Goal: Transaction & Acquisition: Complete application form

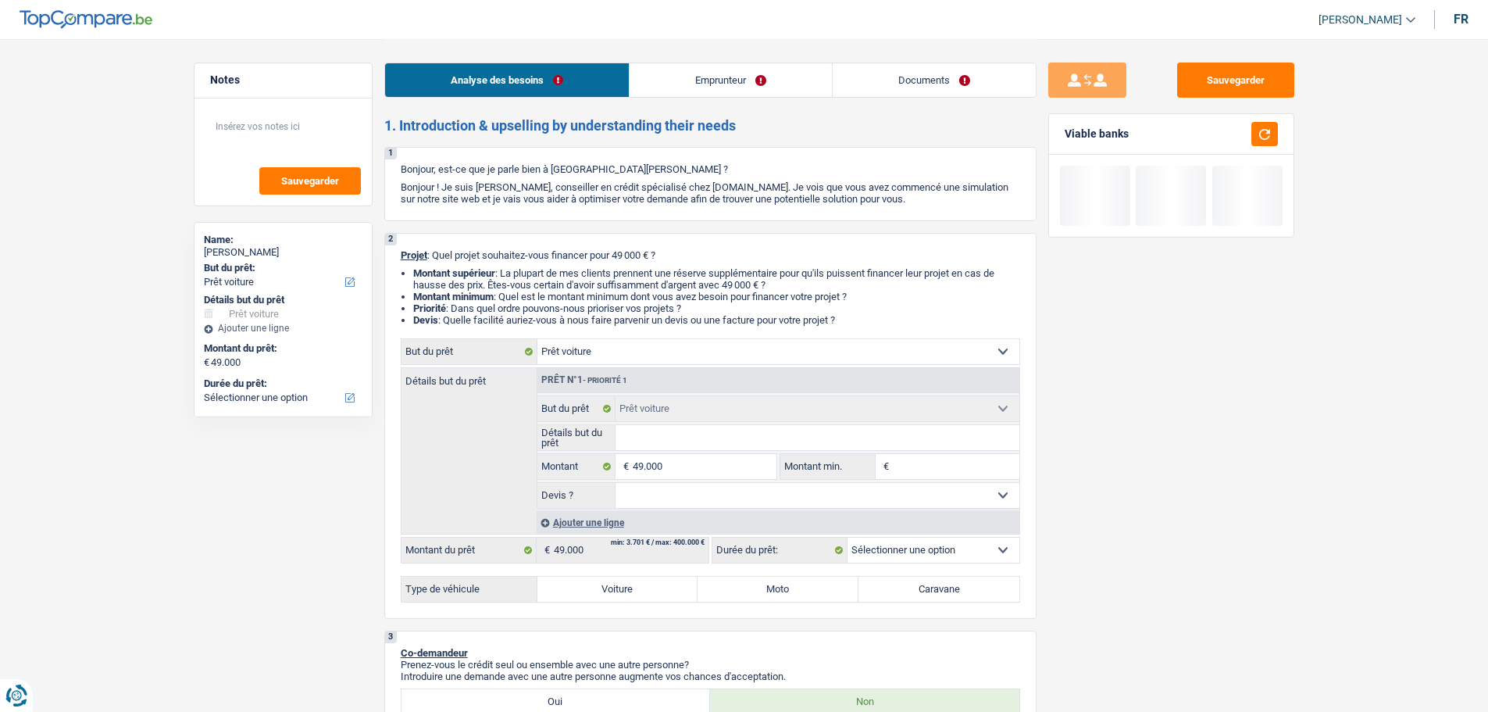
select select "car"
select select "worker"
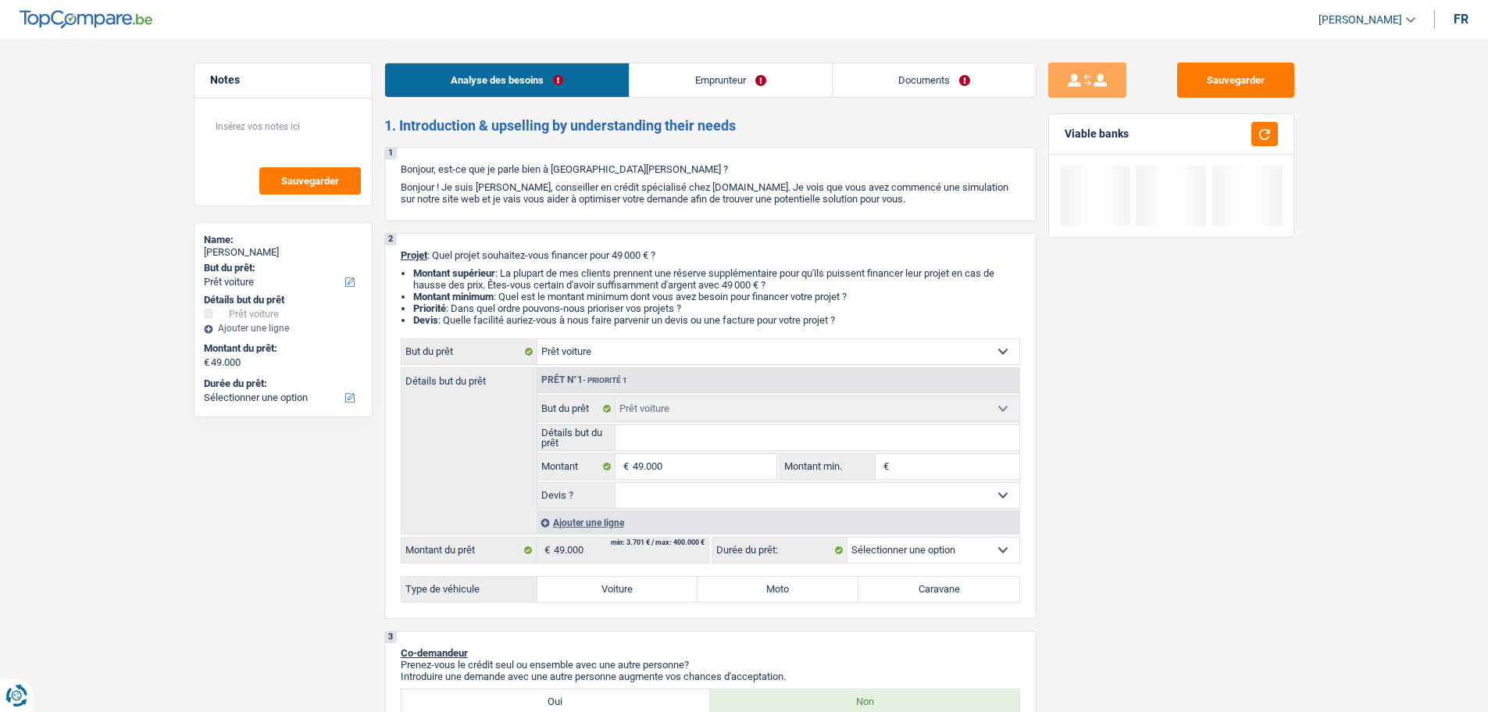
select select "familyAllowances"
select select "netSalary"
select select "ownerWithMortgage"
select select "car"
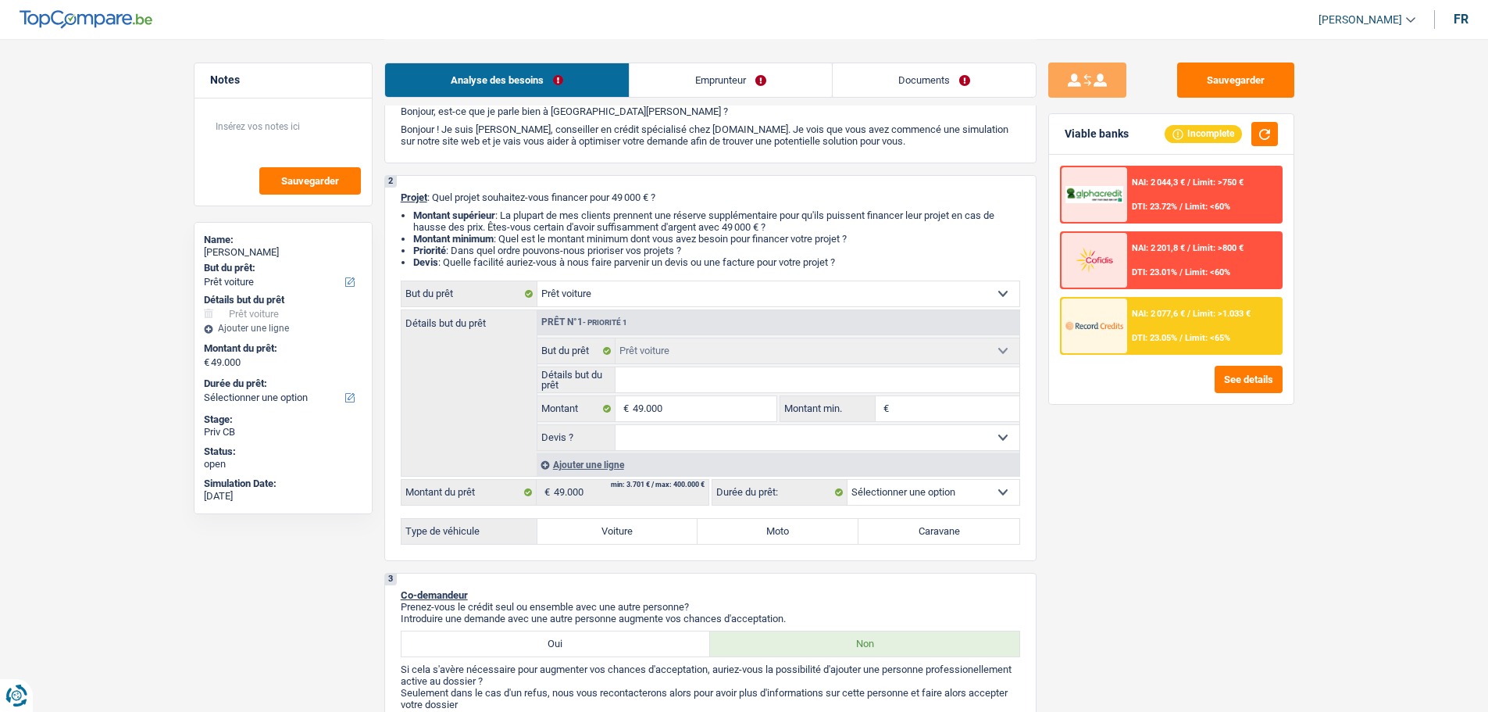
scroll to position [156, 0]
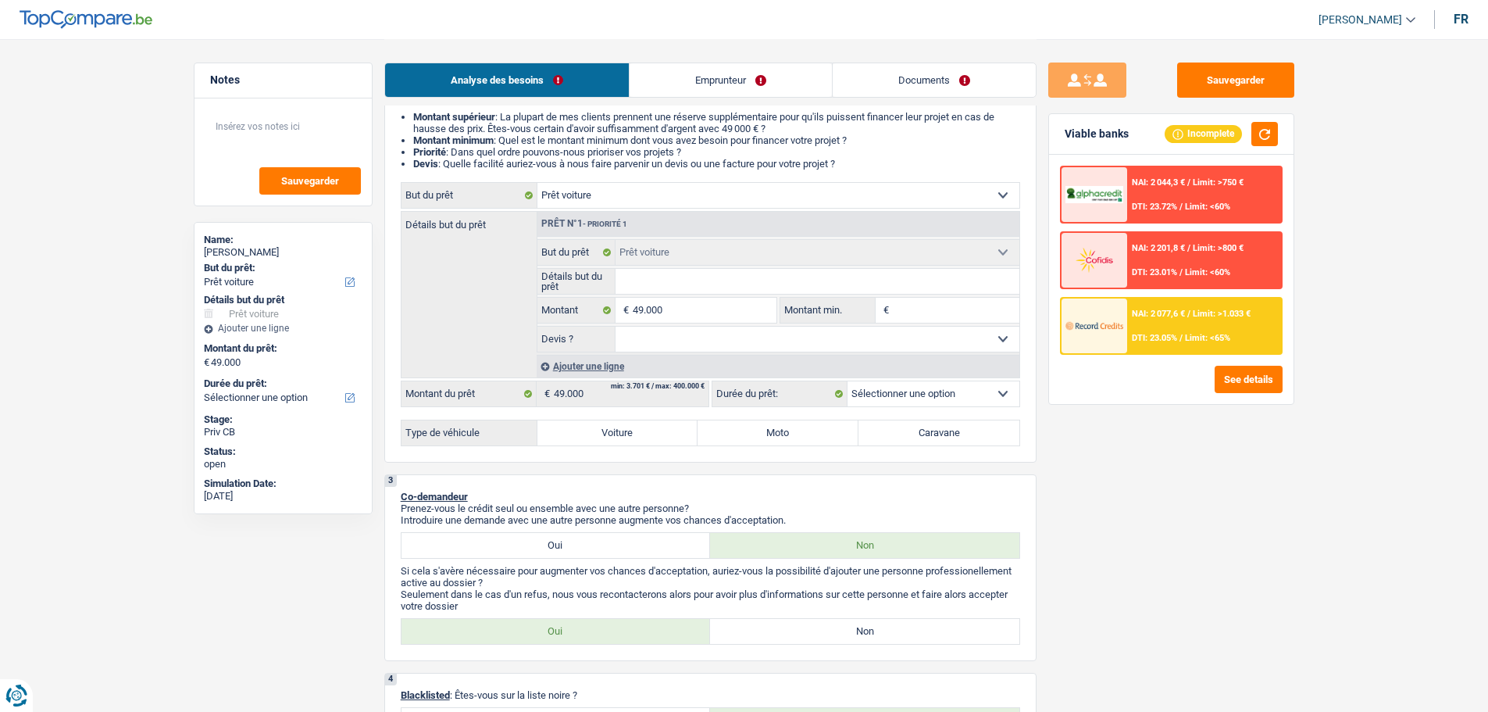
click at [617, 423] on label "Voiture" at bounding box center [618, 432] width 161 height 25
click at [617, 423] on input "Voiture" at bounding box center [618, 432] width 161 height 25
radio input "true"
select select "60"
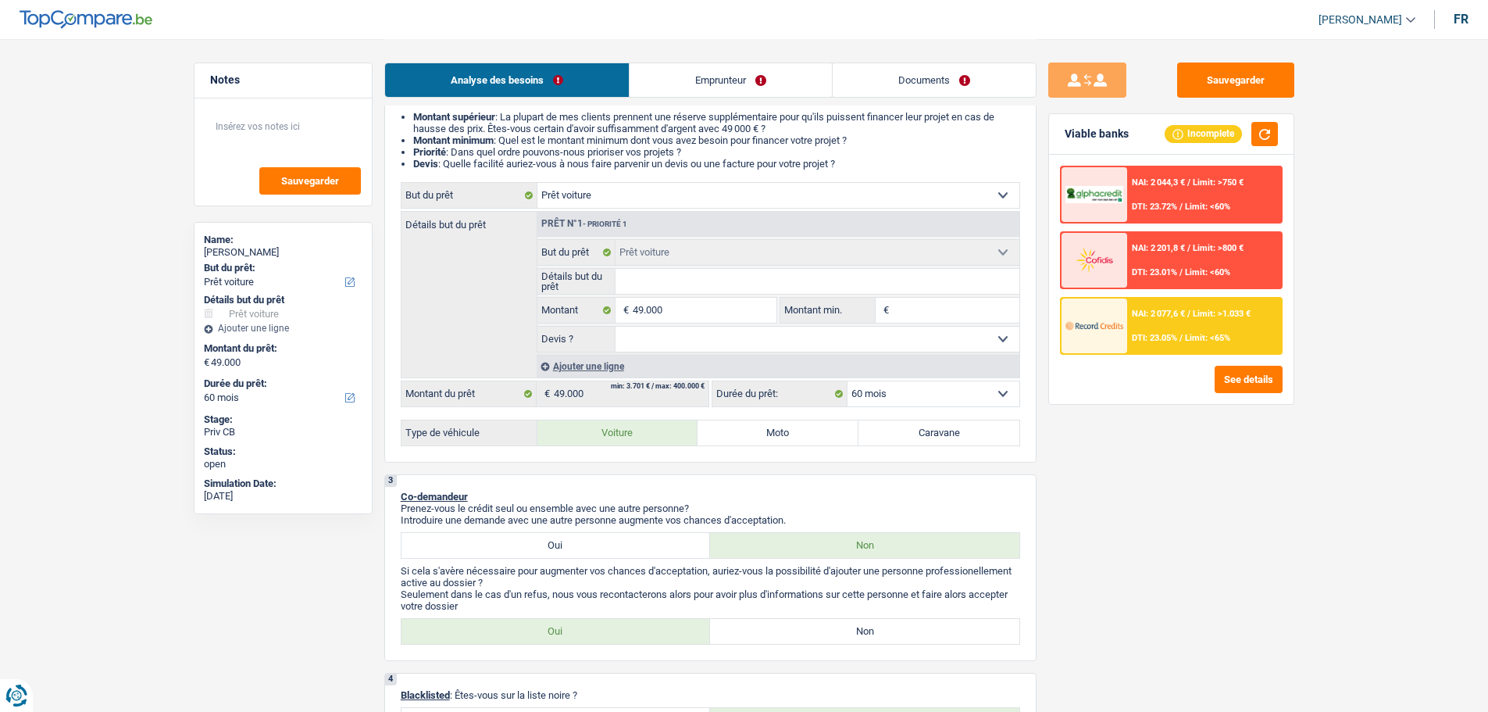
select select "60"
radio input "true"
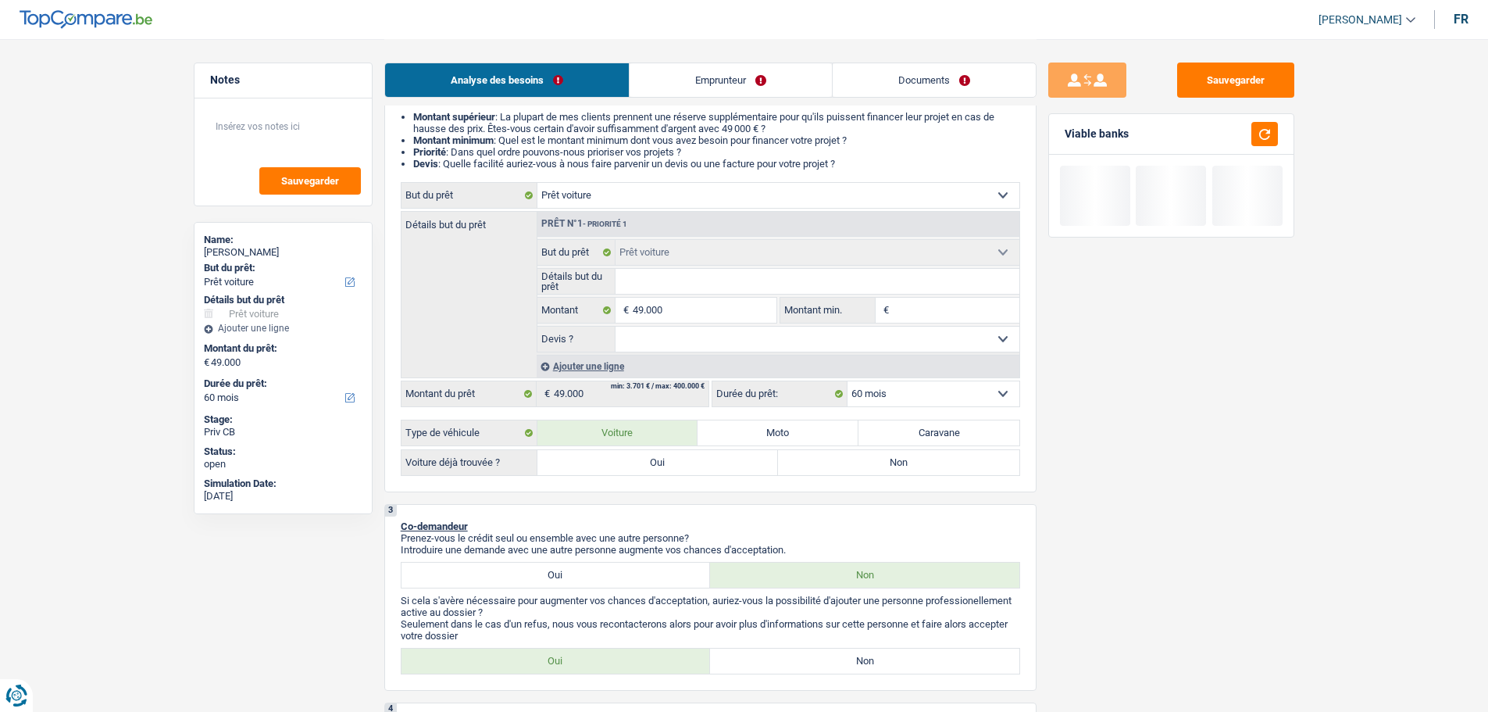
click at [888, 470] on label "Non" at bounding box center [898, 462] width 241 height 25
click at [888, 470] on input "Non" at bounding box center [898, 462] width 241 height 25
radio input "true"
click at [635, 335] on select "Oui Non Non répondu Sélectionner une option" at bounding box center [818, 339] width 404 height 25
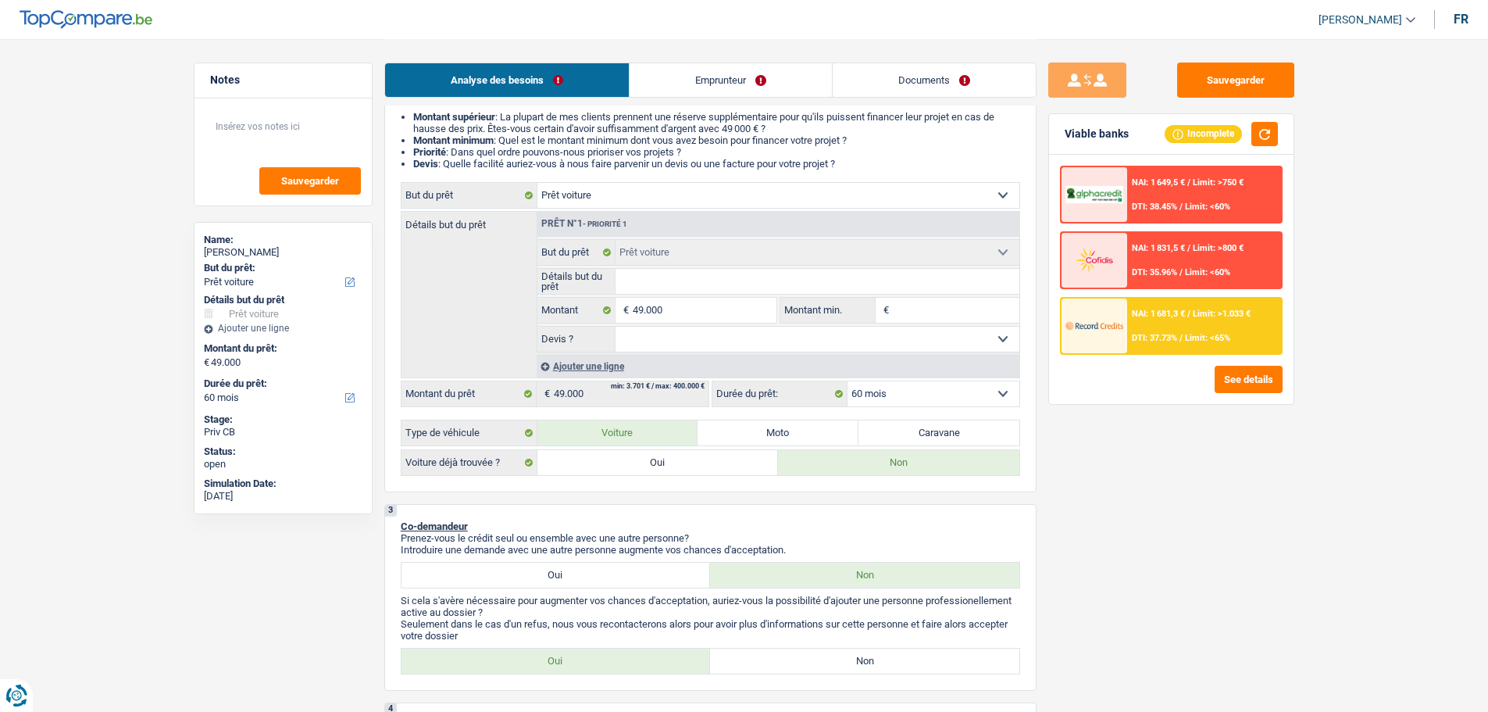
select select "false"
click at [616, 327] on select "Oui Non Non répondu Sélectionner une option" at bounding box center [818, 339] width 404 height 25
select select "false"
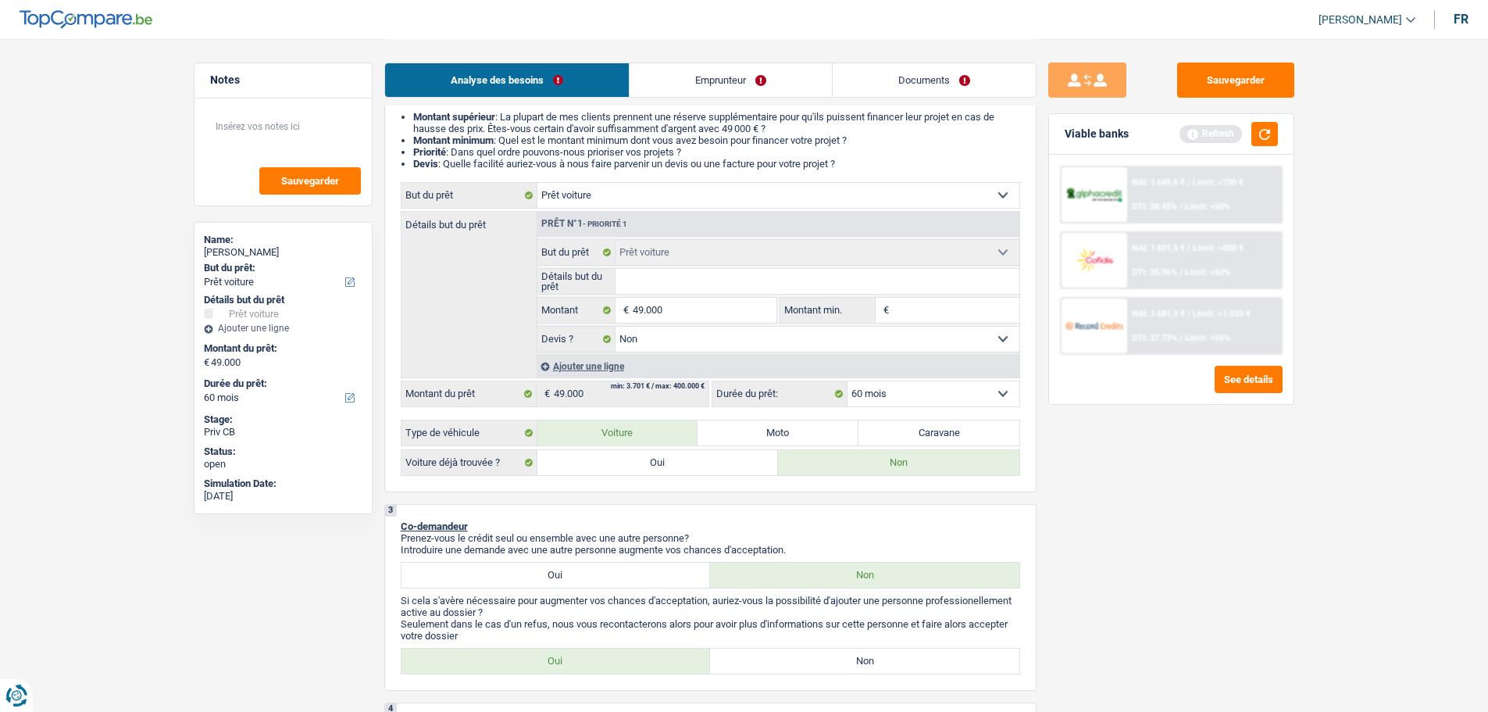
click at [693, 288] on input "Détails but du prêt" at bounding box center [818, 281] width 404 height 25
click at [678, 318] on input "49.000" at bounding box center [704, 310] width 143 height 25
click at [1266, 134] on button "button" at bounding box center [1265, 134] width 27 height 24
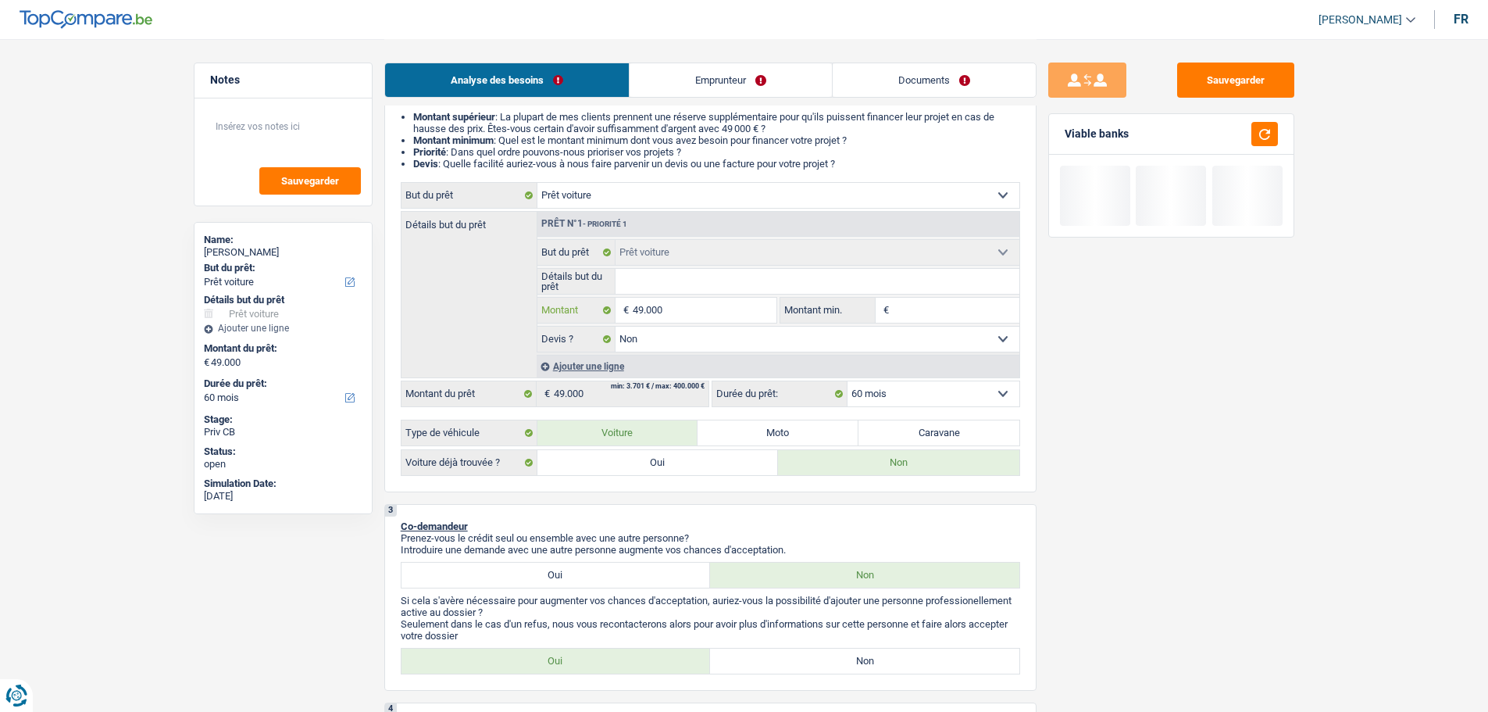
click at [732, 303] on input "49.000" at bounding box center [704, 310] width 143 height 25
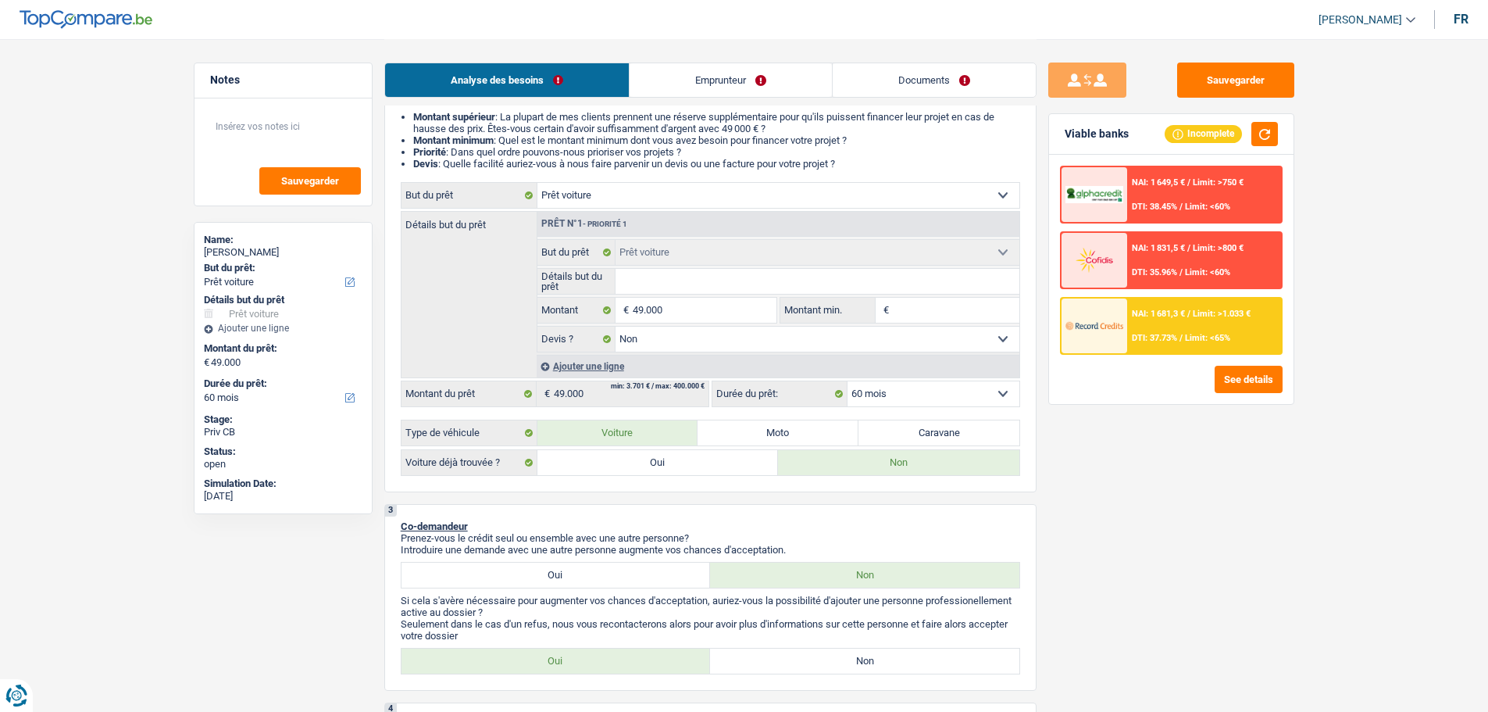
click at [1200, 182] on span "Limit: >750 €" at bounding box center [1218, 182] width 51 height 10
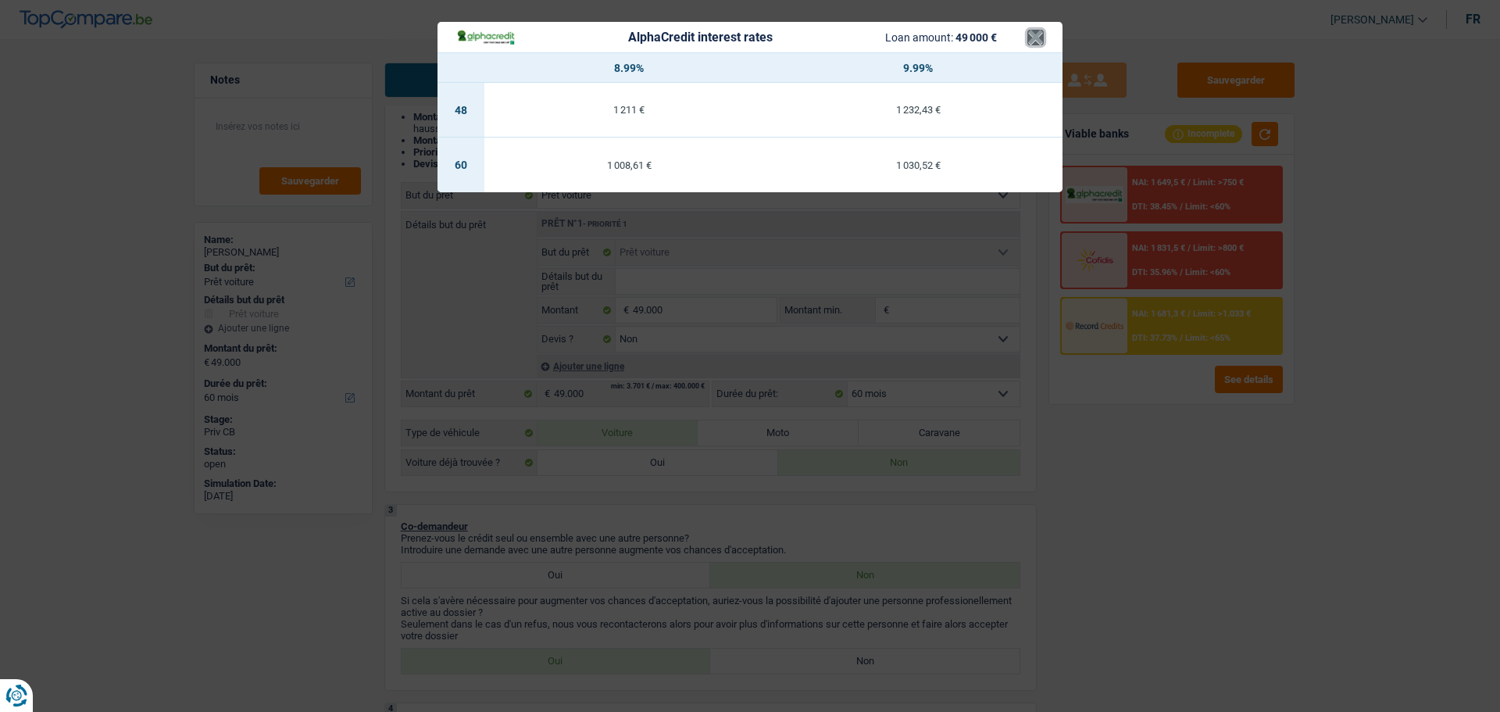
click at [1028, 37] on button "×" at bounding box center [1035, 38] width 16 height 16
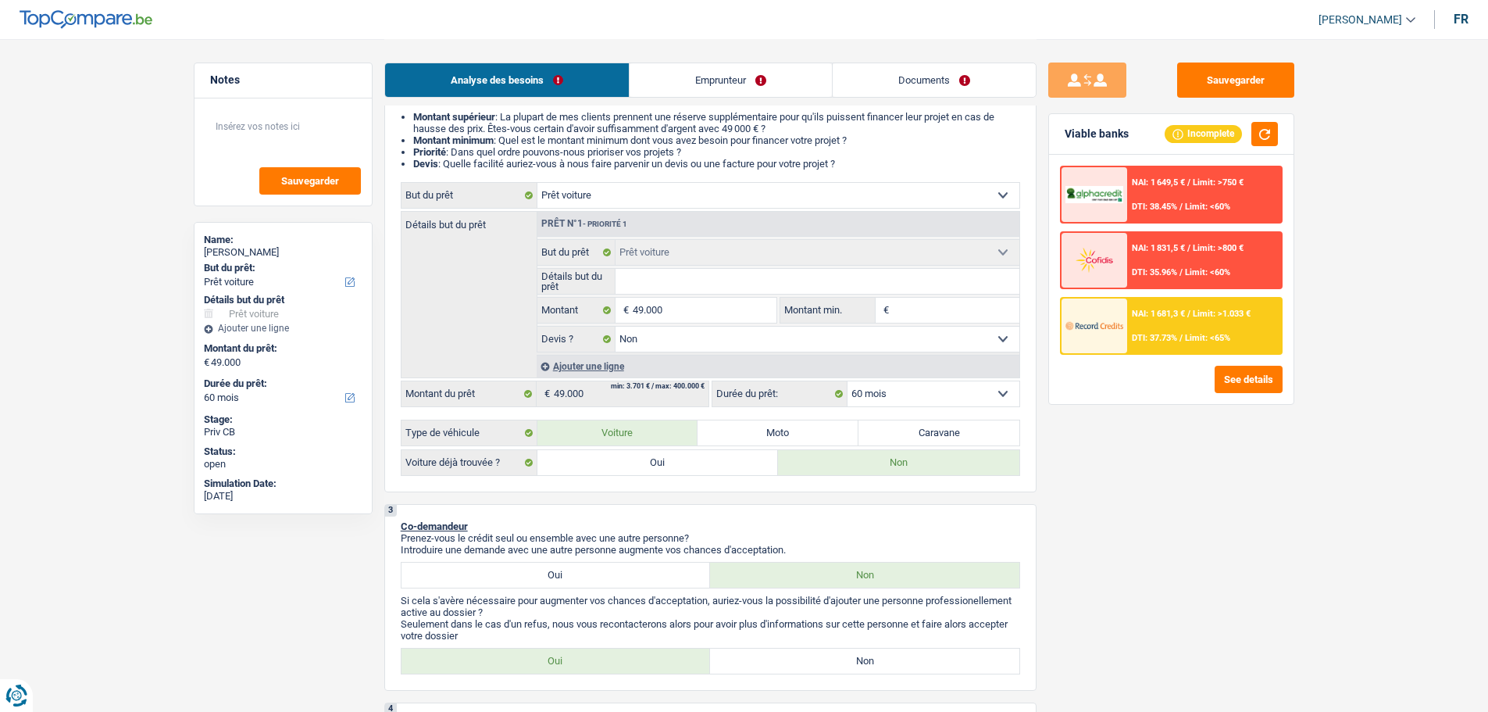
click at [700, 466] on label "Oui" at bounding box center [658, 462] width 241 height 25
click at [700, 466] on input "Oui" at bounding box center [658, 462] width 241 height 25
radio input "true"
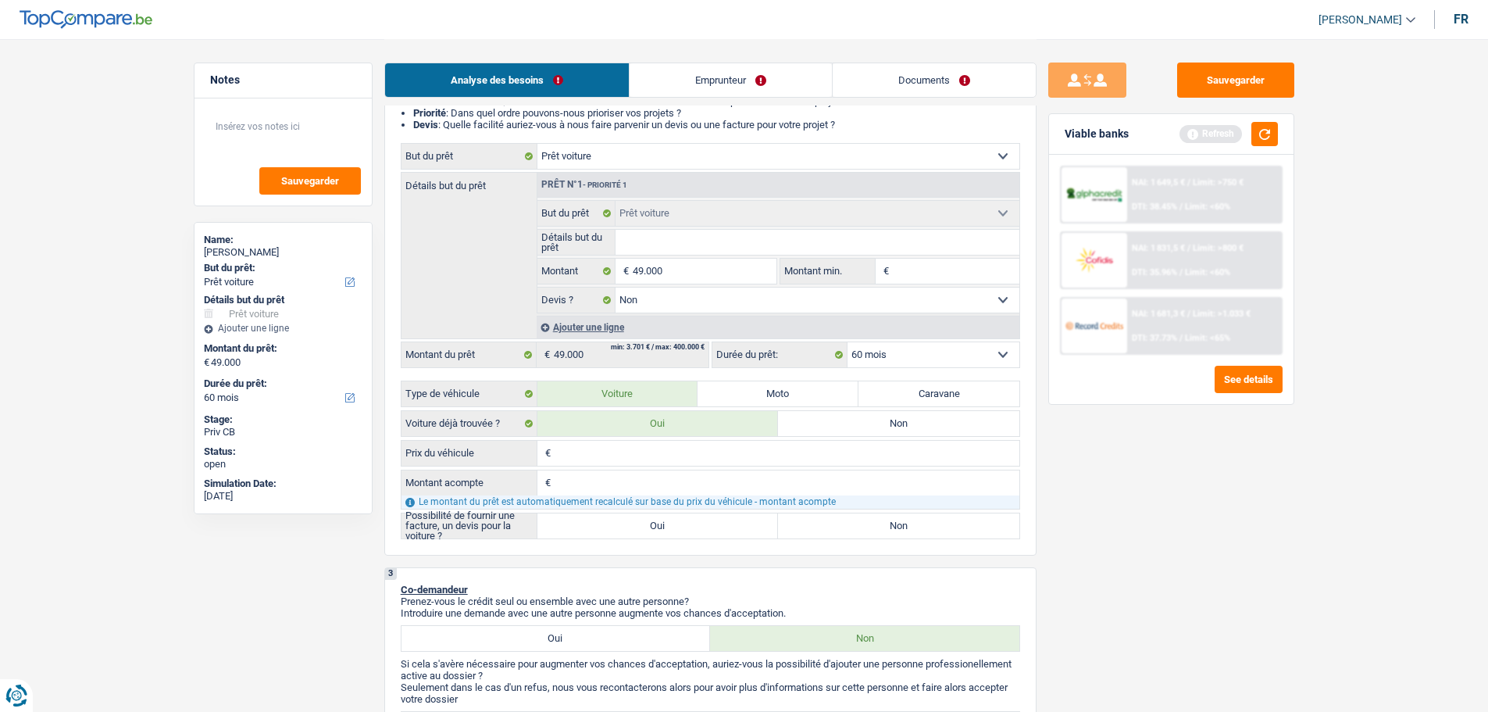
scroll to position [391, 0]
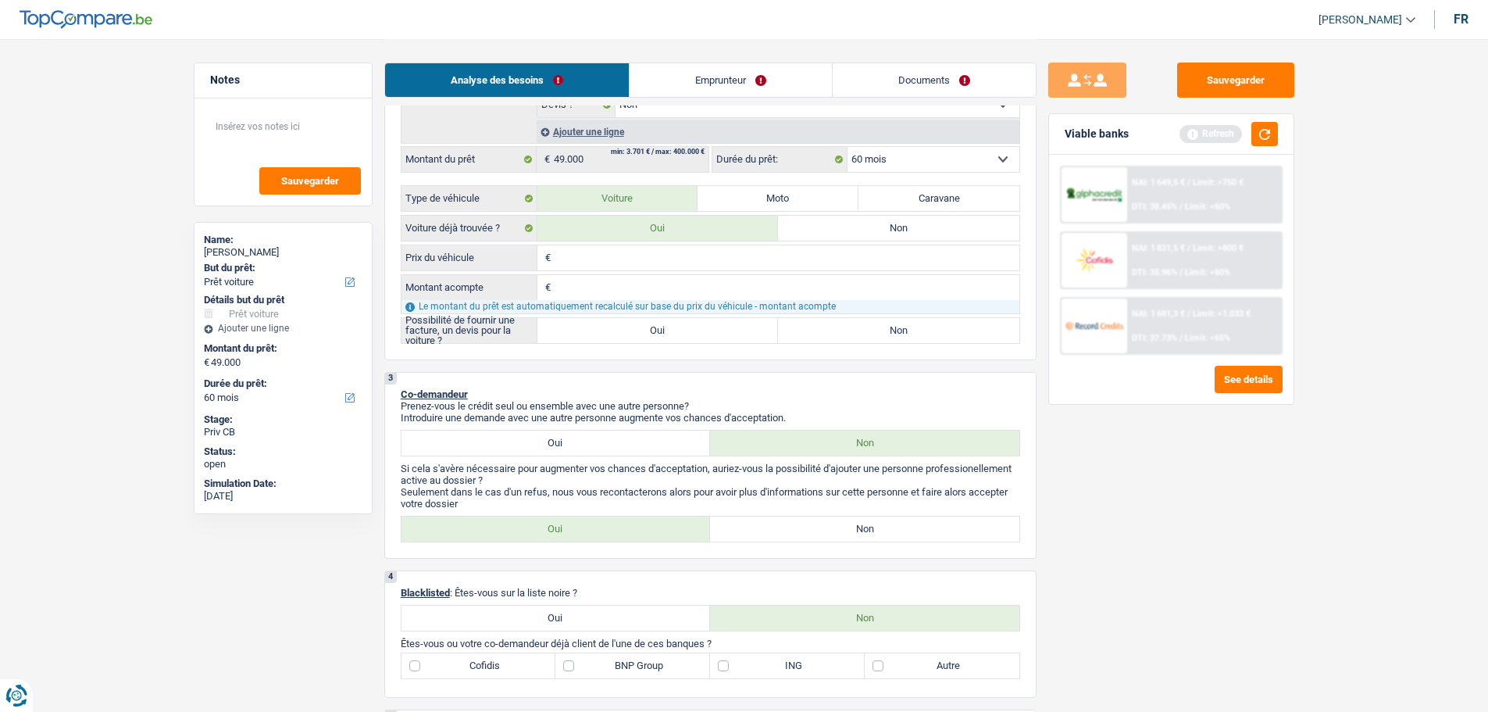
click at [638, 252] on input "Prix du véhicule" at bounding box center [787, 257] width 465 height 25
type input "4"
type input "49"
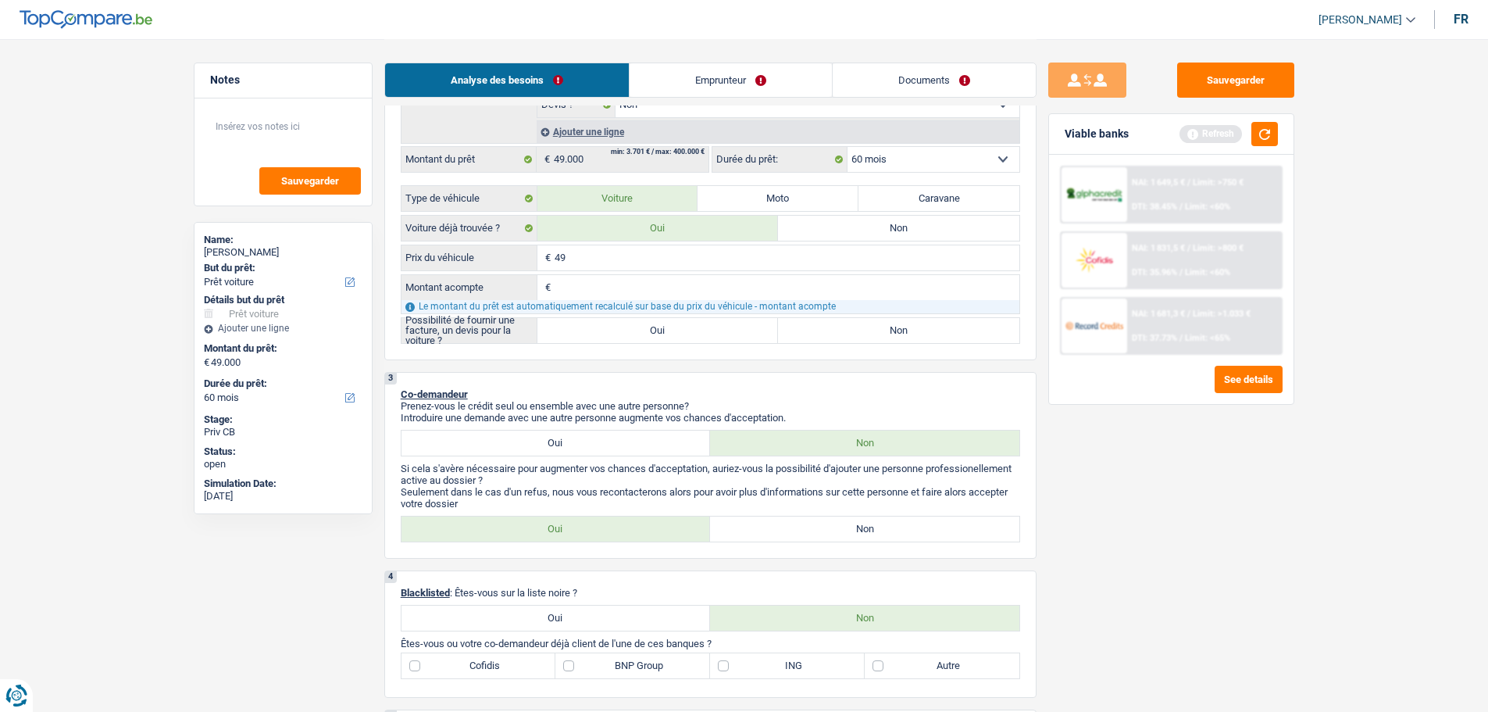
type input "490"
type input "4.900"
type input "49.000"
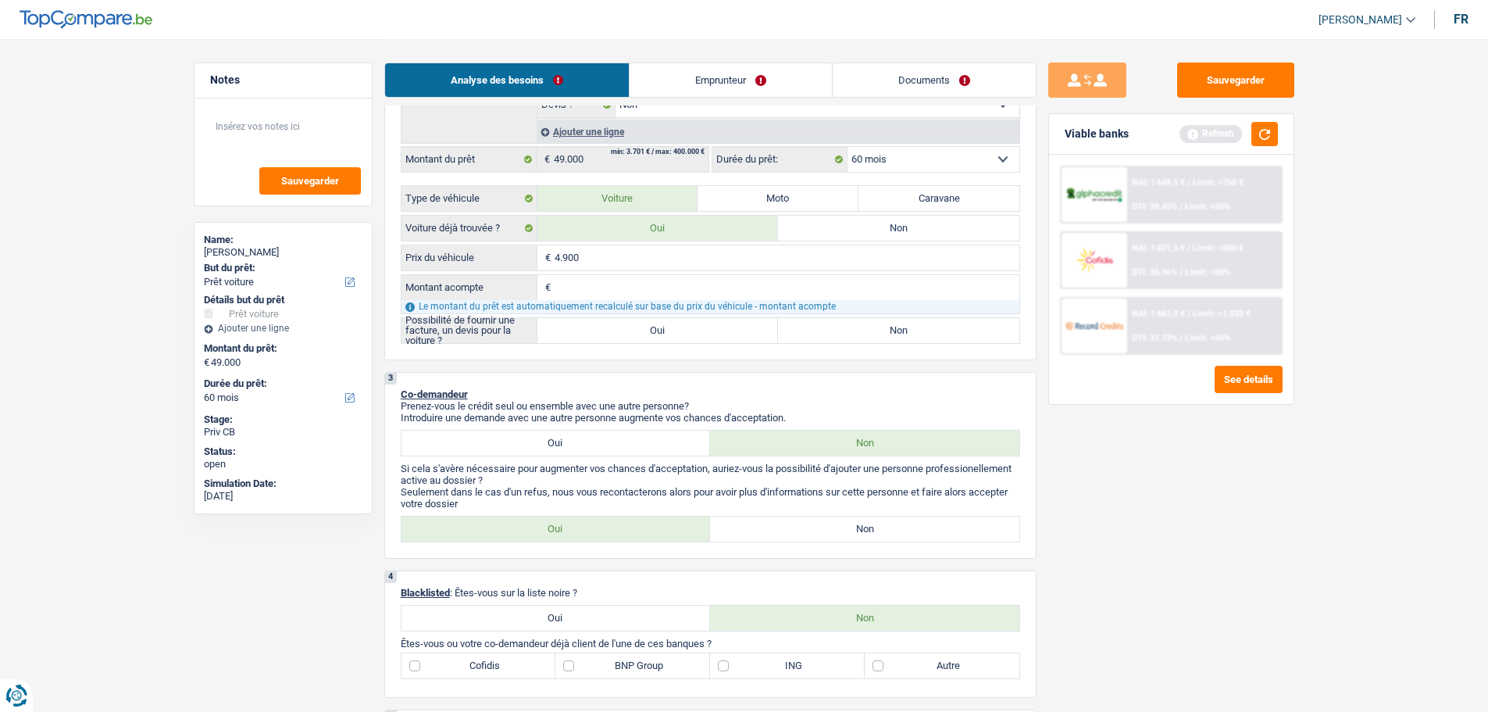
type input "49.000"
click at [880, 328] on label "Non" at bounding box center [898, 330] width 241 height 25
click at [880, 328] on input "Non" at bounding box center [898, 330] width 241 height 25
radio input "true"
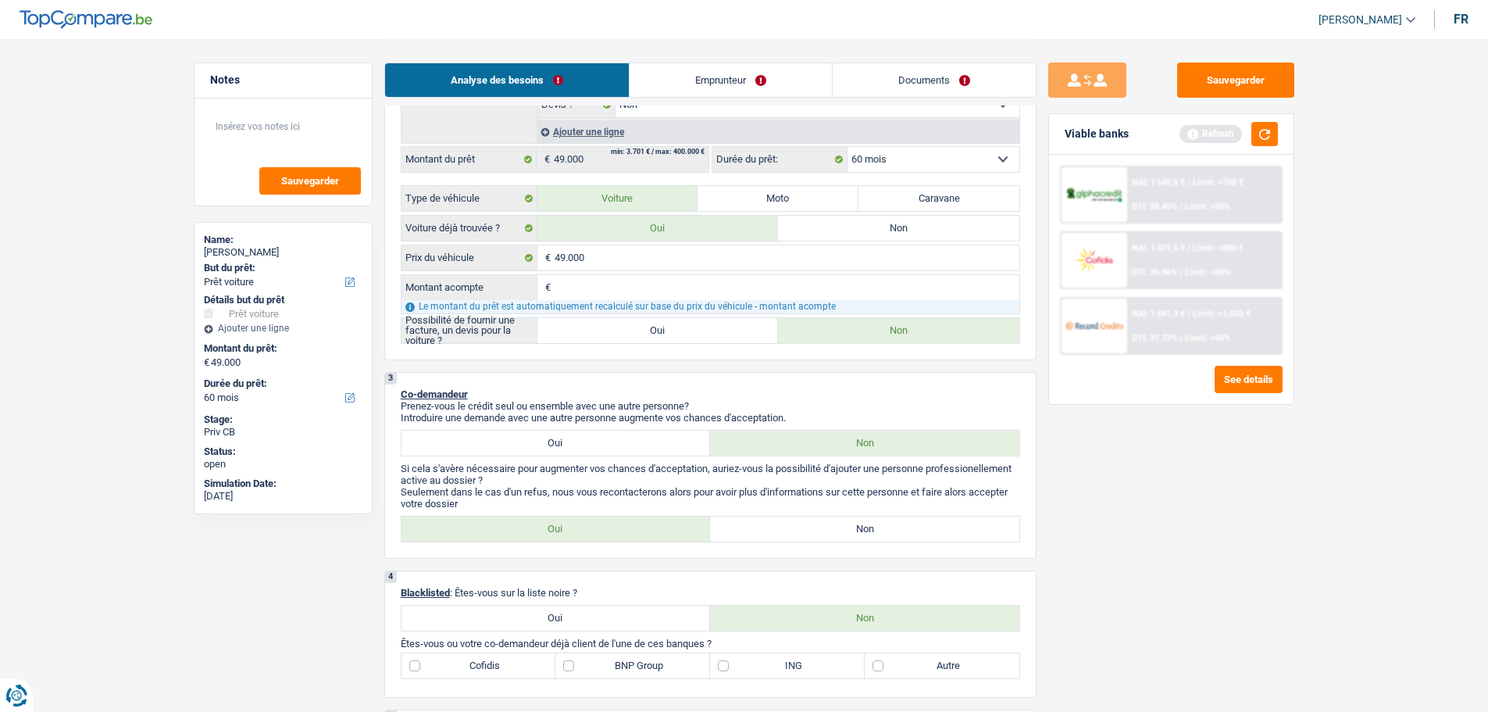
radio input "true"
click at [698, 343] on div "Possibilité de fournir une facture, un devis pour la voiture ? Oui Non" at bounding box center [711, 330] width 620 height 27
click at [716, 324] on label "Oui" at bounding box center [658, 330] width 241 height 25
click at [716, 324] on input "Oui" at bounding box center [658, 330] width 241 height 25
radio input "true"
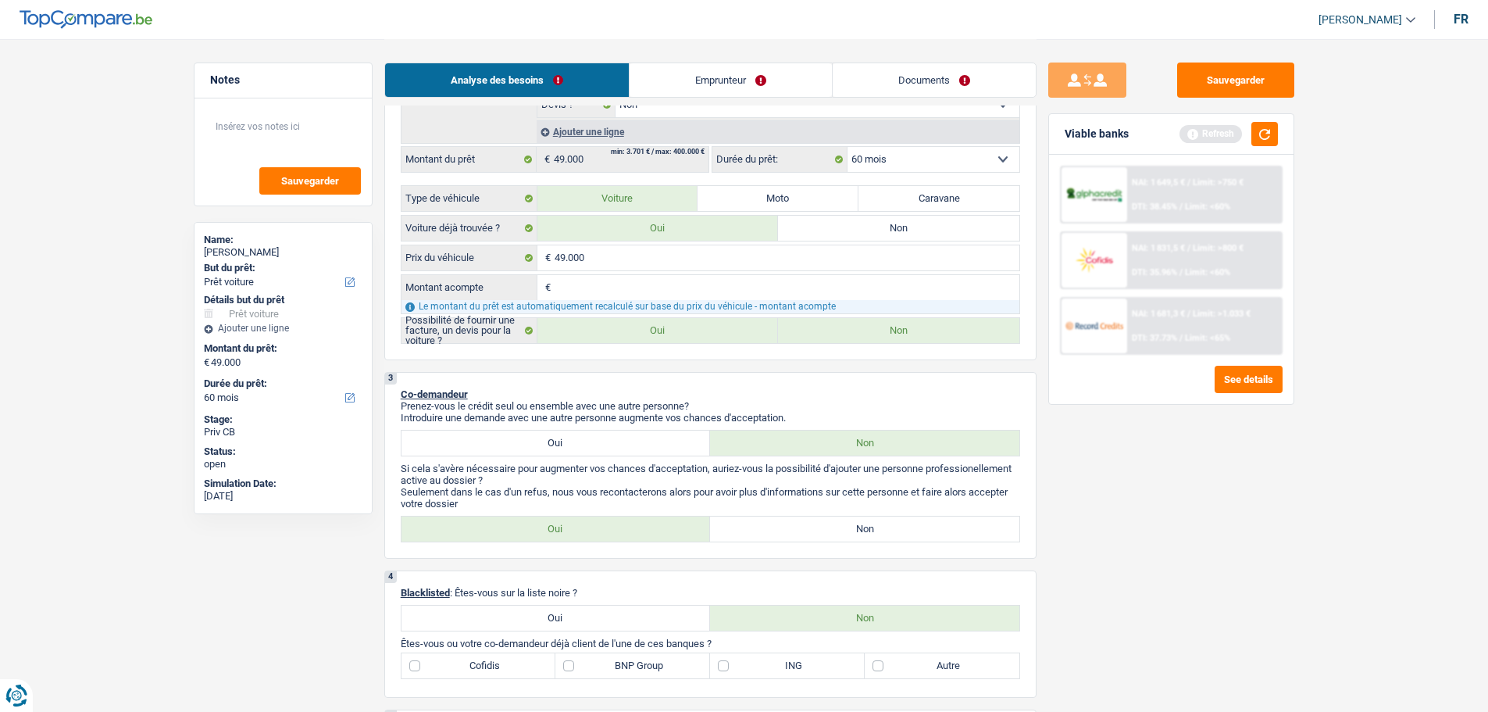
radio input "true"
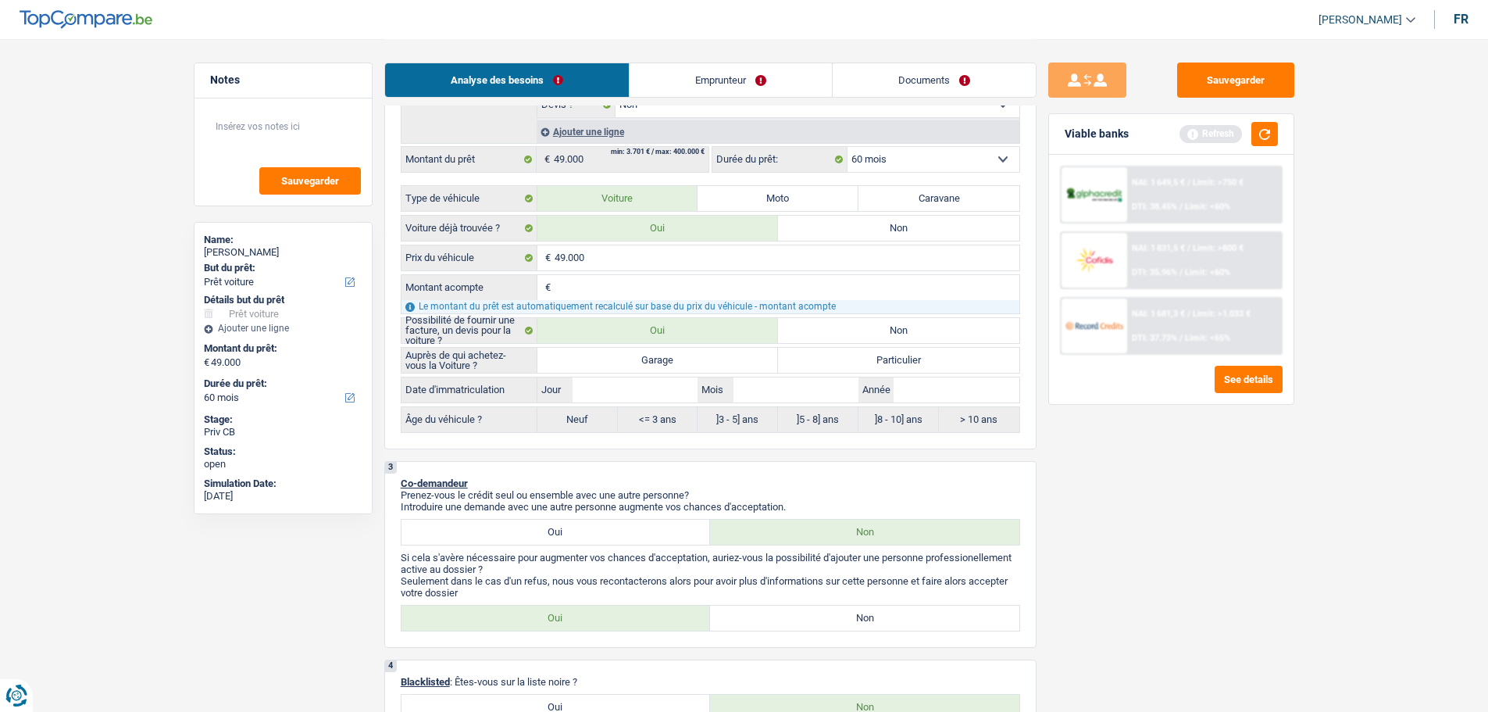
click at [706, 365] on label "Garage" at bounding box center [658, 360] width 241 height 25
click at [706, 365] on input "Garage" at bounding box center [658, 360] width 241 height 25
radio input "true"
click at [956, 390] on input "Année" at bounding box center [956, 389] width 125 height 25
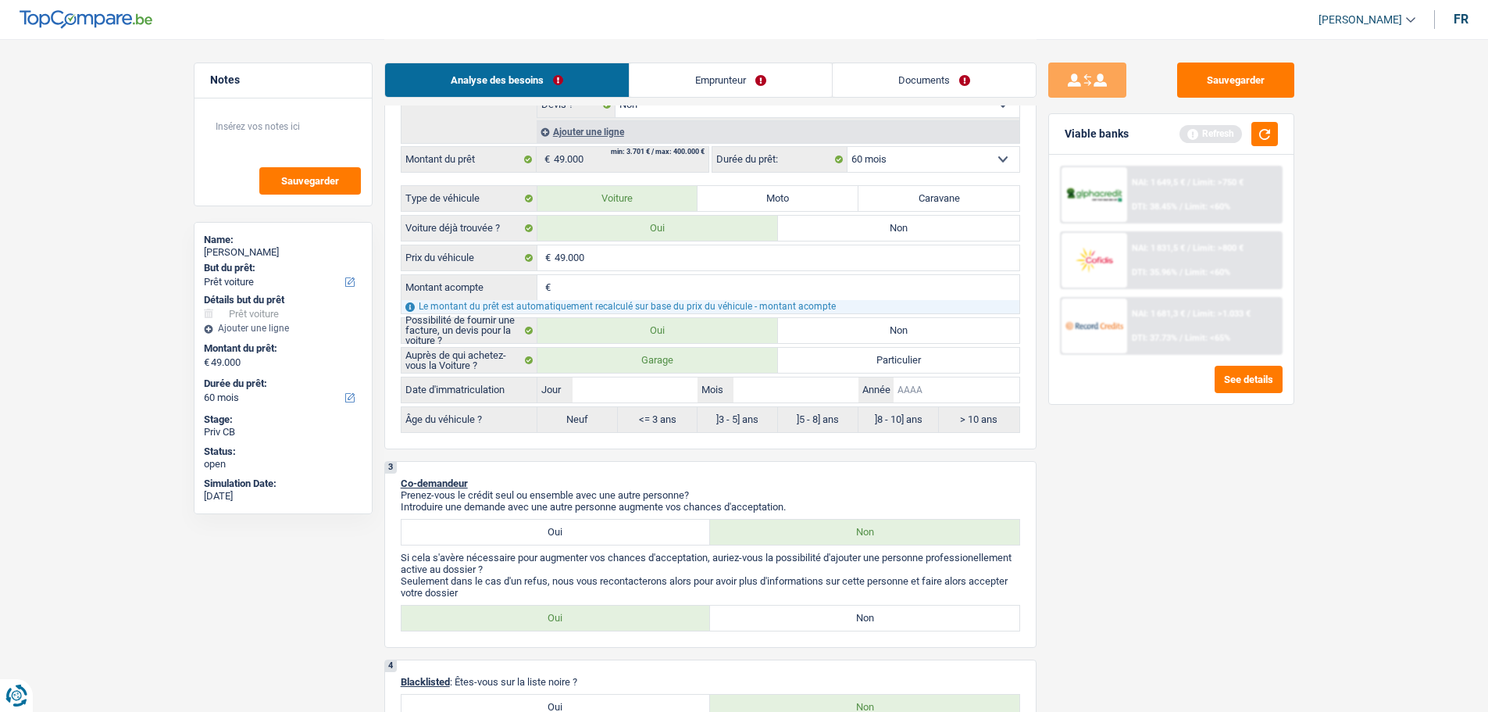
type input "2"
type input "20"
type input "202"
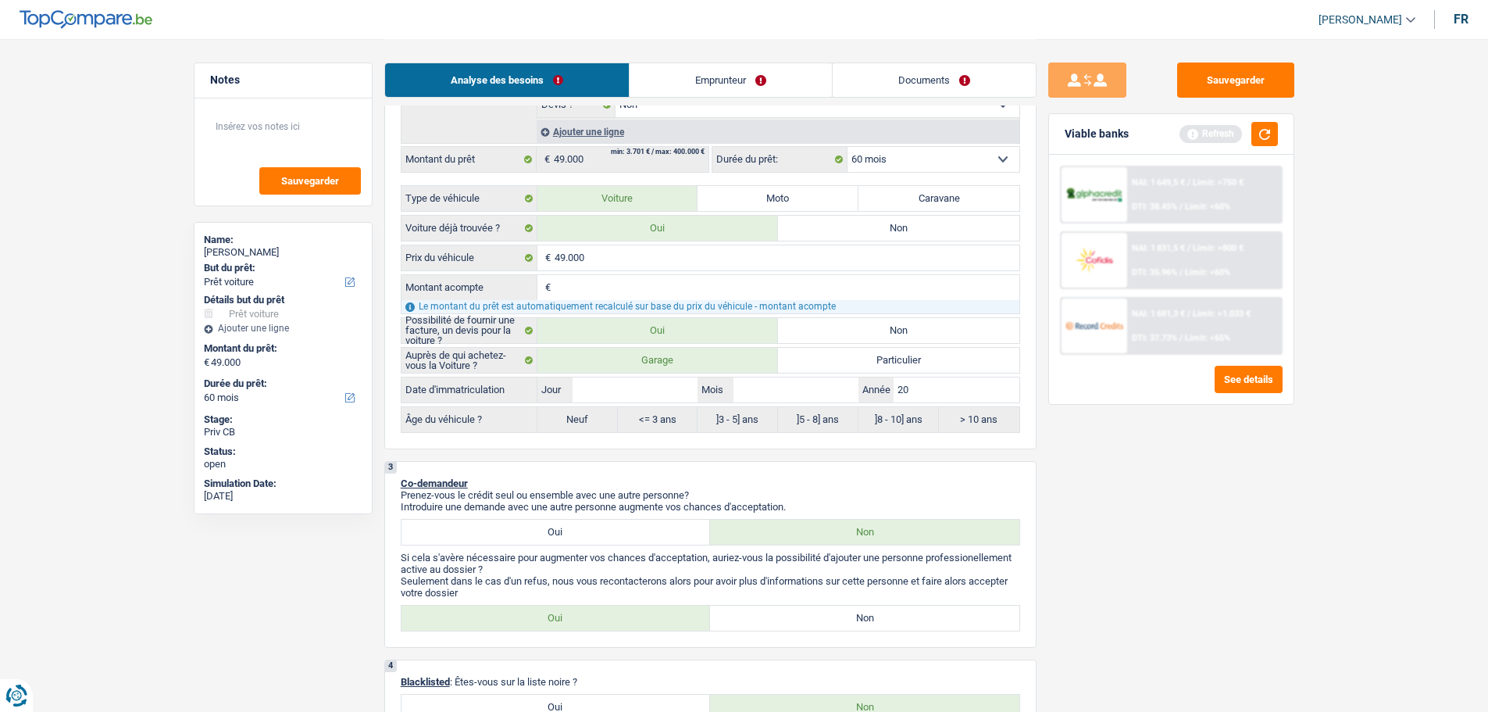
type input "202"
type input "2025"
click at [791, 380] on input "Mois" at bounding box center [796, 389] width 125 height 25
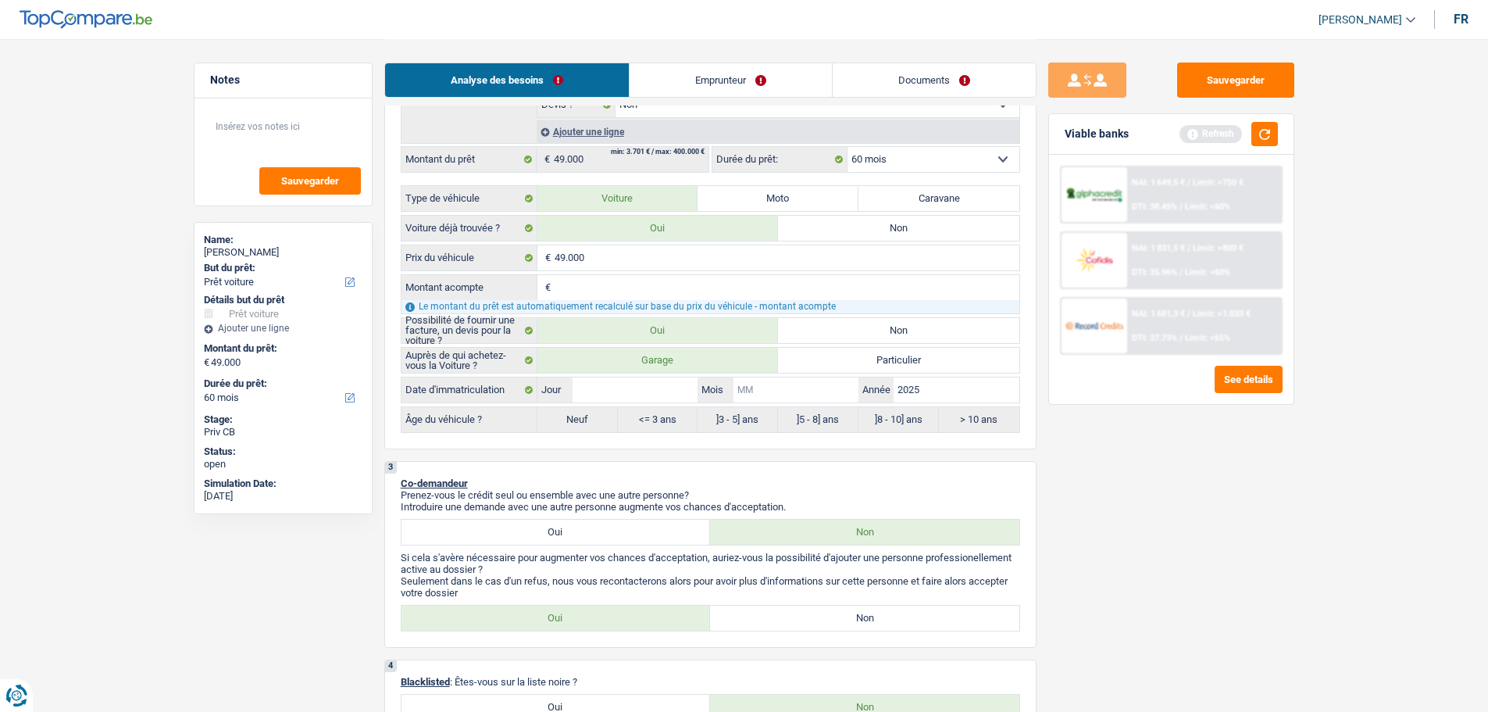
type input "6"
click at [594, 386] on input "Jour" at bounding box center [635, 389] width 125 height 25
type input "1"
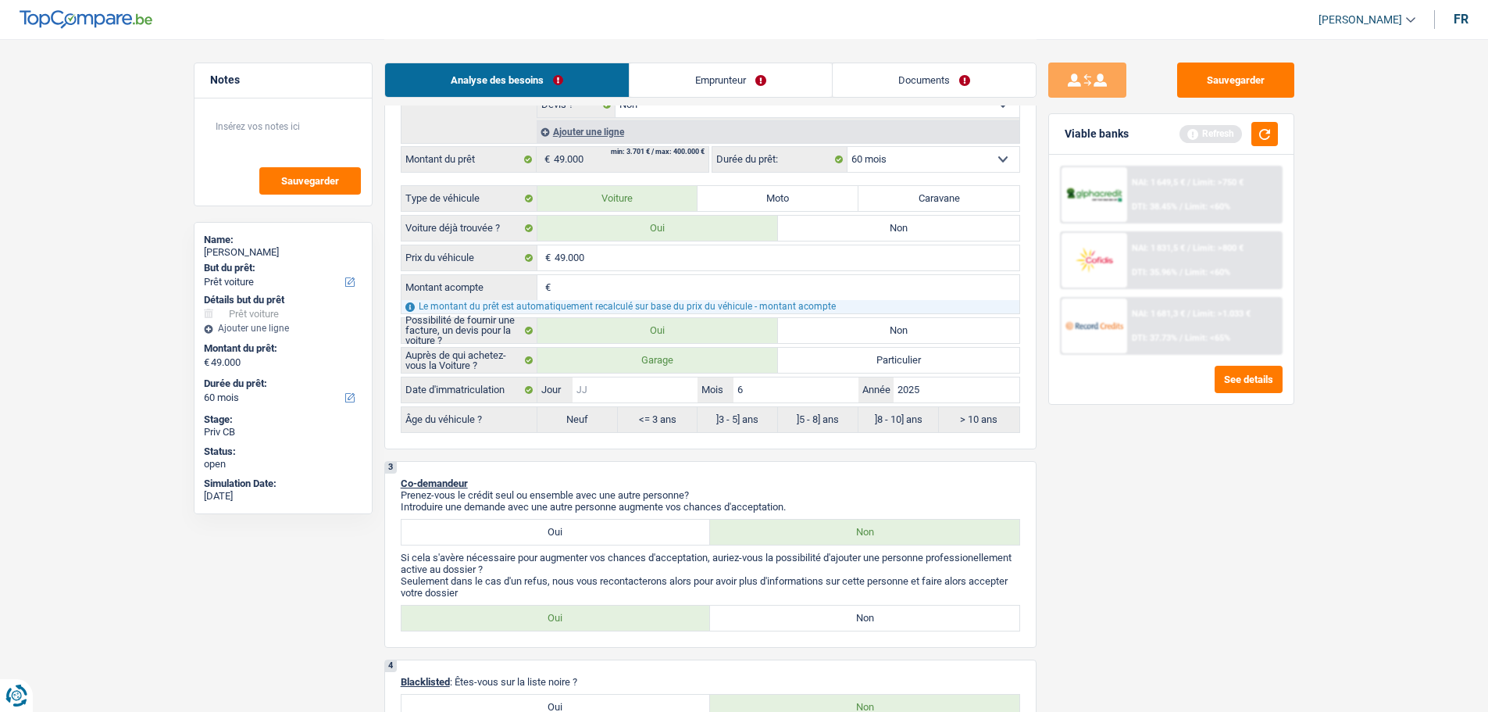
type input "1"
radio input "false"
radio input "true"
click at [1120, 488] on div "Sauvegarder Viable banks Refresh NAI: 1 649,5 € / Limit: >750 € DTI: 38.45% / L…" at bounding box center [1172, 375] width 270 height 624
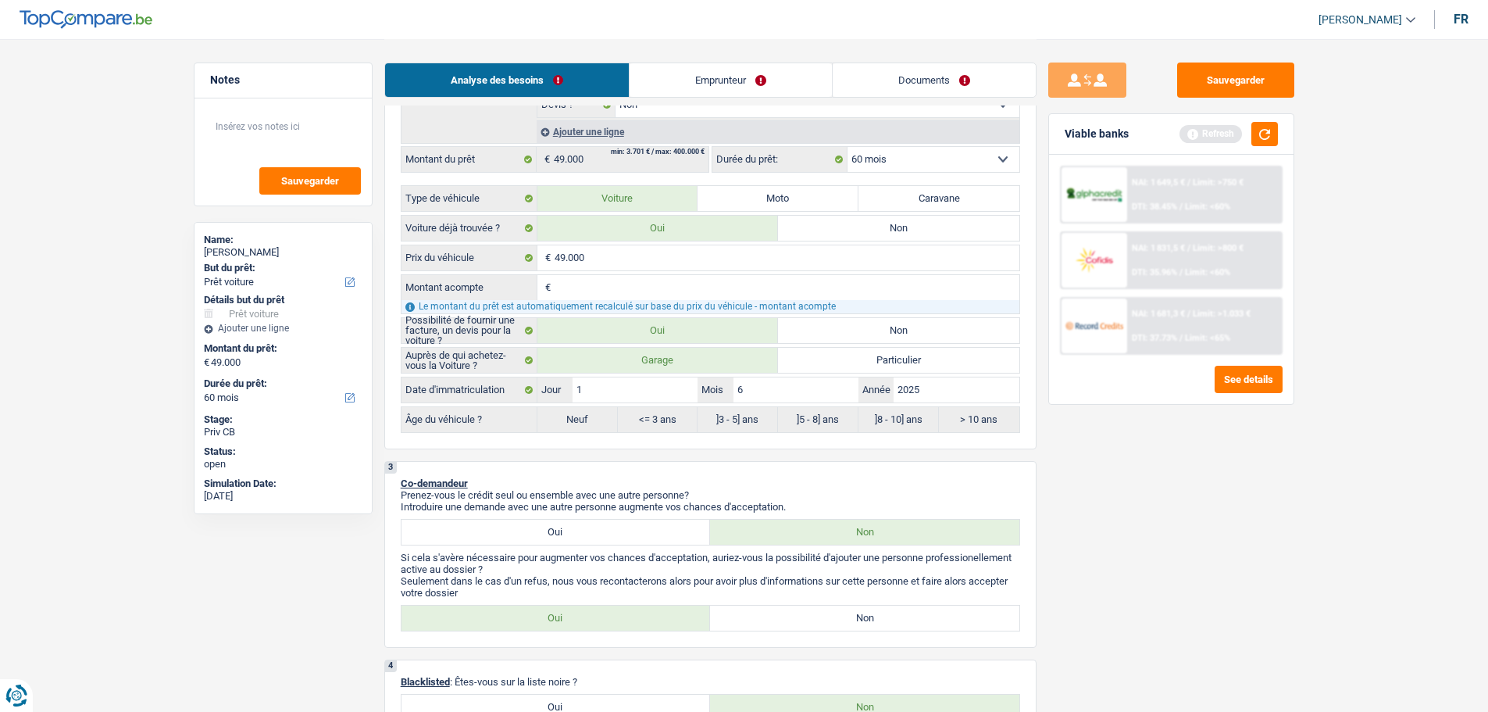
select select "84"
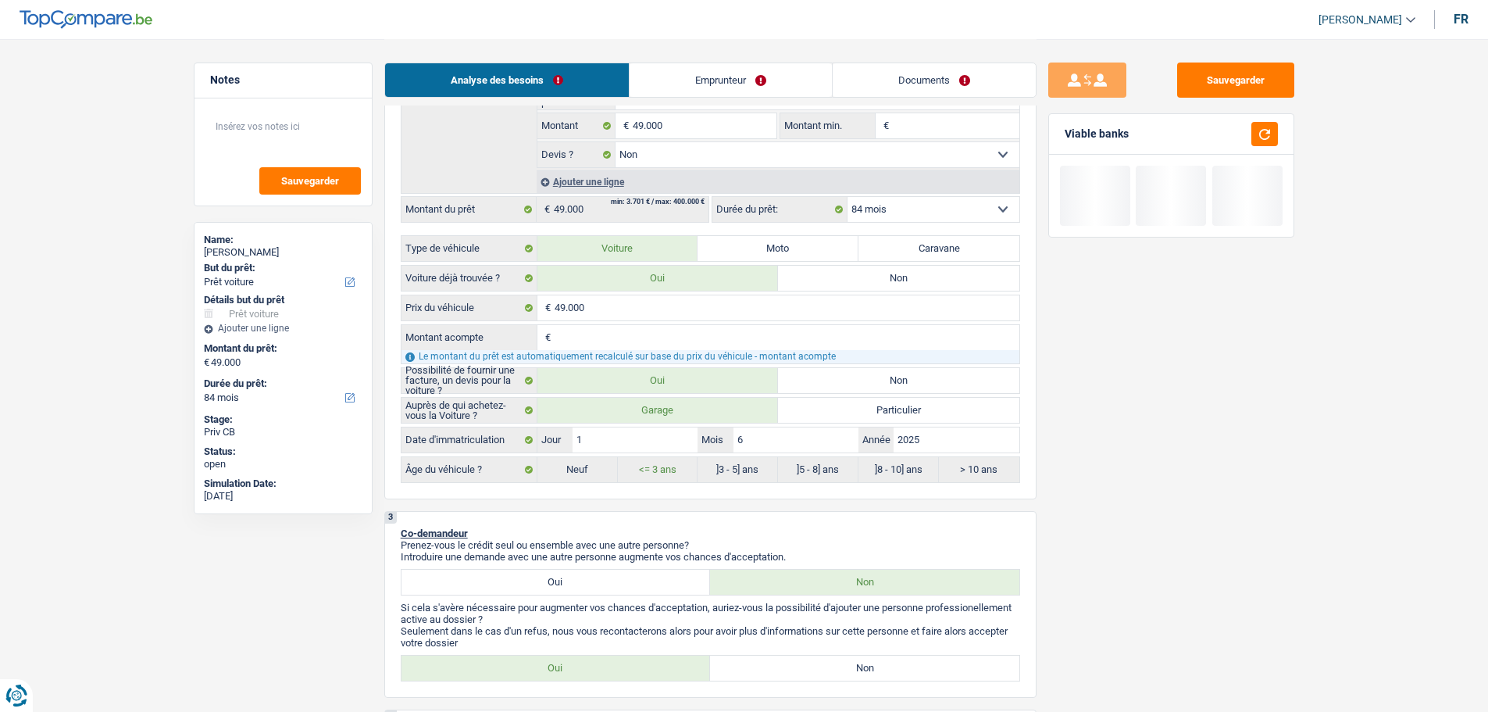
scroll to position [313, 0]
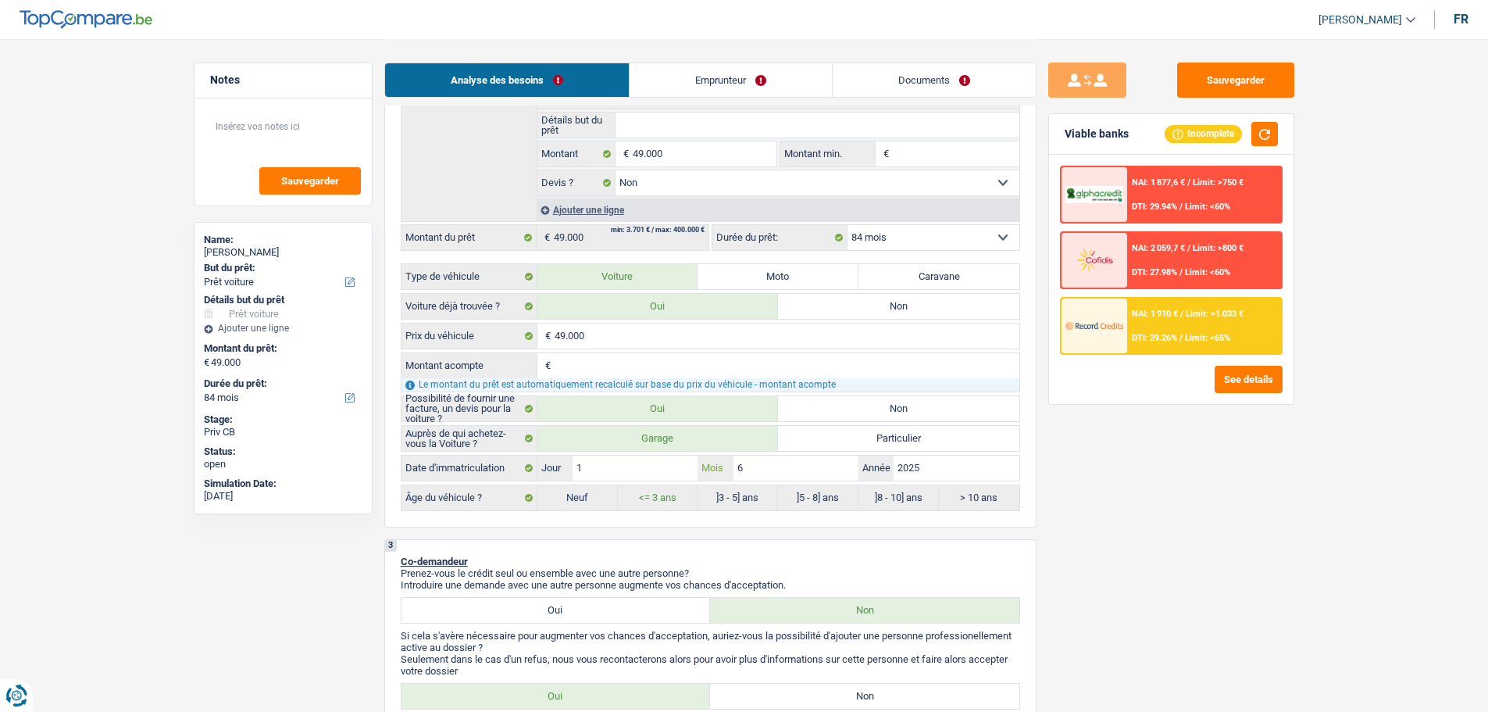
click at [820, 473] on input "6" at bounding box center [796, 467] width 125 height 25
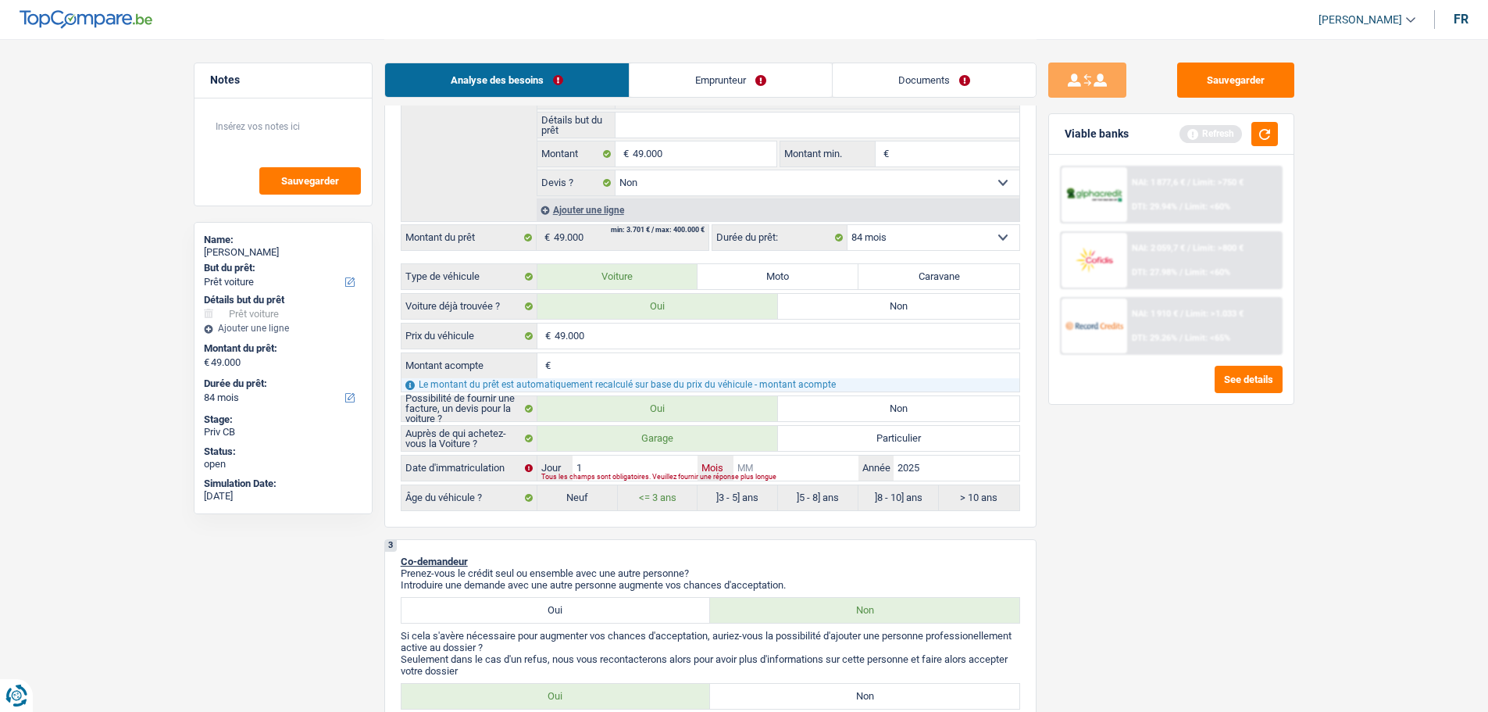
type input "9"
radio input "false"
radio input "true"
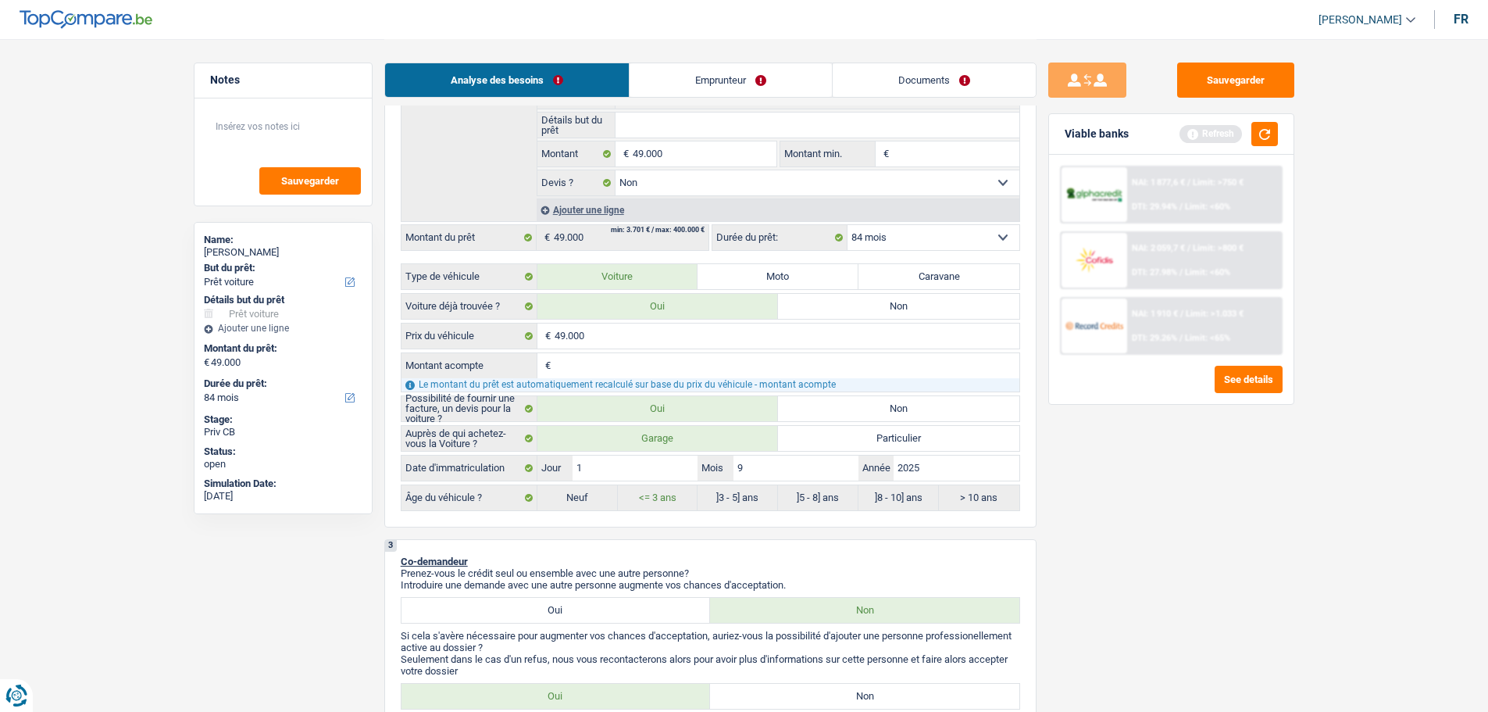
click at [1274, 493] on div "Sauvegarder Viable banks Refresh NAI: 1 877,6 € / Limit: >750 € DTI: 29.94% / L…" at bounding box center [1172, 375] width 270 height 624
click at [1262, 127] on button "button" at bounding box center [1265, 134] width 27 height 24
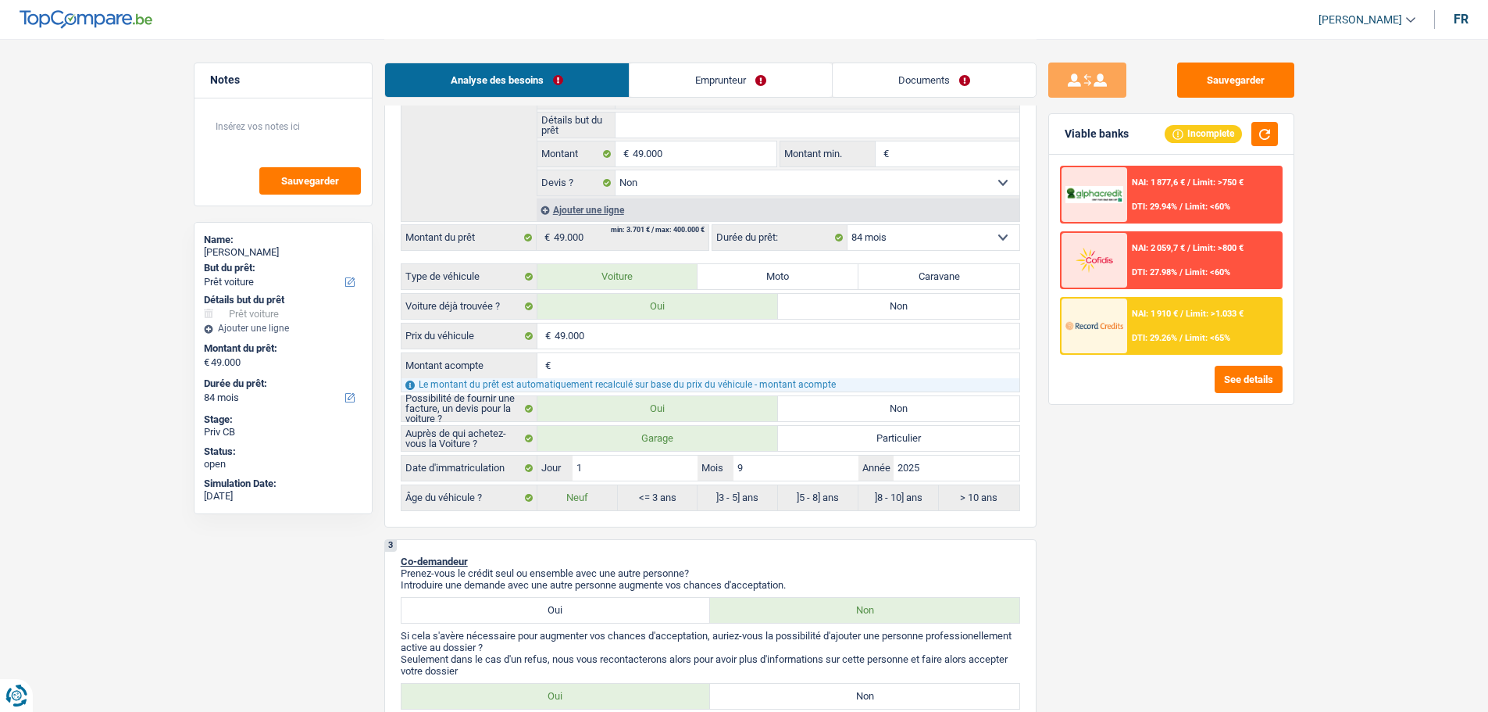
click at [1175, 319] on div "NAI: 1 910 € / Limit: >1.033 € DTI: 29.26% / Limit: <65%" at bounding box center [1204, 325] width 154 height 55
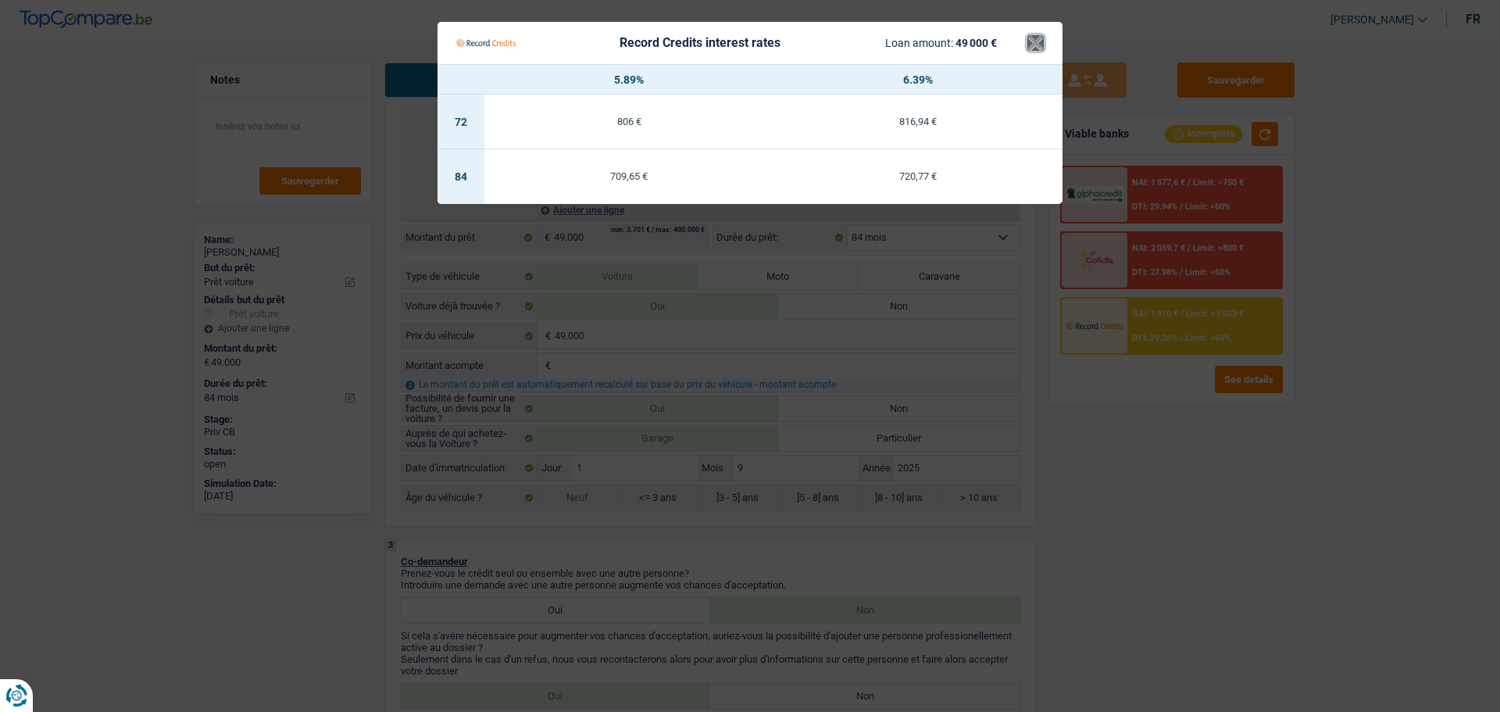
click at [1029, 41] on button "×" at bounding box center [1035, 43] width 16 height 16
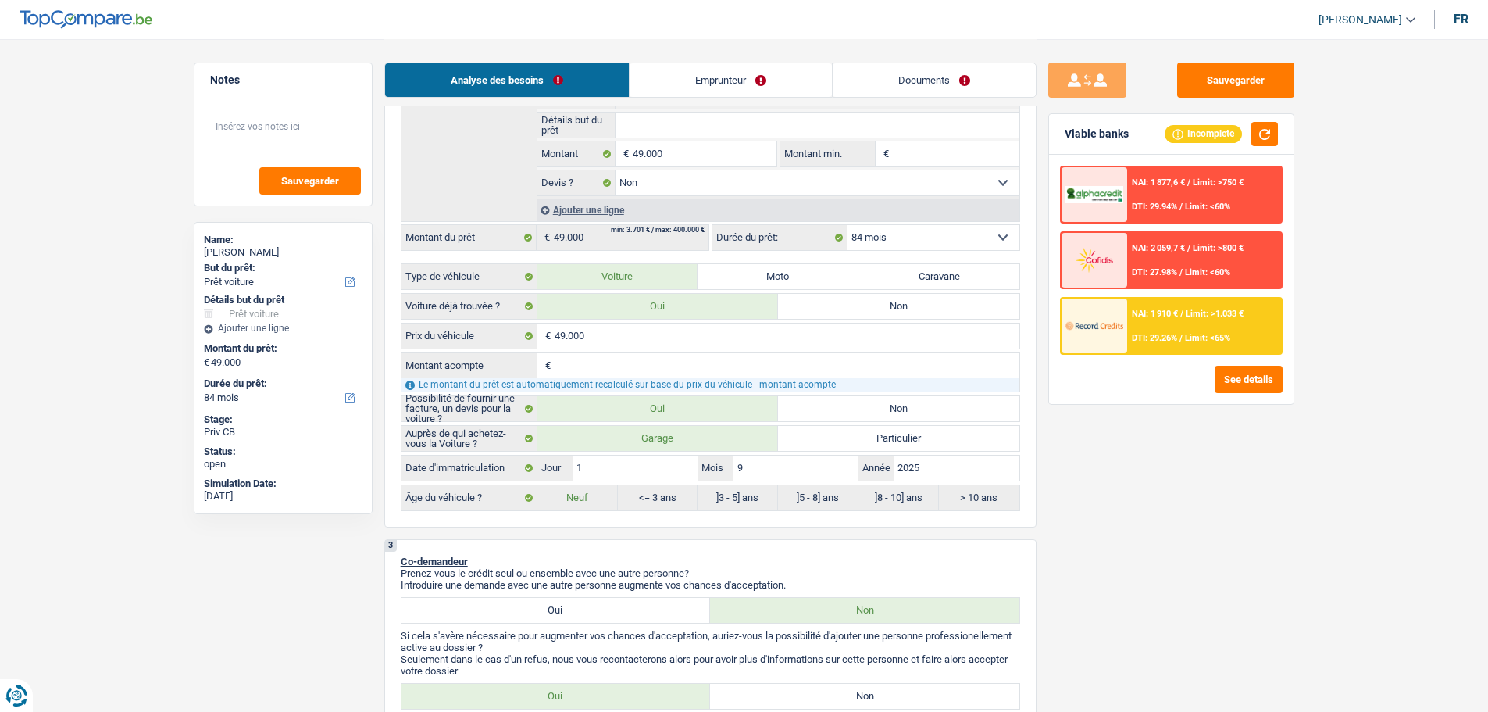
click at [1119, 198] on img at bounding box center [1095, 195] width 58 height 18
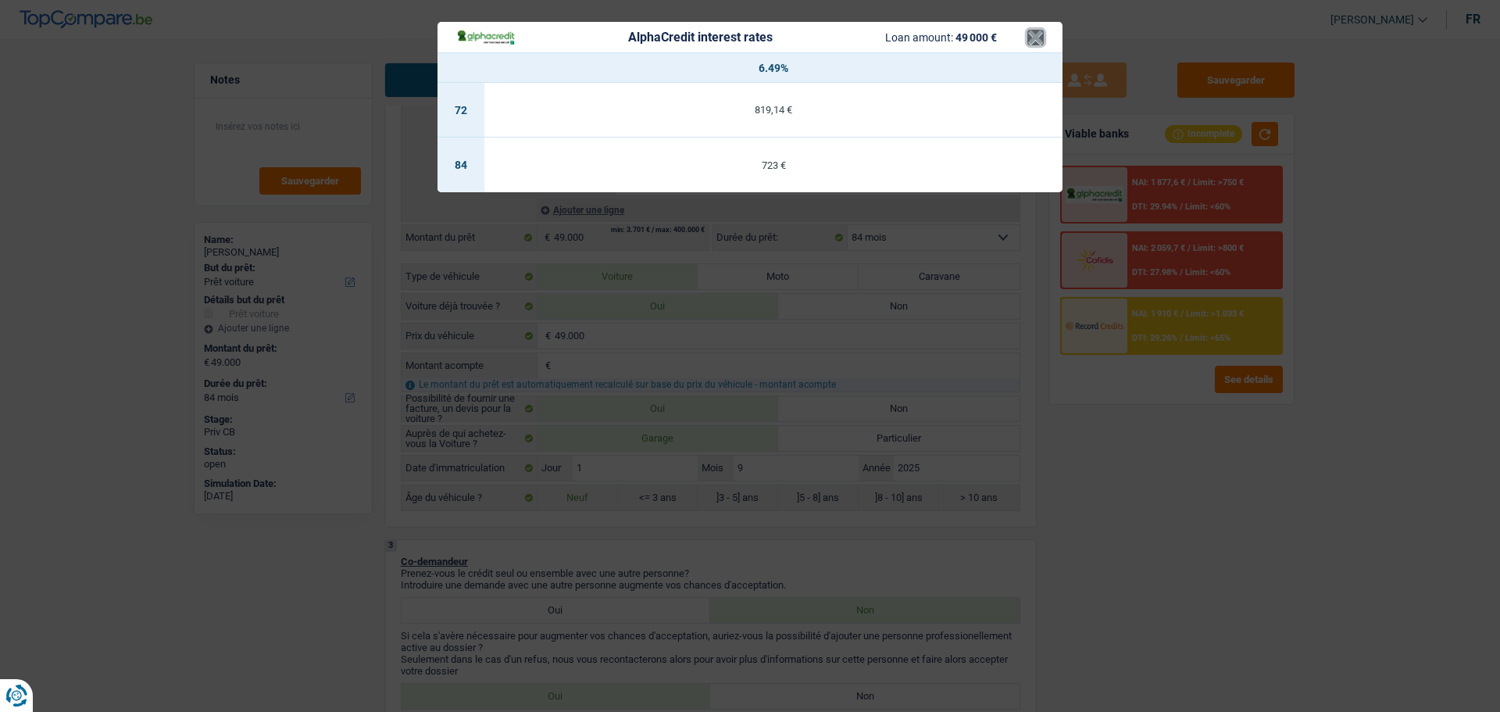
click at [1038, 43] on button "×" at bounding box center [1035, 38] width 16 height 16
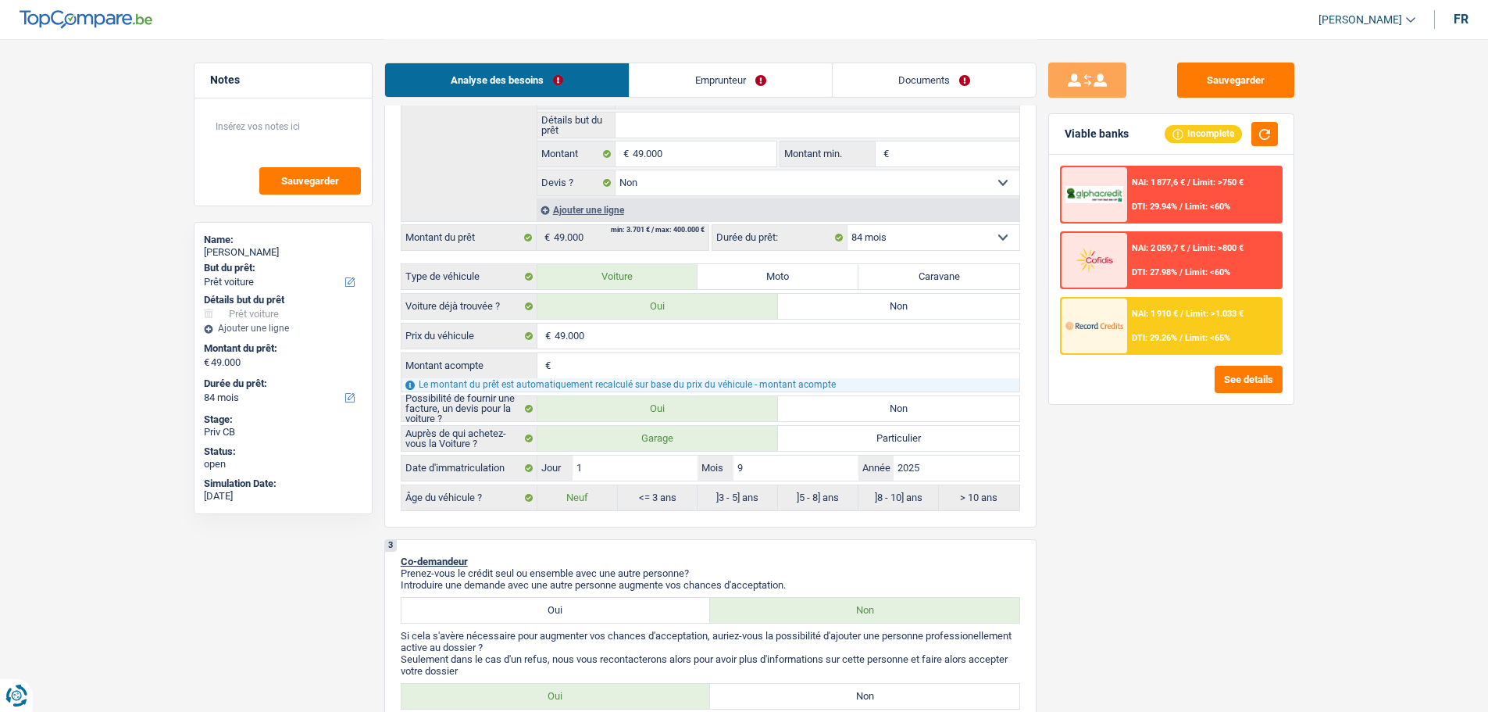
click at [1145, 252] on span "NAI: 2 059,7 €" at bounding box center [1158, 248] width 53 height 10
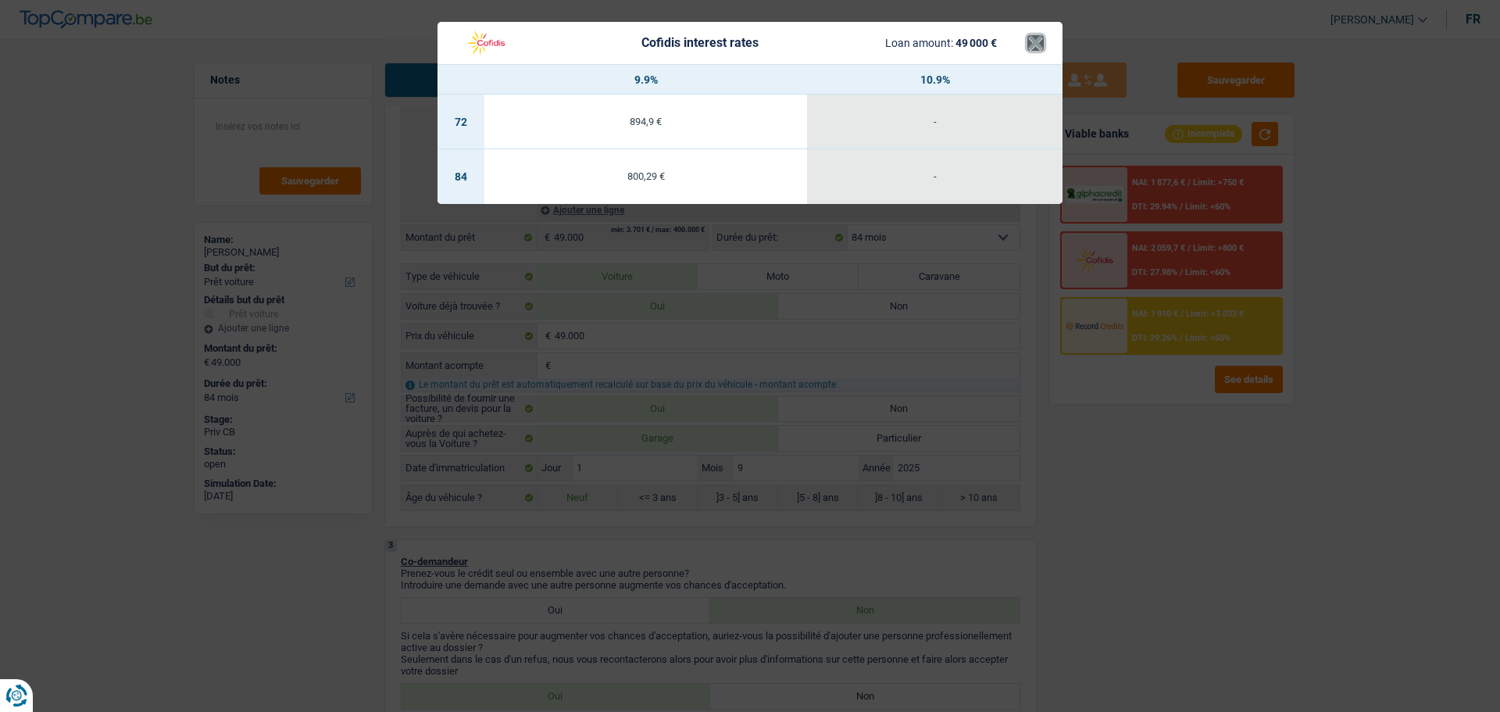
click at [1039, 45] on button "×" at bounding box center [1035, 43] width 16 height 16
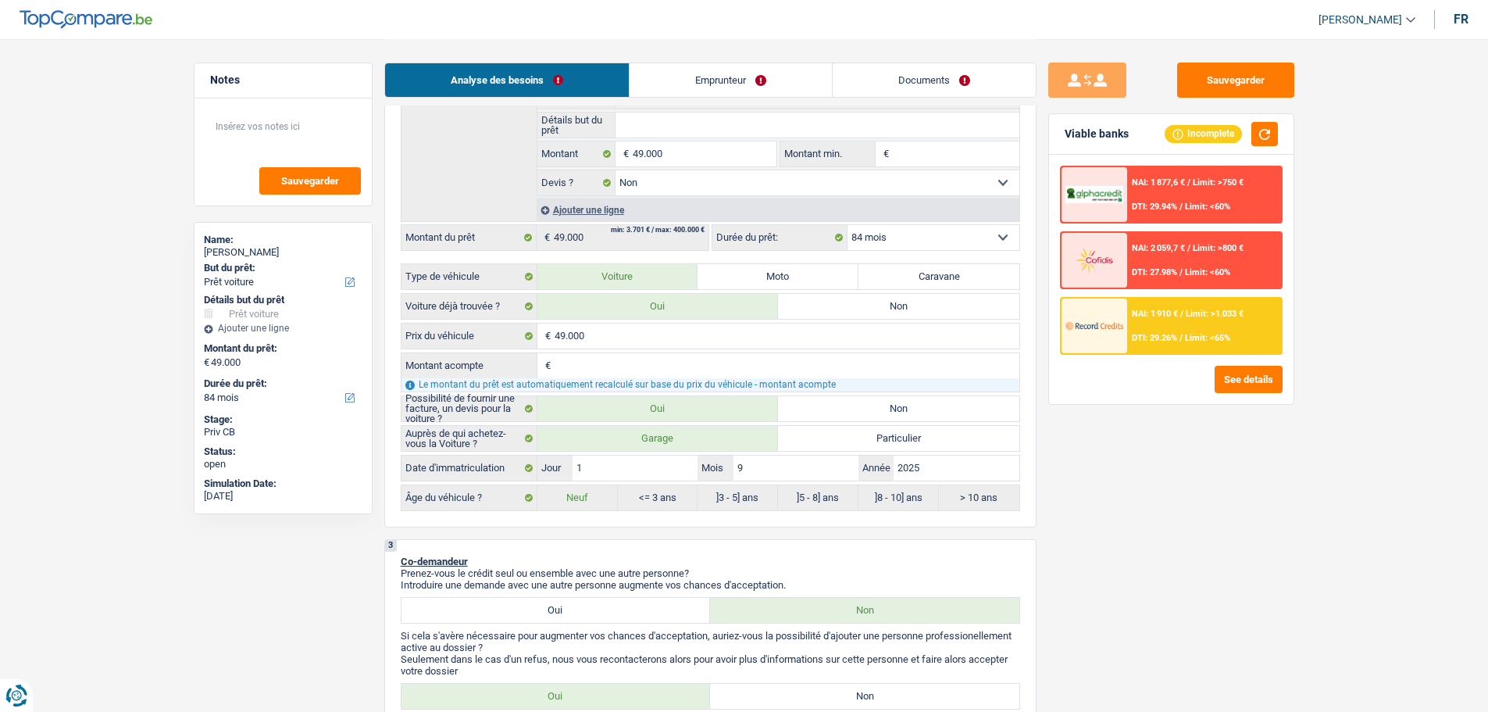
click at [1173, 200] on div "NAI: 1 877,6 € / Limit: >750 € DTI: 29.94% / Limit: <60%" at bounding box center [1204, 194] width 154 height 55
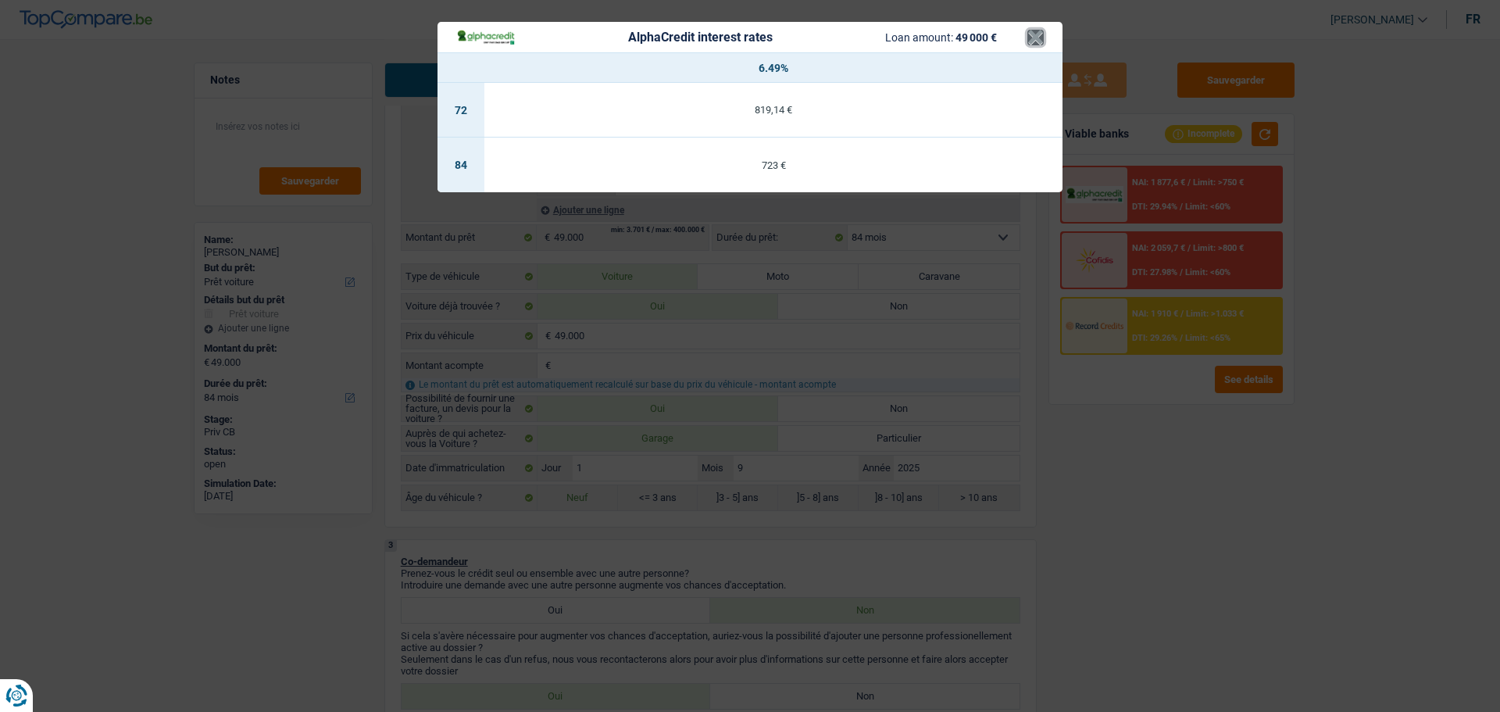
click at [1038, 30] on button "×" at bounding box center [1035, 38] width 16 height 16
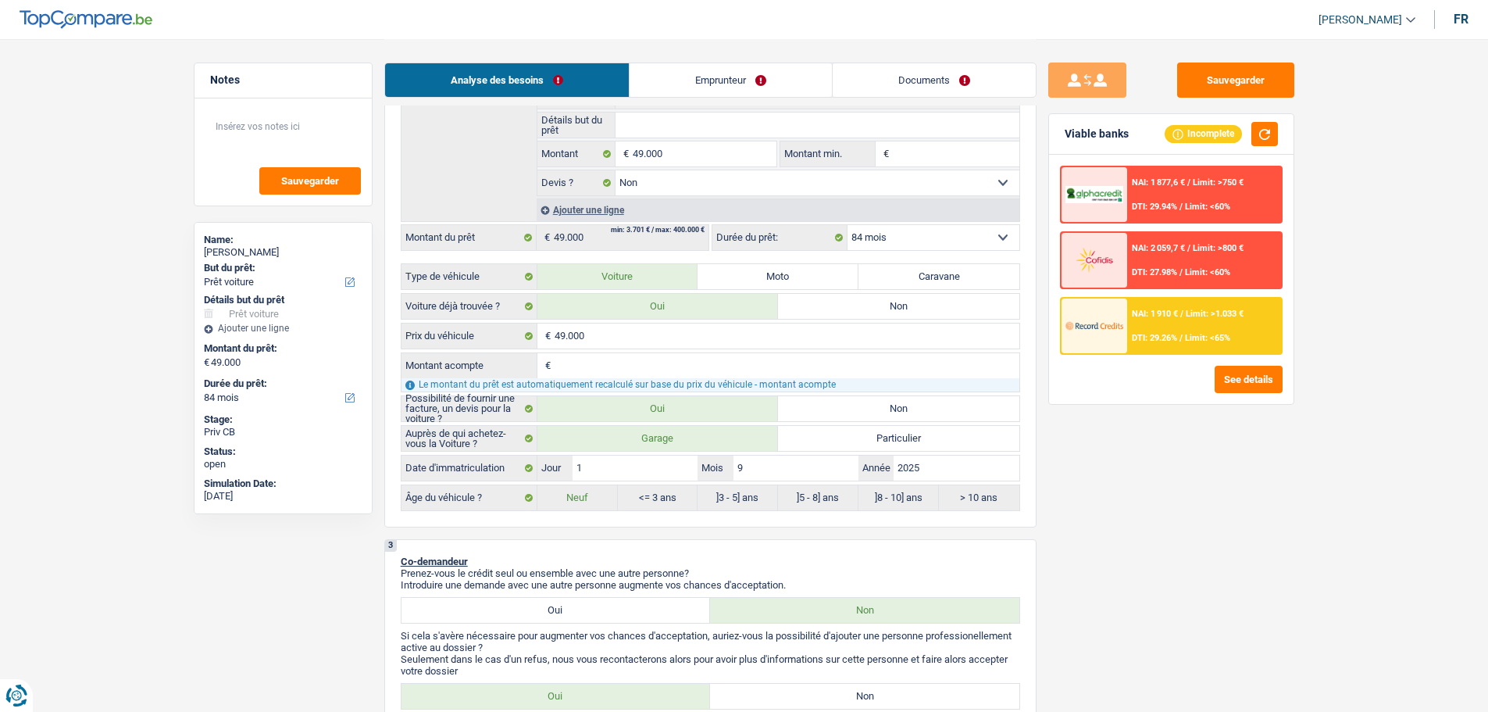
click at [1150, 332] on div "NAI: 1 910 € / Limit: >1.033 € DTI: 29.26% / Limit: <65%" at bounding box center [1204, 325] width 154 height 55
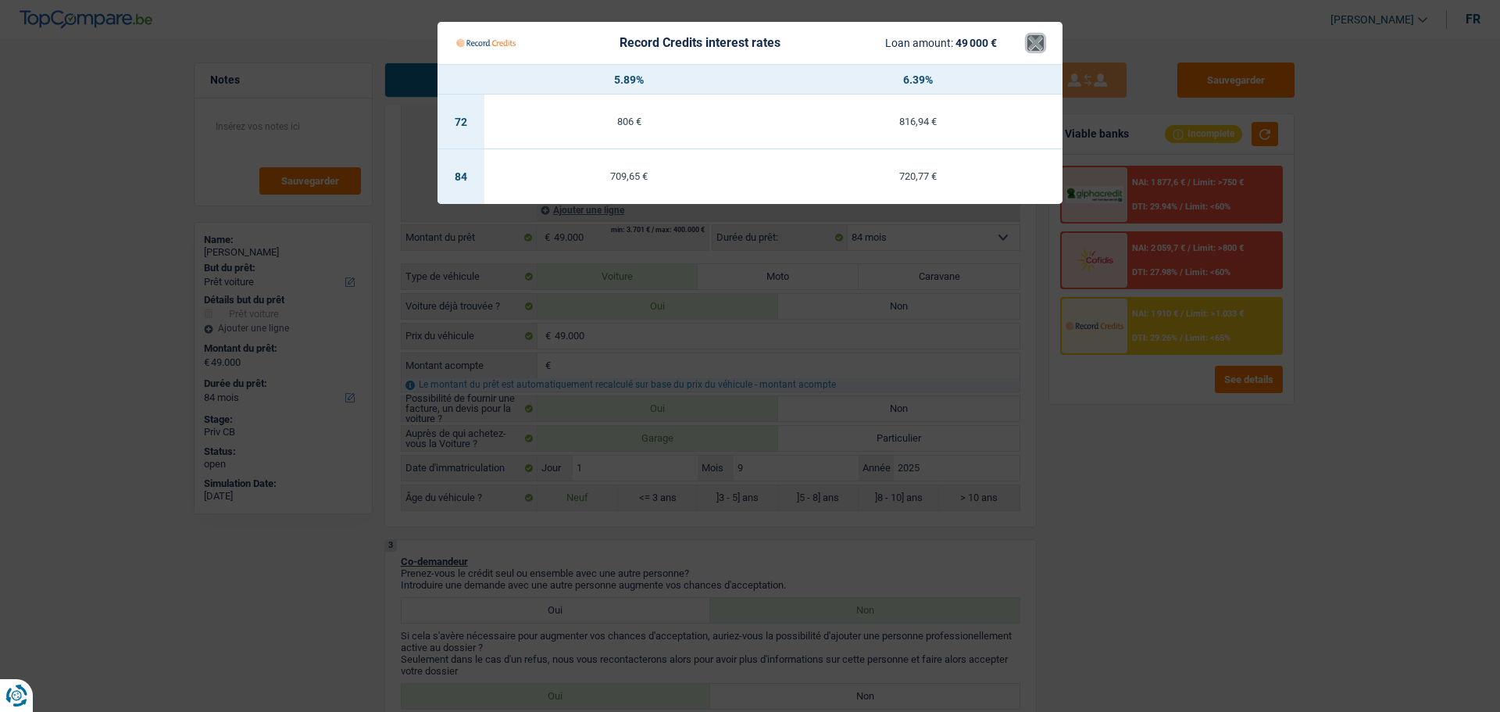
click at [1042, 40] on button "×" at bounding box center [1035, 43] width 16 height 16
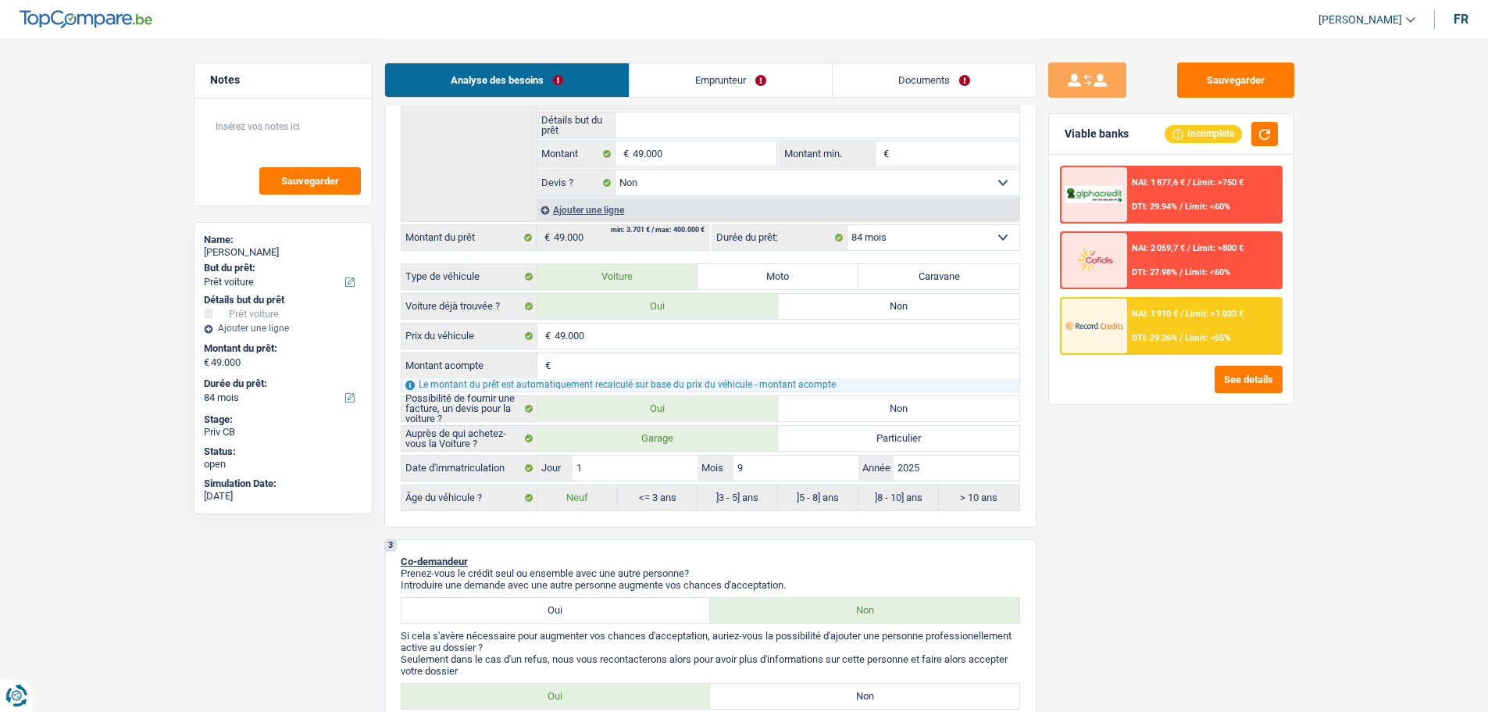
click at [587, 368] on input "Montant acompte" at bounding box center [787, 365] width 465 height 25
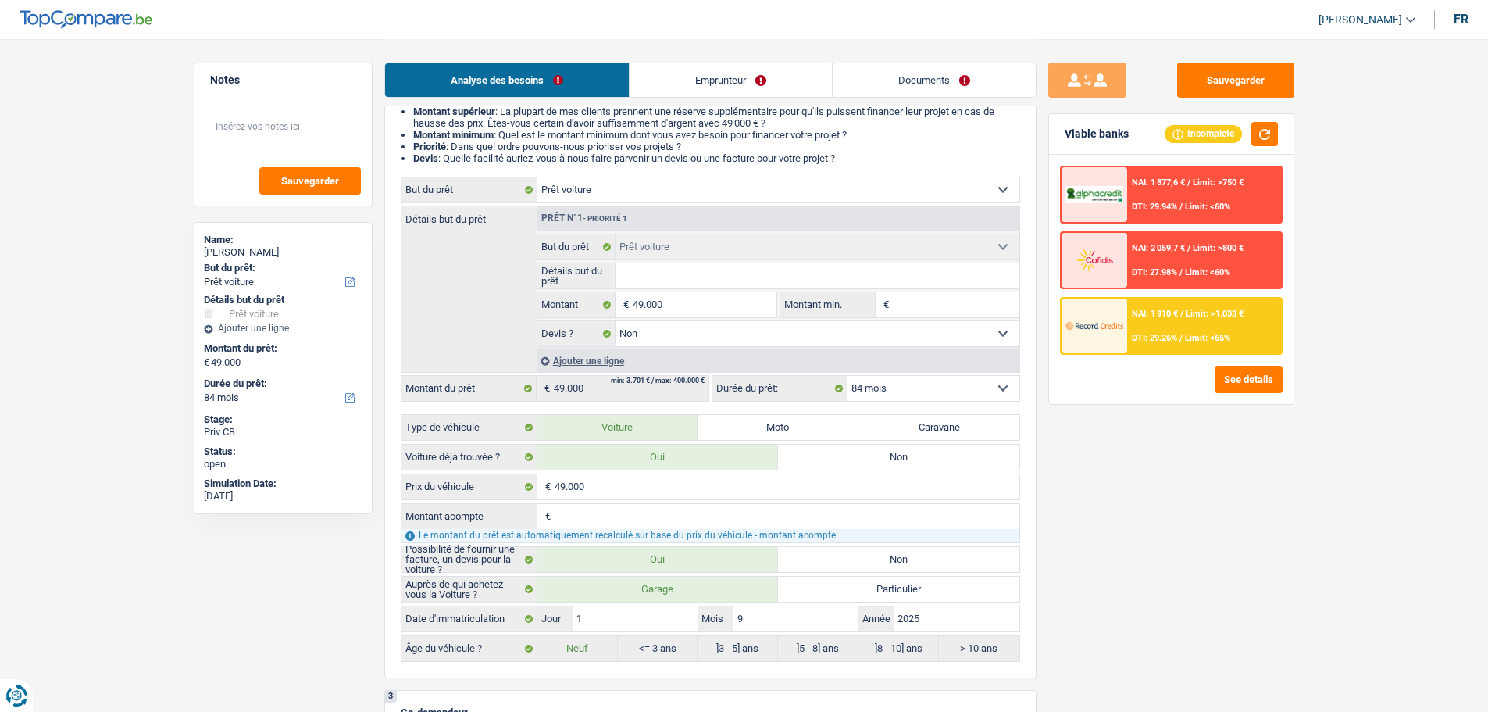
scroll to position [0, 0]
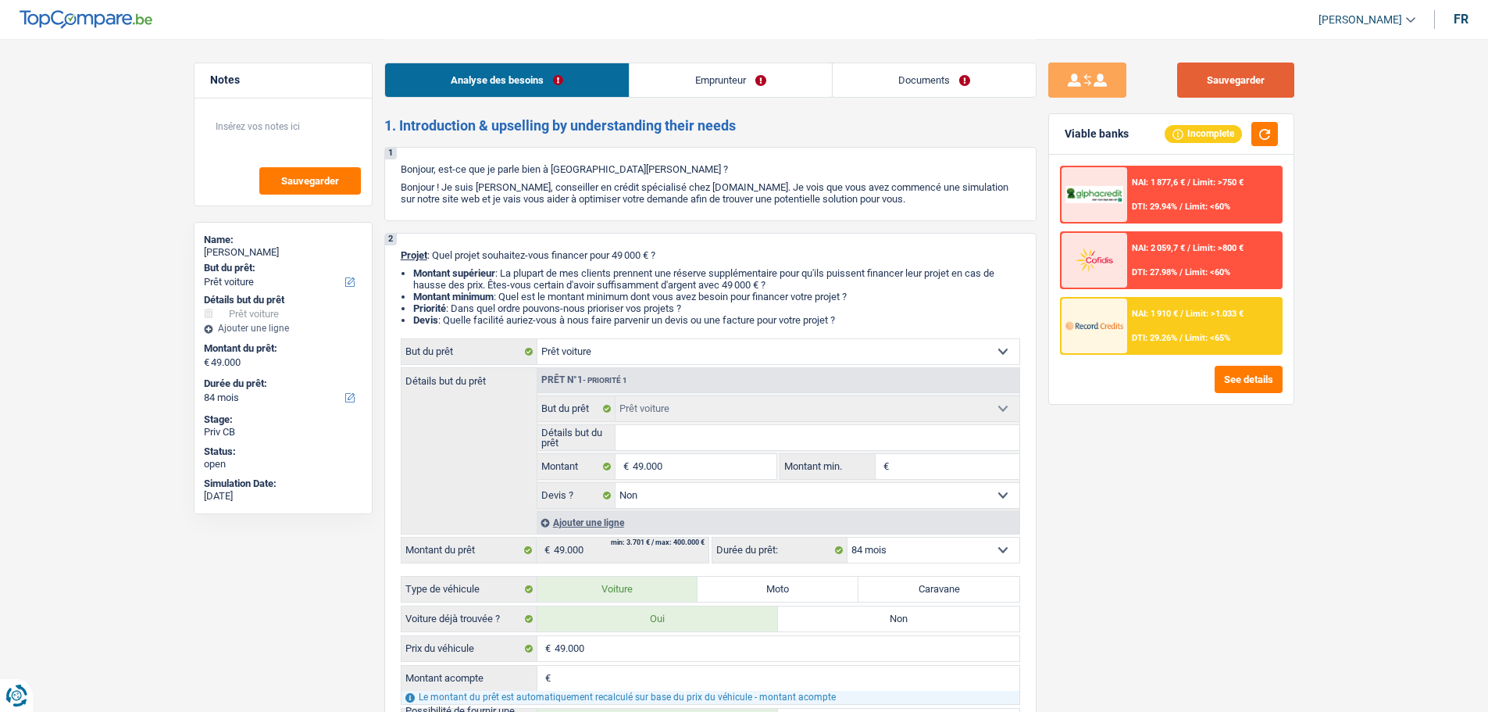
click at [1237, 80] on button "Sauvegarder" at bounding box center [1235, 80] width 117 height 35
click at [712, 438] on input "Détails but du prêt" at bounding box center [818, 437] width 404 height 25
type input "T"
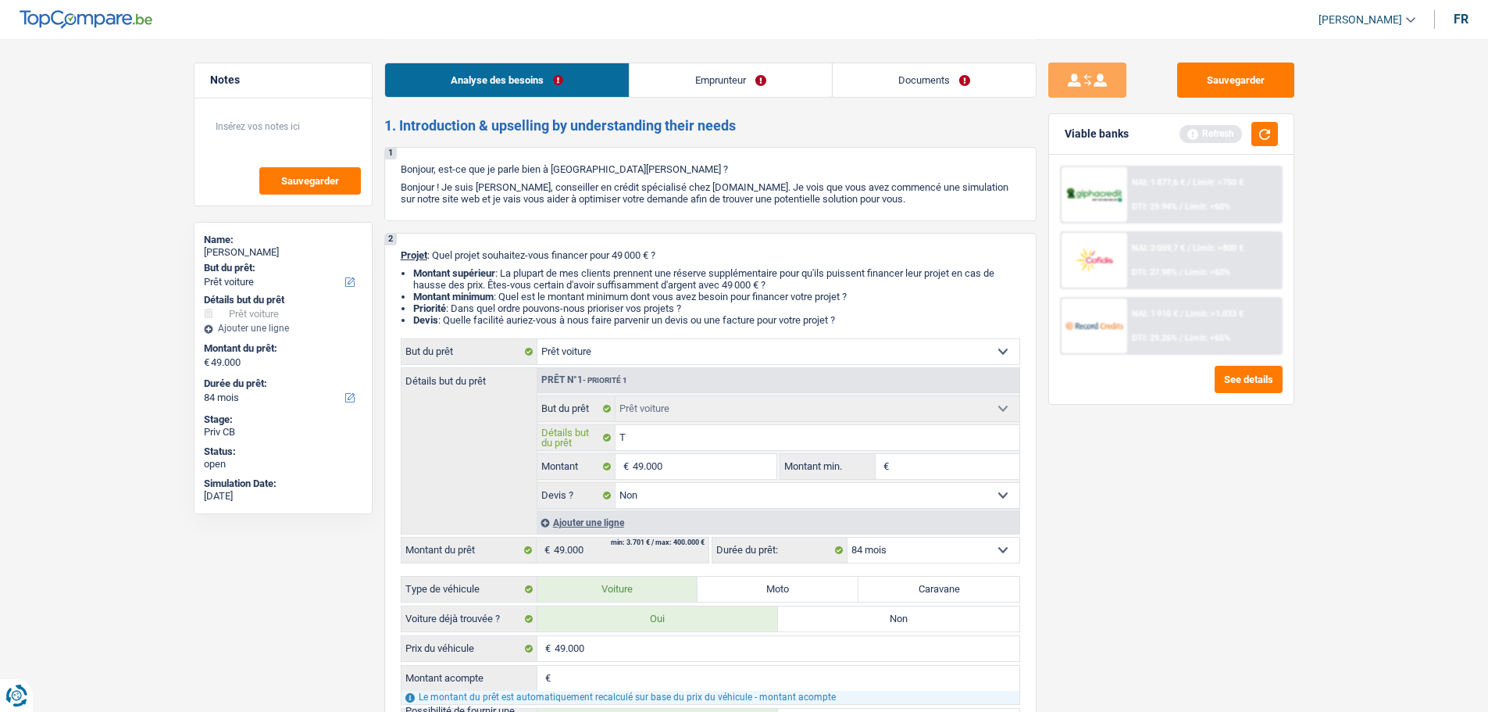
type input "Te"
type input "Tes"
type input "Tesl"
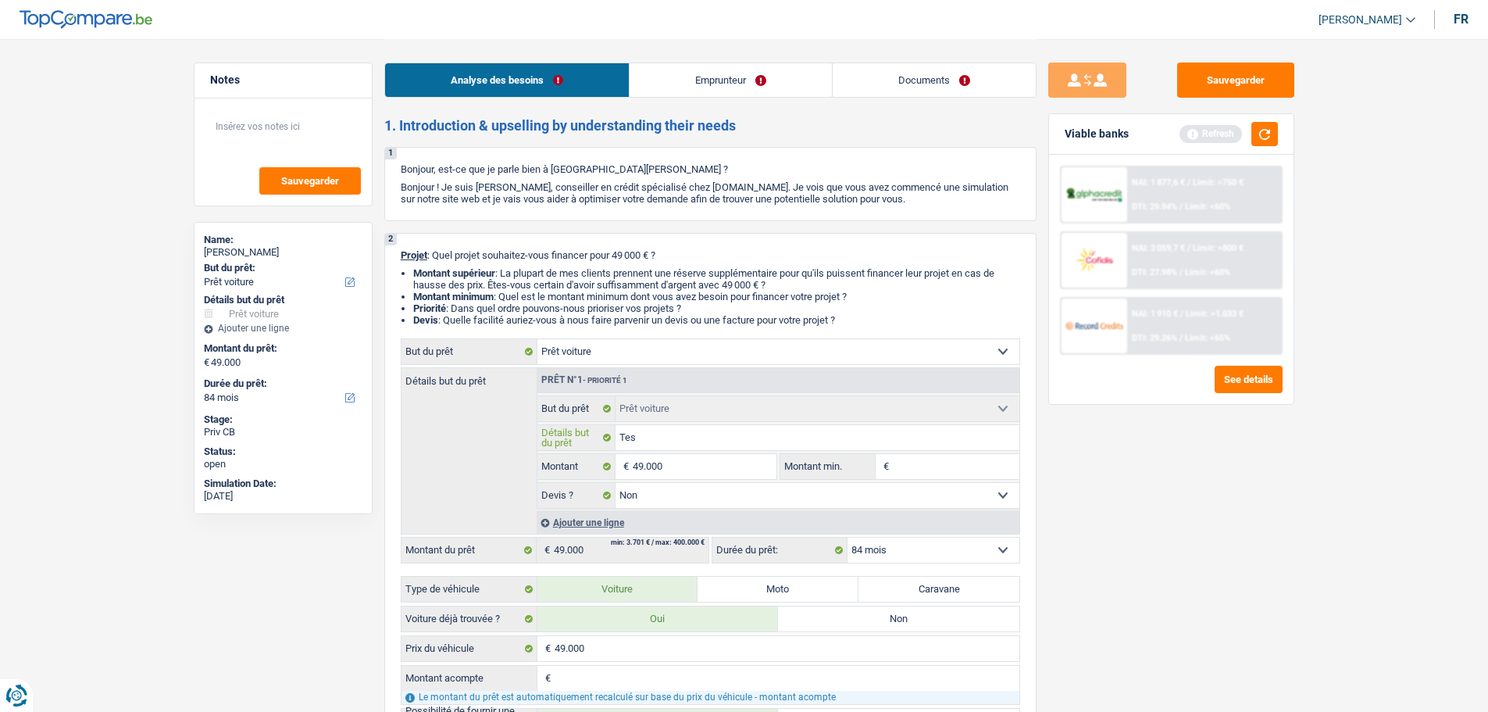
type input "Tesl"
type input "Tesla"
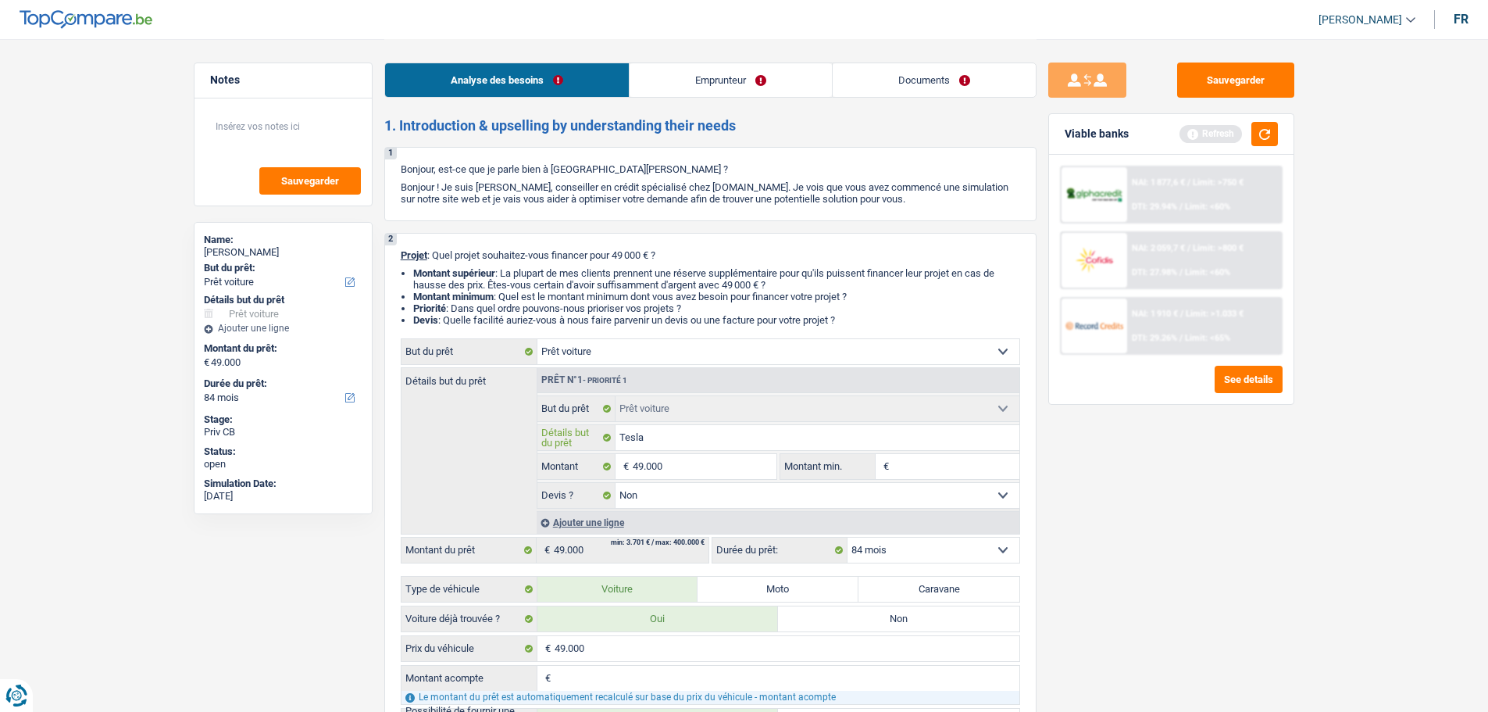
type input "Tesla q"
type input "Tesla qu"
type input "Tesla qu'"
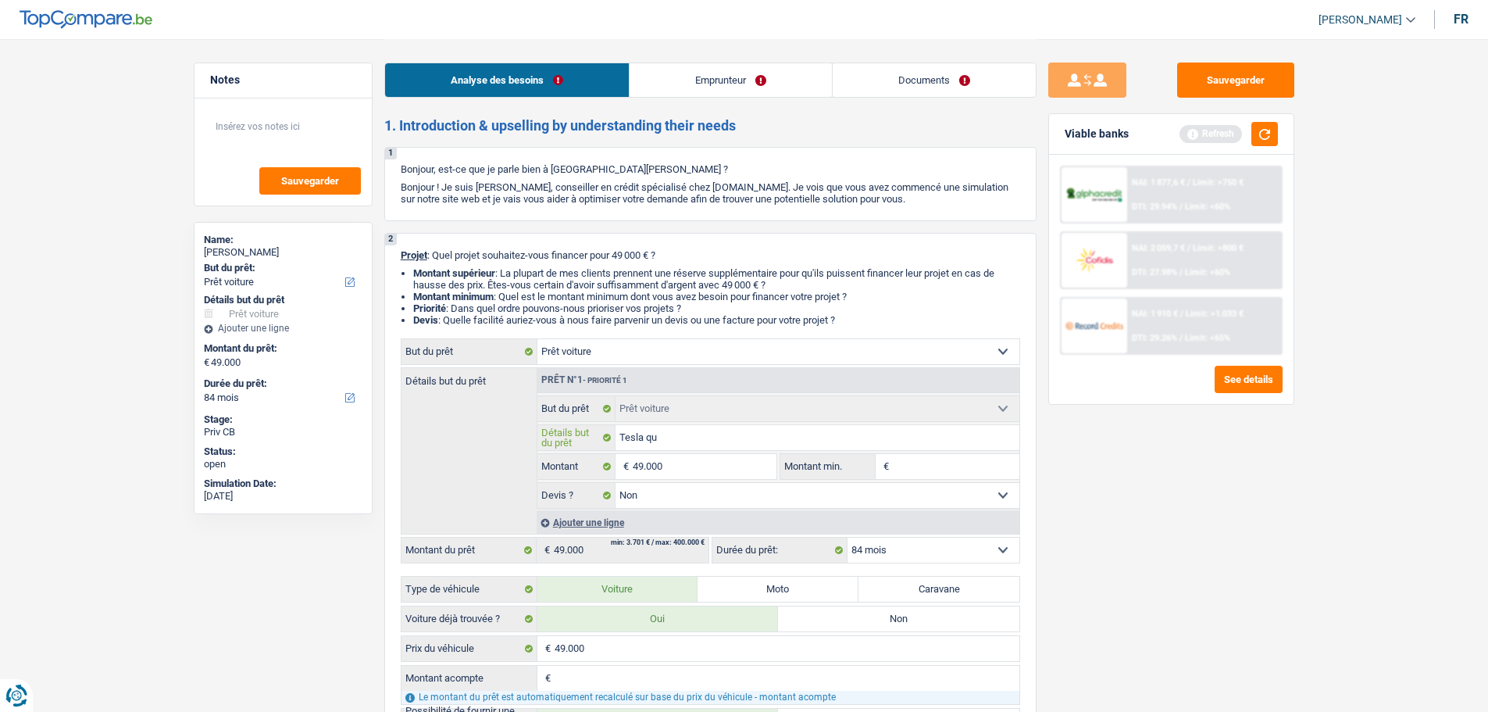
type input "Tesla qu'"
type input "Tesla qu'i"
type input "Tesla qu'il"
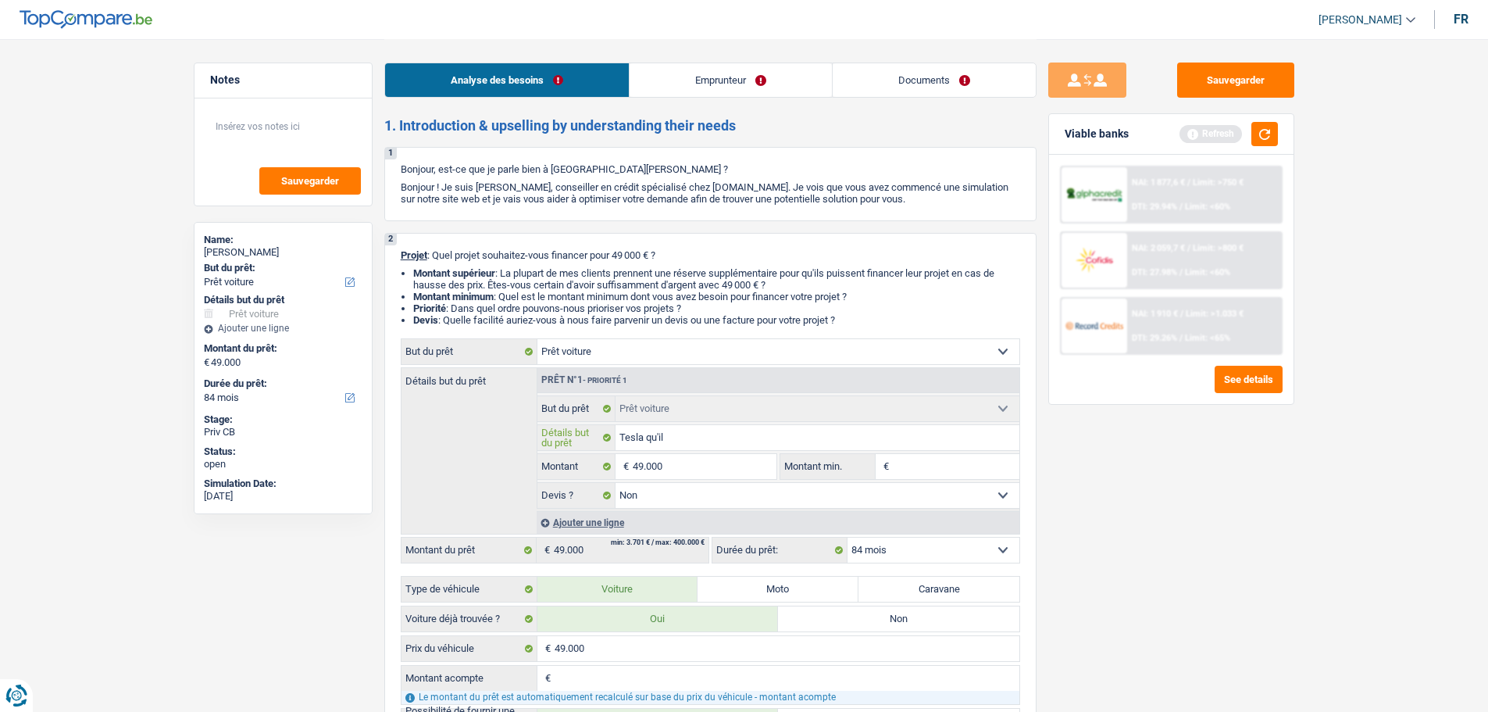
type input "Tesla qu'il"
type input "Tesla qu'il v"
type input "Tesla qu'il va"
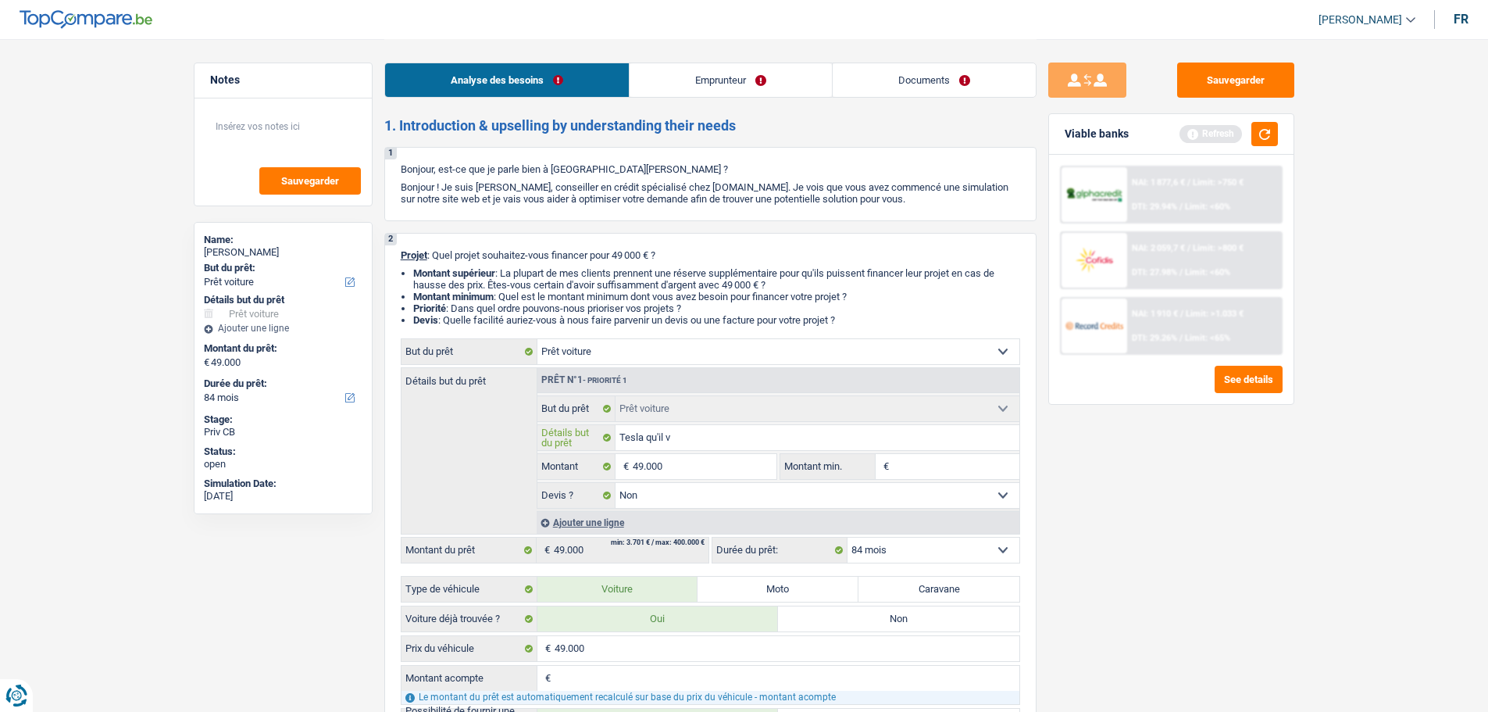
type input "Tesla qu'il va"
type input "Tesla qu'il va a"
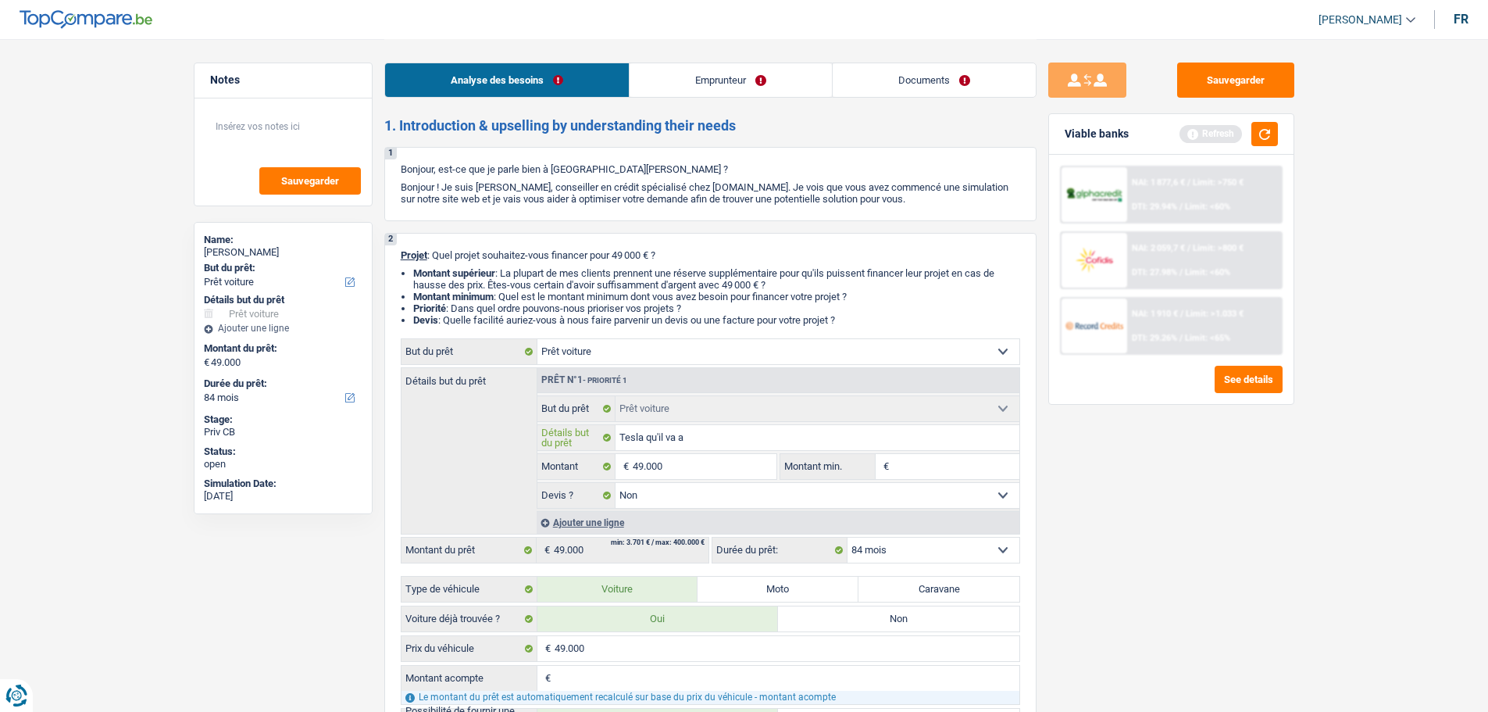
type input "Tesla qu'il va ac"
type input "Tesla qu'il va ach"
type input "Tesla qu'il va ache"
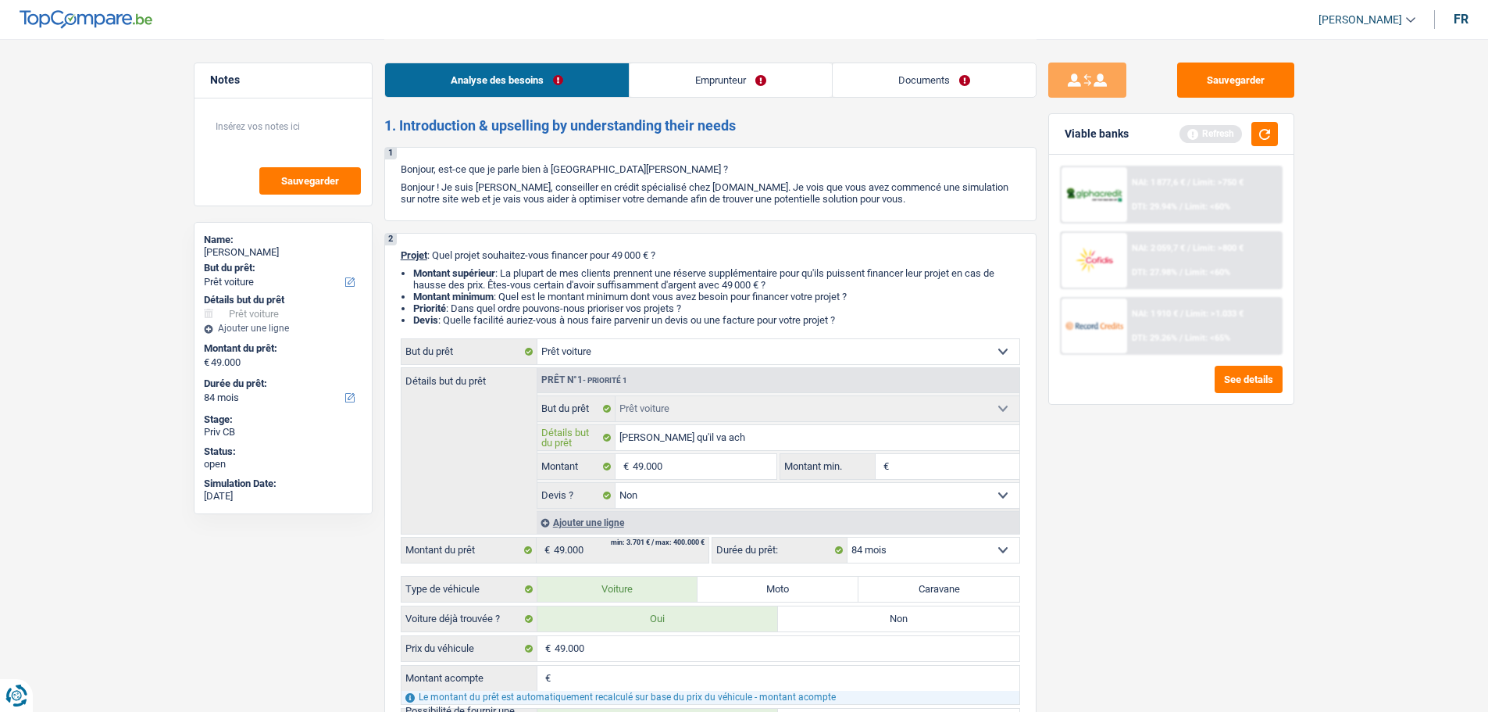
type input "Tesla qu'il va ache"
type input "Tesla qu'il va achet"
type input "Tesla qu'il va achete"
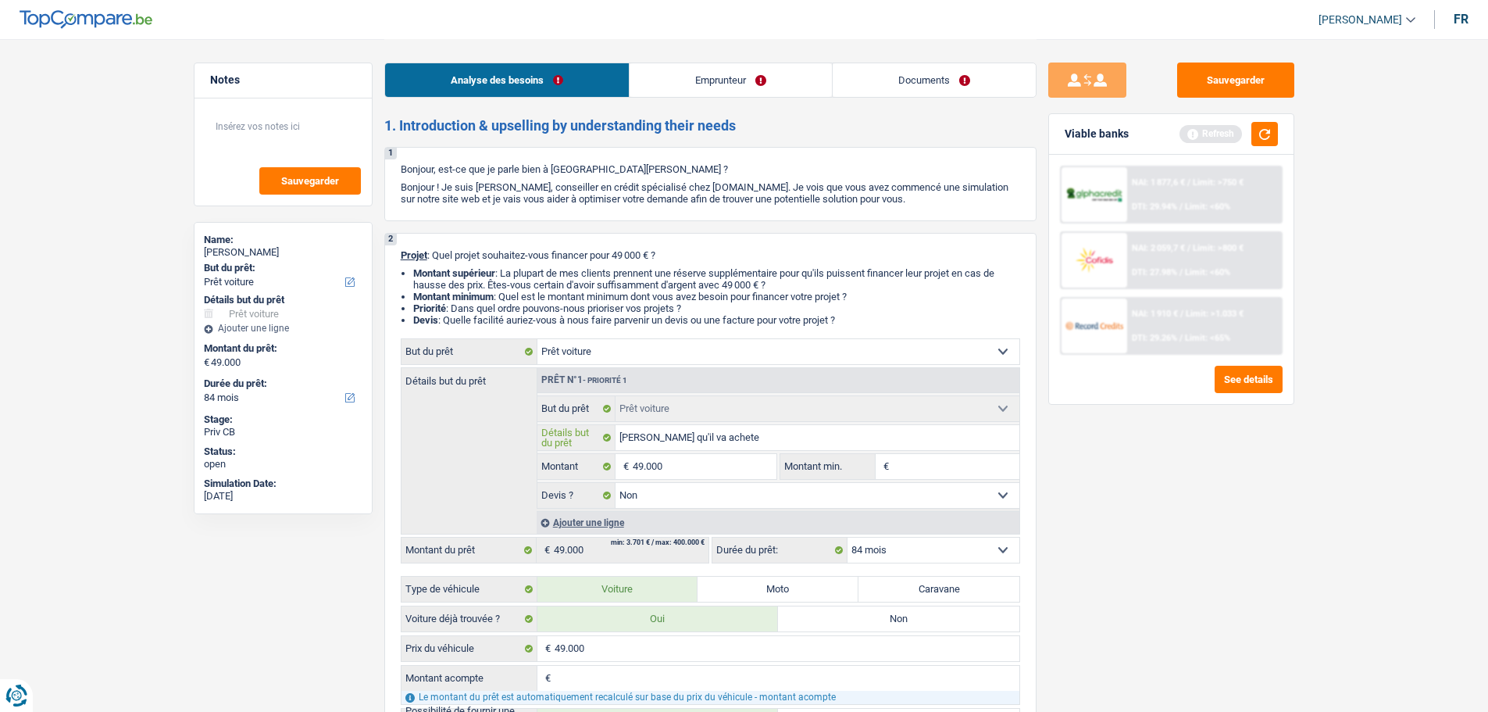
type input "Tesla qu'il va acheter"
type input "Tesla qu'il va acheterv"
type input "Tesla qu'il va acheter"
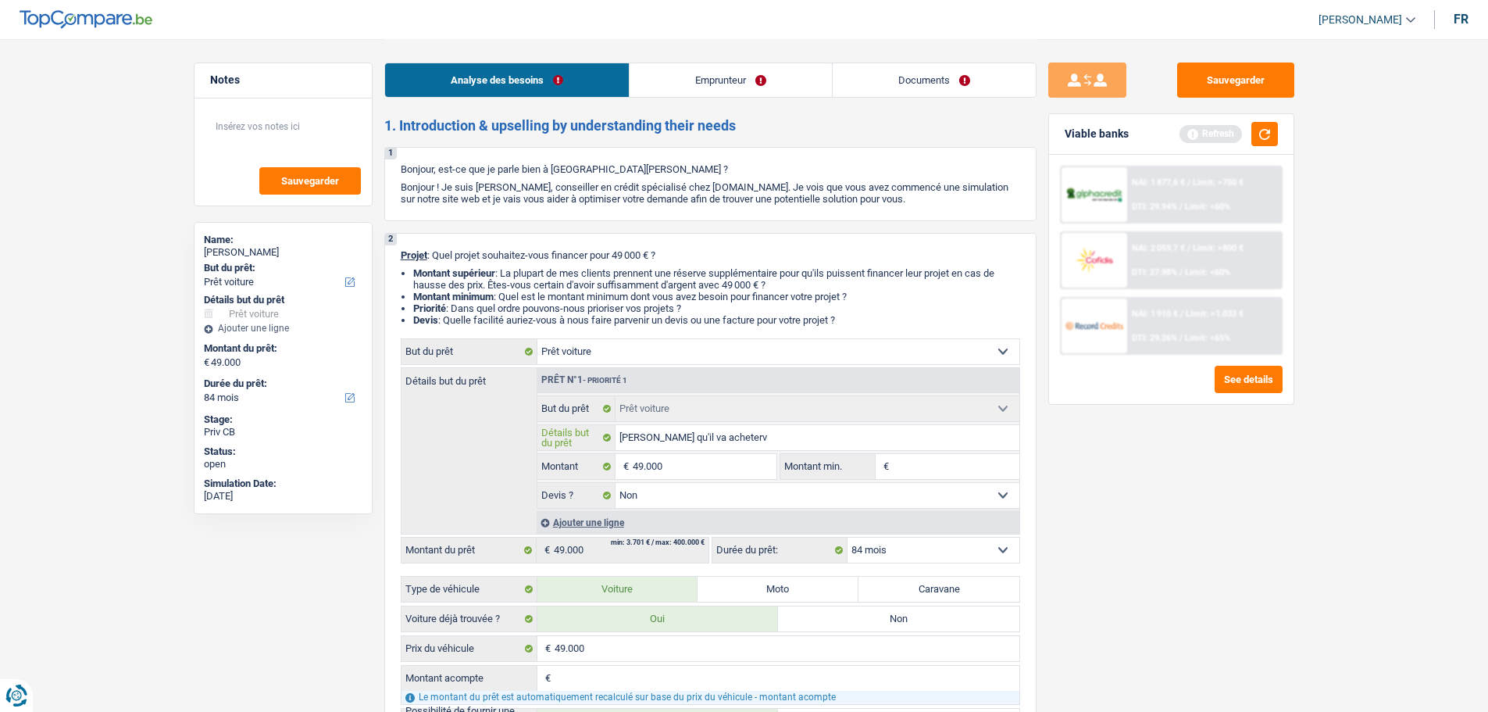
type input "Tesla qu'il va acheter"
type input "Tesla qu'il va acheter c"
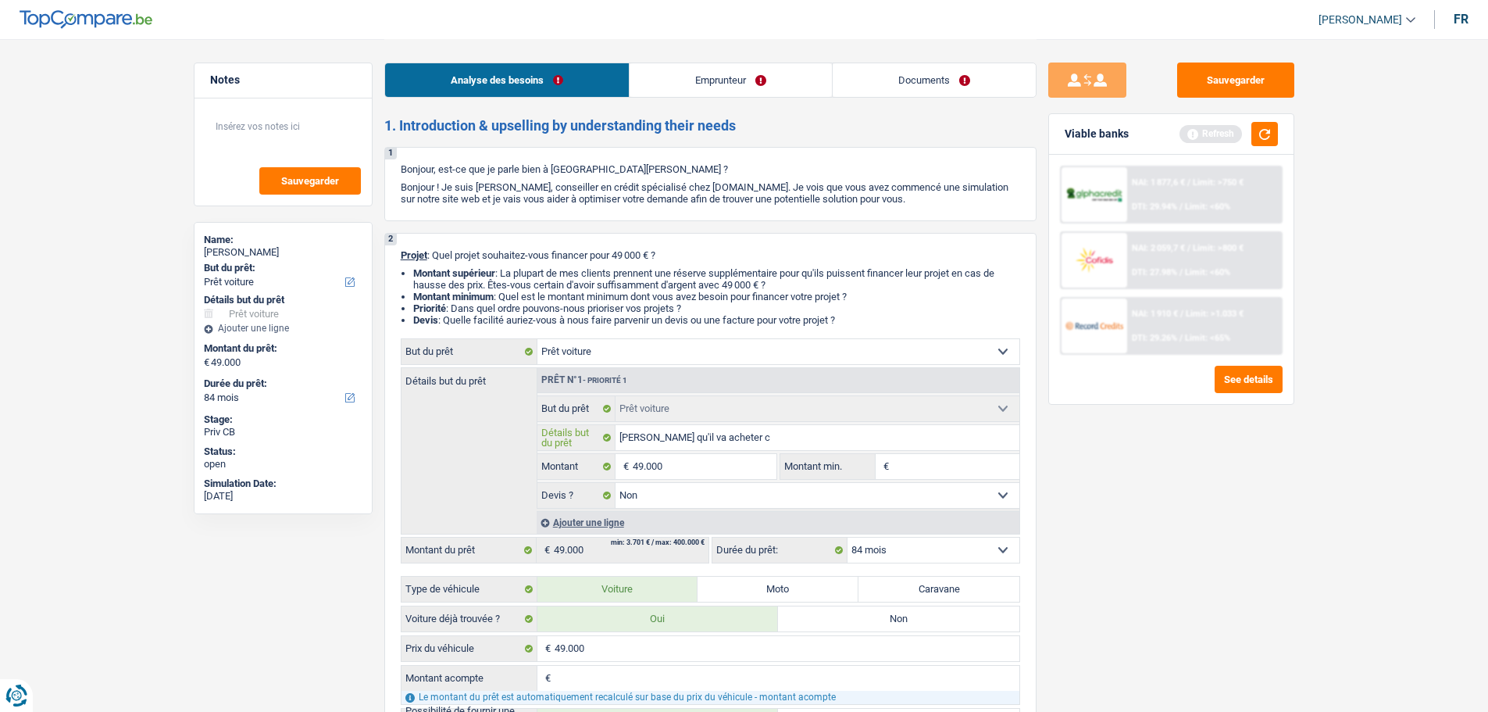
type input "Tesla qu'il va acheter ch"
type input "Tesla qu'il va acheter che"
type input "Tesla qu'il va acheter chez"
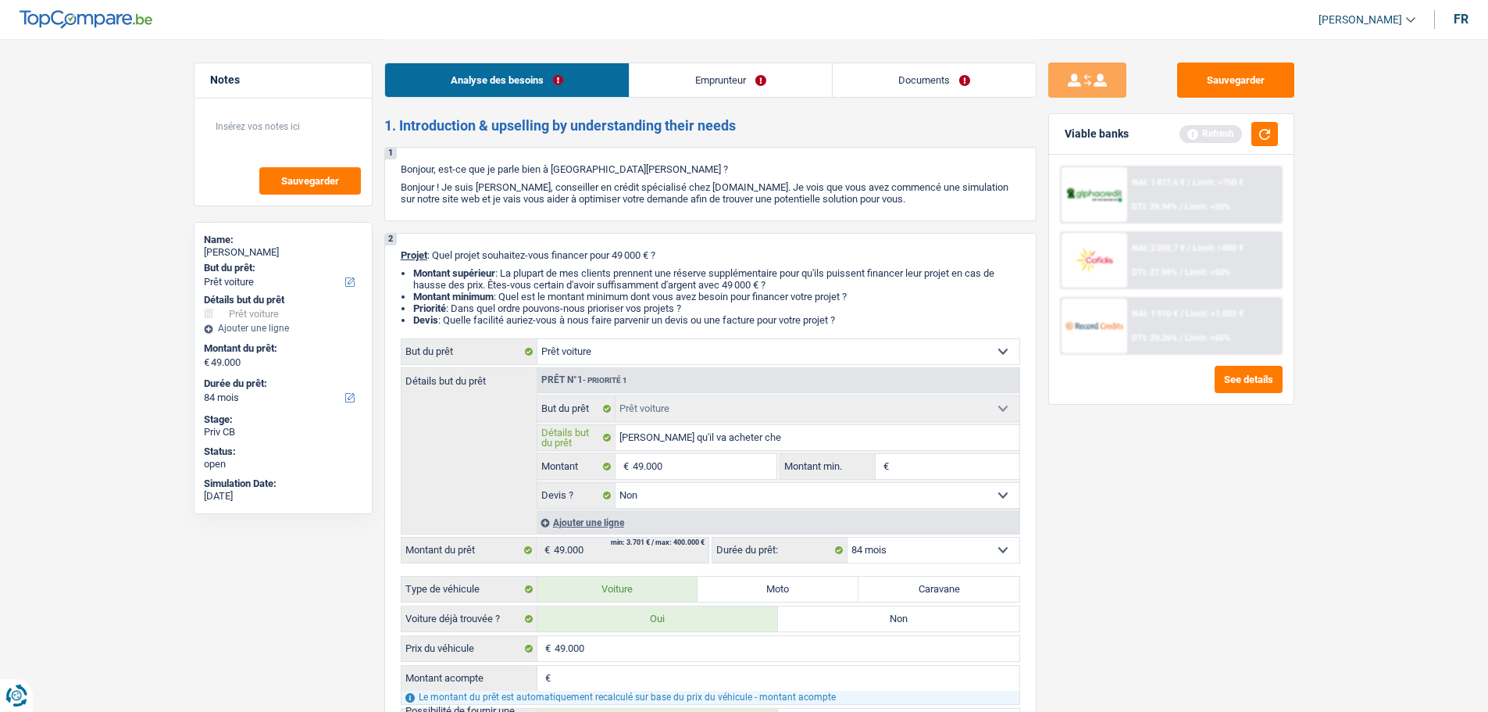
type input "Tesla qu'il va acheter chez"
type input "Tesla qu'il va acheter chez u"
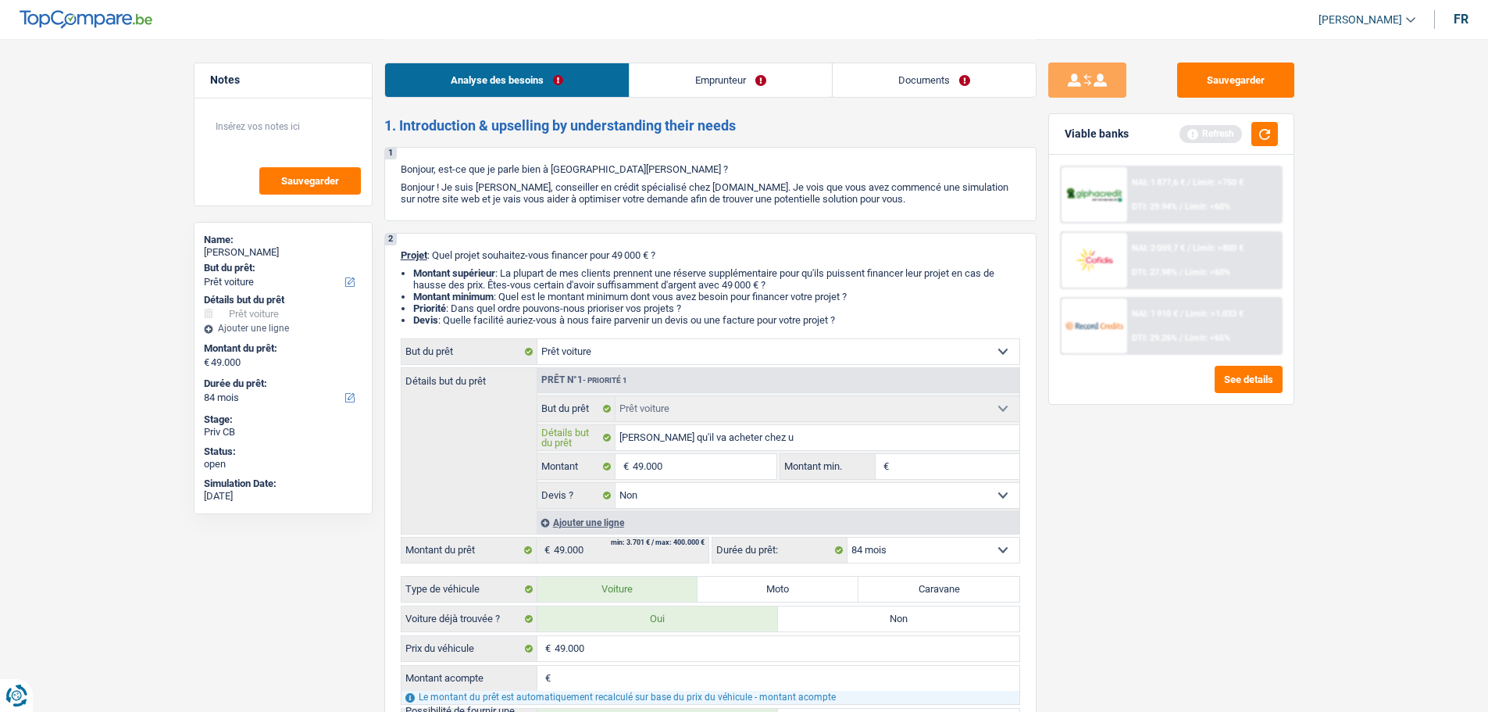
type input "Tesla qu'il va acheter chez un"
type input "Tesla qu'il va acheter chez un c"
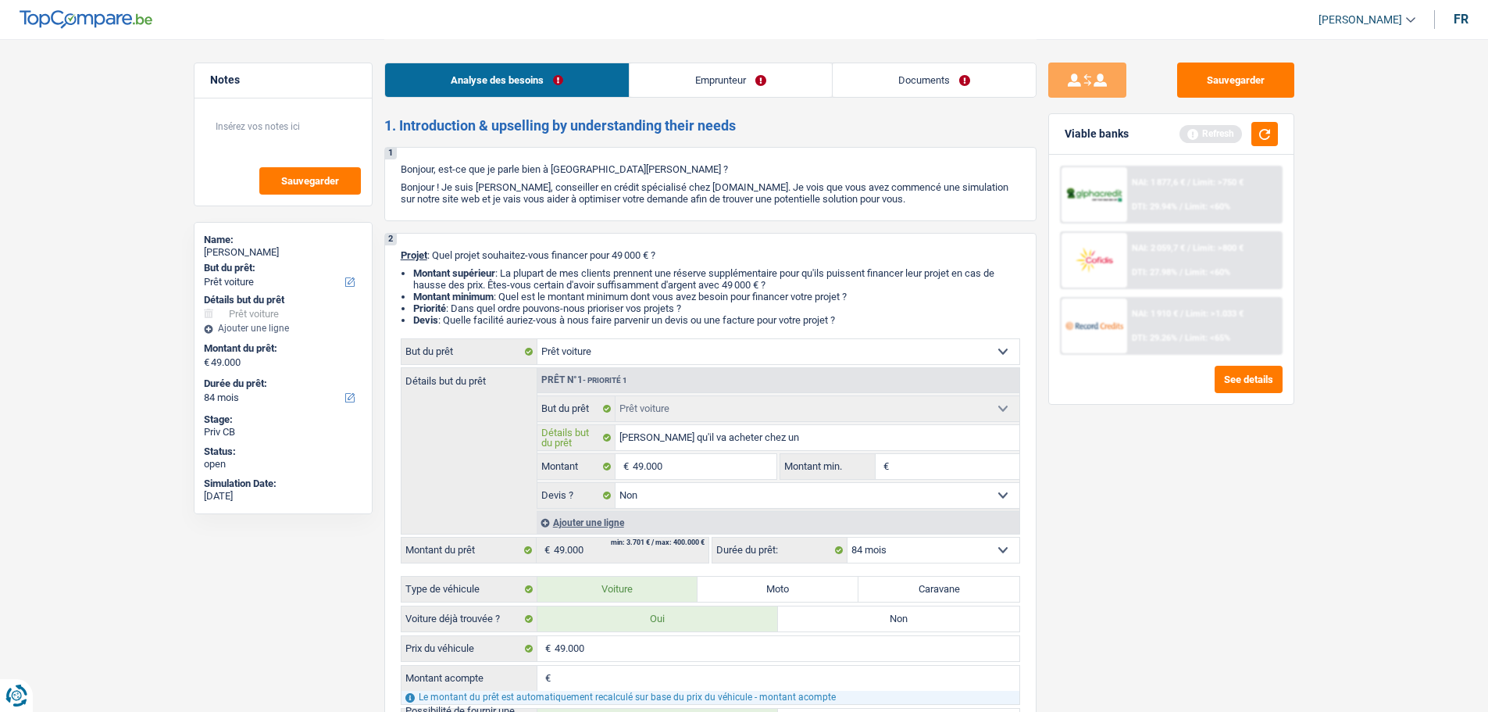
type input "Tesla qu'il va acheter chez un c"
type input "Tesla qu'il va acheter chez un co"
type input "Tesla qu'il va acheter chez un con"
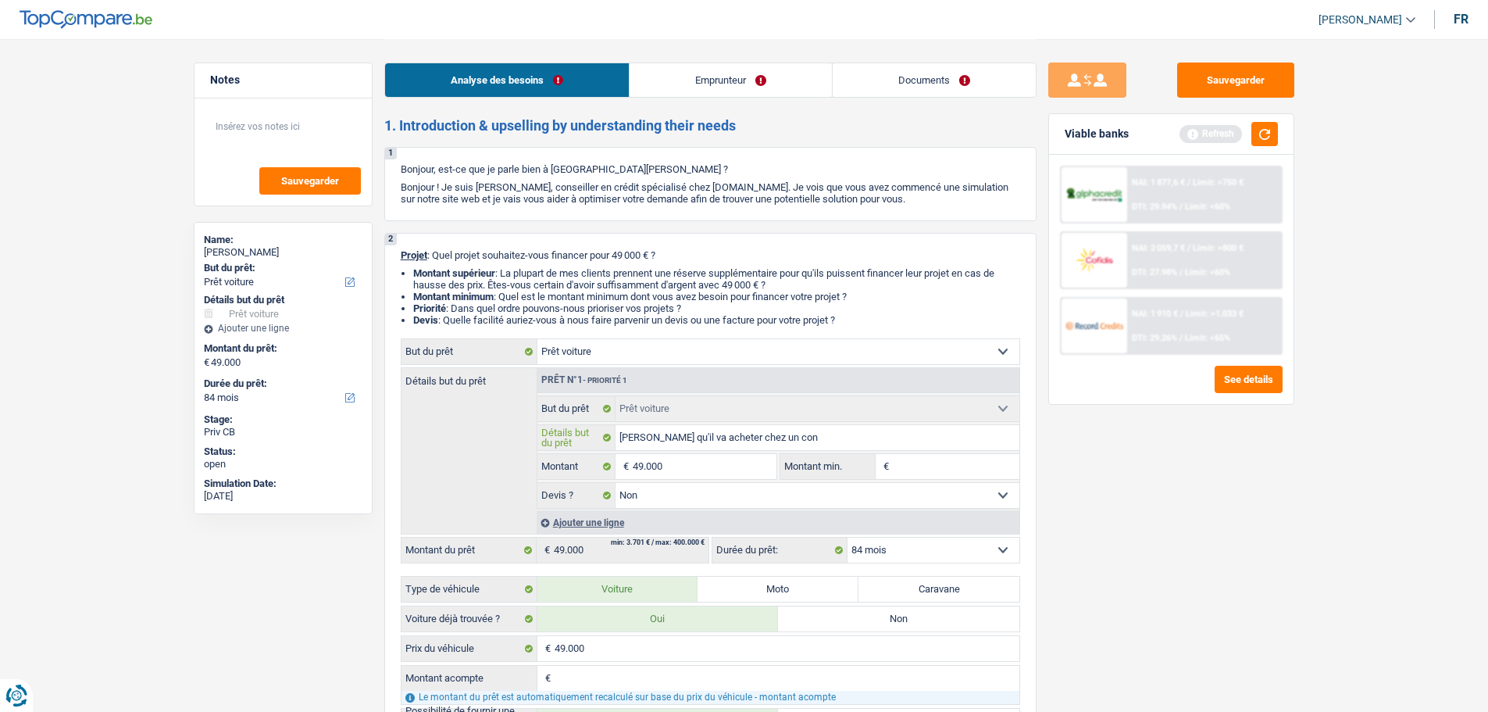
type input "Tesla qu'il va acheter chez un conc"
type input "Tesla qu'il va acheter chez un concé"
type input "Tesla qu'il va acheter chez un concéc"
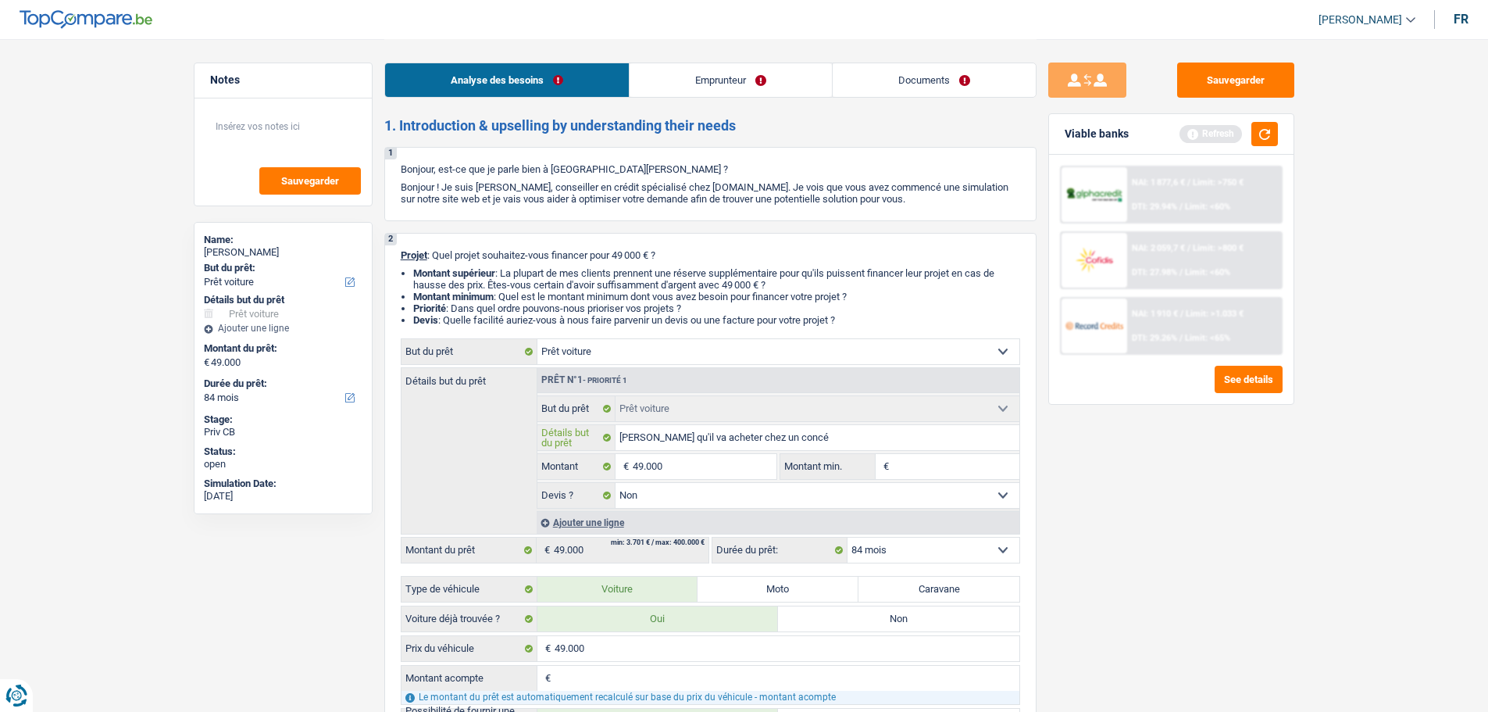
type input "Tesla qu'il va acheter chez un concéc"
type input "Tesla qu'il va acheter chez un concéci"
type input "Tesla qu'il va acheter chez un concécio"
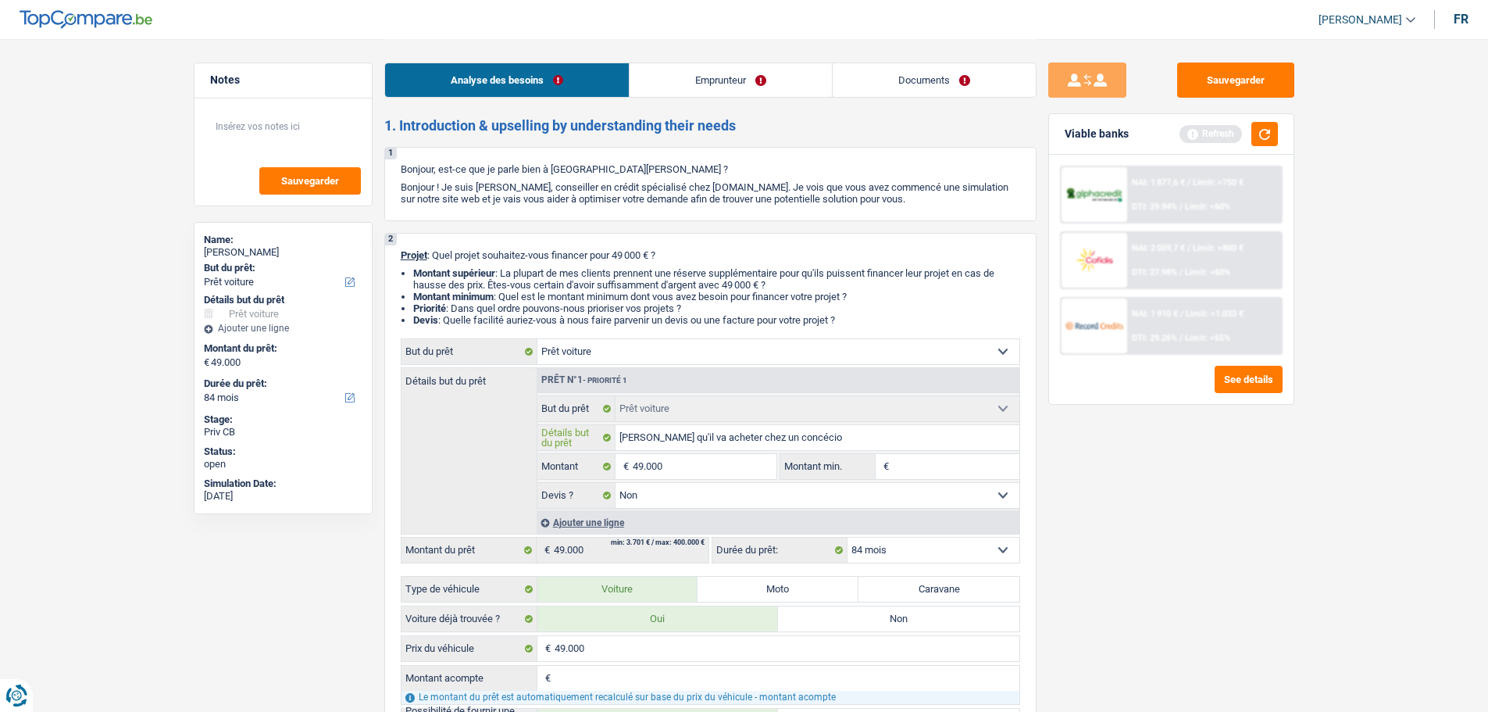
type input "Tesla qu'il va acheter chez un concécion"
type input "Tesla qu'il va acheter chez un concécionn"
type input "Tesla qu'il va acheter chez un concécionna"
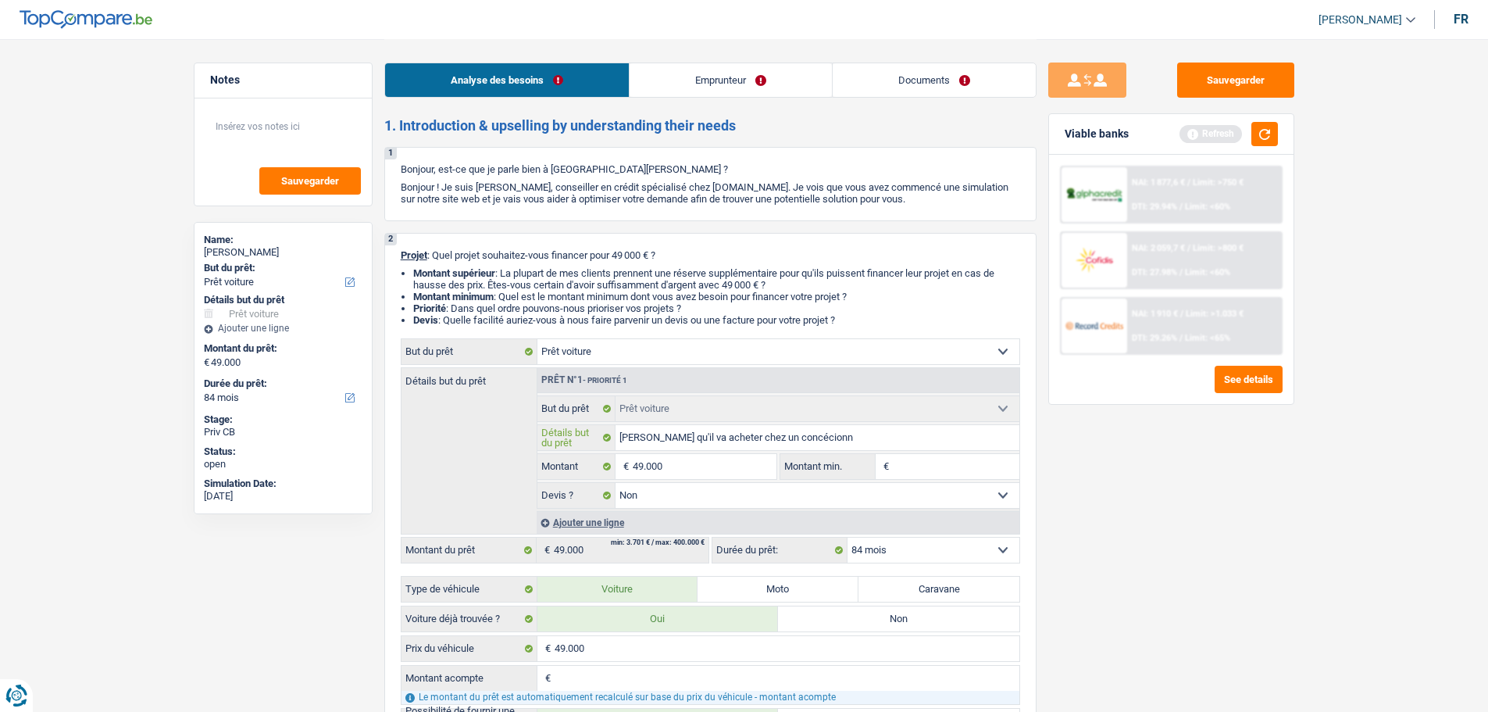
type input "Tesla qu'il va acheter chez un concécionna"
type input "Tesla qu'il va acheter chez un concécionnai"
type input "Tesla qu'il va acheter chez un concécionnair"
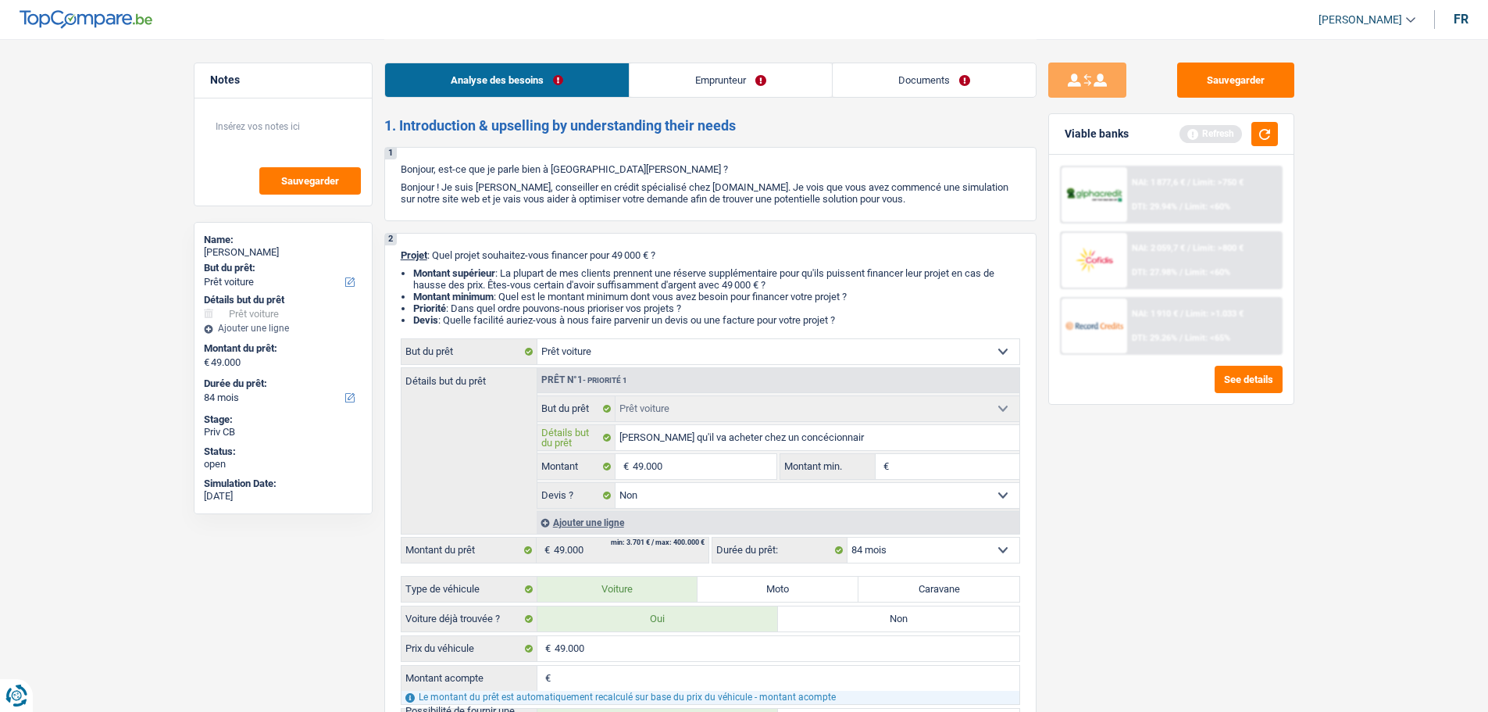
type input "Tesla qu'il va acheter chez un concécionnaire"
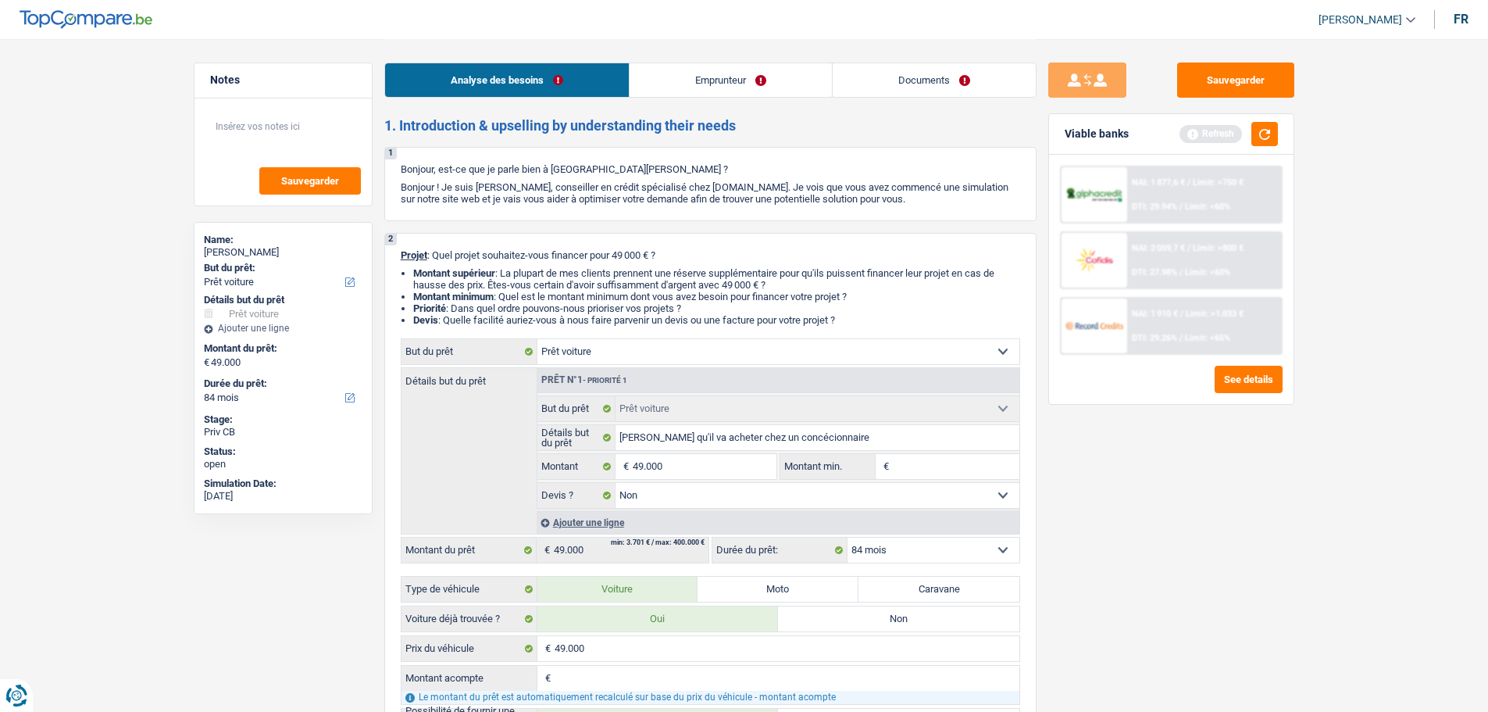
drag, startPoint x: 819, startPoint y: 439, endPoint x: 1246, endPoint y: 490, distance: 430.4
drag, startPoint x: 1178, startPoint y: 88, endPoint x: 1152, endPoint y: 89, distance: 25.8
click at [1178, 88] on button "Sauvegarder" at bounding box center [1235, 80] width 117 height 35
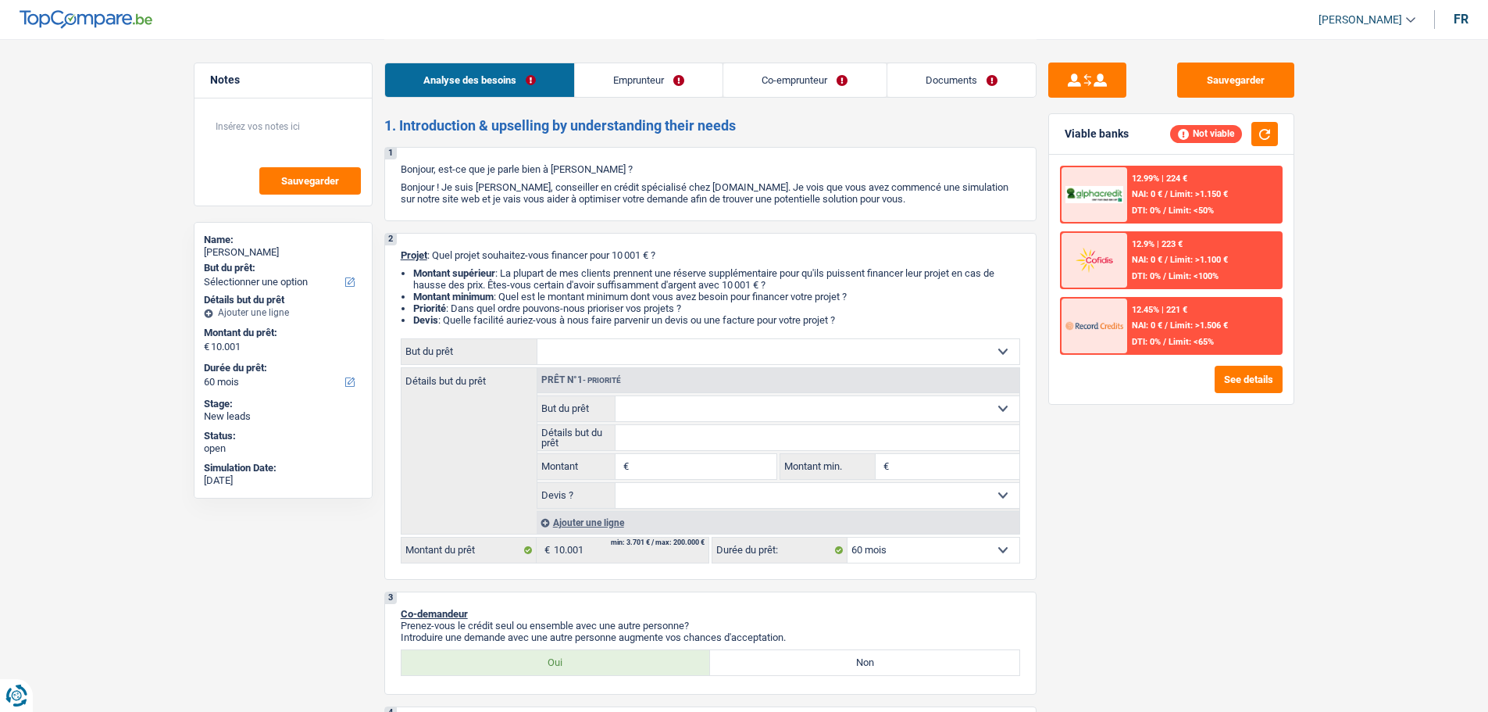
select select "60"
select select "publicEmployee"
select select "netSalary"
select select "mealVouchers"
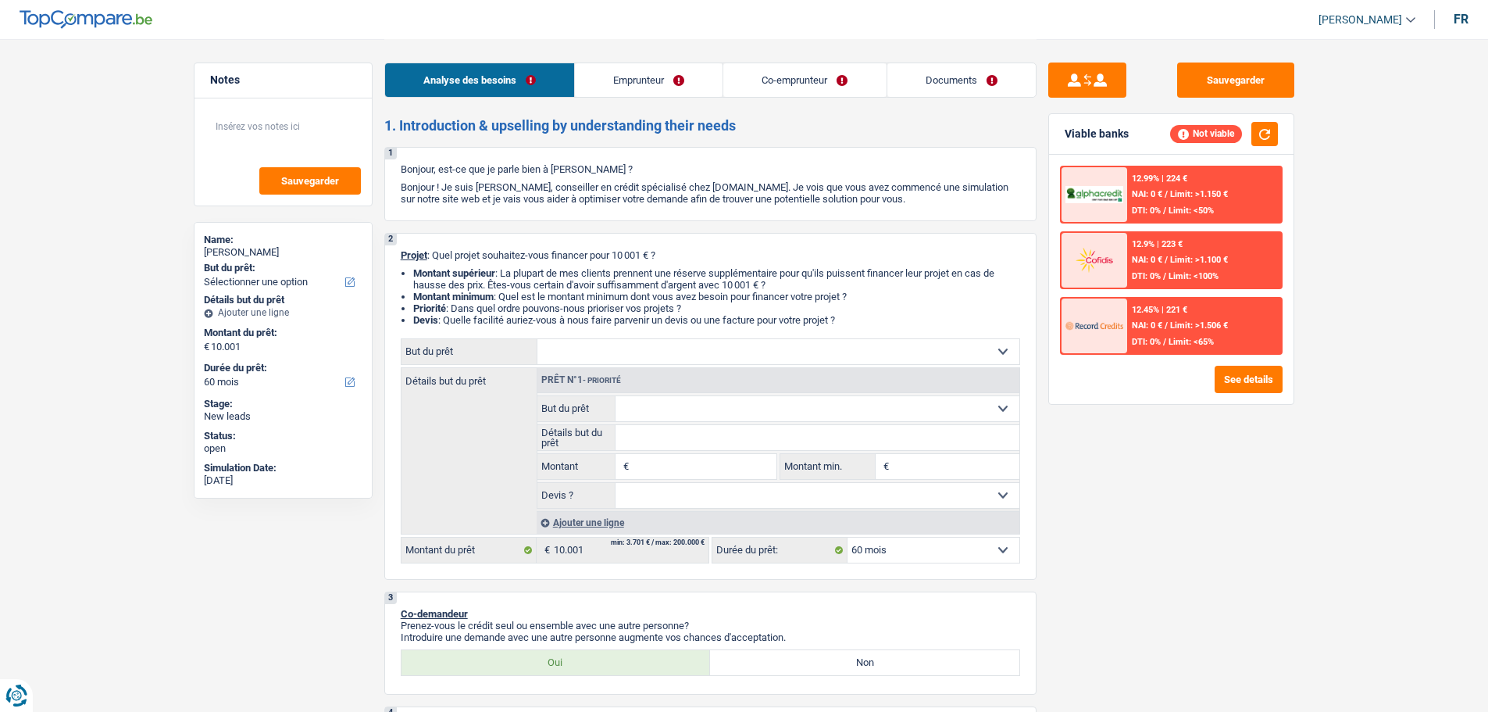
select select "60"
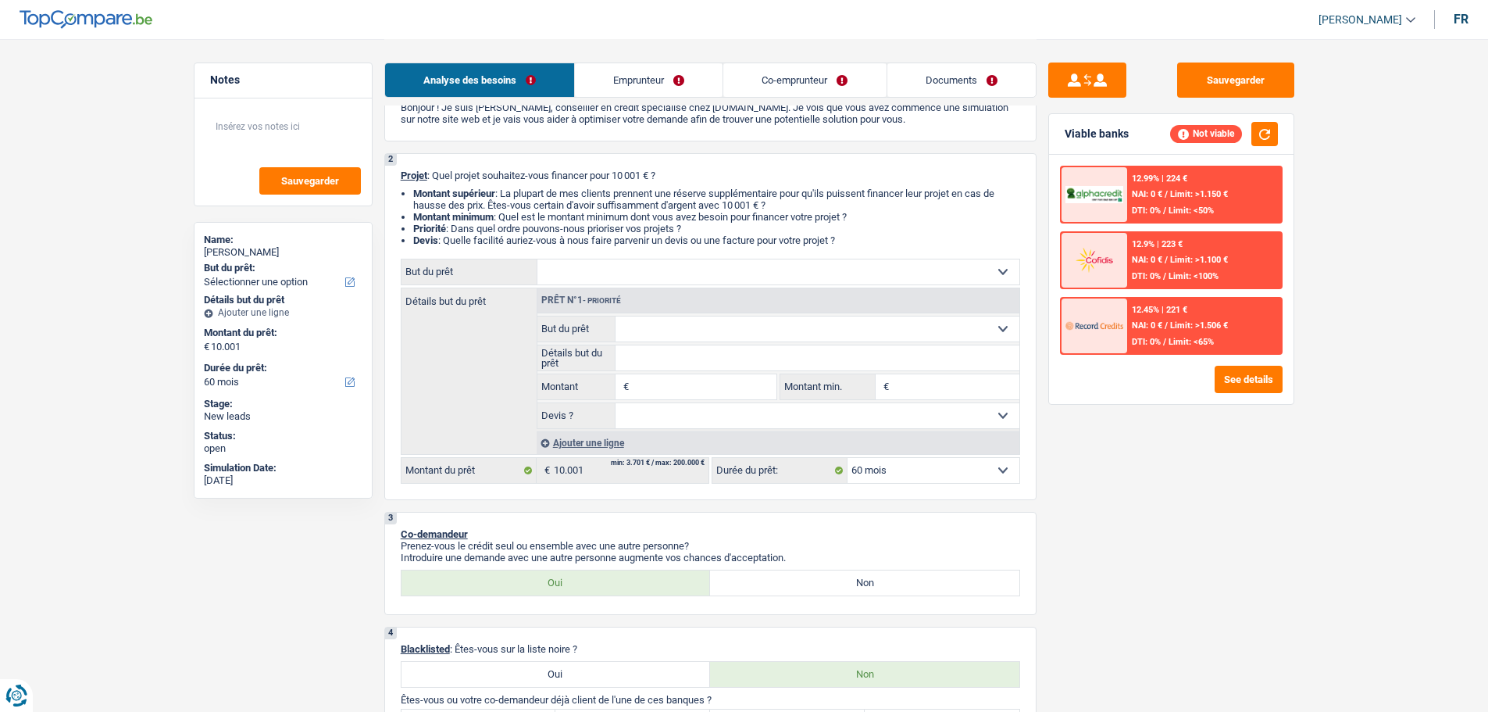
scroll to position [78, 0]
click at [649, 270] on select "Confort maison: meubles, textile, peinture, électroménager, outillage non-profe…" at bounding box center [779, 273] width 482 height 25
select select "car"
click at [538, 261] on select "Confort maison: meubles, textile, peinture, électroménager, outillage non-profe…" at bounding box center [779, 273] width 482 height 25
select select "car"
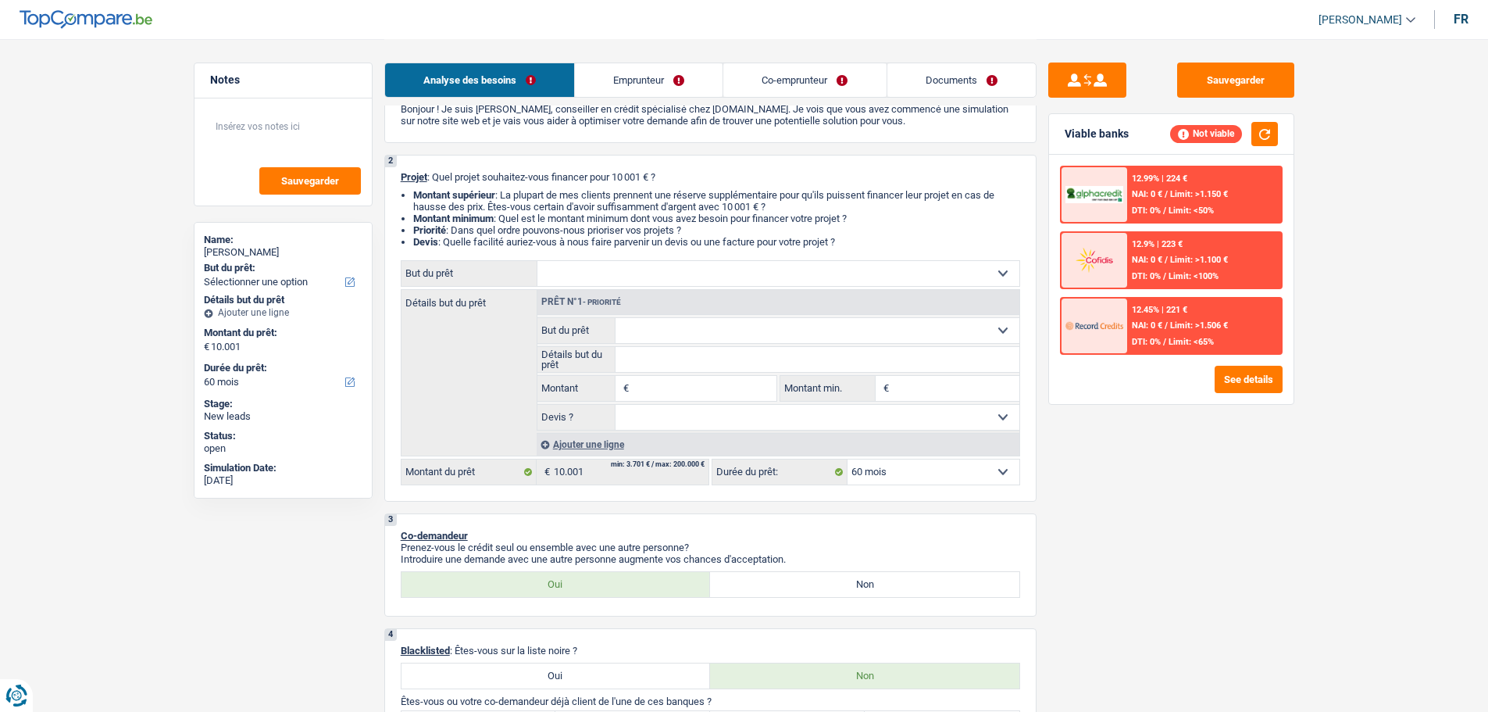
select select "car"
type input "10.001"
select select "car"
type input "10.001"
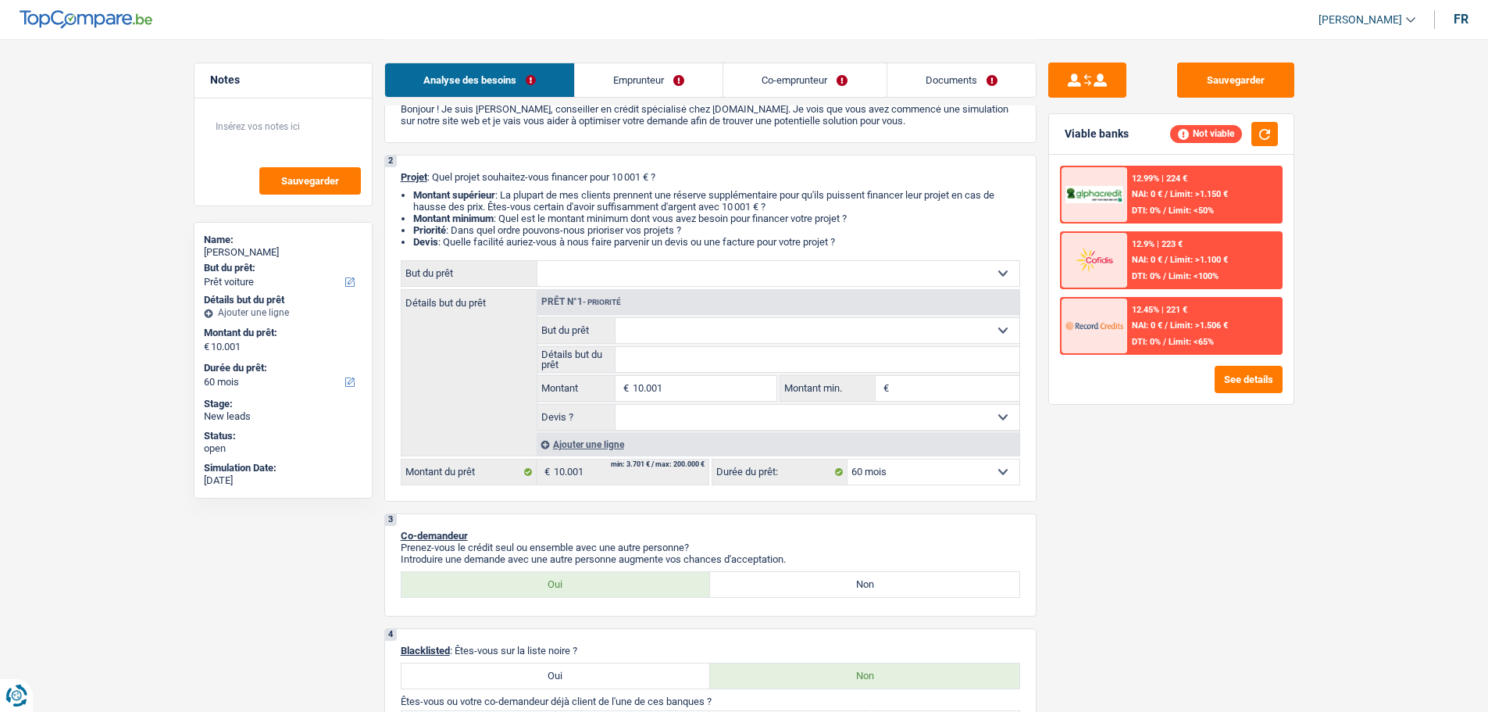
select select "car"
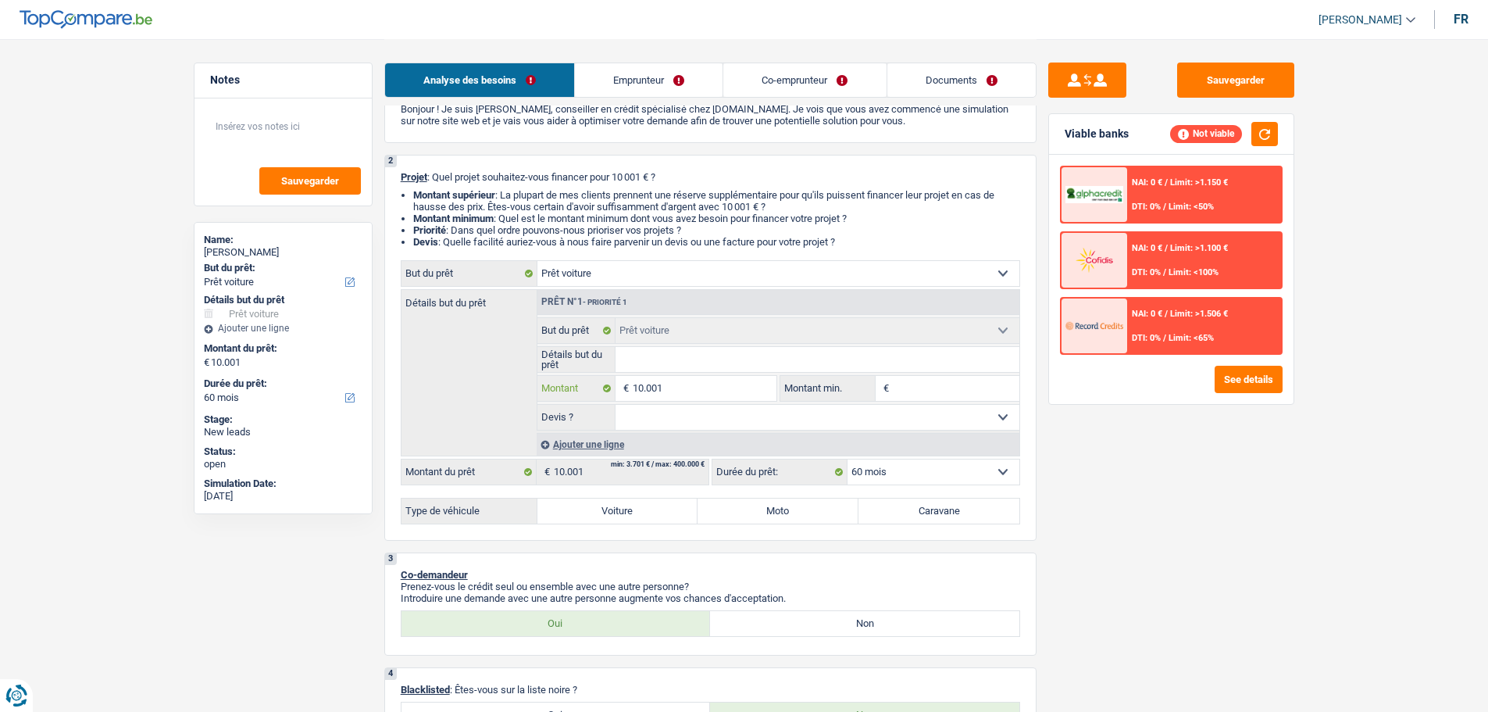
click at [686, 388] on input "10.001" at bounding box center [704, 388] width 143 height 25
type input "1.000"
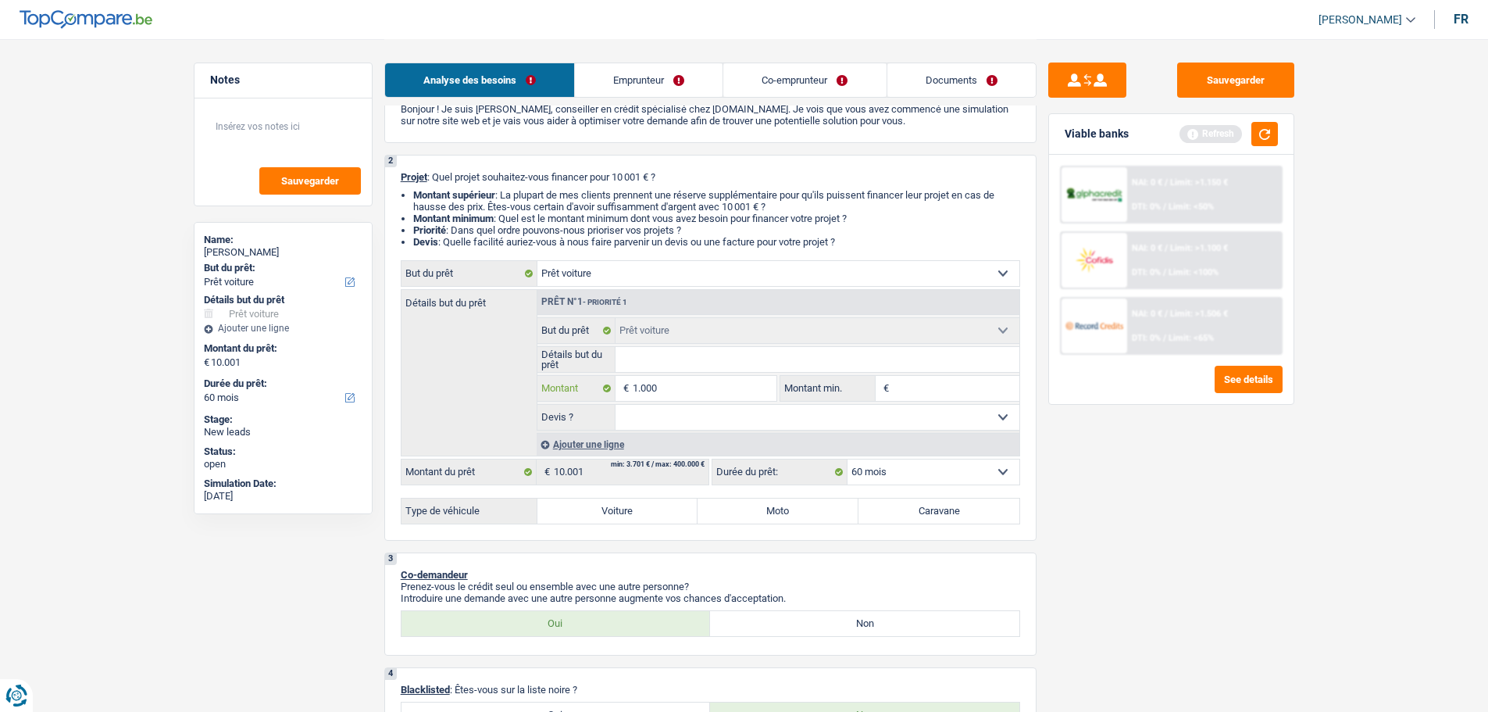
type input "100"
type input "10"
type input "1"
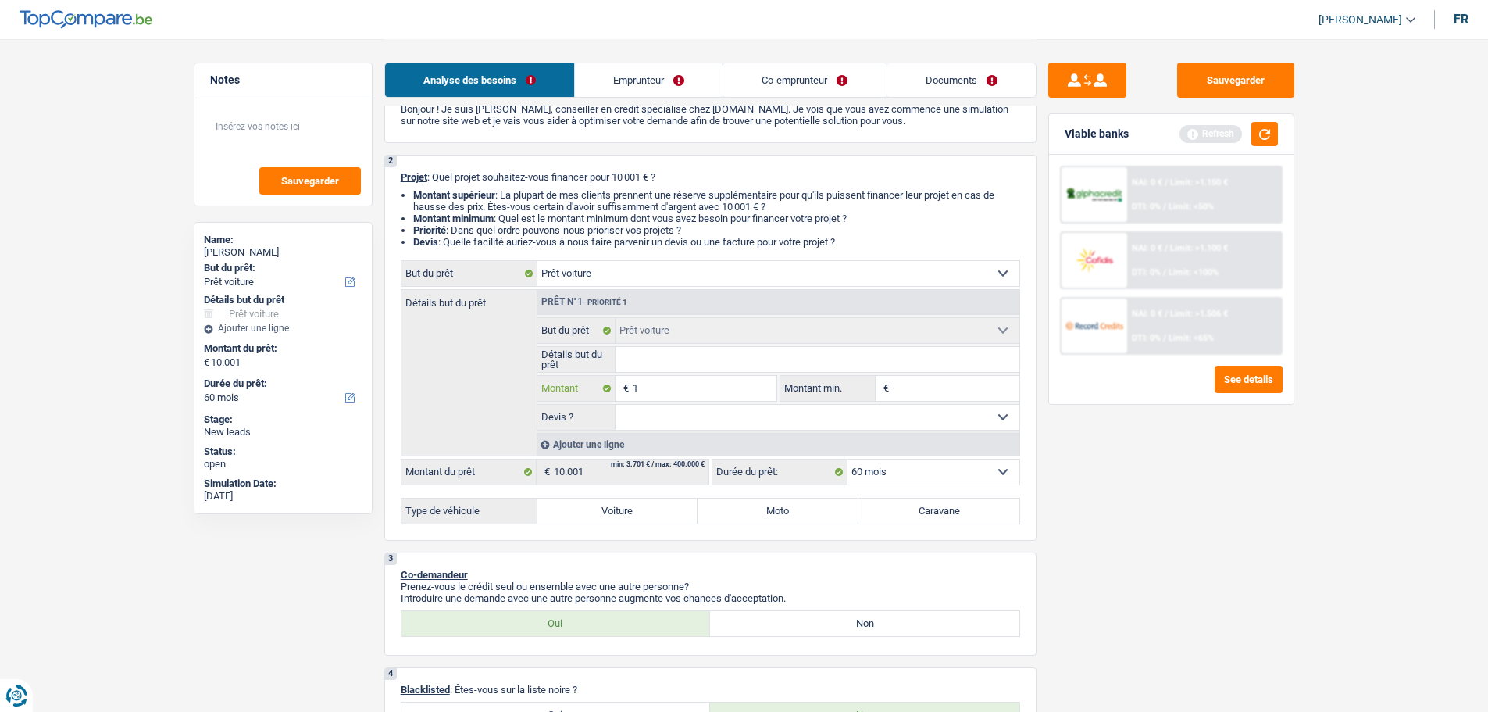
type input "1"
type input "5"
type input "50"
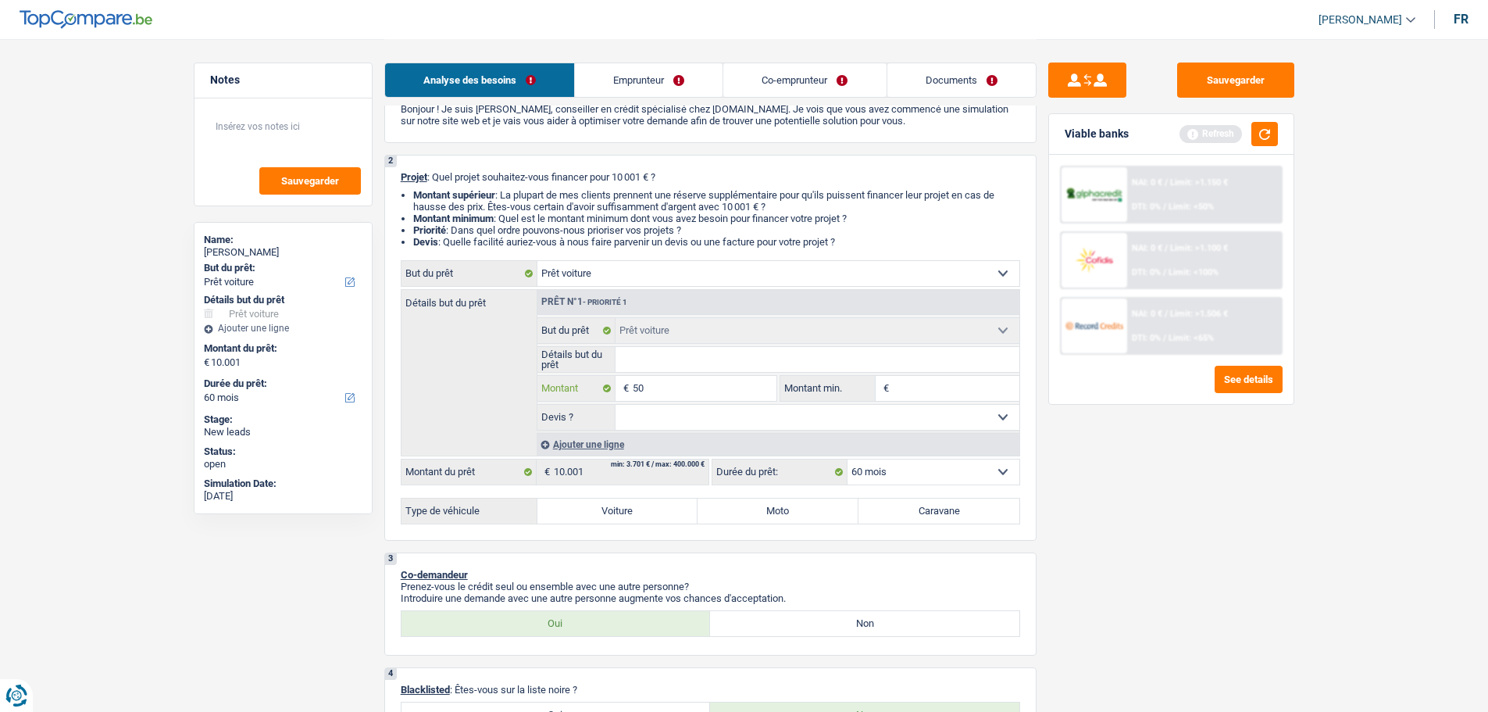
type input "500"
type input "5.000"
type input "500"
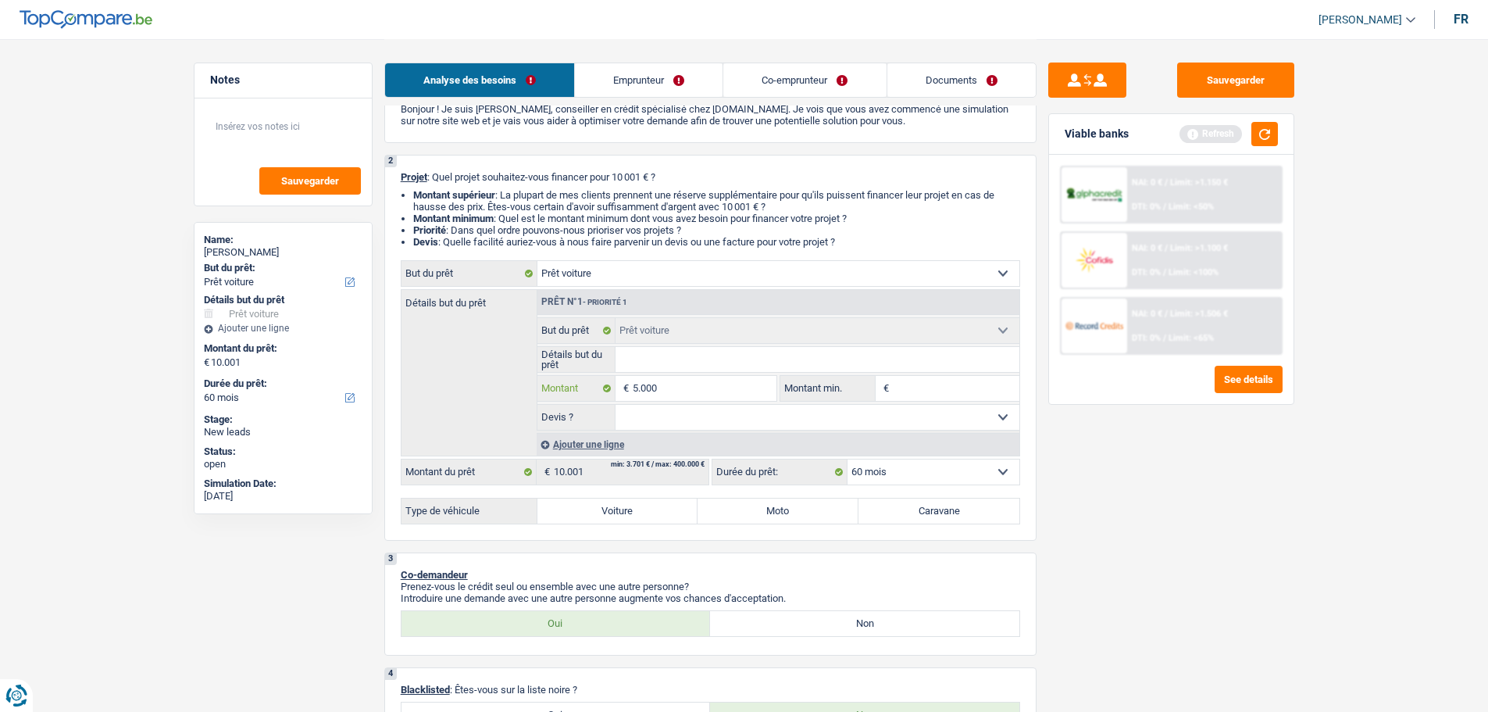
type input "500"
type input "5.001"
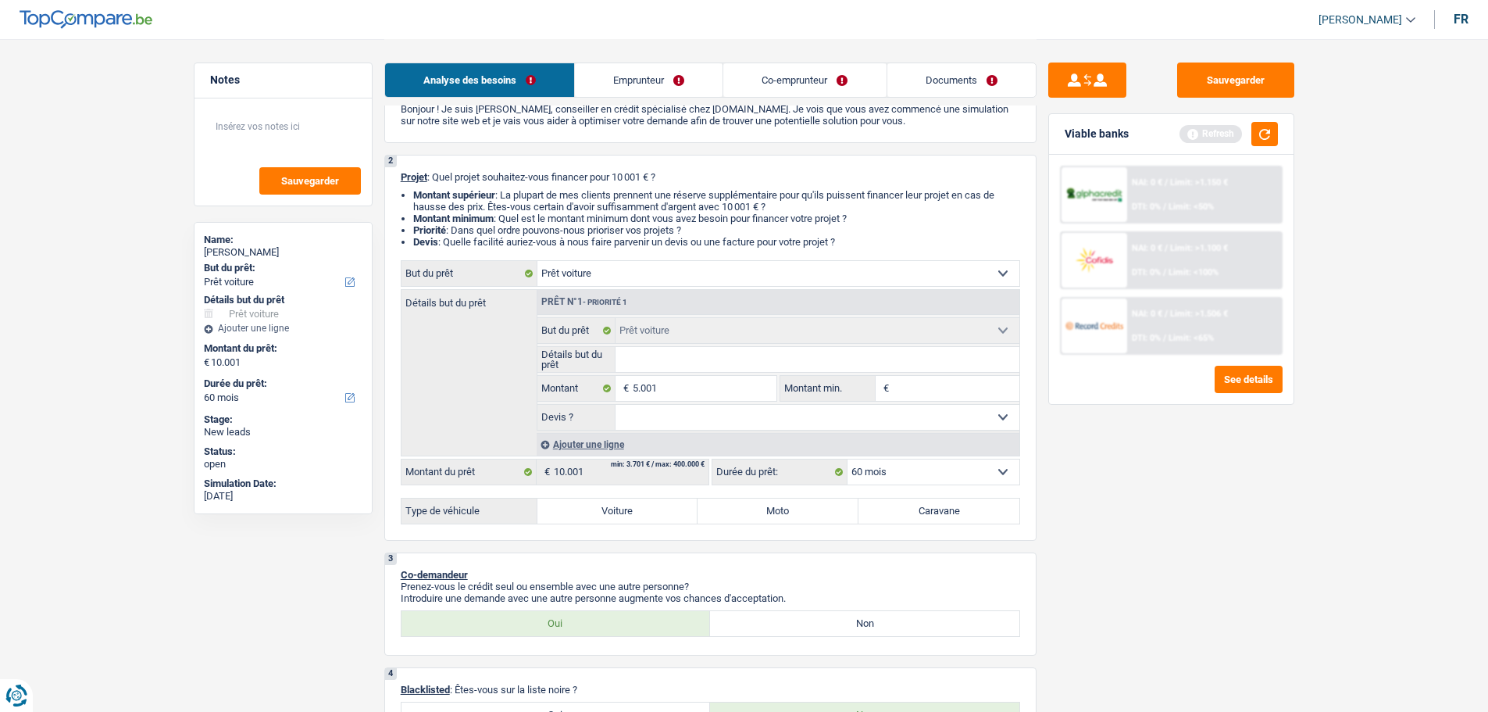
select select "36"
type input "5.001"
select select "36"
type input "5.001"
select select "36"
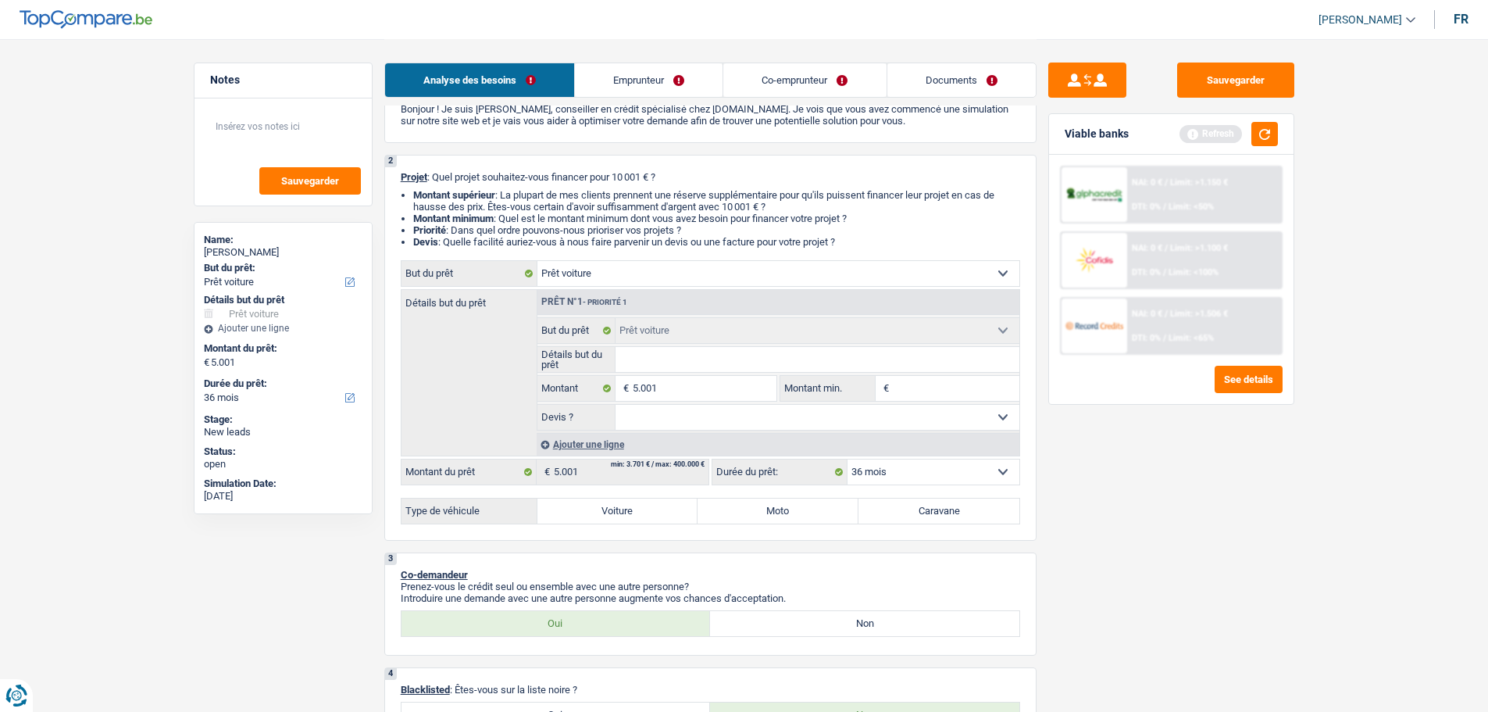
click at [919, 387] on input "Montant min." at bounding box center [956, 388] width 127 height 25
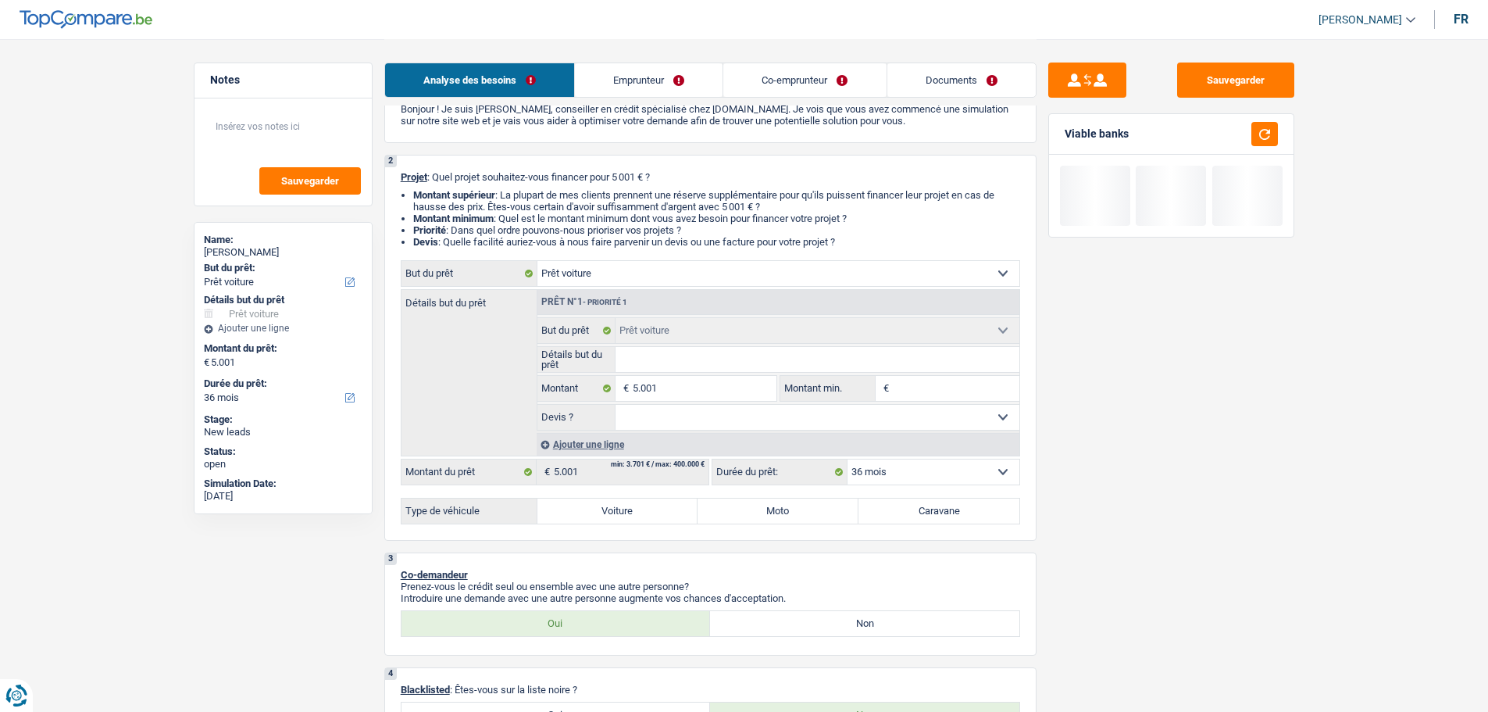
type input "5"
type input "50"
type input "500"
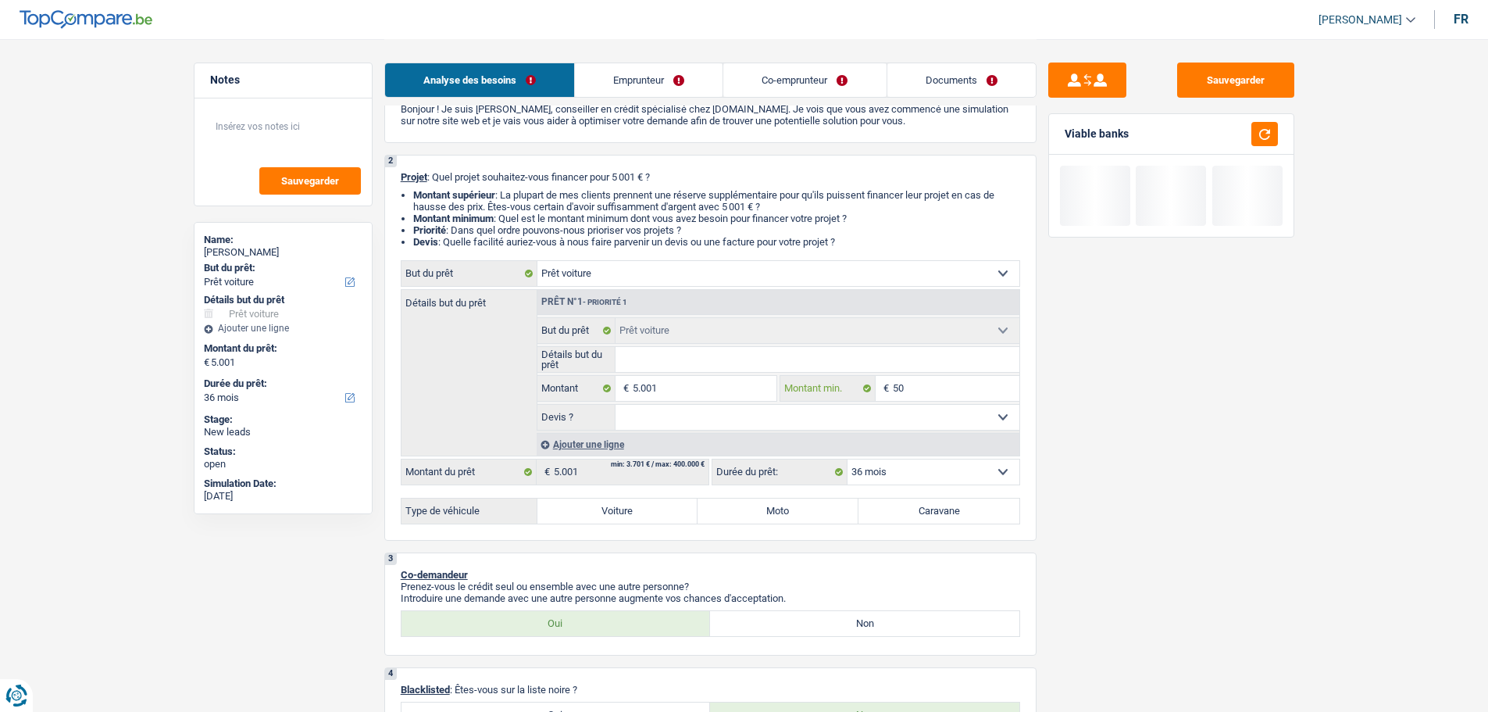
type input "500"
type input "5.001"
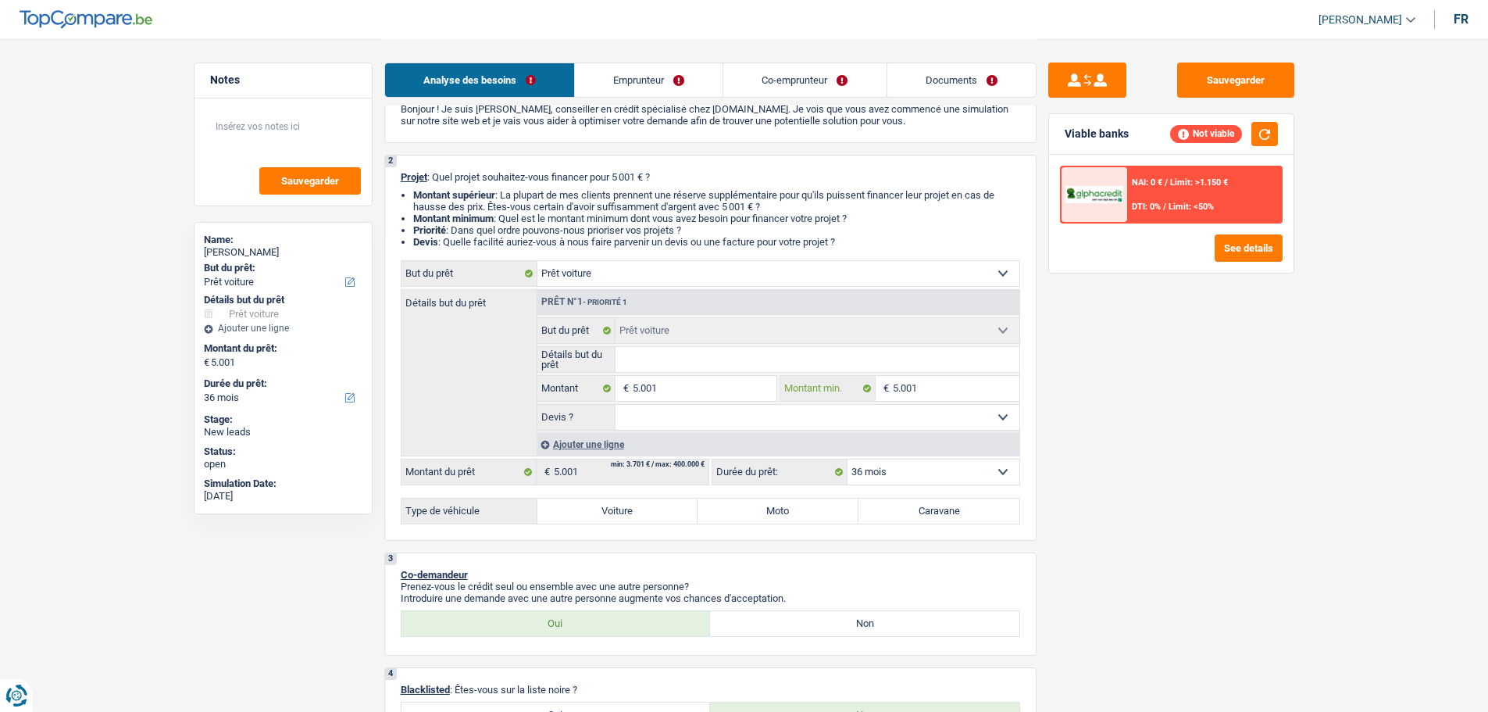
type input "5.001"
click at [820, 416] on select "Oui Non Non répondu Sélectionner une option" at bounding box center [818, 417] width 404 height 25
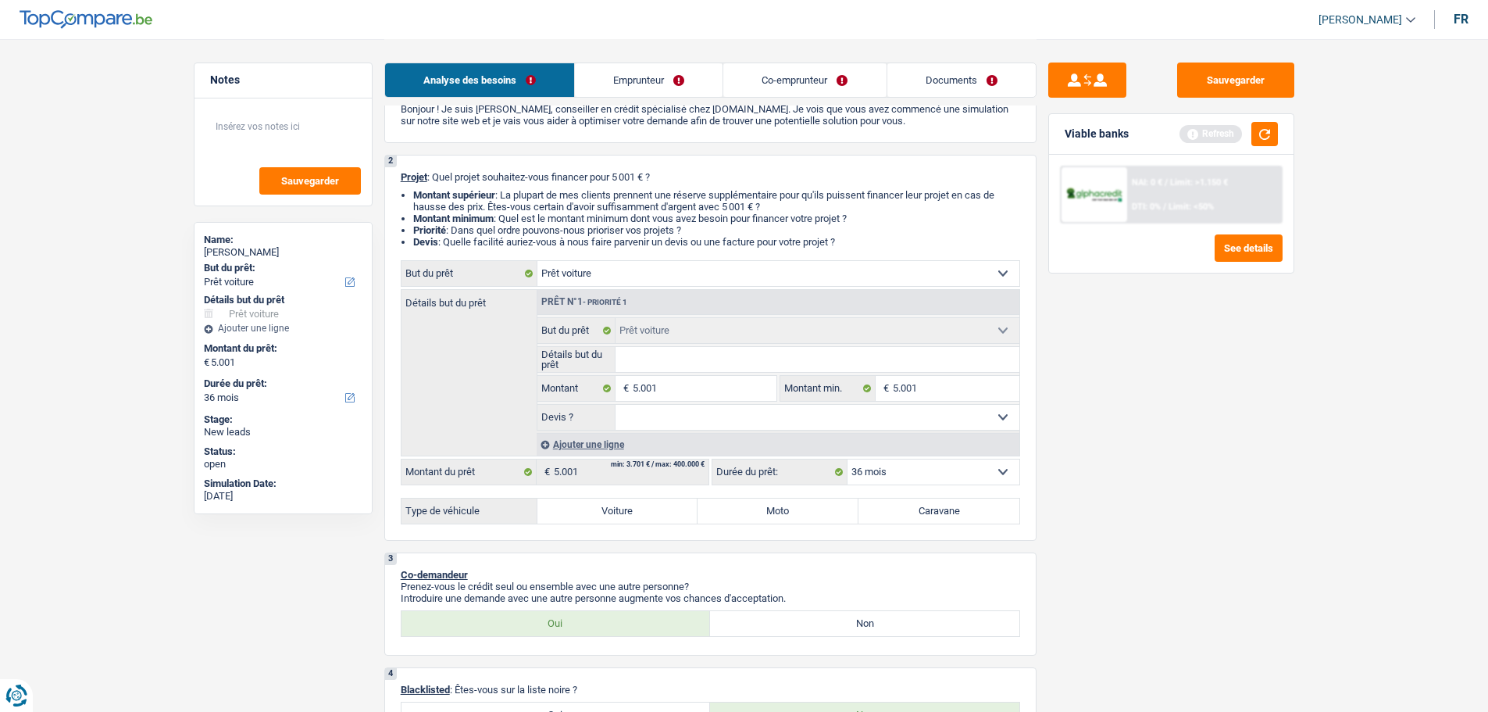
select select "false"
click at [616, 405] on select "Oui Non Non répondu Sélectionner une option" at bounding box center [818, 417] width 404 height 25
select select "false"
click at [588, 439] on div "Ajouter une ligne" at bounding box center [778, 444] width 483 height 23
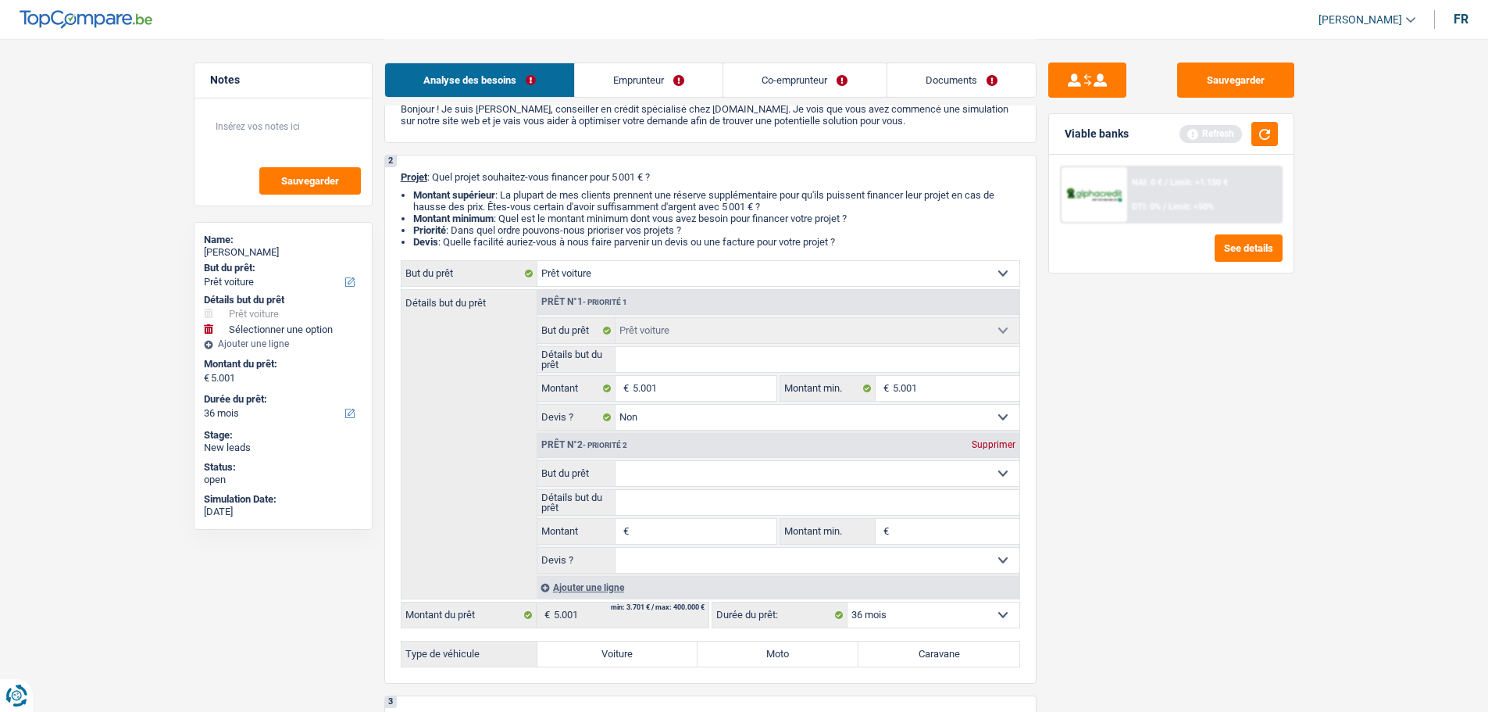
click at [700, 477] on select "Confort maison: meubles, textile, peinture, électroménager, outillage non-profe…" at bounding box center [818, 473] width 404 height 25
select select "household"
click at [616, 461] on select "Confort maison: meubles, textile, peinture, électroménager, outillage non-profe…" at bounding box center [818, 473] width 404 height 25
select select "household"
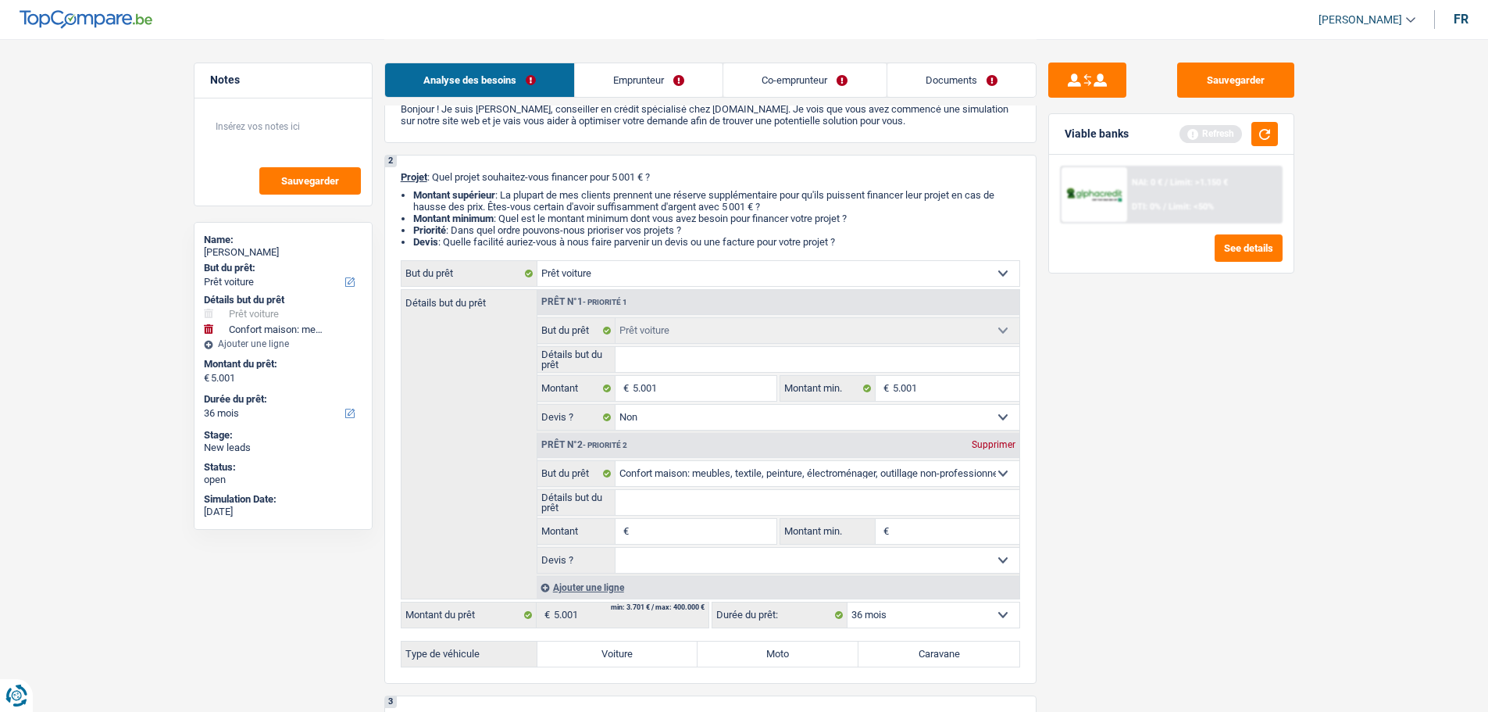
click at [654, 509] on input "Détails but du prêt" at bounding box center [818, 502] width 404 height 25
click at [657, 534] on input "Montant" at bounding box center [704, 531] width 143 height 25
type input "5"
type input "50"
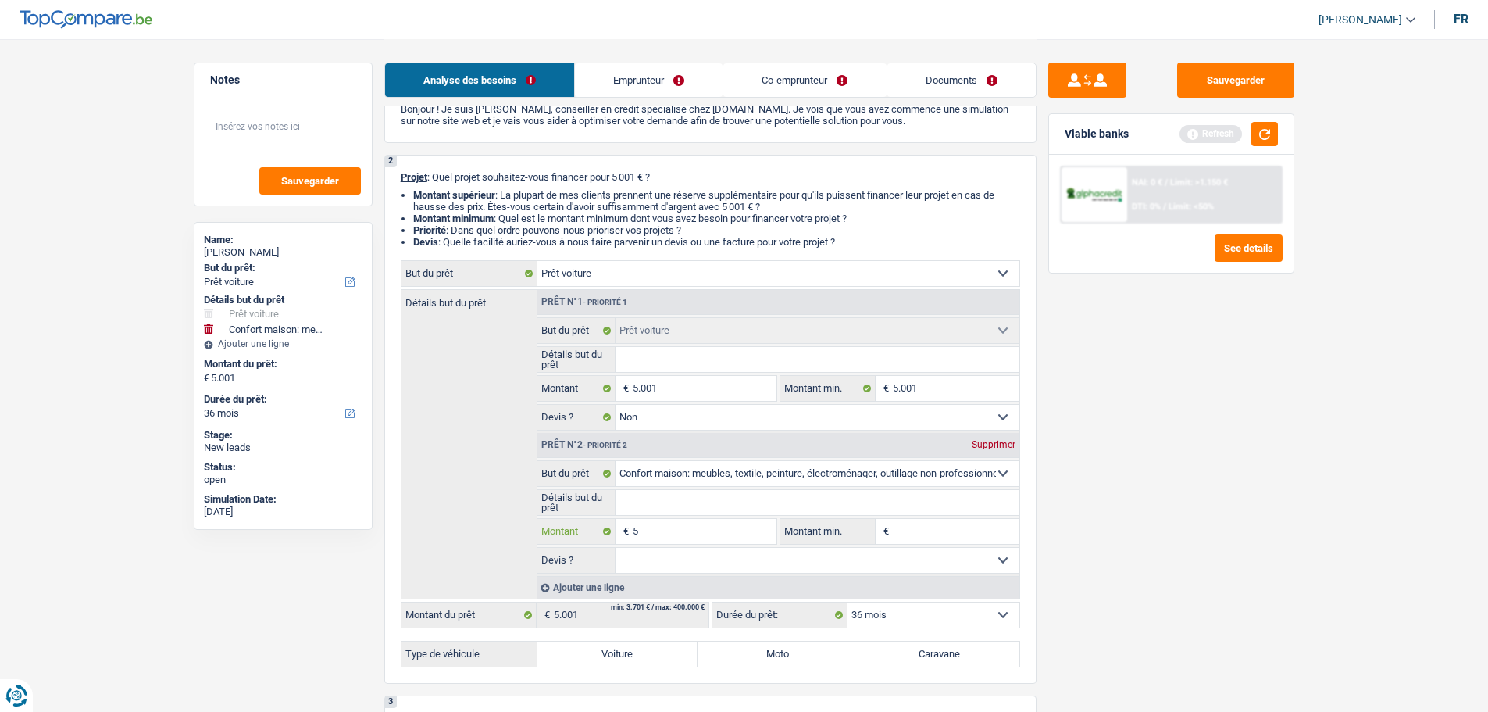
type input "50"
type input "500"
type input "5.000"
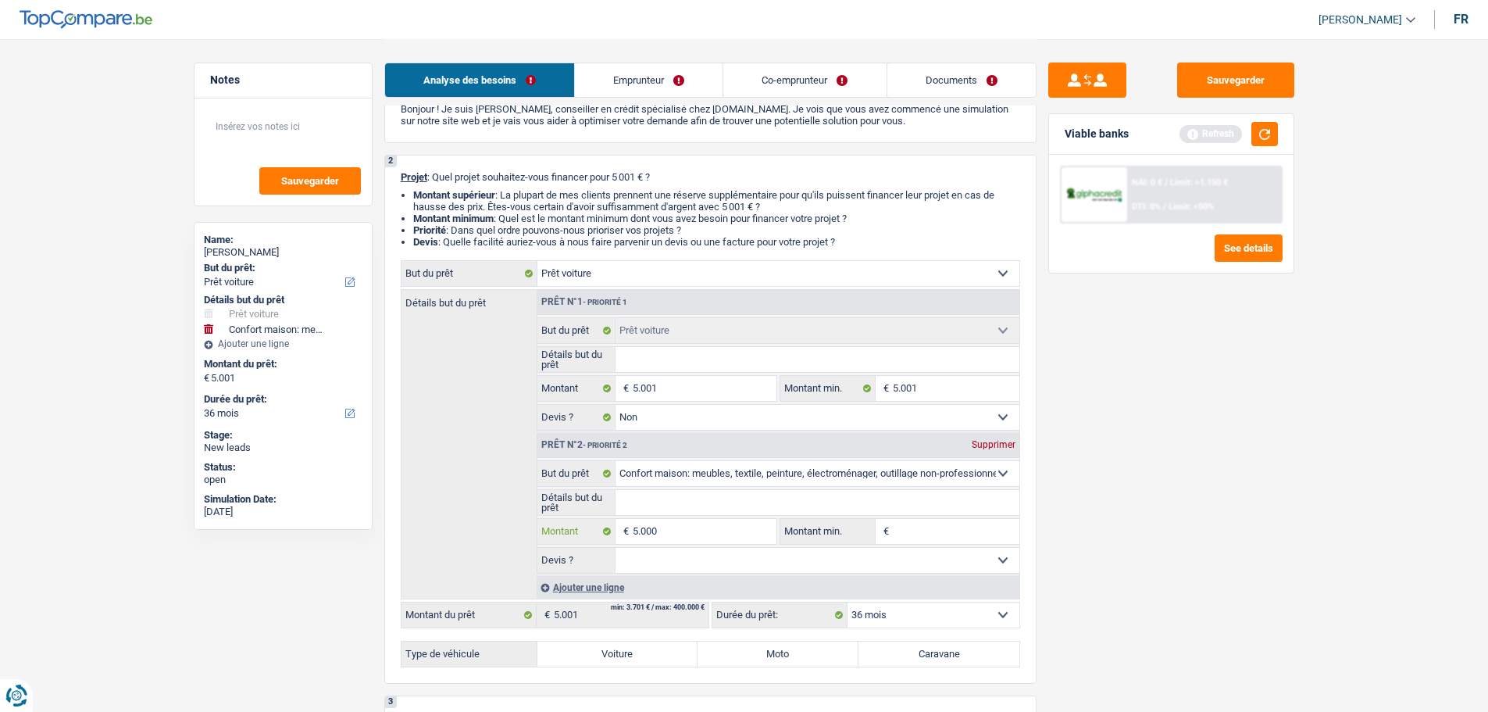
type input "5.000"
type input "10.001"
click at [906, 525] on input "Montant min." at bounding box center [956, 531] width 127 height 25
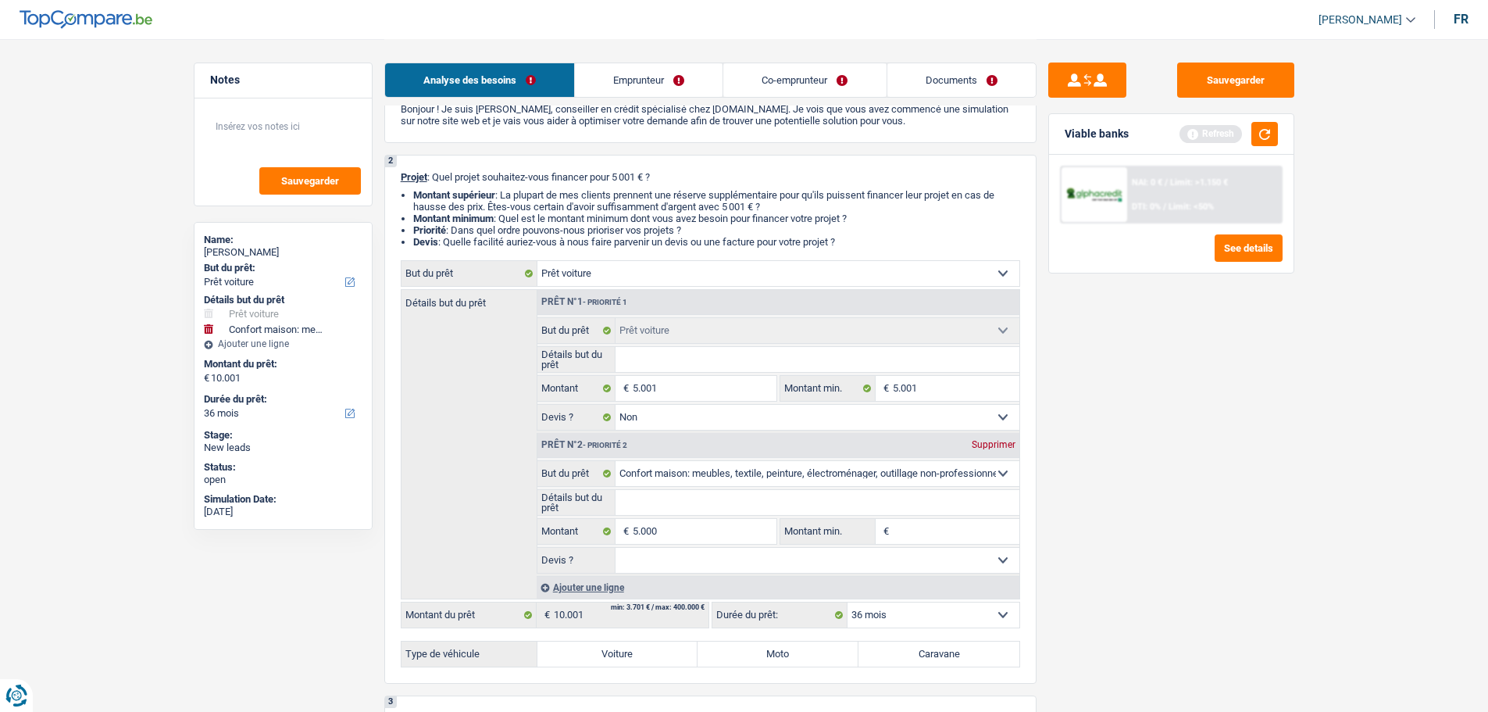
select select "60"
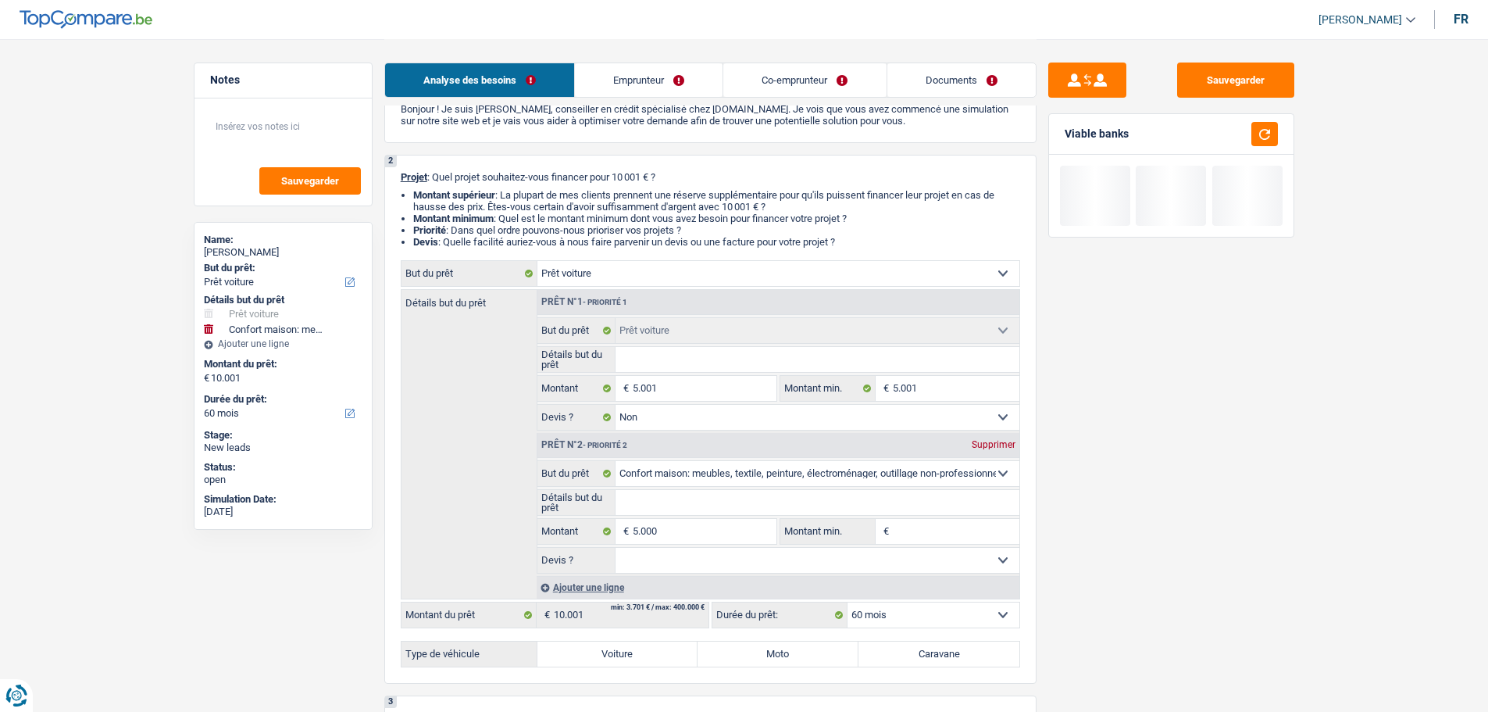
type input "5"
type input "50"
type input "500"
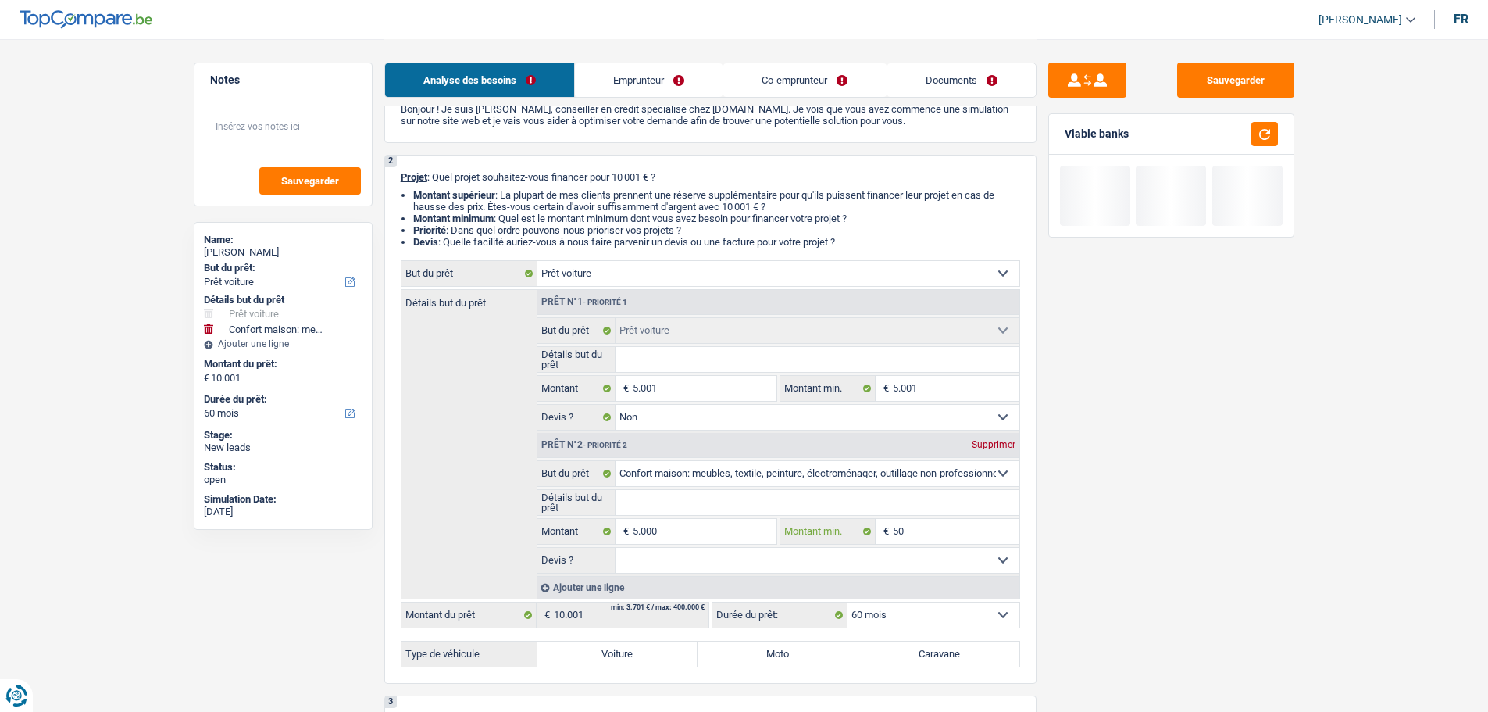
type input "500"
type input "5.000"
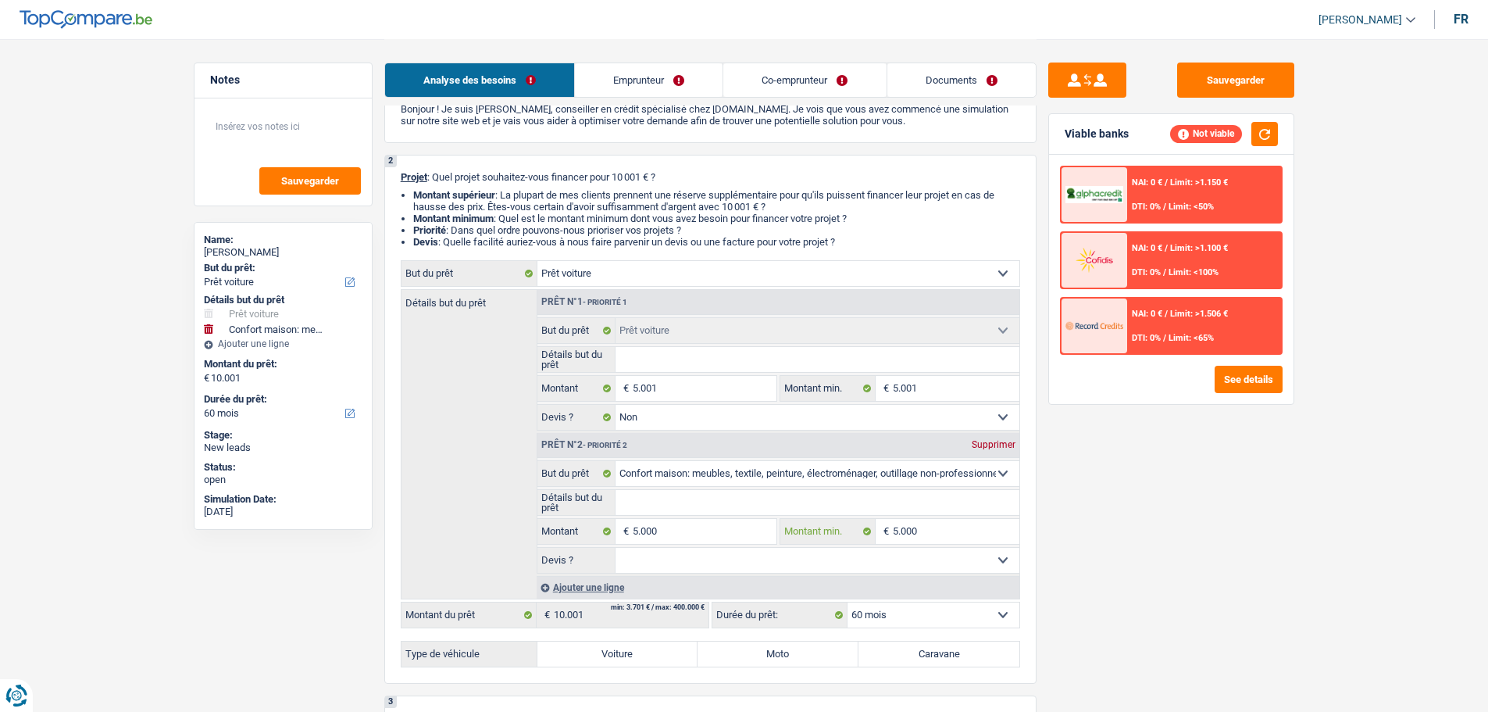
type input "5.000"
click at [716, 369] on input "Détails but du prêt" at bounding box center [818, 359] width 404 height 25
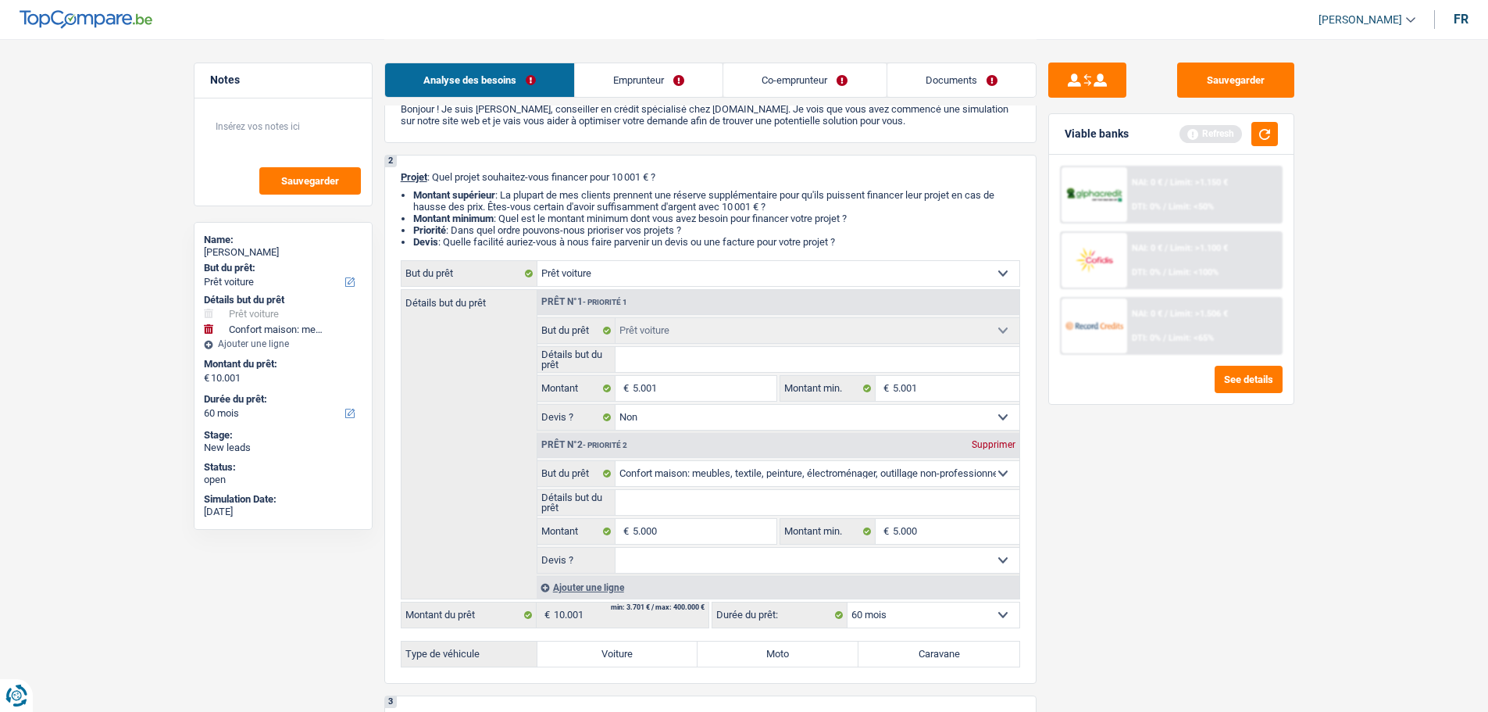
type input "V"
type input "Vo"
type input "V"
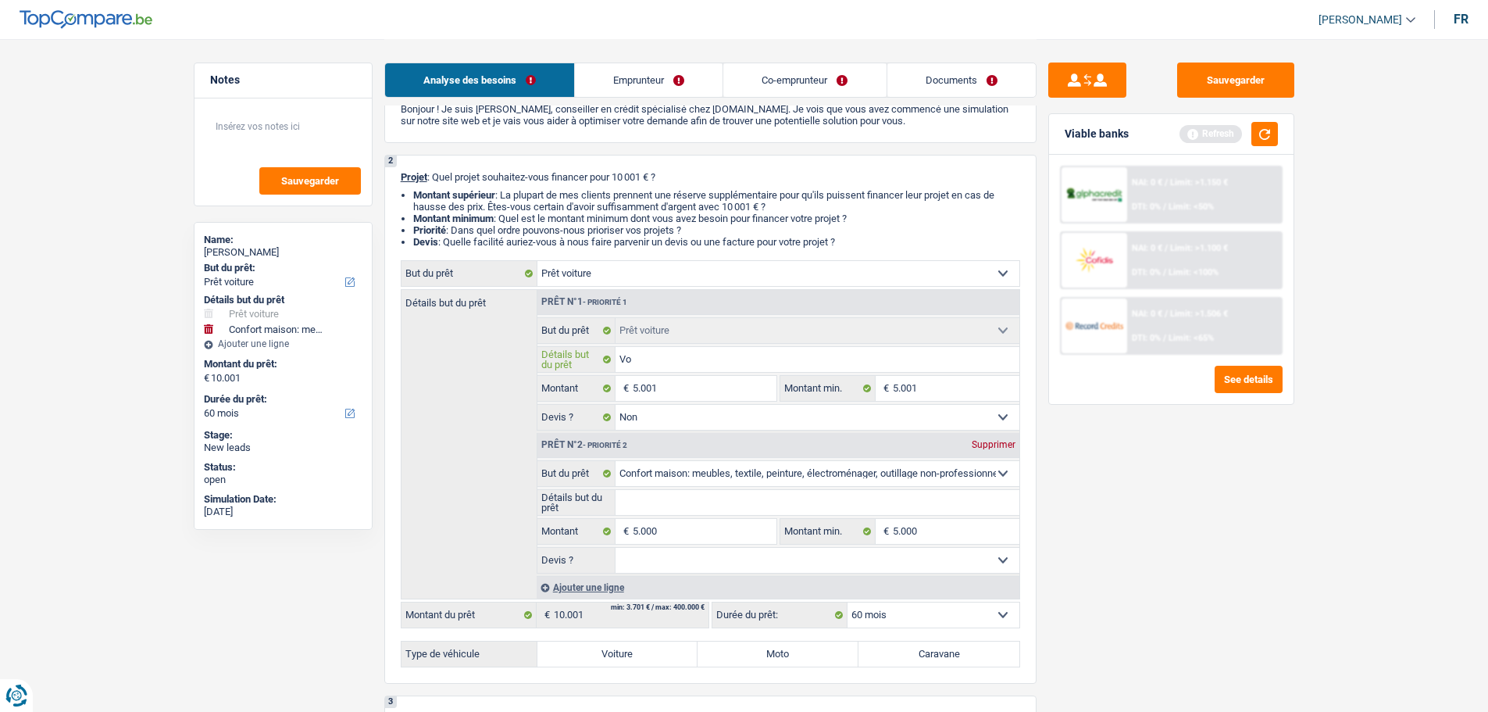
type input "V"
type input "G"
type input "Go"
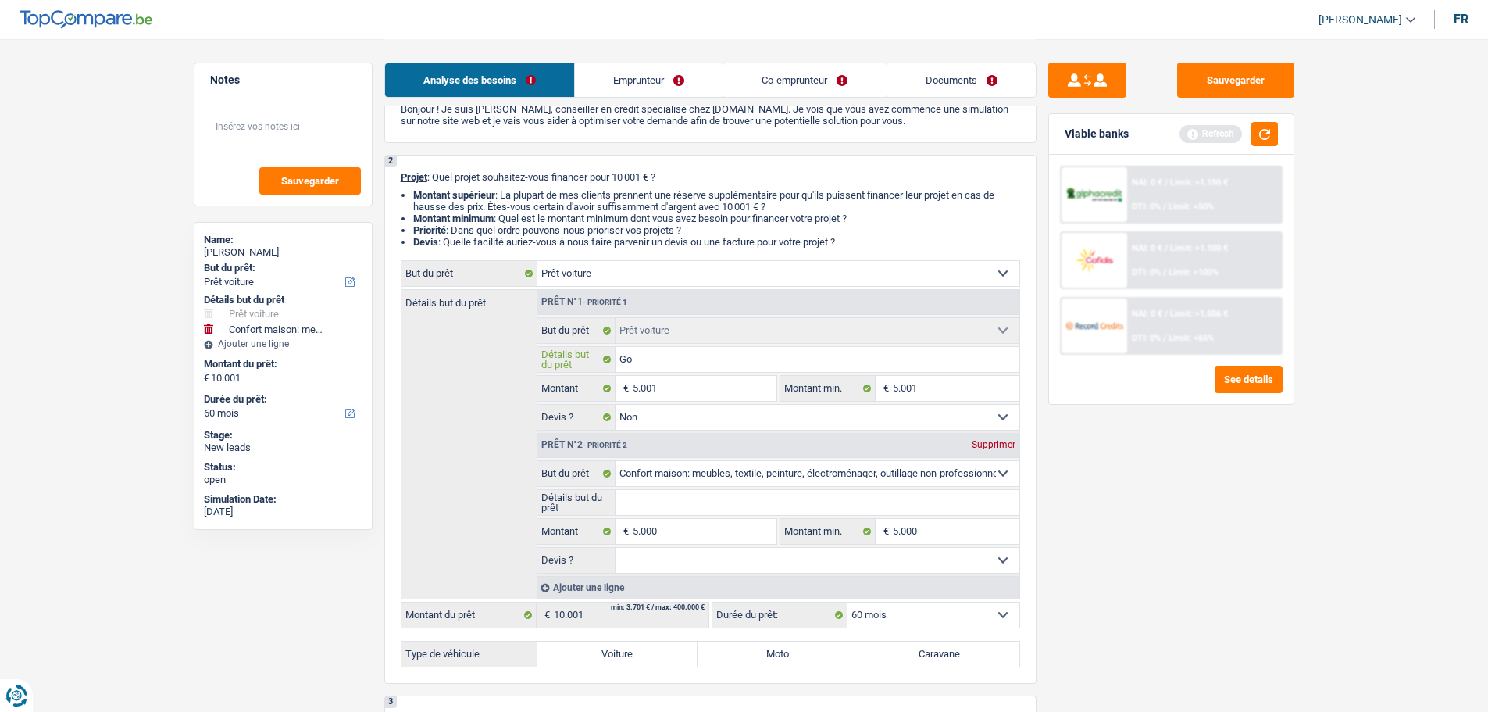
type input "Gol"
type input "Golf"
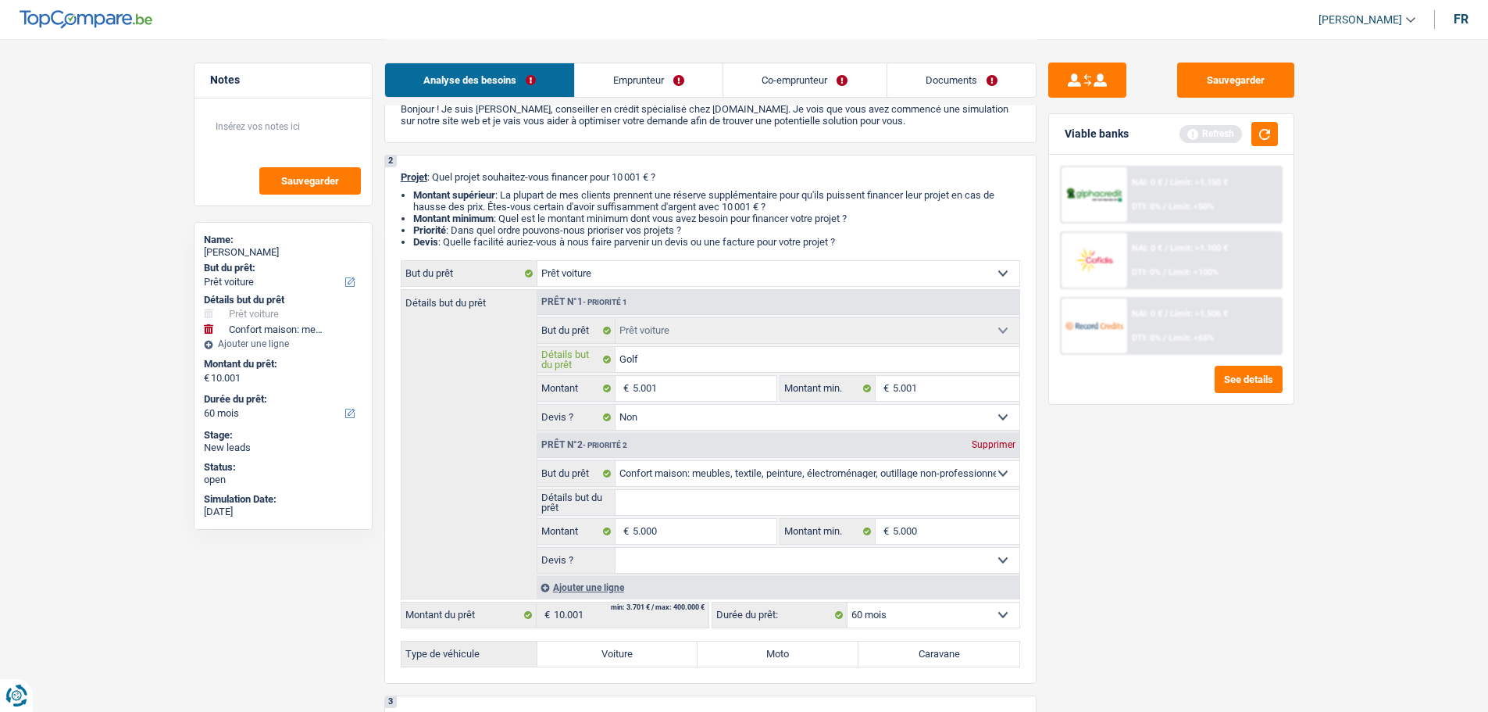
type input "Golf"
type input "Golf 6"
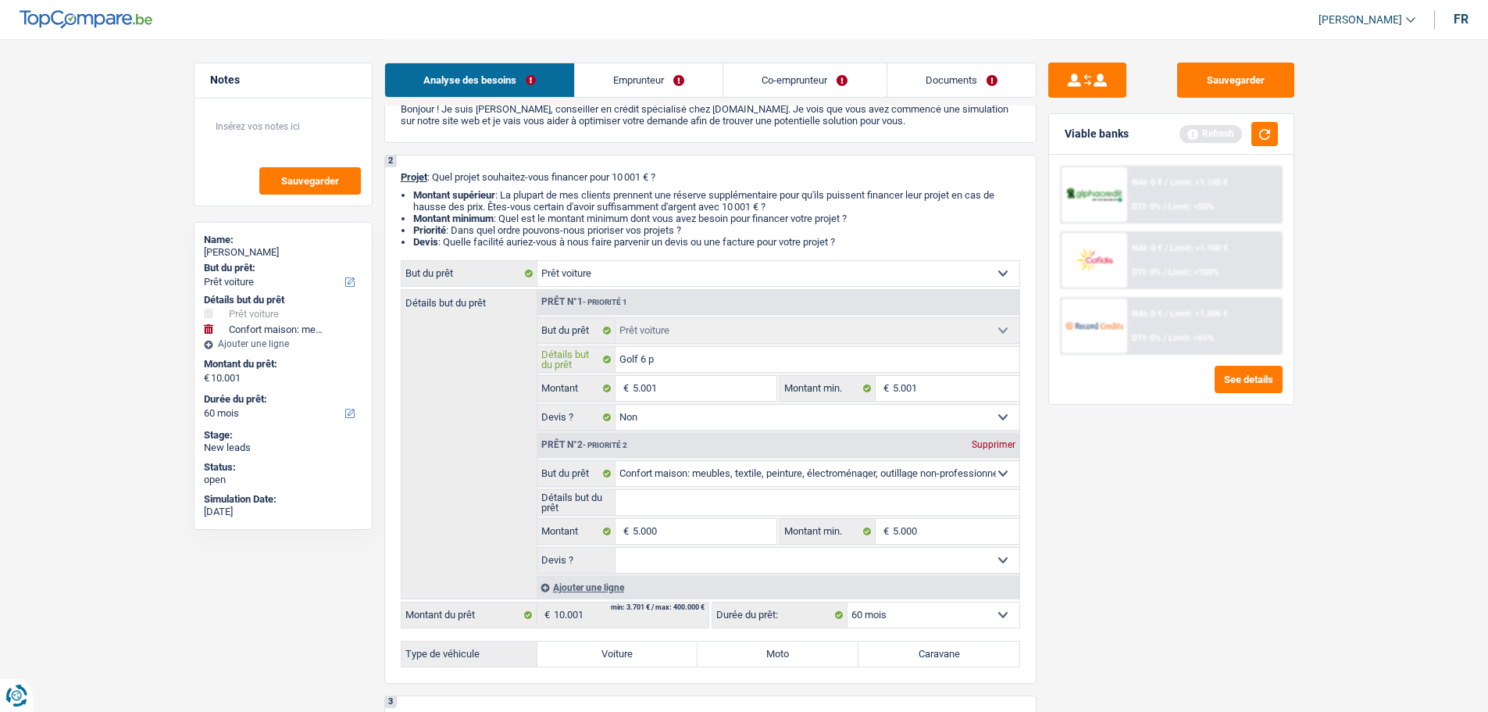
type input "Golf 6 po"
type input "Golf 6 p"
type input "Golf 6"
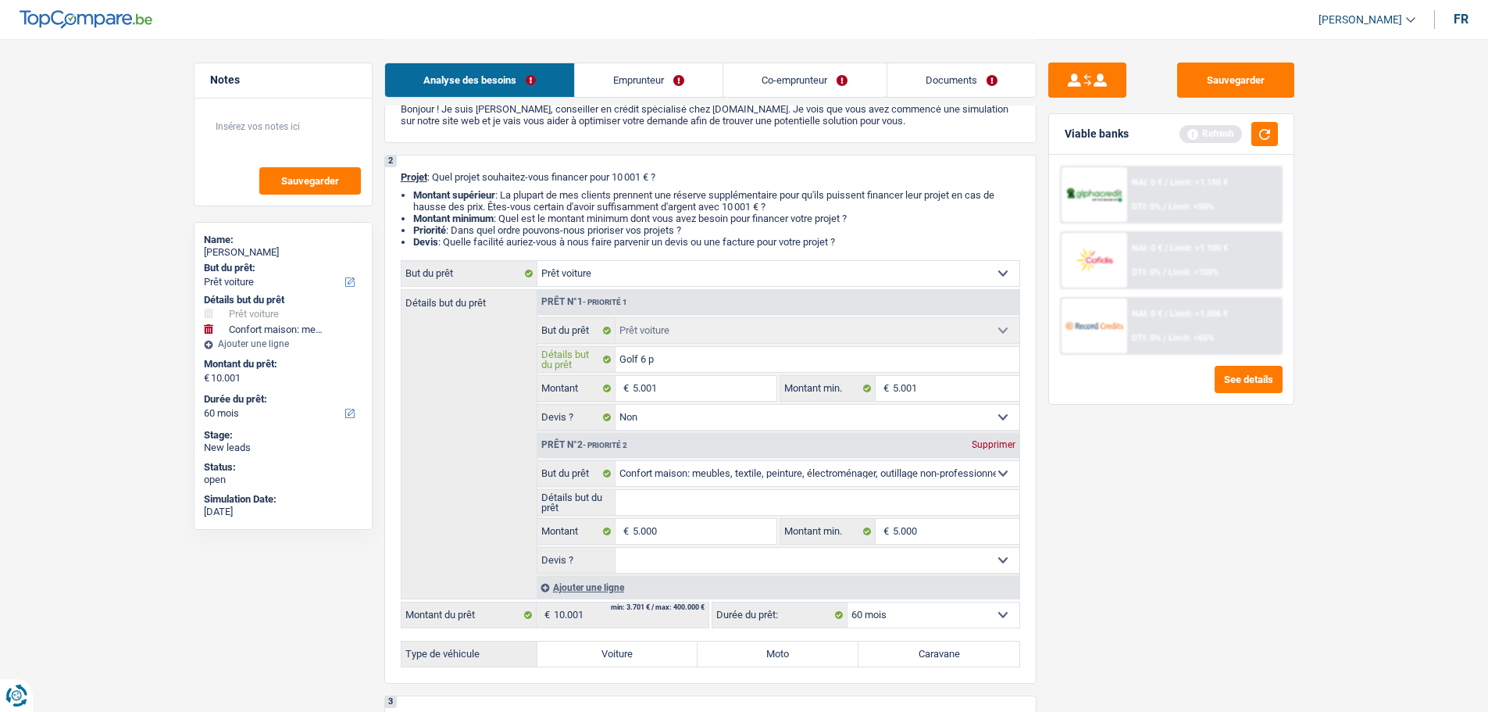
type input "Golf 6"
type input "Golf 6 o"
type input "Golf 6 ou"
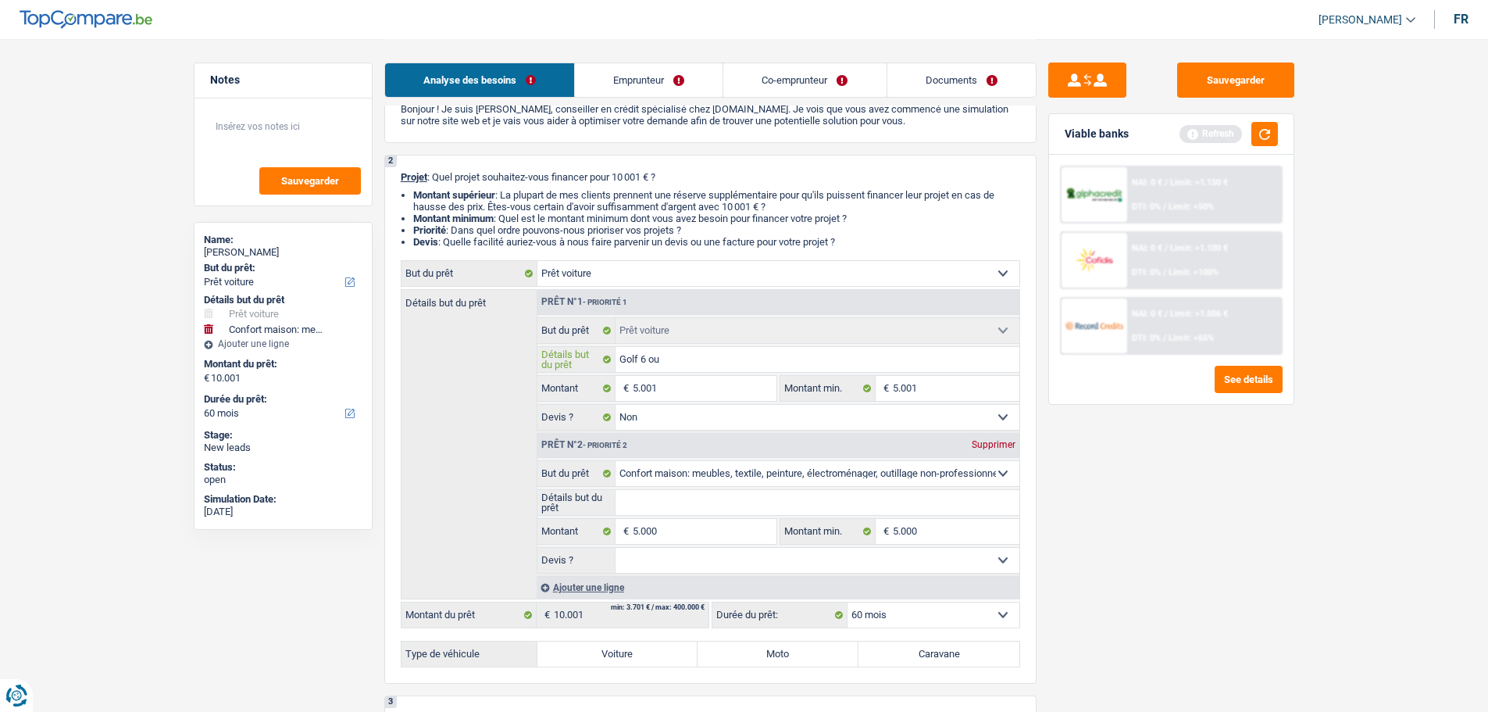
type input "Golf 6 ou"
type input "Golf 6 ou T"
type input "Golf 6 ou To"
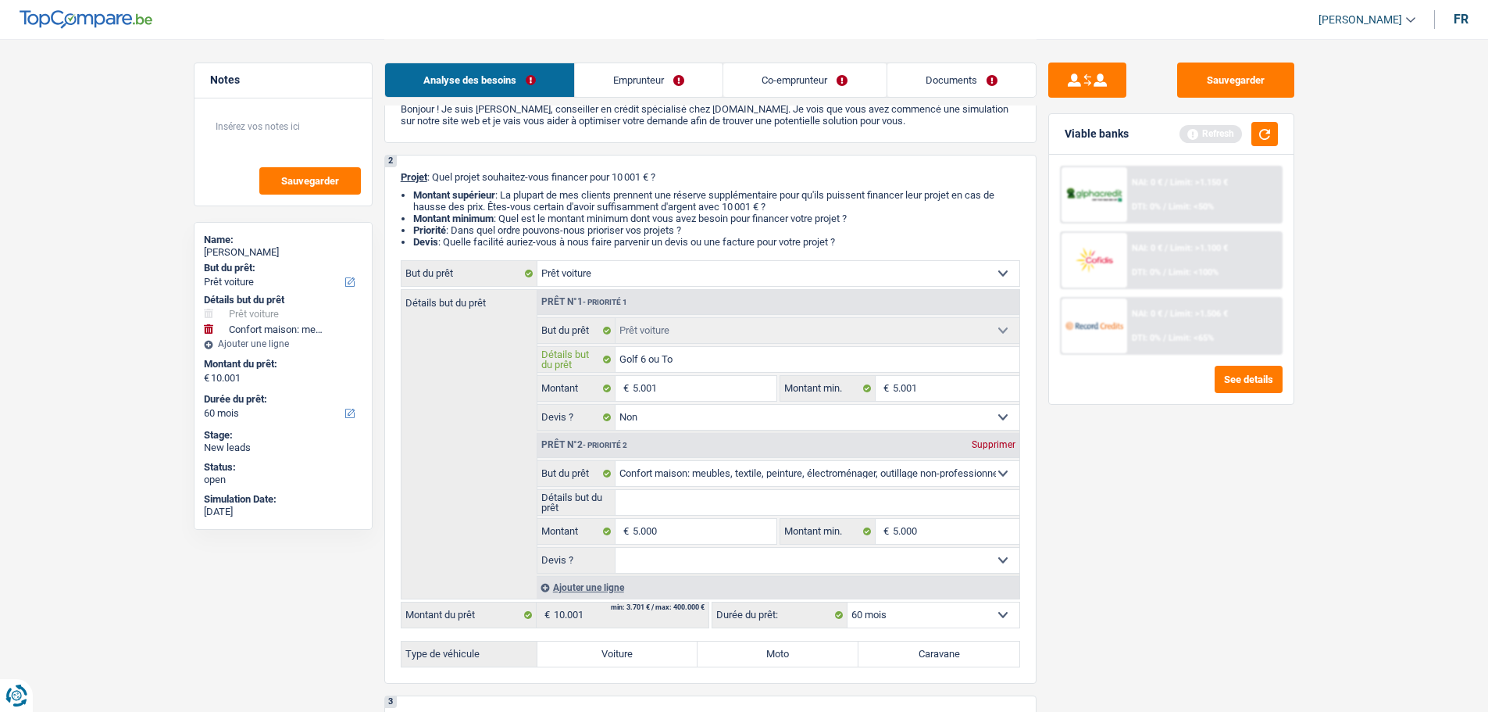
type input "Golf 6 ou To"
type input "Golf 6 ou Toy"
type input "Golf 6 ou Toyo"
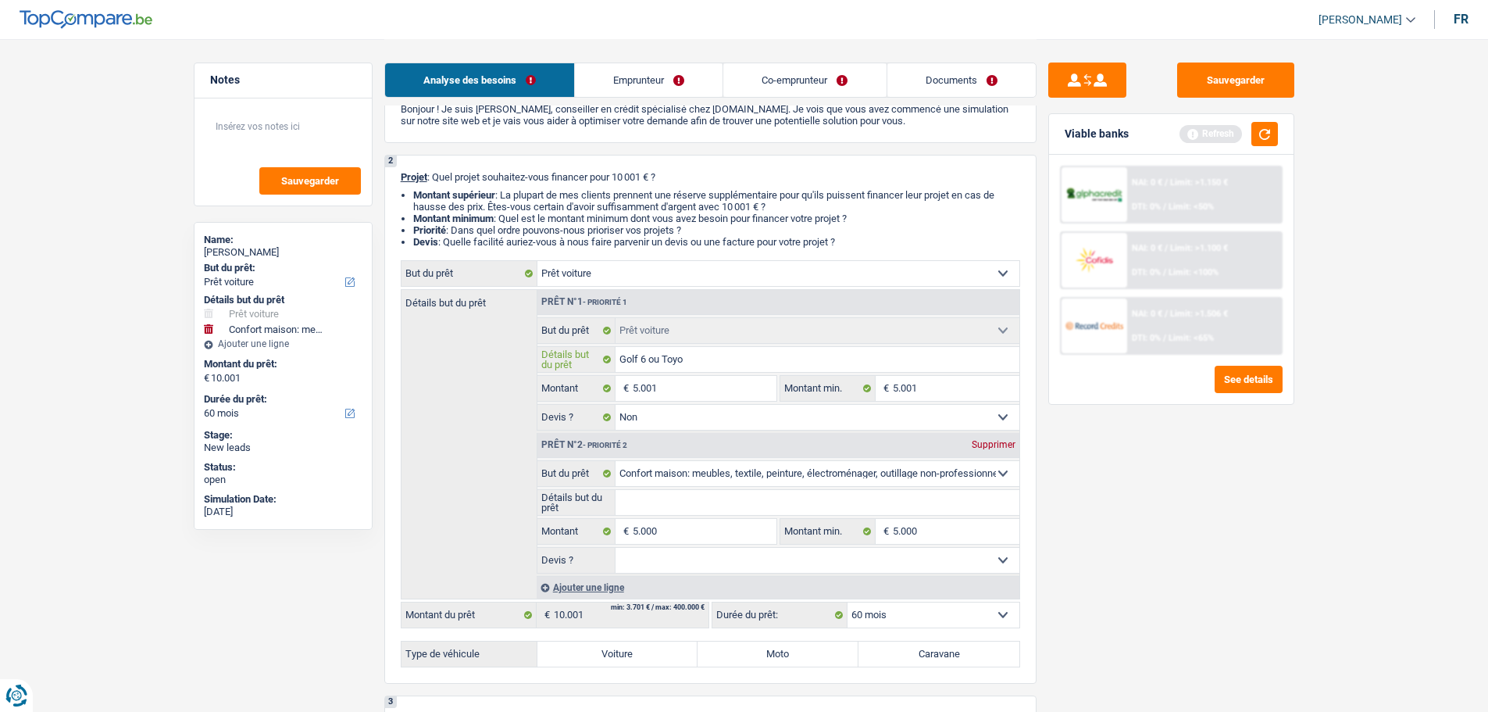
type input "Golf 6 ou Toyot"
type input "Golf 6 ou Toyota"
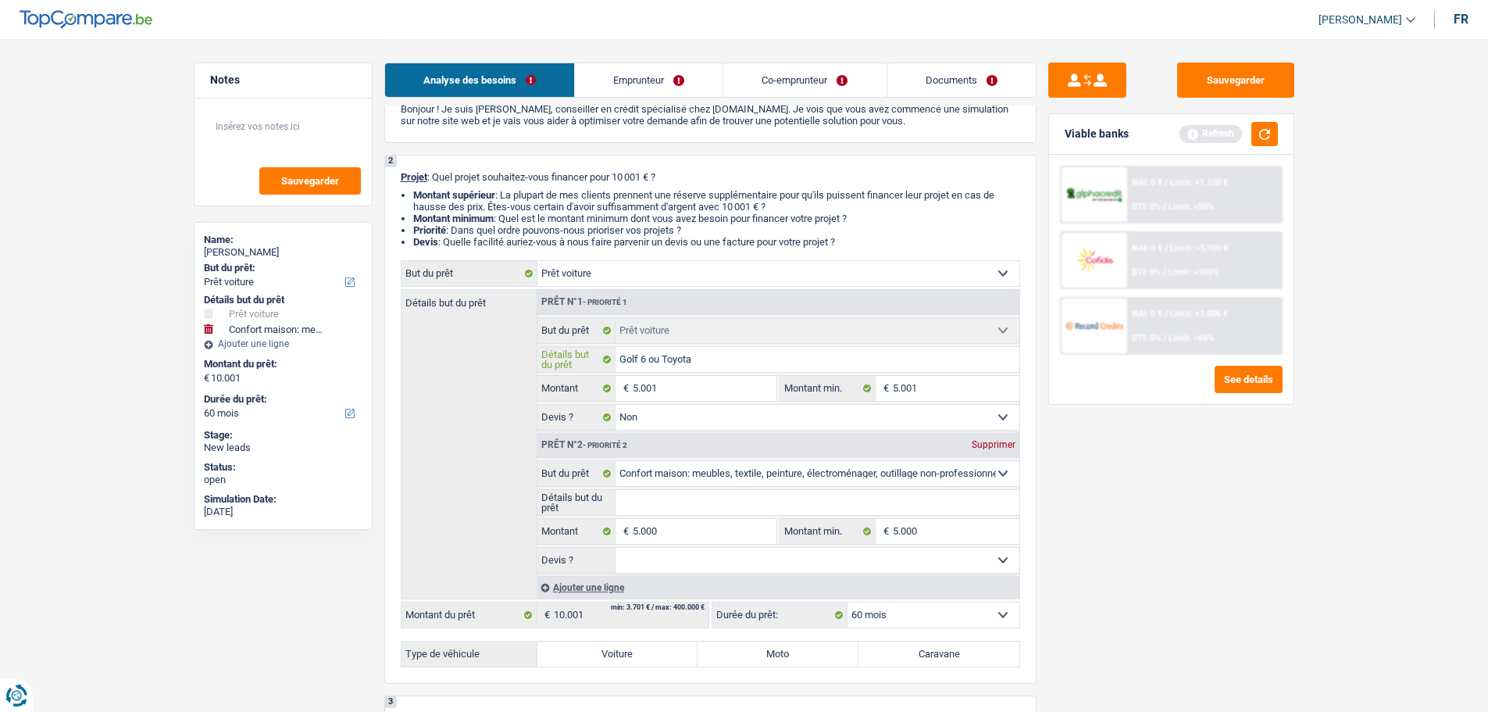
type input "Golf 6 ou Toyota"
type input "Golf 6 ou Toyota Y"
type input "Golf 6 ou Toyota Ya"
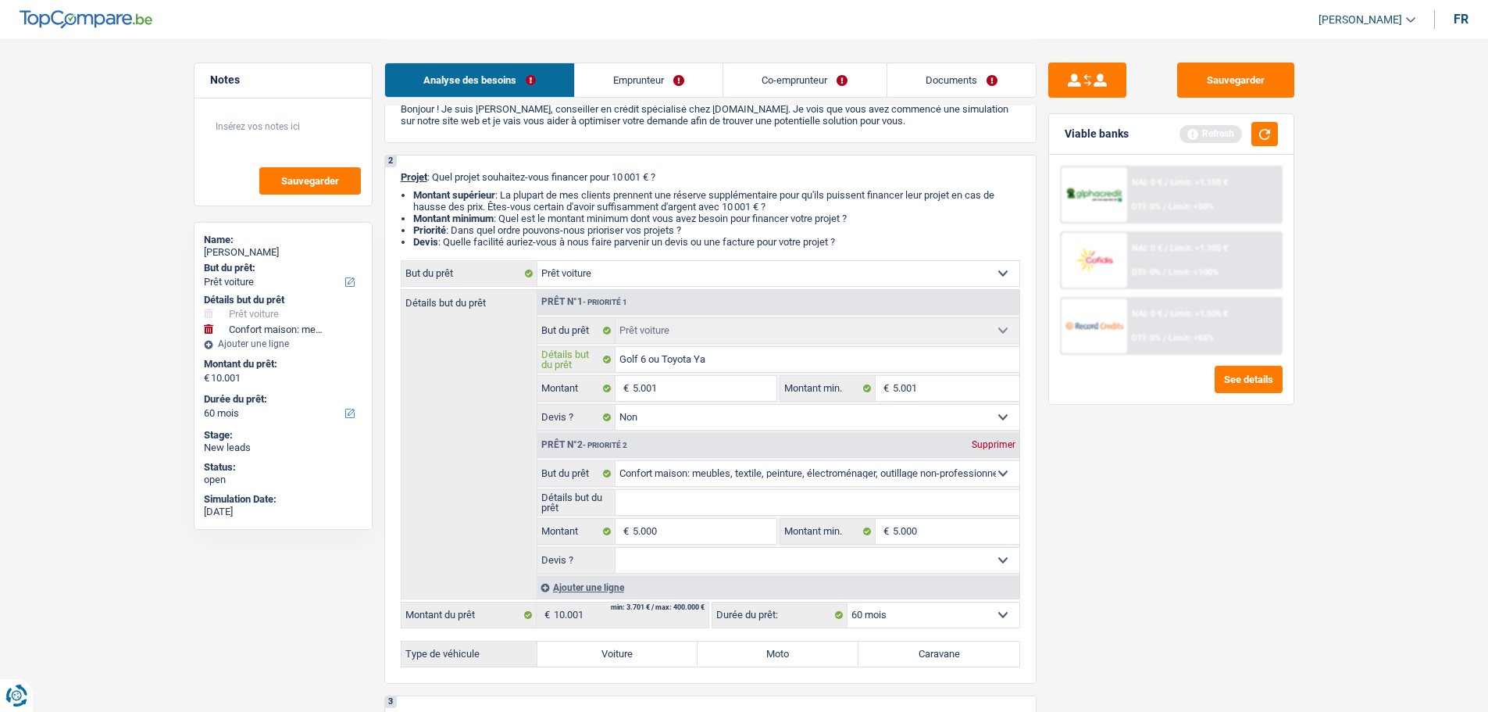
type input "Golf 6 ou Toyota Yar"
type input "Golf 6 ou Toyota Yari"
type input "Golf 6 ou Toyota Yaris"
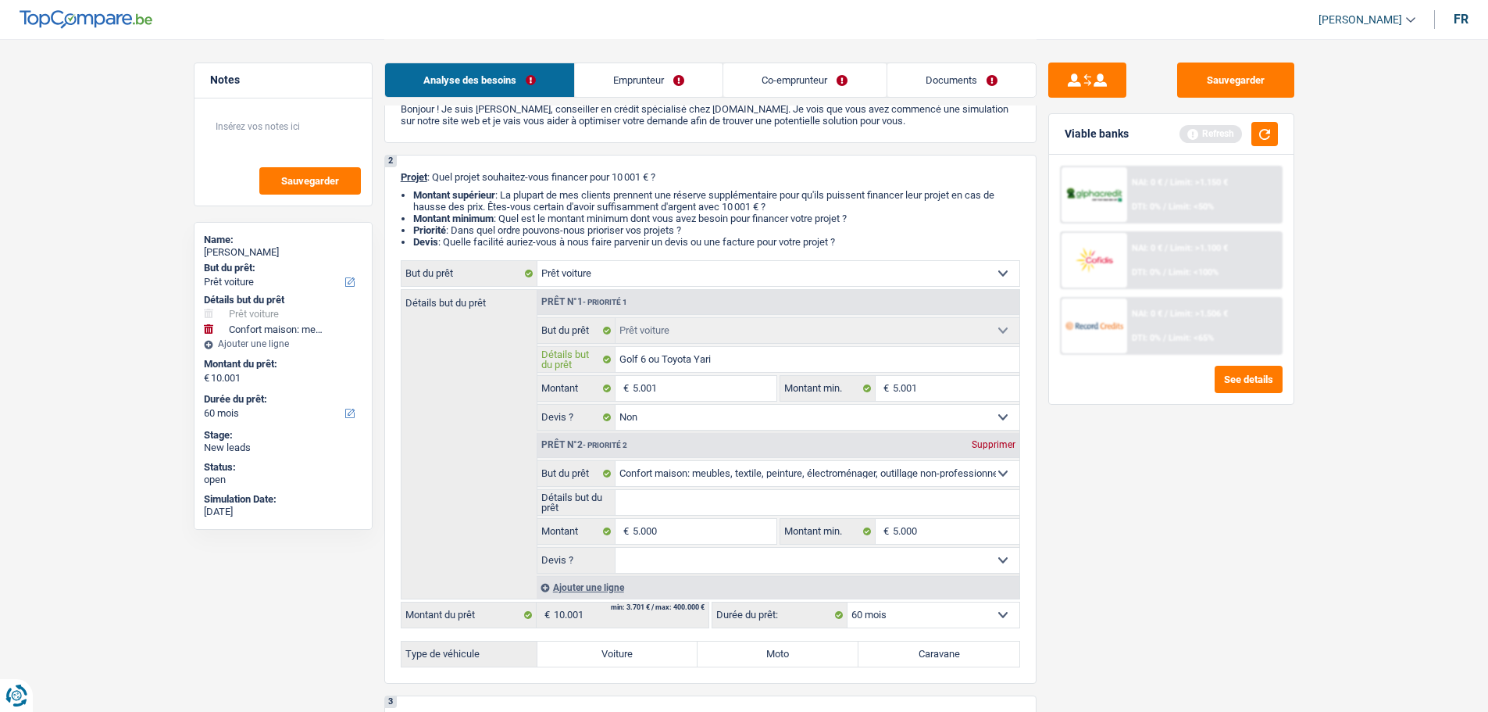
type input "Golf 6 ou Toyota Yaris"
type input "Golf 6 ou Toyota Yaris ("
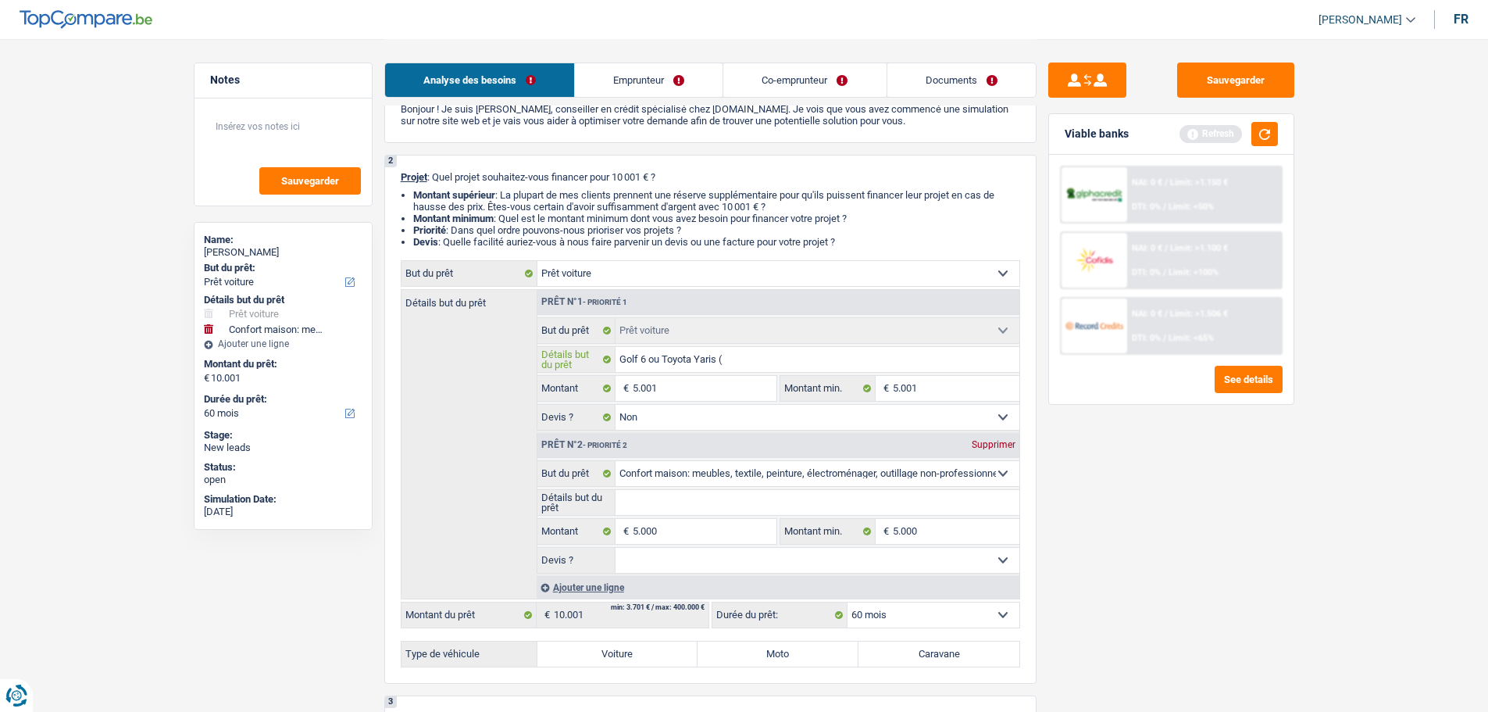
type input "Golf 6 ou Toyota Yaris (E"
type input "Golf 6 ou Toyota Yaris (Es"
type input "Golf 6 ou Toyota Yaris (Ess"
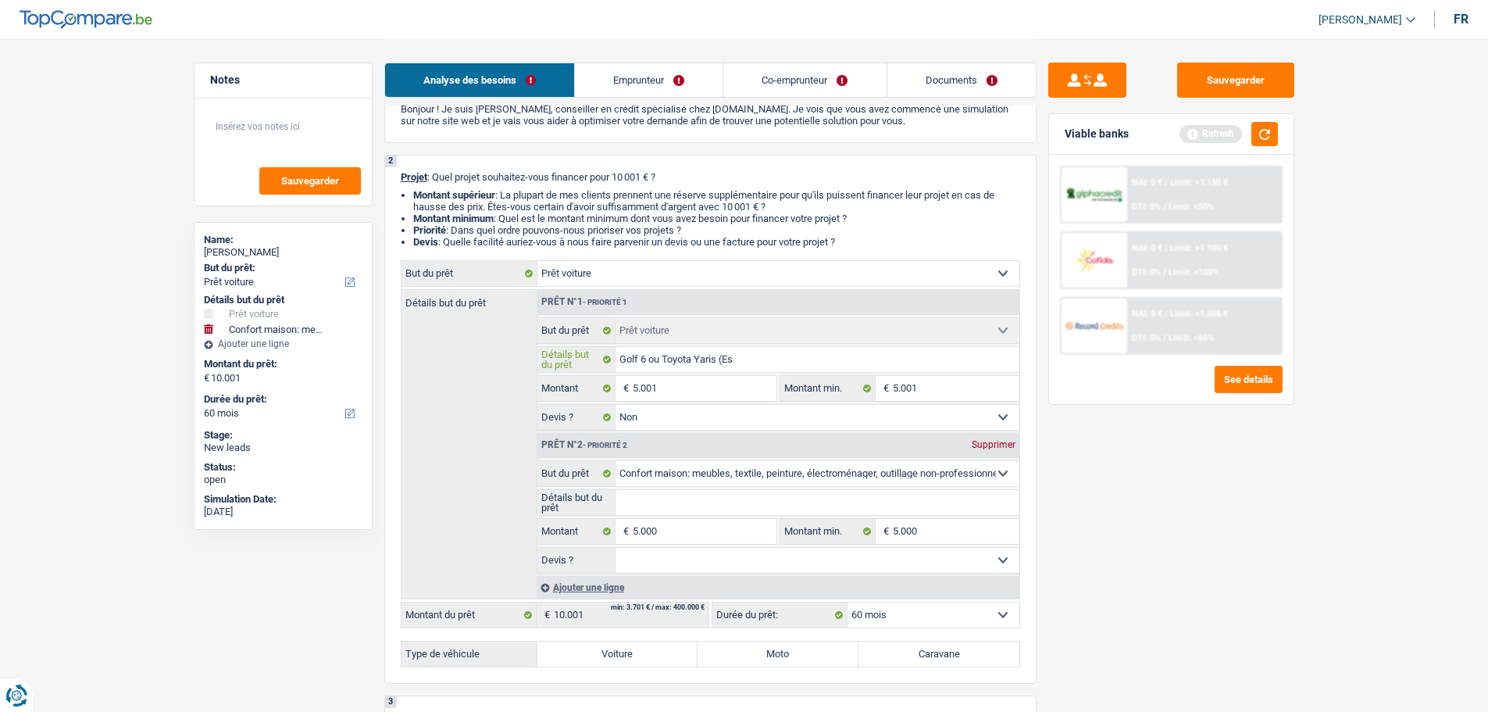
type input "Golf 6 ou Toyota Yaris (Ess"
type input "Golf 6 ou Toyota Yaris (Esse"
type input "Golf 6 ou Toyota Yaris ([GEOGRAPHIC_DATA]"
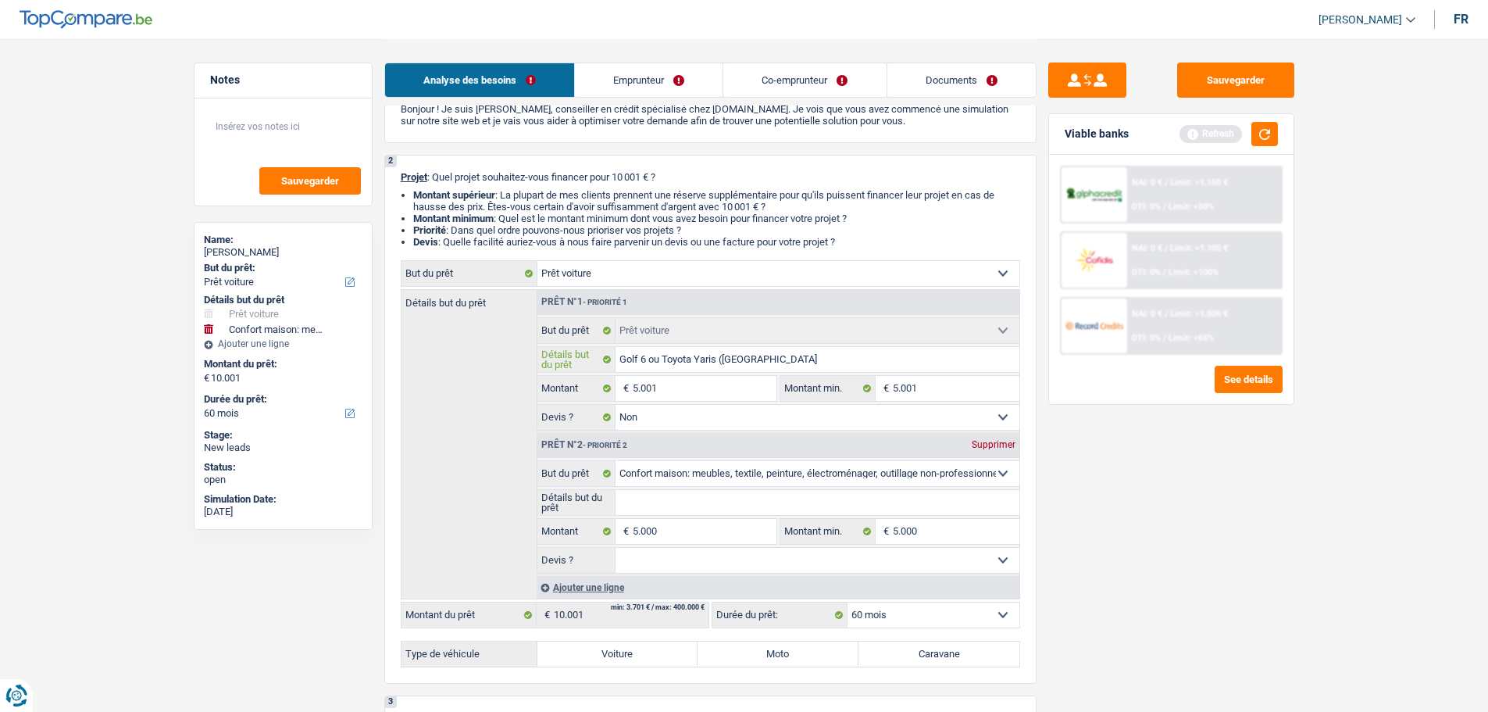
type input "Golf 6 ou Toyota Yaris (Essenc"
type input "Golf 6 ou Toyota Yaris (Essence"
type input "Golf 6 ou Toyota Yaris (Essence)"
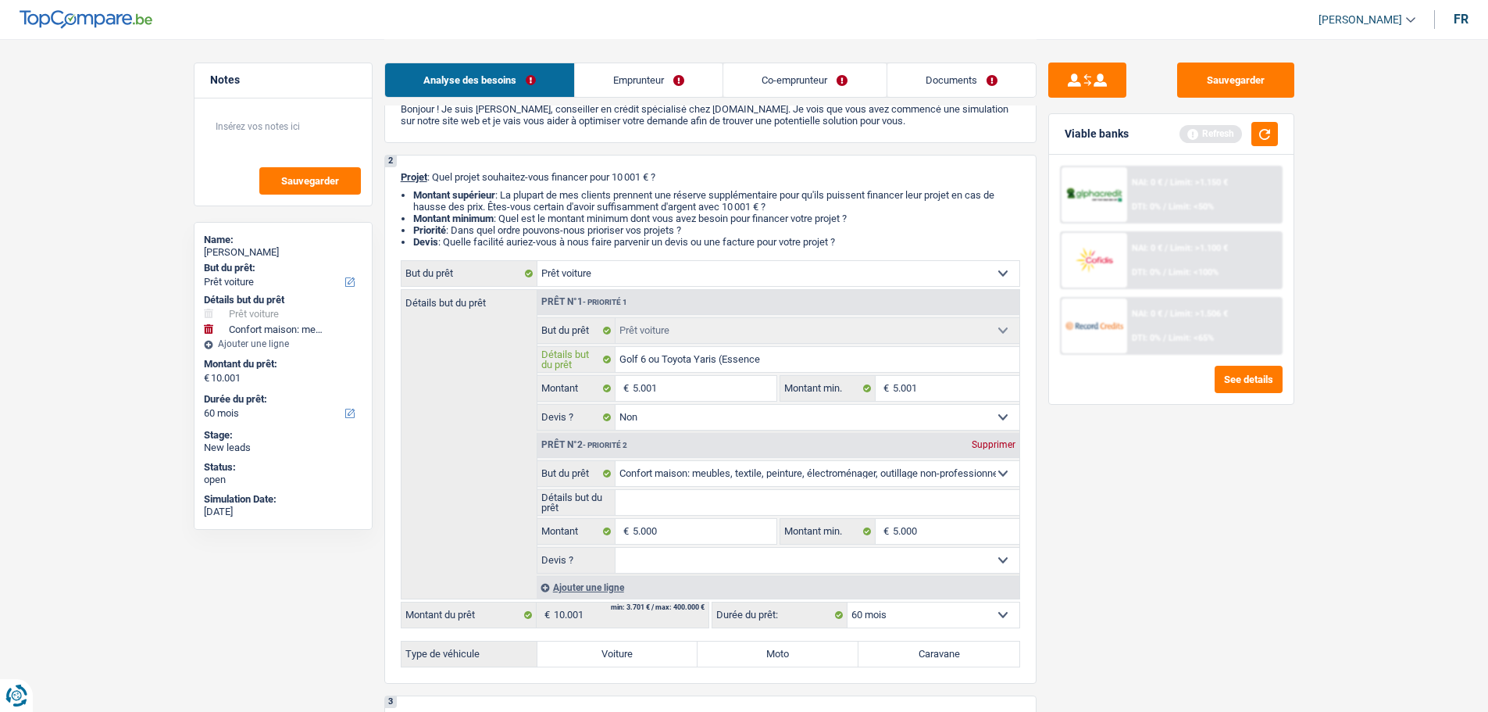
type input "Golf 6 ou Toyota Yaris (Essence)"
type input "Golf 6 ou Toyota Yaris (Essence),"
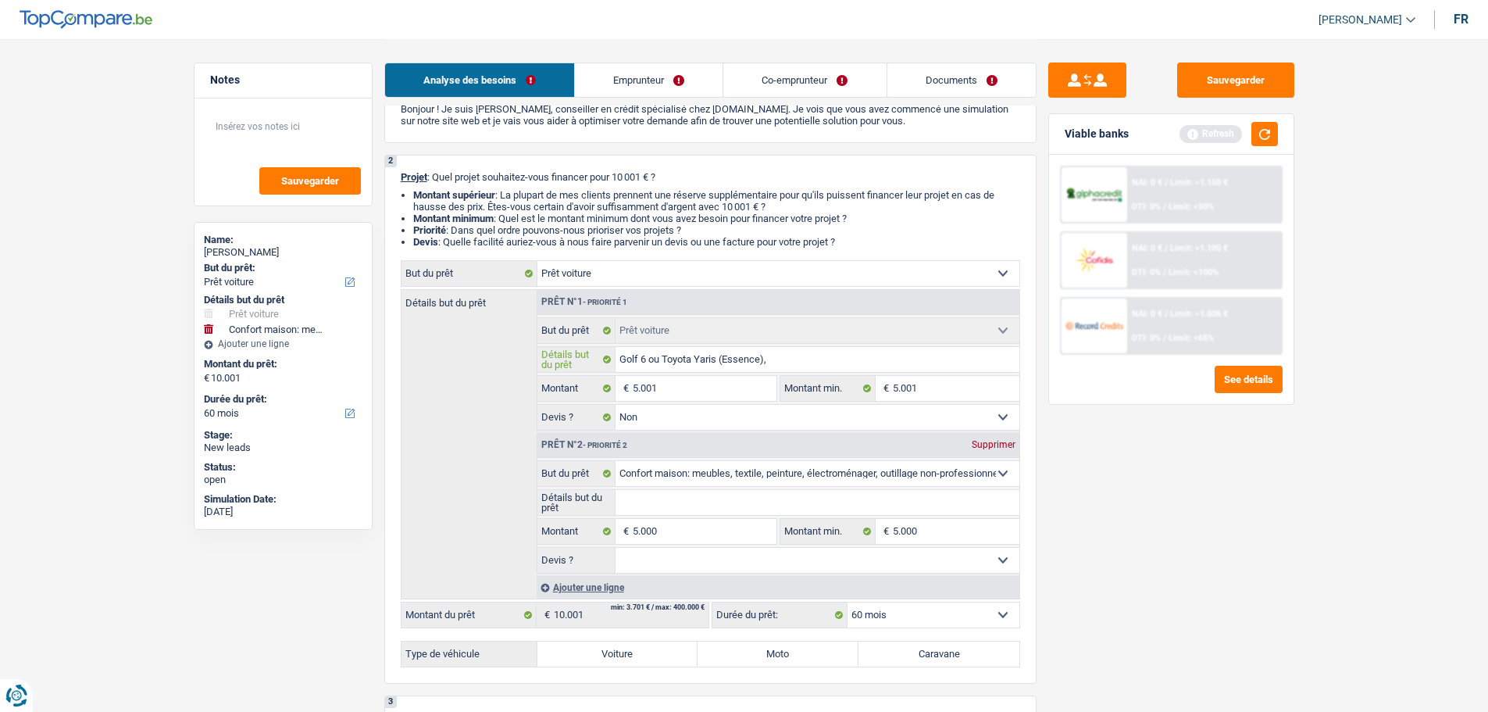
type input "Golf 6 ou Toyota Yaris (Essence), p"
type input "Golf 6 ou Toyota Yaris (Essence), [GEOGRAPHIC_DATA]"
type input "Golf 6 ou Toyota Yaris (Essence), par"
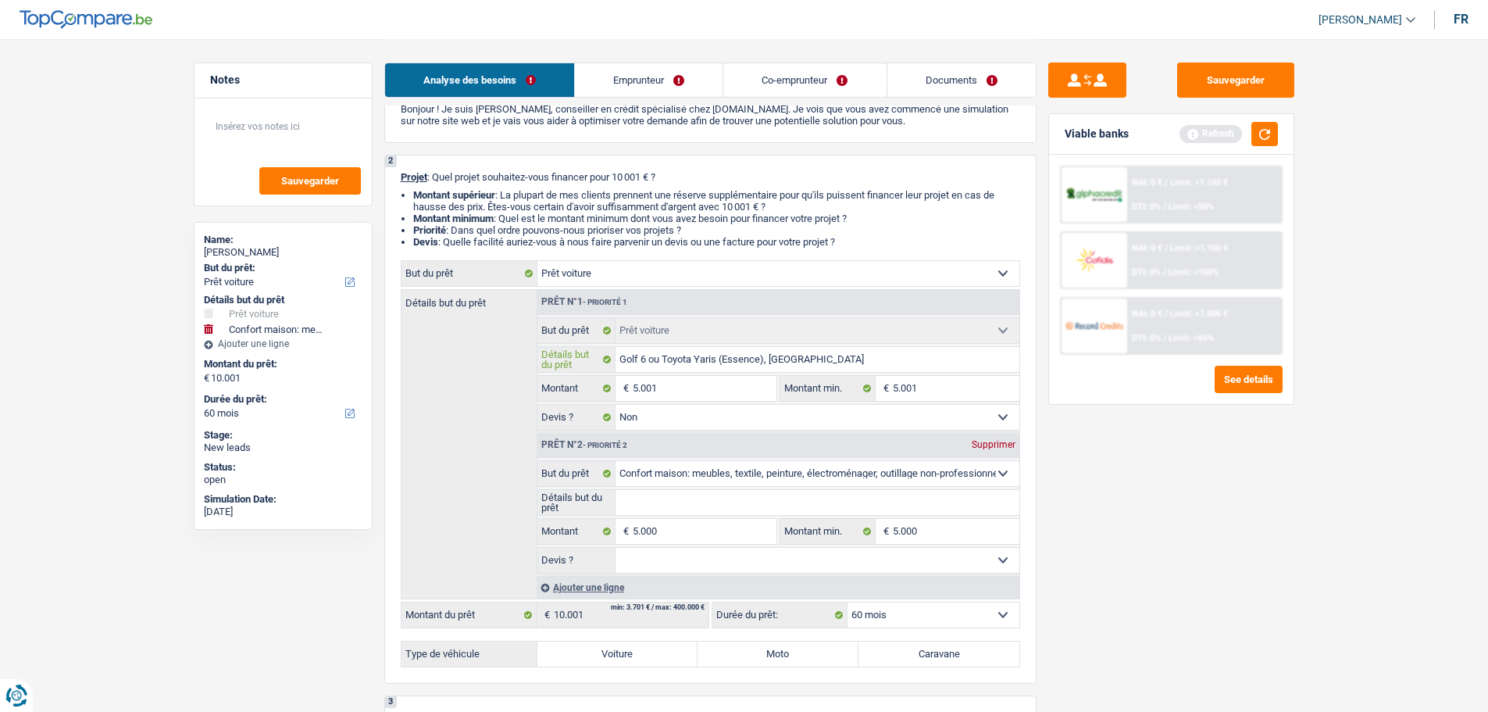
type input "Golf 6 ou Toyota Yaris (Essence), par"
type input "Golf 6 ou Toyota Yaris (Essence), part"
type input "Golf 6 ou Toyota Yaris (Essence), parti"
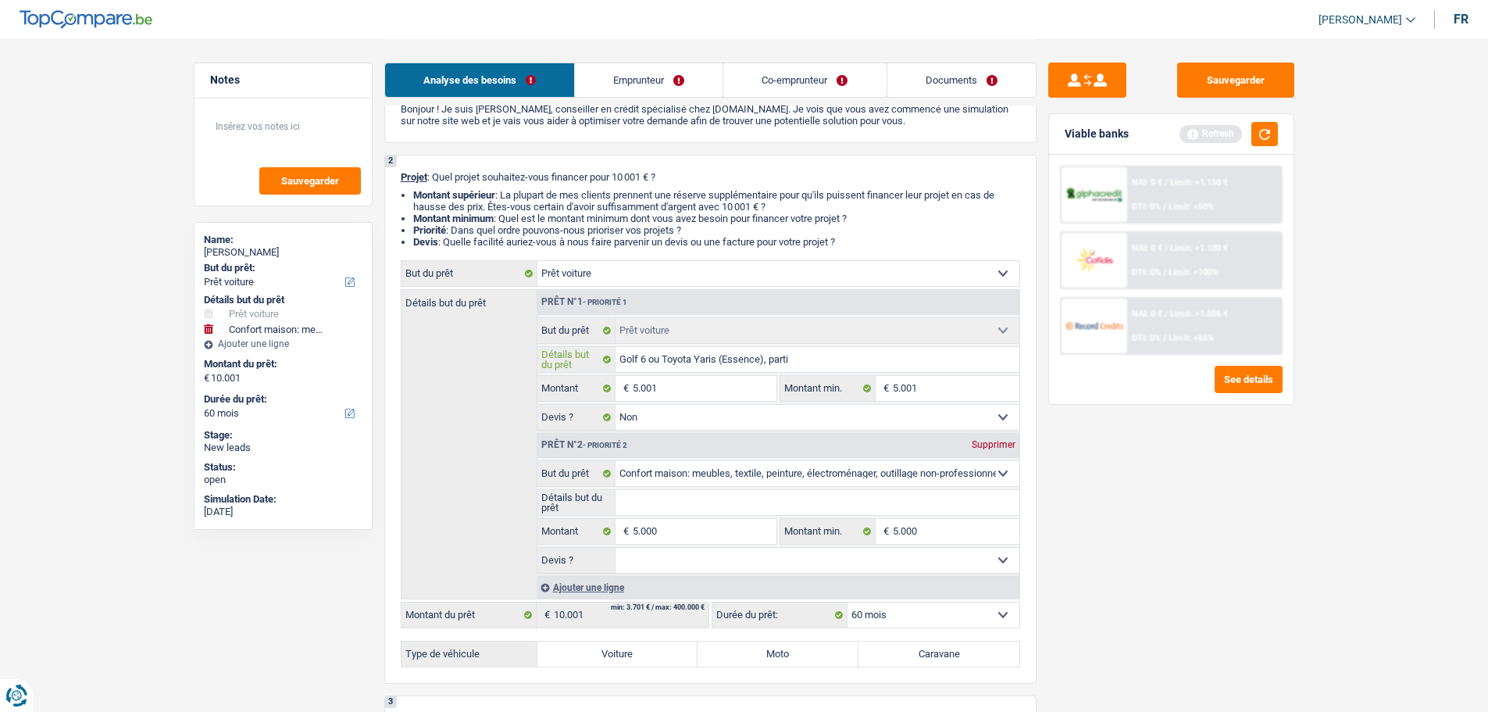
type input "Golf 6 ou Toyota Yaris (Essence), partic"
type input "Golf 6 ou Toyota Yaris (Essence), particu"
type input "Golf 6 ou Toyota Yaris (Essence), particul"
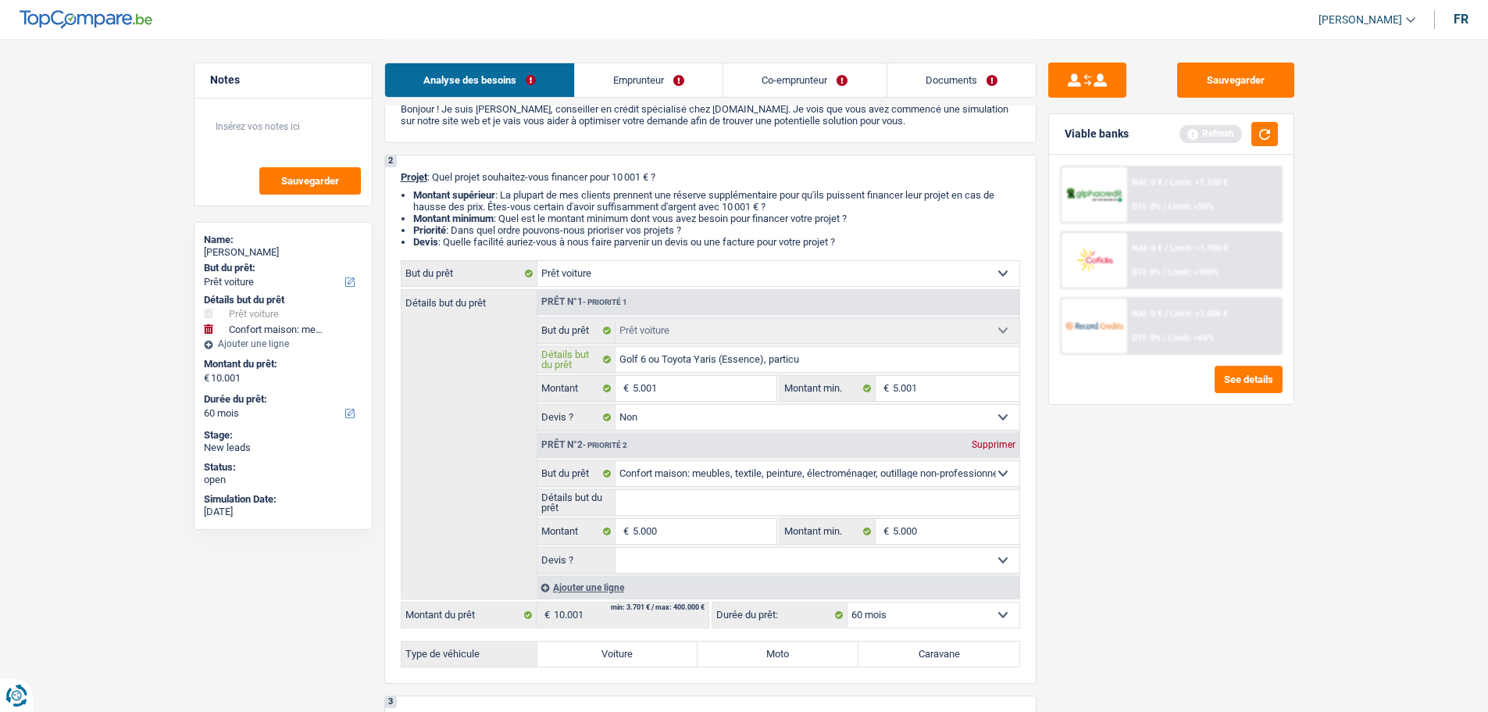
type input "Golf 6 ou Toyota Yaris (Essence), particul"
type input "Golf 6 ou Toyota Yaris (Essence), particuli"
type input "Golf 6 ou Toyota Yaris (Essence), particulie"
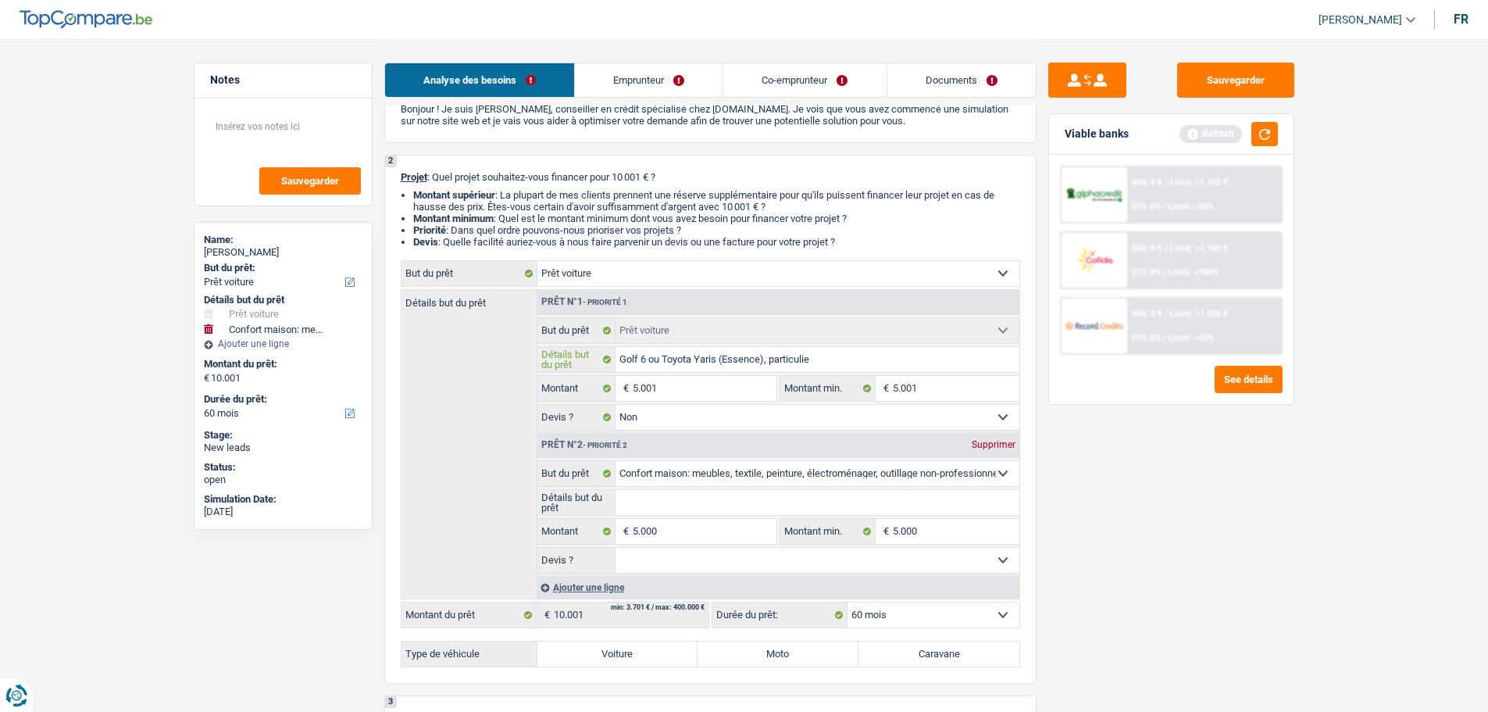
type input "Golf 6 ou Toyota Yaris (Essence), particulier"
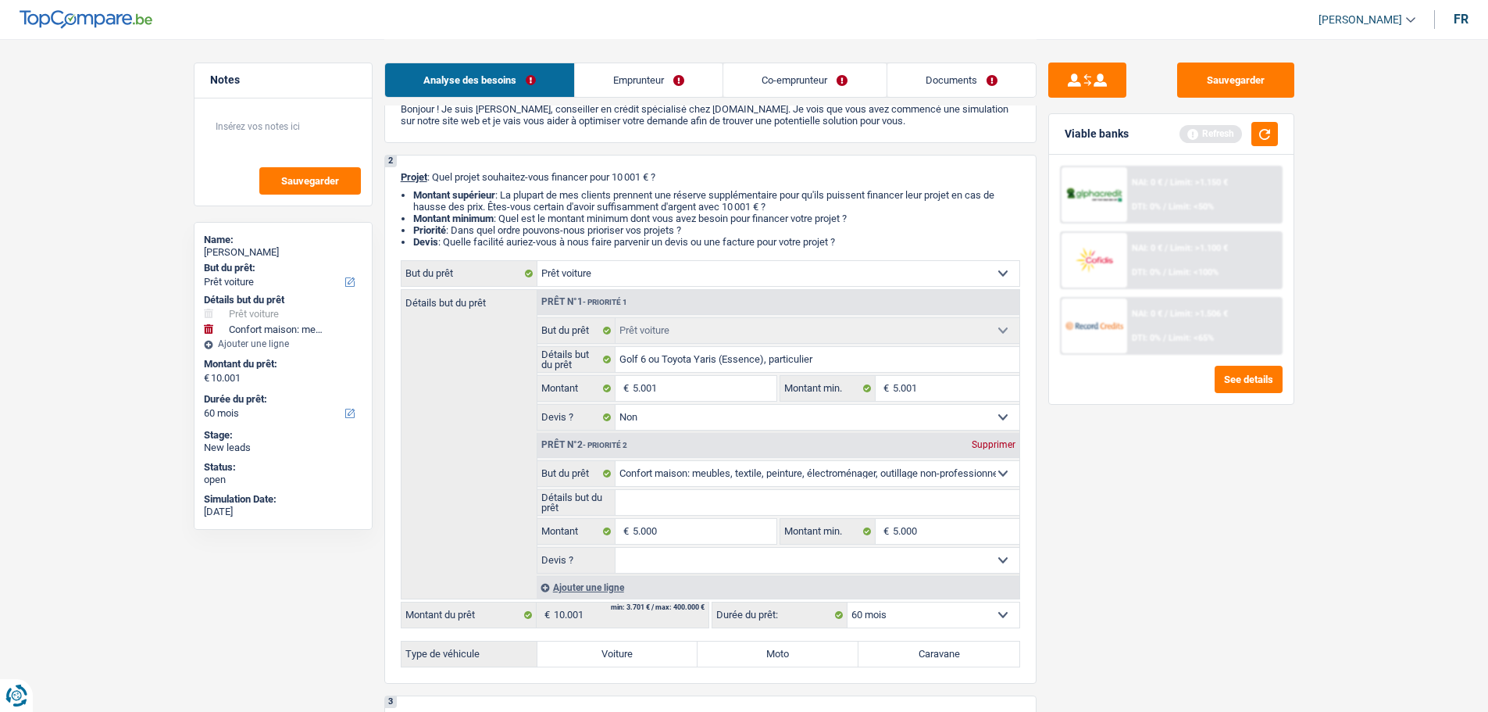
click at [655, 489] on fieldset "Détails but du prêt Tous les champs sont obligatoires. Veuillez fournir une rép…" at bounding box center [779, 502] width 482 height 27
drag, startPoint x: 670, startPoint y: 559, endPoint x: 661, endPoint y: 556, distance: 9.9
click at [668, 559] on select "Oui Non Non répondu Sélectionner une option" at bounding box center [818, 560] width 404 height 25
select select "false"
click at [616, 548] on select "Oui Non Non répondu Sélectionner une option" at bounding box center [818, 560] width 404 height 25
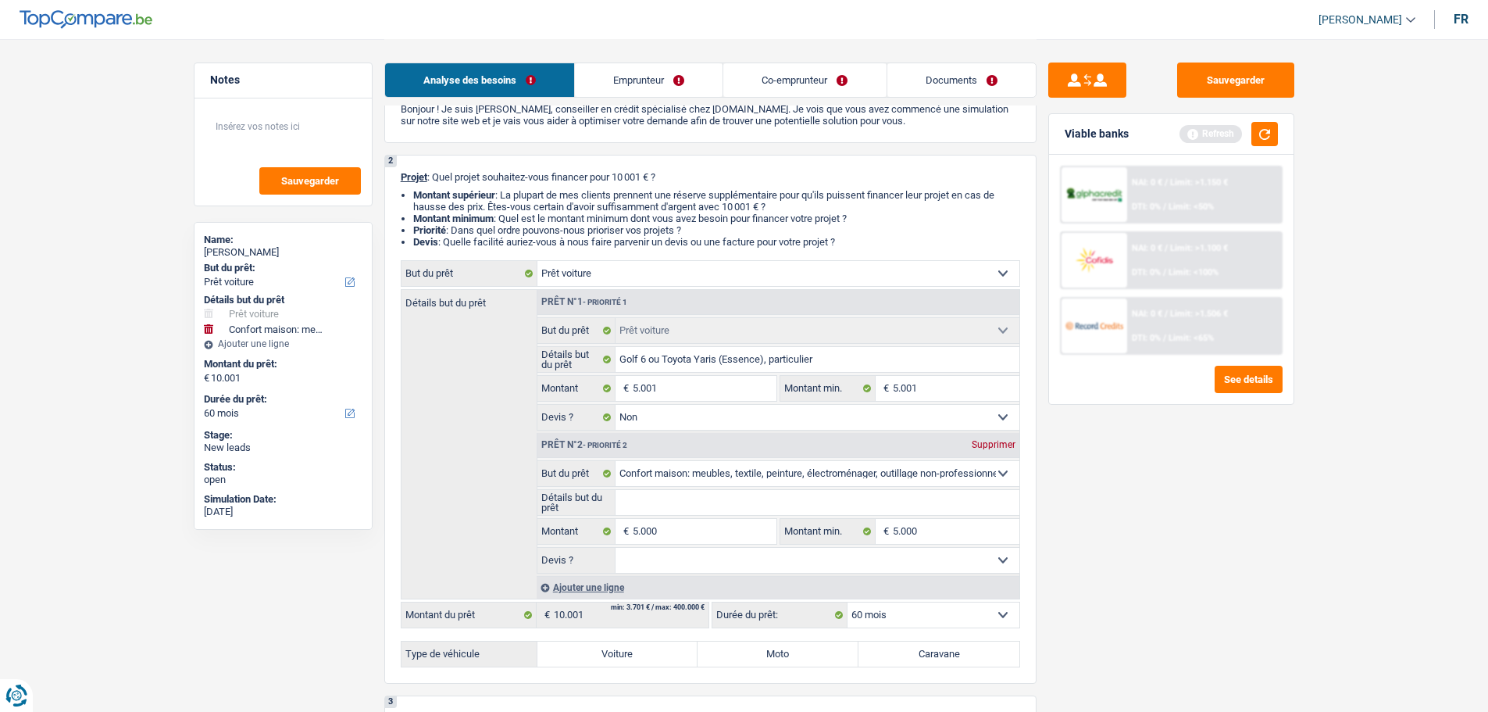
select select "false"
click at [673, 499] on input "Détails but du prêt" at bounding box center [818, 502] width 404 height 25
type input "M"
type input "Me"
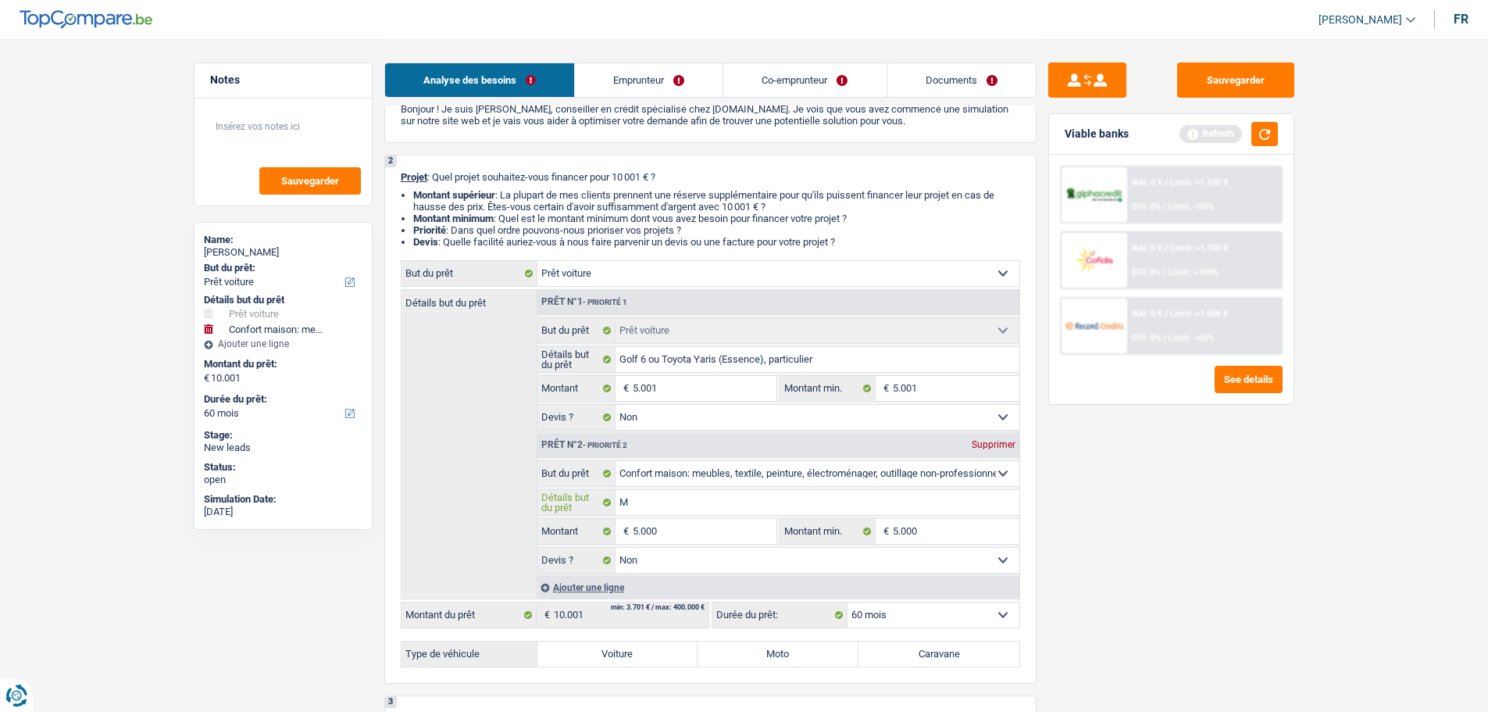
type input "Me"
type input "Meu"
type input "Meub"
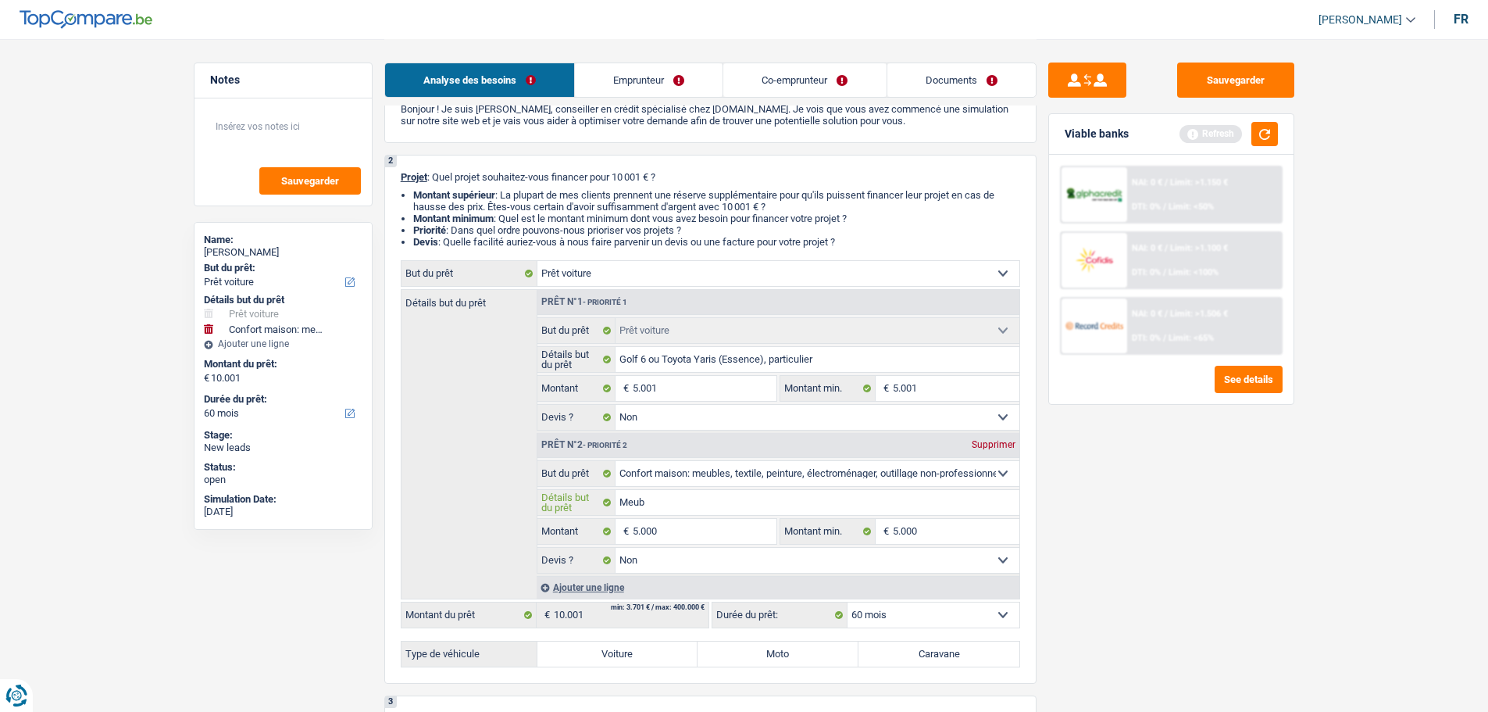
type input "Meubl"
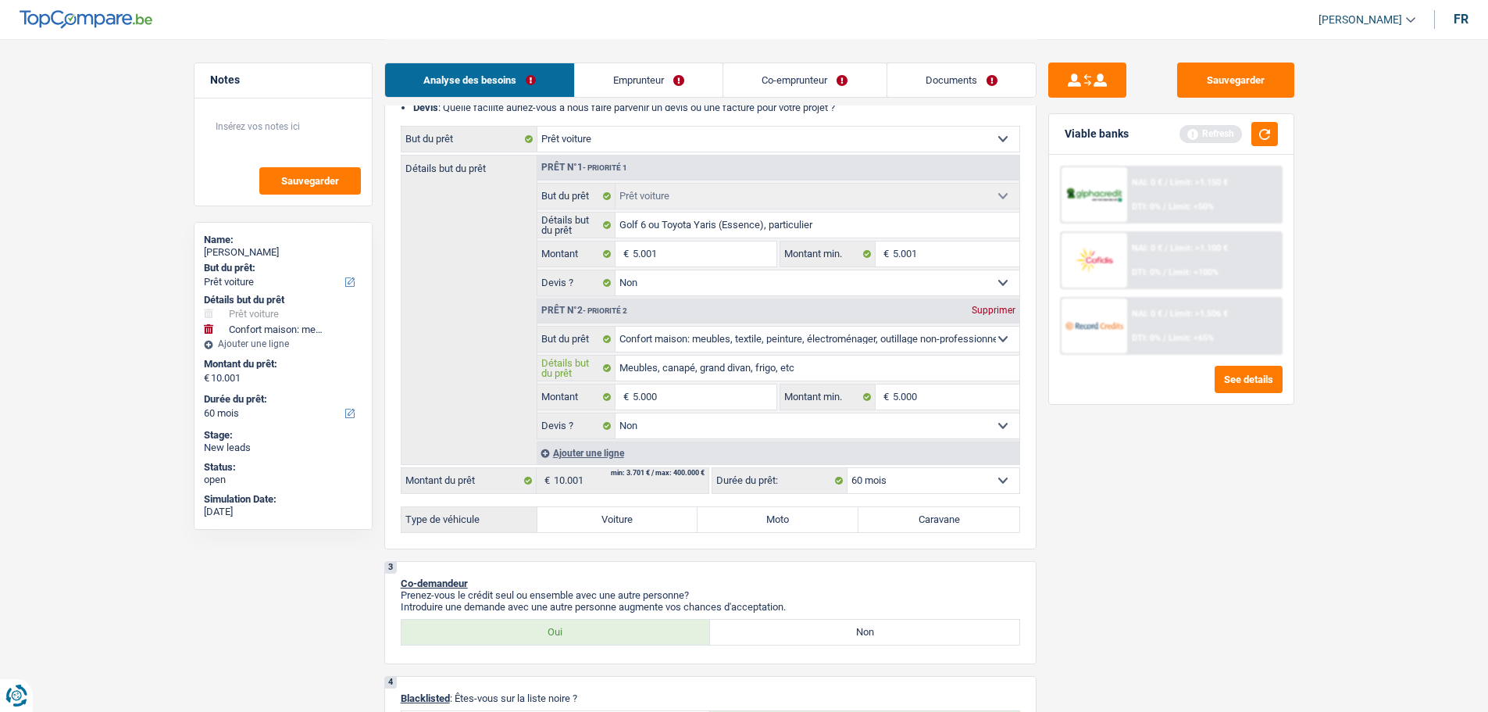
scroll to position [313, 0]
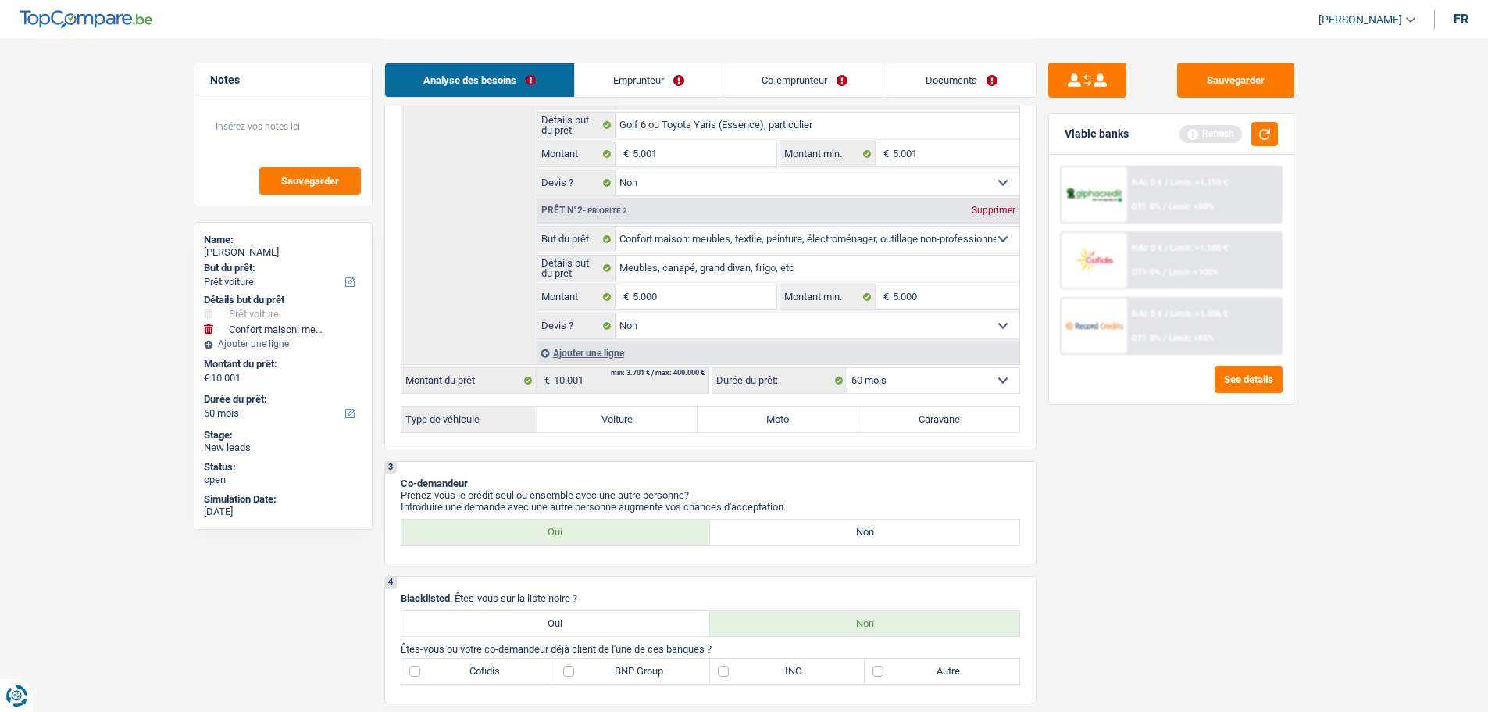
click at [1178, 532] on div "Sauvegarder Viable banks Refresh NAI: 0 € / Limit: >1.150 € DTI: 0% / Limit: <5…" at bounding box center [1172, 375] width 270 height 624
click at [677, 288] on input "5.000" at bounding box center [704, 296] width 143 height 25
click at [670, 147] on input "5.001" at bounding box center [704, 153] width 143 height 25
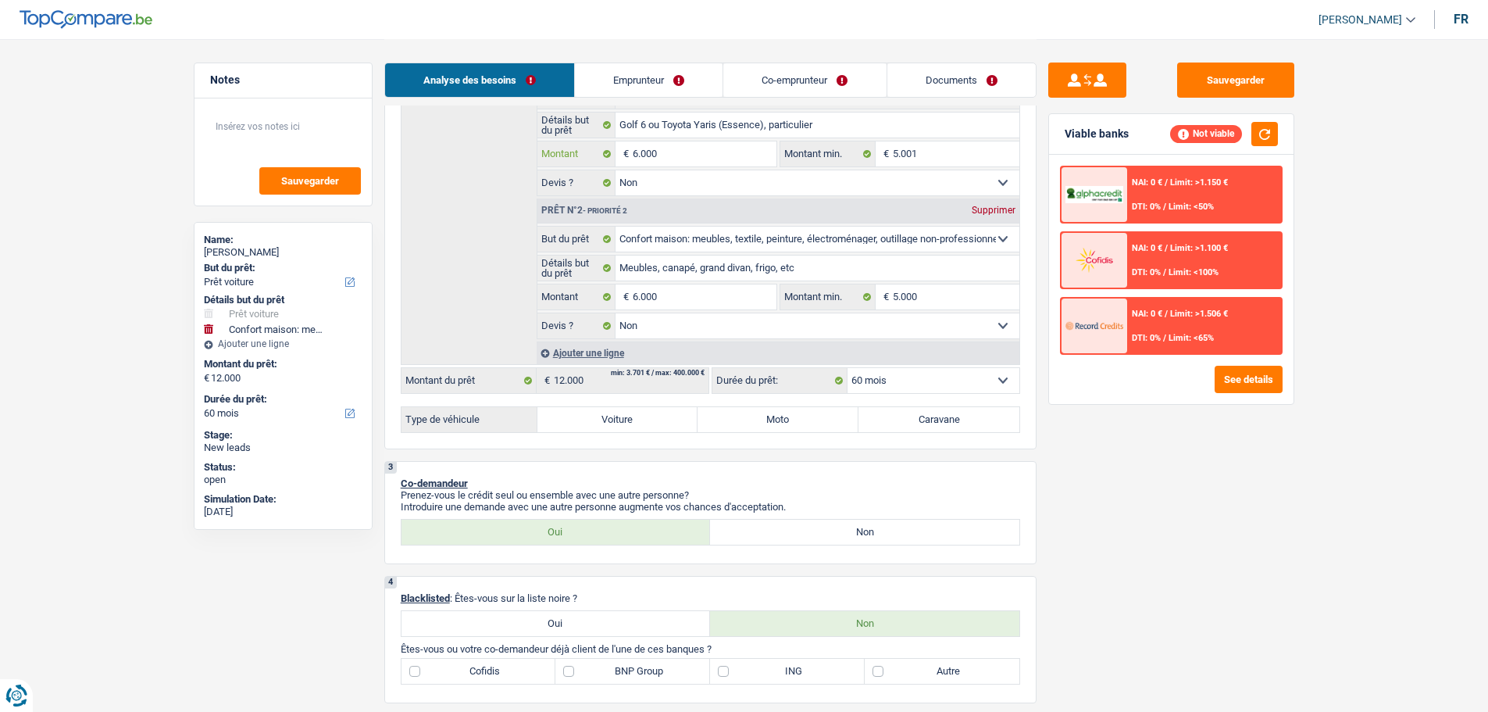
click at [724, 166] on input "6.000" at bounding box center [704, 153] width 143 height 25
click at [1172, 267] on span "Limit: <100%" at bounding box center [1194, 272] width 50 height 10
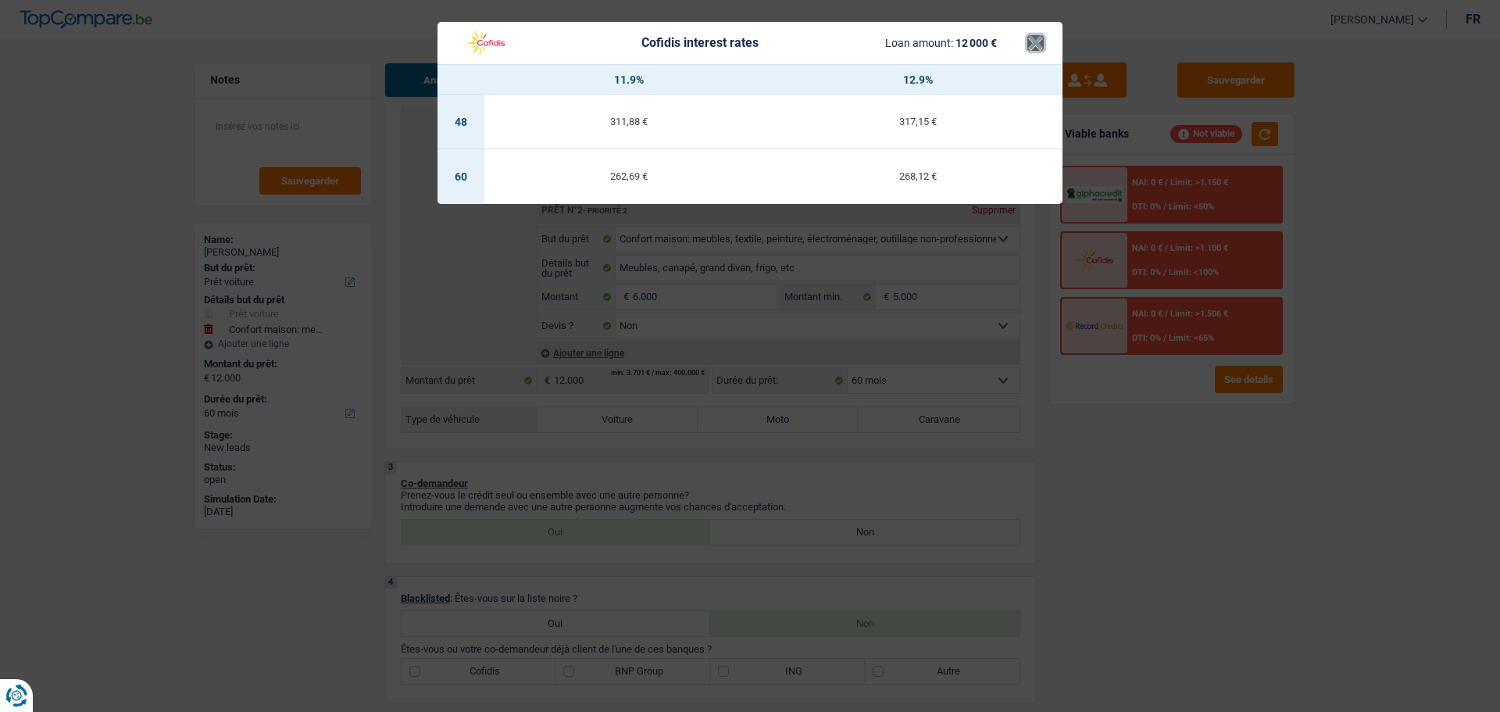
click at [1037, 35] on button "×" at bounding box center [1035, 43] width 16 height 16
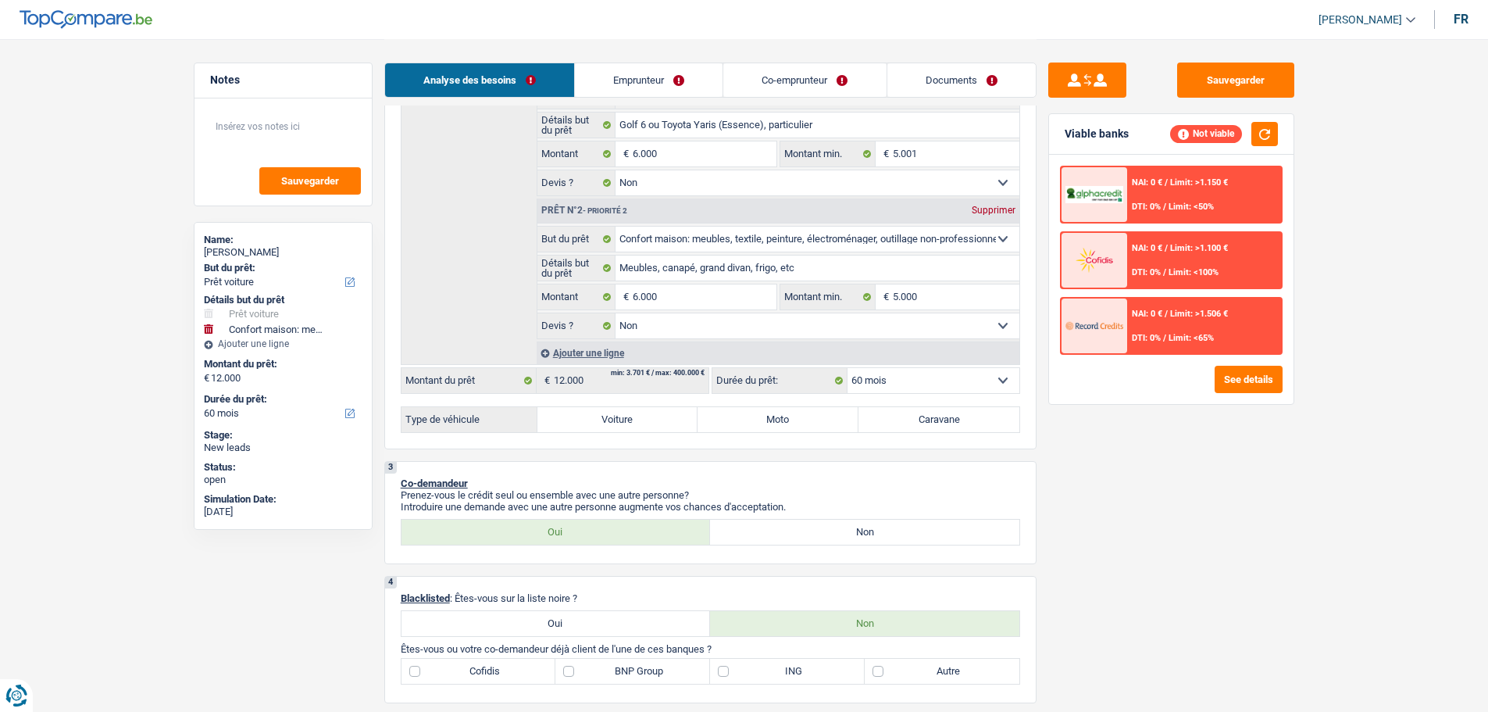
click at [1080, 191] on img at bounding box center [1095, 195] width 58 height 18
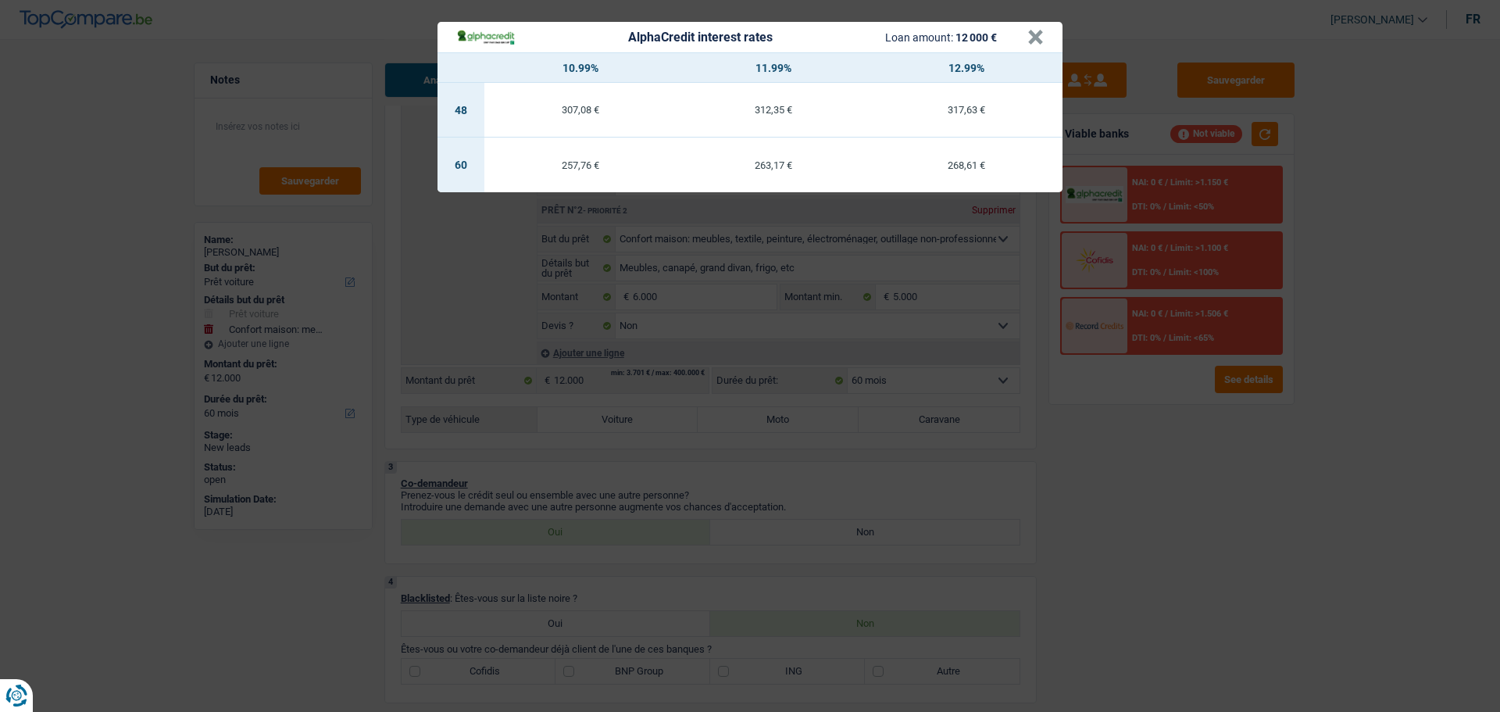
click at [1055, 48] on header "AlphaCredit interest rates Loan amount: 12 000 € ×" at bounding box center [750, 37] width 625 height 30
click at [1032, 42] on button "×" at bounding box center [1035, 38] width 16 height 16
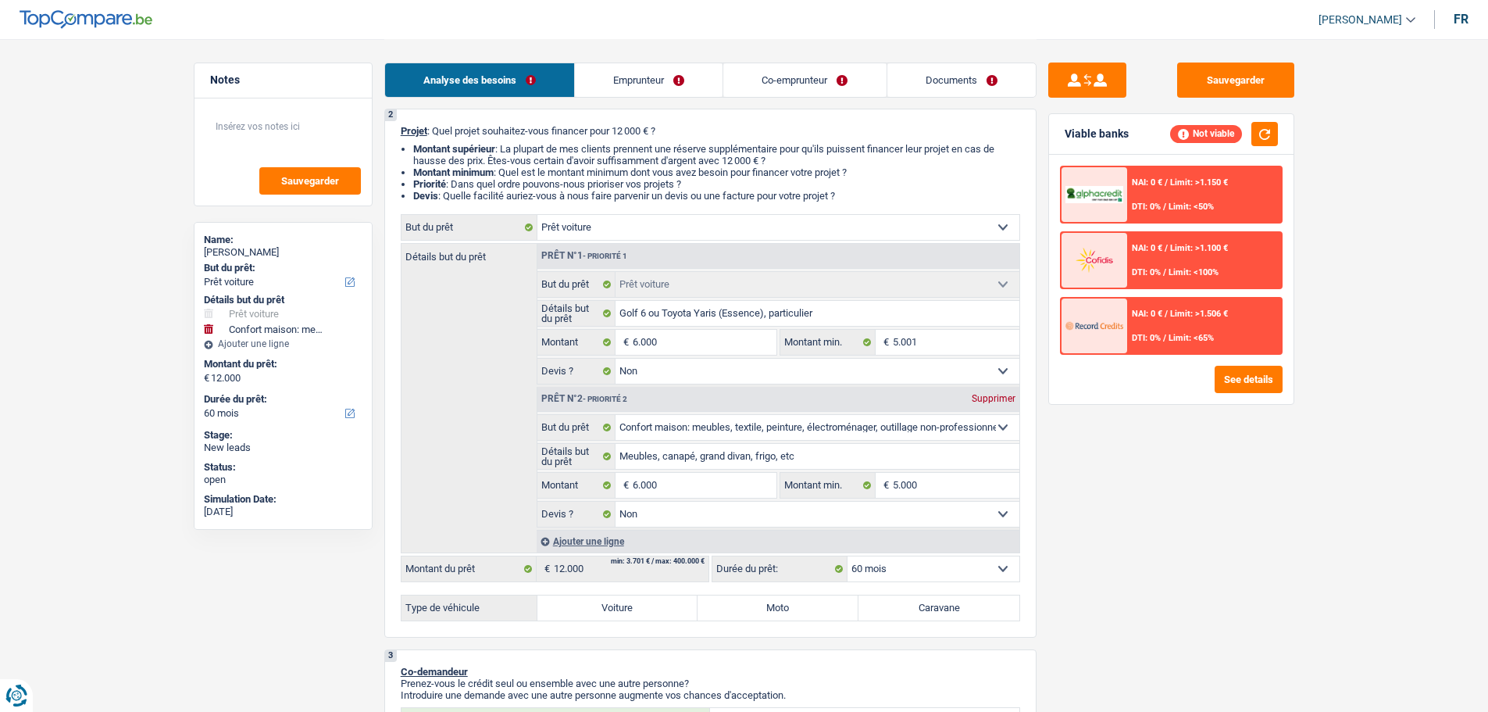
scroll to position [234, 0]
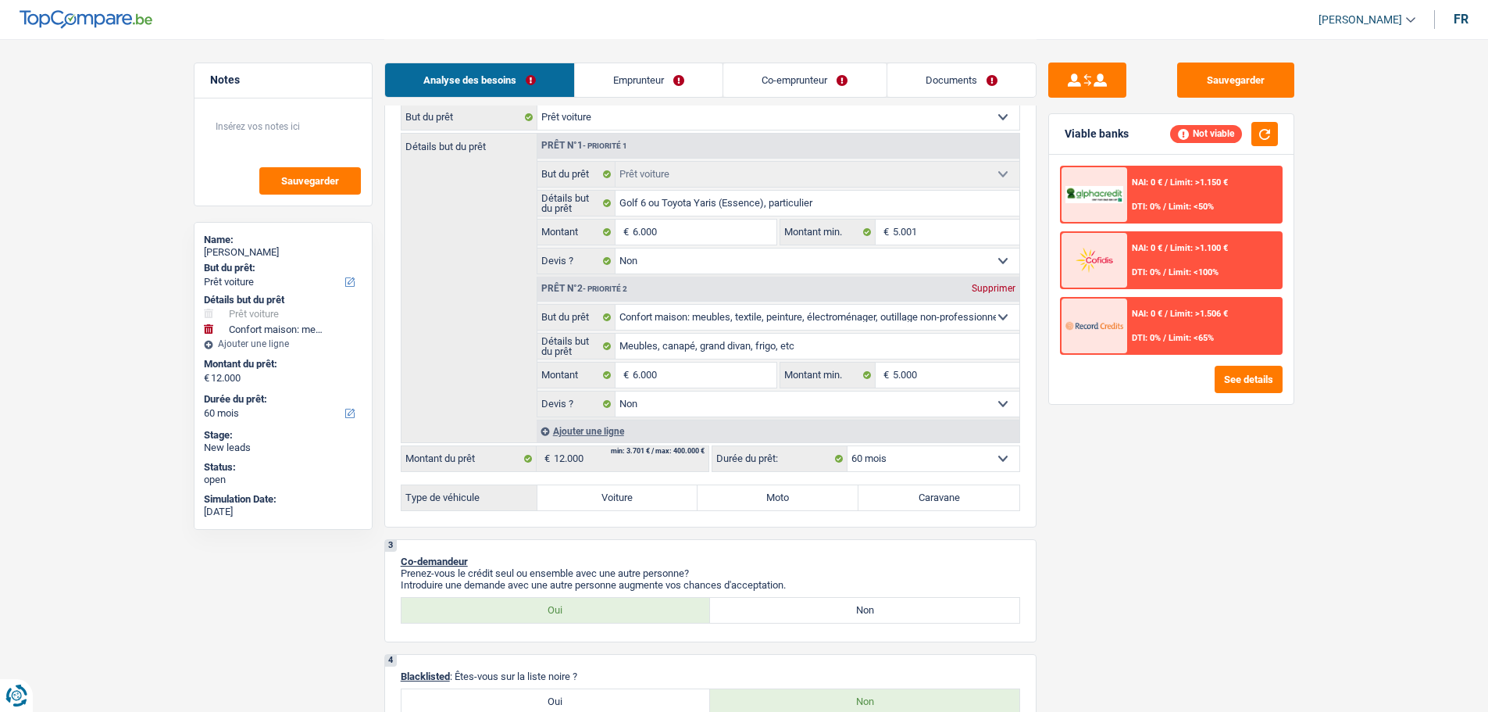
click at [600, 487] on label "Voiture" at bounding box center [618, 497] width 161 height 25
click at [600, 487] on input "Voiture" at bounding box center [618, 497] width 161 height 25
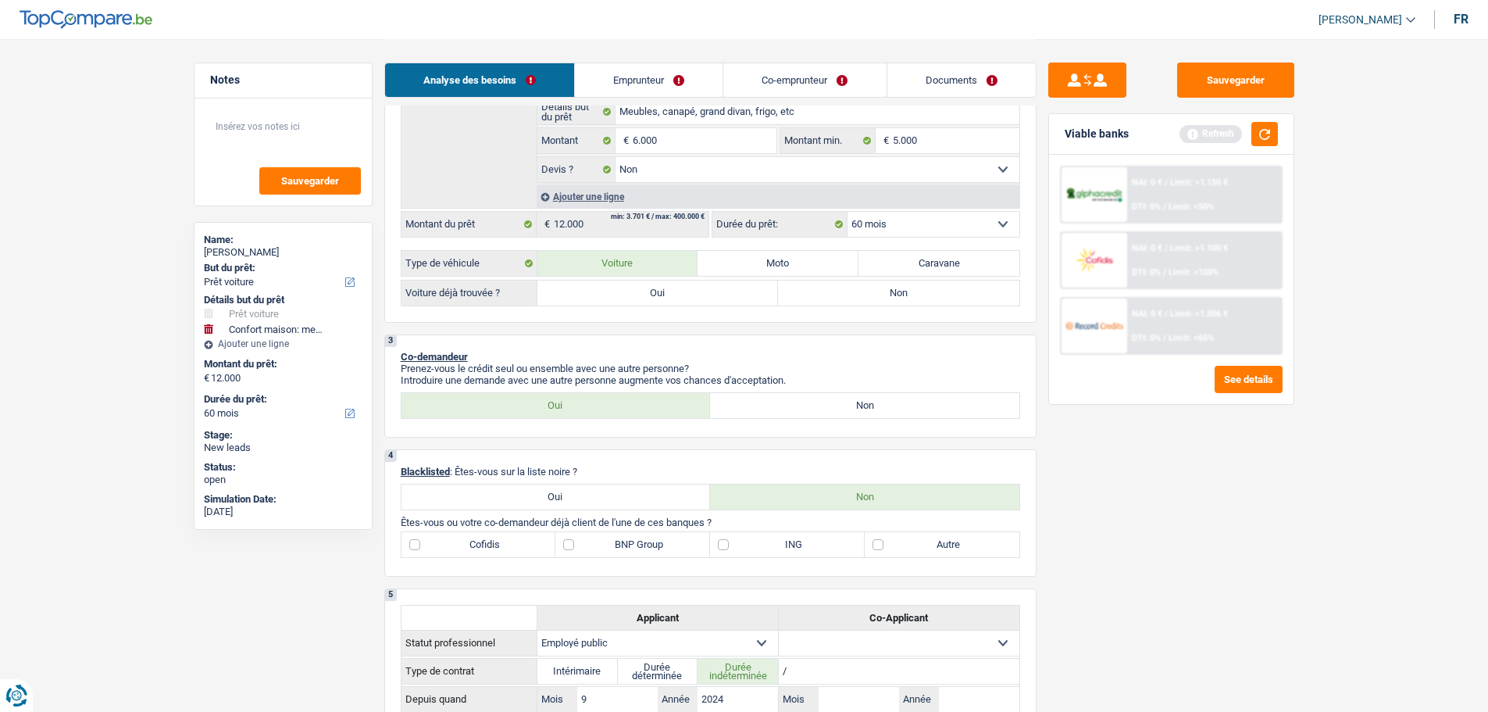
click at [872, 291] on label "Non" at bounding box center [898, 292] width 241 height 25
click at [872, 291] on input "Non" at bounding box center [898, 292] width 241 height 25
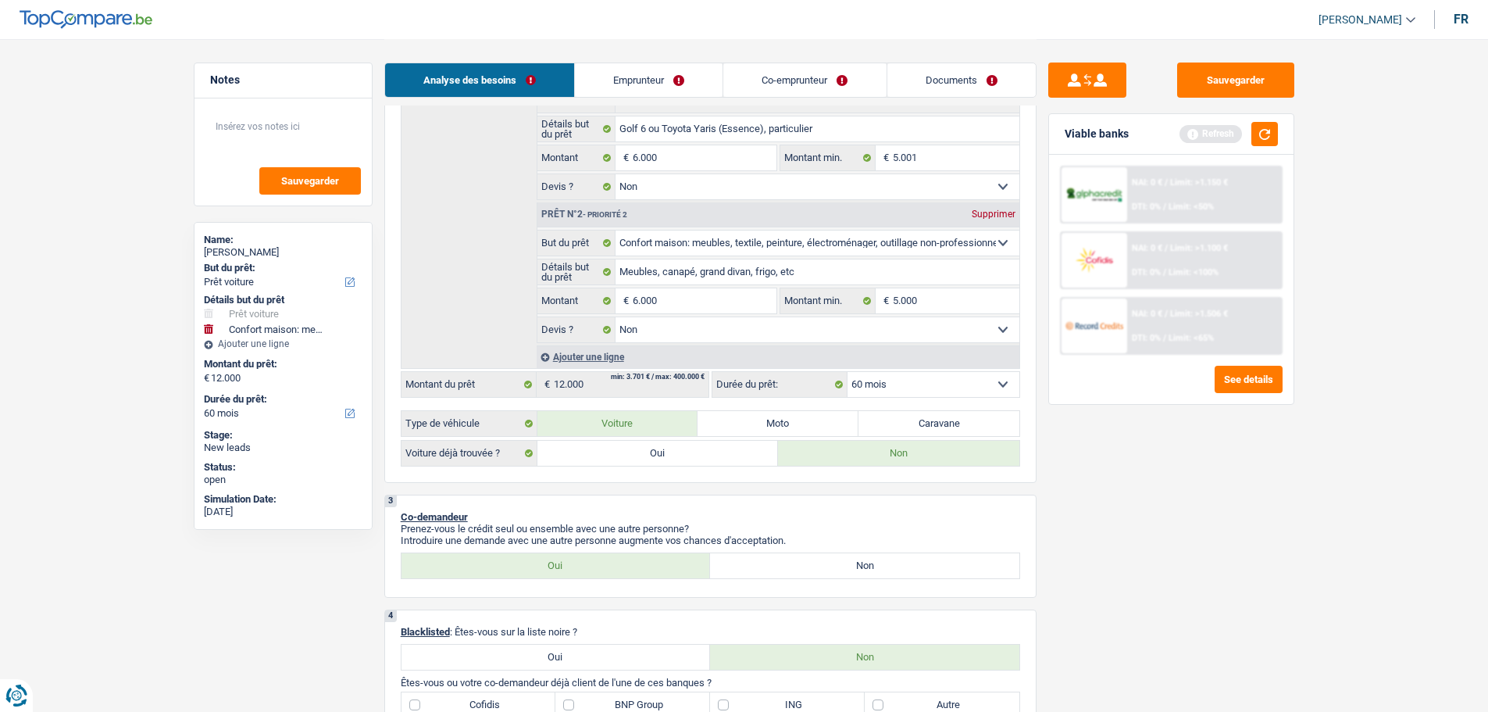
scroll to position [391, 0]
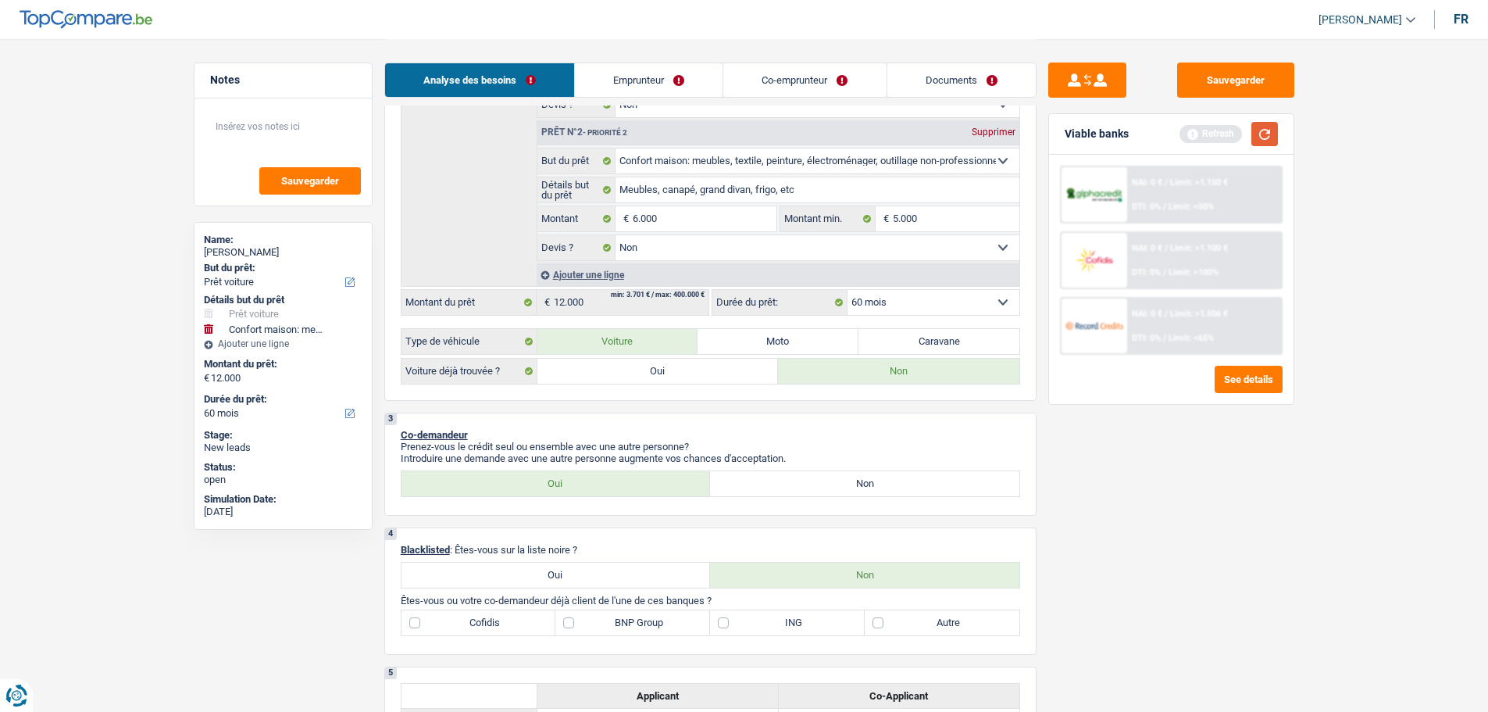
click at [1264, 136] on button "button" at bounding box center [1265, 134] width 27 height 24
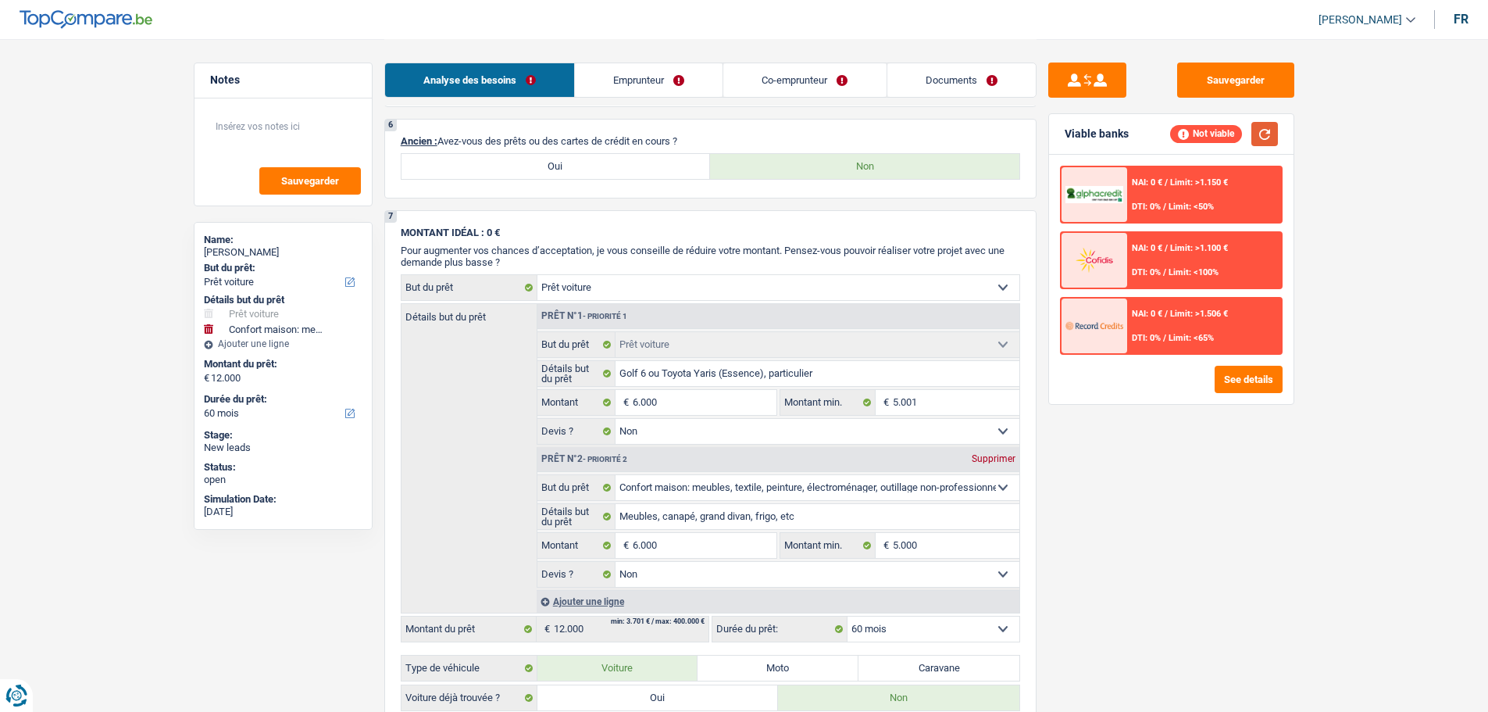
scroll to position [1094, 0]
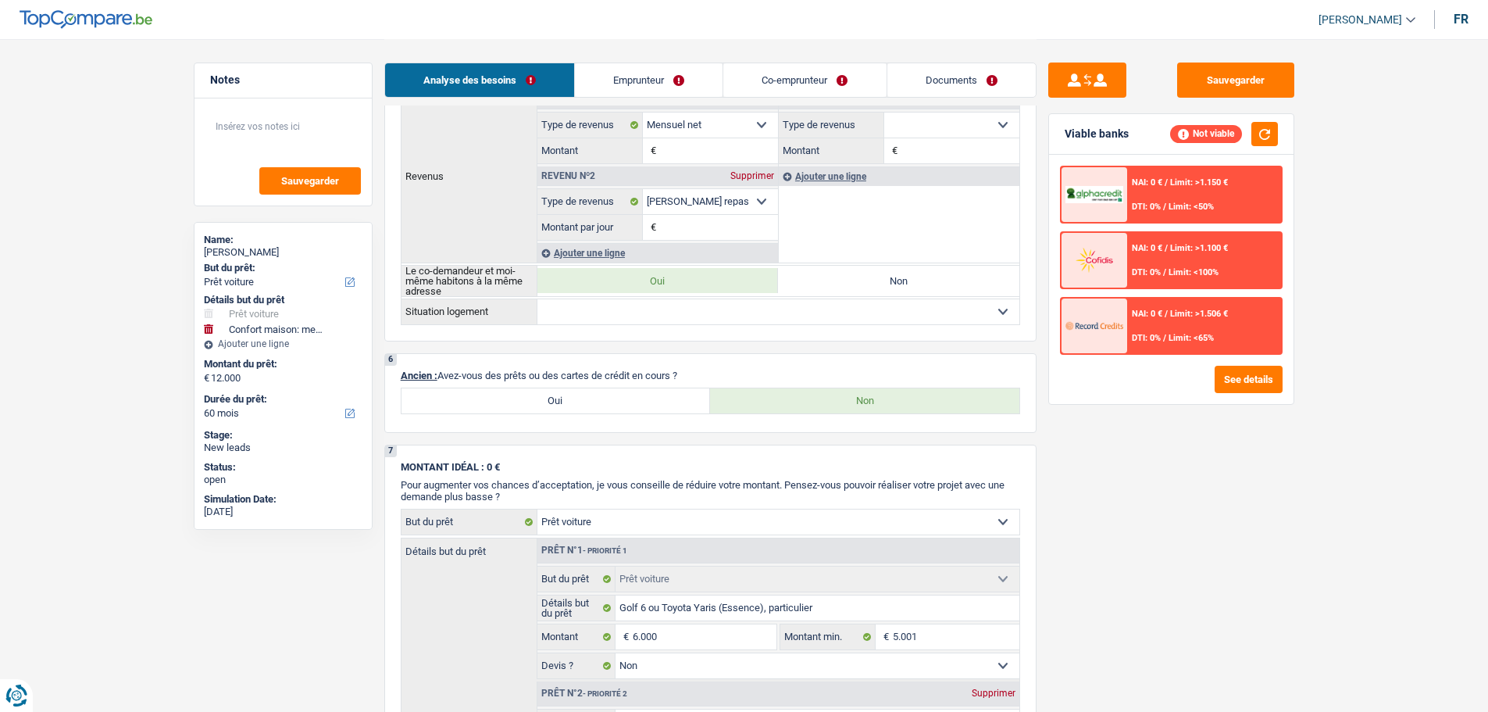
click at [666, 405] on label "Oui" at bounding box center [556, 400] width 309 height 25
click at [666, 405] on input "Oui" at bounding box center [556, 400] width 309 height 25
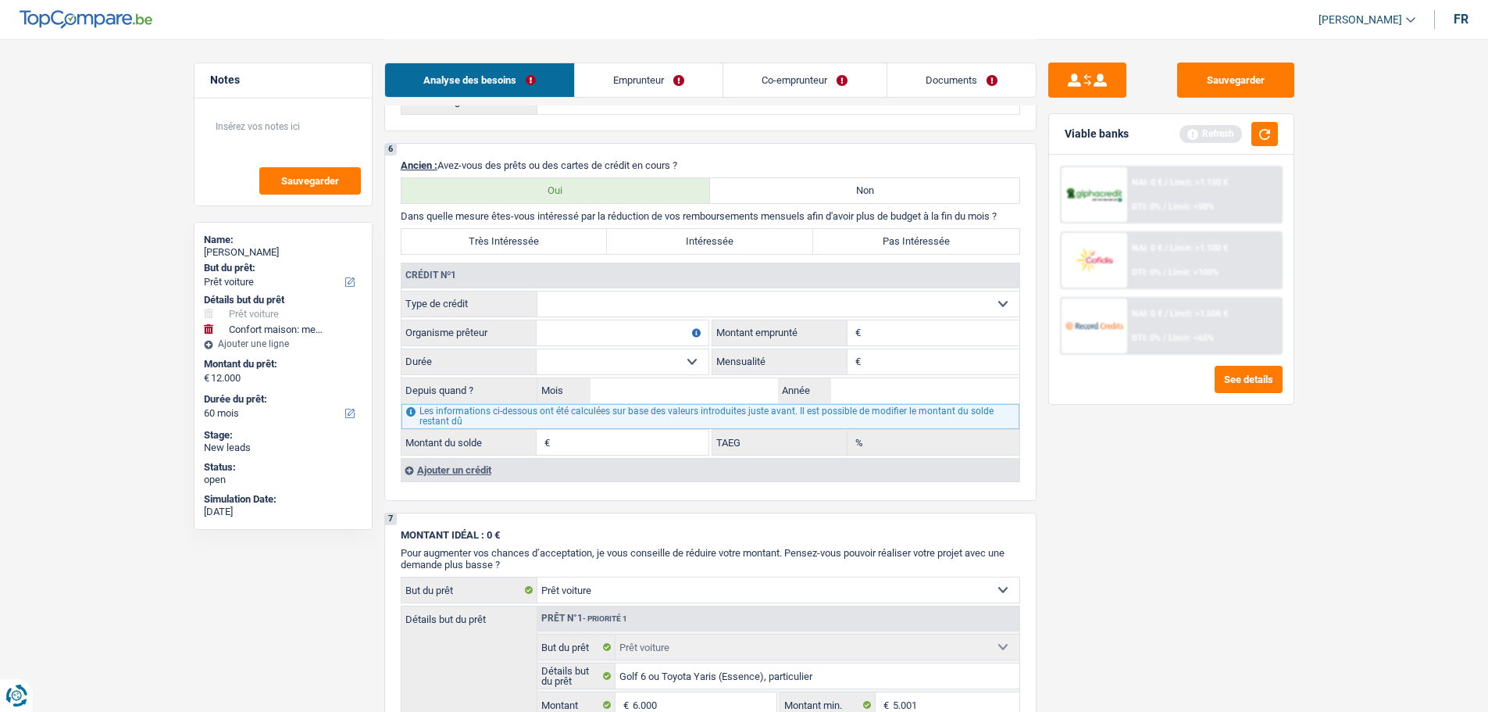
scroll to position [1406, 0]
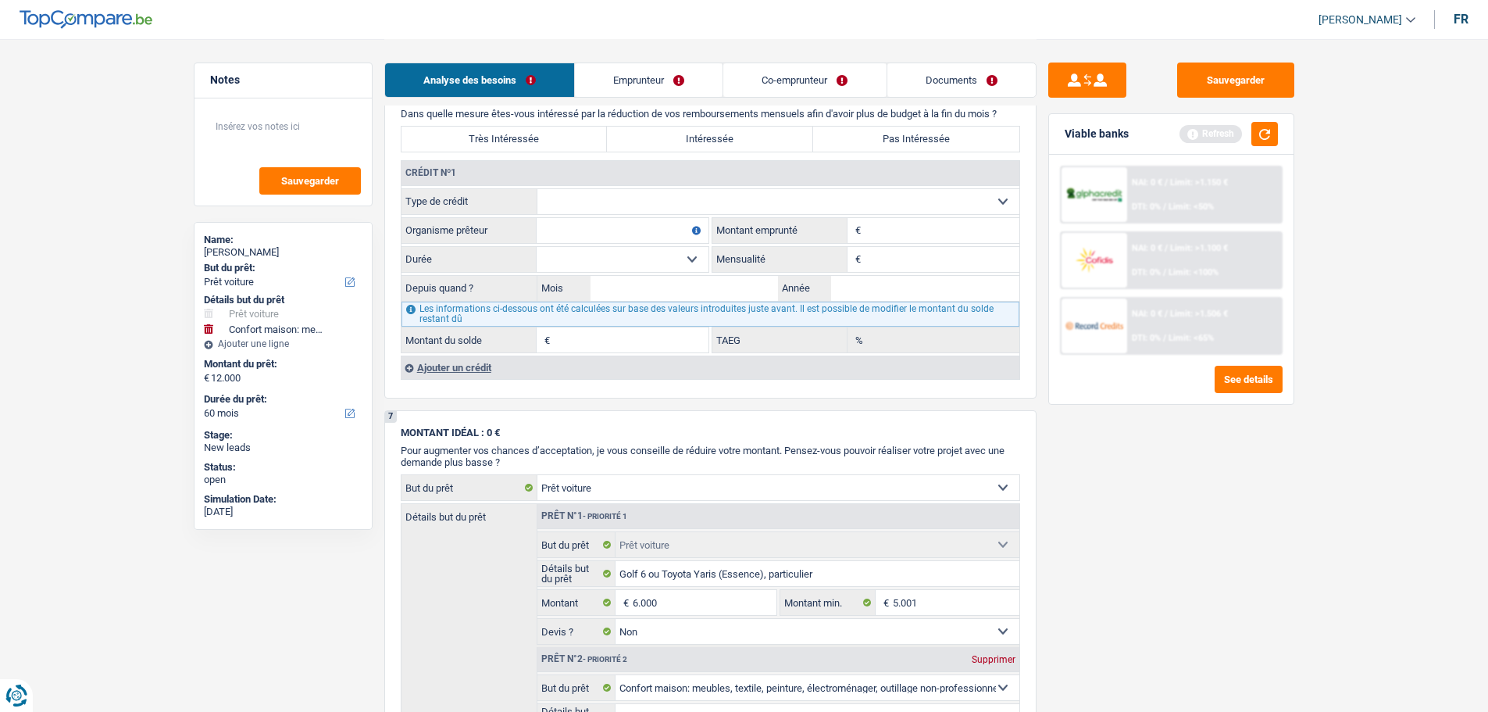
click at [559, 198] on select "Carte ou ouverture de crédit Prêt hypothécaire Vente à tempérament Prêt à tempé…" at bounding box center [779, 201] width 482 height 25
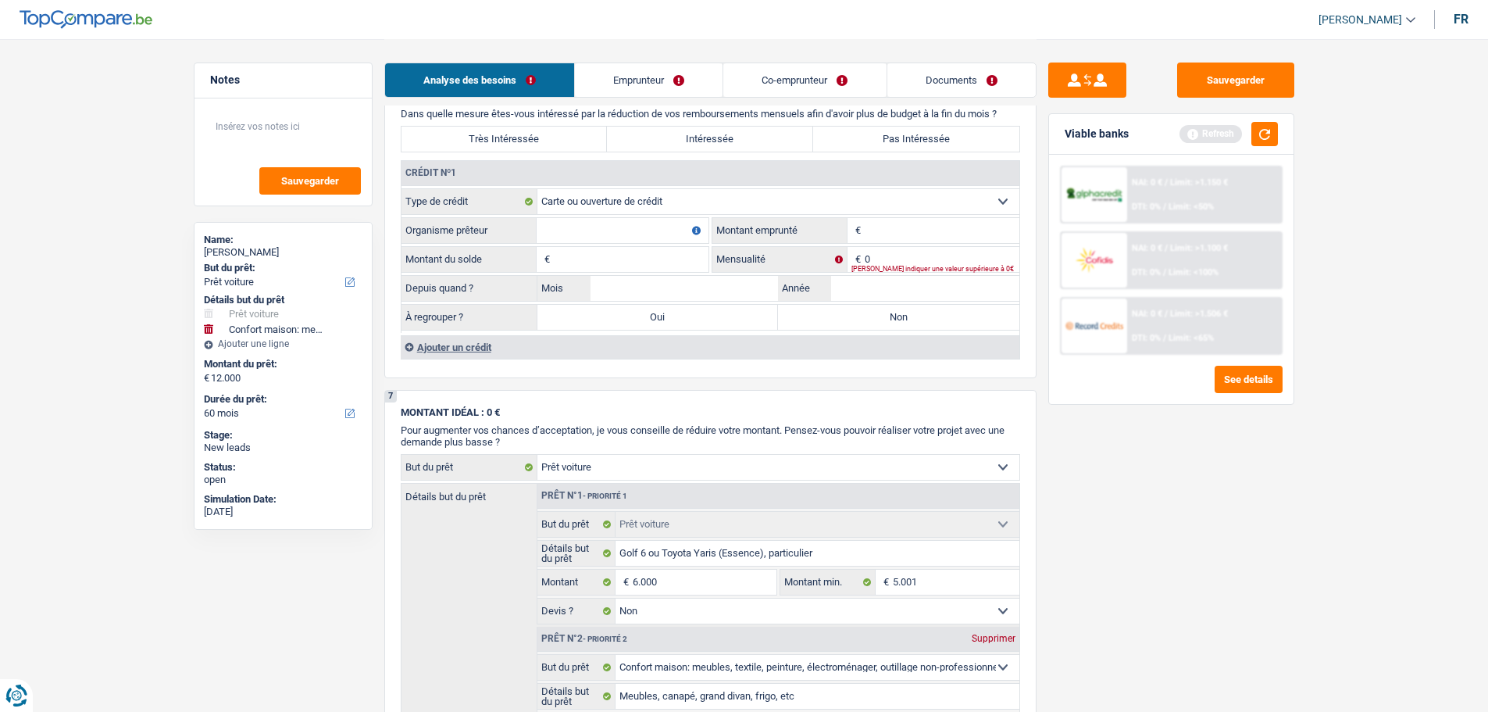
click at [586, 230] on input "Organisme prêteur" at bounding box center [623, 230] width 172 height 25
click at [904, 228] on input "Montant" at bounding box center [942, 230] width 155 height 25
click at [898, 298] on input "Année" at bounding box center [925, 288] width 188 height 25
click at [684, 279] on input "Mois" at bounding box center [685, 288] width 188 height 25
click at [932, 309] on label "Non" at bounding box center [898, 317] width 241 height 25
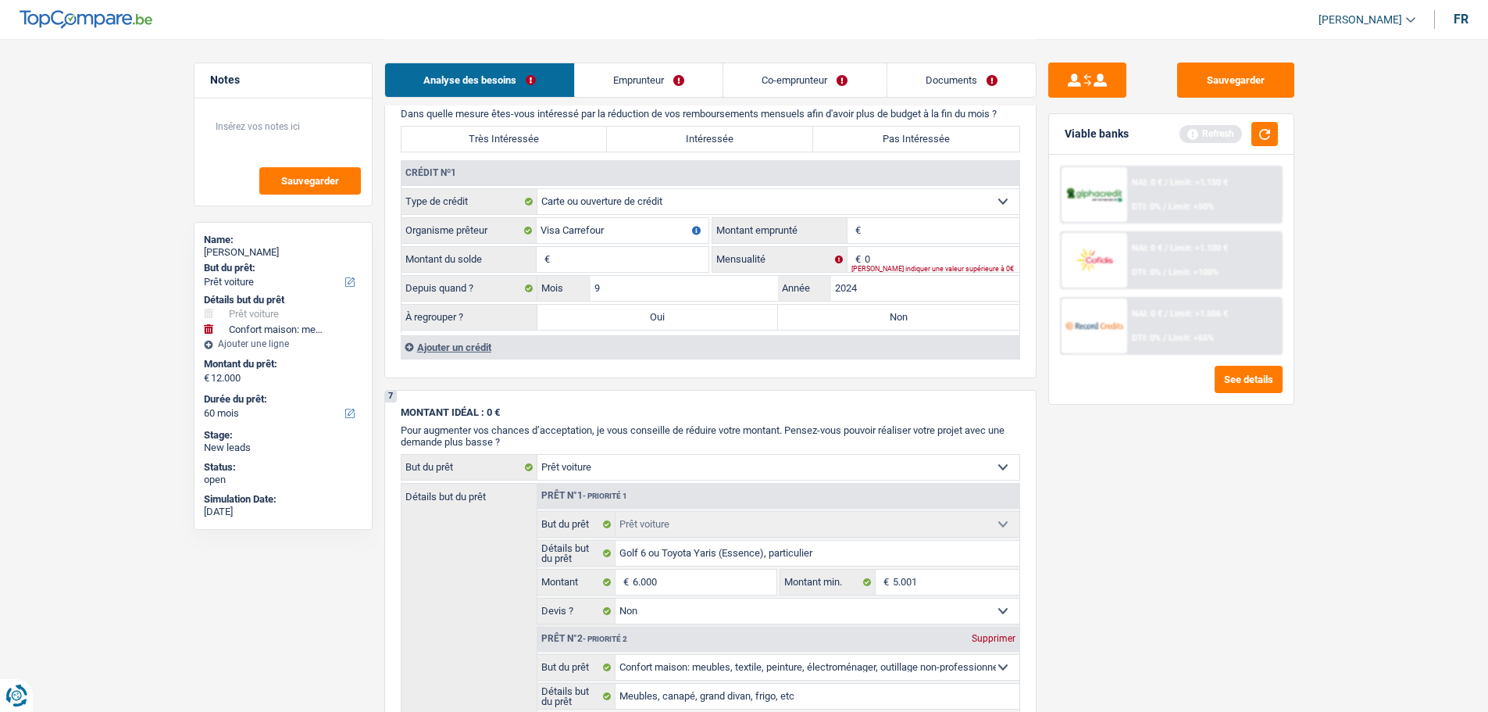
click at [932, 309] on input "Non" at bounding box center [898, 317] width 241 height 25
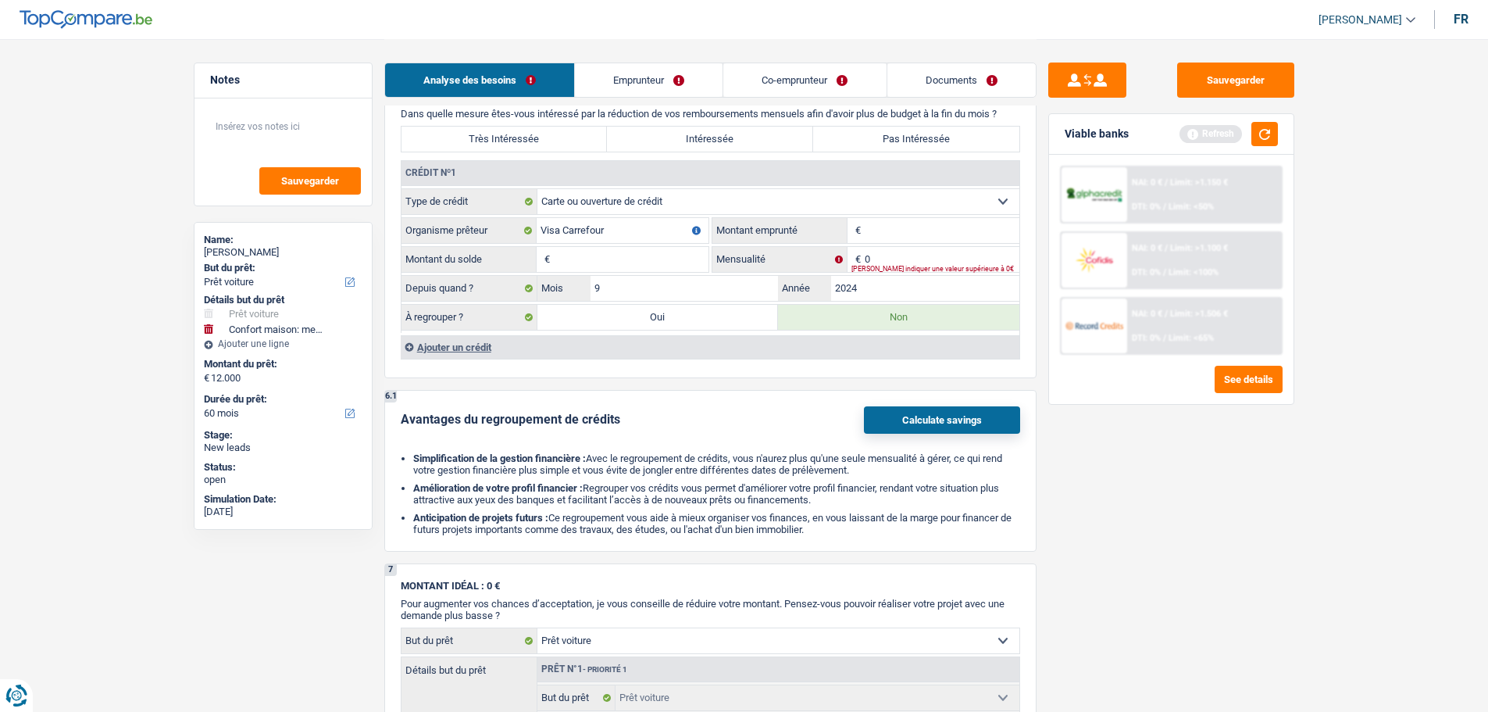
click at [919, 220] on input "Montant" at bounding box center [942, 230] width 155 height 25
click at [899, 227] on input "1.250" at bounding box center [942, 230] width 155 height 25
click at [624, 266] on input "Montant du solde" at bounding box center [631, 259] width 155 height 25
click at [891, 266] on div "[PERSON_NAME] indiquer une valeur supérieure à 0€" at bounding box center [936, 269] width 168 height 6
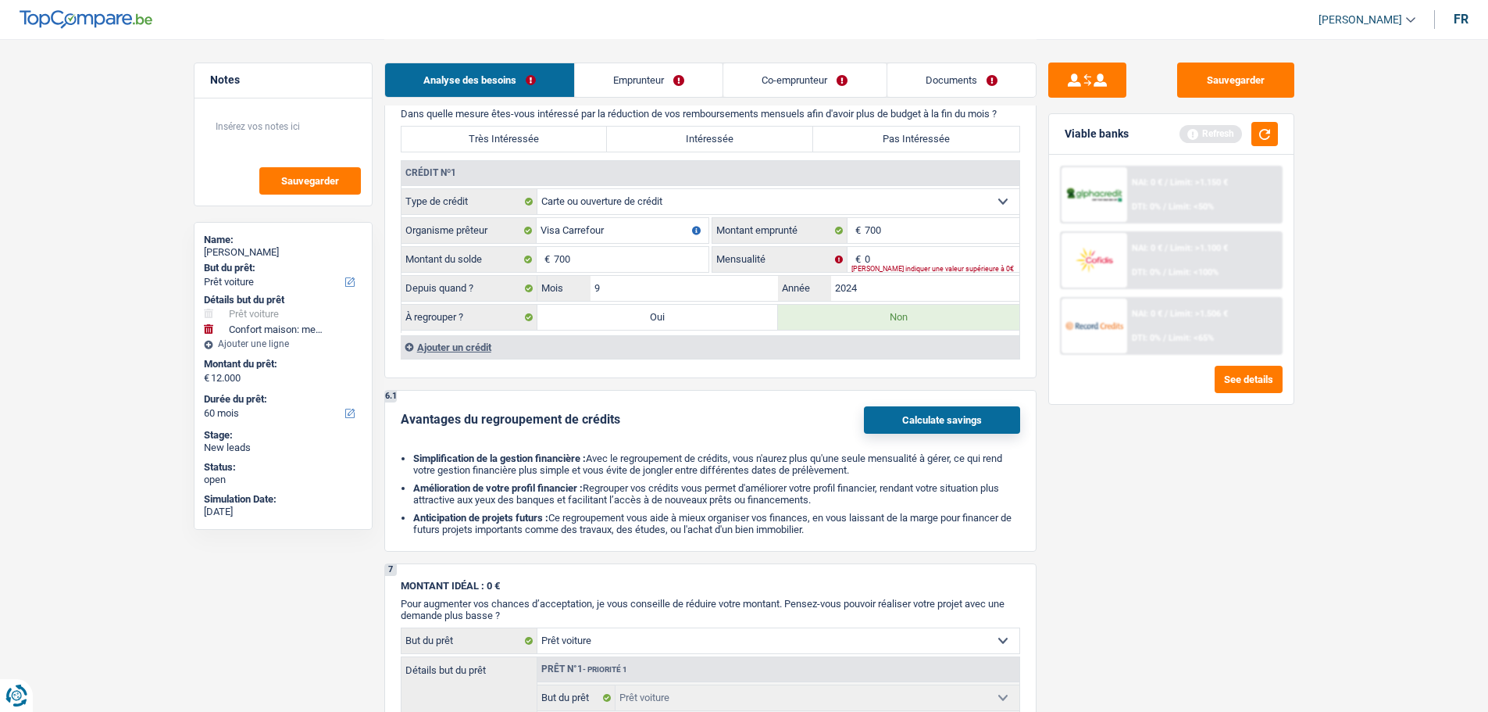
click at [899, 244] on fieldset "Carte ou ouverture de crédit Prêt hypothécaire Vente à tempérament Prêt à tempé…" at bounding box center [711, 260] width 618 height 145
click at [898, 259] on input "0" at bounding box center [942, 259] width 155 height 25
click at [1148, 448] on div "Sauvegarder Viable banks Refresh NAI: 0 € / Limit: >1.150 € DTI: 0% / Limit: <5…" at bounding box center [1172, 375] width 270 height 624
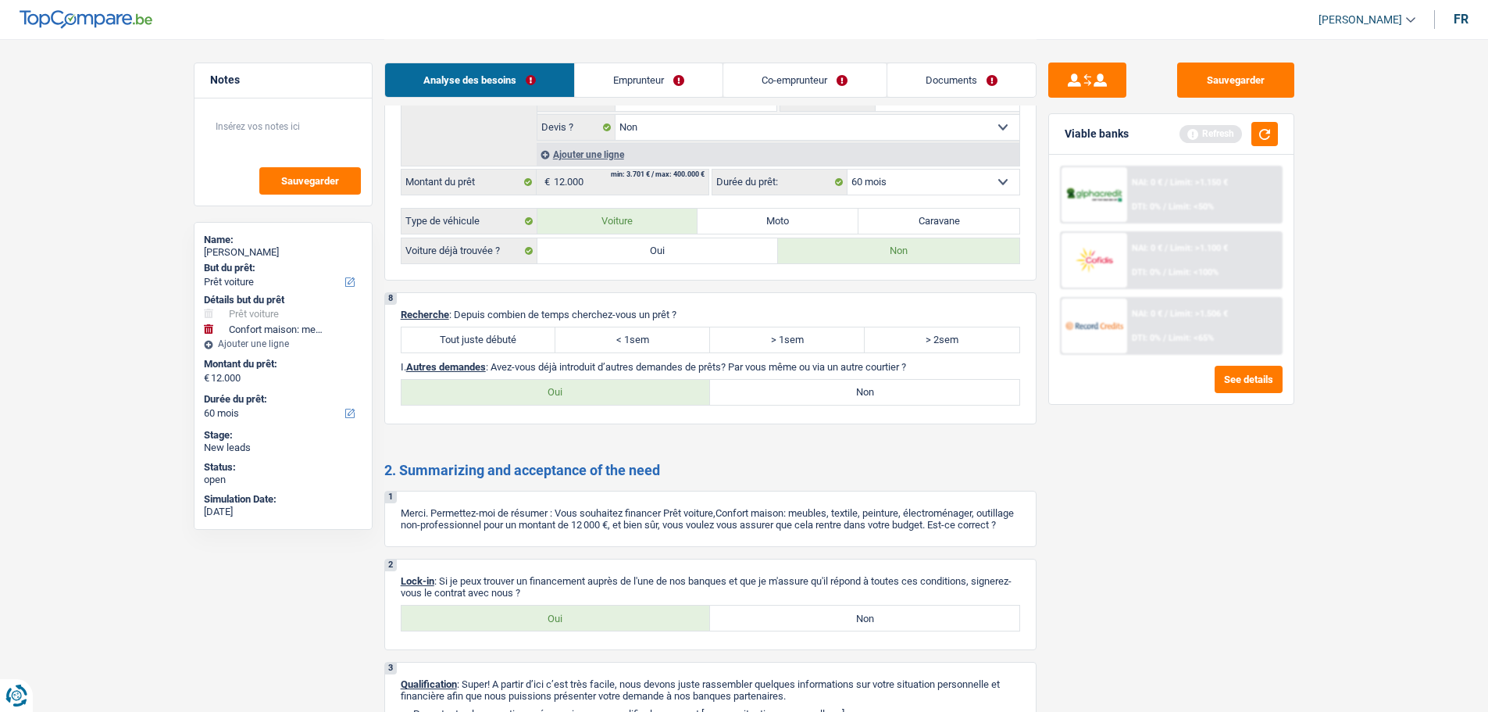
scroll to position [2266, 0]
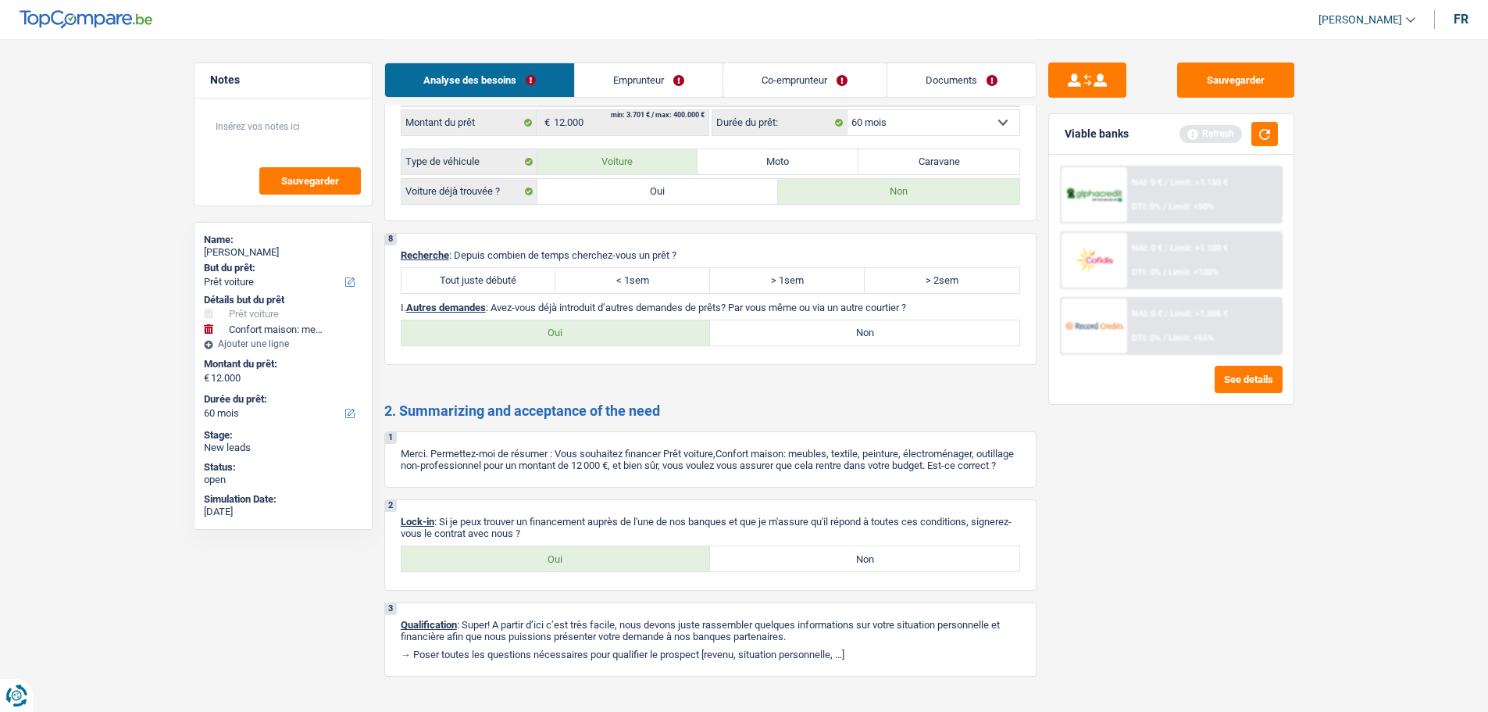
click at [490, 280] on label "Tout juste débuté" at bounding box center [479, 280] width 155 height 25
click at [531, 279] on label "Tout juste débuté" at bounding box center [479, 280] width 155 height 25
click at [531, 279] on input "Tout juste débuté" at bounding box center [479, 280] width 155 height 25
click at [813, 340] on label "Non" at bounding box center [864, 332] width 309 height 25
click at [813, 340] on input "Non" at bounding box center [864, 332] width 309 height 25
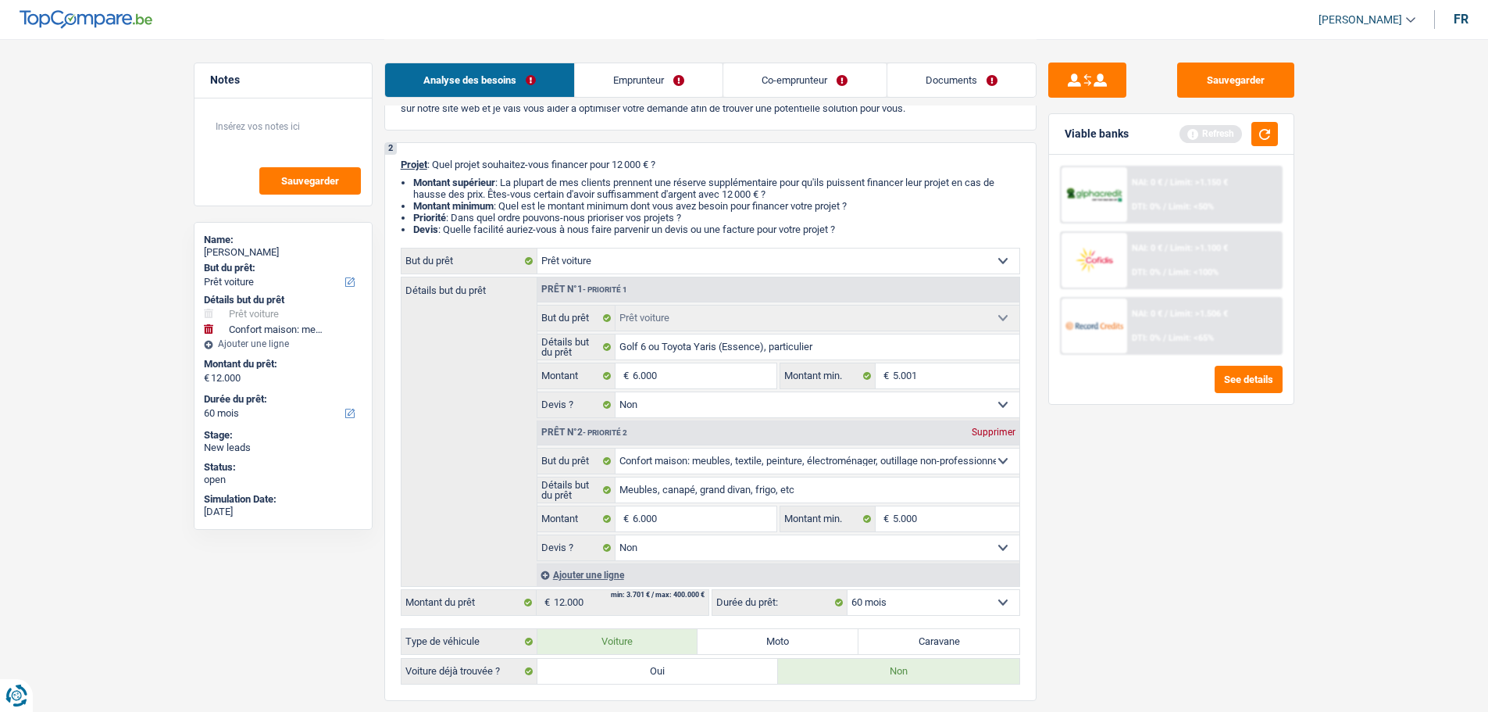
scroll to position [625, 0]
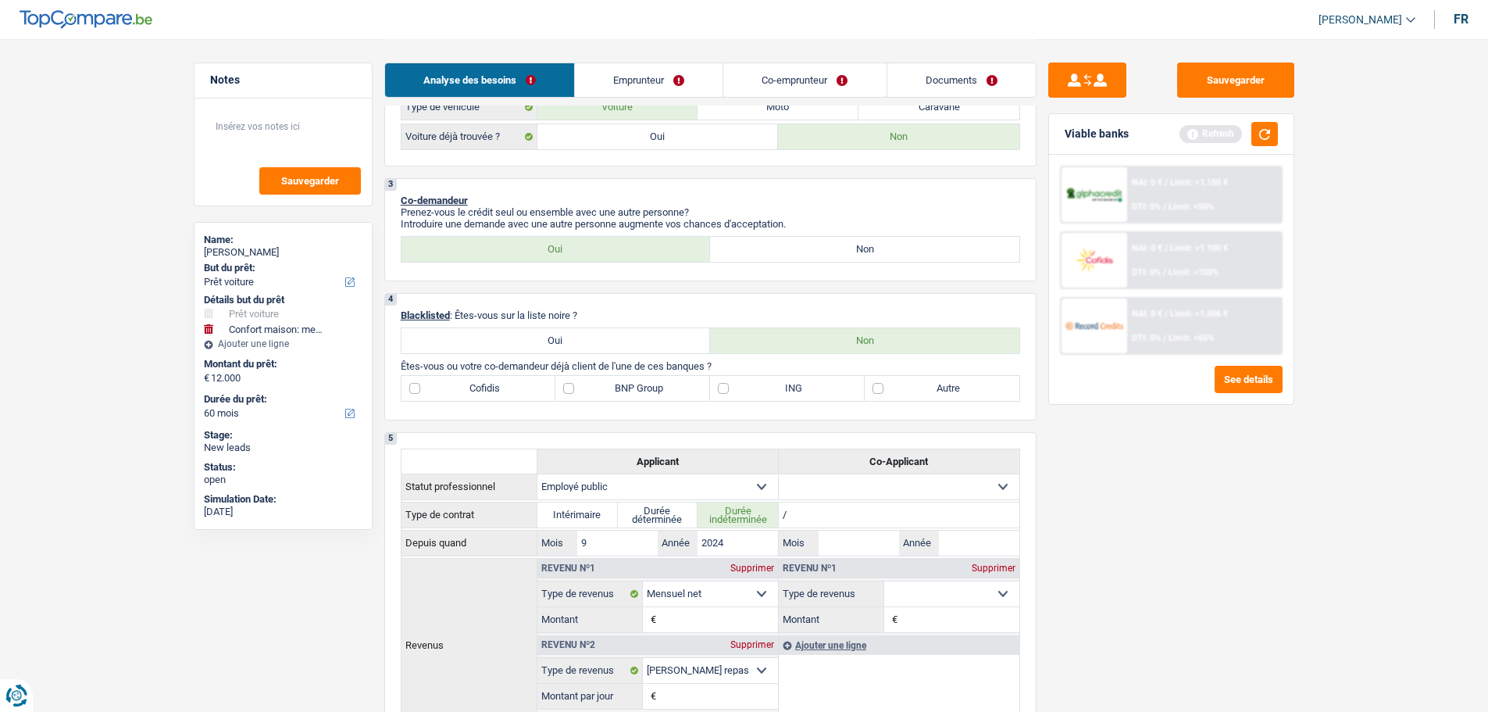
click at [949, 395] on label "Autre" at bounding box center [942, 388] width 155 height 25
click at [949, 395] on input "Autre" at bounding box center [942, 388] width 155 height 25
click at [655, 395] on label "BNP Group" at bounding box center [632, 388] width 155 height 25
click at [655, 395] on input "BNP Group" at bounding box center [632, 388] width 155 height 25
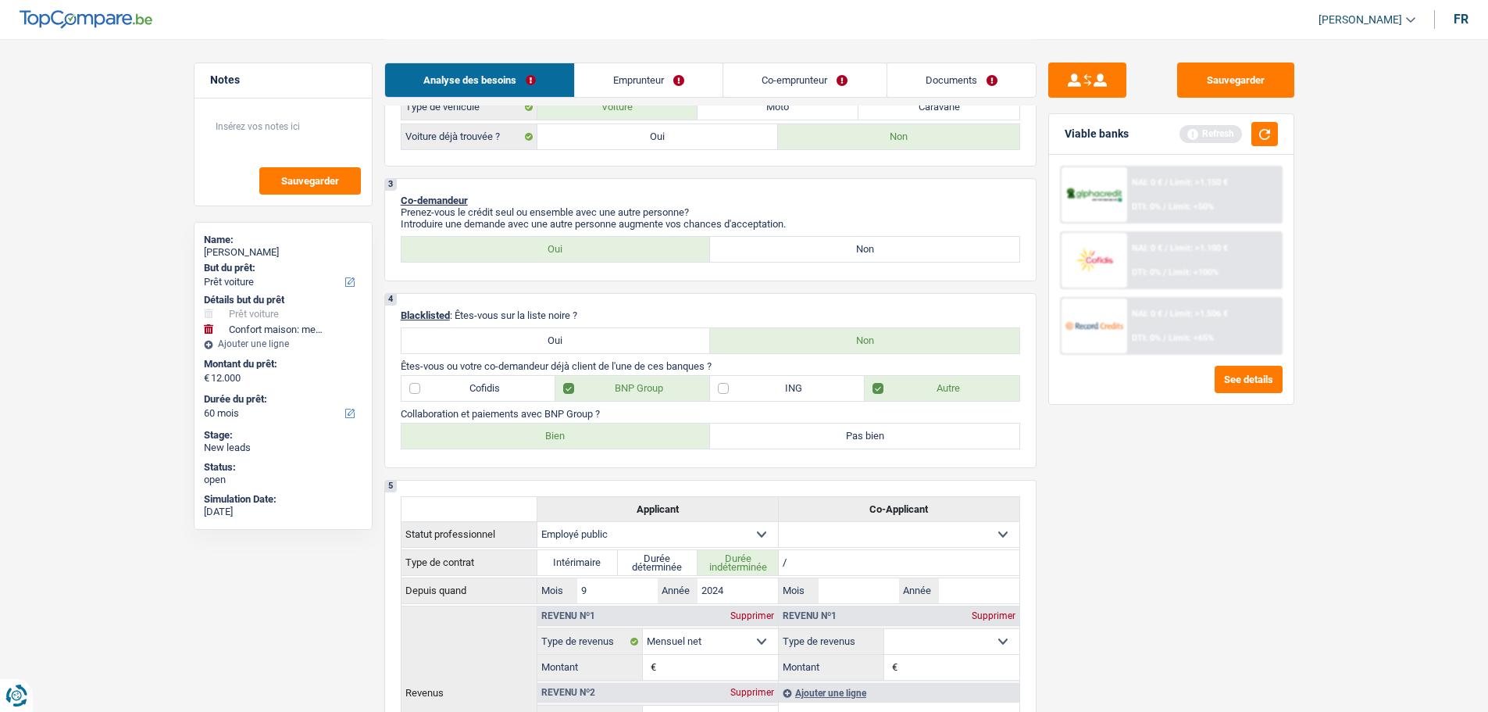
click at [588, 447] on label "Bien" at bounding box center [556, 435] width 309 height 25
click at [588, 447] on input "Bien" at bounding box center [556, 435] width 309 height 25
click at [652, 80] on link "Emprunteur" at bounding box center [649, 80] width 148 height 34
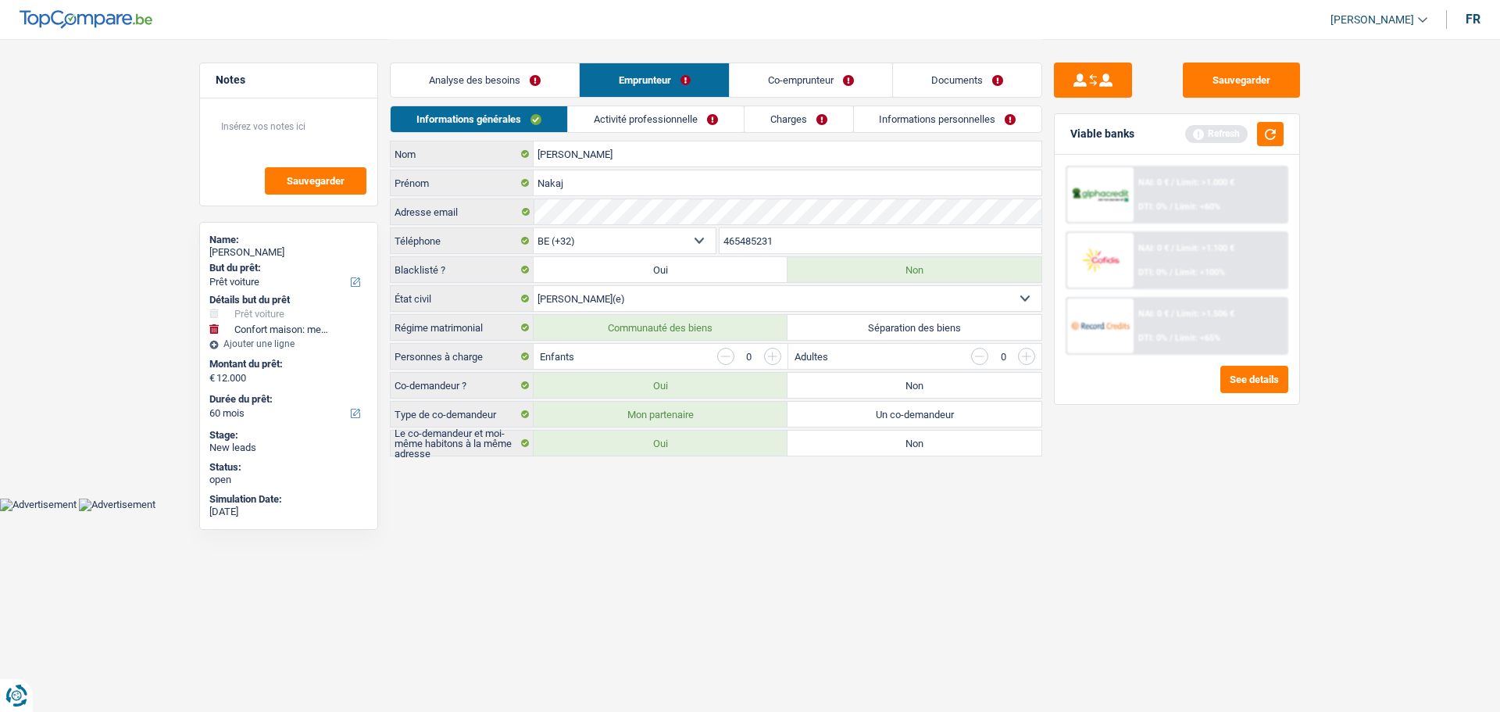
click at [769, 356] on input "button" at bounding box center [772, 356] width 17 height 17
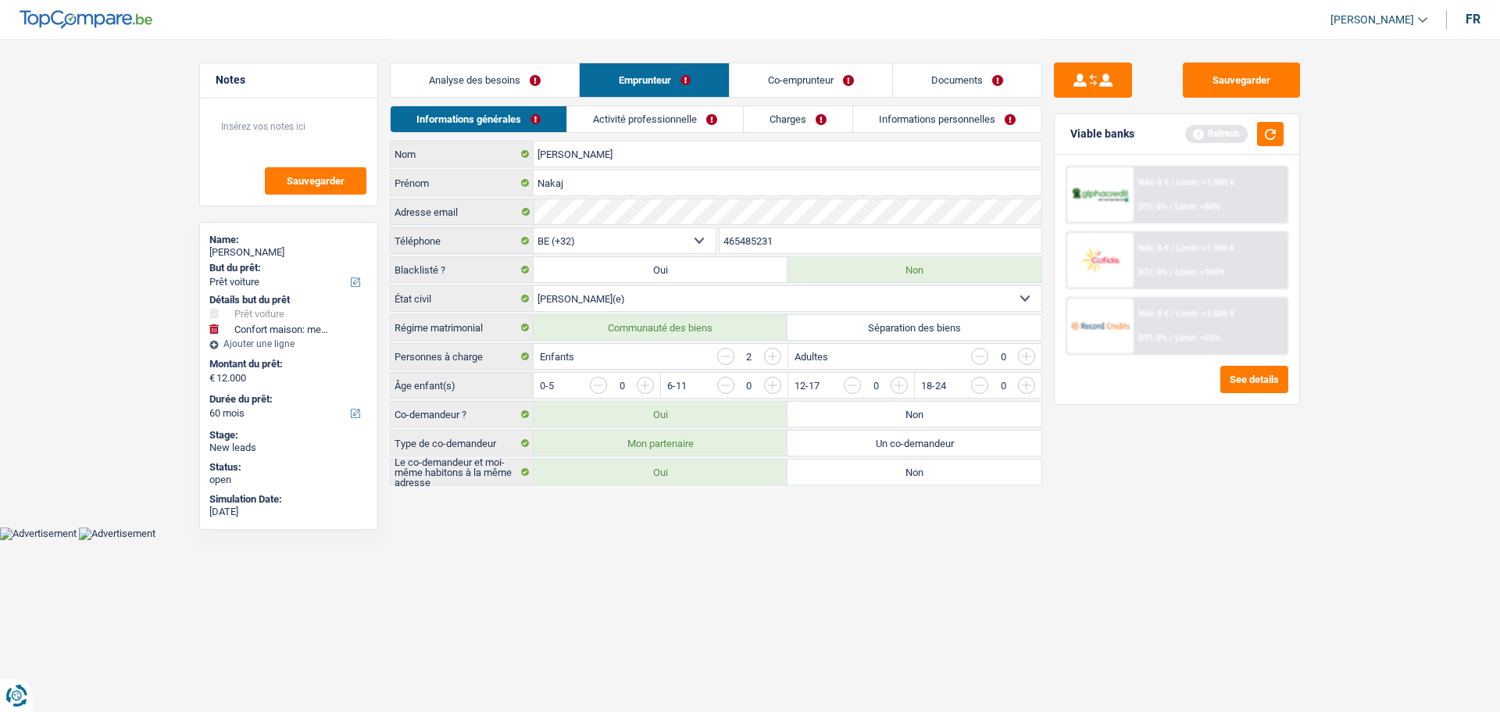
click at [904, 387] on input "button" at bounding box center [1216, 389] width 651 height 25
click at [769, 388] on input "button" at bounding box center [1089, 389] width 651 height 25
click at [644, 116] on link "Activité professionnelle" at bounding box center [656, 119] width 176 height 26
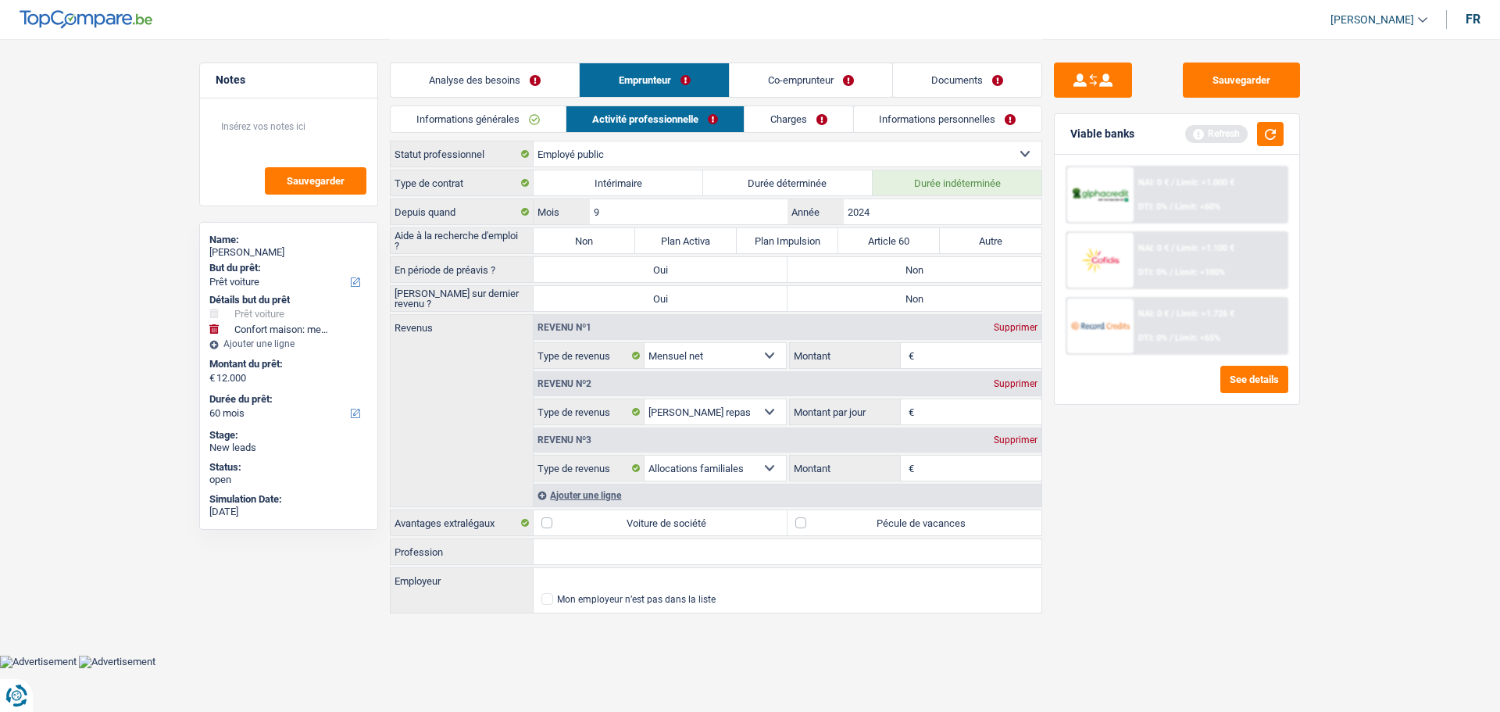
click at [855, 266] on label "Non" at bounding box center [915, 269] width 254 height 25
click at [855, 266] on input "Non" at bounding box center [915, 269] width 254 height 25
click at [863, 298] on label "Non" at bounding box center [915, 298] width 254 height 25
click at [863, 298] on input "Non" at bounding box center [915, 298] width 254 height 25
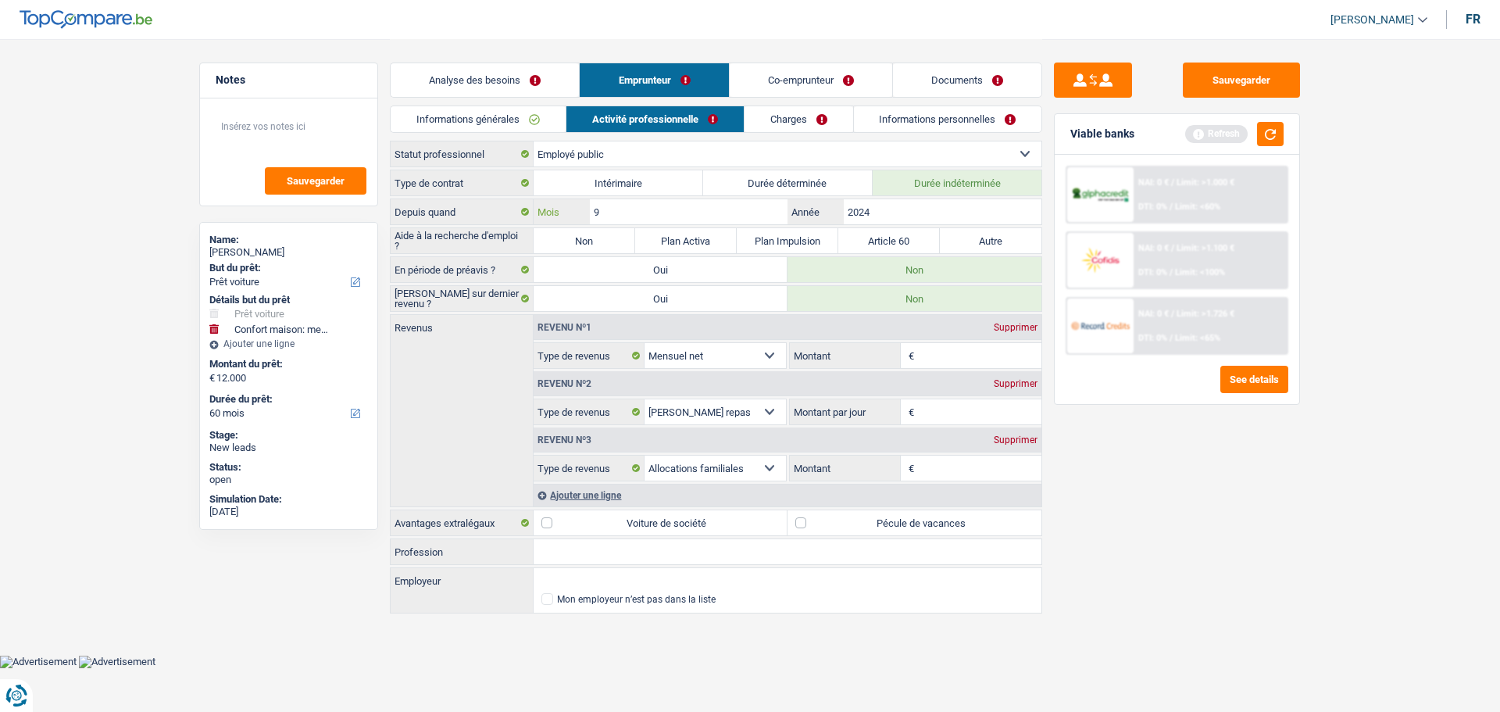
click at [658, 208] on input "9" at bounding box center [689, 211] width 198 height 25
click at [941, 363] on input "Montant" at bounding box center [980, 355] width 124 height 25
click at [823, 524] on label "Pécule de vacances" at bounding box center [915, 522] width 254 height 25
click at [823, 524] on input "Pécule de vacances" at bounding box center [915, 522] width 254 height 25
click at [919, 358] on input "Montant" at bounding box center [980, 355] width 124 height 25
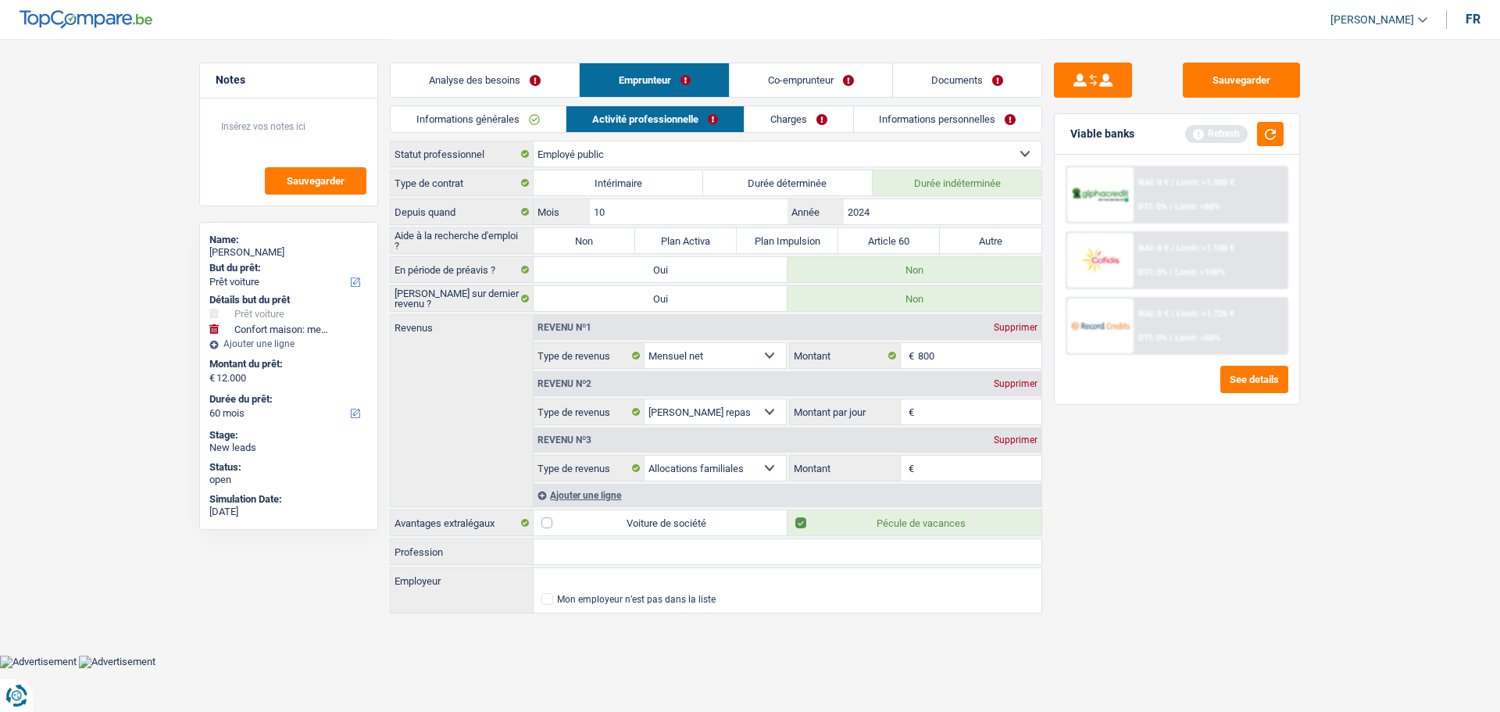
click at [943, 410] on input "Montant par jour" at bounding box center [980, 411] width 124 height 25
click at [1012, 384] on div "Supprimer" at bounding box center [1016, 383] width 52 height 9
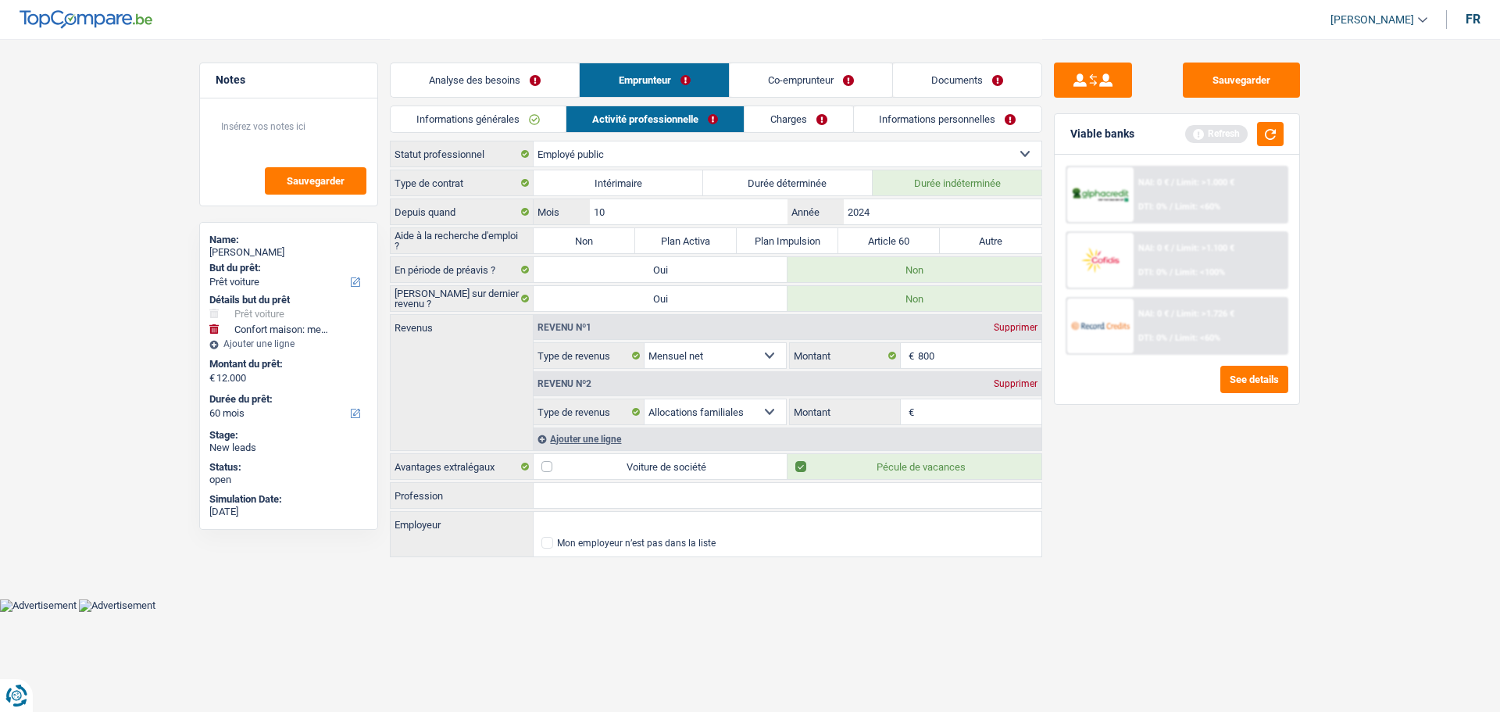
click at [933, 405] on input "Montant" at bounding box center [980, 411] width 124 height 25
click at [1176, 541] on div "Sauvegarder Viable banks Refresh NAI: 0 € / Limit: >1.000 € DTI: 0% / Limit: <6…" at bounding box center [1177, 375] width 270 height 624
click at [1272, 134] on button "button" at bounding box center [1270, 134] width 27 height 24
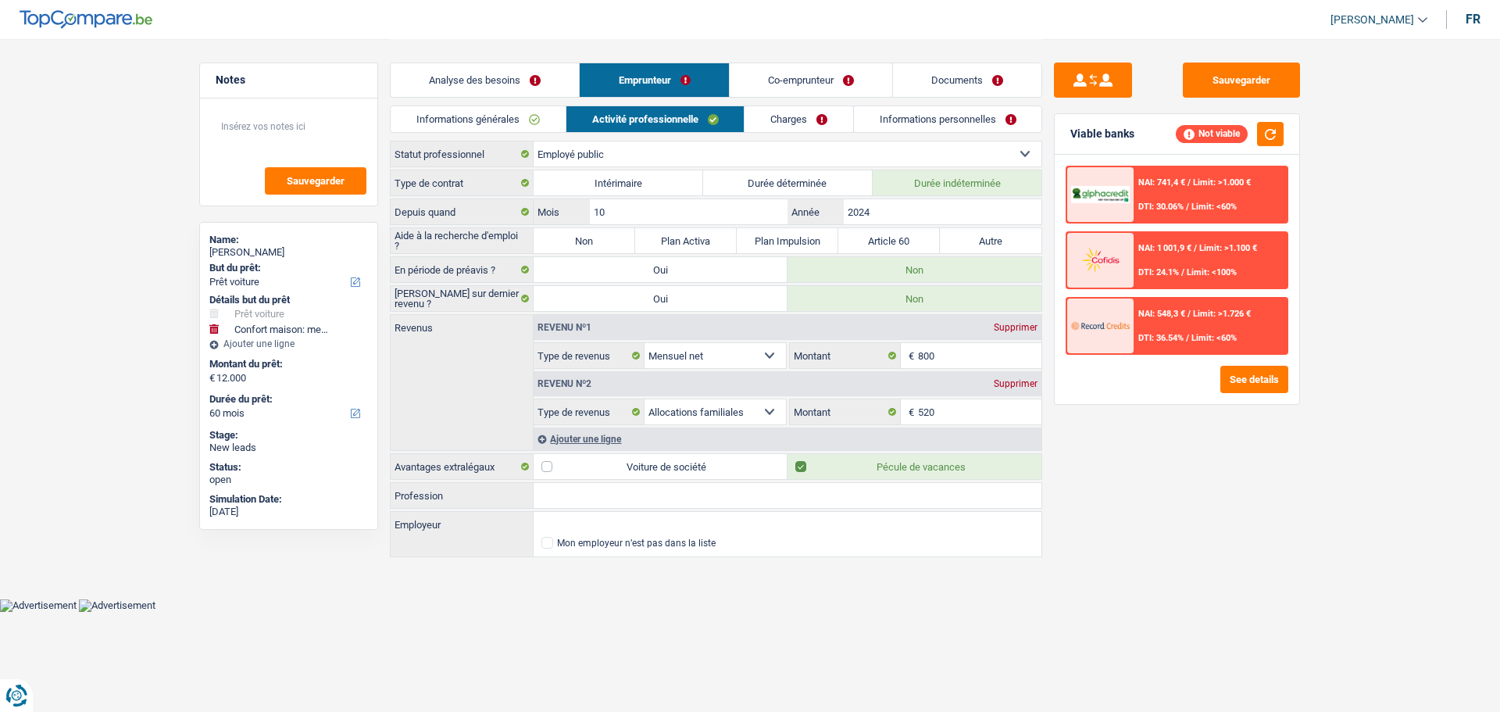
click at [778, 107] on link "Charges" at bounding box center [799, 119] width 109 height 26
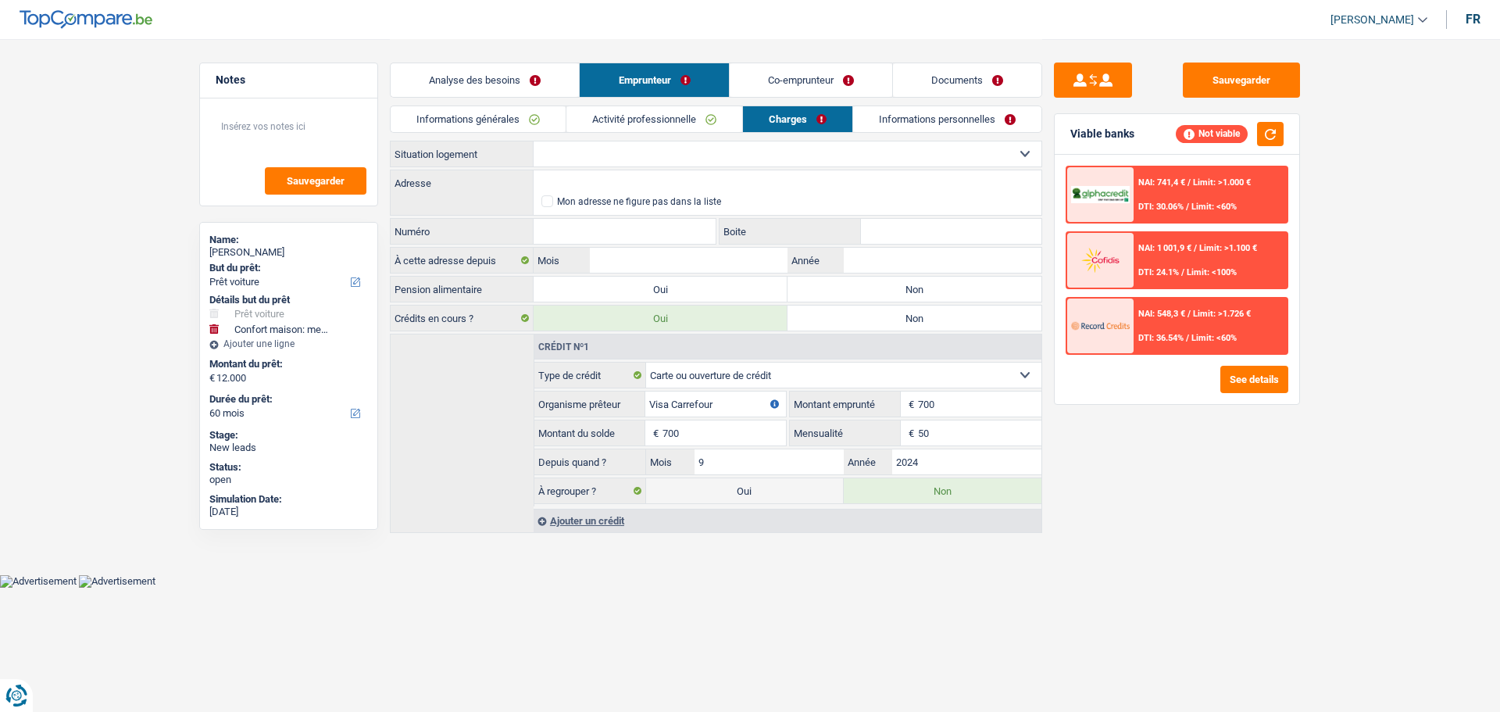
click at [592, 159] on select "Locataire Propriétaire avec prêt hypothécaire Propriétaire sans prêt hypothécai…" at bounding box center [788, 153] width 508 height 25
click at [534, 141] on select "Locataire Propriétaire avec prêt hypothécaire Propriétaire sans prêt hypothécai…" at bounding box center [788, 153] width 508 height 25
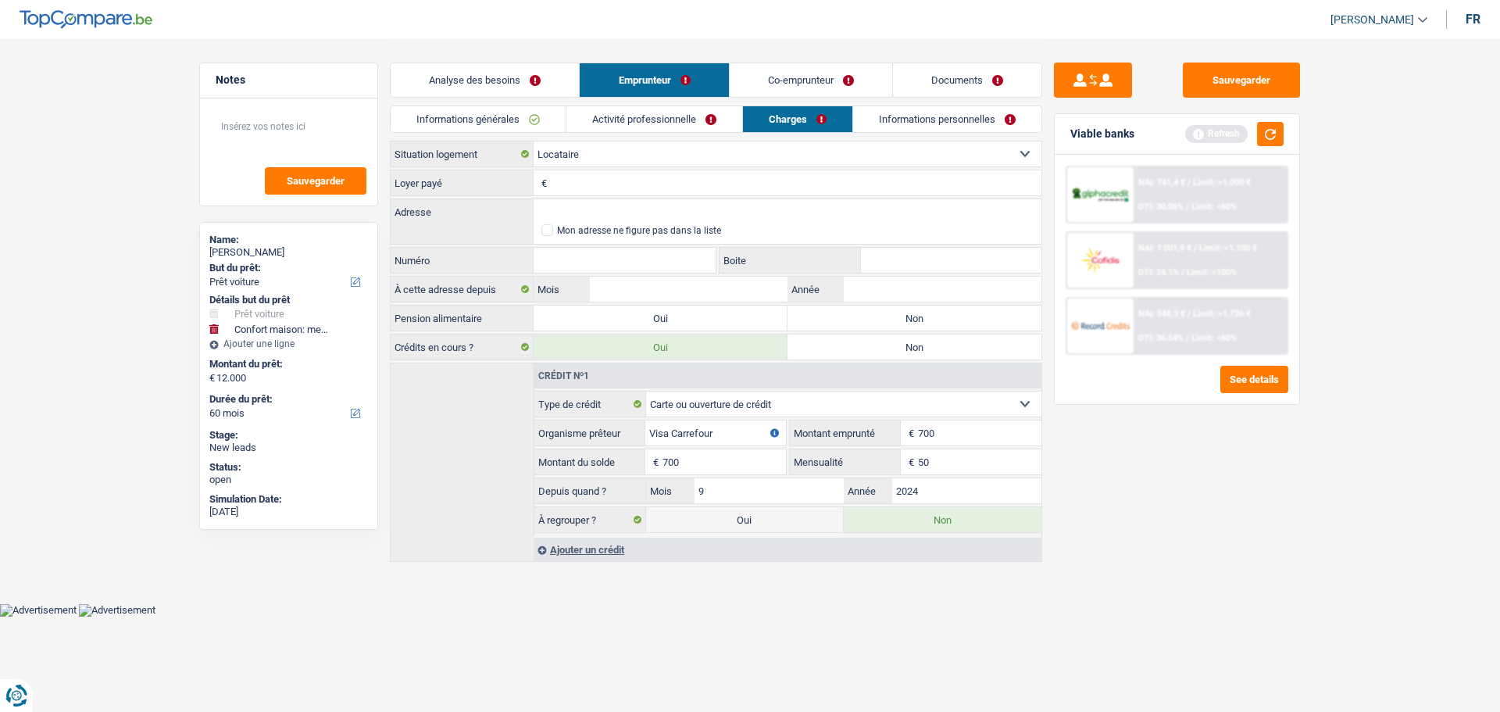
click at [609, 184] on input "Loyer payé" at bounding box center [796, 182] width 491 height 25
click at [575, 216] on input "Adresse" at bounding box center [788, 211] width 508 height 25
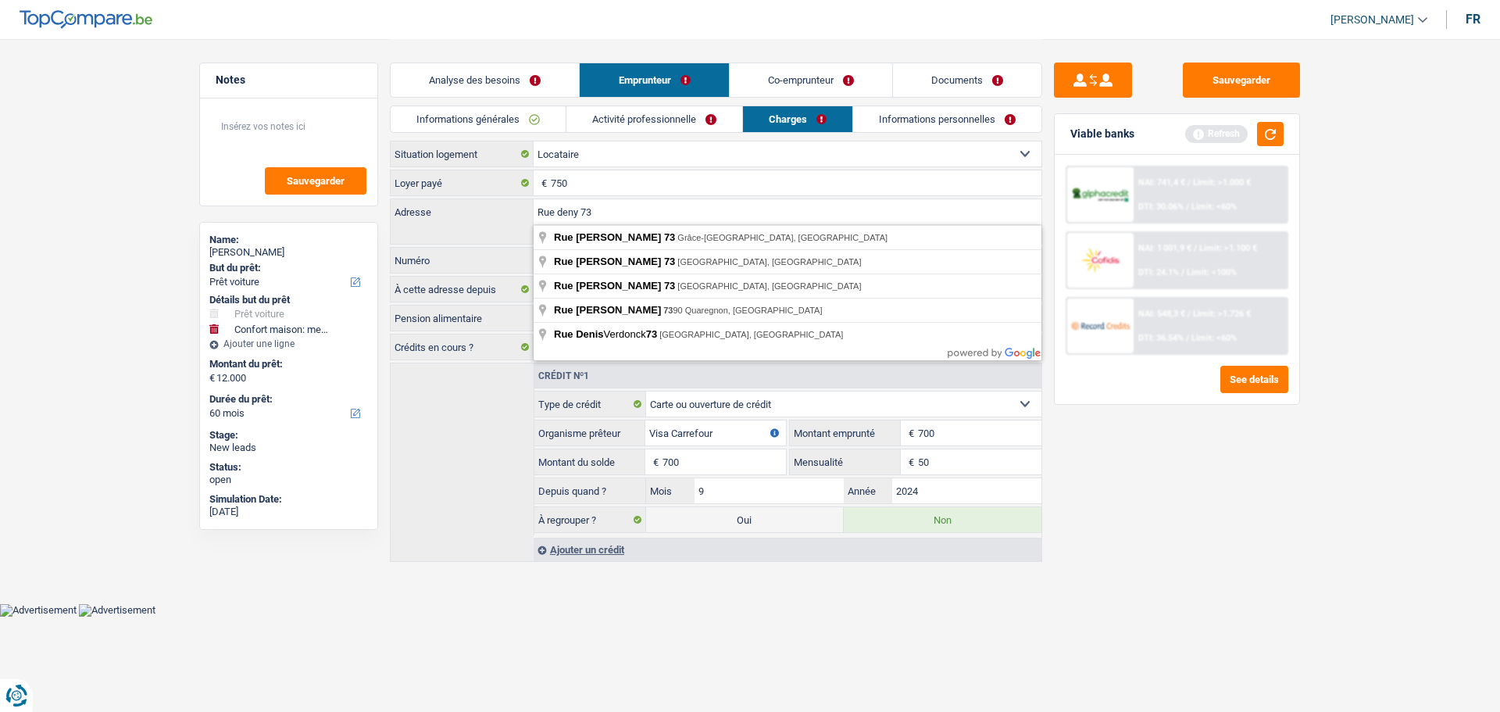
click at [583, 213] on input "Rue deny 73" at bounding box center [788, 211] width 508 height 25
click at [583, 216] on input "Rue deny 73" at bounding box center [788, 211] width 508 height 25
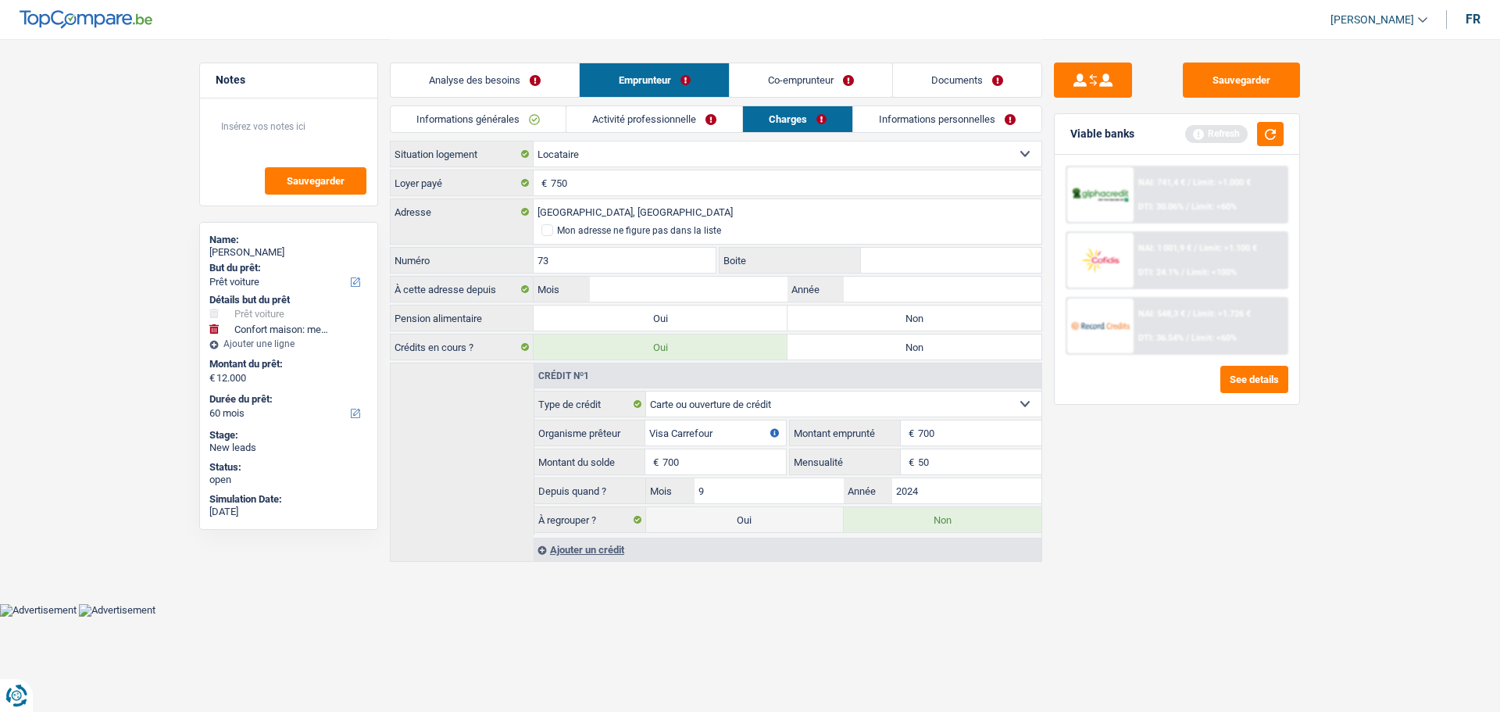
click at [883, 323] on label "Non" at bounding box center [915, 317] width 254 height 25
click at [883, 323] on input "Non" at bounding box center [915, 317] width 254 height 25
click at [921, 260] on input "Boite" at bounding box center [951, 260] width 180 height 25
click at [907, 252] on input "Boite" at bounding box center [951, 260] width 180 height 25
click at [905, 288] on input "Année" at bounding box center [943, 289] width 198 height 25
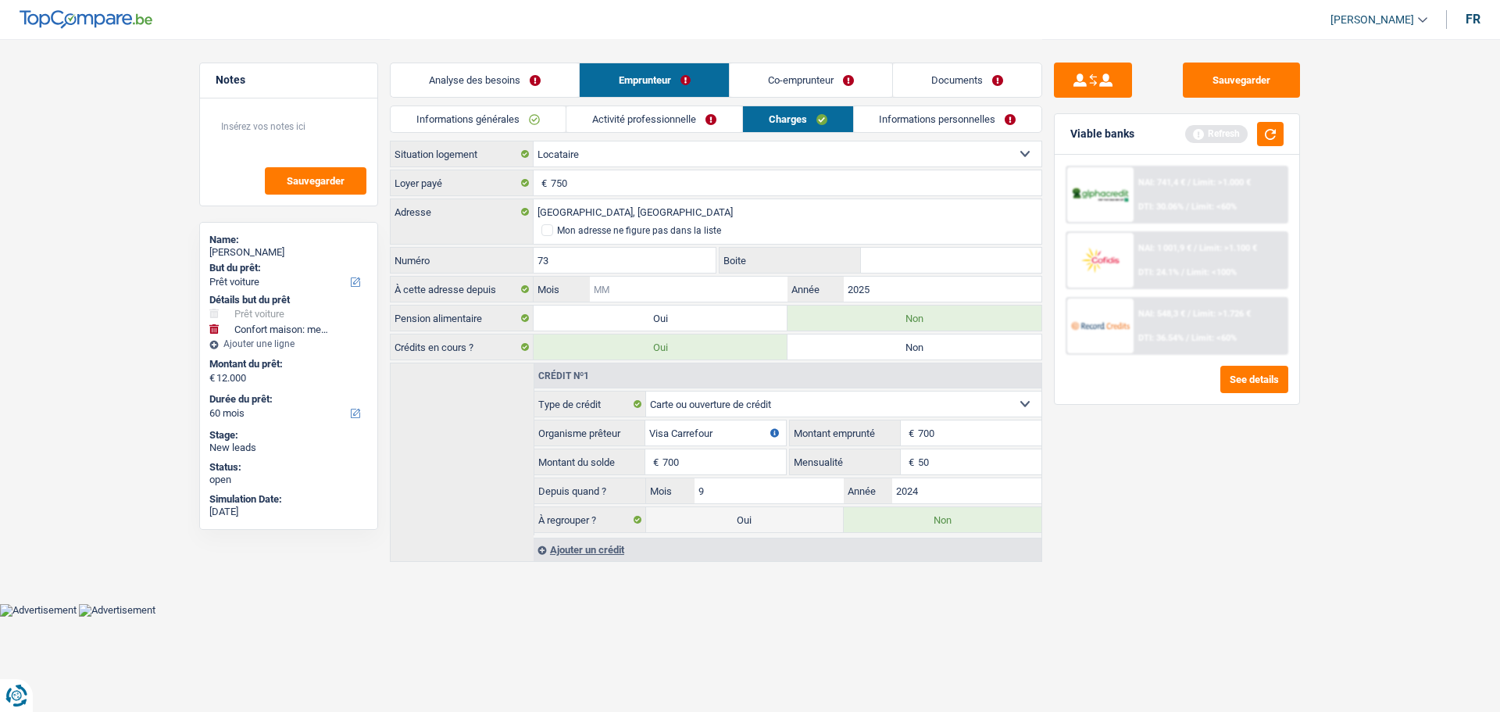
click at [717, 287] on input "Mois" at bounding box center [689, 289] width 198 height 25
click at [961, 120] on link "Informations personnelles" at bounding box center [948, 119] width 188 height 26
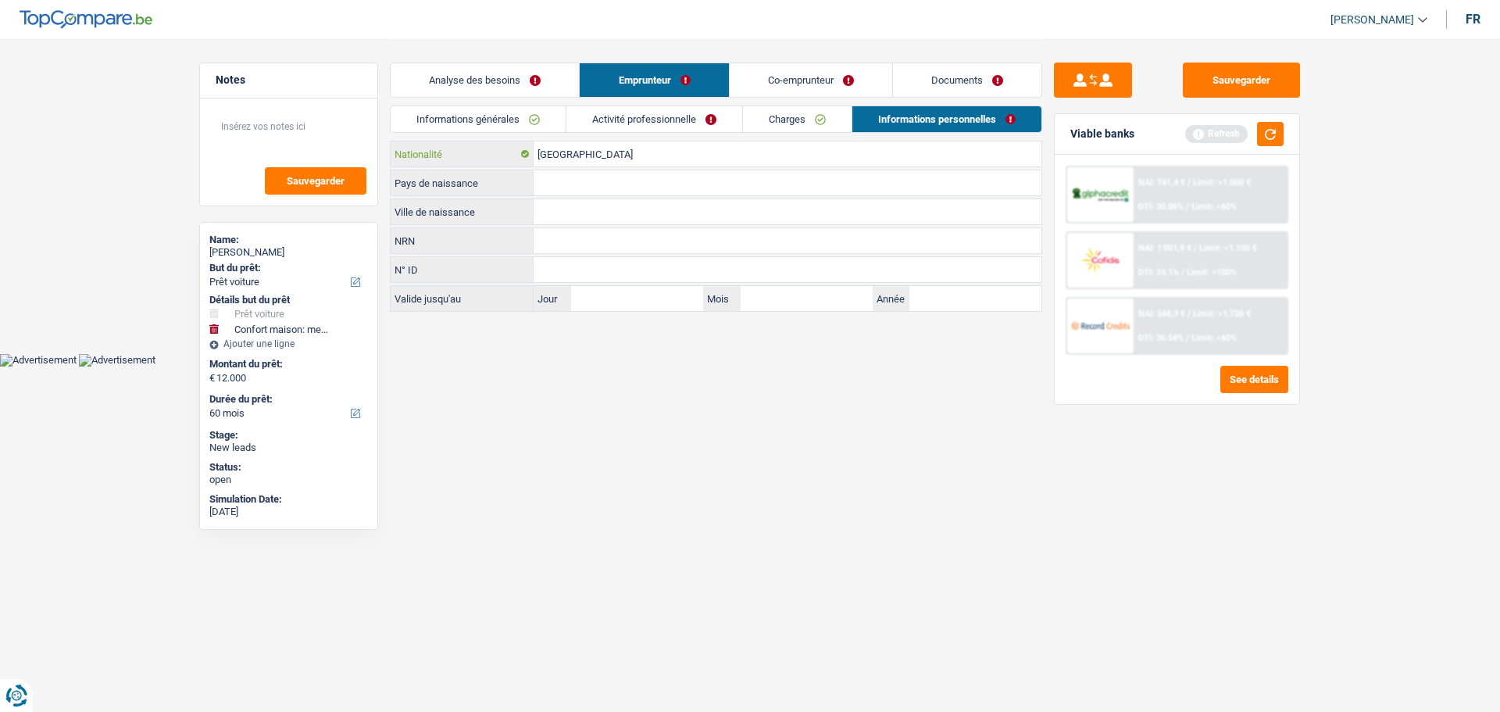
click at [588, 154] on input "[GEOGRAPHIC_DATA]" at bounding box center [788, 153] width 508 height 25
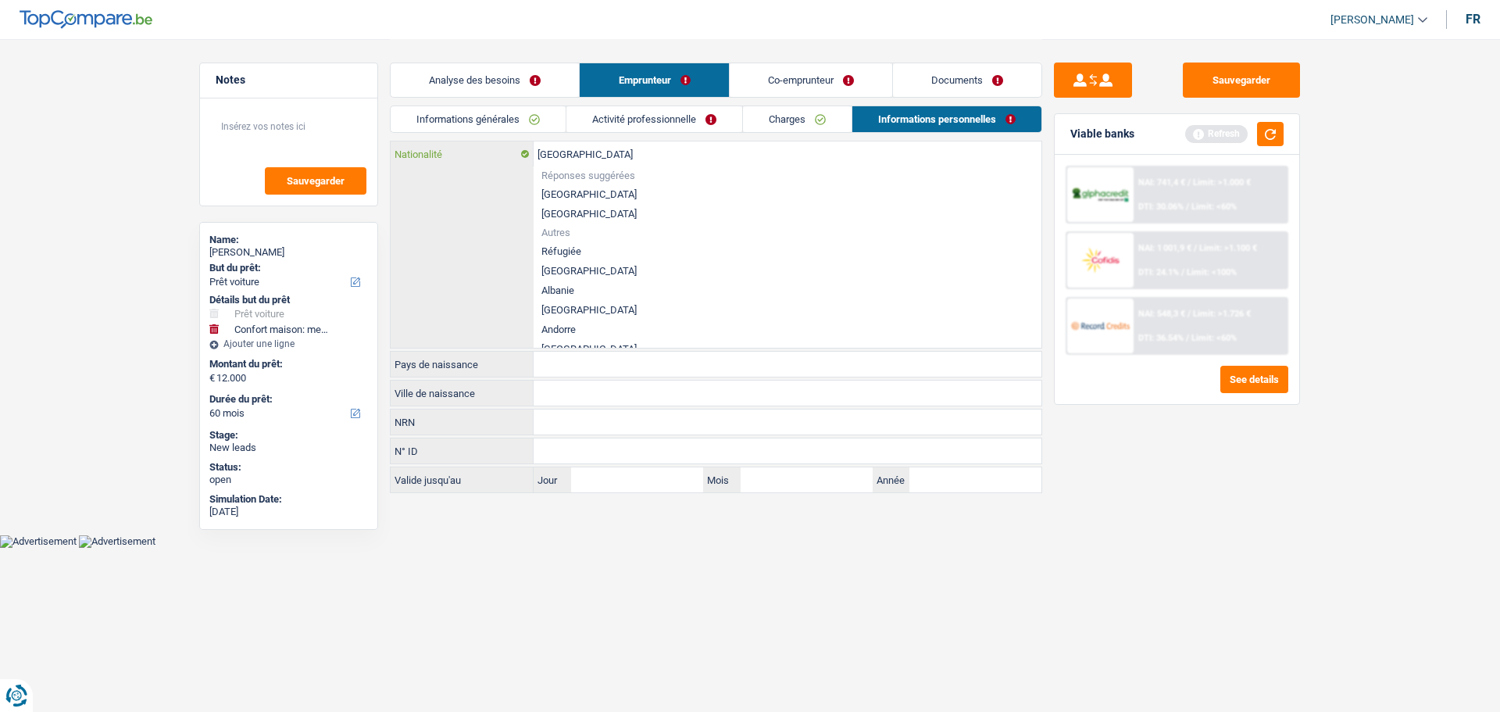
drag, startPoint x: 588, startPoint y: 154, endPoint x: 385, endPoint y: 131, distance: 203.6
click at [385, 131] on div "Notes Sauvegarder Name: [PERSON_NAME] But du prêt: Confort maison: meubles, tex…" at bounding box center [750, 267] width 1125 height 456
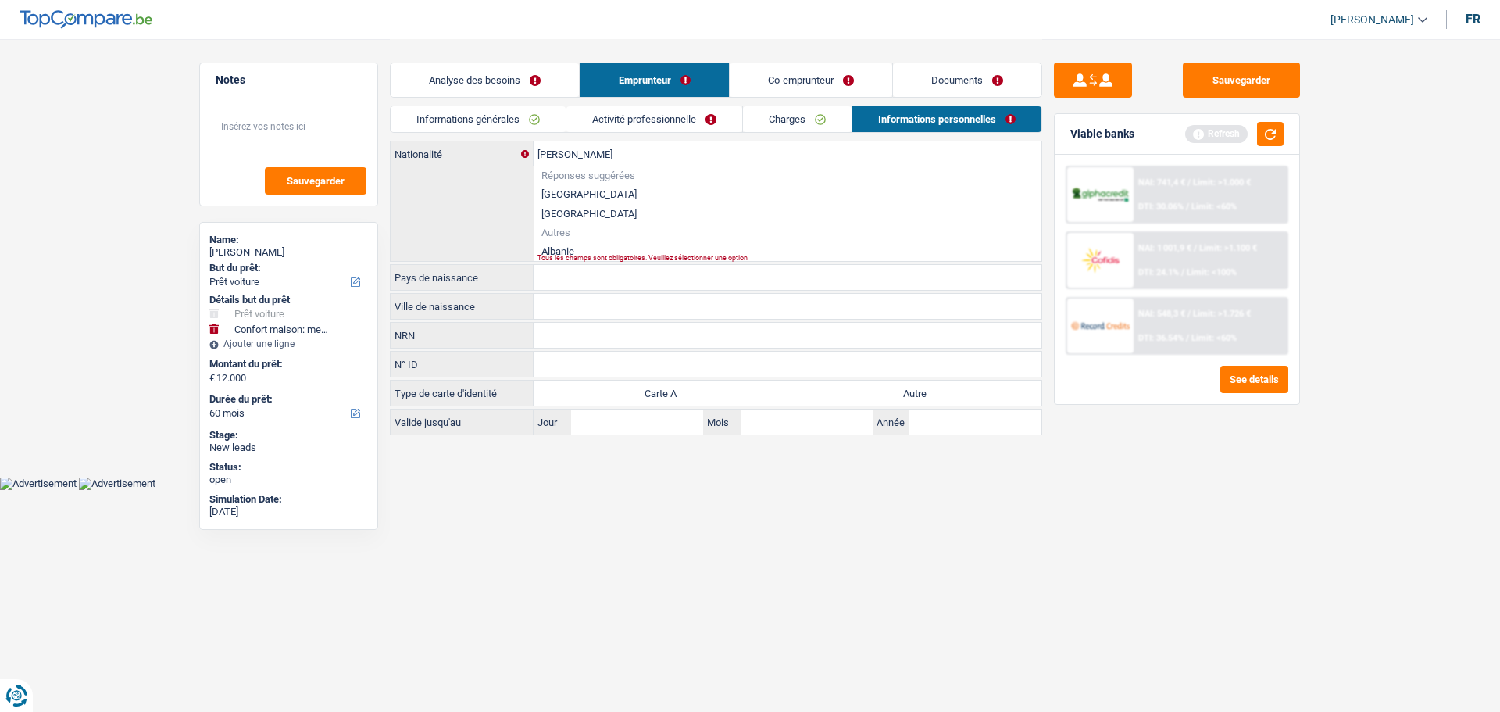
click at [555, 252] on li "Albanie" at bounding box center [788, 251] width 508 height 20
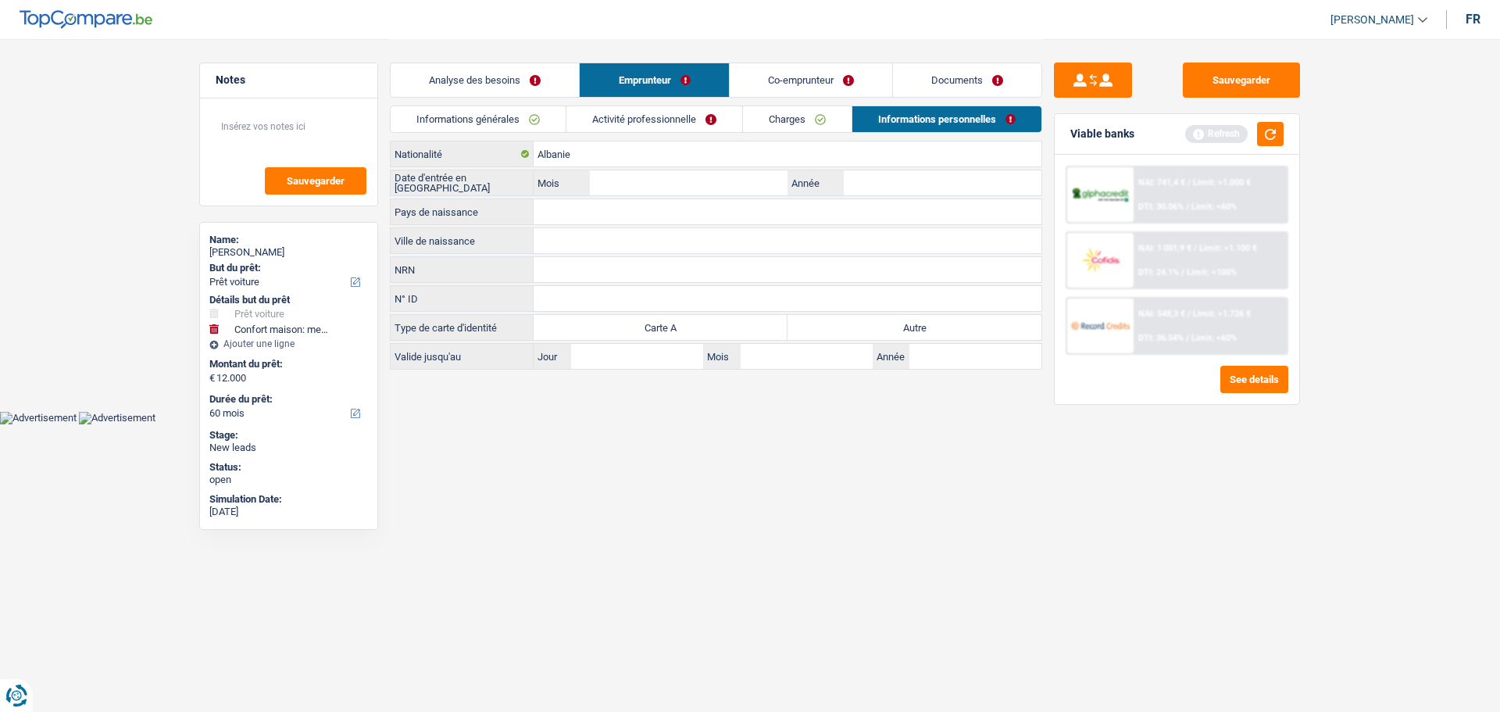
click at [562, 238] on input "Ville de naissance" at bounding box center [788, 240] width 508 height 25
click at [586, 207] on input "Pays de naissance" at bounding box center [788, 211] width 508 height 25
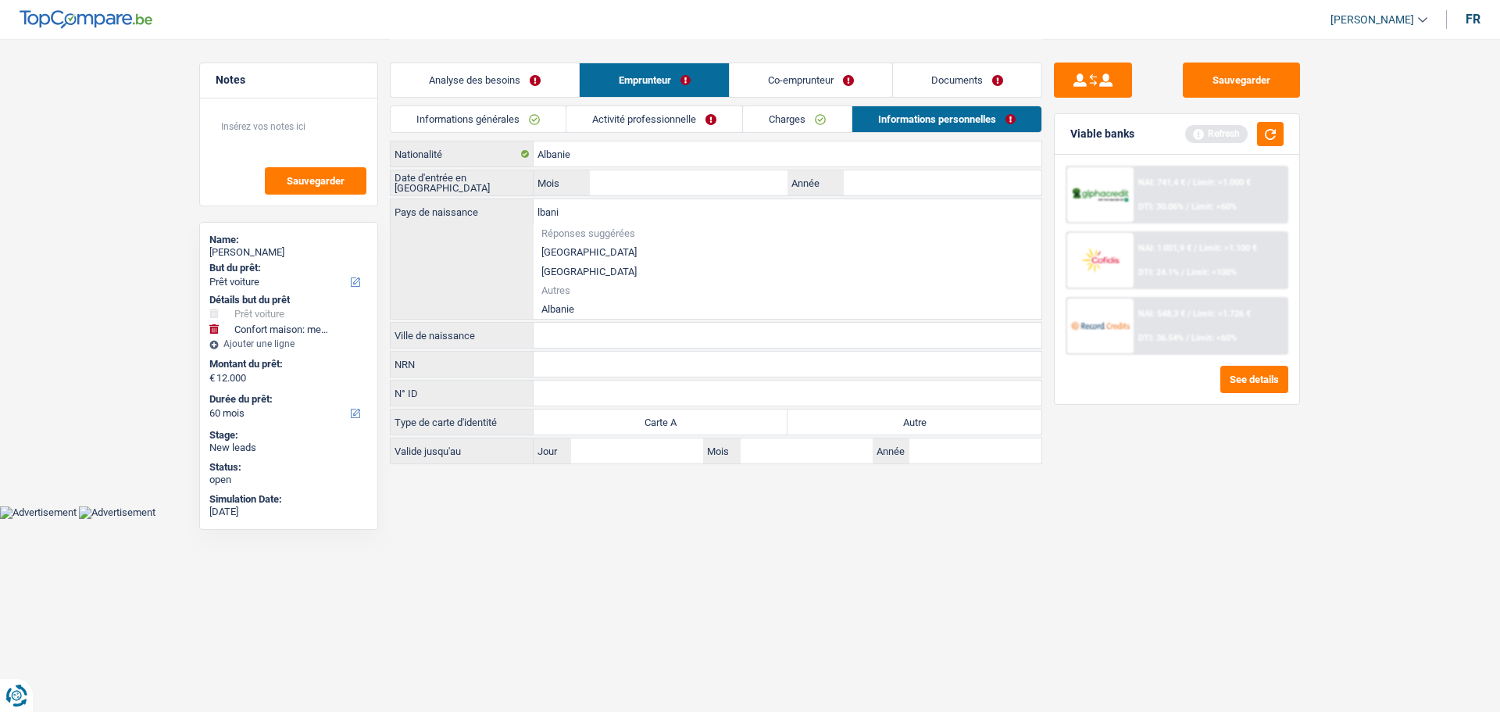
click at [576, 316] on div "lbani Pays de naissance Réponses suggérées [GEOGRAPHIC_DATA] Luxembourg Autres …" at bounding box center [716, 259] width 651 height 120
click at [575, 310] on li "Albanie" at bounding box center [788, 309] width 508 height 20
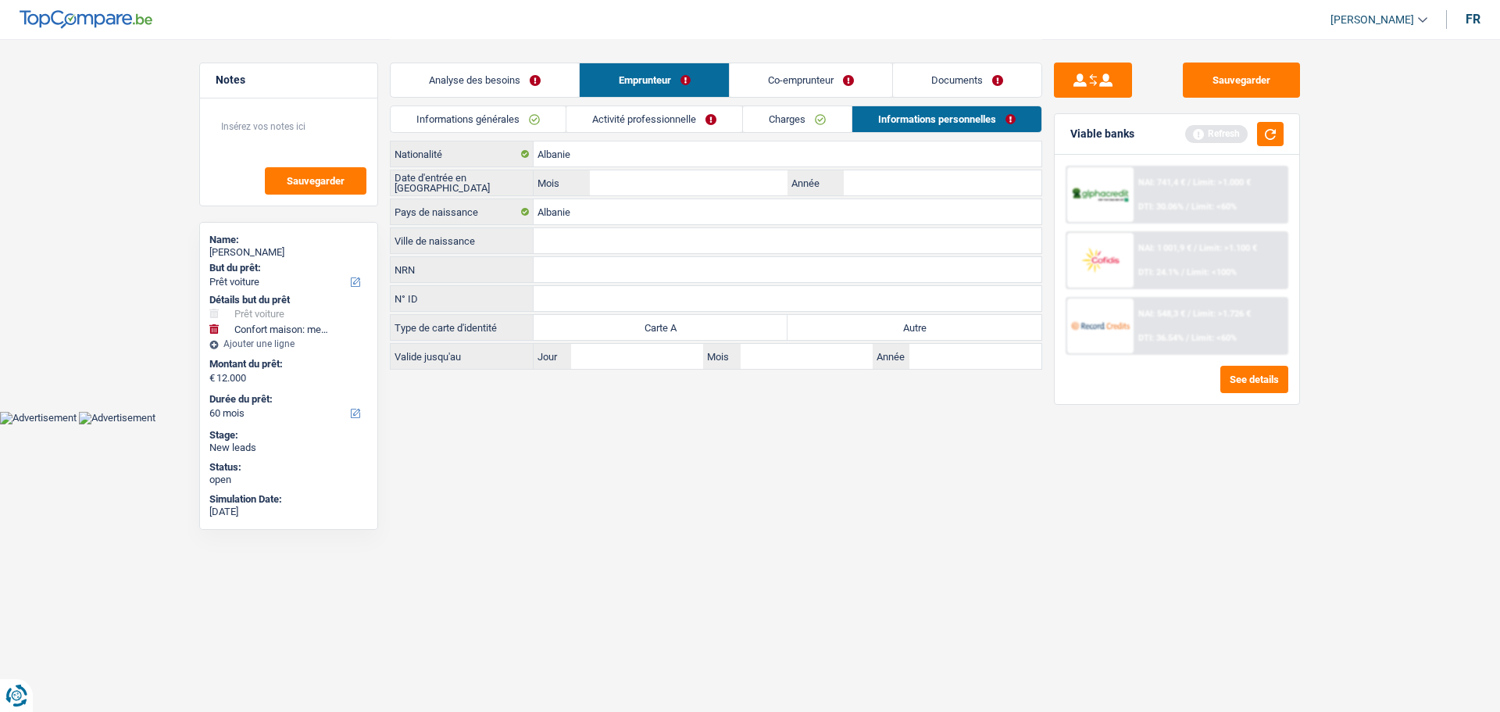
click at [572, 248] on input "Ville de naissance" at bounding box center [788, 240] width 508 height 25
click at [559, 424] on html "Vous avez le contrôle de vos données Nous utilisons des cookies, tout comme nos…" at bounding box center [750, 212] width 1500 height 424
click at [896, 179] on input "Année" at bounding box center [943, 182] width 198 height 25
click at [668, 190] on input "Mois" at bounding box center [689, 182] width 198 height 25
click at [884, 424] on html "Vous avez le contrôle de vos données Nous utilisons des cookies, tout comme nos…" at bounding box center [750, 212] width 1500 height 424
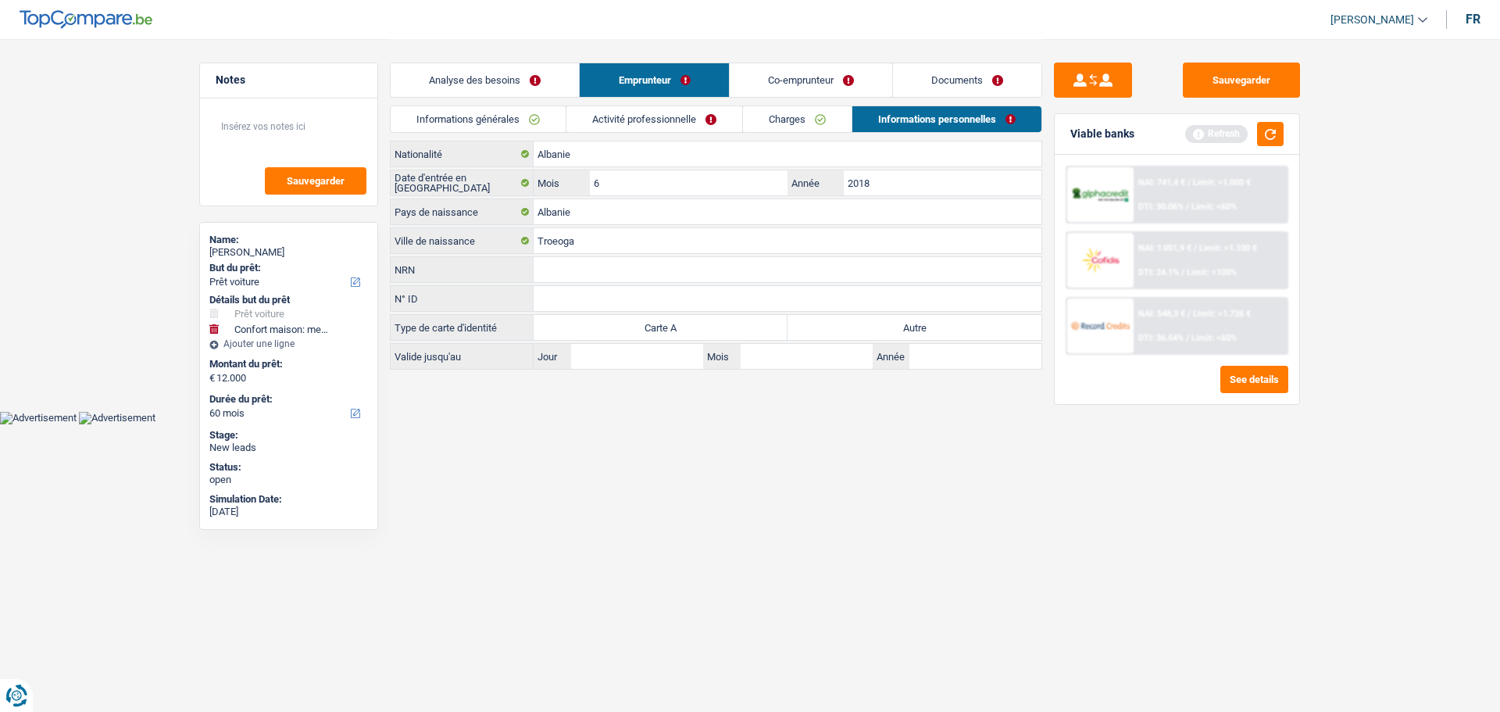
click at [884, 320] on label "Autre" at bounding box center [915, 327] width 254 height 25
click at [884, 320] on input "Autre" at bounding box center [915, 327] width 254 height 25
click at [981, 82] on link "Documents" at bounding box center [967, 80] width 148 height 34
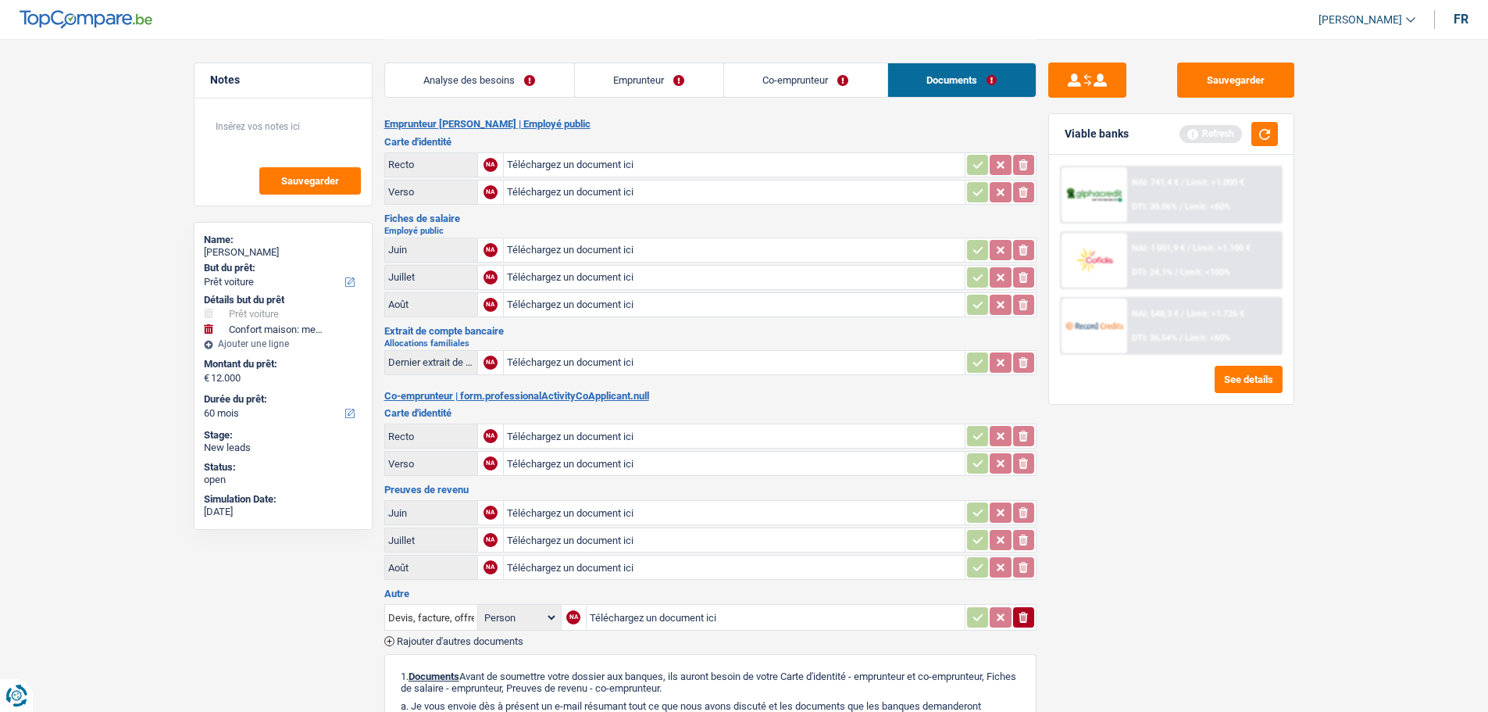
click at [656, 87] on link "Emprunteur" at bounding box center [649, 80] width 148 height 34
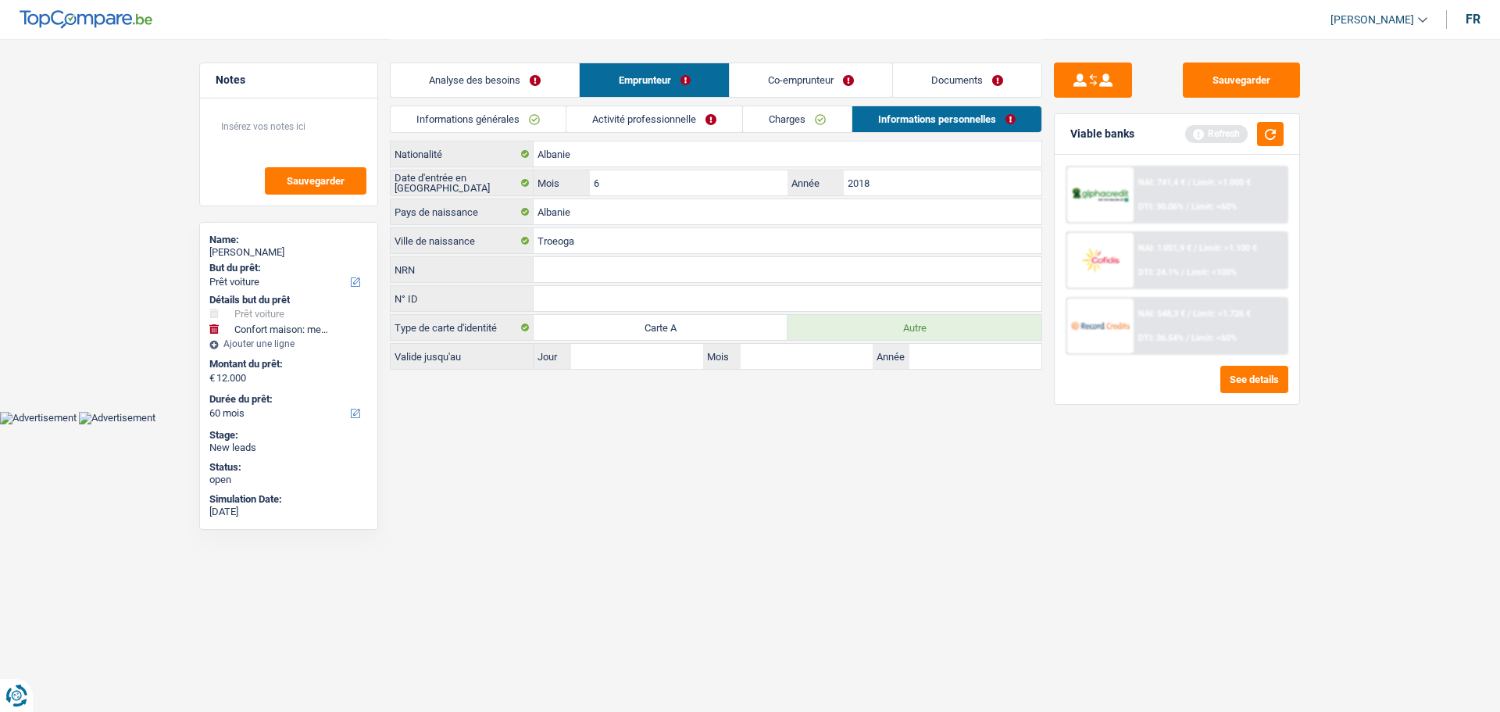
click at [825, 70] on link "Co-emprunteur" at bounding box center [811, 80] width 163 height 34
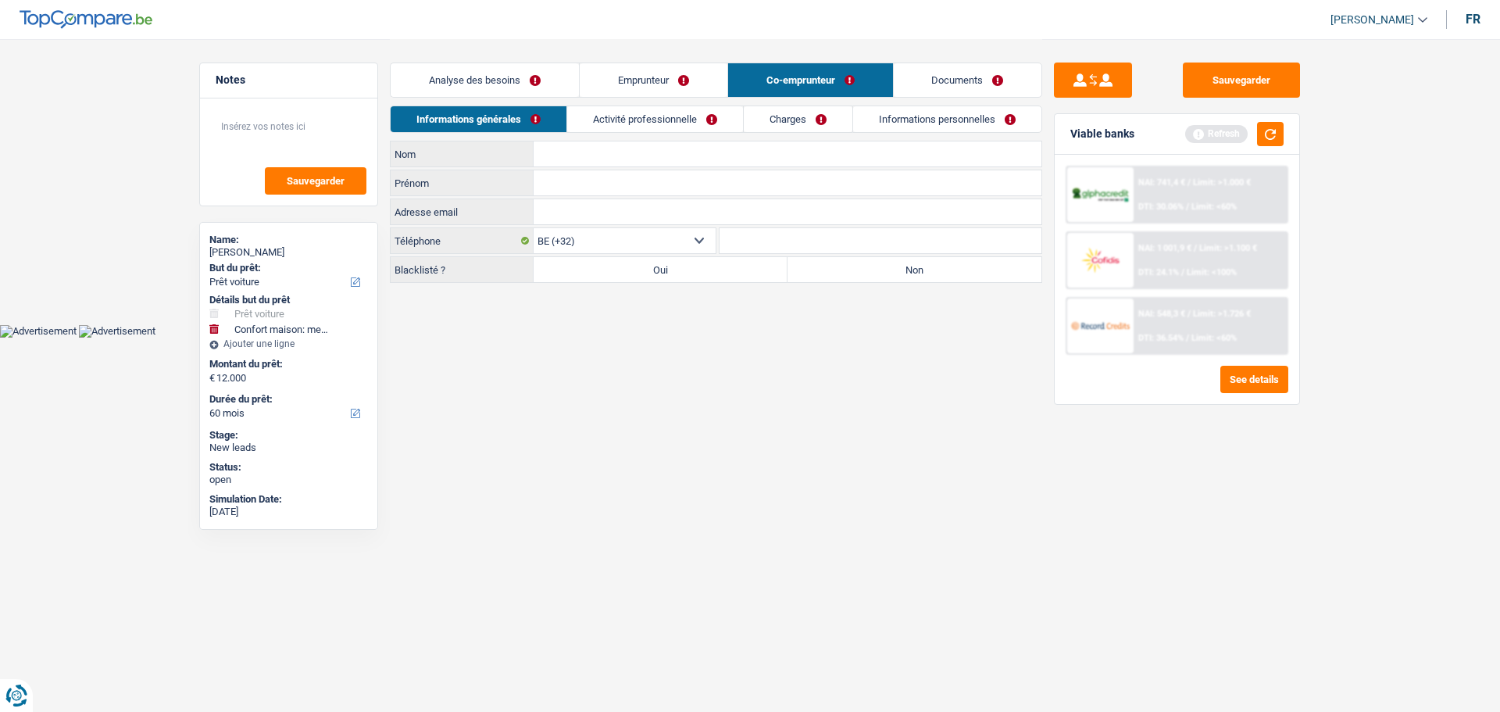
click at [596, 145] on input "Nom" at bounding box center [788, 153] width 508 height 25
click at [577, 187] on input "Prénom" at bounding box center [788, 182] width 508 height 25
click at [591, 148] on input "Nom" at bounding box center [788, 153] width 508 height 25
click at [577, 298] on main "Notes Sauvegarder Name: [PERSON_NAME] But du prêt: Confort maison: meubles, tex…" at bounding box center [750, 162] width 1500 height 324
click at [636, 123] on link "Activité professionnelle" at bounding box center [655, 119] width 176 height 26
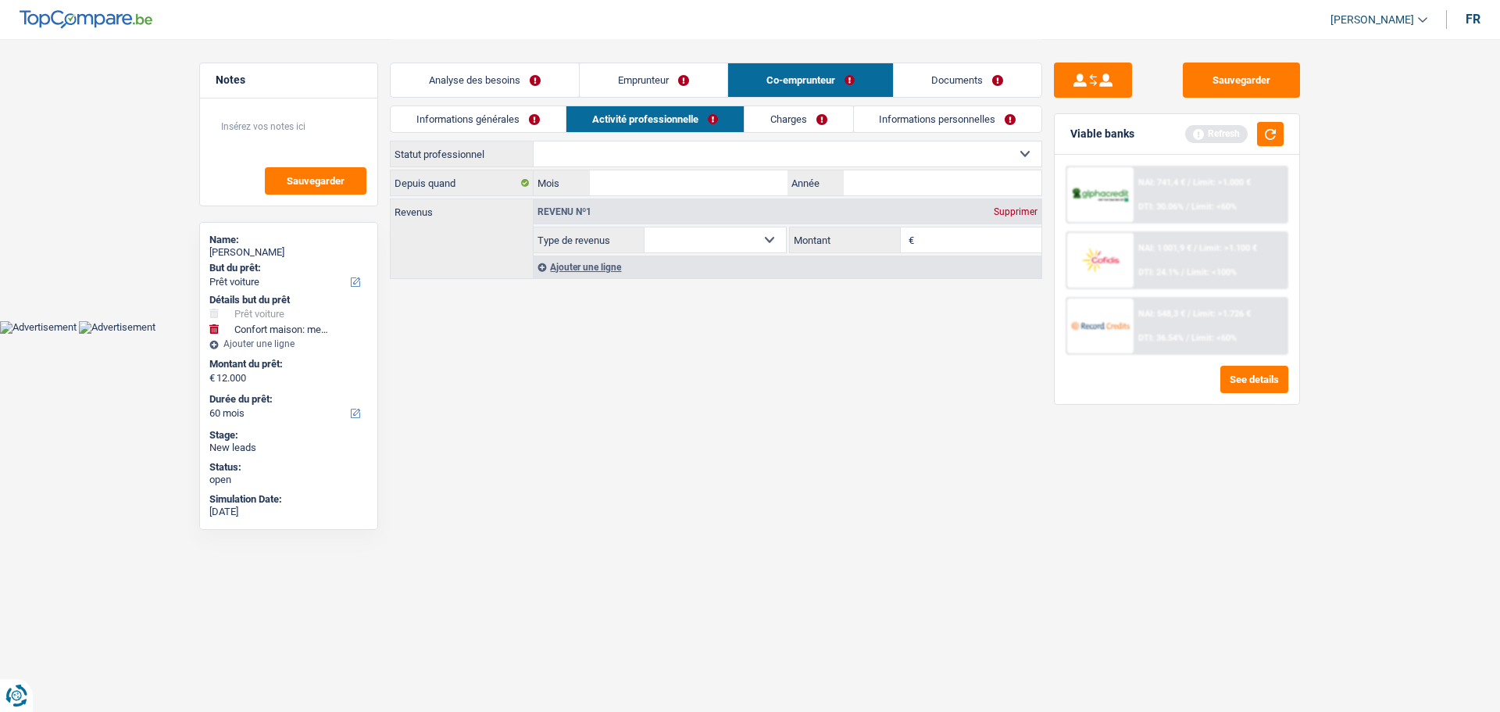
click at [499, 123] on link "Informations générales" at bounding box center [478, 119] width 175 height 26
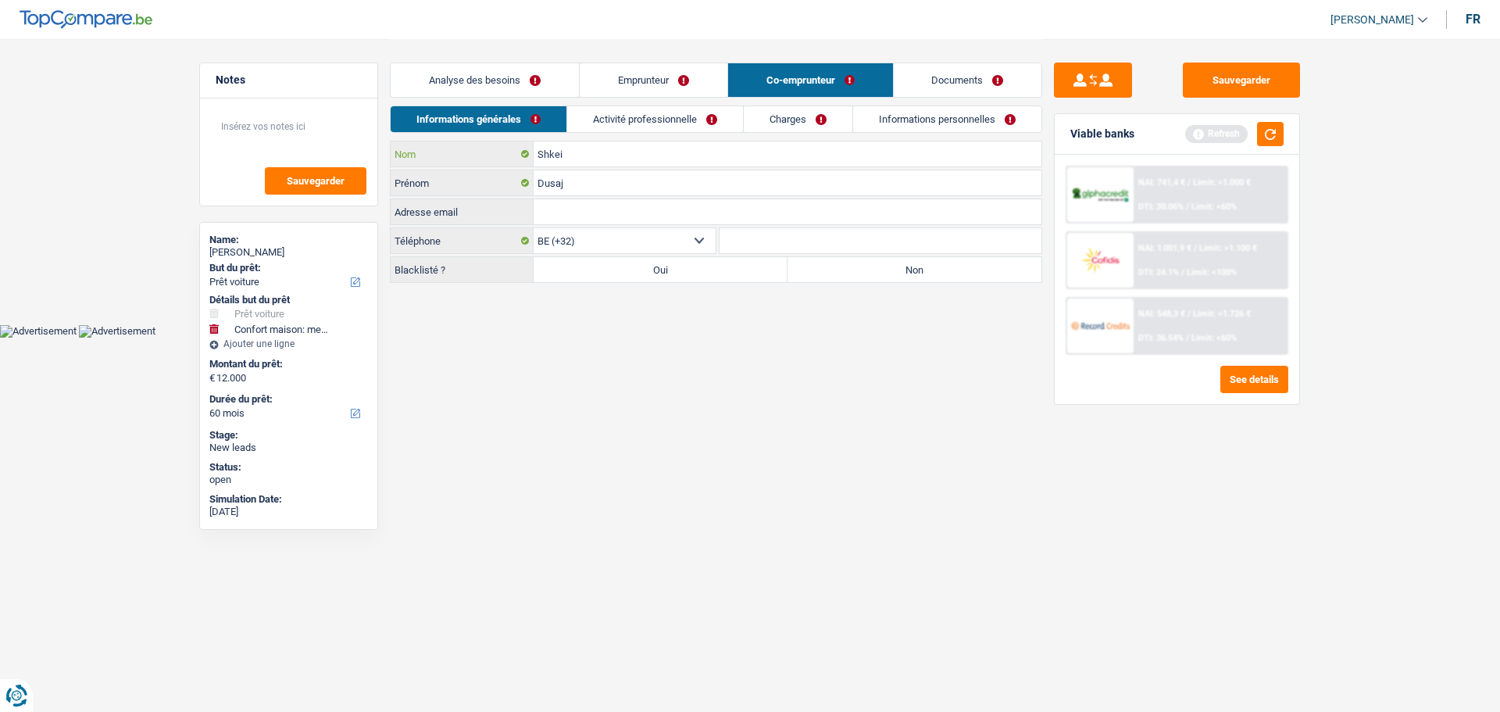
click at [598, 147] on input "Shkei" at bounding box center [788, 153] width 508 height 25
click at [648, 338] on html "Vous avez le contrôle de vos données Nous utilisons des cookies, tout comme nos…" at bounding box center [750, 169] width 1500 height 338
click at [873, 264] on label "Non" at bounding box center [915, 269] width 254 height 25
click at [873, 264] on input "Non" at bounding box center [915, 269] width 254 height 25
click at [697, 120] on link "Activité professionnelle" at bounding box center [655, 119] width 176 height 26
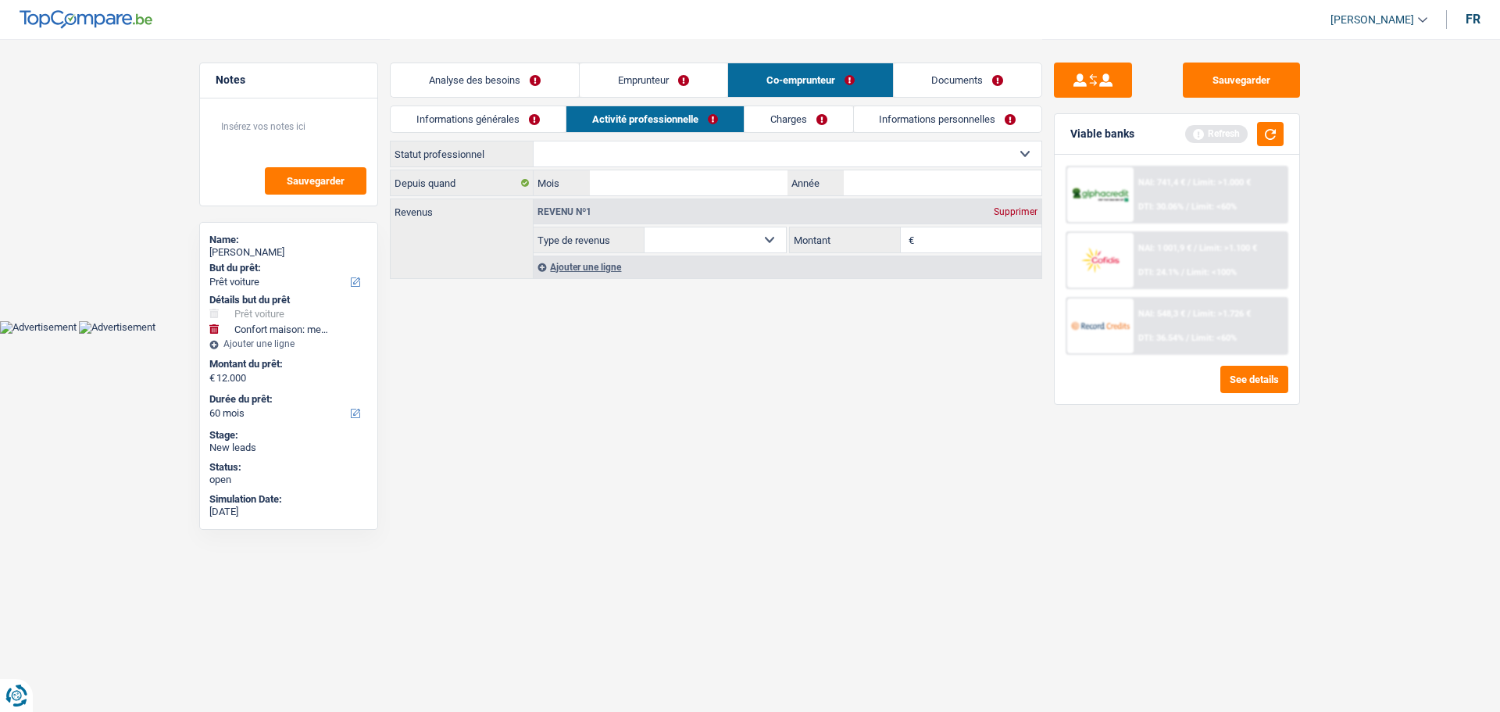
click at [588, 155] on select "Ouvrier Employé privé Employé public Invalide Indépendant Pensionné Chômeur Mut…" at bounding box center [788, 153] width 508 height 25
click at [628, 165] on select "Ouvrier Employé privé Employé public Invalide Indépendant Pensionné Chômeur Mut…" at bounding box center [788, 153] width 508 height 25
click at [663, 152] on select "Ouvrier Employé privé Employé public Invalide Indépendant Pensionné Chômeur Mut…" at bounding box center [788, 153] width 508 height 25
click at [534, 141] on select "Ouvrier Employé privé Employé public Invalide Indépendant Pensionné Chômeur Mut…" at bounding box center [788, 153] width 508 height 25
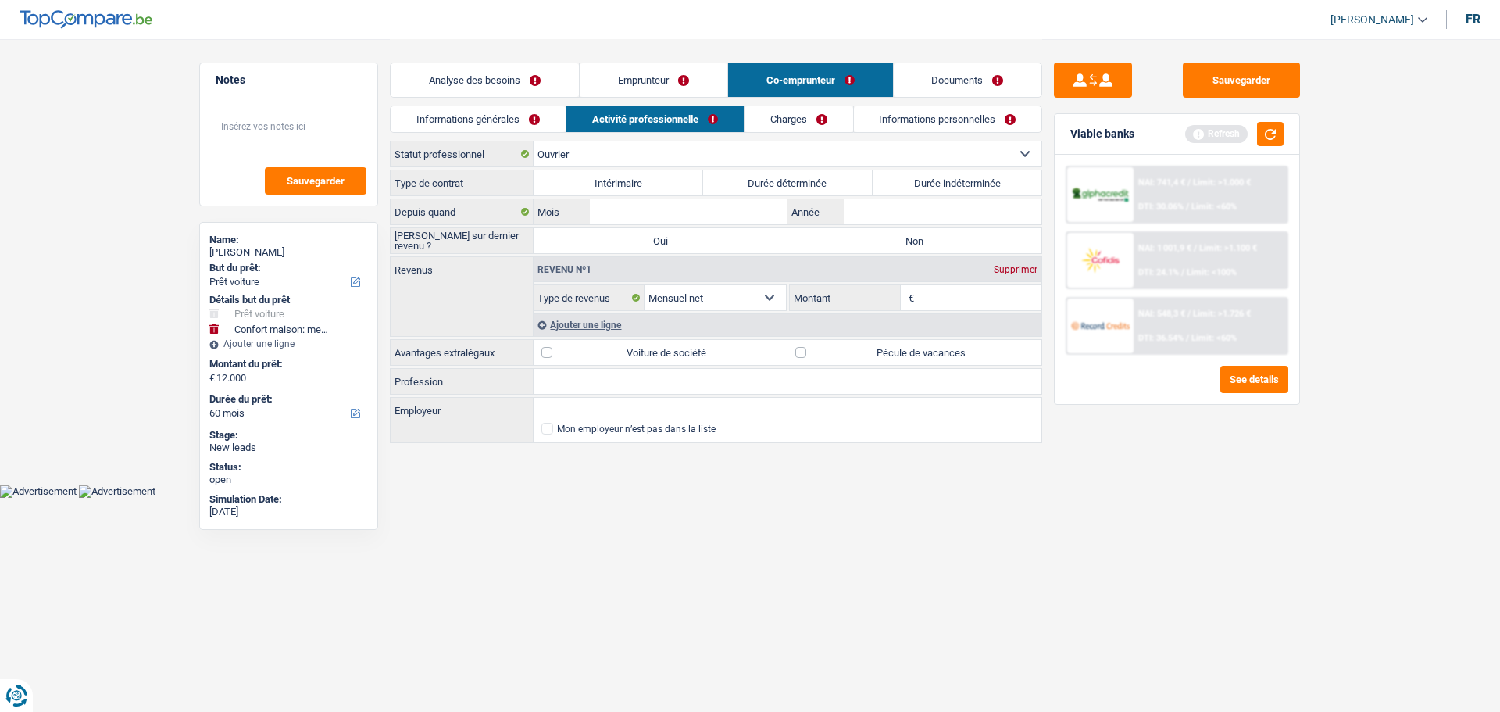
click at [951, 186] on label "Durée indéterminée" at bounding box center [958, 182] width 170 height 25
click at [951, 186] on input "Durée indéterminée" at bounding box center [958, 182] width 170 height 25
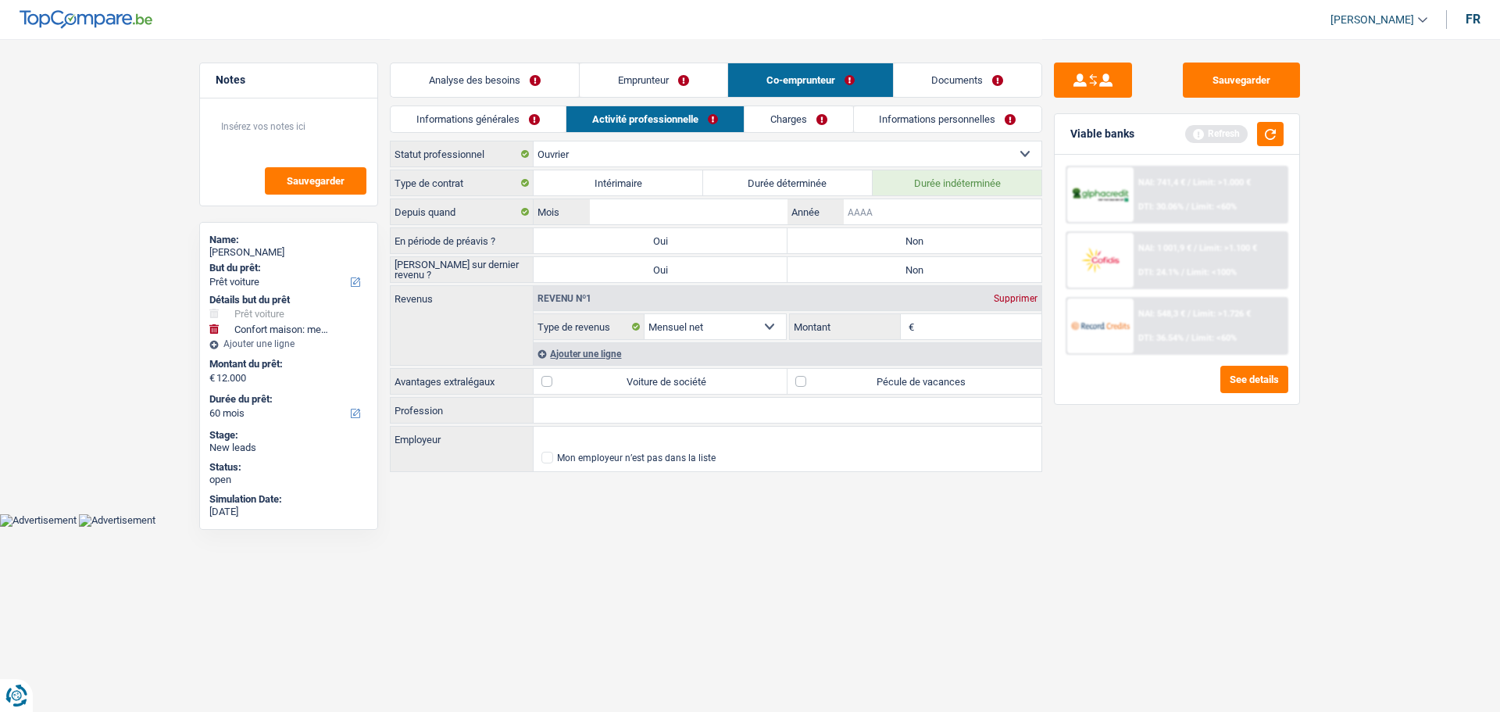
click at [928, 213] on input "Année" at bounding box center [943, 211] width 198 height 25
click at [759, 210] on input "Mois" at bounding box center [689, 211] width 198 height 25
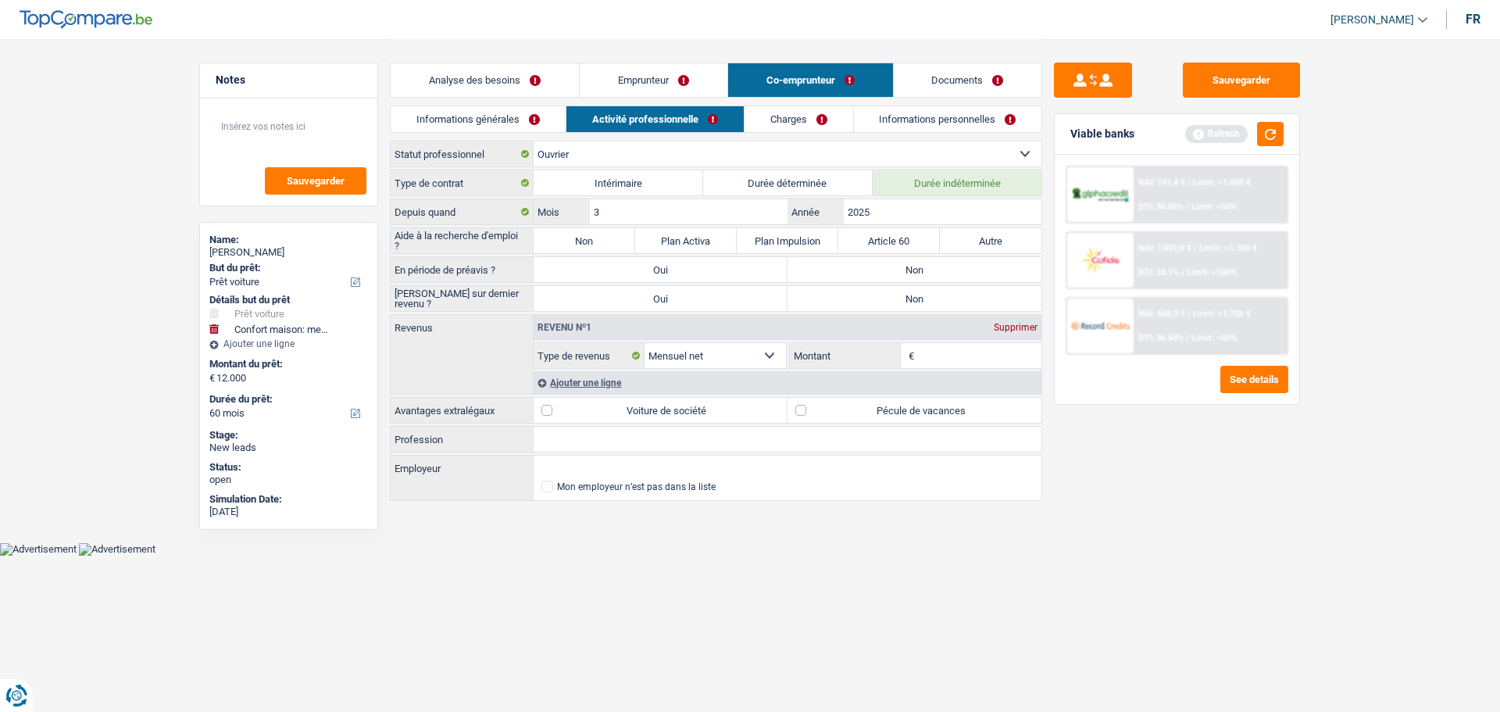
click at [858, 232] on div "Type de contrat Intérimaire Durée déterminée Durée indéterminée Depuis quand 3 …" at bounding box center [716, 337] width 652 height 334
click at [866, 278] on label "Non" at bounding box center [915, 269] width 254 height 25
click at [866, 278] on input "Non" at bounding box center [915, 269] width 254 height 25
click at [855, 309] on label "Non" at bounding box center [915, 298] width 254 height 25
click at [855, 309] on input "Non" at bounding box center [915, 298] width 254 height 25
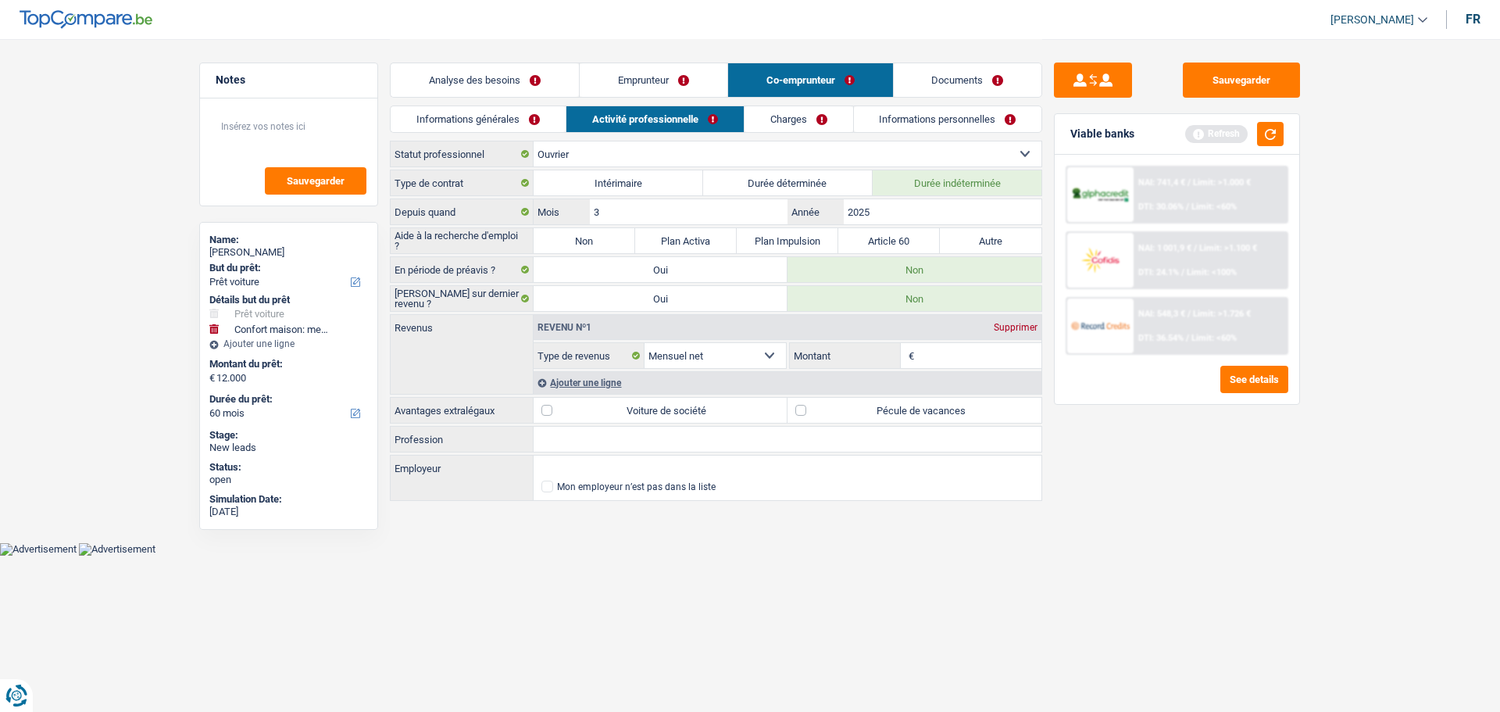
click at [574, 241] on label "Non" at bounding box center [585, 240] width 102 height 25
click at [574, 241] on input "Non" at bounding box center [585, 240] width 102 height 25
click at [941, 348] on input "Montant" at bounding box center [980, 355] width 124 height 25
click at [818, 188] on label "Durée déterminée" at bounding box center [788, 182] width 170 height 25
click at [818, 188] on input "Durée déterminée" at bounding box center [788, 182] width 170 height 25
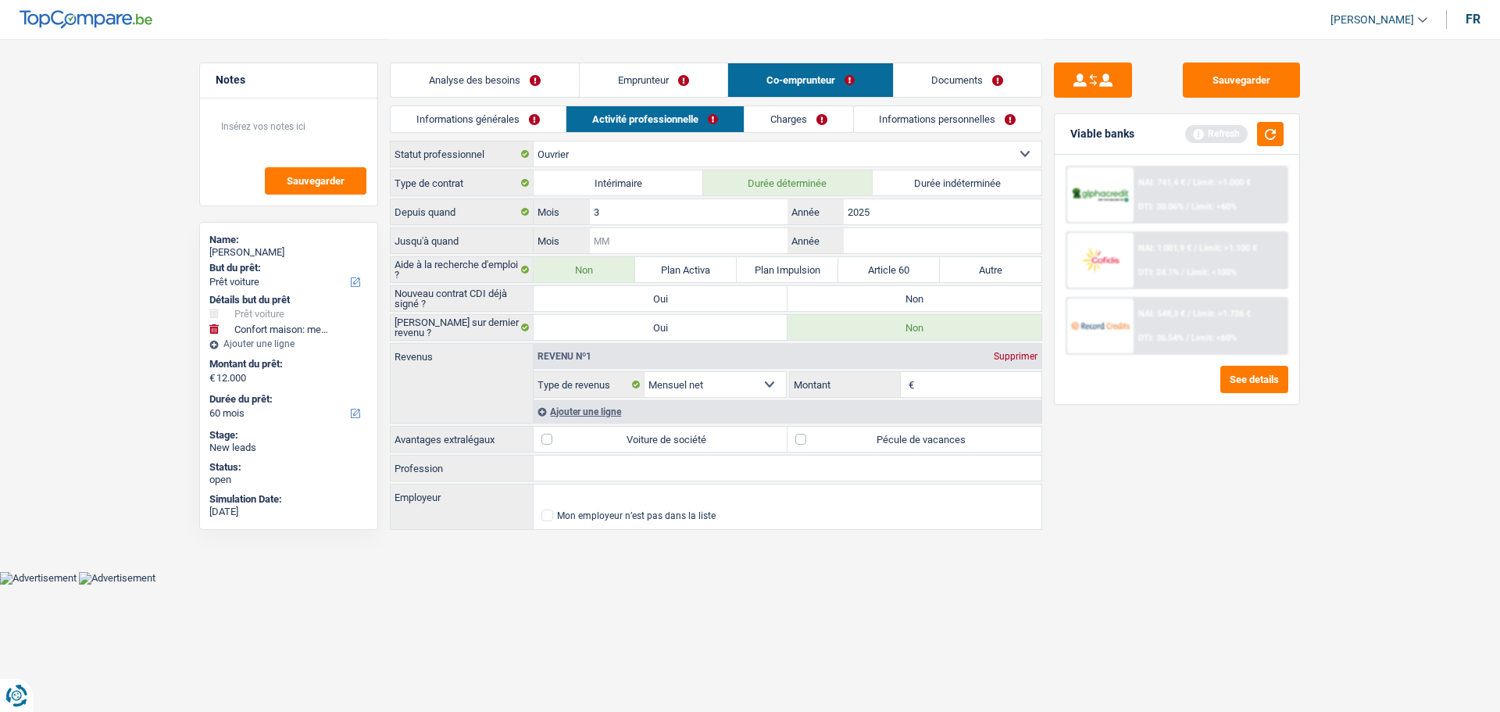
click at [697, 245] on input "Mois" at bounding box center [689, 240] width 198 height 25
click at [697, 244] on input "Mois" at bounding box center [689, 240] width 198 height 25
click at [879, 233] on input "Année" at bounding box center [943, 240] width 198 height 25
click at [1228, 520] on div "Sauvegarder Viable banks Refresh NAI: 741,4 € / Limit: >1.000 € DTI: 30.06% / L…" at bounding box center [1177, 375] width 270 height 624
click at [880, 296] on label "Non" at bounding box center [915, 298] width 254 height 25
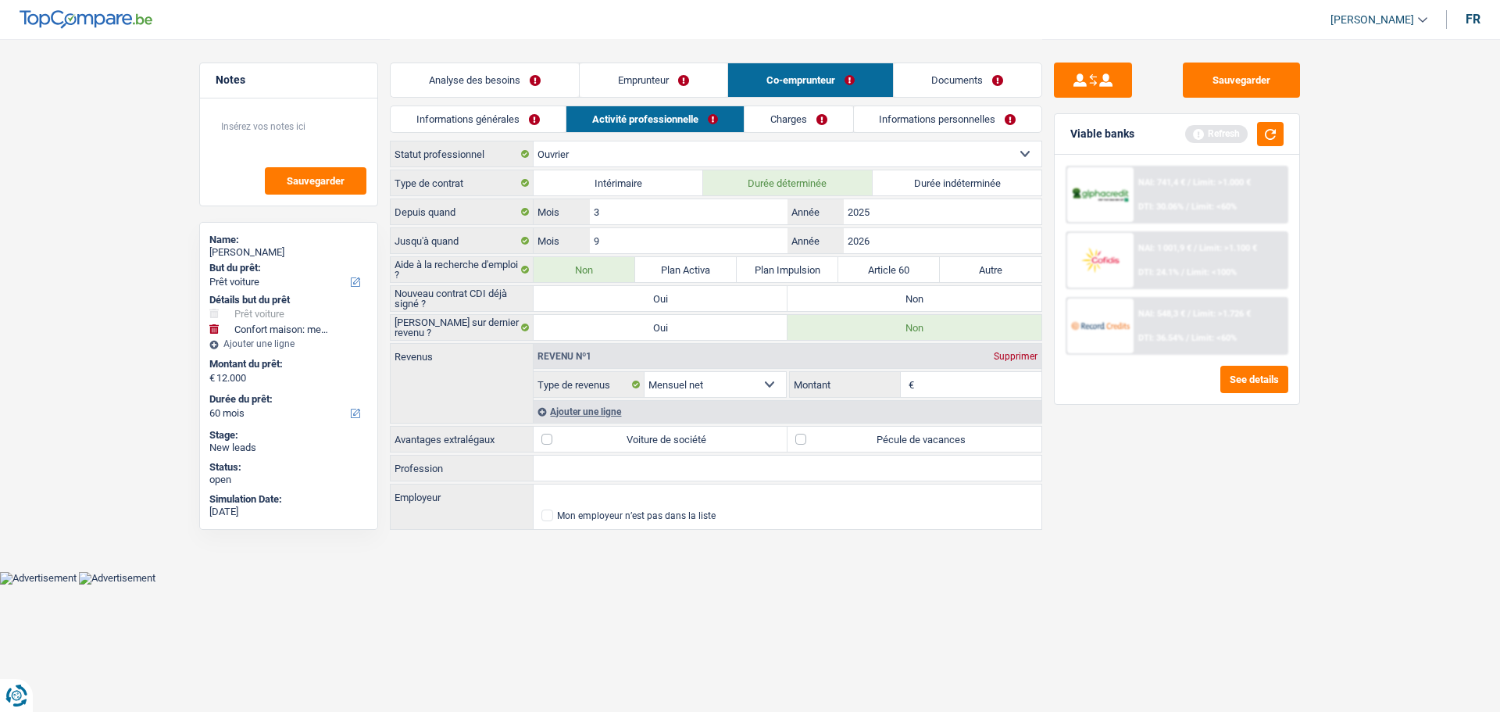
click at [880, 296] on input "Non" at bounding box center [915, 298] width 254 height 25
click at [977, 385] on input "Montant" at bounding box center [980, 384] width 124 height 25
click at [891, 444] on label "Pécule de vacances" at bounding box center [915, 439] width 254 height 25
click at [891, 444] on input "Pécule de vacances" at bounding box center [915, 439] width 254 height 25
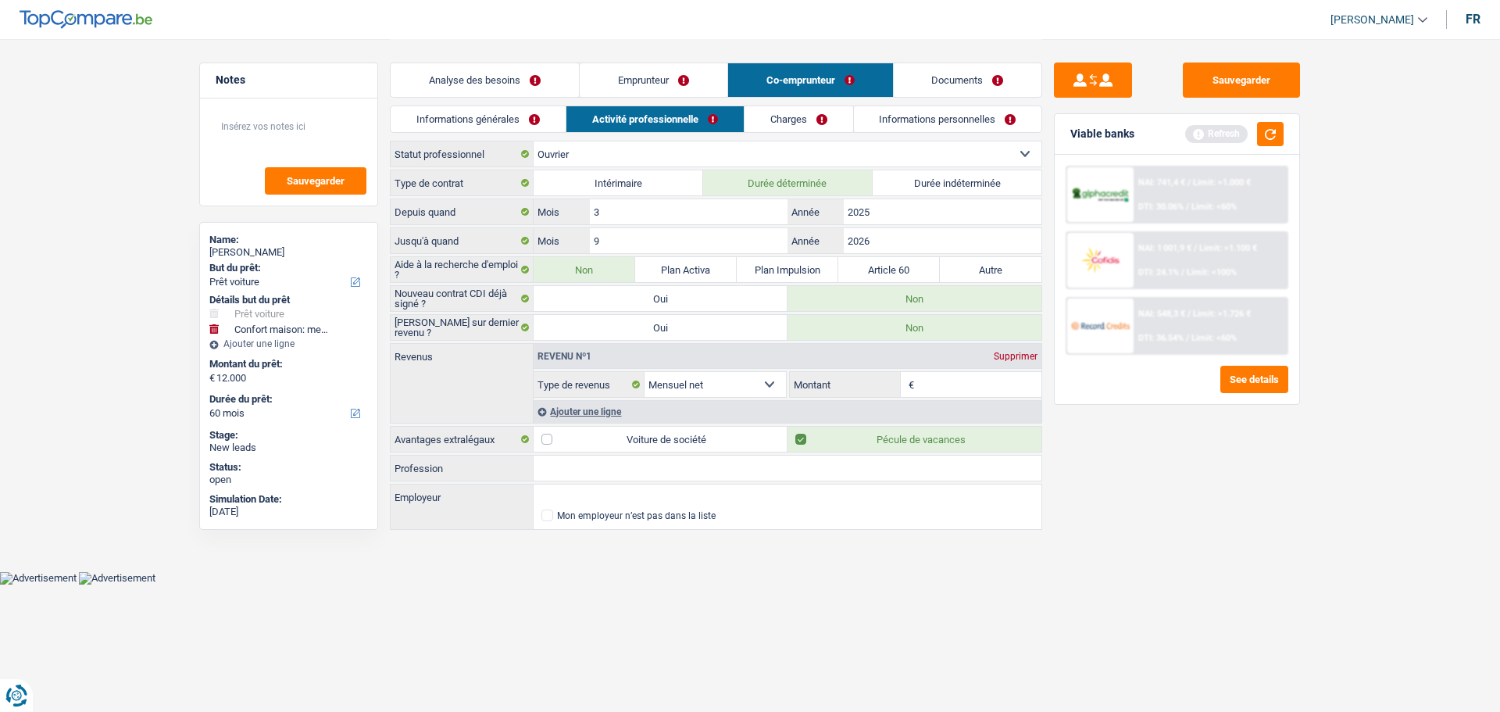
click at [923, 387] on input "Montant" at bounding box center [980, 384] width 124 height 25
click at [1153, 487] on div "Sauvegarder Viable banks Refresh NAI: 741,4 € / Limit: >1.000 € DTI: 30.06% / L…" at bounding box center [1177, 375] width 270 height 624
click at [1280, 127] on button "button" at bounding box center [1270, 134] width 27 height 24
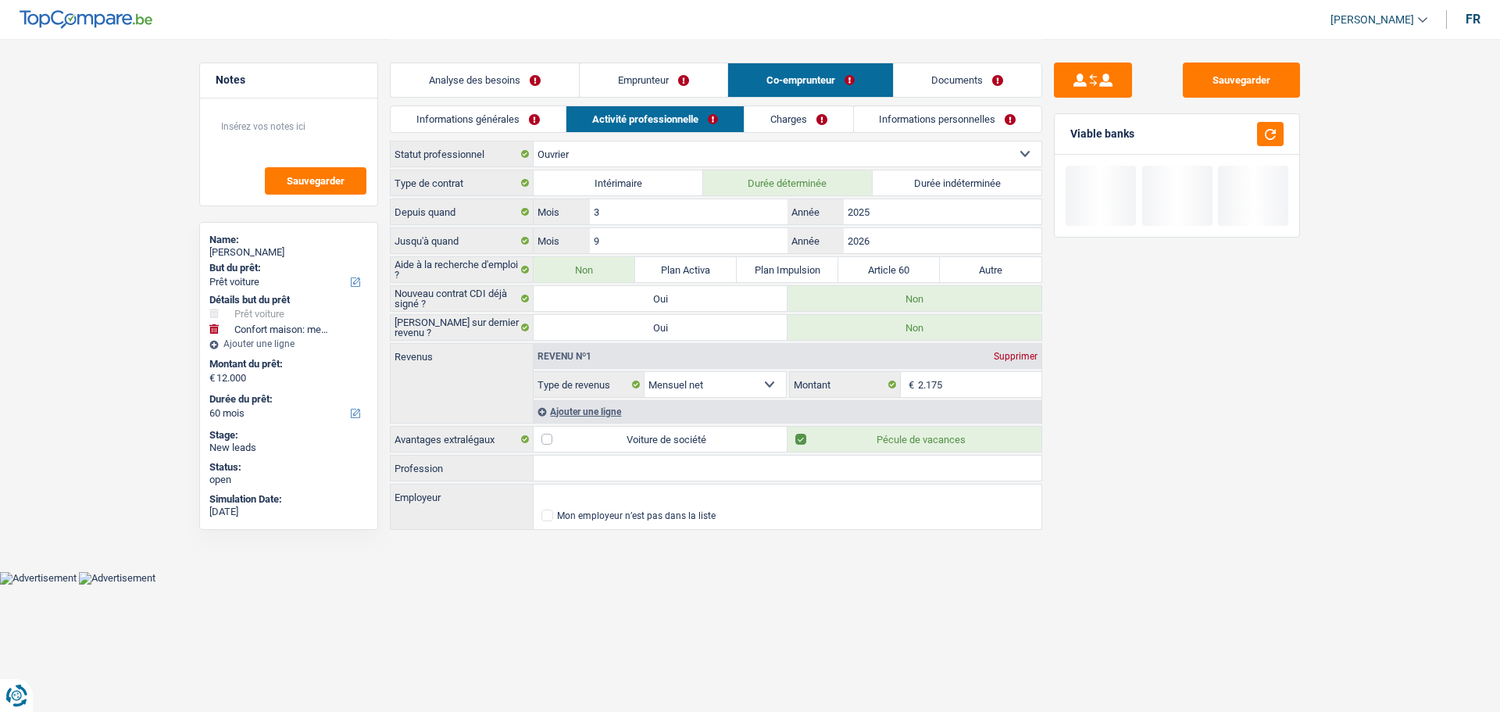
click at [778, 126] on link "Charges" at bounding box center [799, 119] width 109 height 26
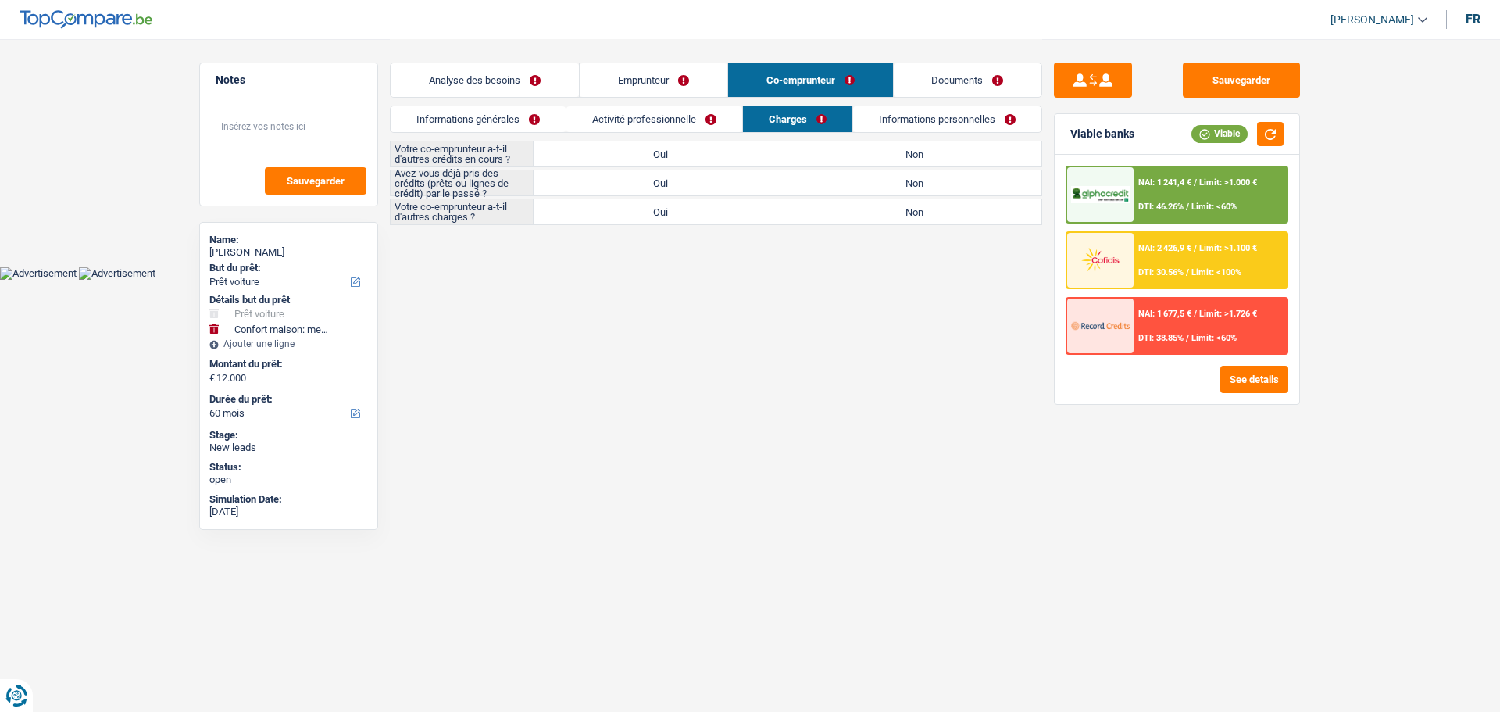
click at [848, 154] on label "Non" at bounding box center [915, 153] width 254 height 25
click at [848, 154] on input "Non" at bounding box center [915, 153] width 254 height 25
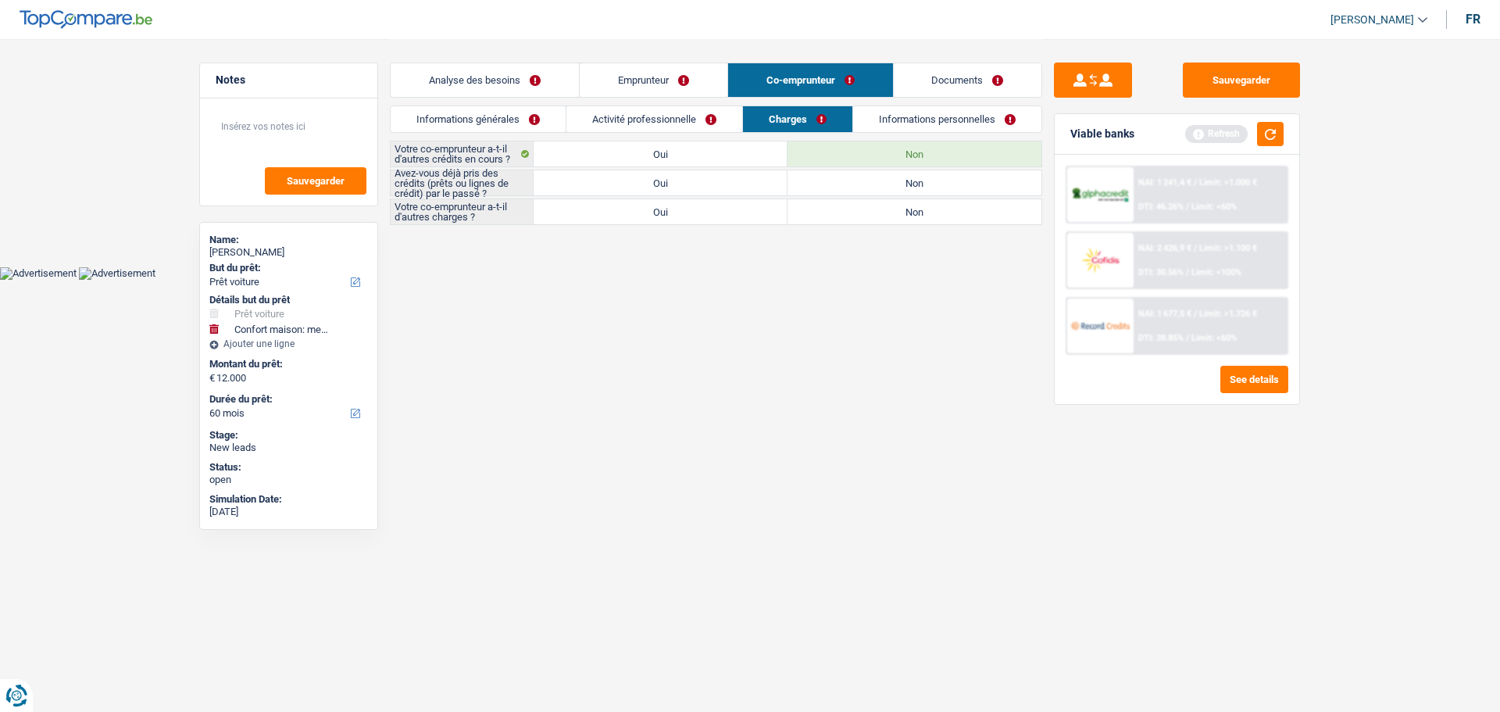
click at [703, 190] on label "Oui" at bounding box center [661, 182] width 254 height 25
click at [703, 190] on input "Oui" at bounding box center [661, 182] width 254 height 25
click at [895, 222] on label "Non" at bounding box center [915, 211] width 254 height 25
click at [895, 222] on input "Non" at bounding box center [915, 211] width 254 height 25
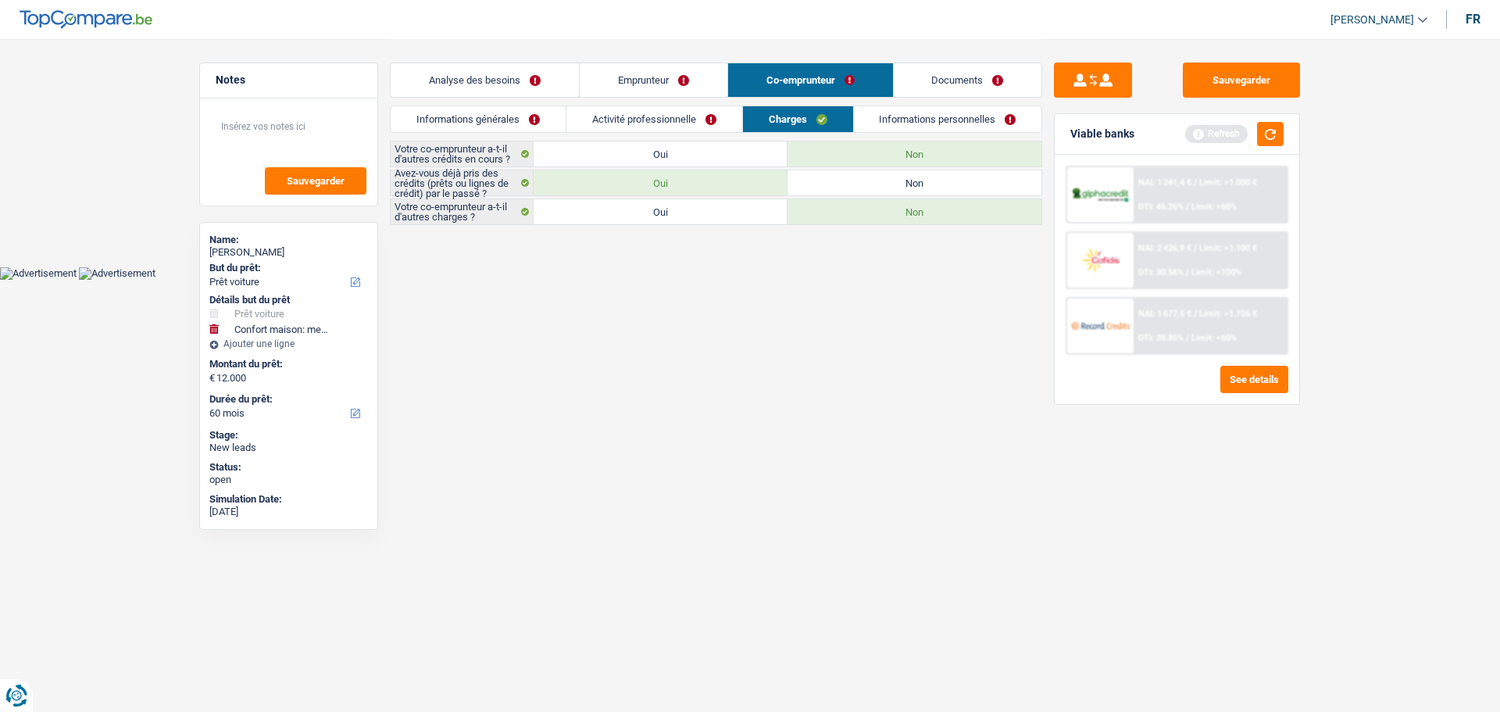
click at [836, 188] on label "Non" at bounding box center [915, 182] width 254 height 25
click at [836, 188] on input "Non" at bounding box center [915, 182] width 254 height 25
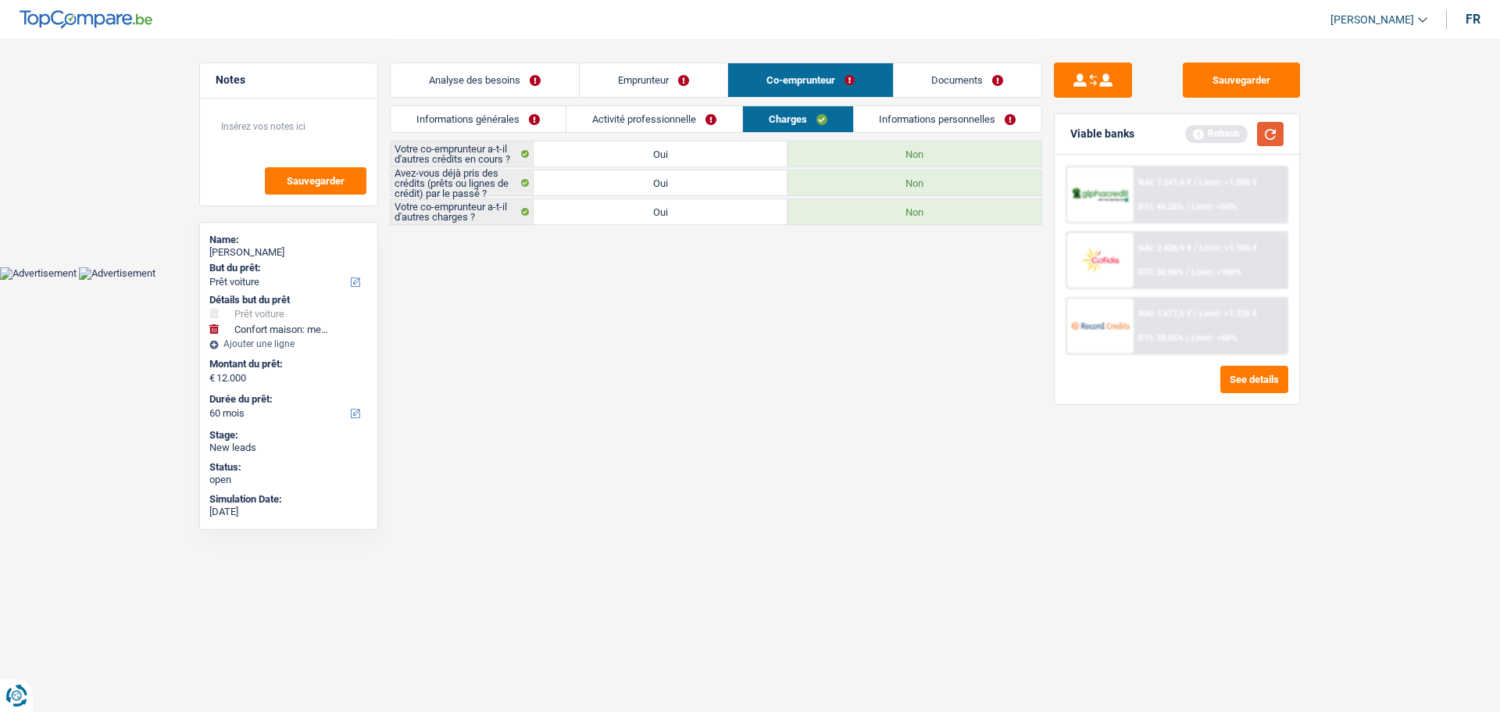
click at [1265, 131] on button "button" at bounding box center [1270, 134] width 27 height 24
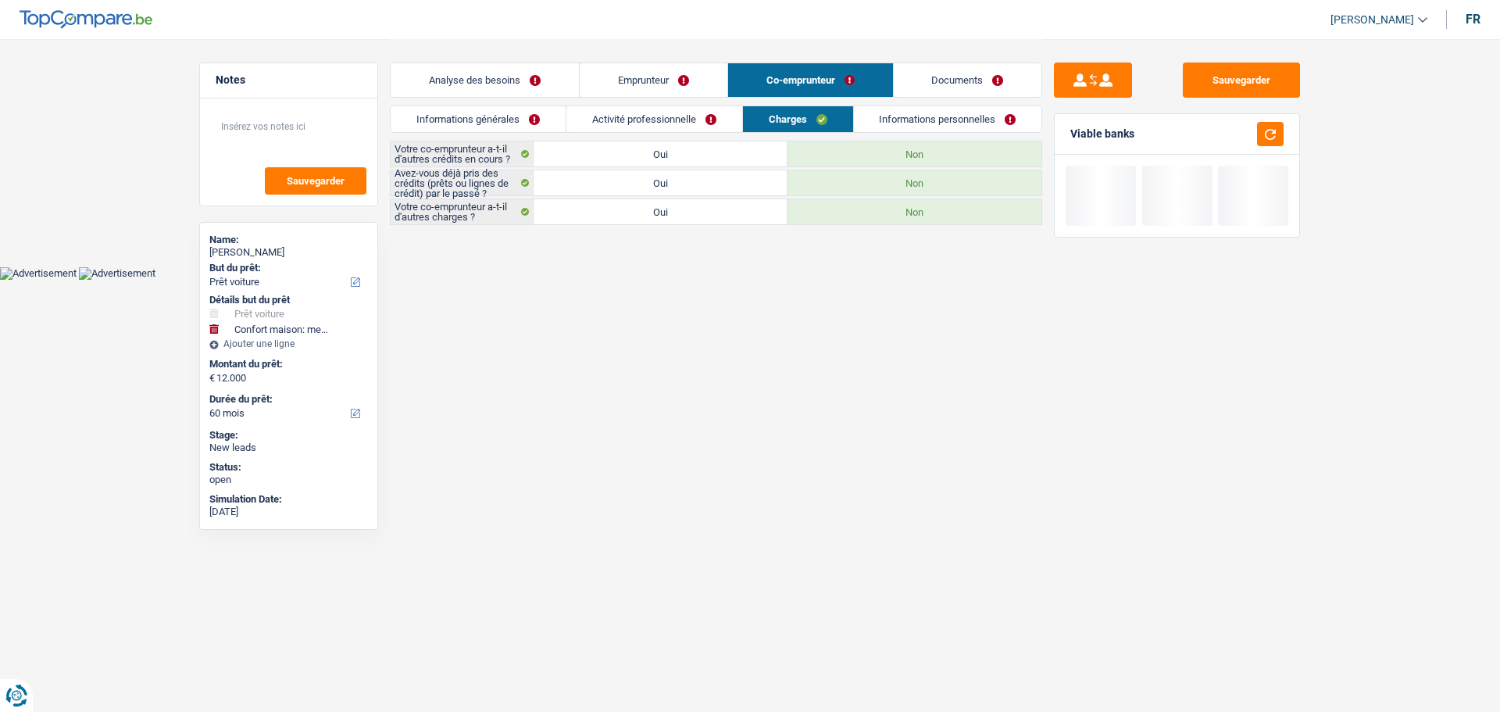
click at [917, 120] on link "Informations personnelles" at bounding box center [948, 119] width 188 height 26
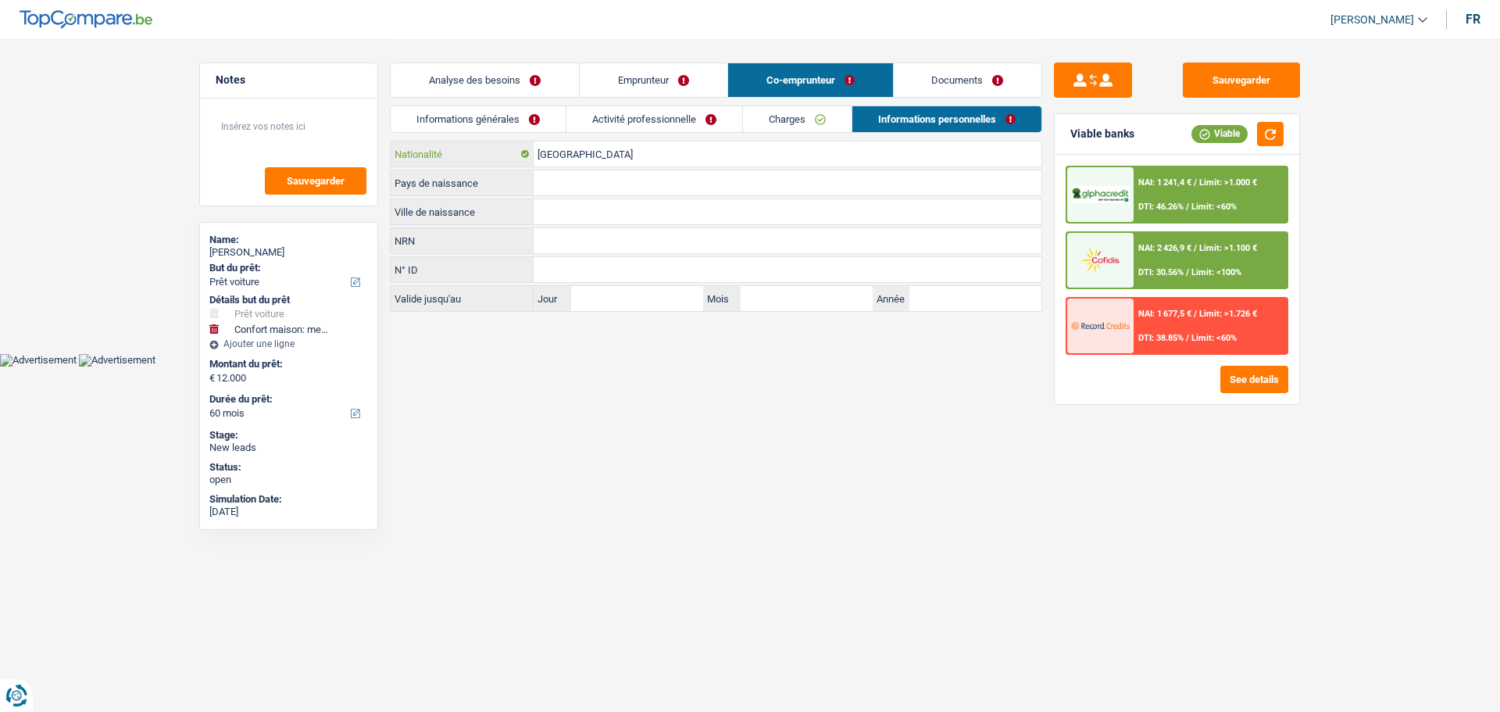
click at [602, 156] on input "[GEOGRAPHIC_DATA]" at bounding box center [788, 153] width 508 height 25
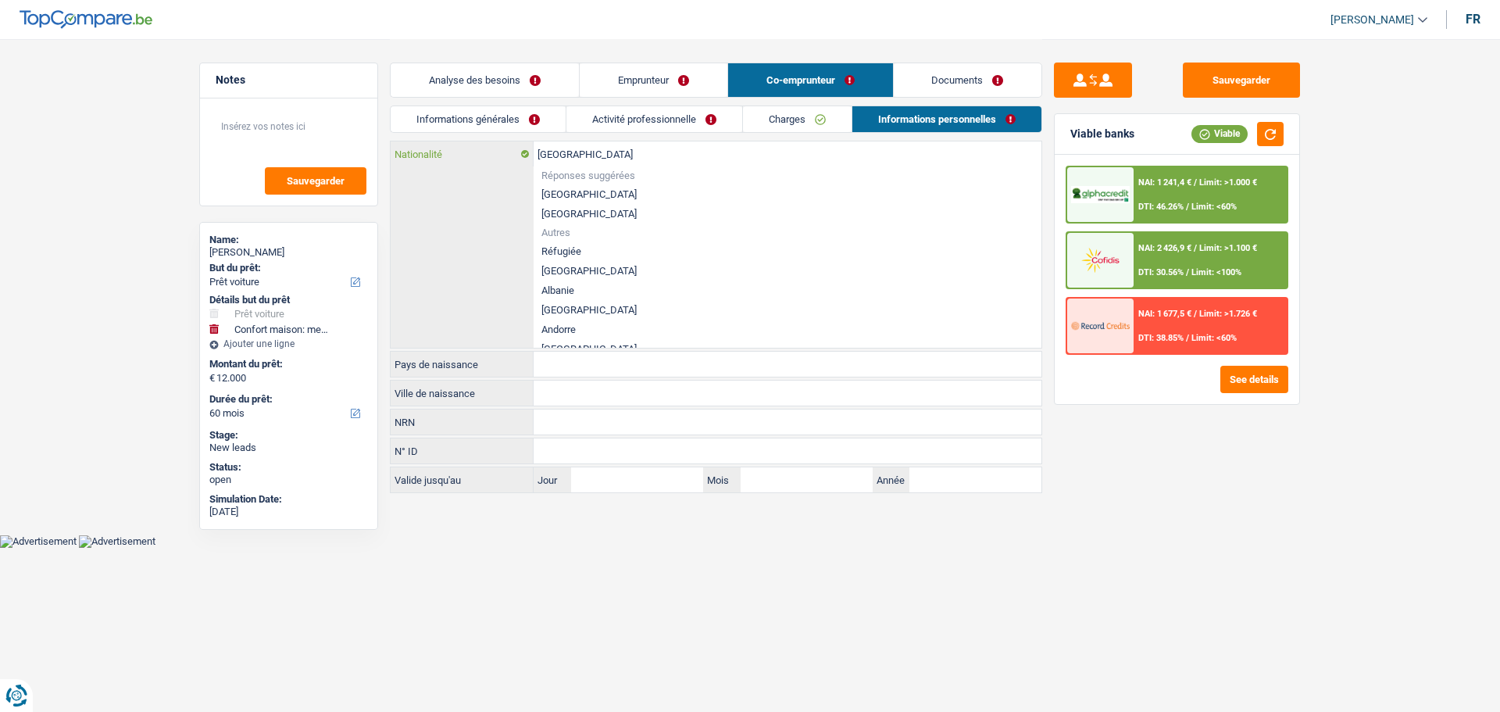
click at [602, 156] on input "[GEOGRAPHIC_DATA]" at bounding box center [788, 153] width 508 height 25
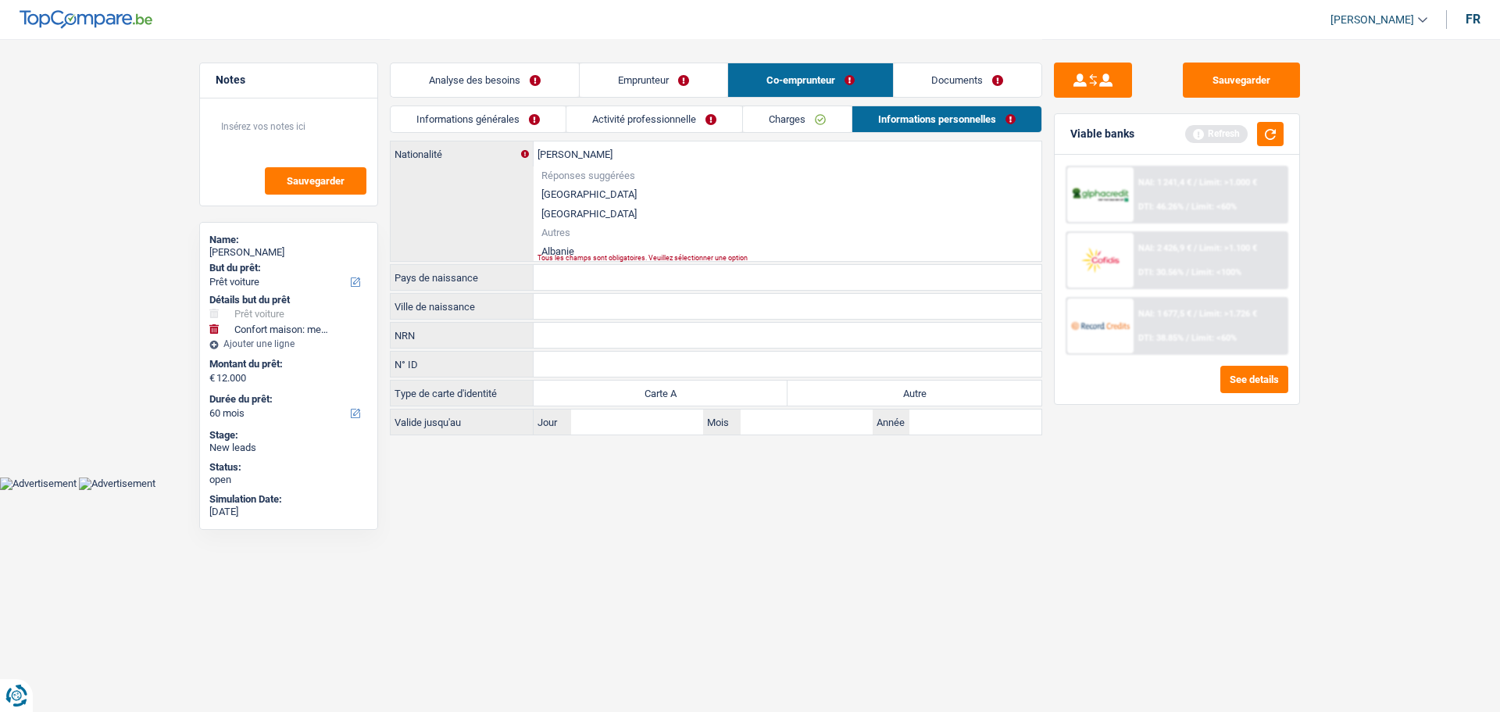
click at [610, 244] on li "Albanie" at bounding box center [788, 251] width 508 height 20
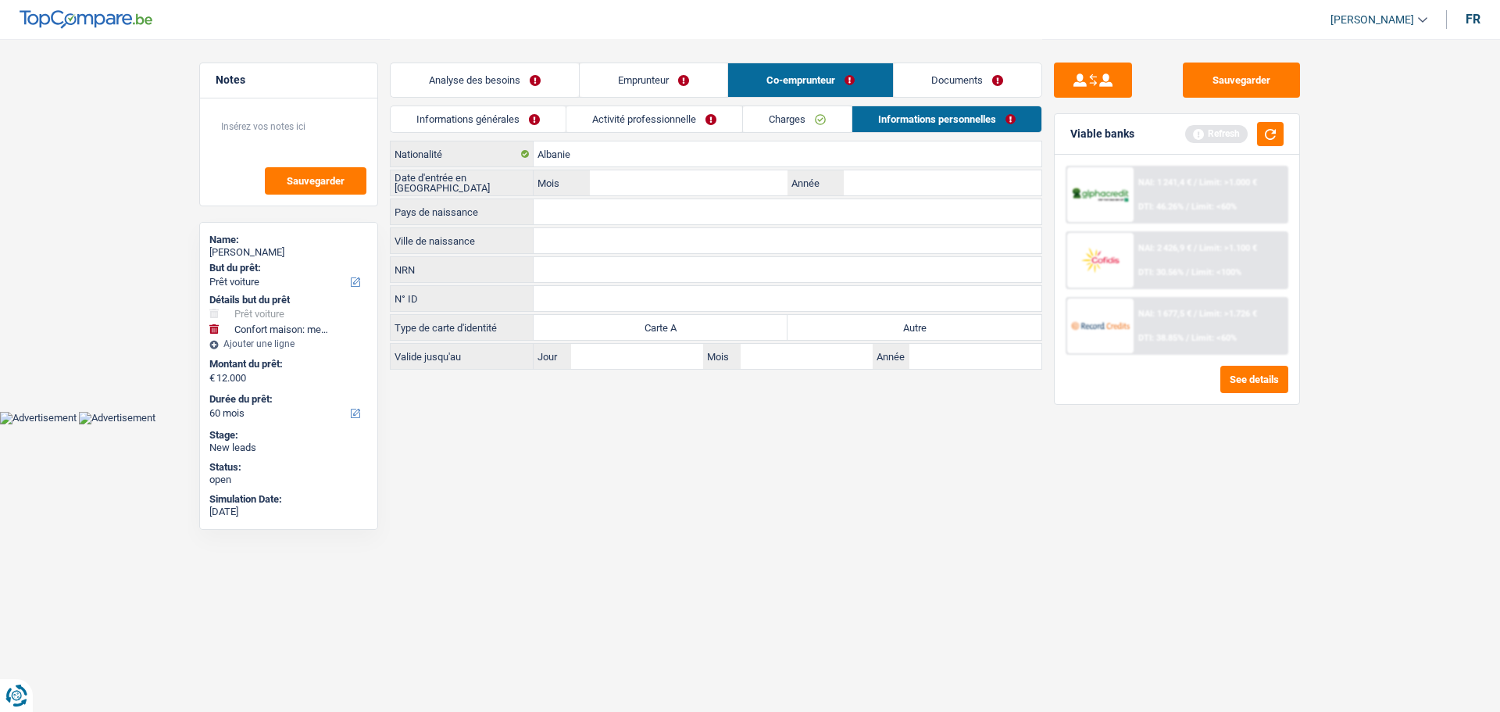
click at [616, 92] on link "Emprunteur" at bounding box center [654, 80] width 148 height 34
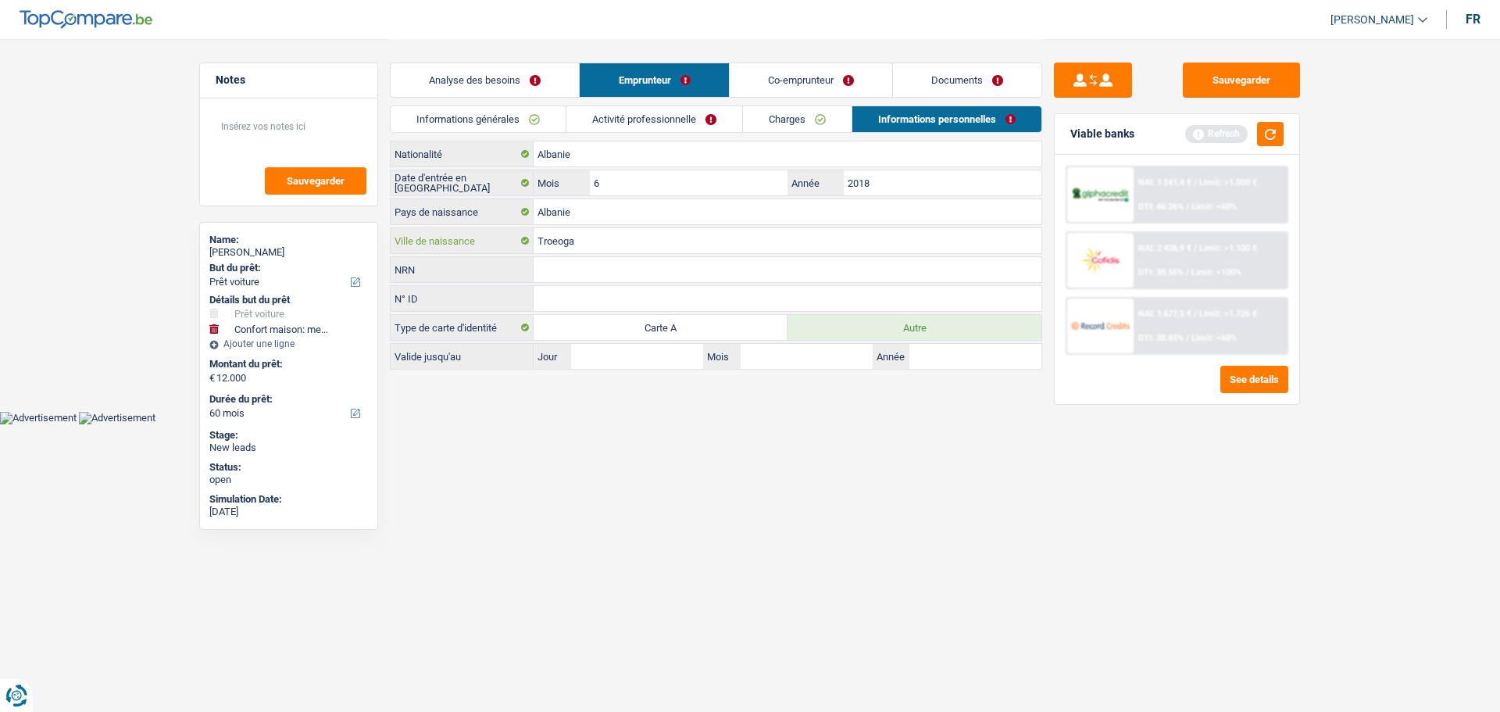
drag, startPoint x: 588, startPoint y: 238, endPoint x: 527, endPoint y: 238, distance: 61.7
click at [527, 238] on div "Troeoga Ville de naissance" at bounding box center [716, 240] width 651 height 25
click at [847, 81] on link "Co-emprunteur" at bounding box center [811, 80] width 163 height 34
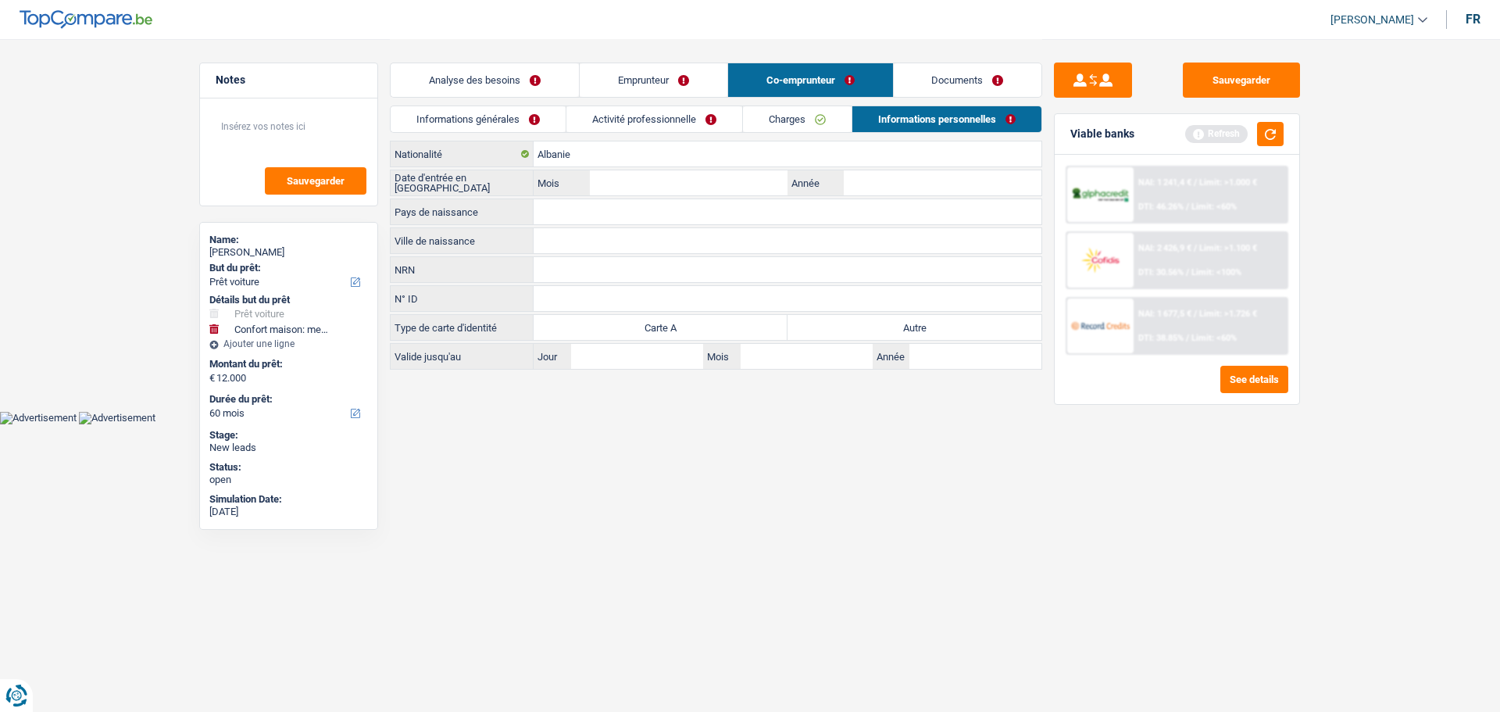
click at [599, 246] on input "Ville de naissance" at bounding box center [788, 240] width 508 height 25
paste input "Troeoga"
click at [637, 209] on input "Pays de naissance" at bounding box center [788, 211] width 508 height 25
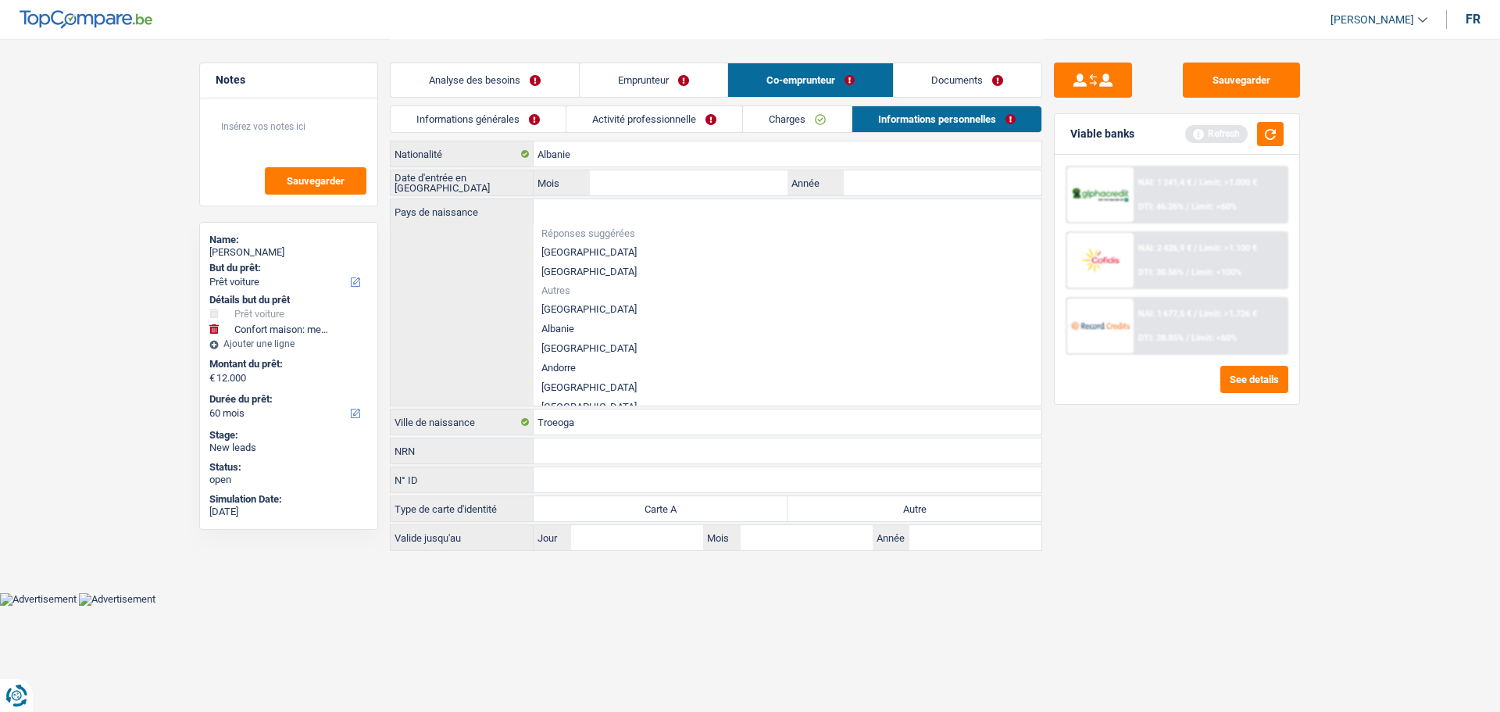
click at [573, 327] on li "Albanie" at bounding box center [788, 329] width 508 height 20
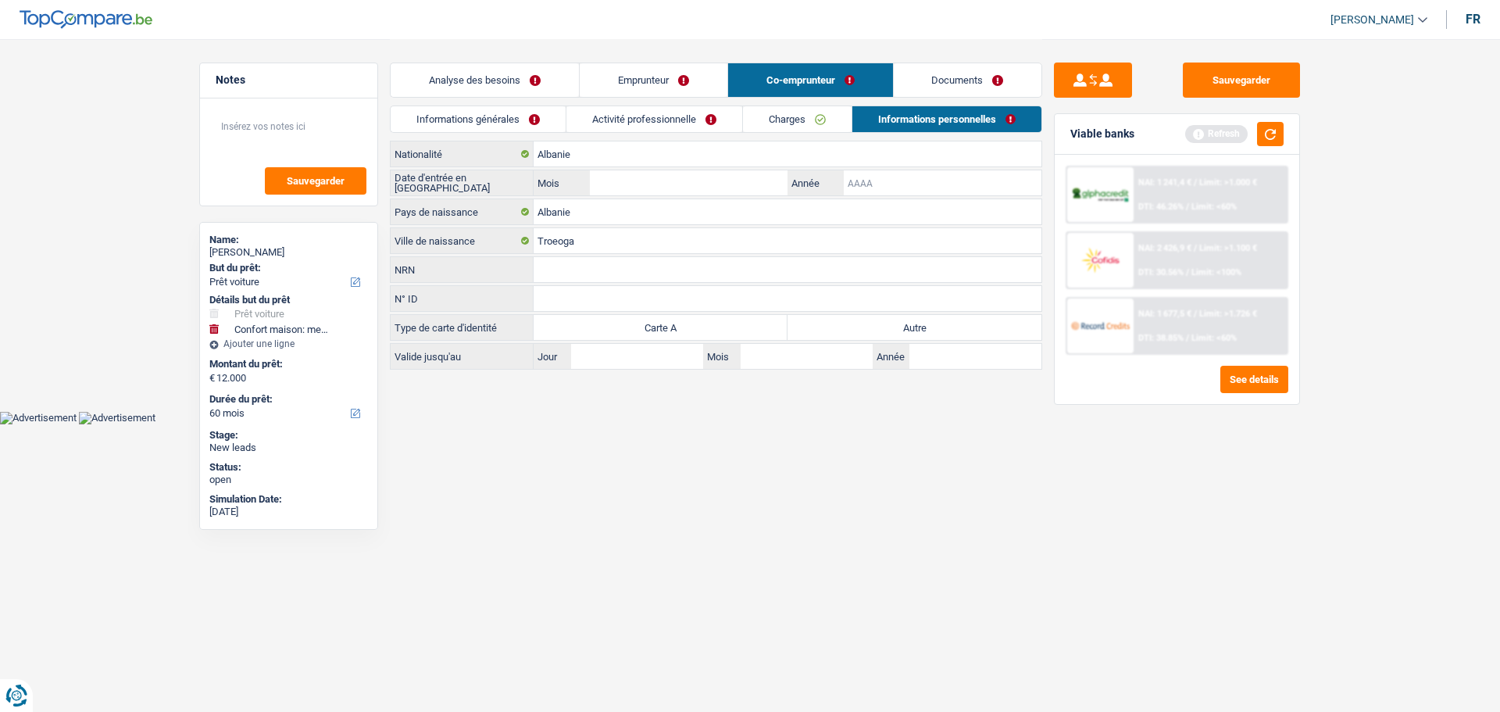
click at [859, 179] on input "Année" at bounding box center [943, 182] width 198 height 25
click at [695, 196] on div "[DEMOGRAPHIC_DATA] Nationalité Date d'entrée en [GEOGRAPHIC_DATA] Mois / 2019 […" at bounding box center [716, 255] width 652 height 229
click at [690, 184] on input "Mois" at bounding box center [689, 182] width 198 height 25
click at [877, 330] on label "Autre" at bounding box center [915, 327] width 254 height 25
click at [877, 330] on input "Autre" at bounding box center [915, 327] width 254 height 25
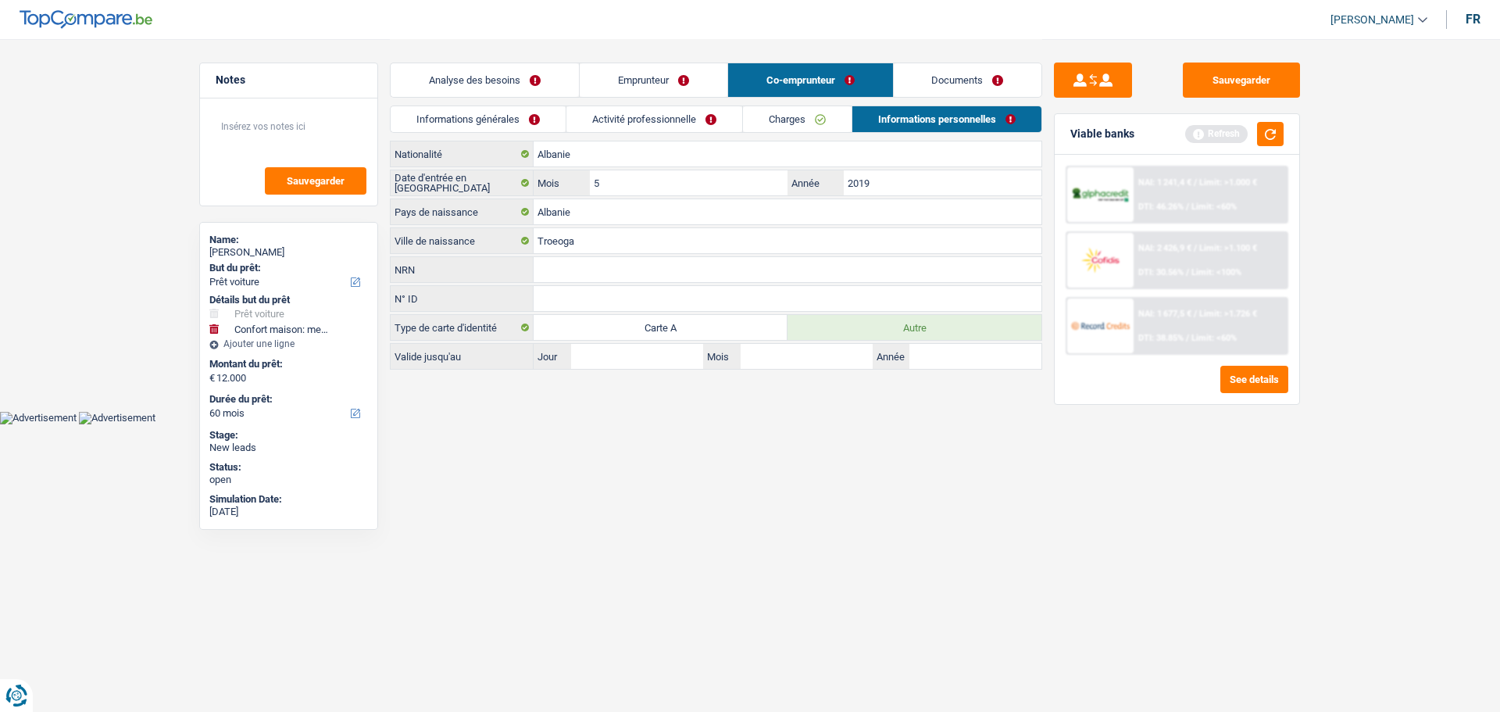
click at [1284, 136] on div "Viable banks Refresh" at bounding box center [1177, 134] width 245 height 41
click at [1266, 136] on button "button" at bounding box center [1270, 134] width 27 height 24
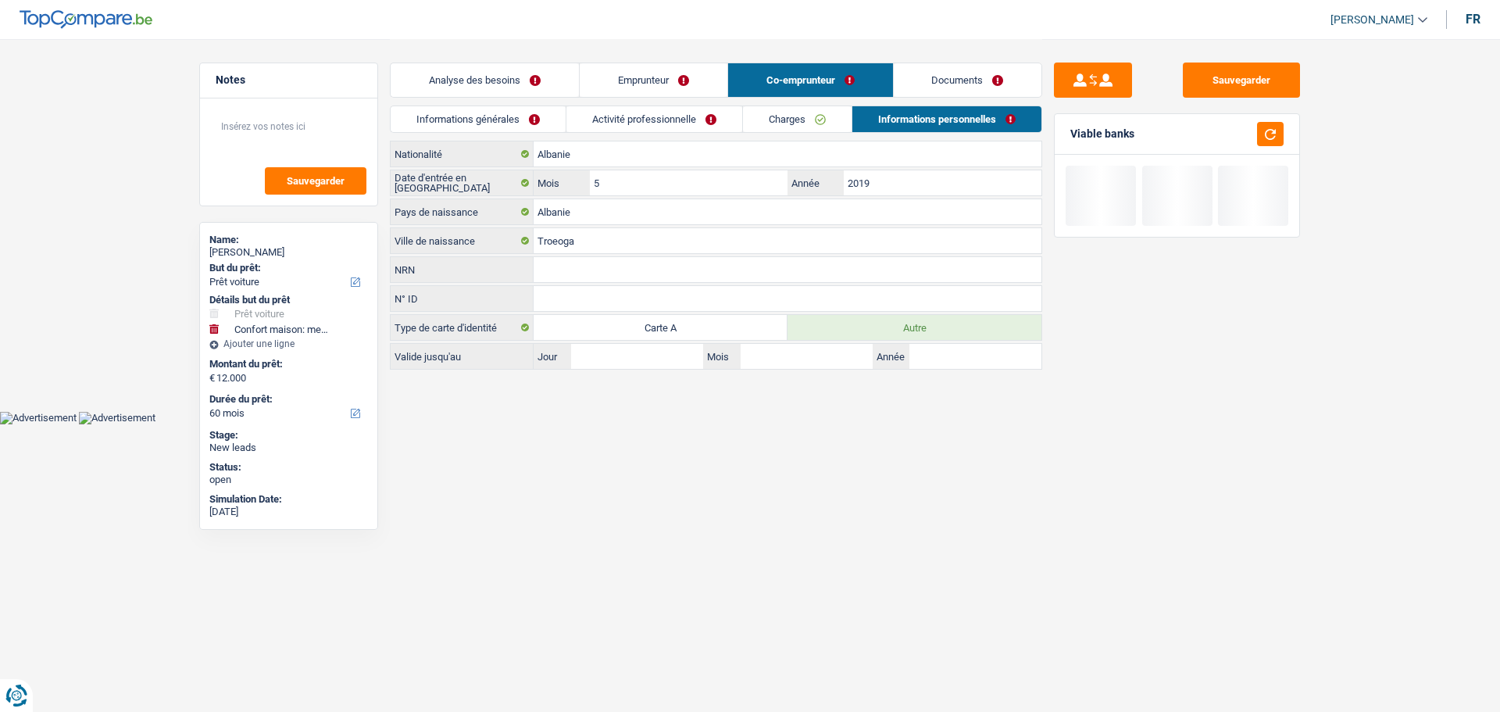
click at [508, 74] on link "Analyse des besoins" at bounding box center [485, 80] width 188 height 34
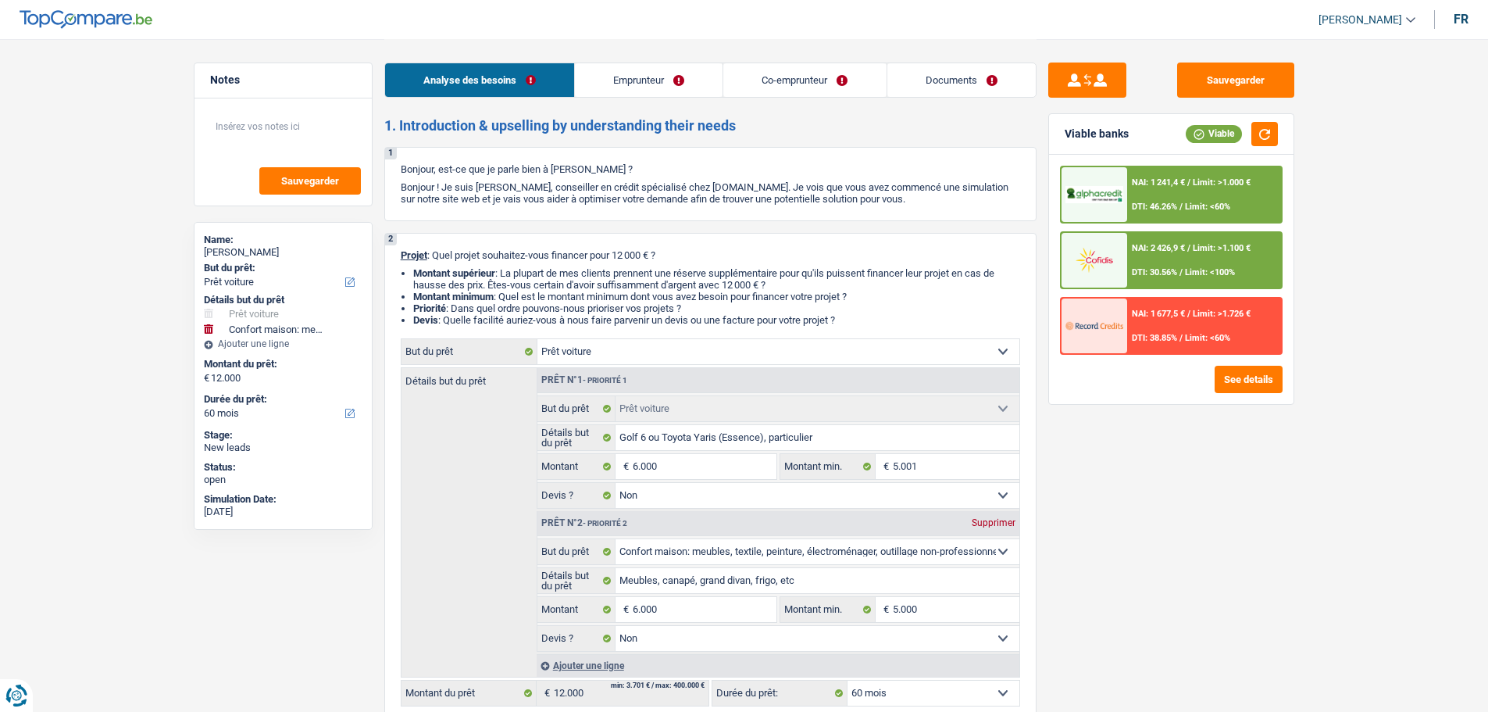
click at [1134, 252] on span "NAI: 2 426,9 €" at bounding box center [1158, 248] width 53 height 10
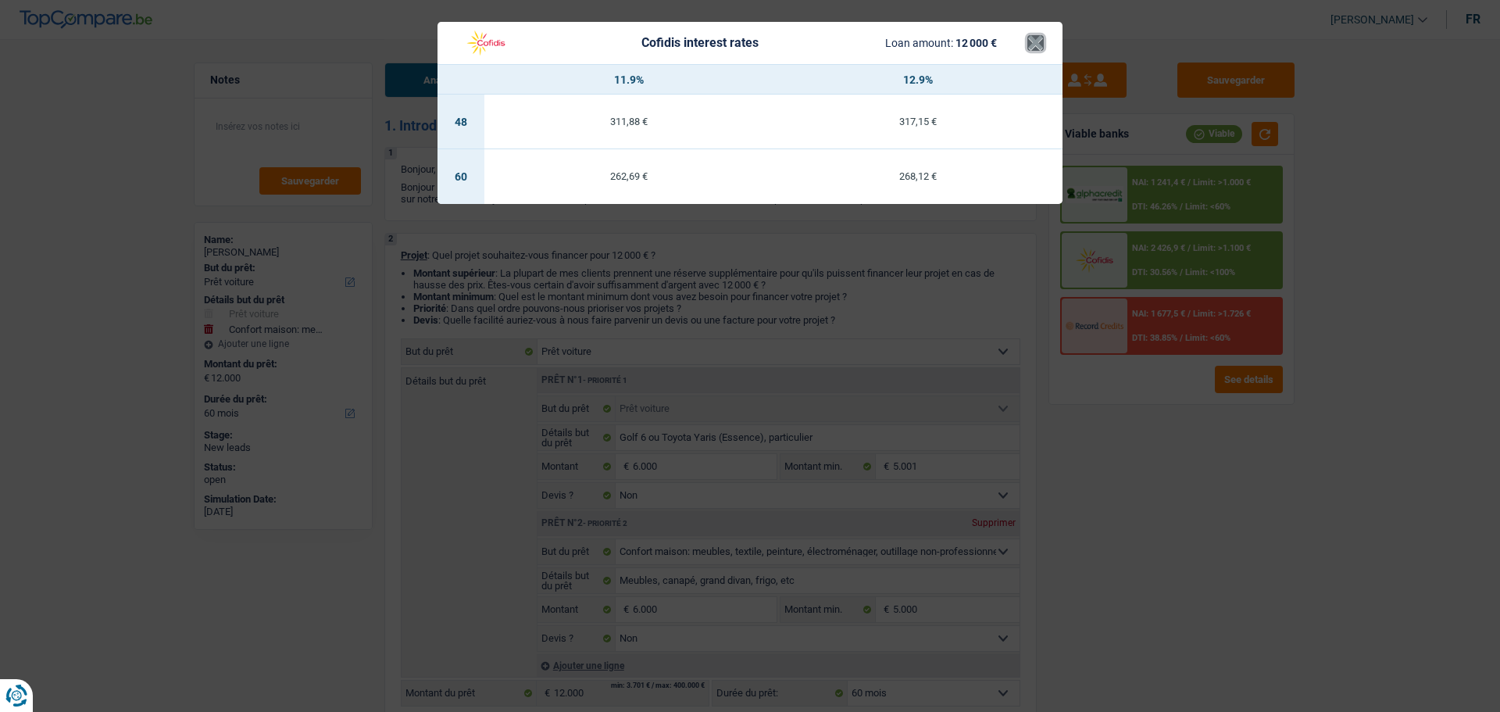
click at [1035, 45] on button "×" at bounding box center [1035, 43] width 16 height 16
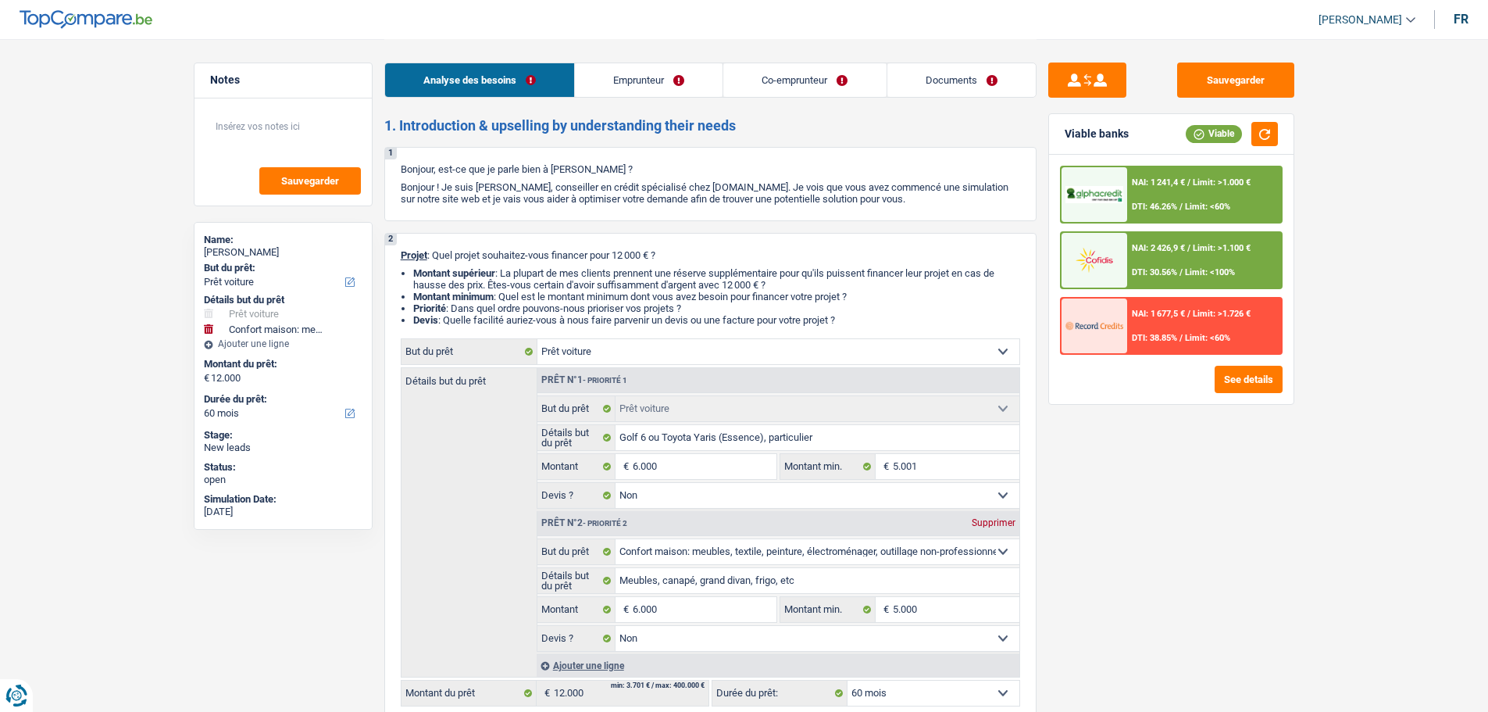
click at [1191, 210] on span "Limit: <60%" at bounding box center [1207, 207] width 45 height 10
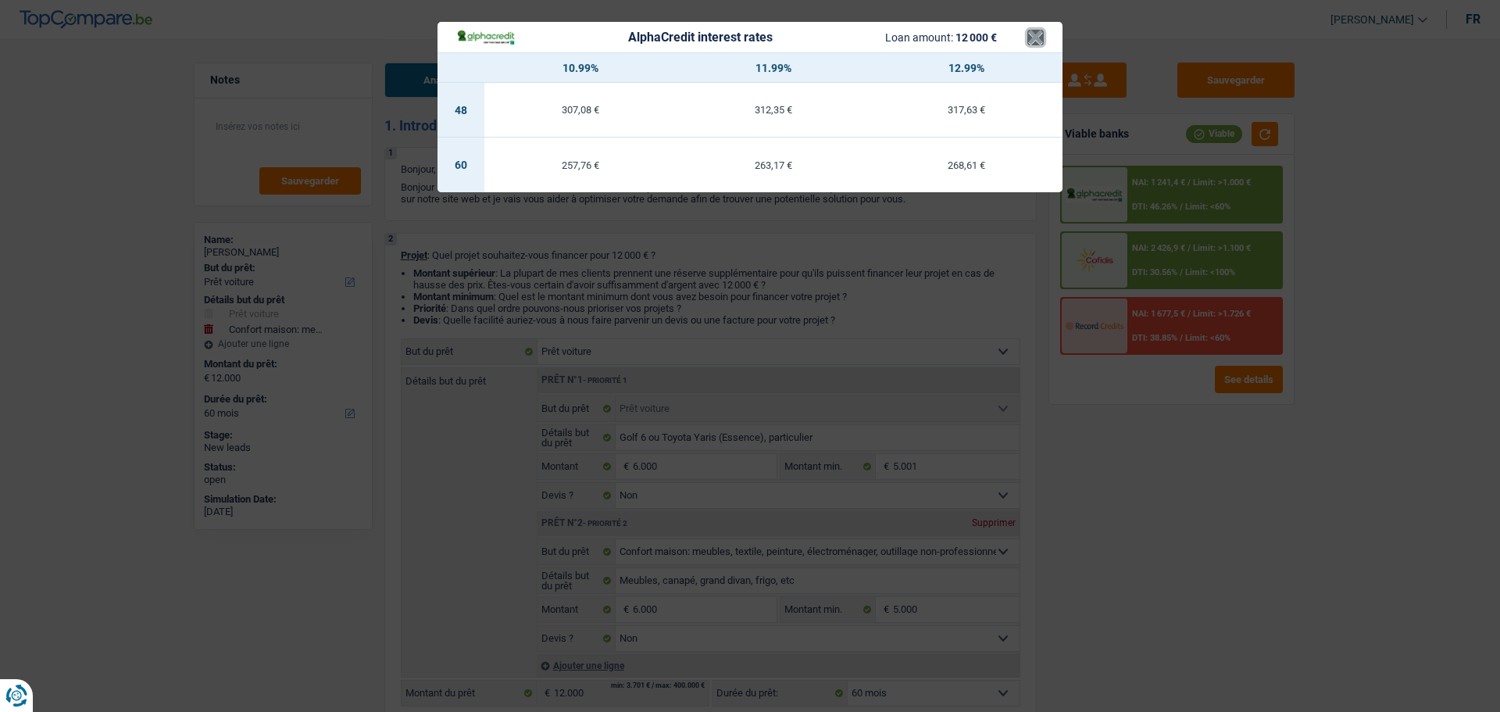
click at [1034, 33] on button "×" at bounding box center [1035, 38] width 16 height 16
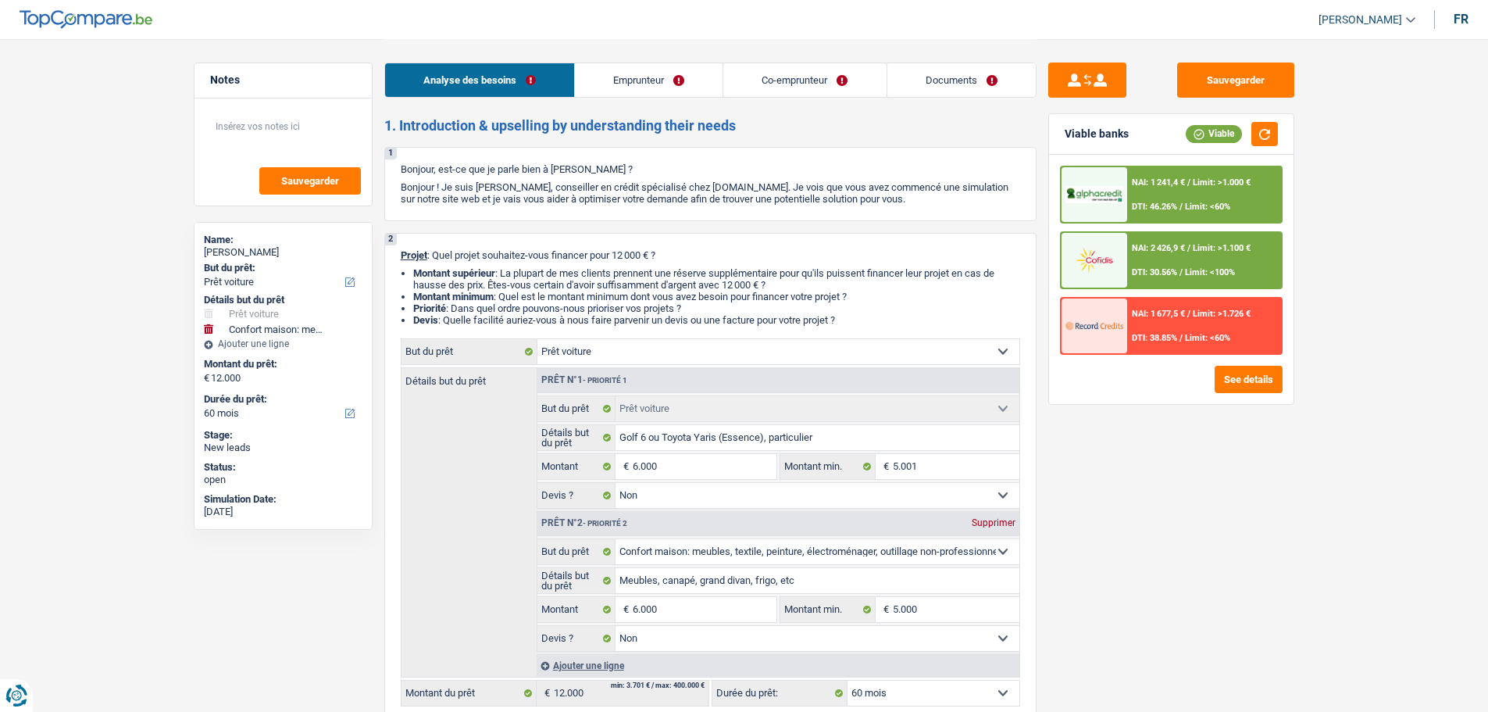
click at [1144, 245] on span "NAI: 2 426,9 €" at bounding box center [1158, 248] width 53 height 10
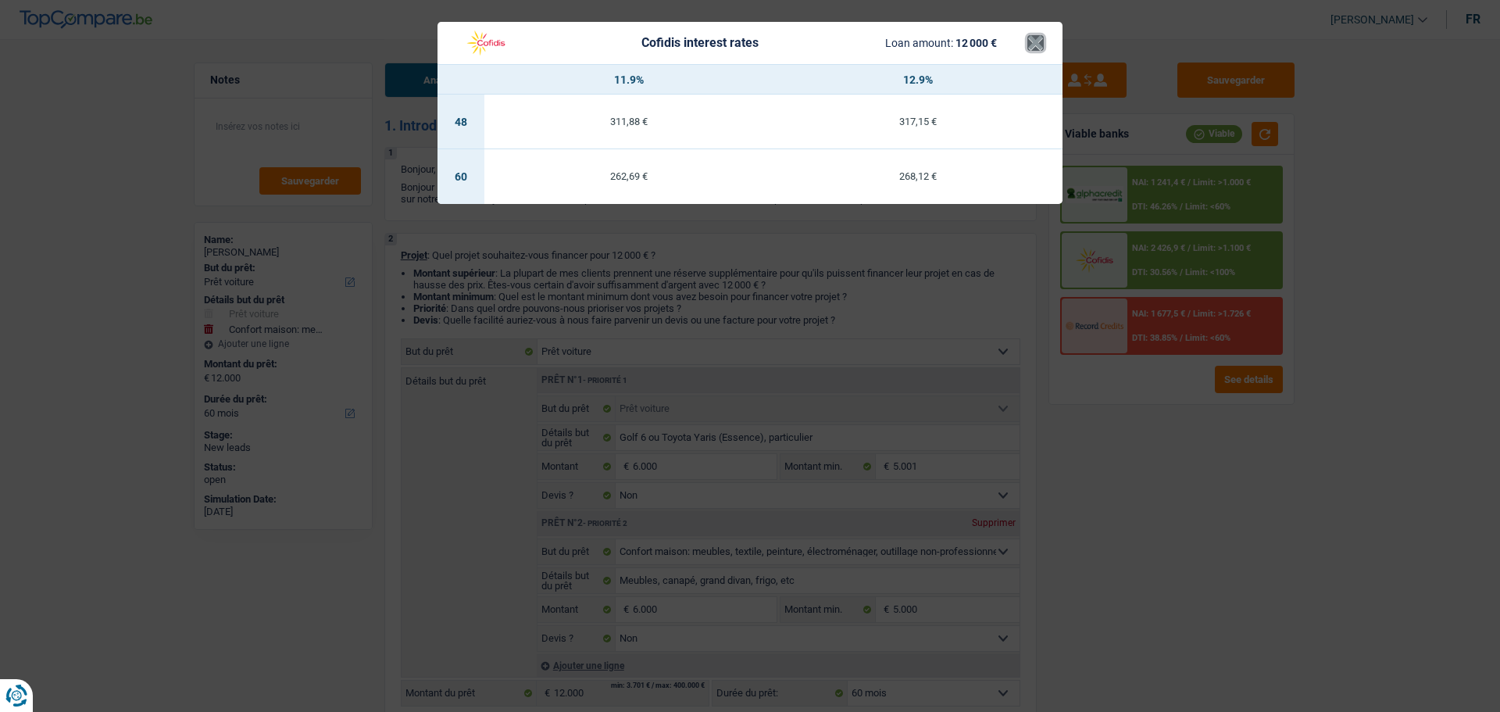
click at [1033, 36] on button "×" at bounding box center [1035, 43] width 16 height 16
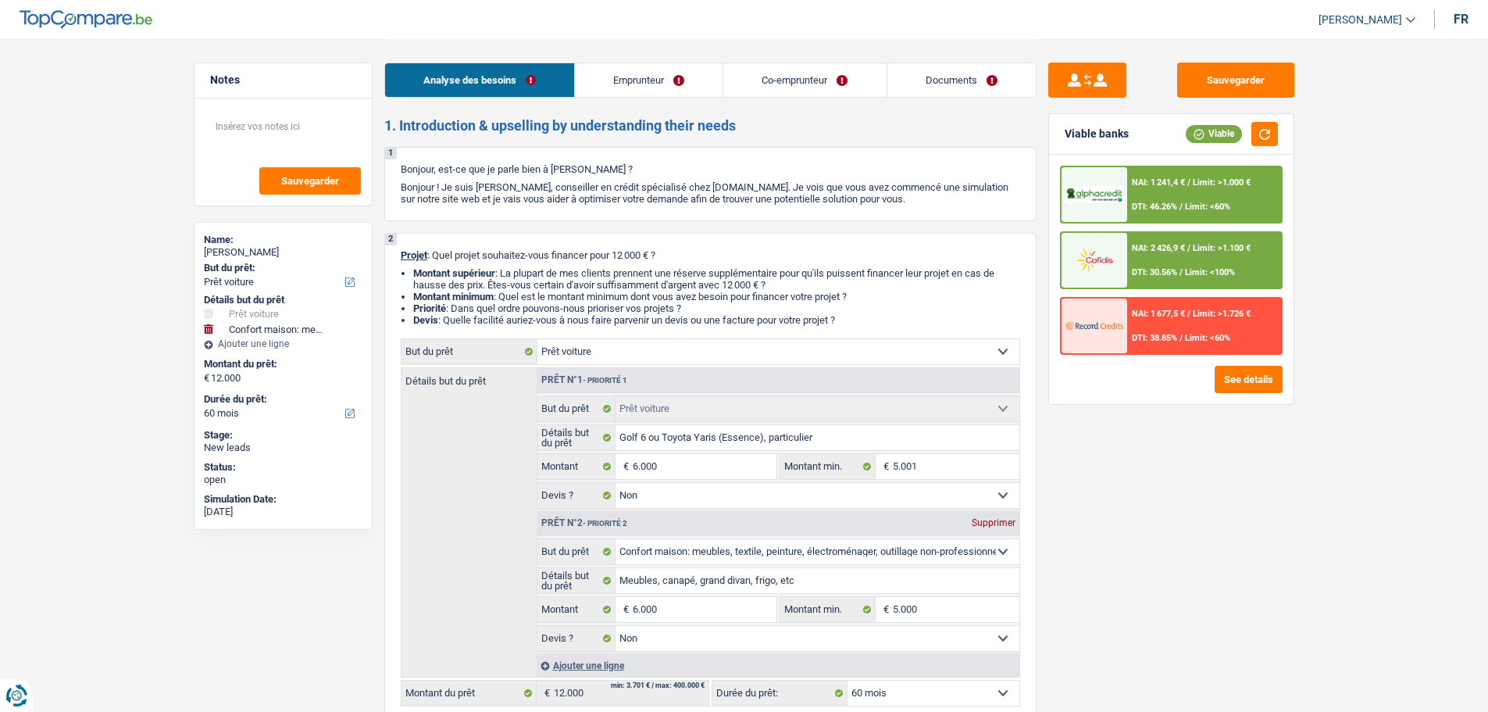
click at [1223, 326] on div "NAI: 1 677,5 € / Limit: >1.726 € DTI: 38.85% / Limit: <60%" at bounding box center [1204, 325] width 154 height 55
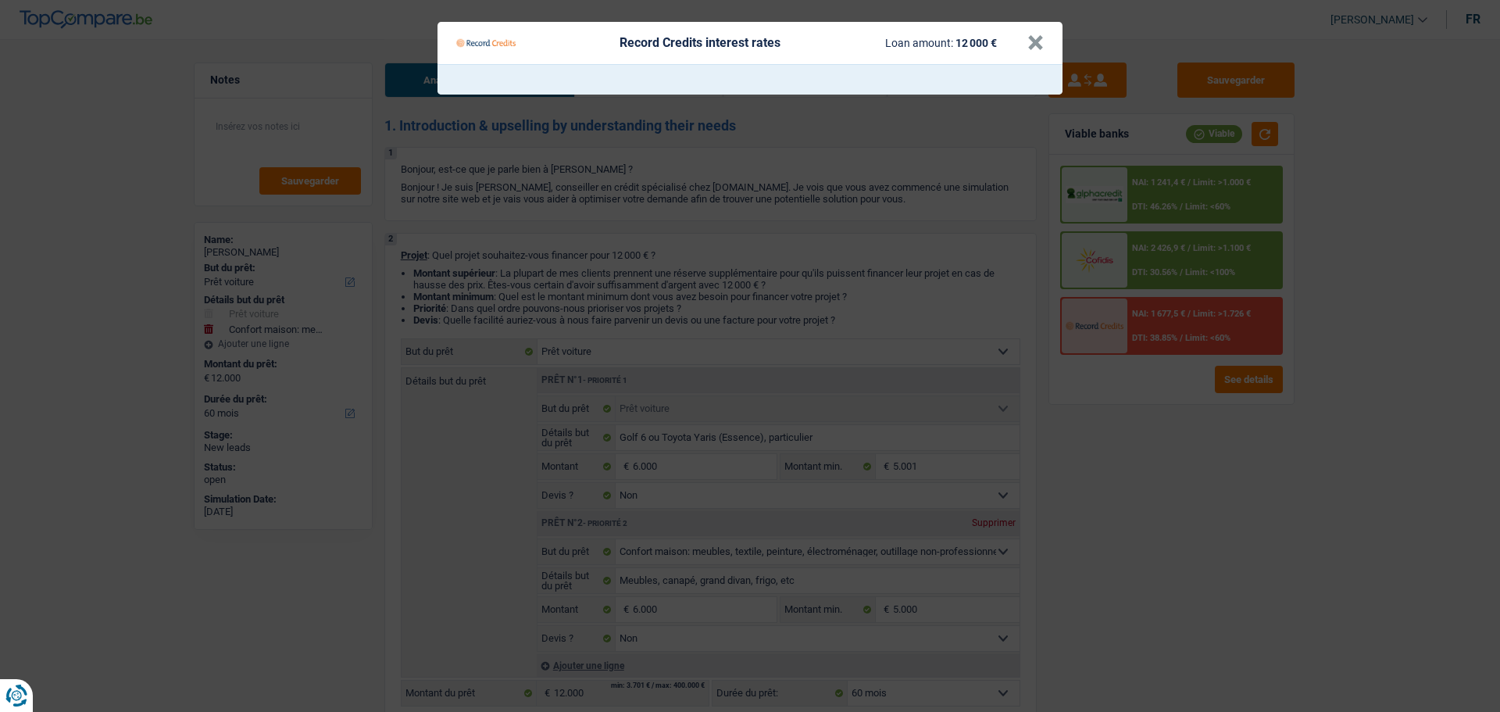
click at [1025, 37] on div "Record Credits interest rates Loan amount: 12 000 €" at bounding box center [741, 43] width 571 height 30
click at [1031, 41] on button "×" at bounding box center [1035, 43] width 16 height 16
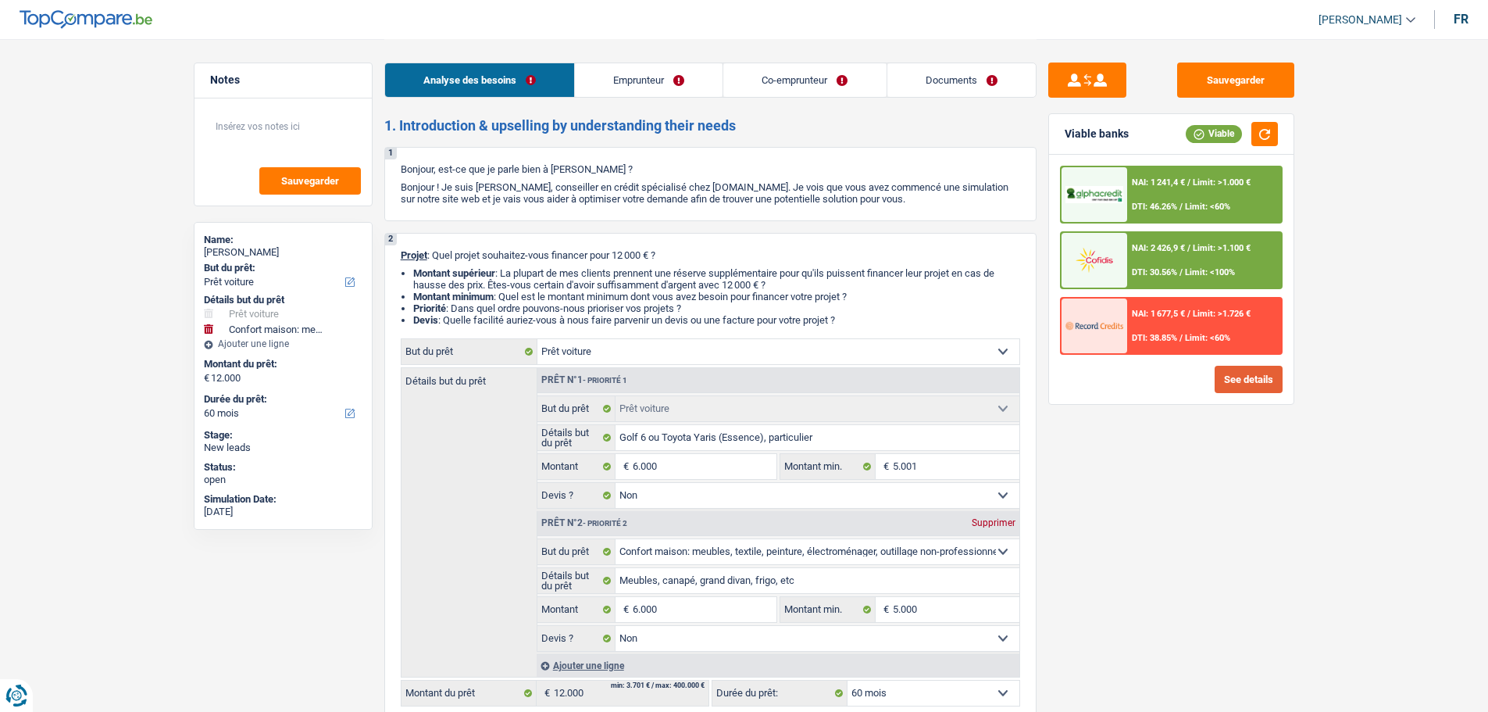
click at [1257, 374] on button "See details" at bounding box center [1249, 379] width 68 height 27
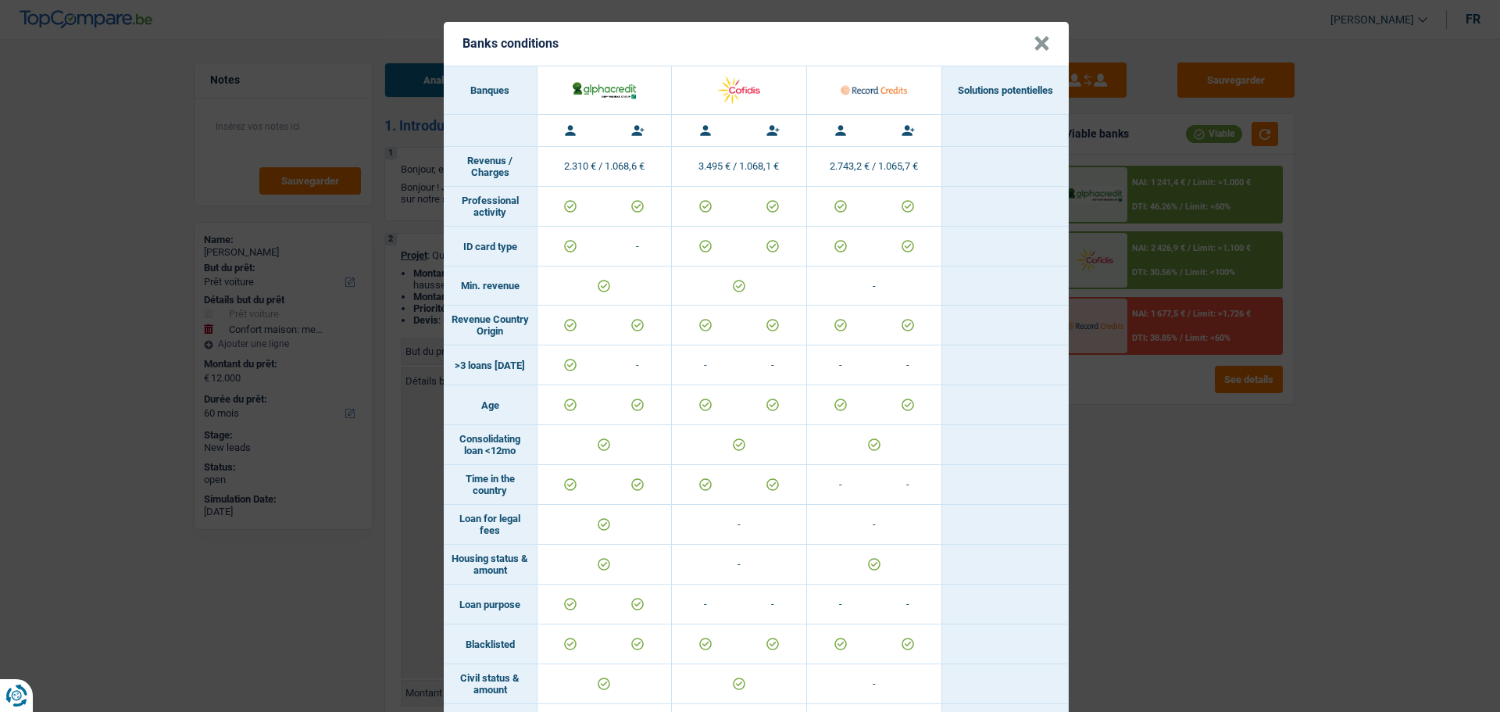
click at [1041, 44] on button "×" at bounding box center [1042, 44] width 16 height 16
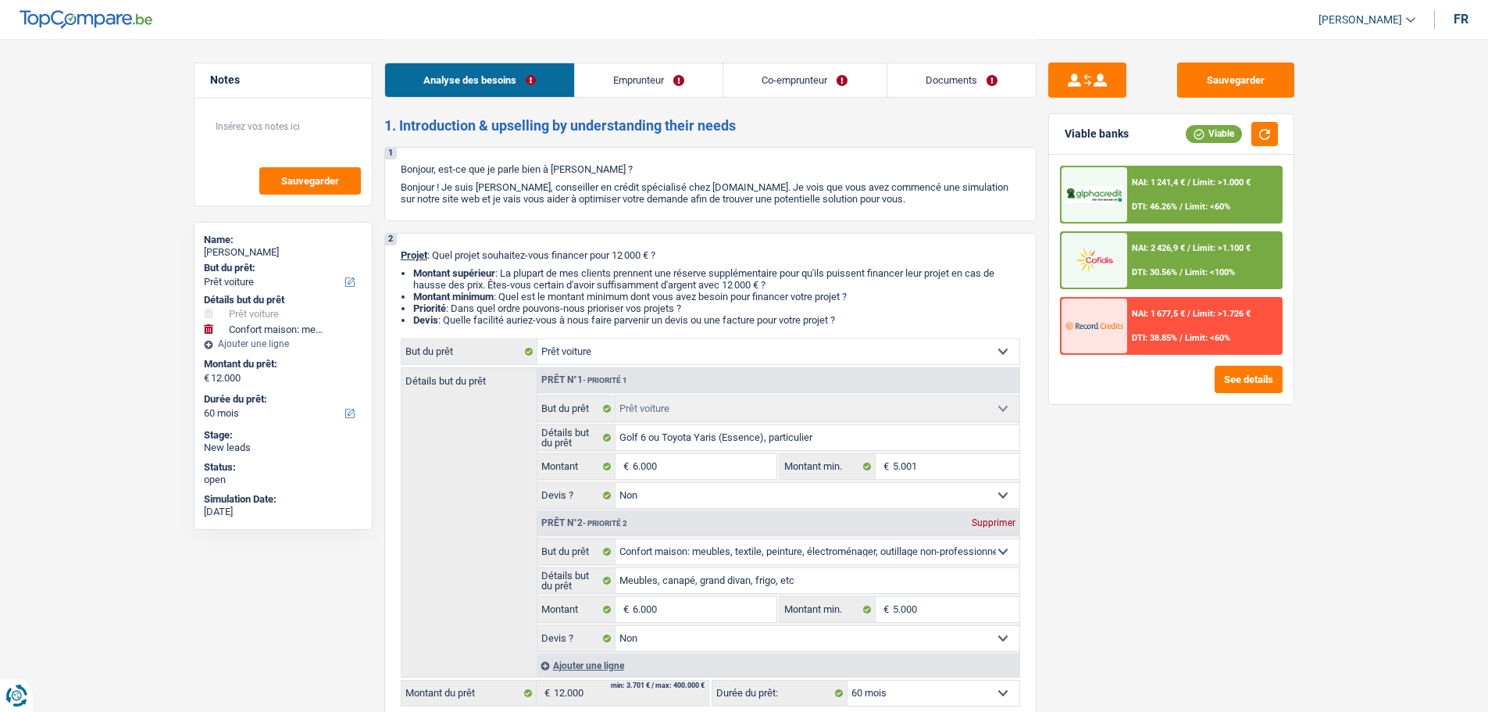
click at [1170, 245] on span "NAI: 2 426,9 €" at bounding box center [1158, 248] width 53 height 10
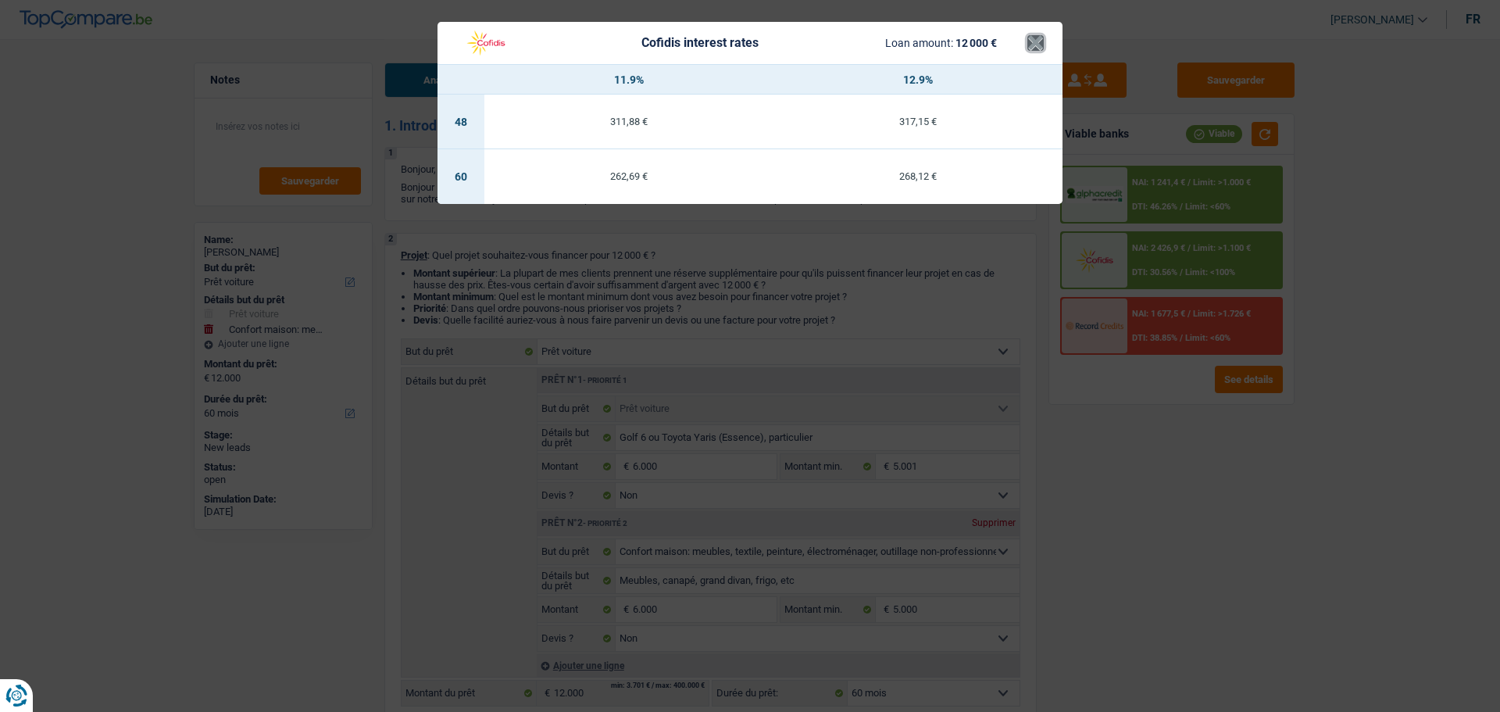
click at [1037, 43] on button "×" at bounding box center [1035, 43] width 16 height 16
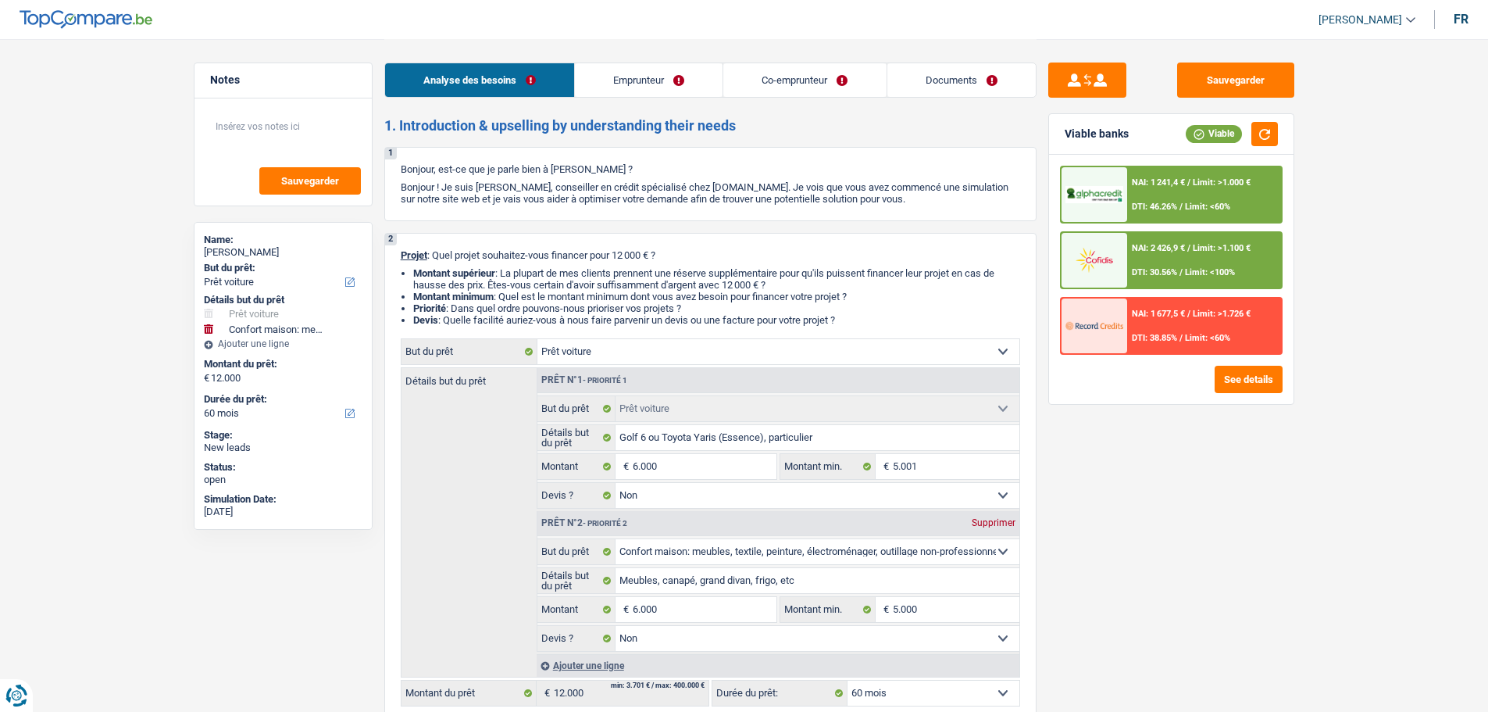
click at [1177, 163] on div "NAI: 1 241,4 € / Limit: >1.000 € DTI: 46.26% / Limit: <60% NAI: 2 426,9 € / Lim…" at bounding box center [1171, 279] width 245 height 249
click at [1185, 203] on div "DTI: 46.26% / Limit: <60%" at bounding box center [1181, 207] width 98 height 10
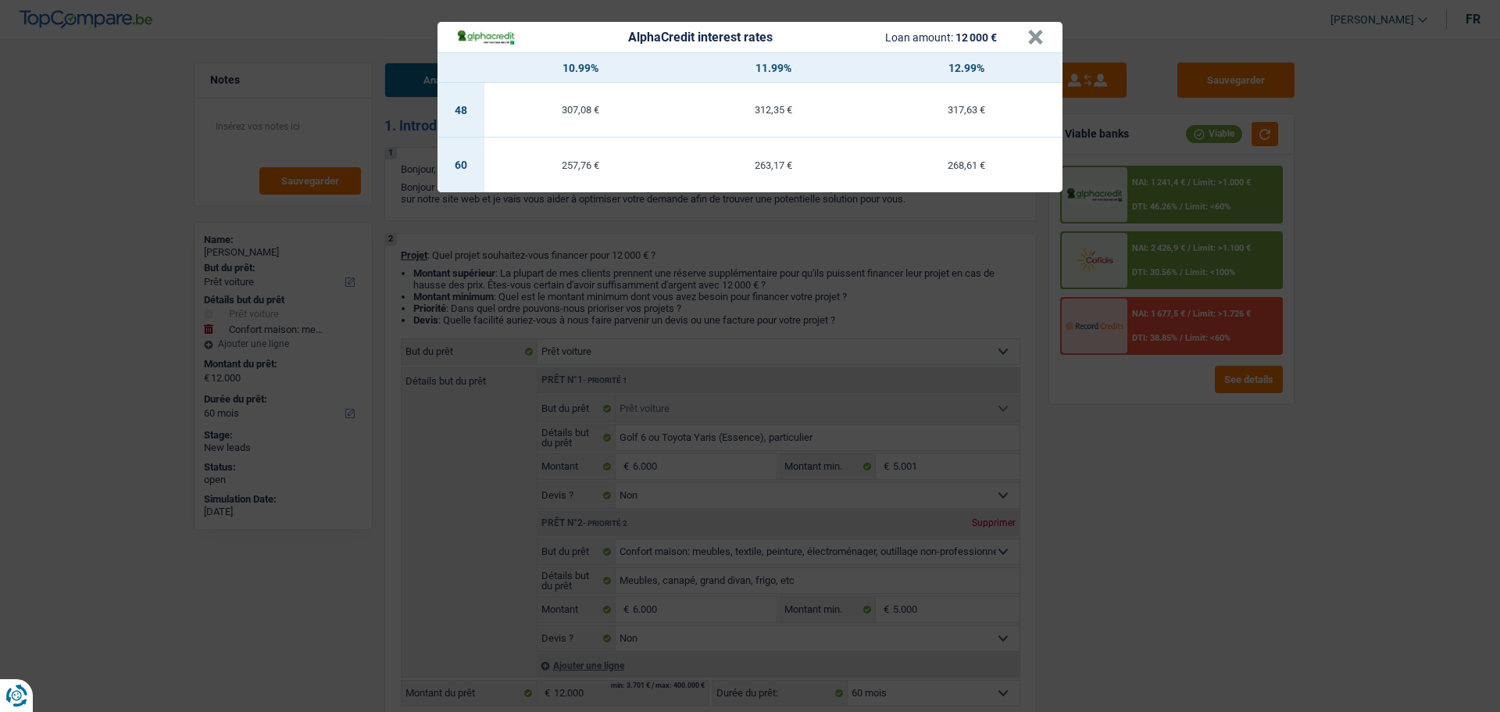
click at [1026, 33] on div "AlphaCredit interest rates Loan amount: 12 000 €" at bounding box center [741, 37] width 571 height 18
click at [1038, 38] on button "×" at bounding box center [1035, 38] width 16 height 16
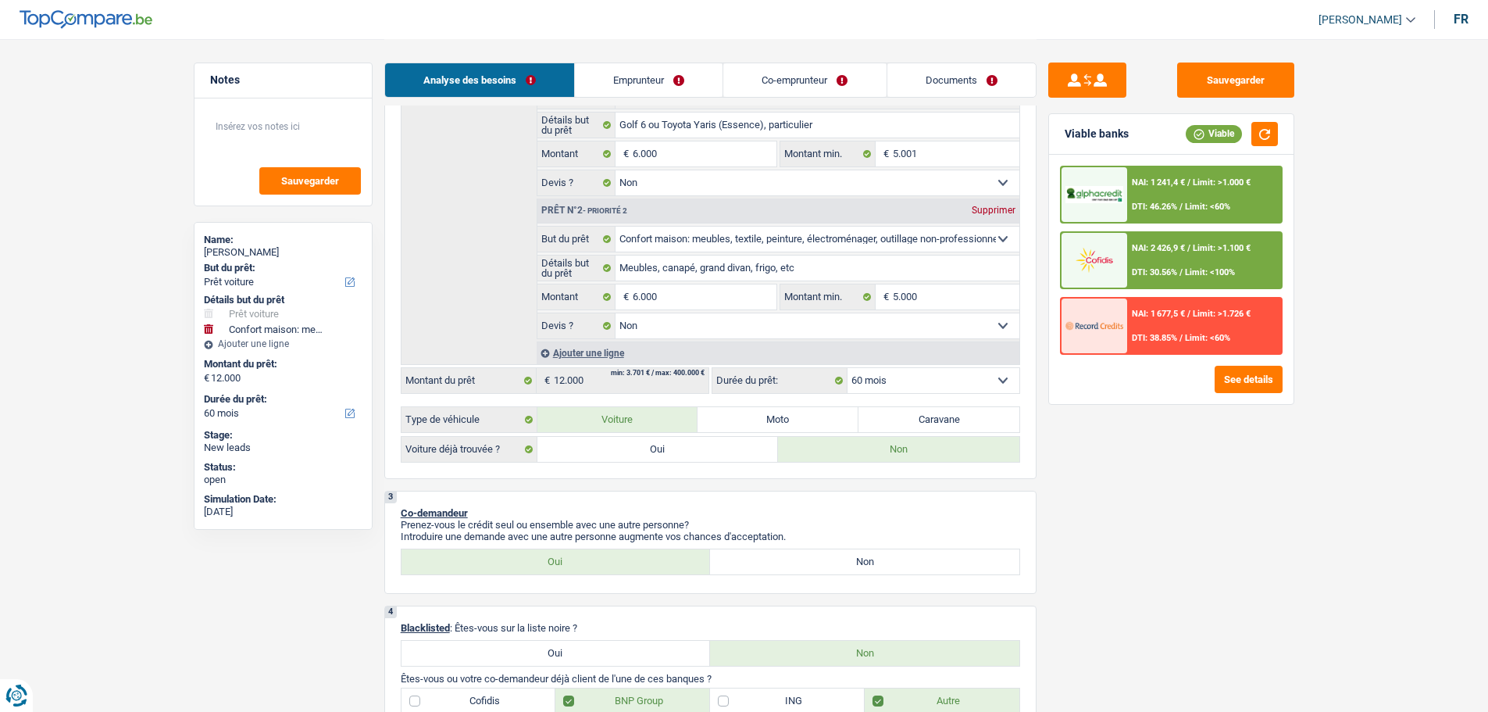
scroll to position [391, 0]
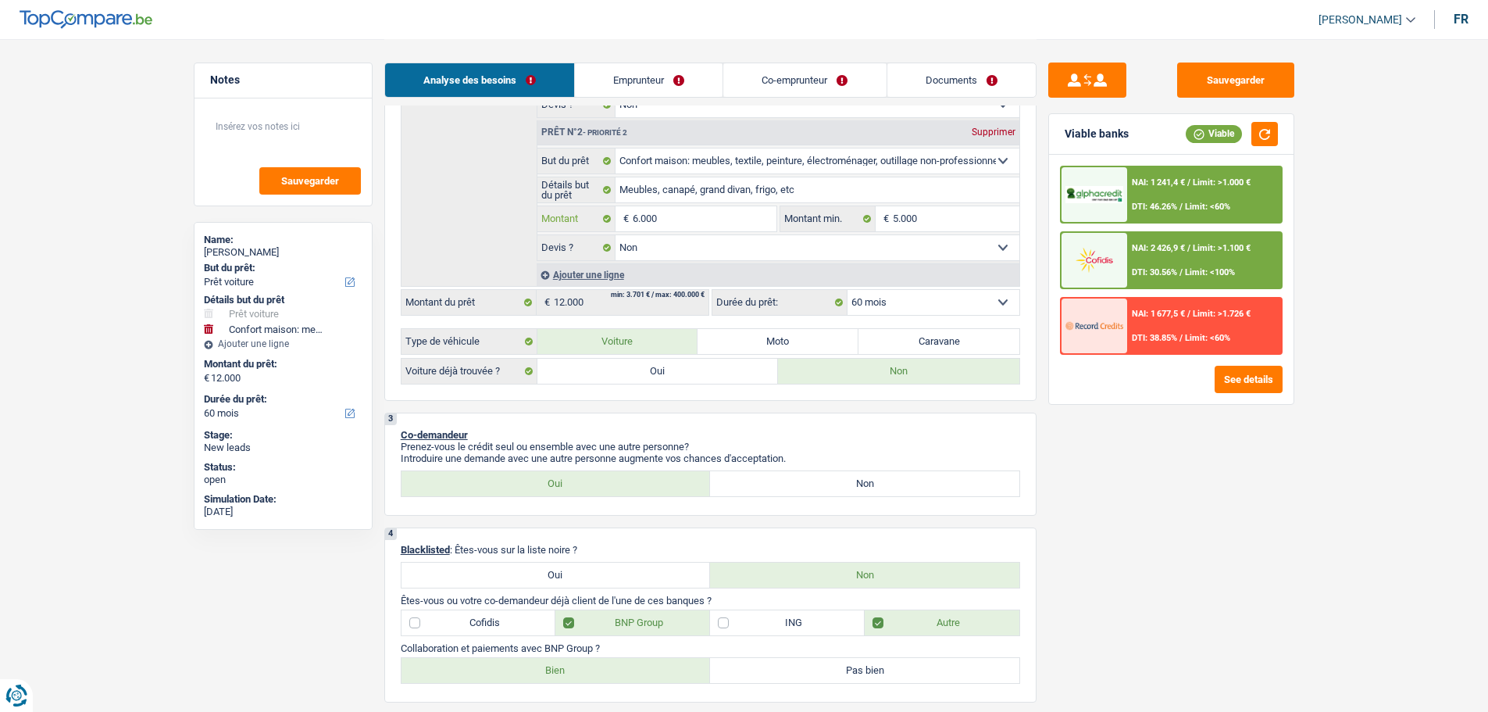
click at [696, 214] on input "6.000" at bounding box center [704, 218] width 143 height 25
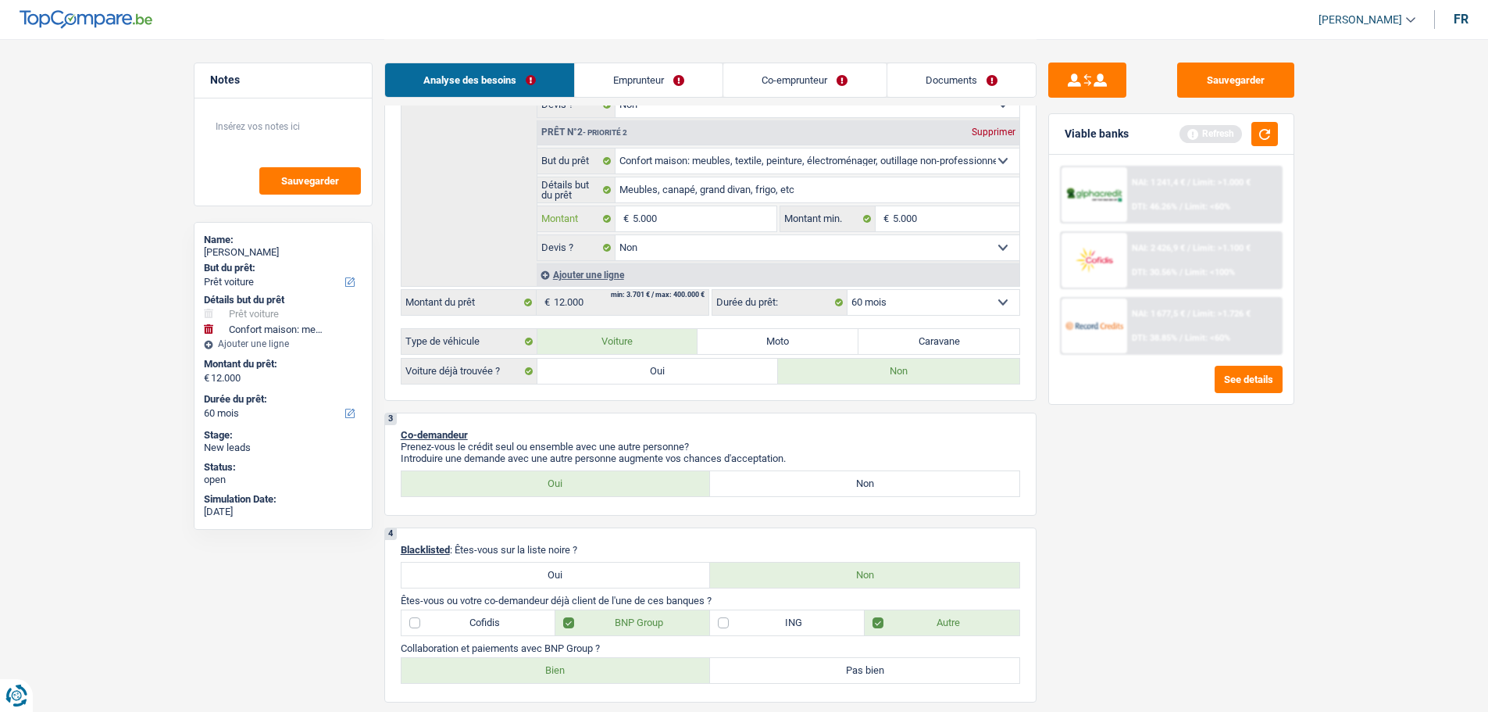
scroll to position [78, 0]
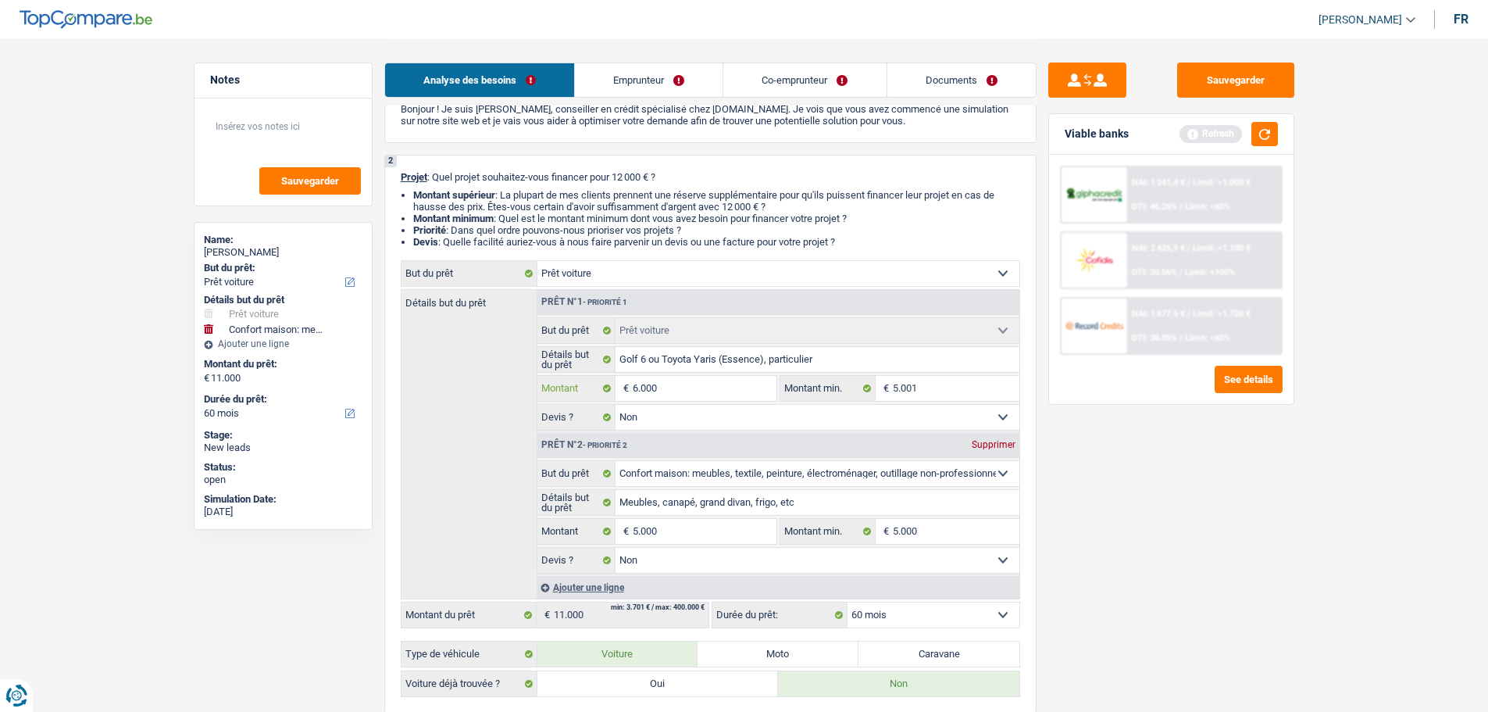
click at [678, 380] on input "6.000" at bounding box center [704, 388] width 143 height 25
click at [1260, 133] on button "button" at bounding box center [1265, 134] width 27 height 24
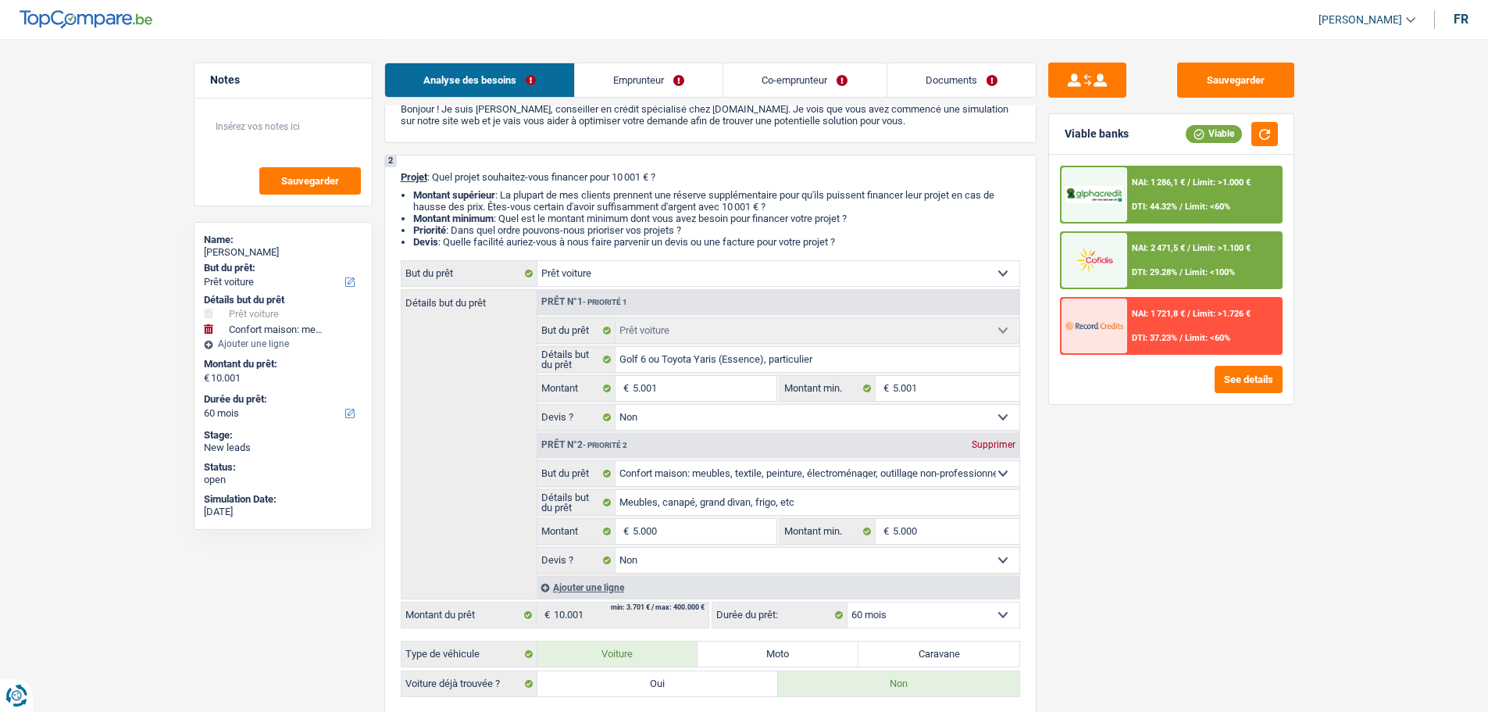
click at [1164, 277] on div "NAI: 2 471,5 € / Limit: >1.100 € DTI: 29.28% / Limit: <100%" at bounding box center [1204, 260] width 154 height 55
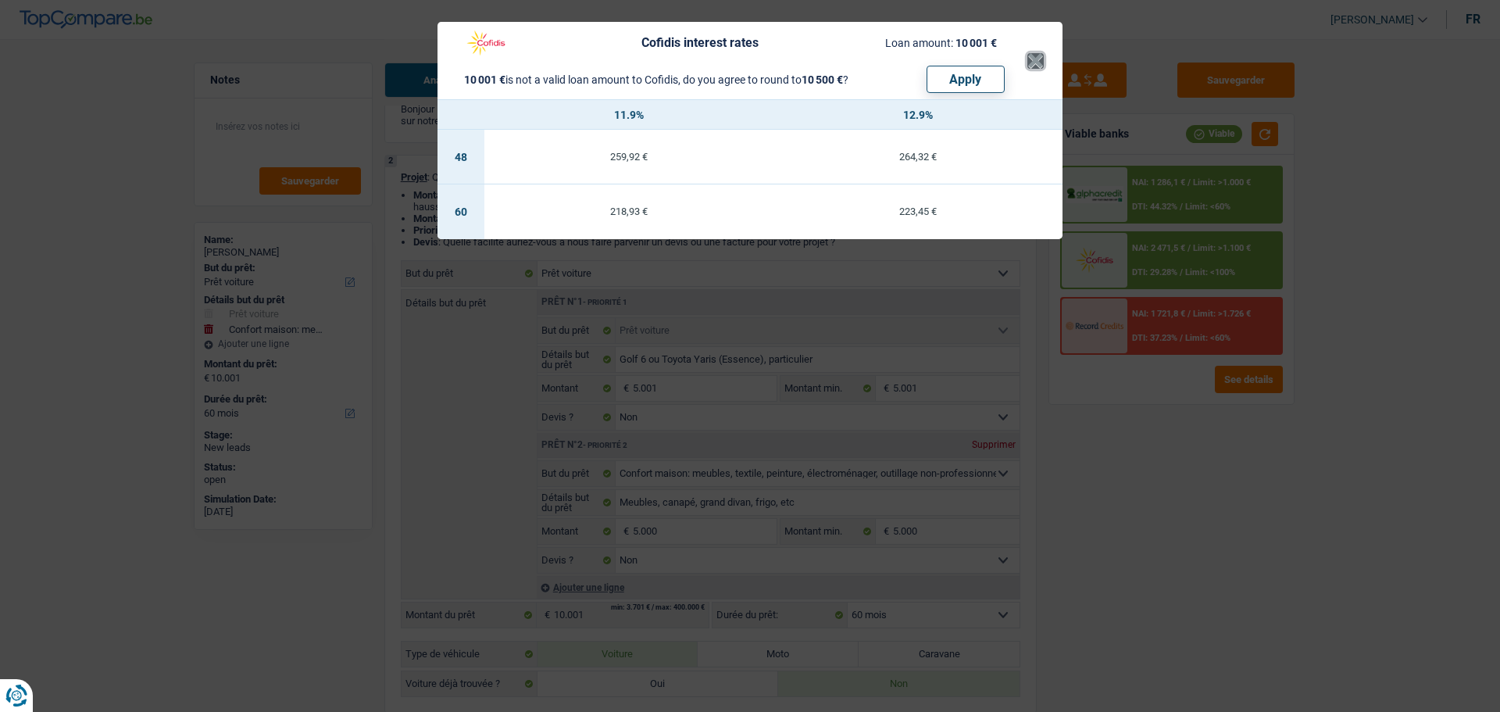
click at [1032, 62] on button "×" at bounding box center [1035, 61] width 16 height 16
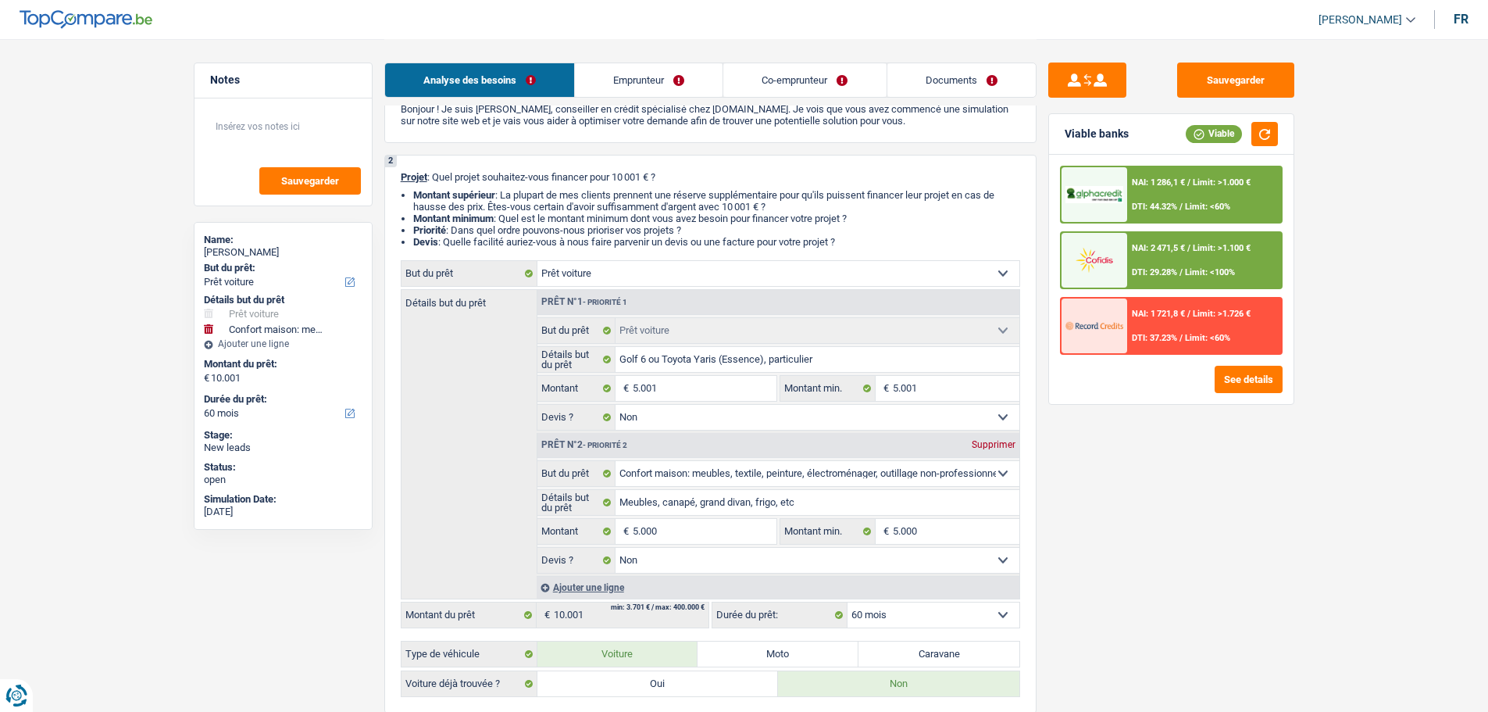
click at [1179, 191] on div "NAI: 1 286,1 € / Limit: >1.000 € DTI: 44.32% / Limit: <60%" at bounding box center [1204, 194] width 154 height 55
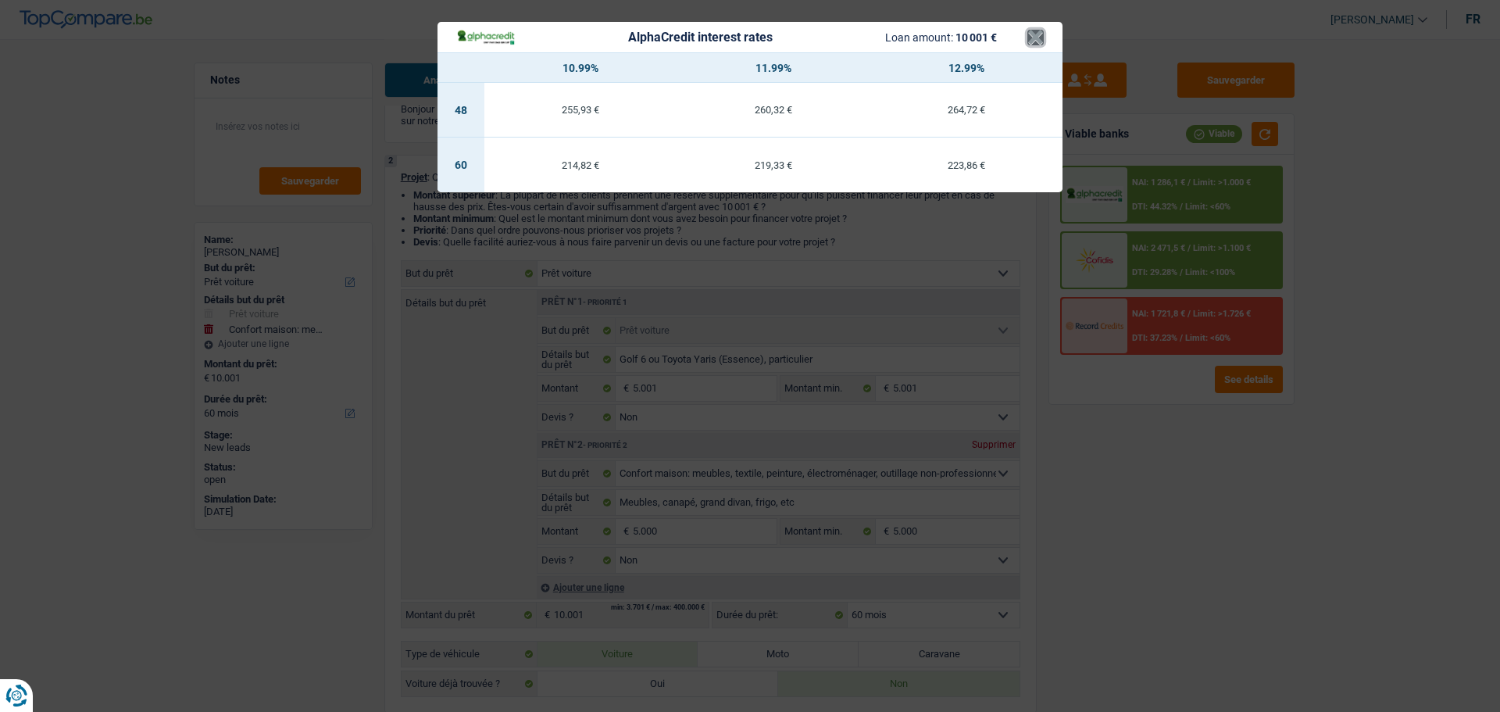
click at [1040, 30] on button "×" at bounding box center [1035, 38] width 16 height 16
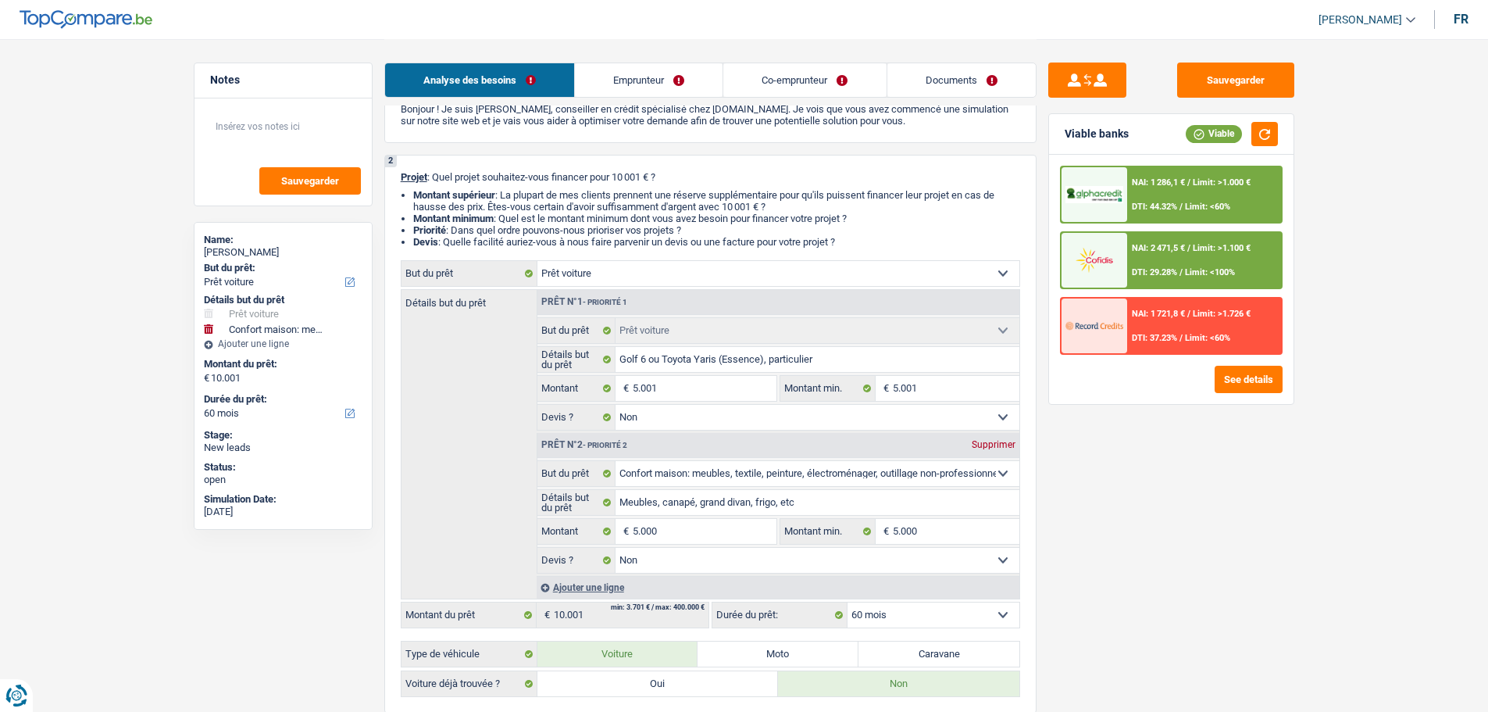
click at [1122, 266] on img at bounding box center [1095, 259] width 58 height 29
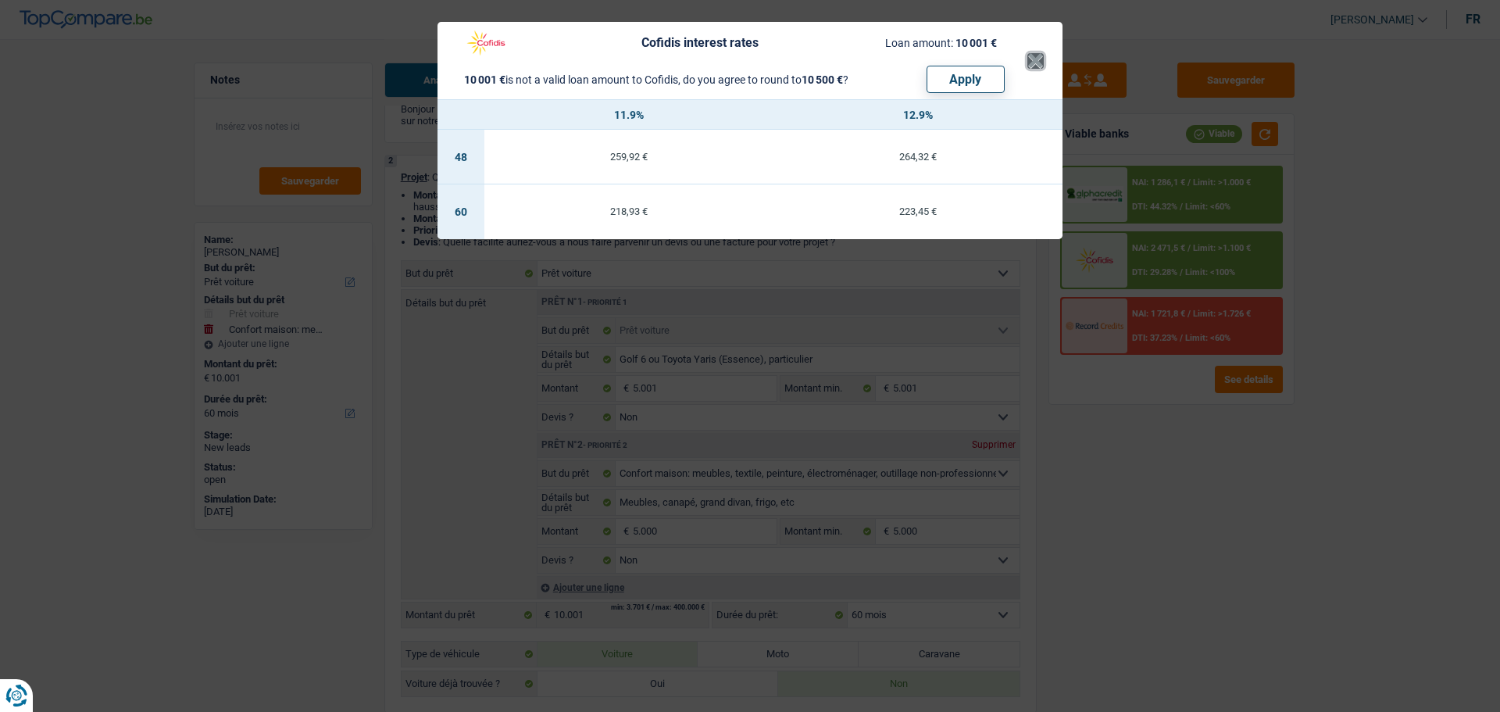
click at [1039, 63] on button "×" at bounding box center [1035, 61] width 16 height 16
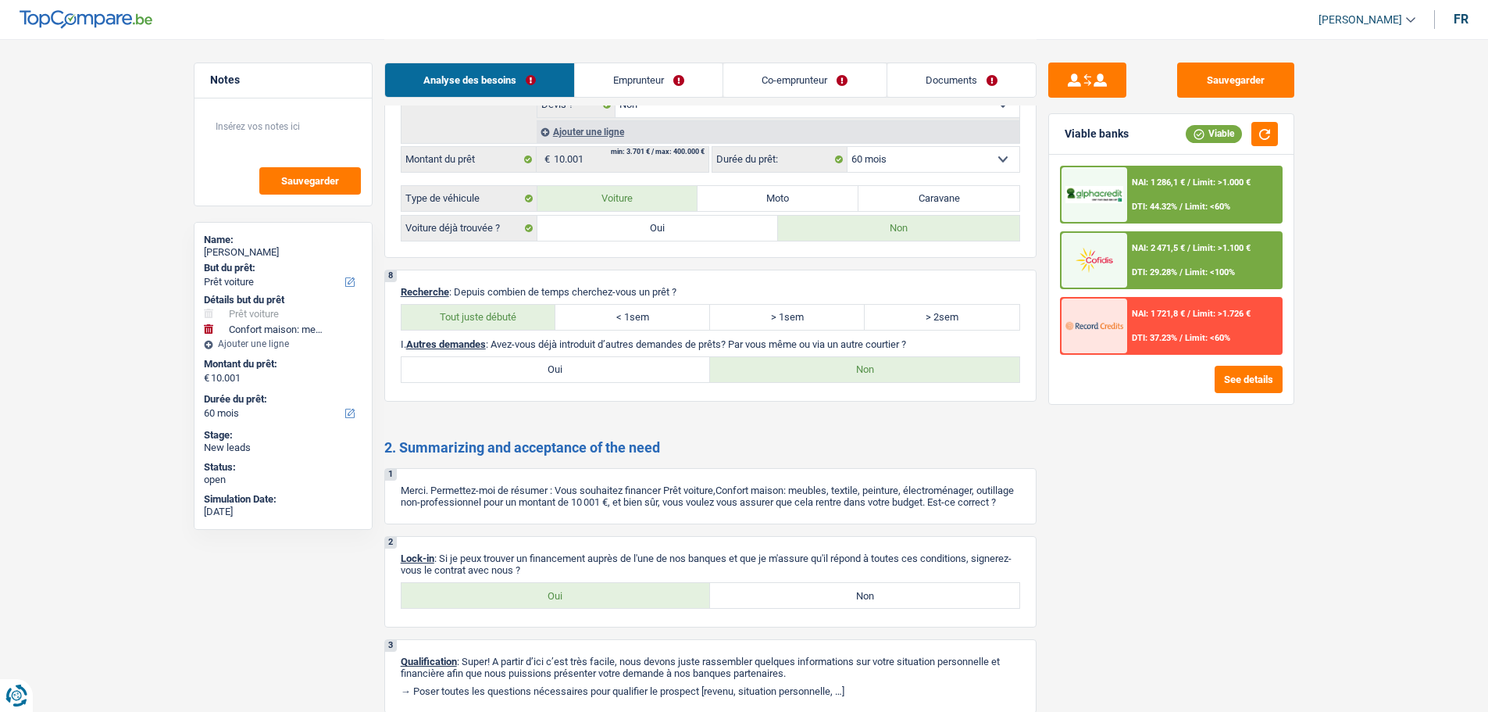
scroll to position [2469, 0]
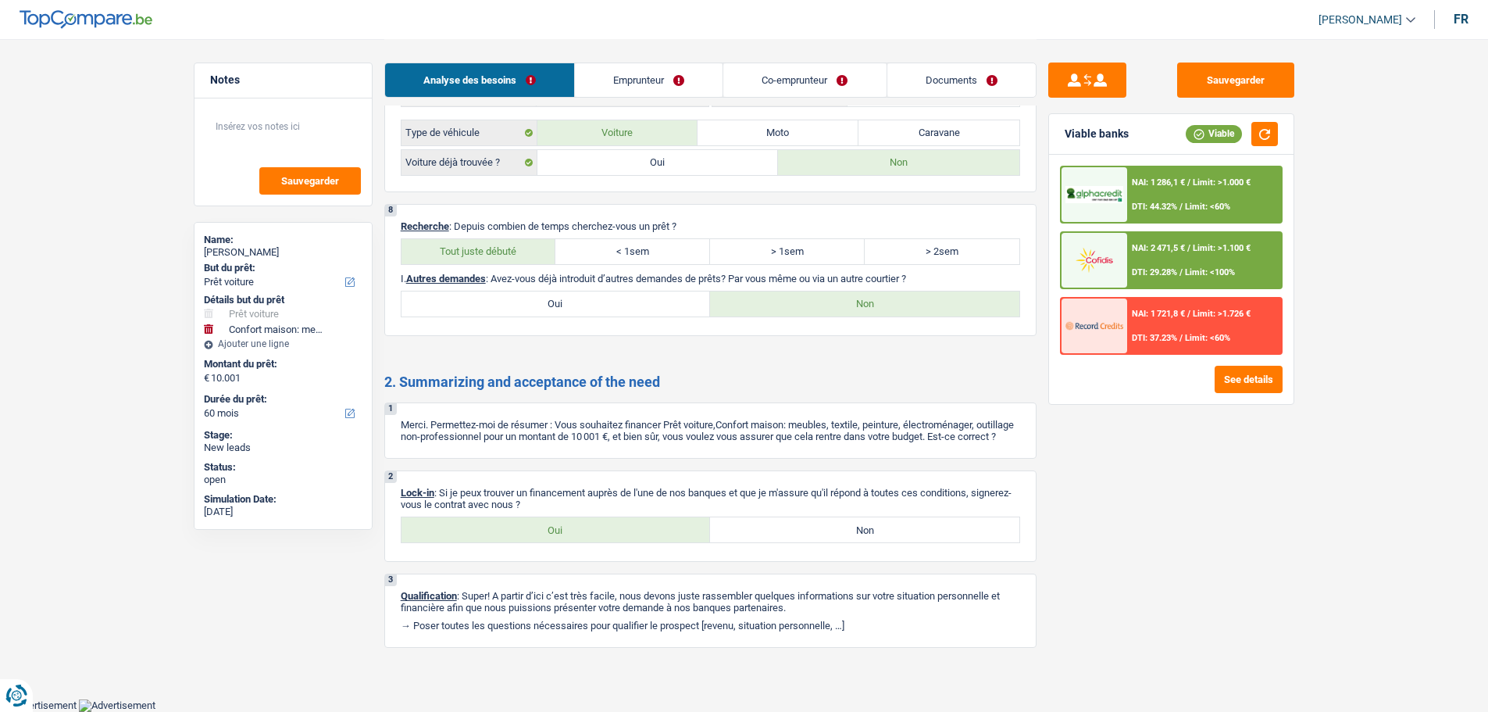
click at [598, 538] on label "Oui" at bounding box center [556, 529] width 309 height 25
click at [598, 538] on input "Oui" at bounding box center [556, 529] width 309 height 25
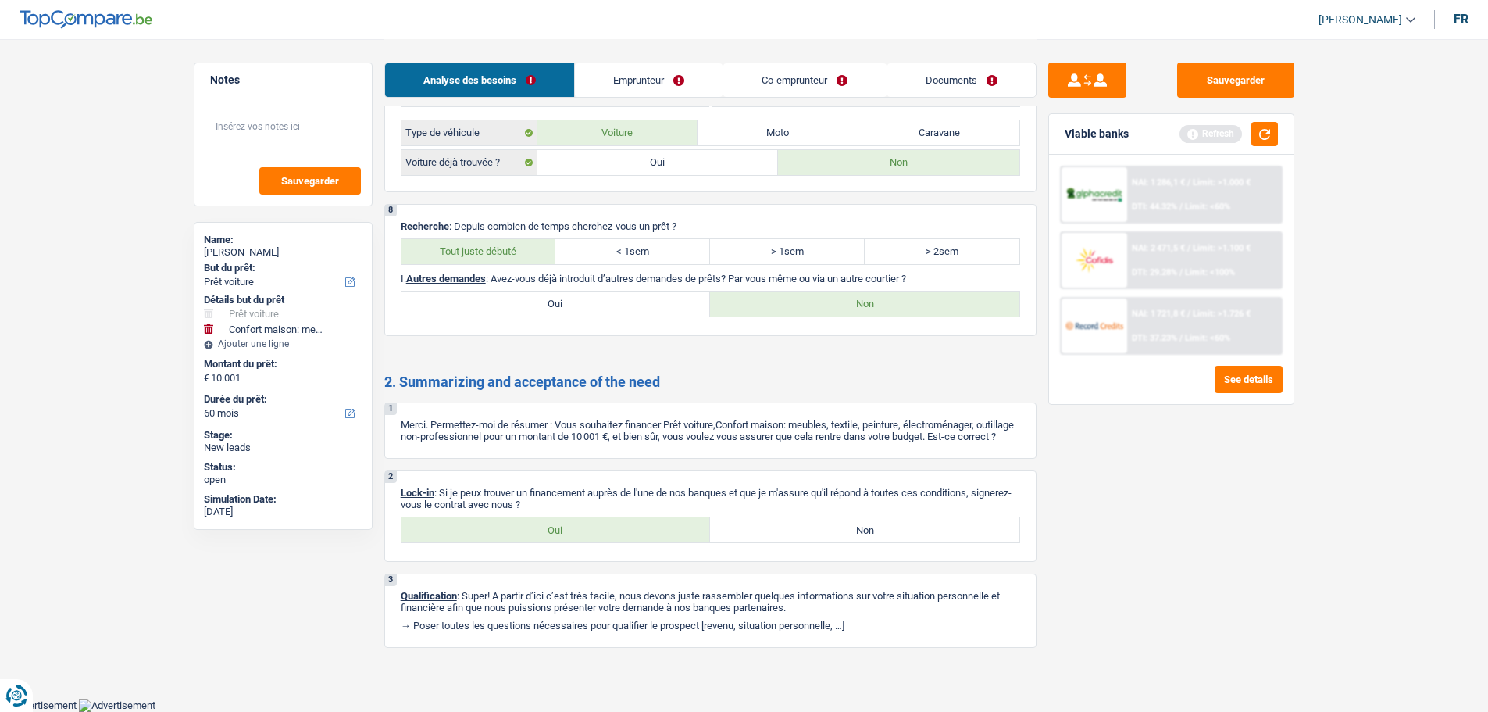
click at [958, 79] on link "Documents" at bounding box center [962, 80] width 148 height 34
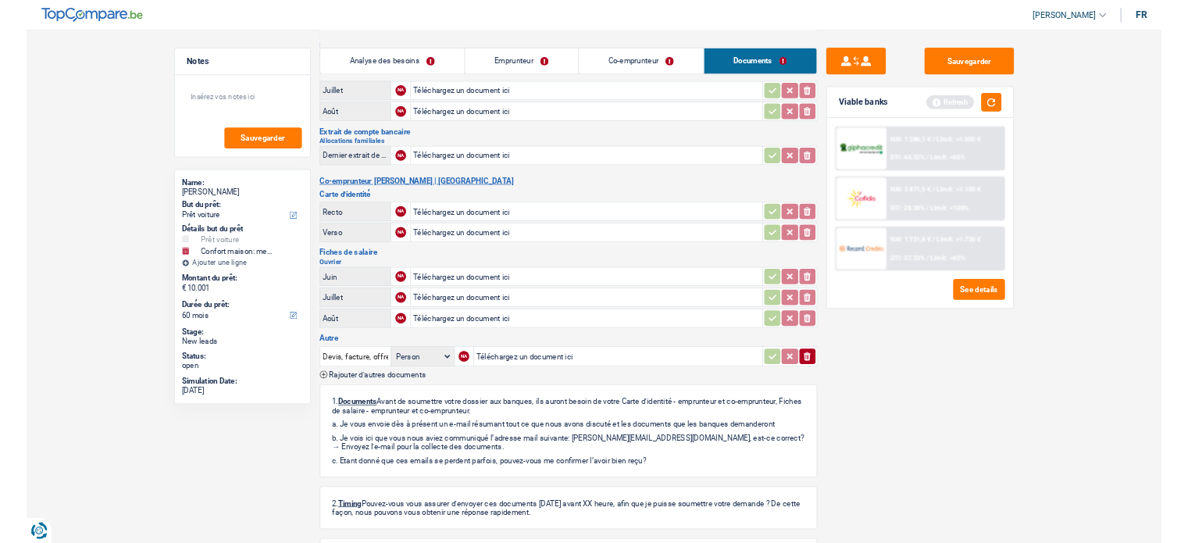
scroll to position [0, 0]
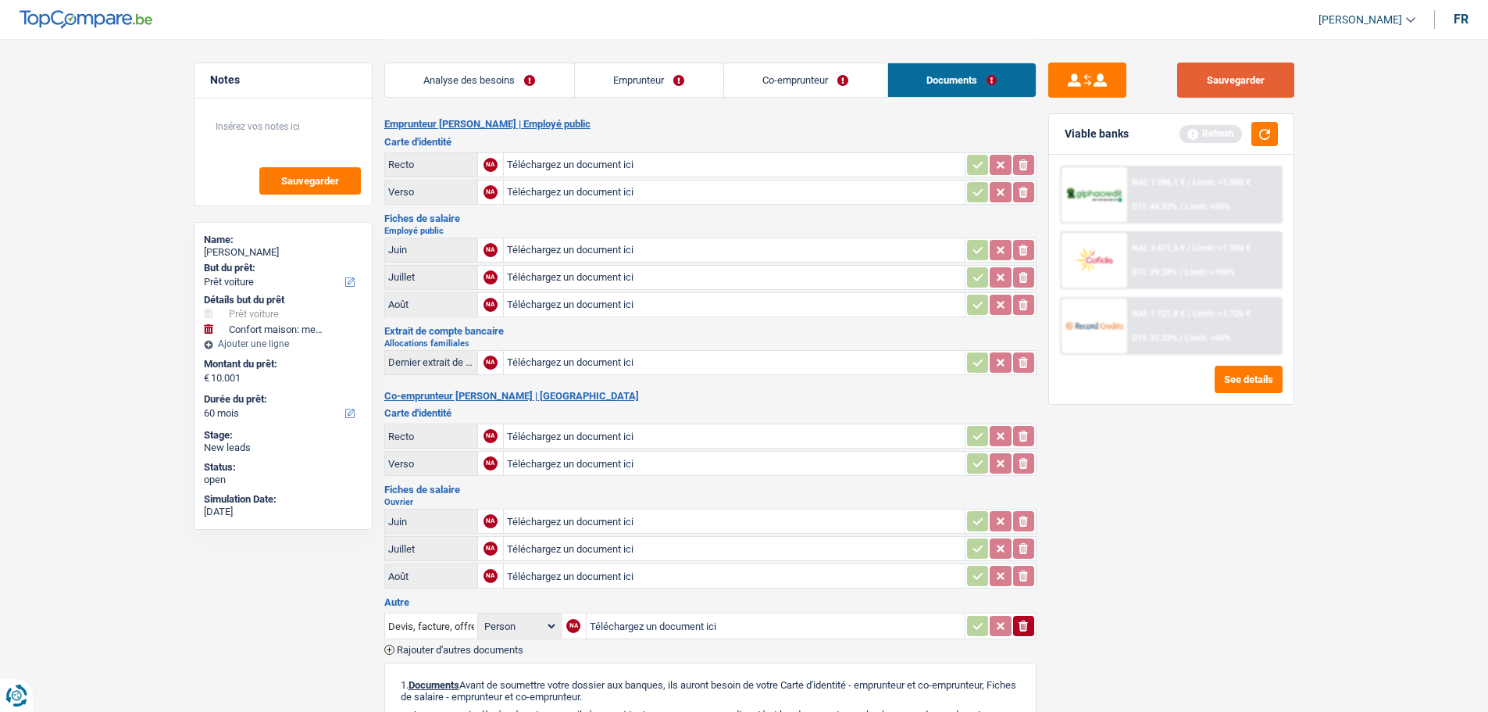
click at [1255, 84] on button "Sauvegarder" at bounding box center [1235, 80] width 117 height 35
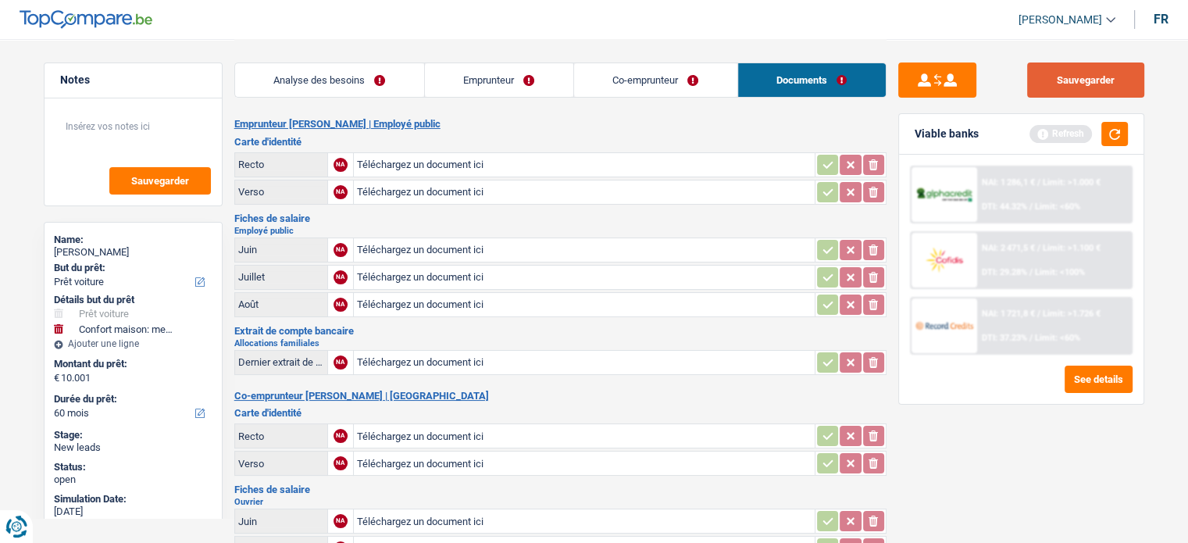
click at [1056, 88] on button "Sauvegarder" at bounding box center [1085, 80] width 117 height 35
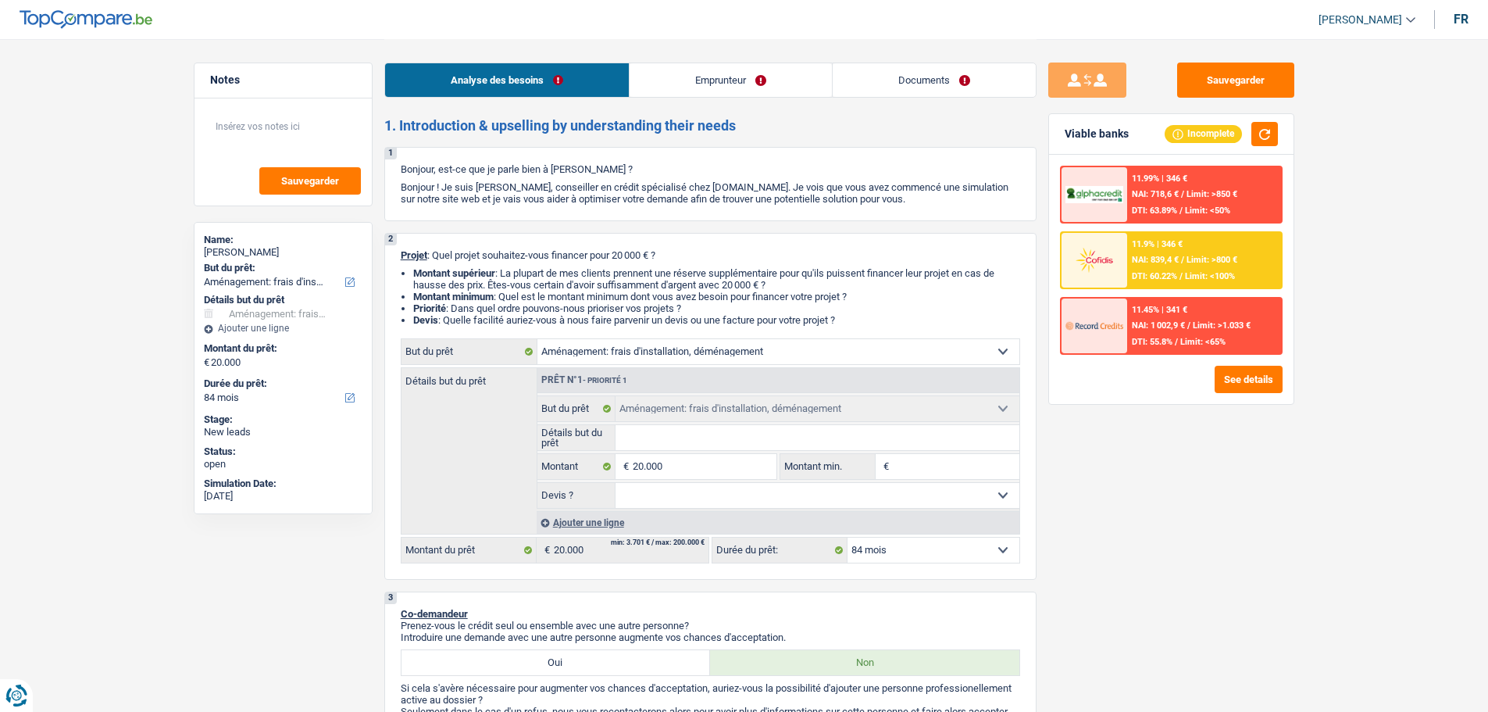
select select "movingOrInstallation"
select select "84"
select select "movingOrInstallation"
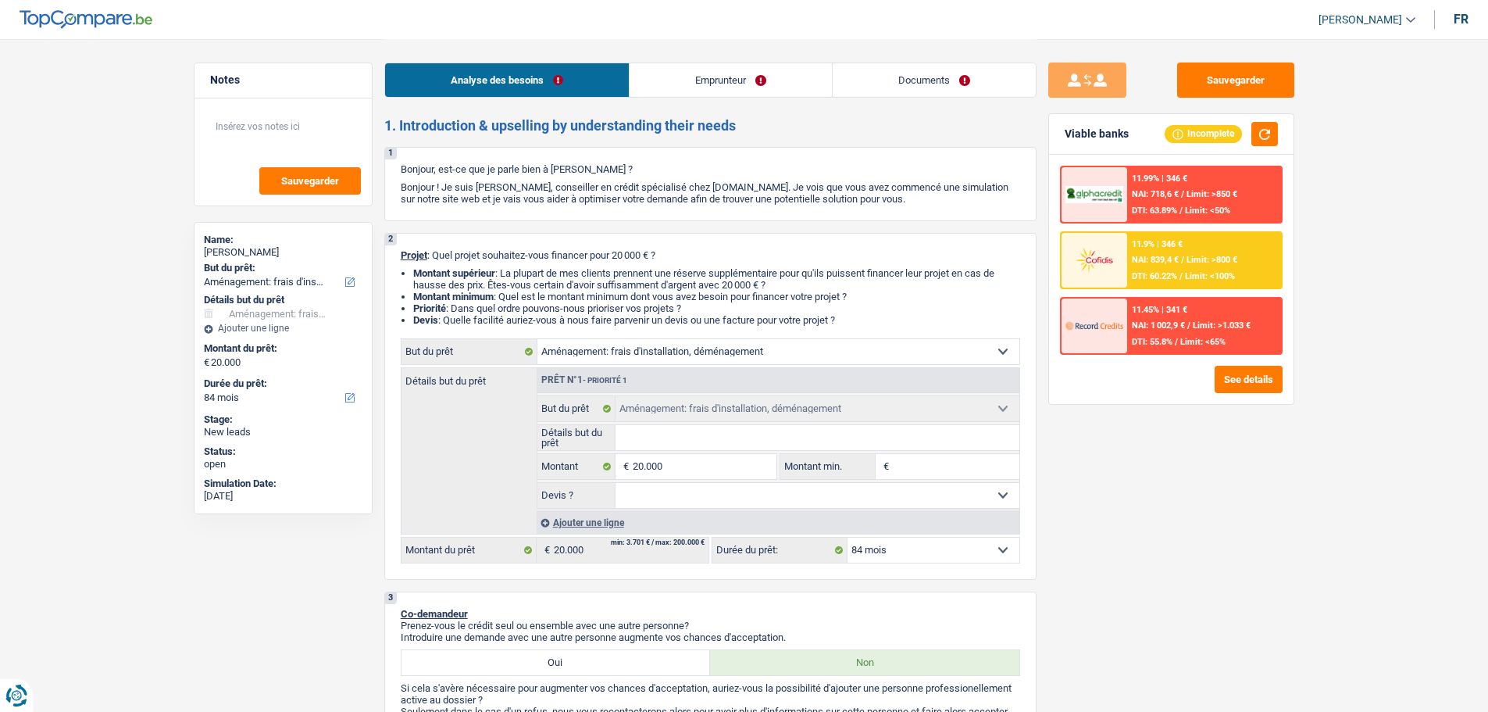
select select "84"
select select "privateEmployee"
select select "netSalary"
select select "mealVouchers"
select select "rents"
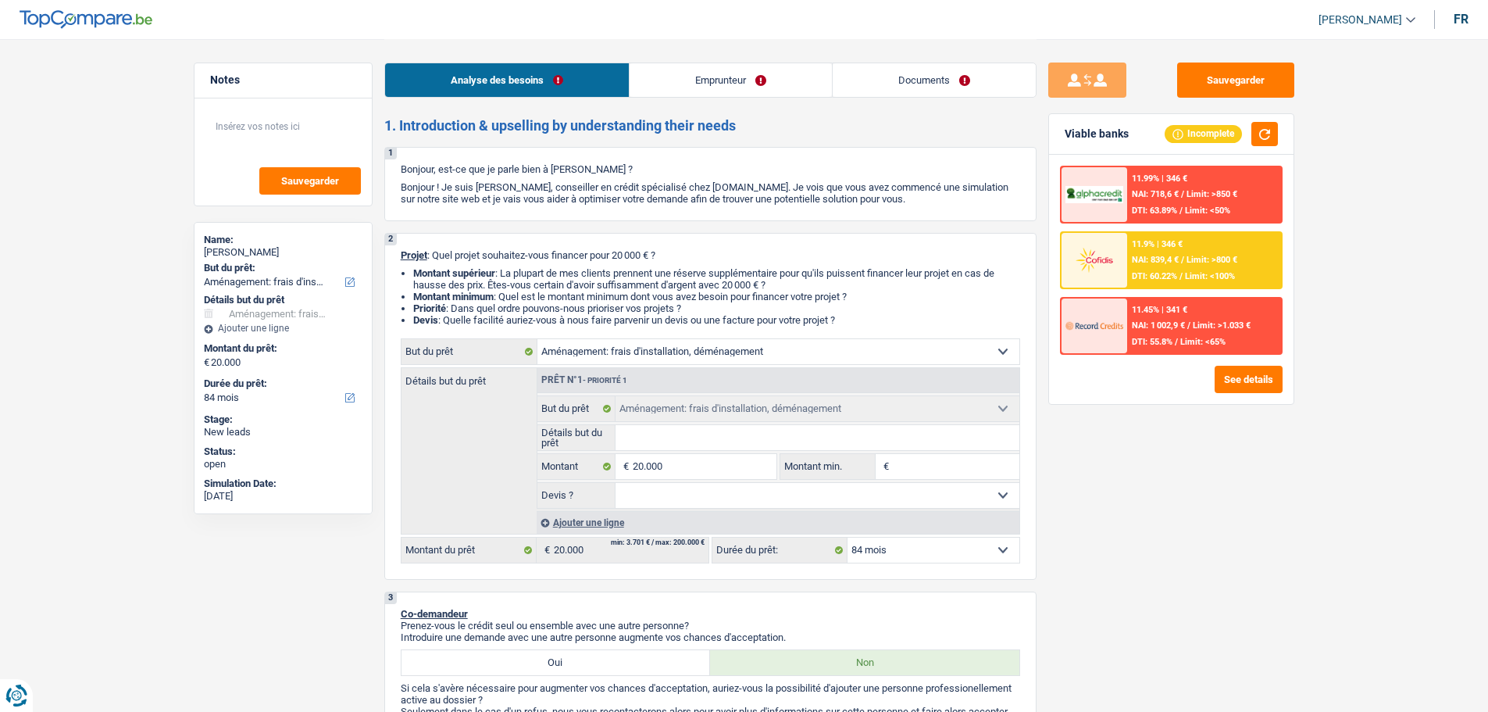
select select "personalLoan"
select select "homeFurnishingOrRelocation"
select select "24"
select select "movingOrInstallation"
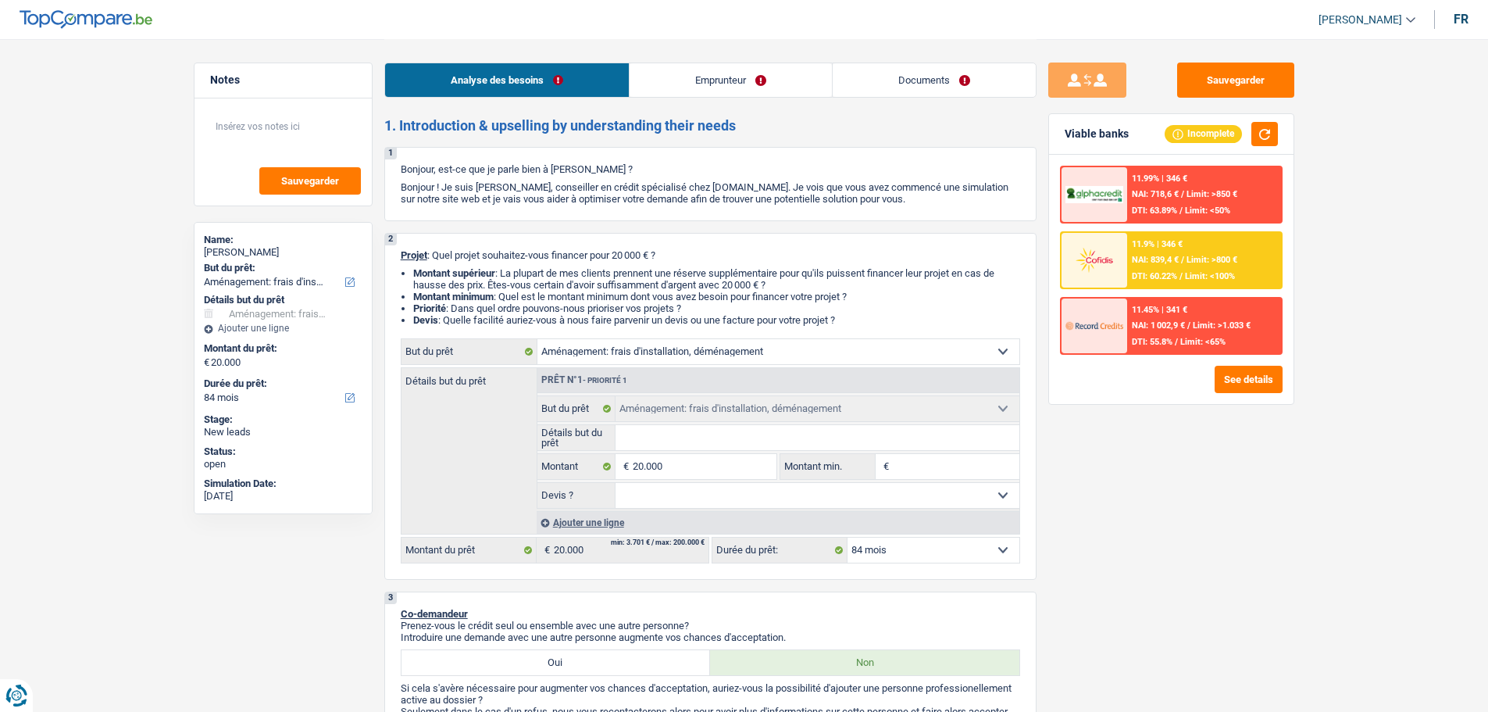
select select "84"
click at [285, 126] on textarea at bounding box center [282, 132] width 155 height 47
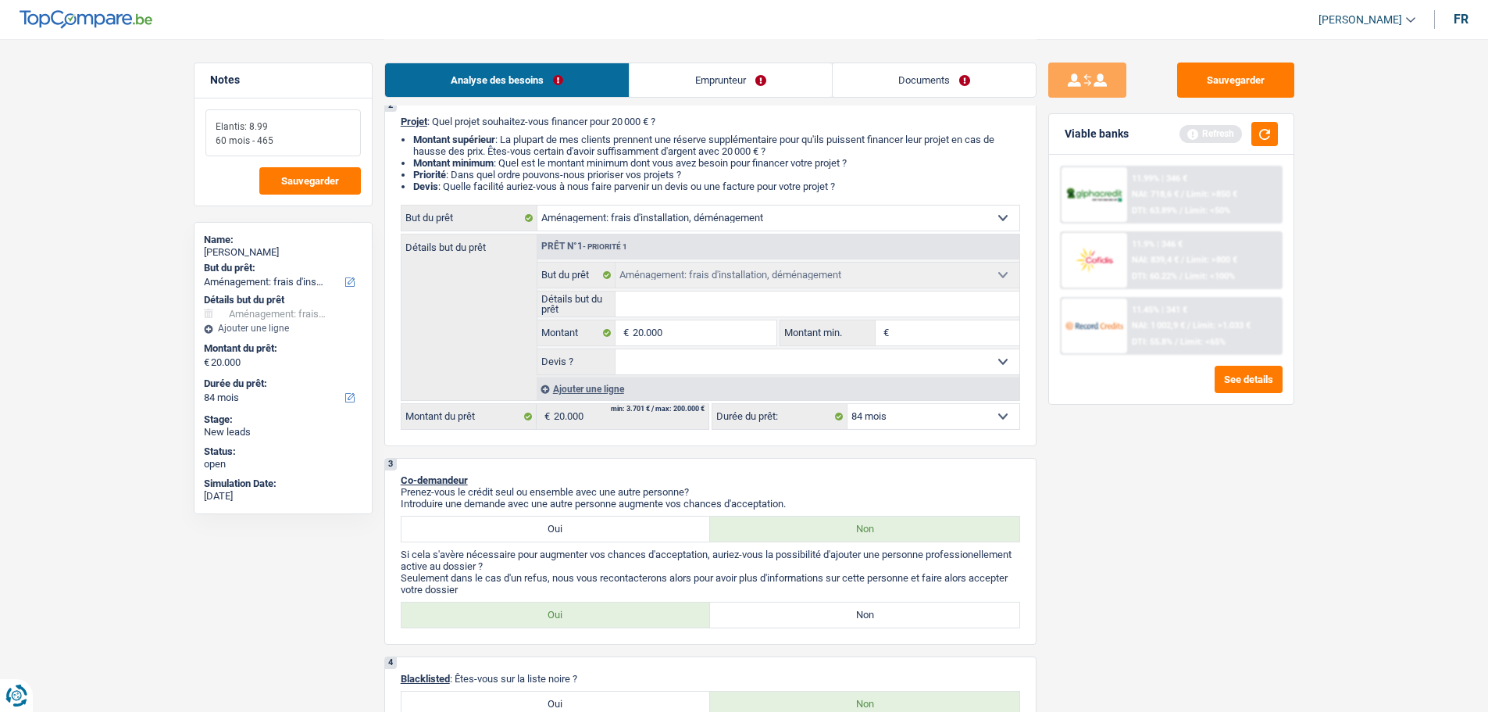
scroll to position [156, 0]
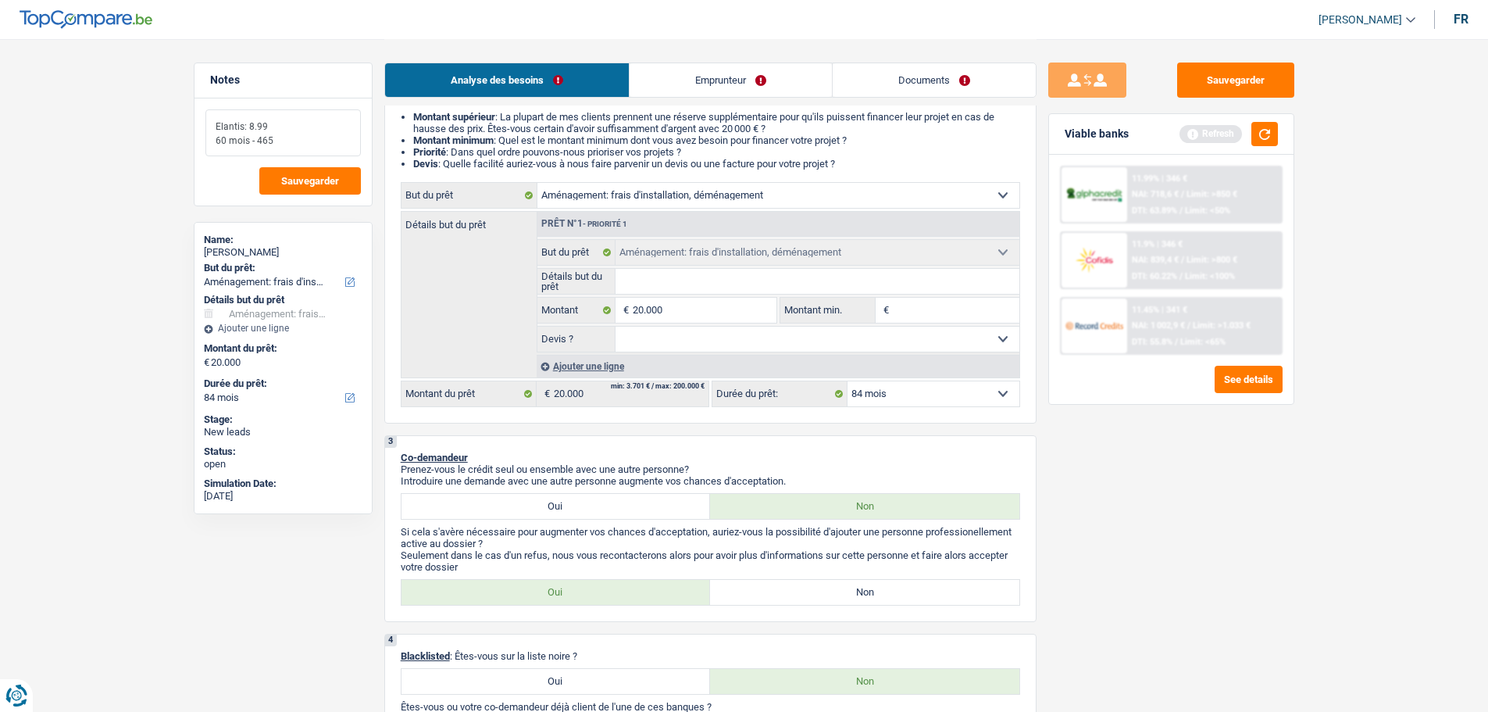
type textarea "Elantis: 8.99 60 mois - 465"
click at [770, 288] on input "Détails but du prêt" at bounding box center [818, 281] width 404 height 25
click at [737, 200] on select "Confort maison: meubles, textile, peinture, électroménager, outillage non-profe…" at bounding box center [779, 195] width 482 height 25
select select "household"
click at [538, 183] on select "Confort maison: meubles, textile, peinture, électroménager, outillage non-profe…" at bounding box center [779, 195] width 482 height 25
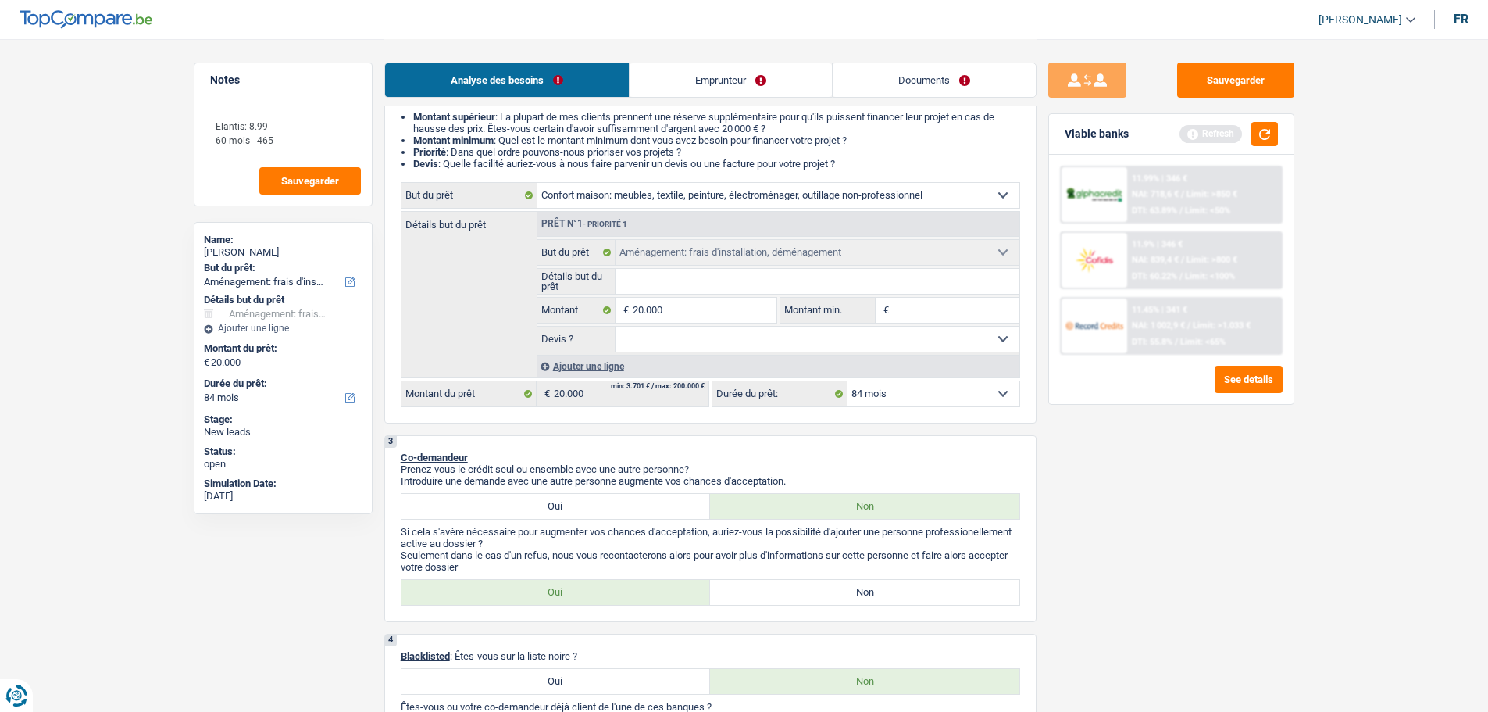
select select "household"
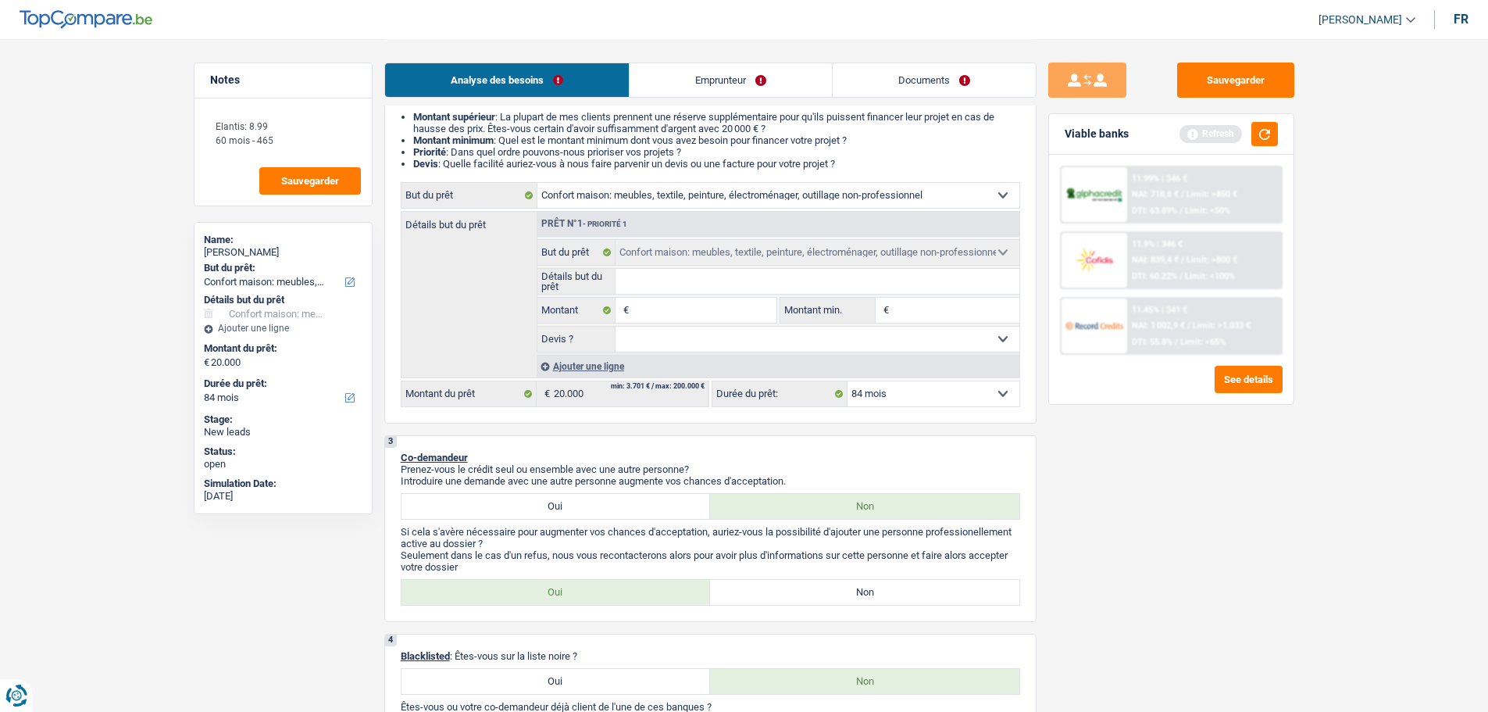
select select "movingOrInstallation"
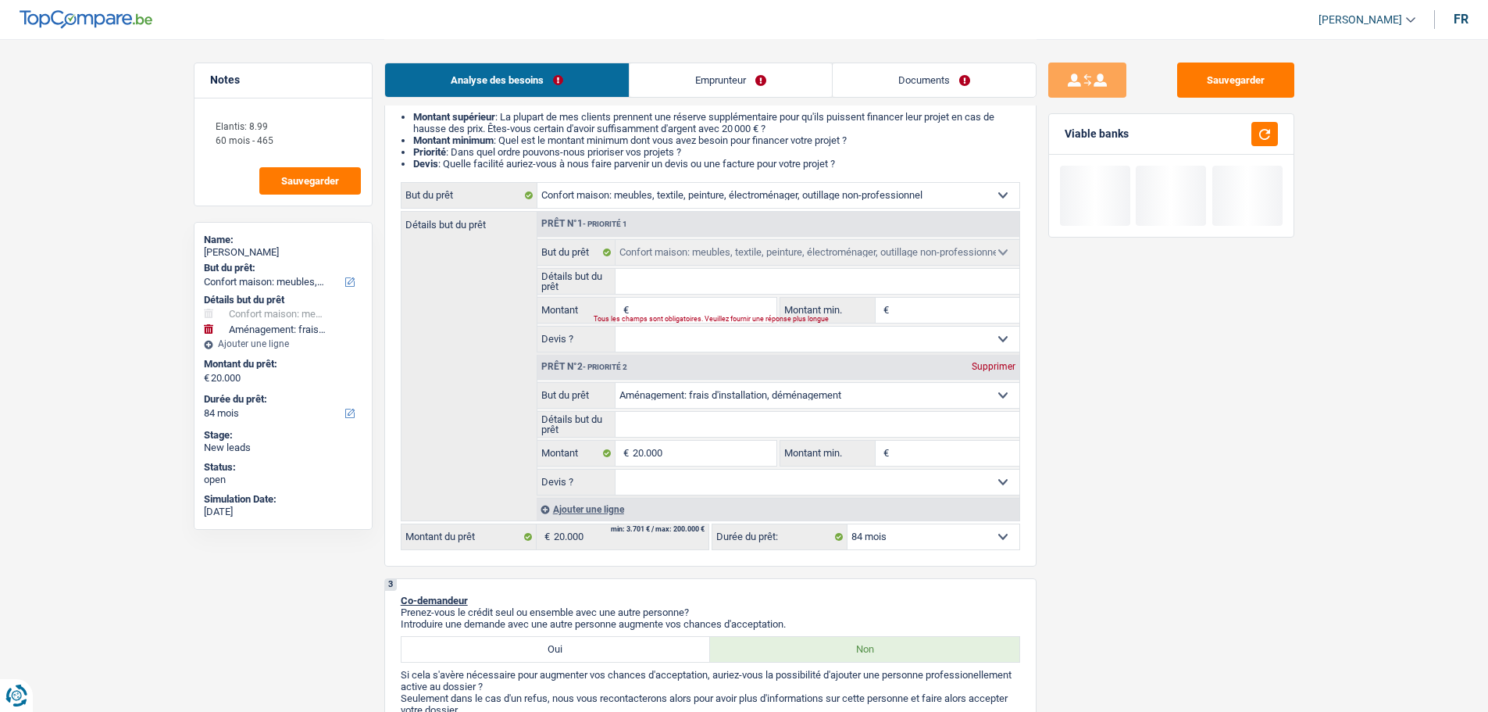
click at [983, 372] on div "Prêt n°2 - Priorité 2 Supprimer" at bounding box center [779, 367] width 482 height 25
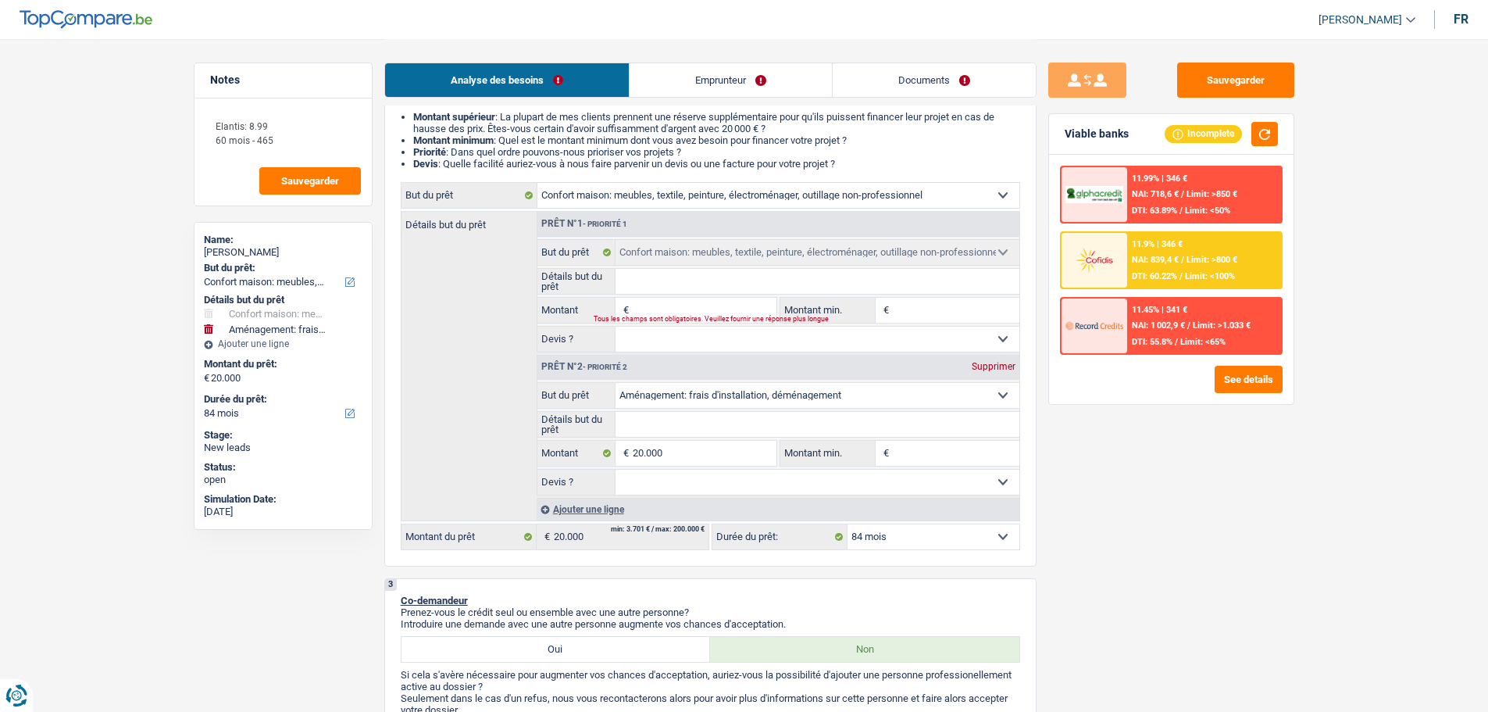
click at [986, 370] on div "Supprimer" at bounding box center [994, 366] width 52 height 9
type input "0"
select select
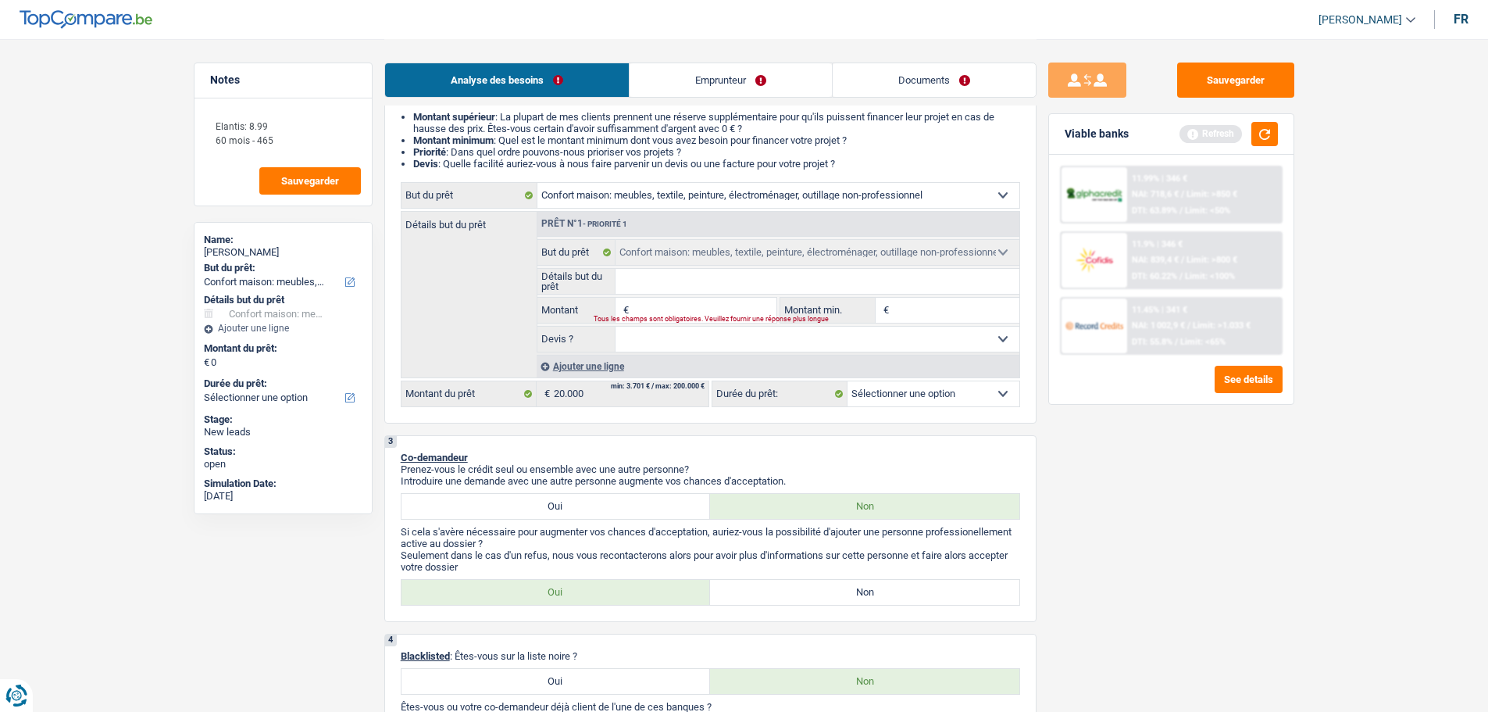
click at [754, 298] on input "Montant" at bounding box center [704, 310] width 143 height 25
type input "2"
type input "20"
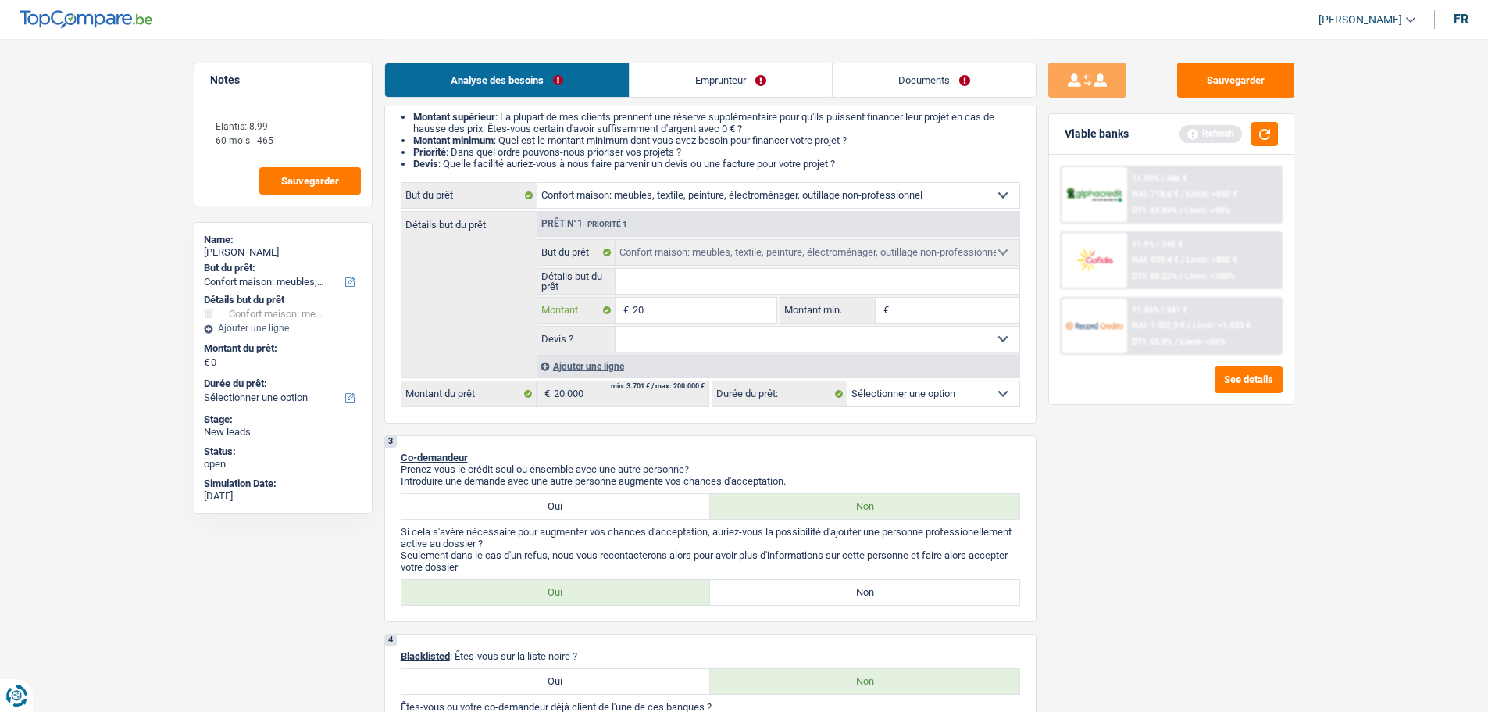
type input "200"
type input "2.000"
type input "20.000"
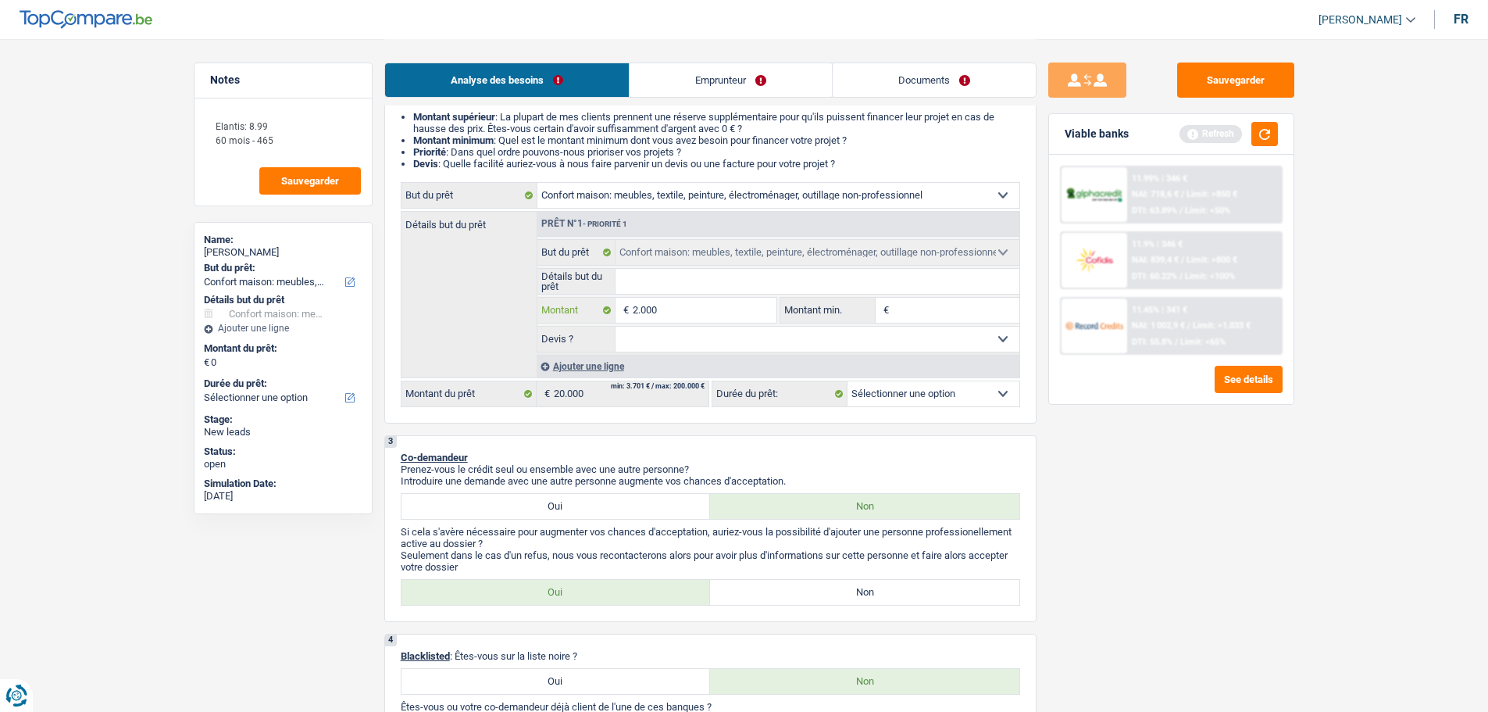
type input "20.000"
select select "84"
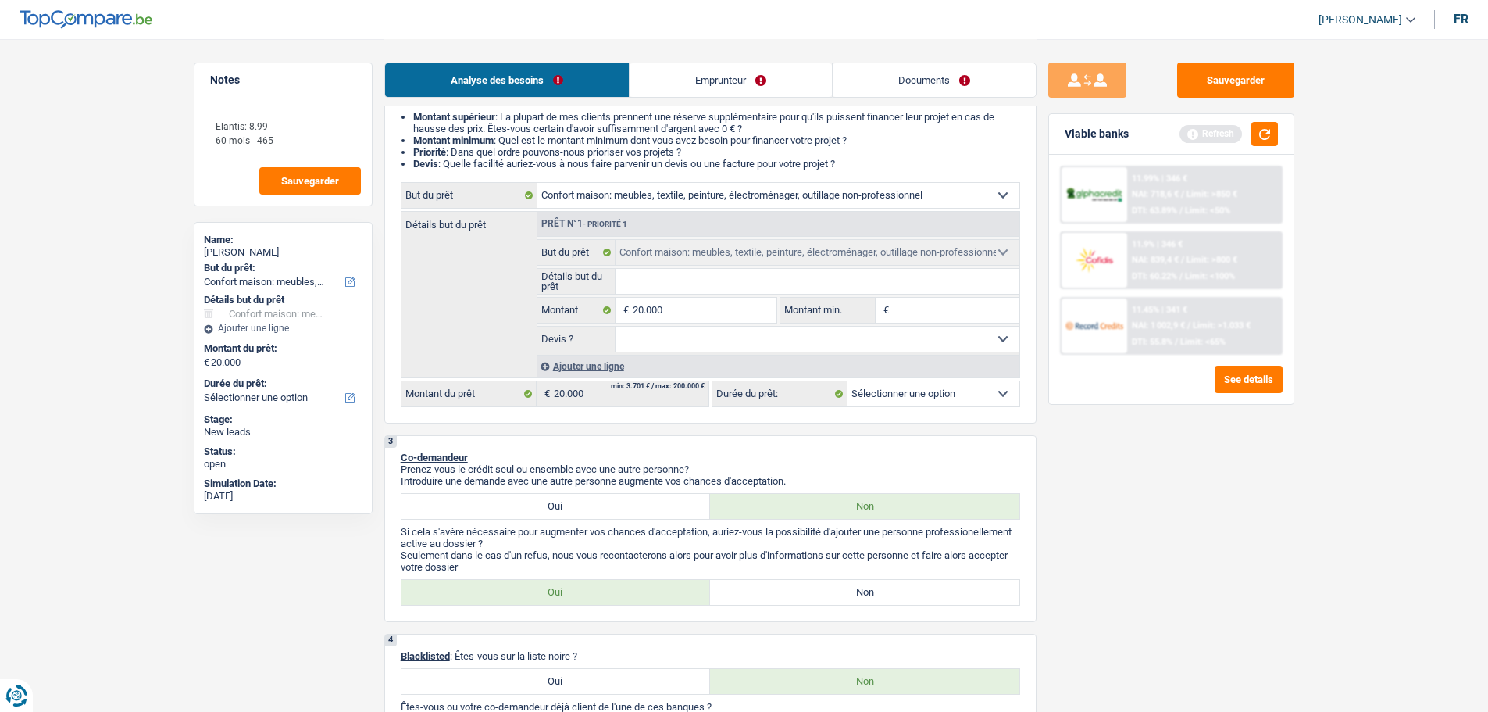
select select "84"
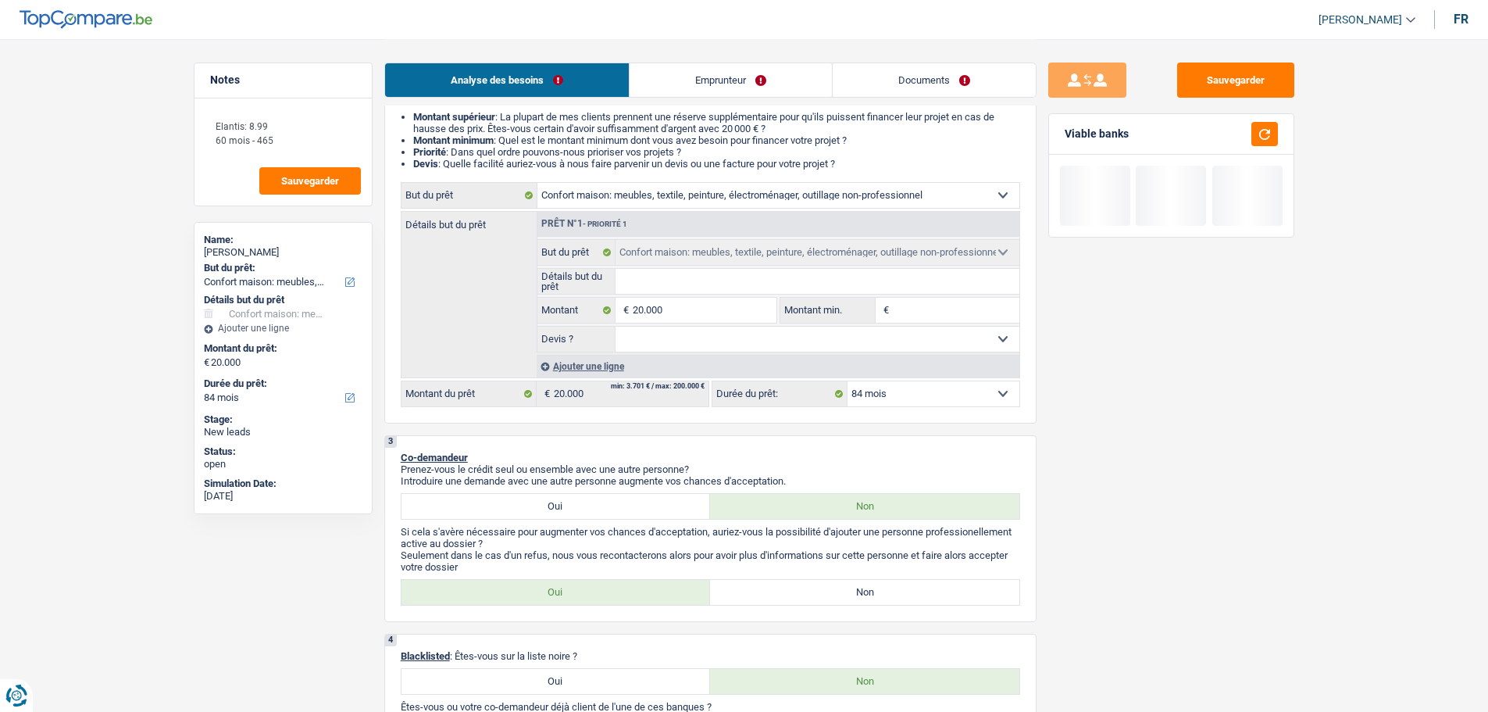
click at [753, 284] on input "Détails but du prêt" at bounding box center [818, 281] width 404 height 25
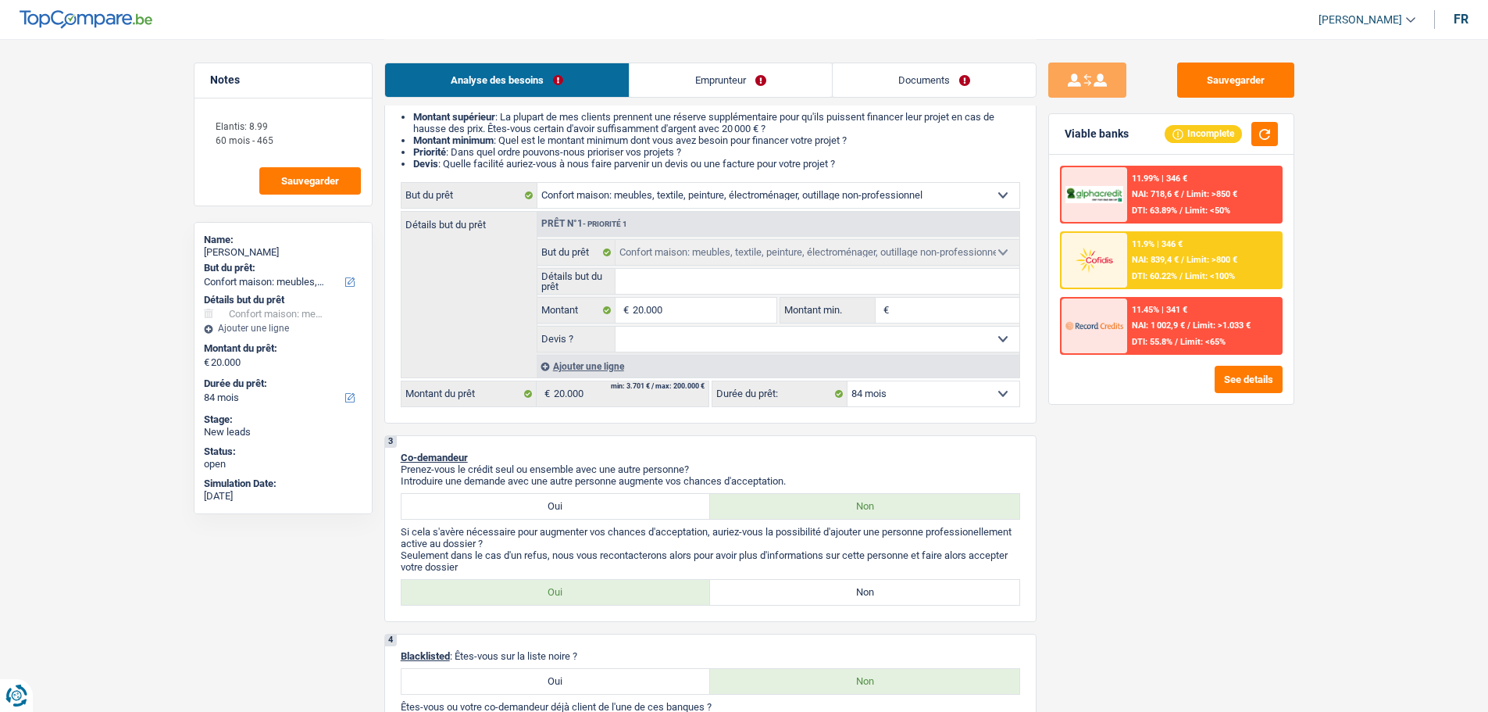
type input "M"
type input "Ma"
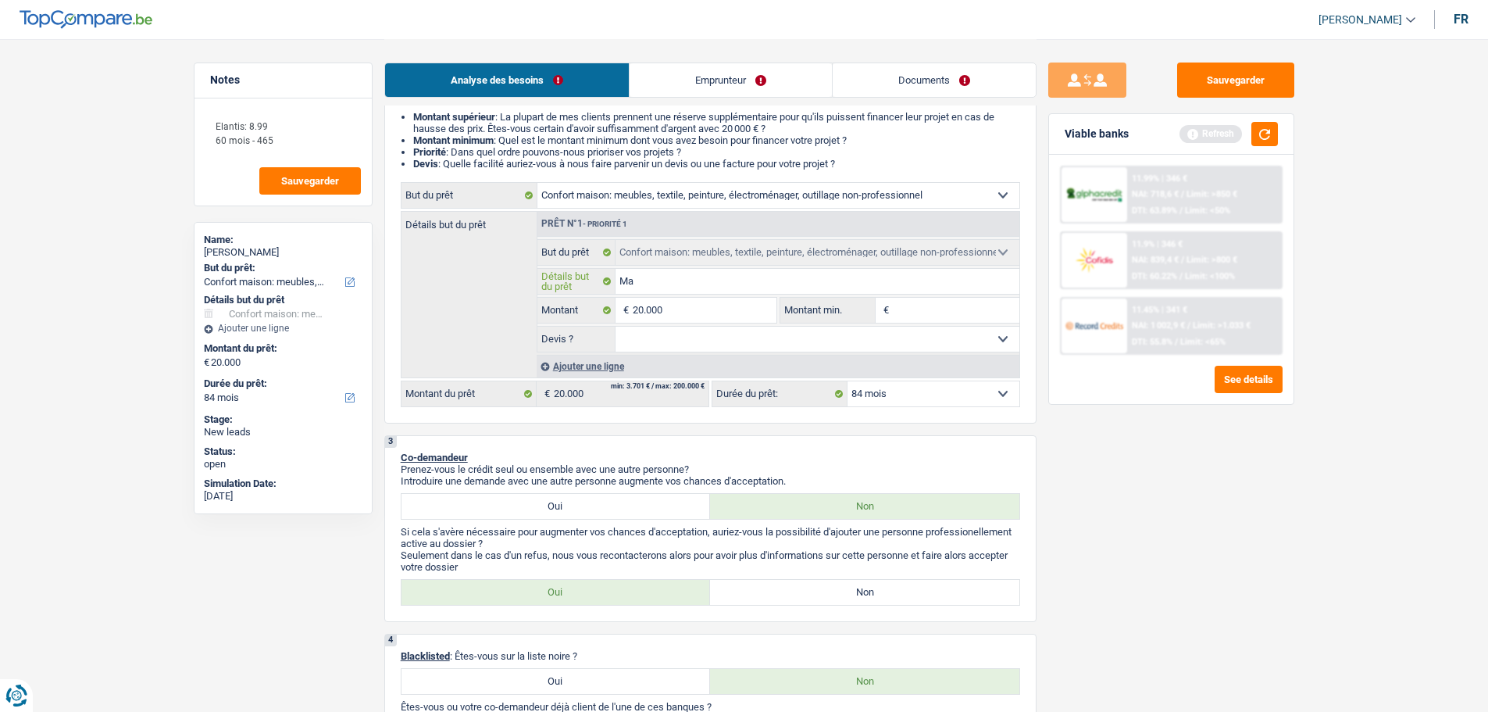
type input "Mad"
type input "Mada"
type input "Madam"
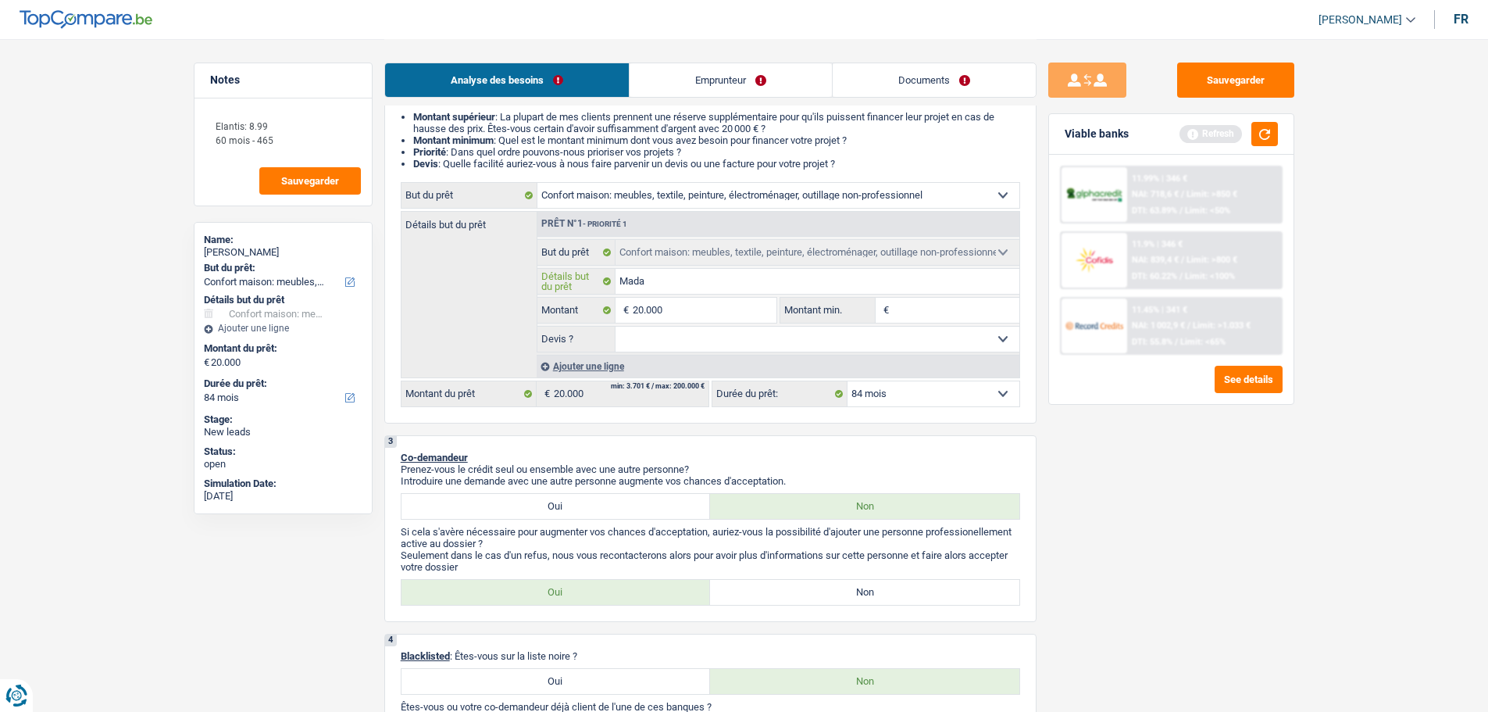
type input "Madam"
type input "Madame"
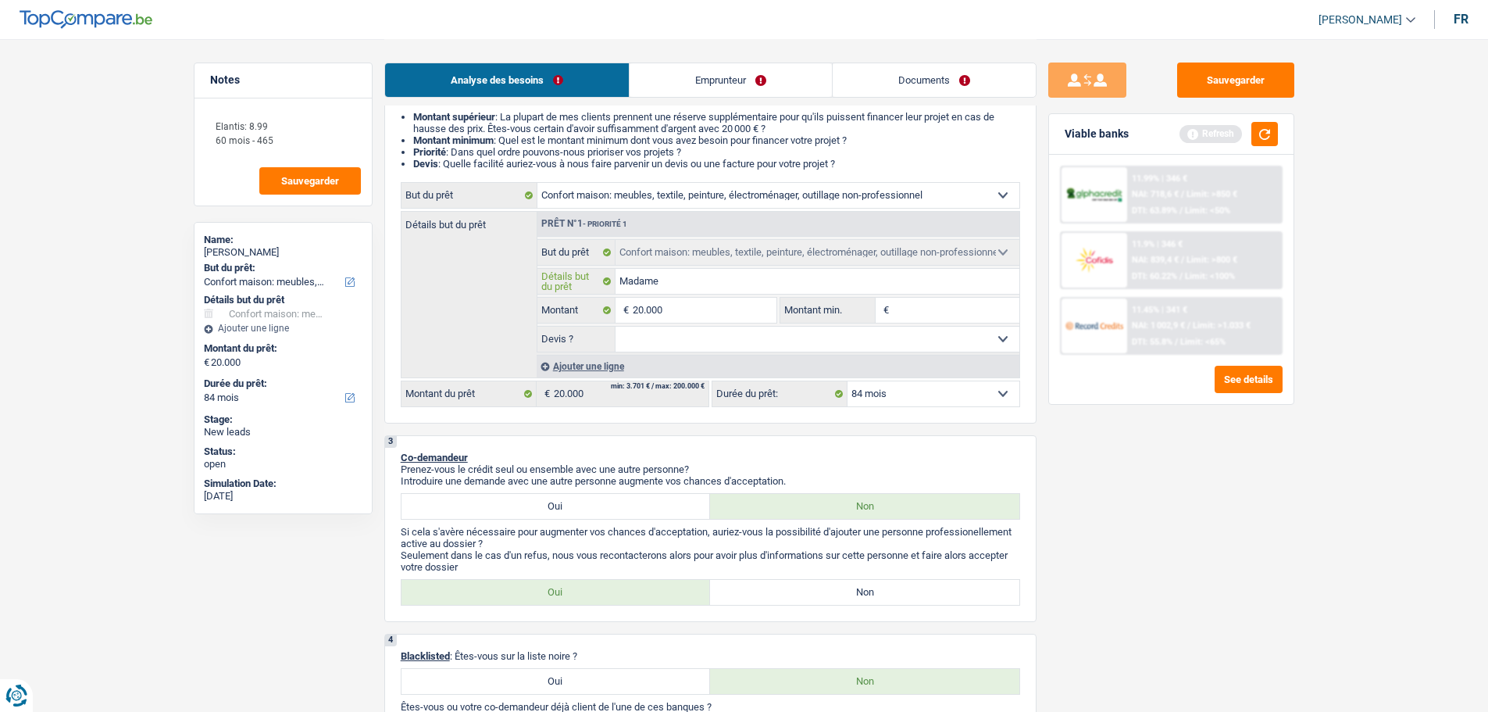
type input "Madame z"
type input "Madame"
type input "Madame a"
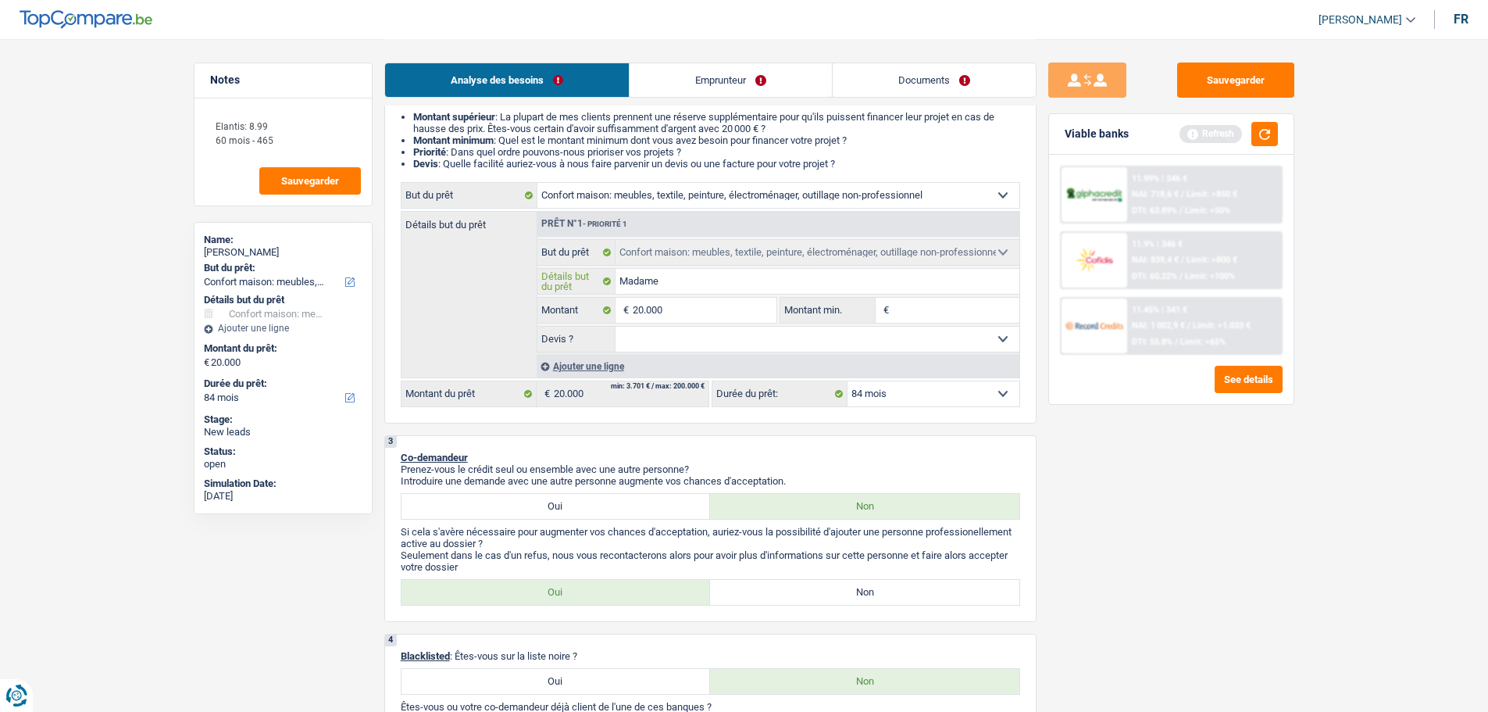
type input "Madame a"
type input "Madame a d"
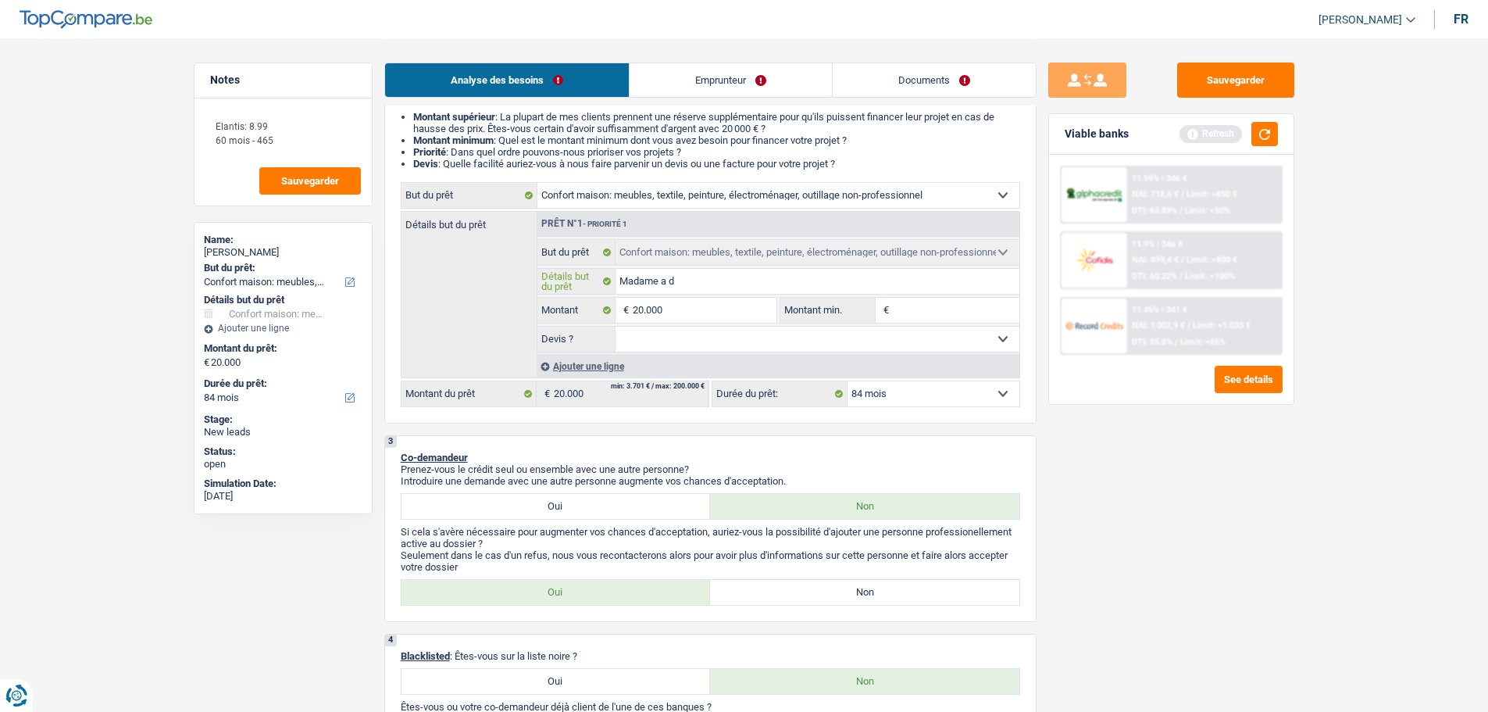
type input "Madame a dé"
type input "Madame a dém"
type input "Madame a déme"
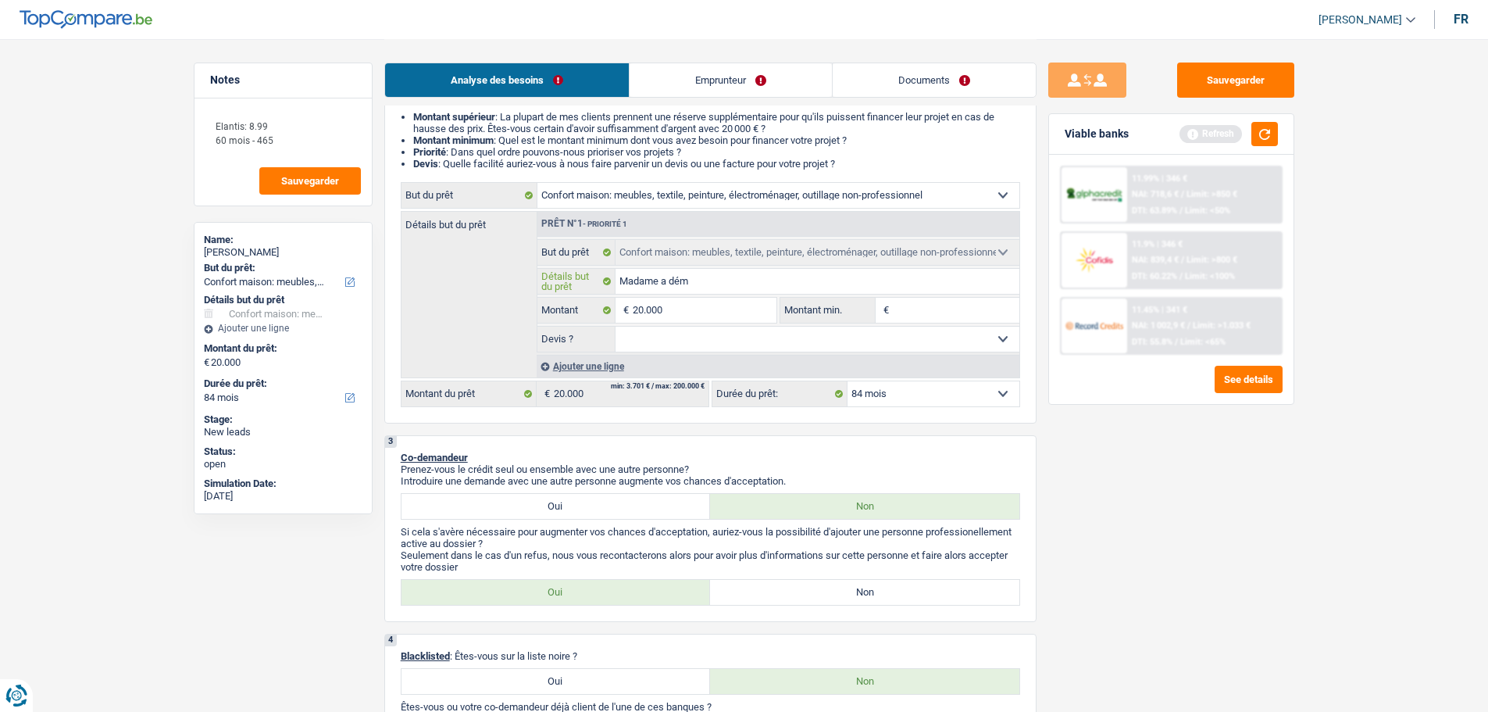
type input "Madame a déme"
type input "Madame a démen"
type input "Madame a démena"
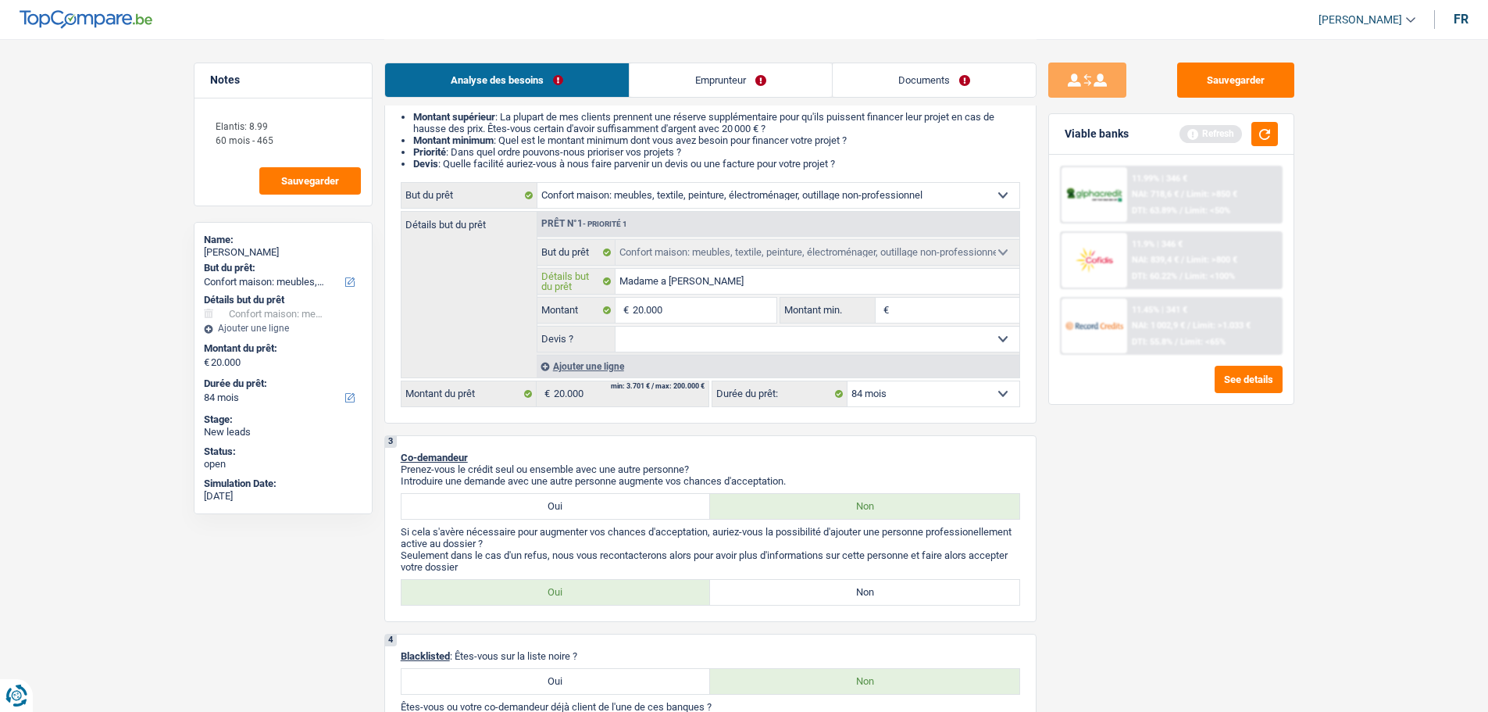
type input "Madame a démenag"
type input "Madame a démenagé"
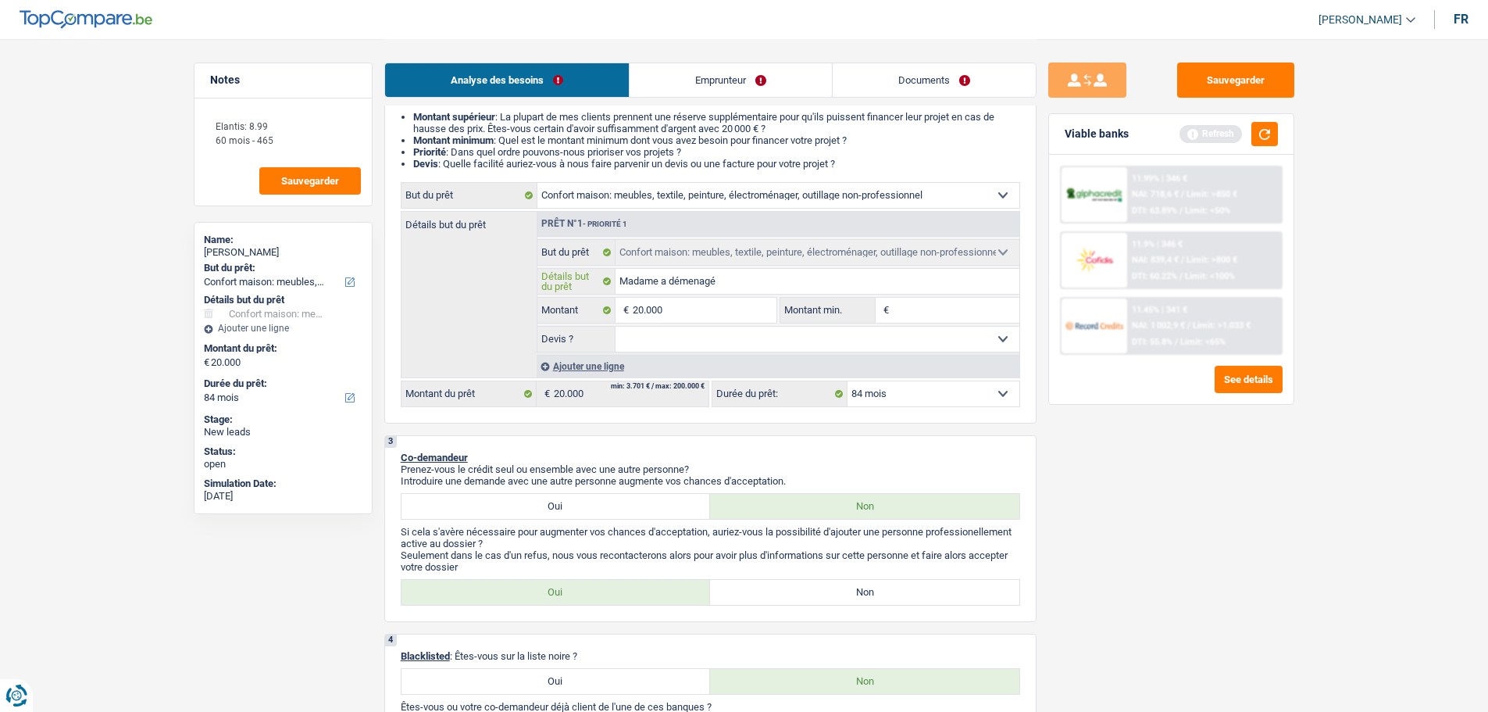
type input "Madame a démenagé"
type input "Madame a démenagé e"
type input "Madame a démenagé et"
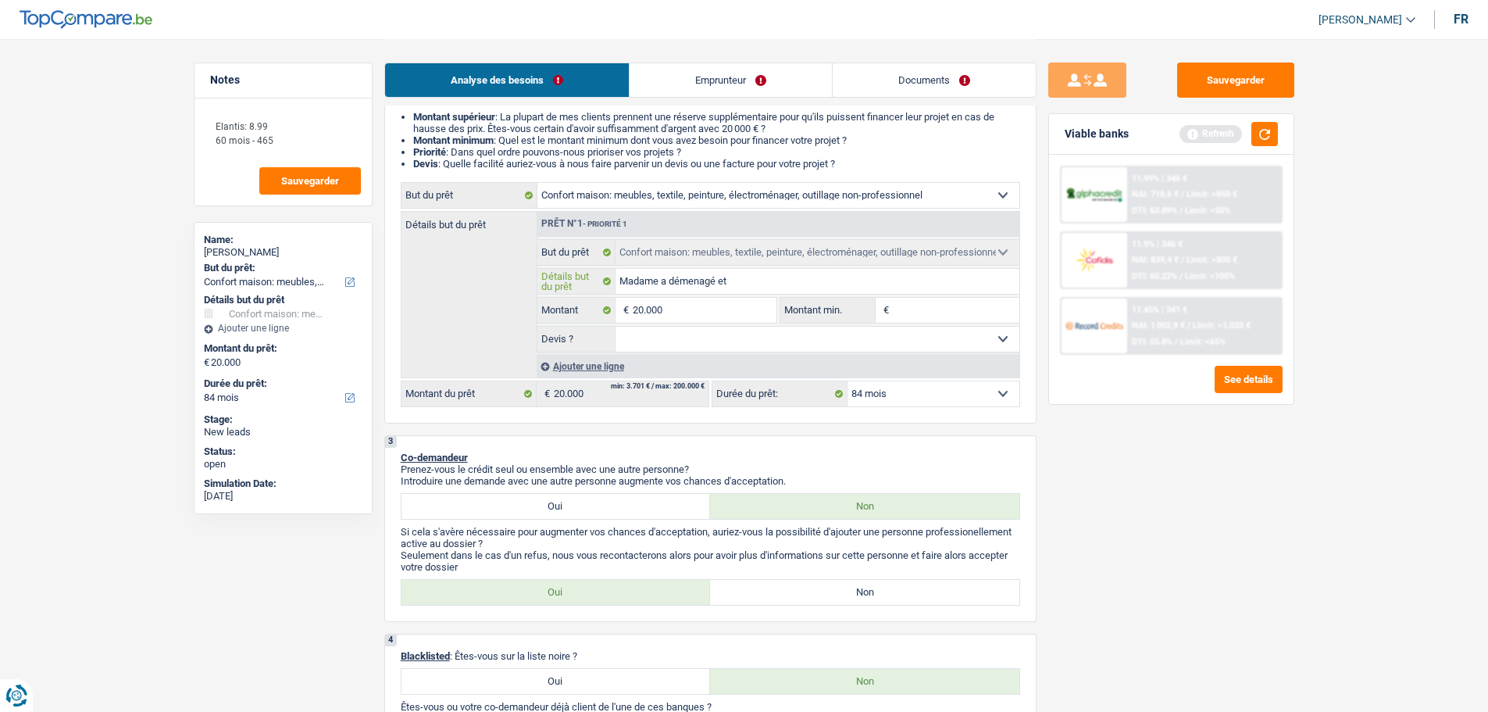
type input "Madame a démenagé et"
type input "Madame a démenagé et d"
type input "Madame a démenagé et do"
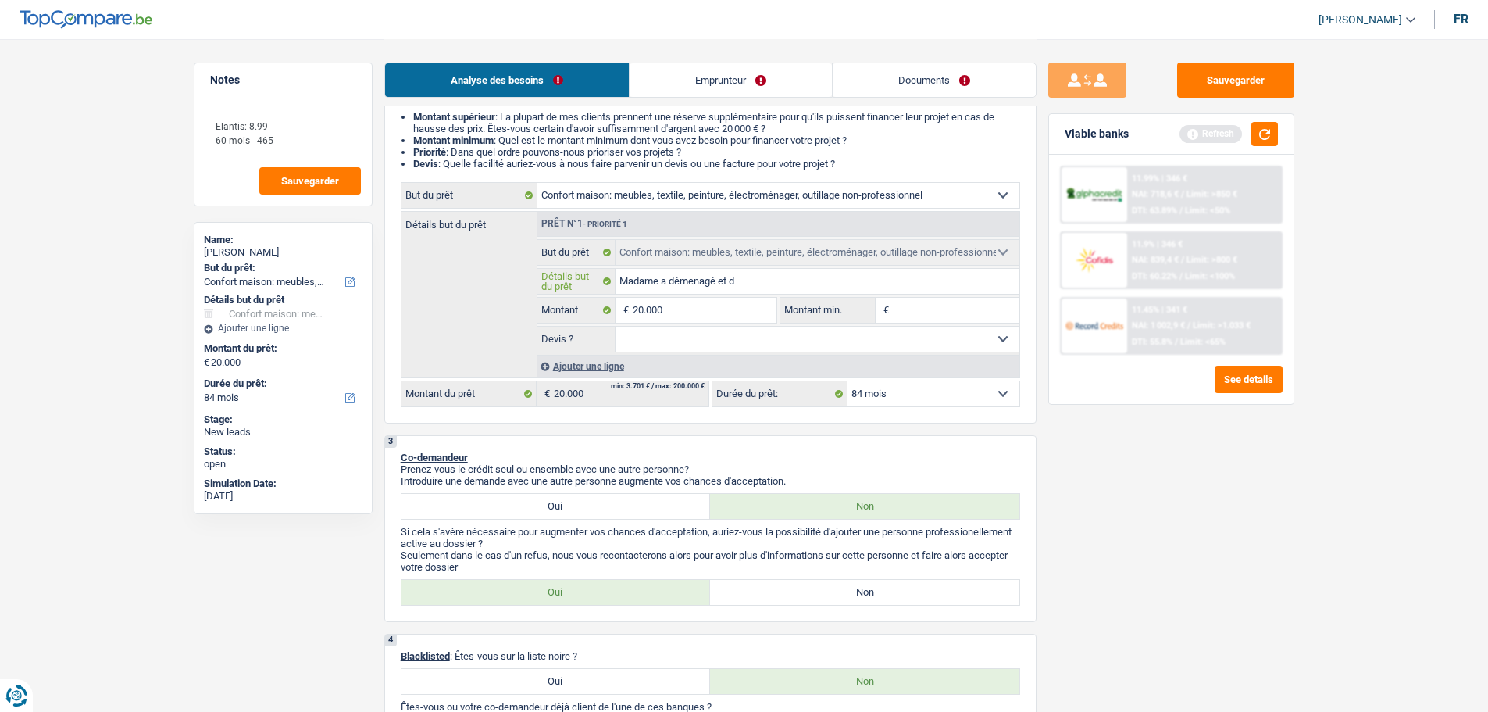
type input "Madame a démenagé et do"
type input "Madame a démenagé et doi"
type input "Madame a démenagé et doit"
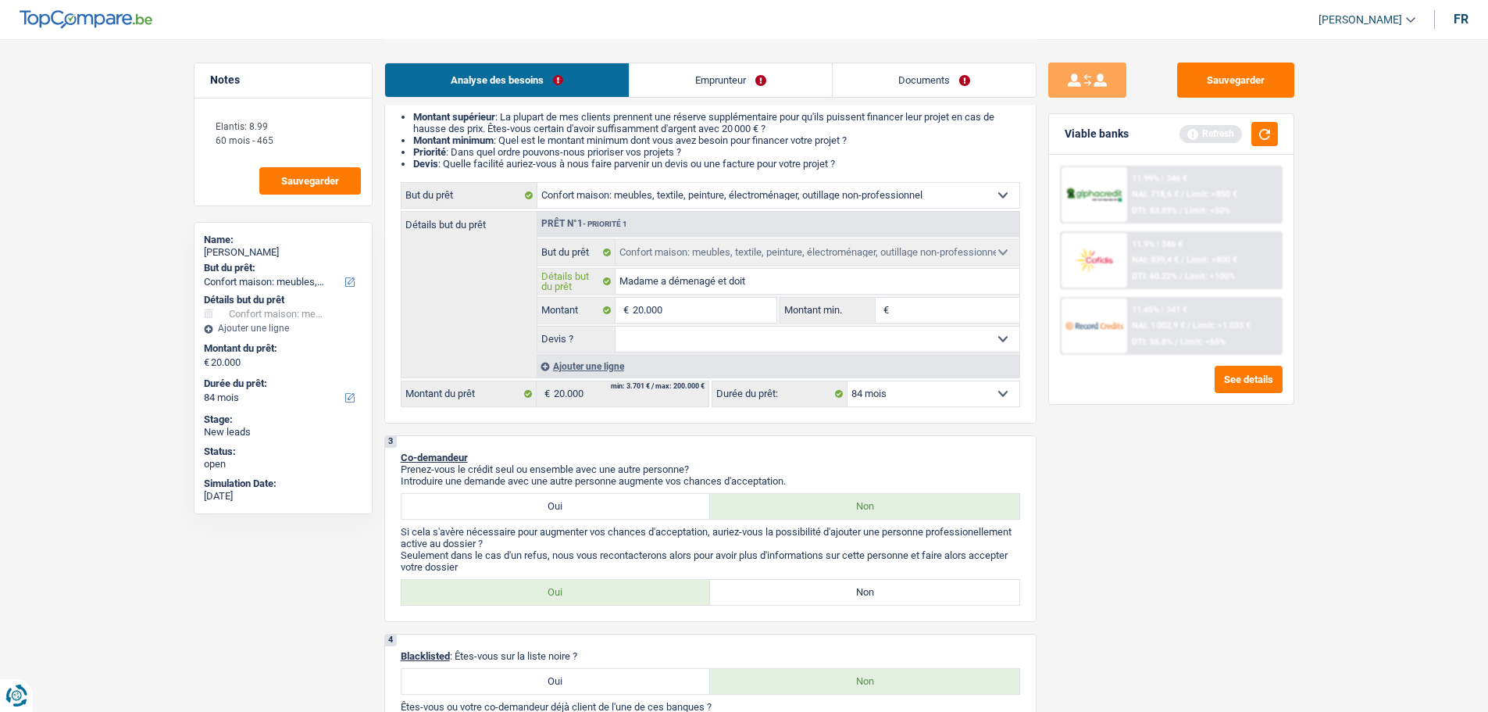
type input "Madame a démenagé et doit"
type input "Madame a démenagé et doit r"
type input "Madame a démenagé et doit re"
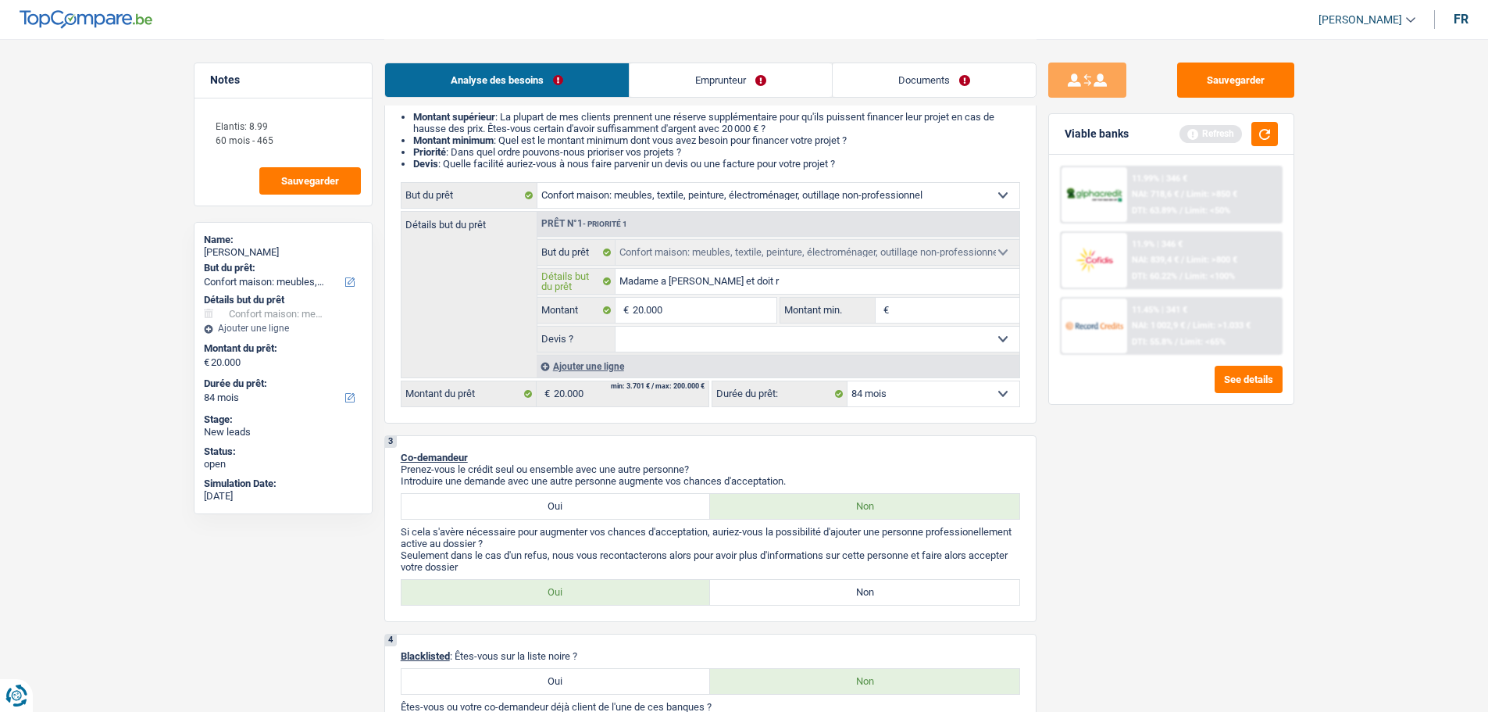
type input "Madame a démenagé et doit re"
type input "Madame a démenagé et doit rem"
type input "Madame a démenagé et doit remp"
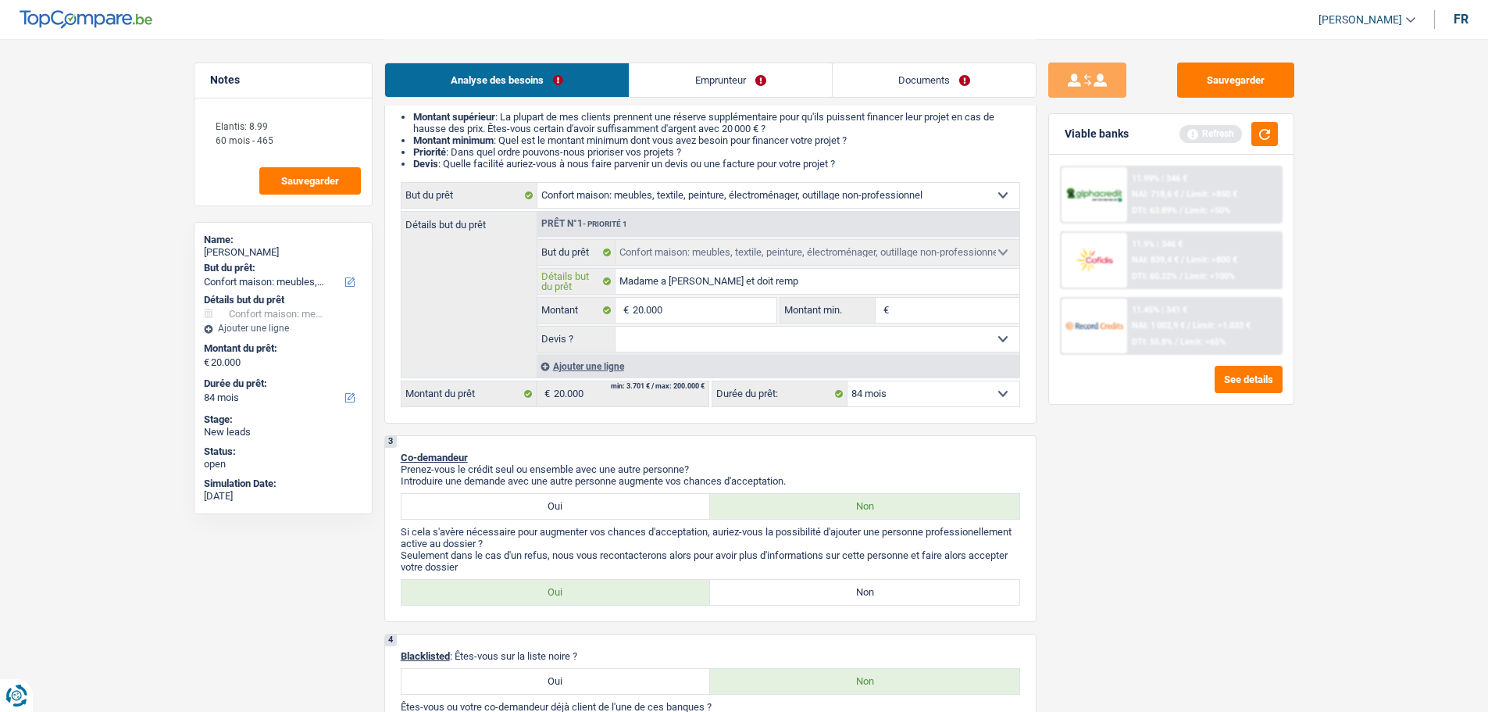
type input "Madame a démenagé et doit rempl"
type input "Madame a démenagé et doit rempli"
type input "Madame a démenagé et doit remplir"
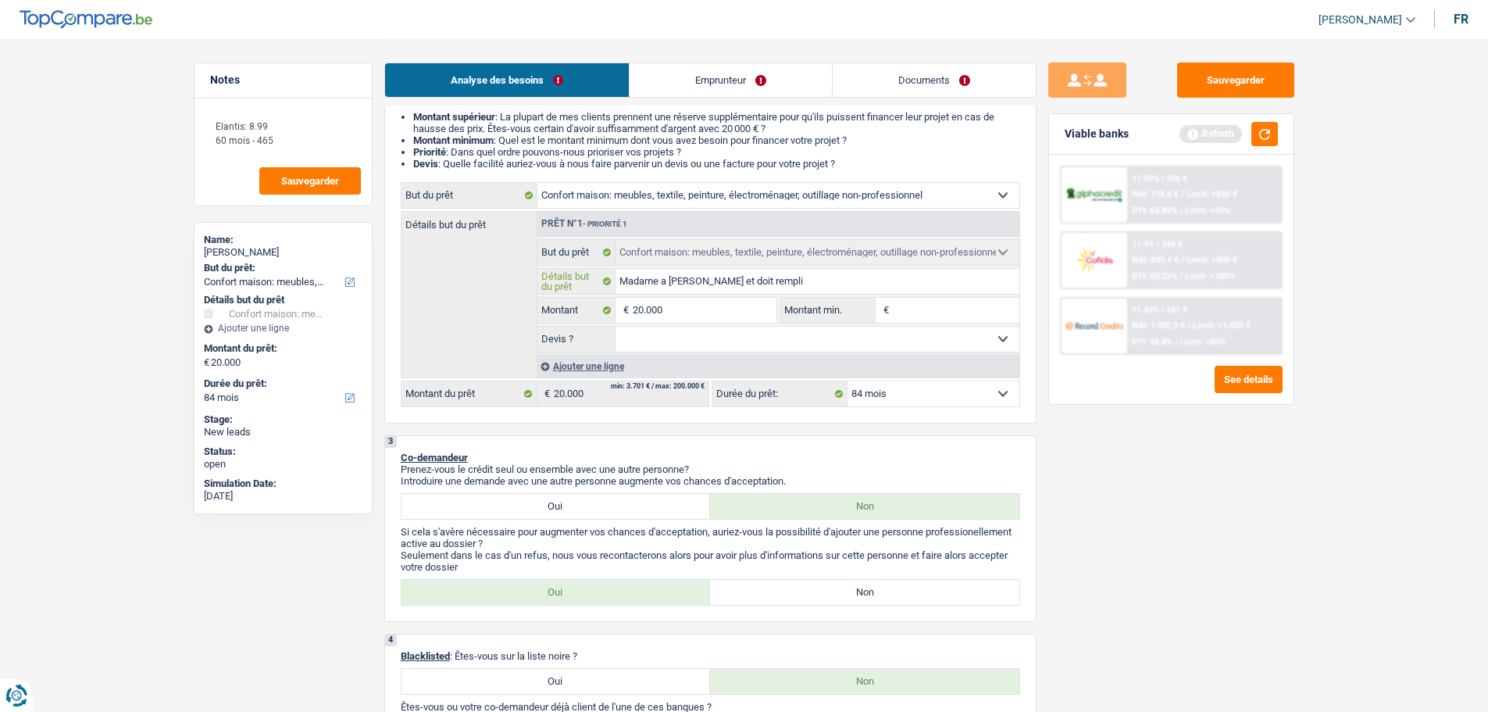
type input "Madame a démenagé et doit remplir"
type input "Madame a démenagé et doit remplir l"
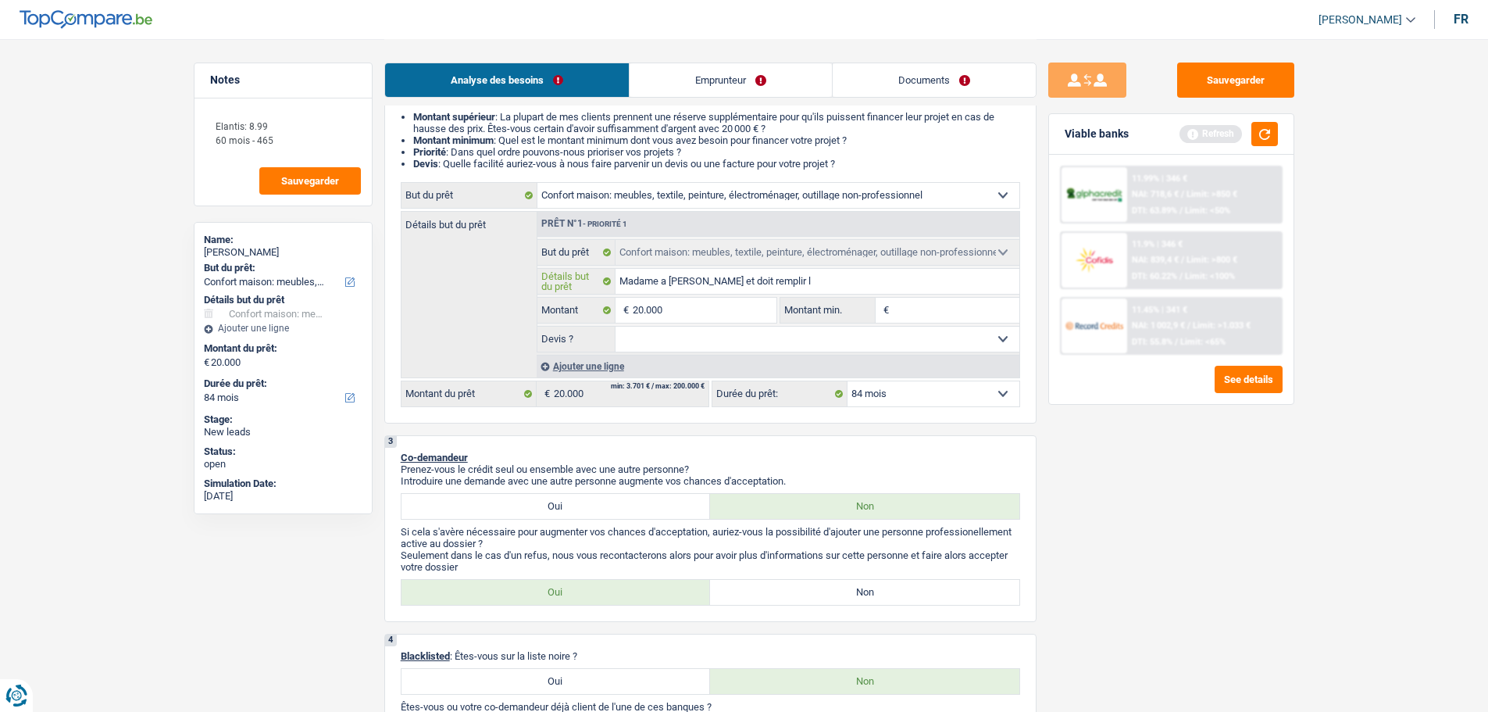
type input "Madame a démenagé et doit remplir l'"
type input "Madame a démenagé et doit remplir l'z"
type input "Madame a démenagé et doit remplir l'zp"
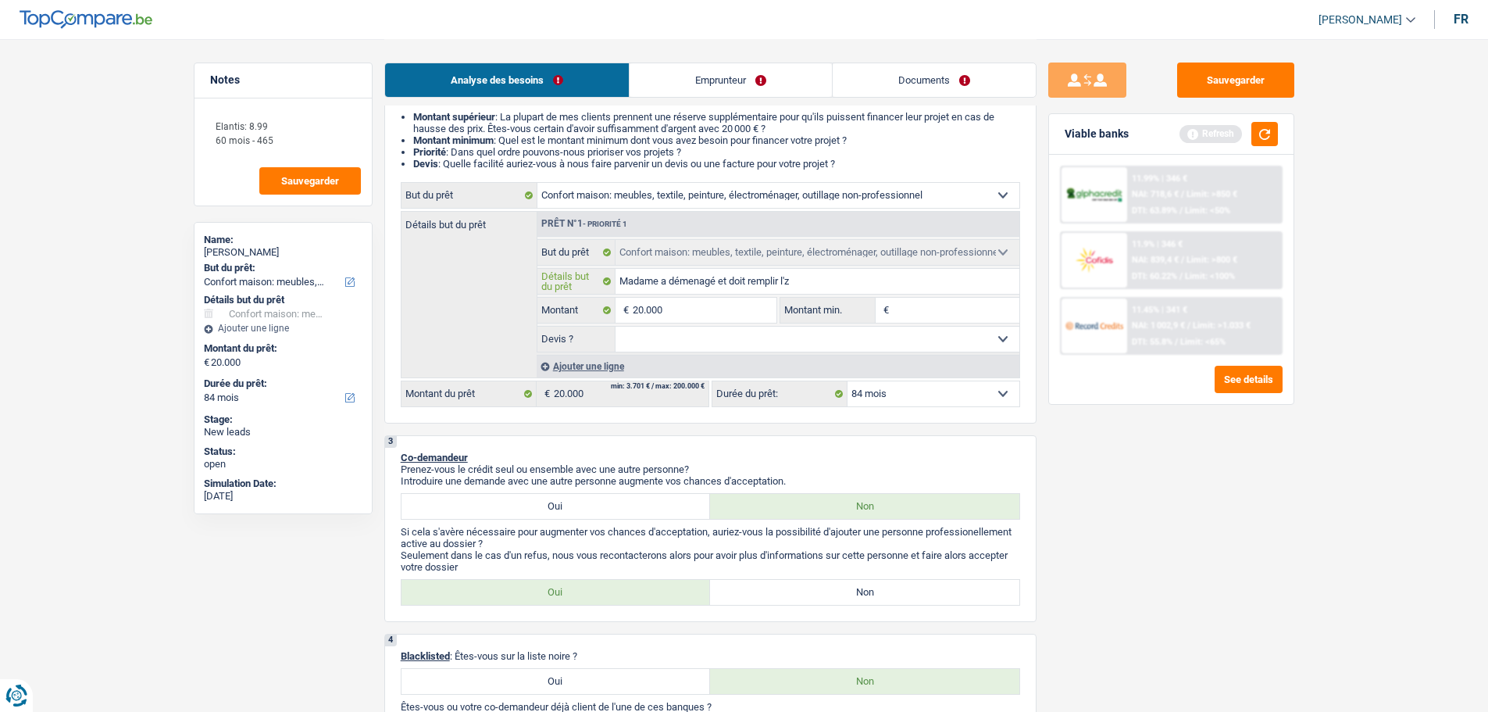
type input "Madame a démenagé et doit remplir l'zp"
type input "Madame a démenagé et doit remplir l'z"
type input "Madame a démenagé et doit remplir l'"
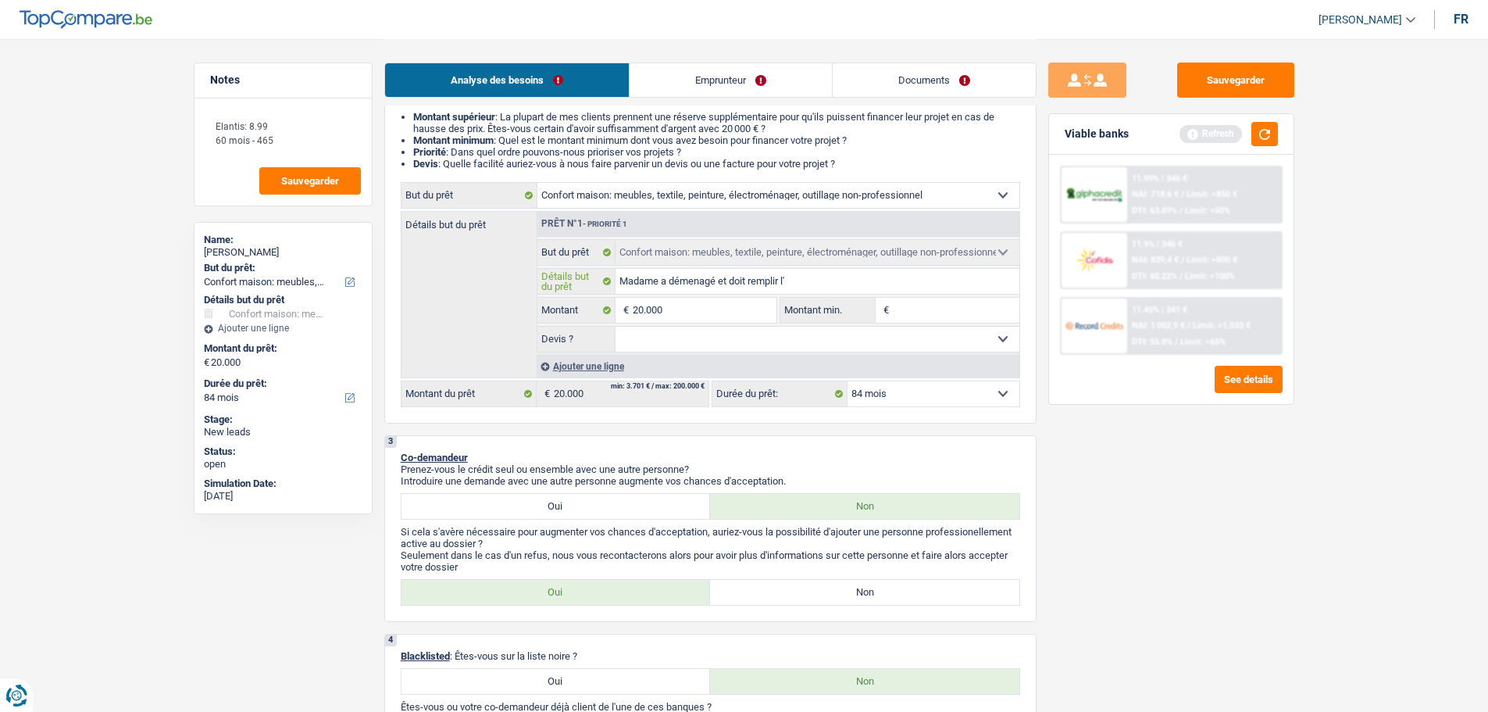
type input "Madame a démenagé et doit remplir l'a"
type input "Madame a démenagé et doit remplir l'ap"
type input "Madame a démenagé et doit remplir l'app"
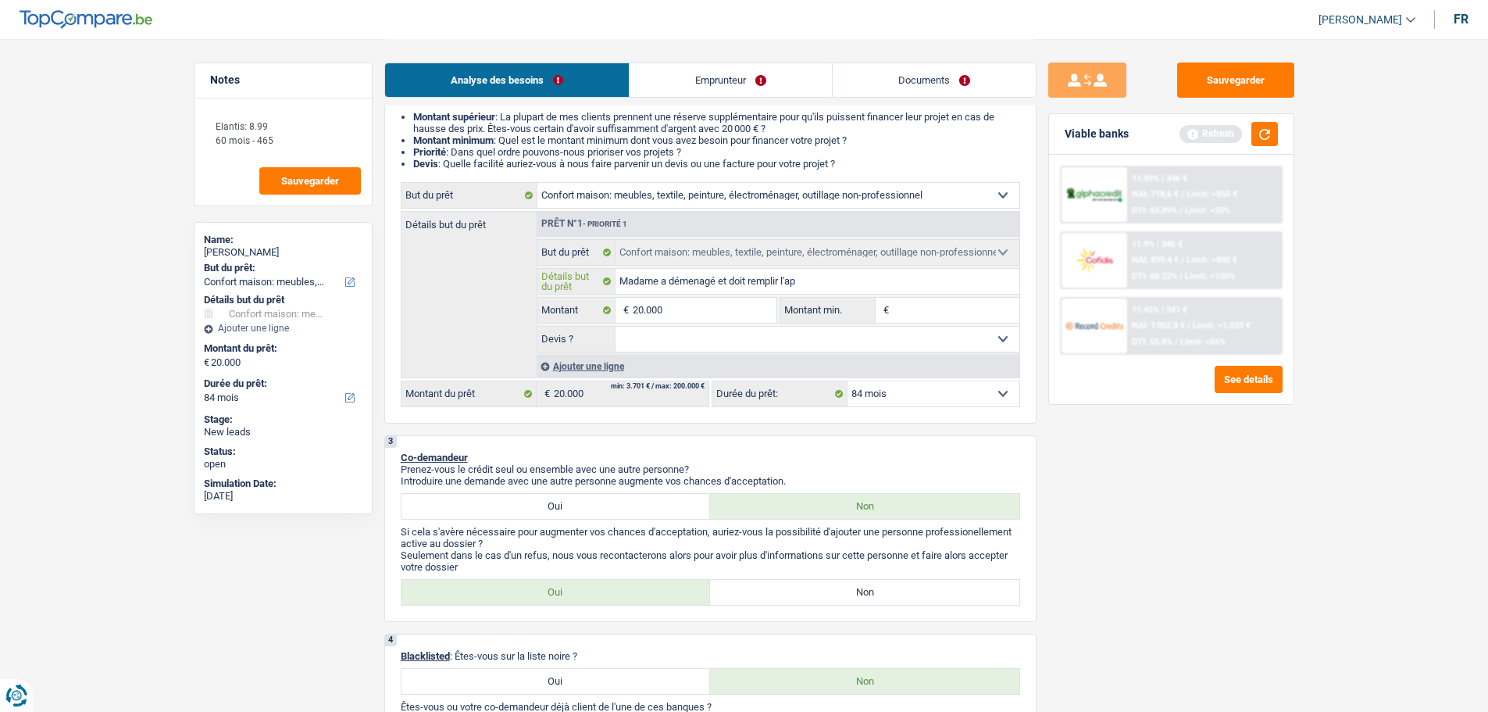
type input "Madame a démenagé et doit remplir l'app"
type input "Madame a démenagé et doit remplir l'appa"
type input "Madame a démenagé et doit remplir l'appar"
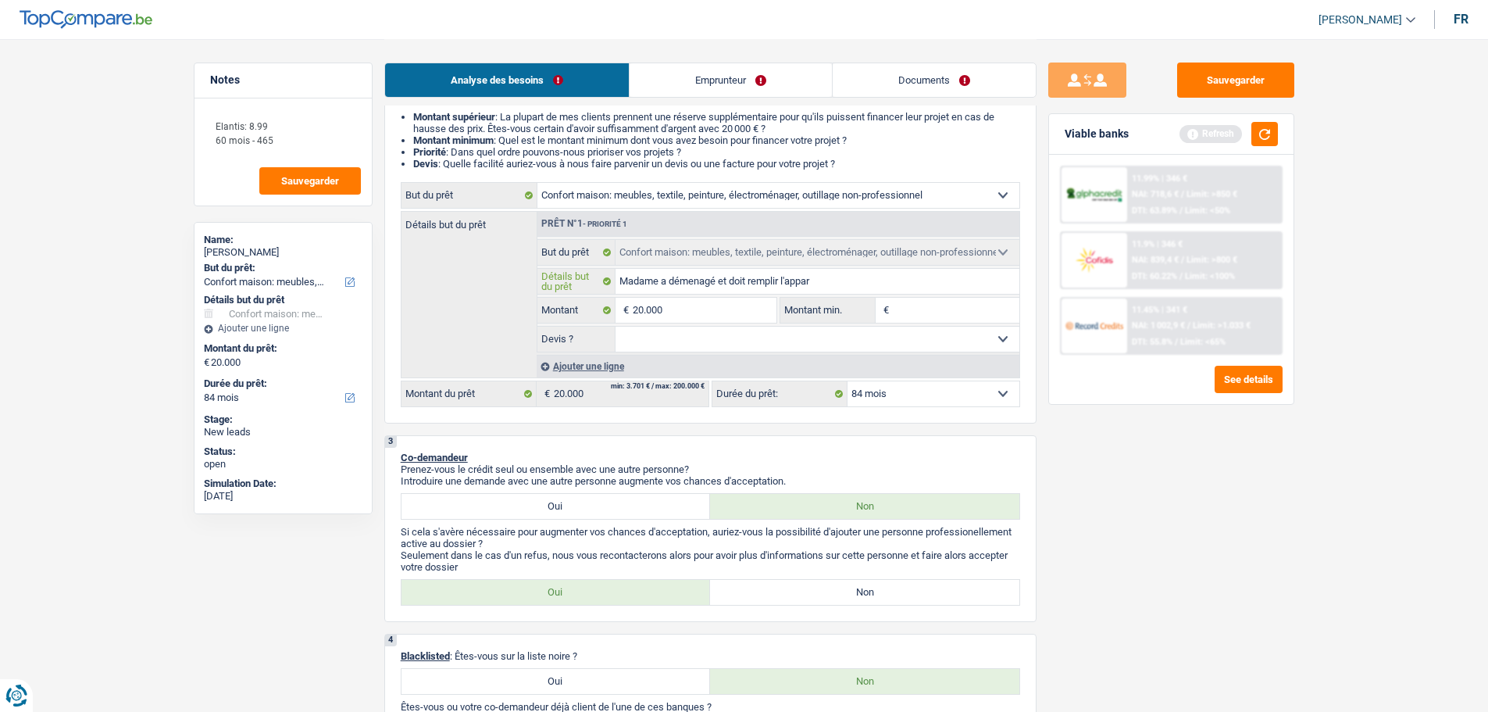
type input "Madame a démenagé et doit remplir l'appart"
type input "Madame a démenagé et doit remplir l'apparte"
type input "Madame a démenagé et doit remplir l'appartem"
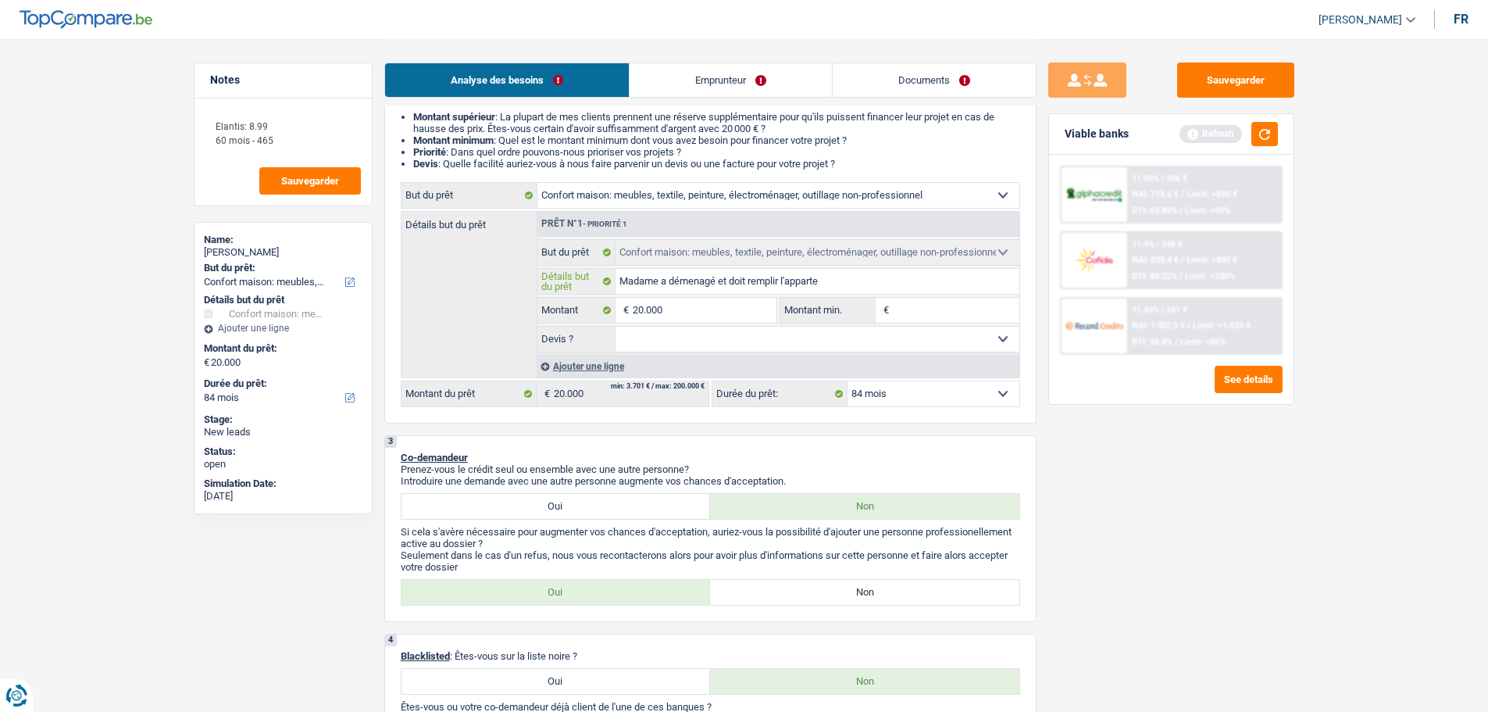
type input "Madame a démenagé et doit remplir l'appartem"
type input "Madame a démenagé et doit remplir l'apparteme"
type input "Madame a démenagé et doit remplir l'appartemen"
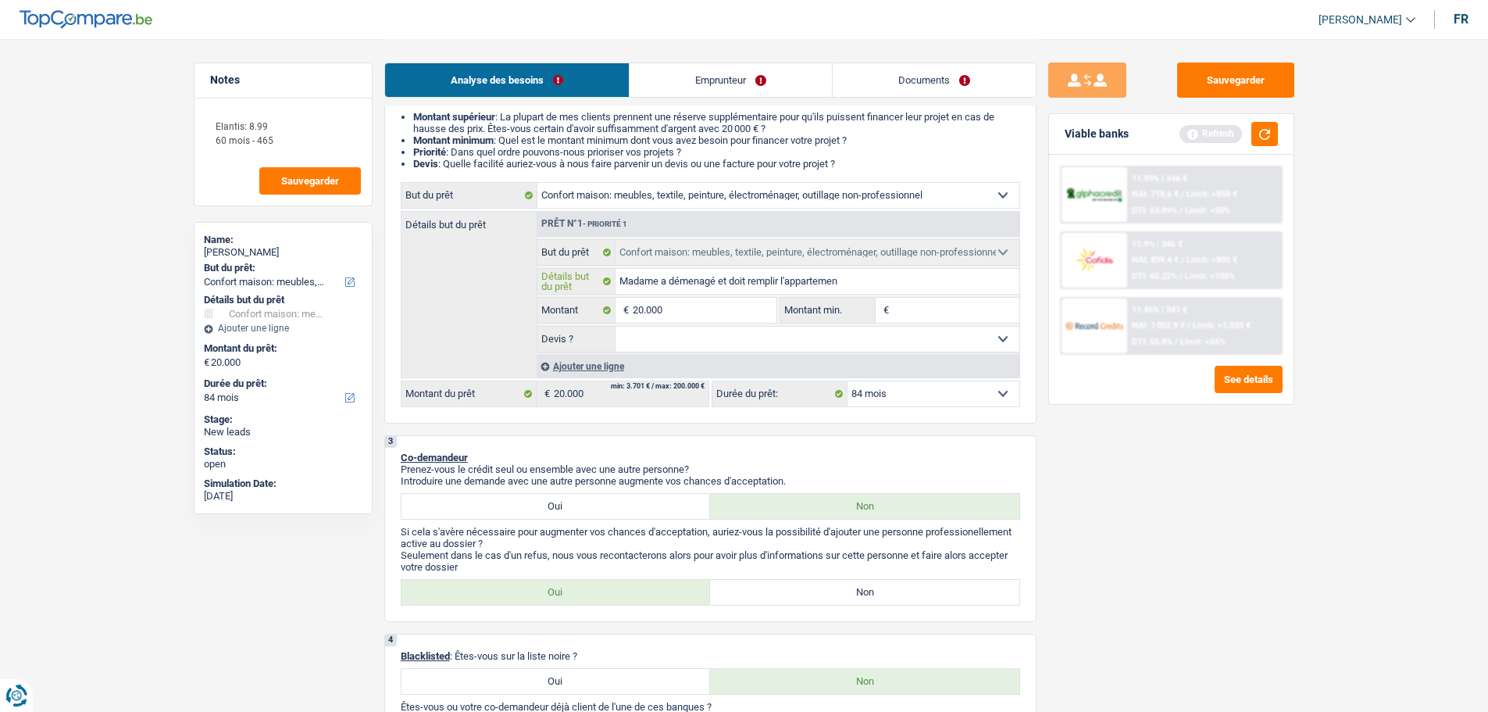
type input "Madame a démenagé et doit remplir l'appartement"
type input "Madame a démenagé et doit remplir l'appartement,"
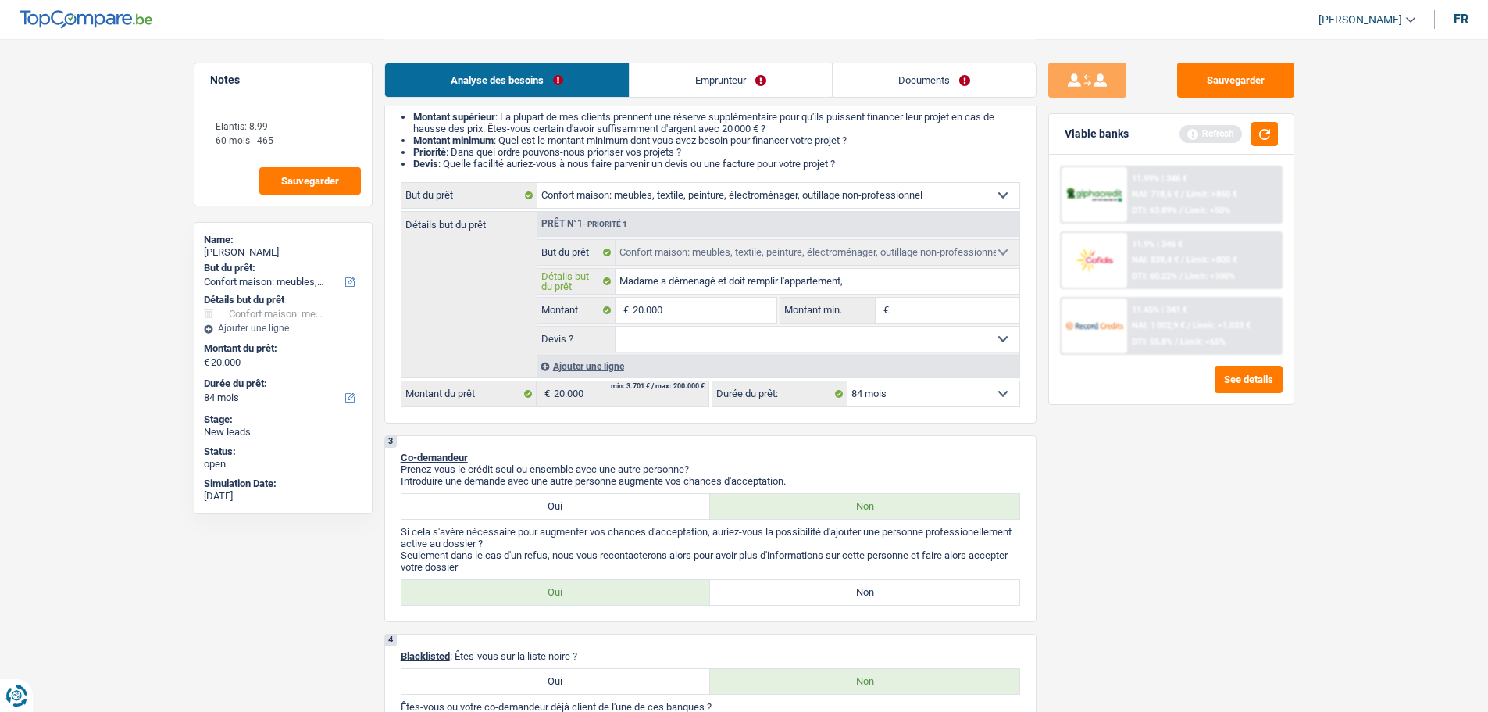
type input "Madame a démenagé et doit remplir l'appartement,"
type input "Madame a démenagé et doit remplir l'appartement, m"
type input "Madame a démenagé et doit remplir l'appartement, me"
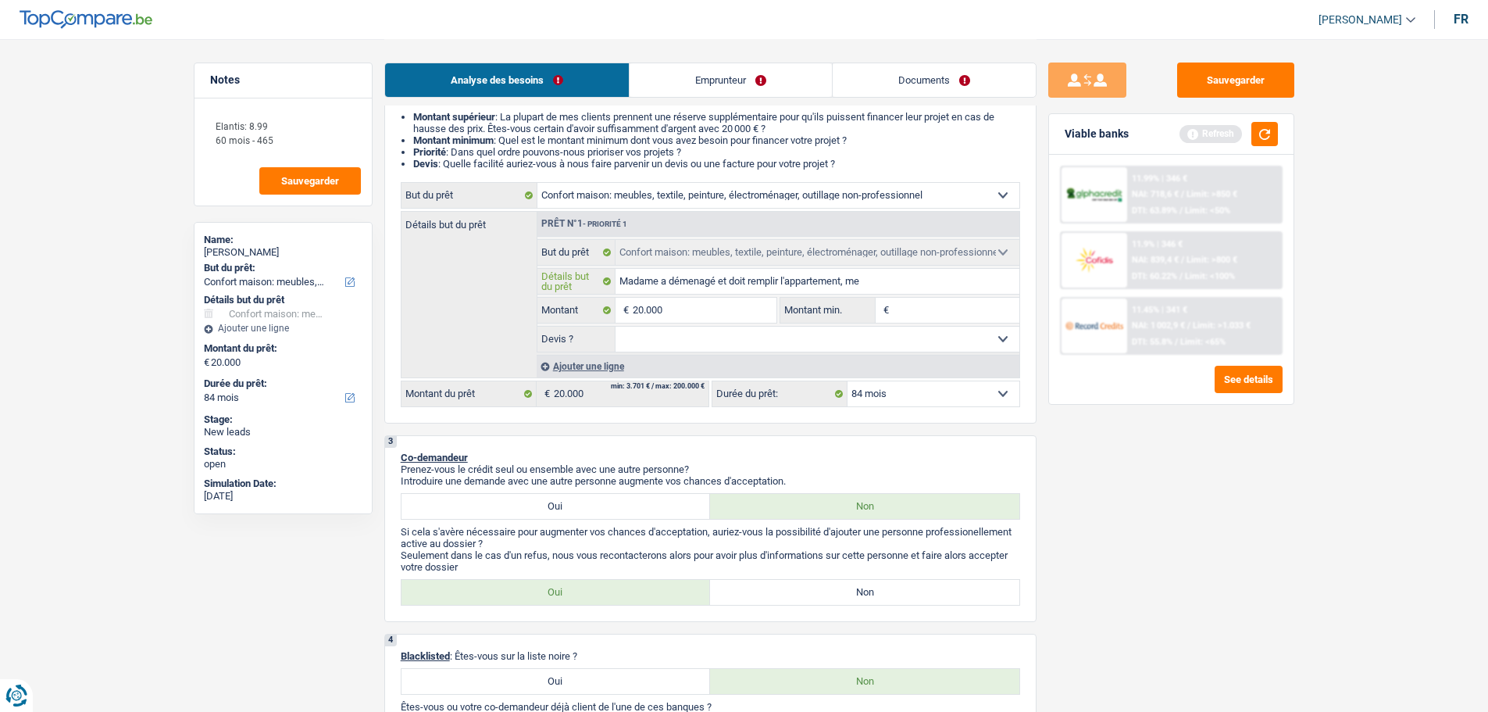
type input "Madame a démenagé et doit remplir l'appartement, meu"
type input "Madame a démenagé et doit remplir l'appartement, meub"
type input "Madame a démenagé et doit remplir l'appartement, meubl"
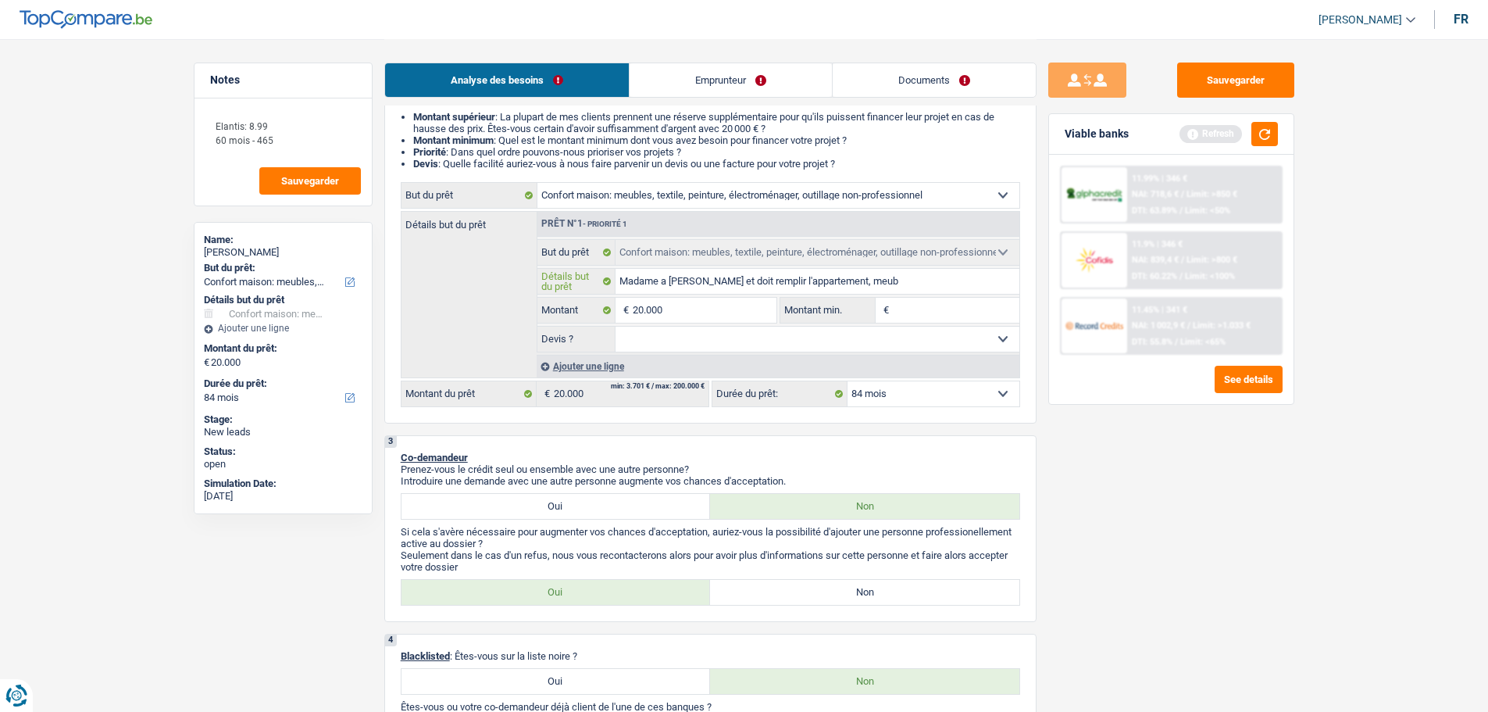
type input "Madame a démenagé et doit remplir l'appartement, meubl"
type input "Madame a démenagé et doit remplir l'appartement, meuble"
type input "Madame a démenagé et doit remplir l'appartement, meubles"
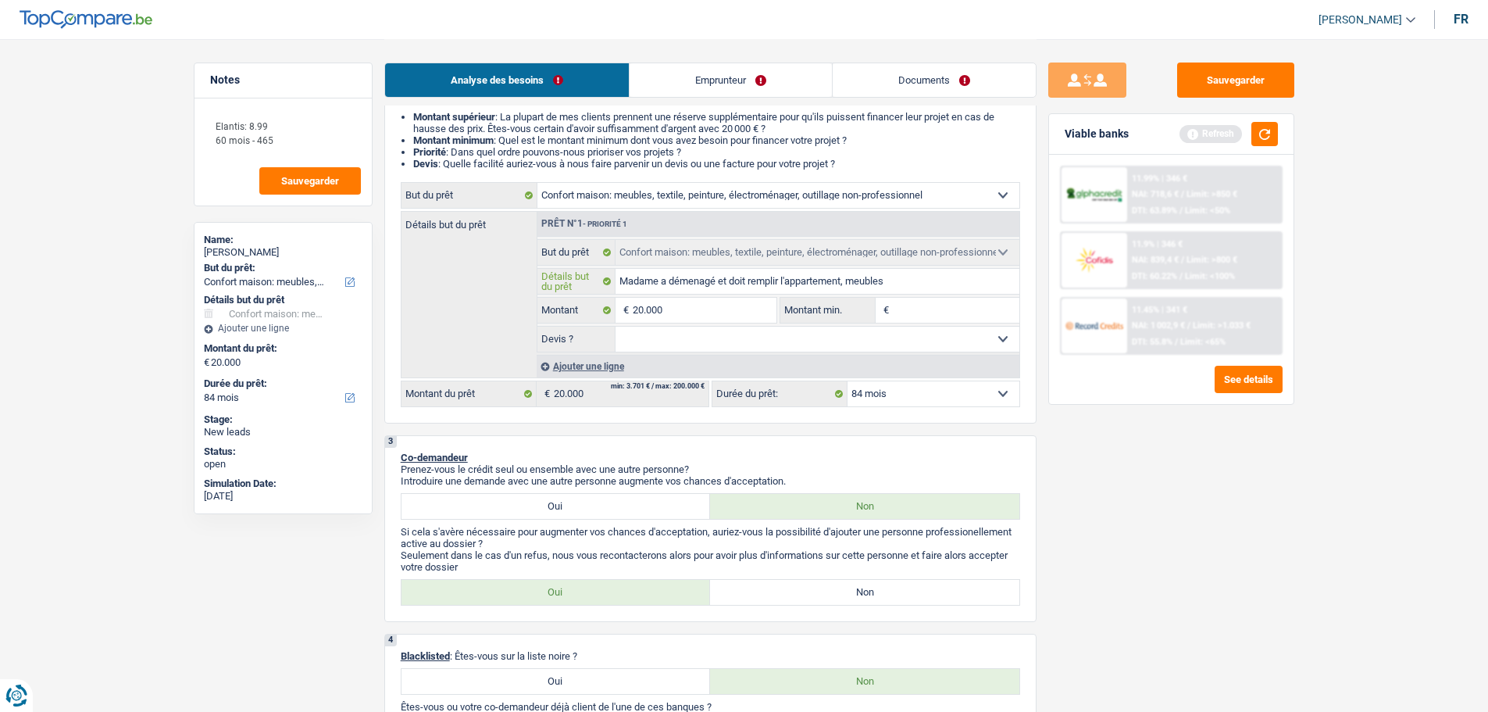
type input "Madame a démenagé et doit remplir l'appartement, meubles"
type input "Madame a démenagé et doit remplir l'appartement, meubles e"
type input "Madame a démenagé et doit remplir l'appartement, meubles et"
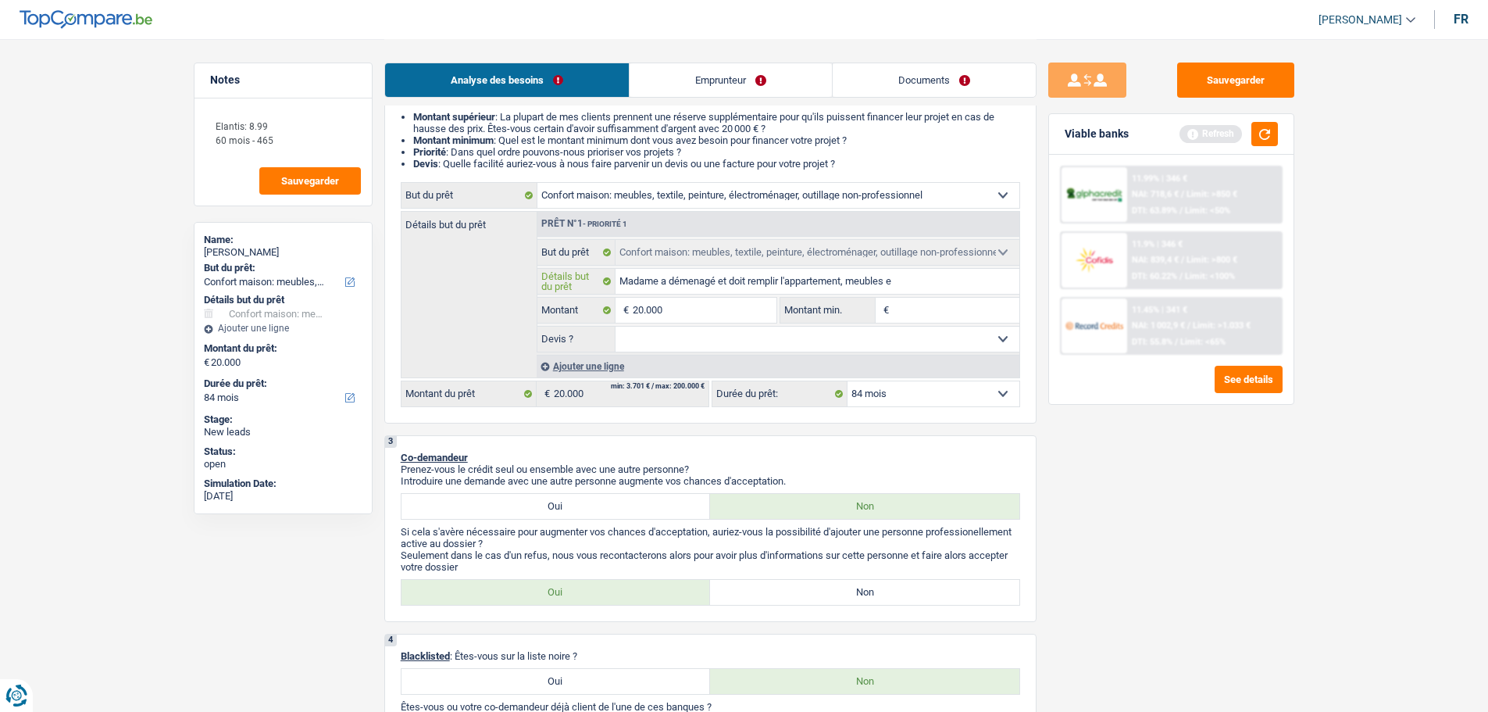
type input "Madame a démenagé et doit remplir l'appartement, meubles et"
type input "Madame a démenagé et doit remplir l'appartement, meubles et é"
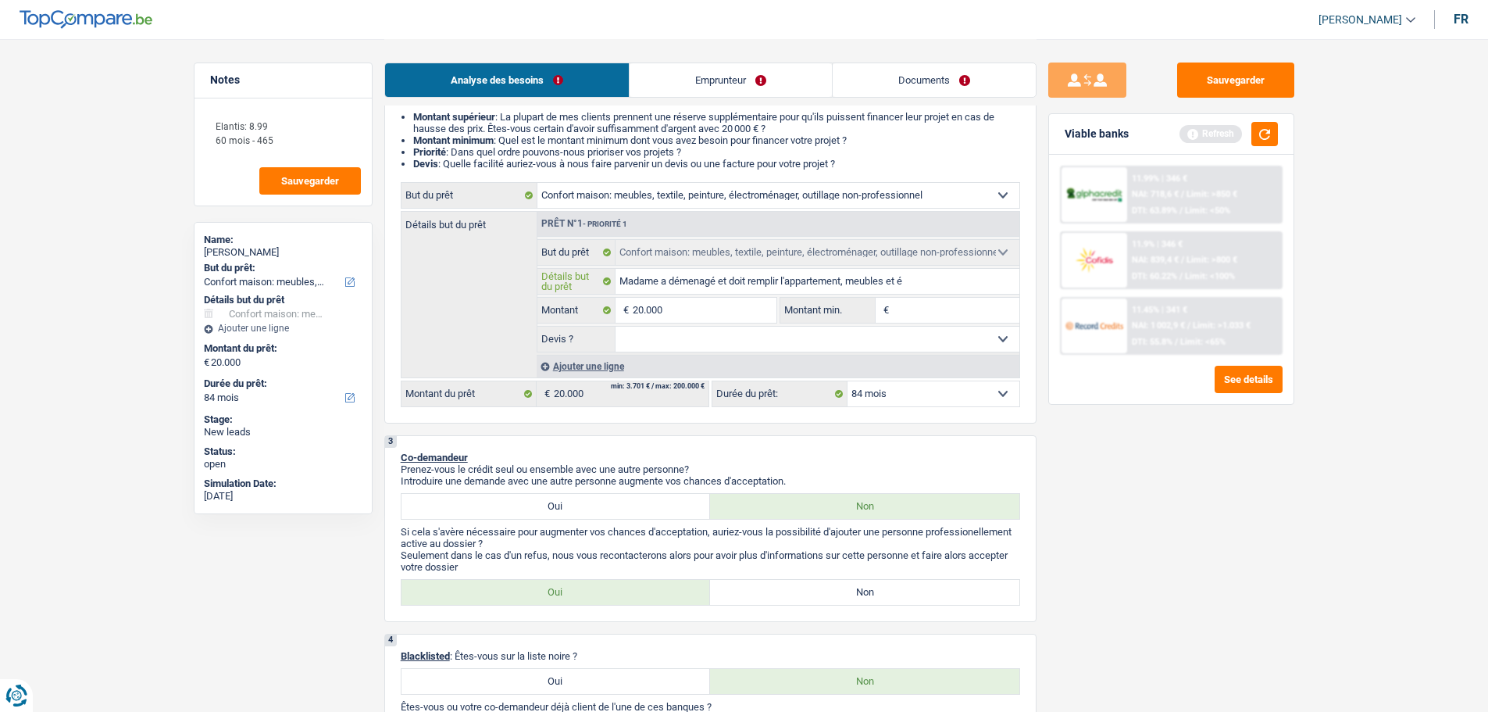
type input "Madame a démenagé et doit remplir l'appartement, meubles et él"
type input "Madame a démenagé et doit remplir l'appartement, meubles et éle"
type input "Madame a démenagé et doit remplir l'appartement, meubles et élec"
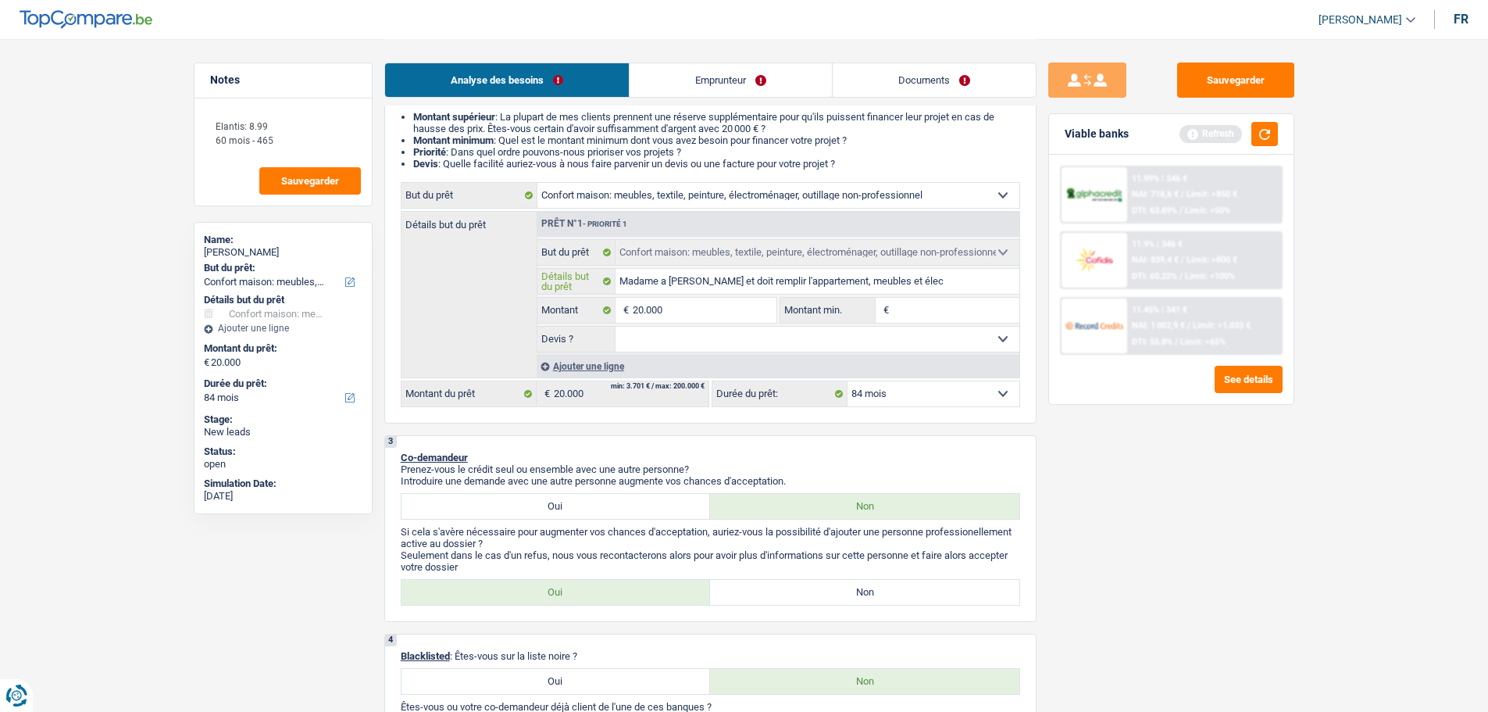
type input "Madame a démenagé et doit remplir l'appartement, meubles et élec"
type input "Madame a démenagé et doit remplir l'appartement, meubles et élect"
type input "Madame a démenagé et doit remplir l'appartement, meubles et électr"
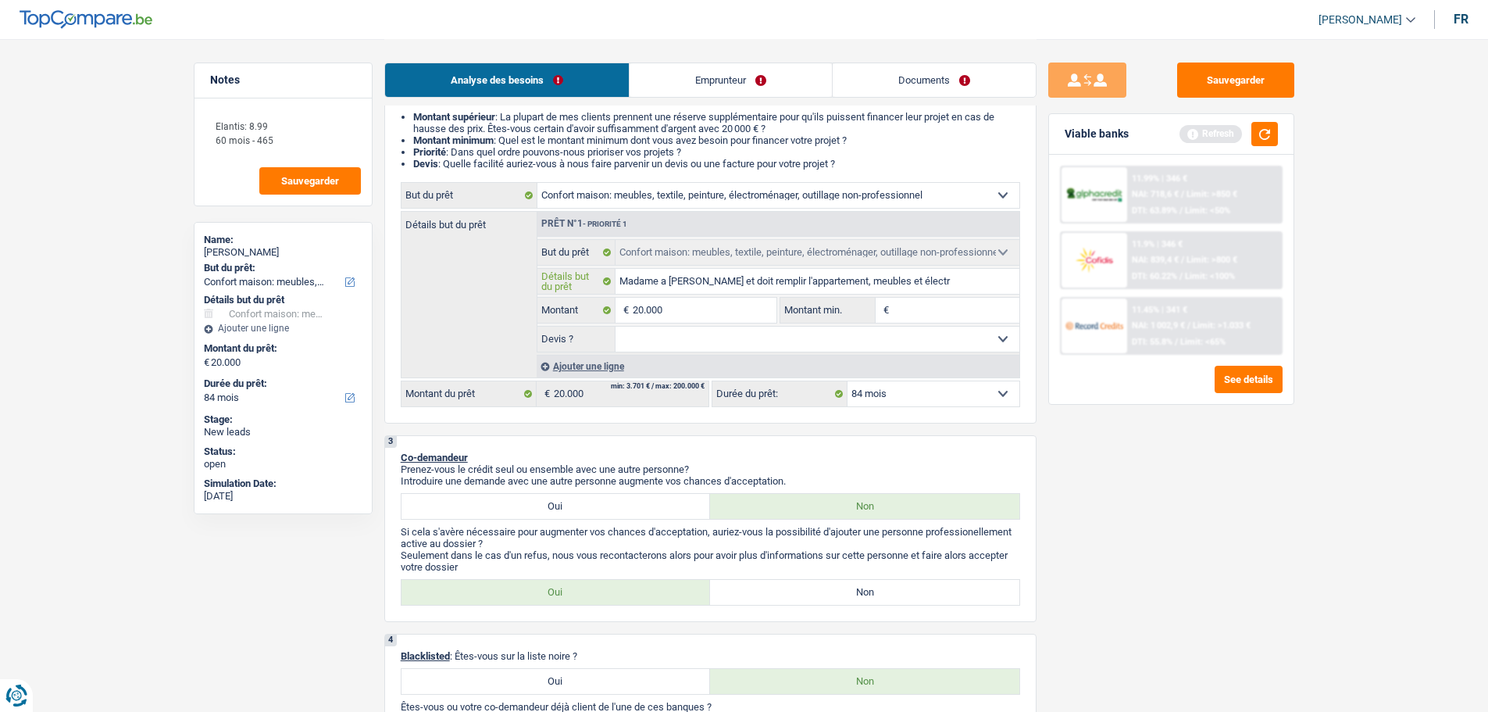
type input "Madame a démenagé et doit remplir l'appartement, meubles et électro"
type input "Madame a démenagé et doit remplir l'appartement, meubles et électrom"
type input "Madame a démenagé et doit remplir l'appartement, meubles et électrome"
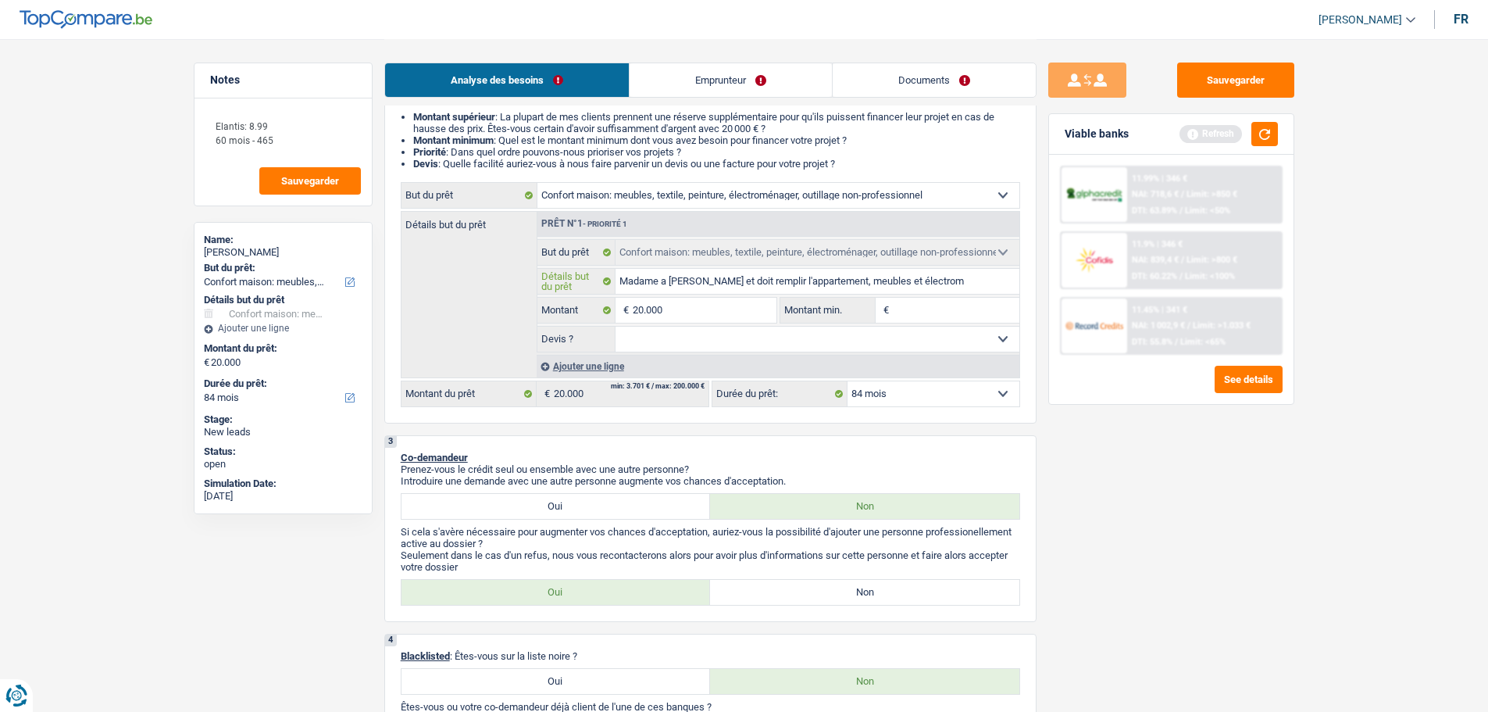
type input "Madame a démenagé et doit remplir l'appartement, meubles et électrome"
type input "Madame a démenagé et doit remplir l'appartement, meubles et électromen"
type input "Madame a démenagé et doit remplir l'appartement, meubles et électromena"
click at [902, 319] on input "Montant min." at bounding box center [956, 310] width 127 height 25
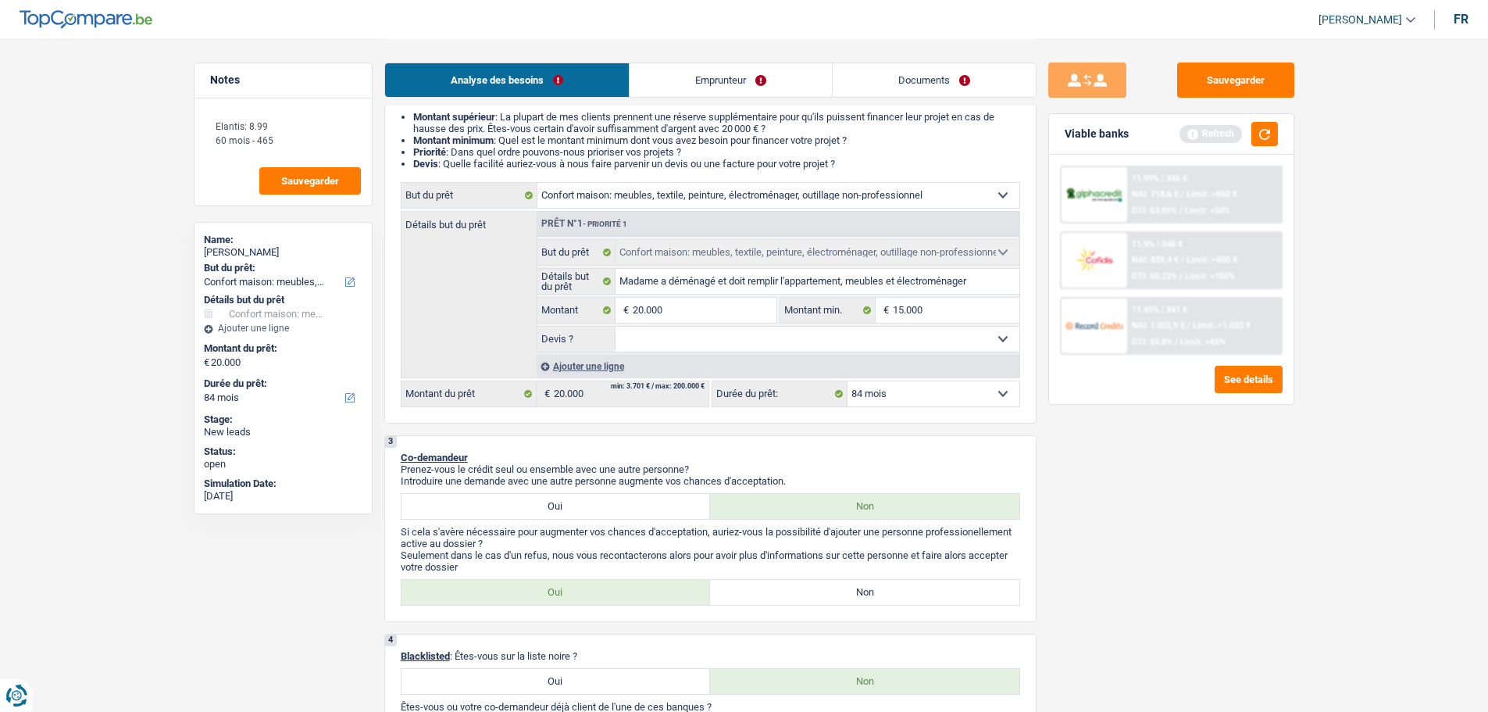
click at [882, 338] on select "Oui Non Non répondu Sélectionner une option" at bounding box center [818, 339] width 404 height 25
click at [616, 327] on select "Oui Non Non répondu Sélectionner une option" at bounding box center [818, 339] width 404 height 25
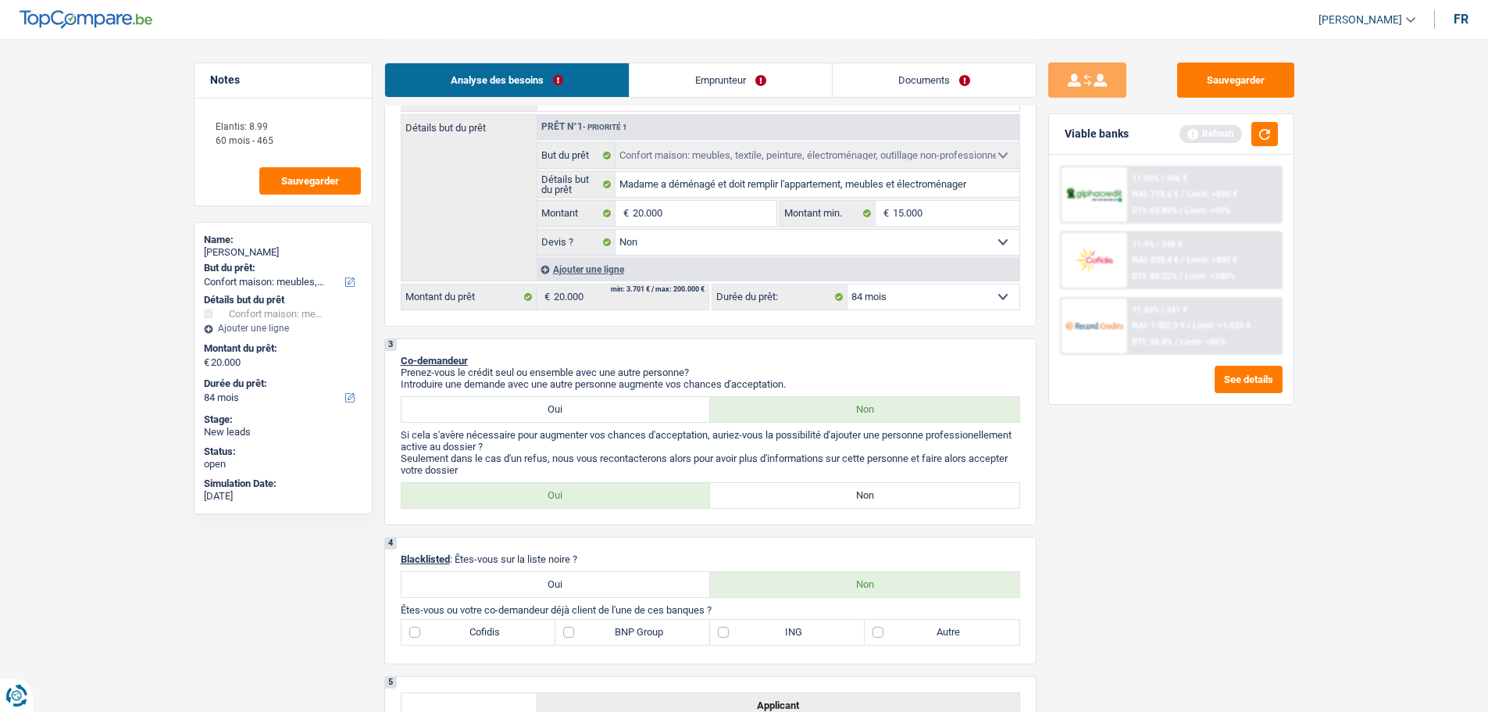
scroll to position [391, 0]
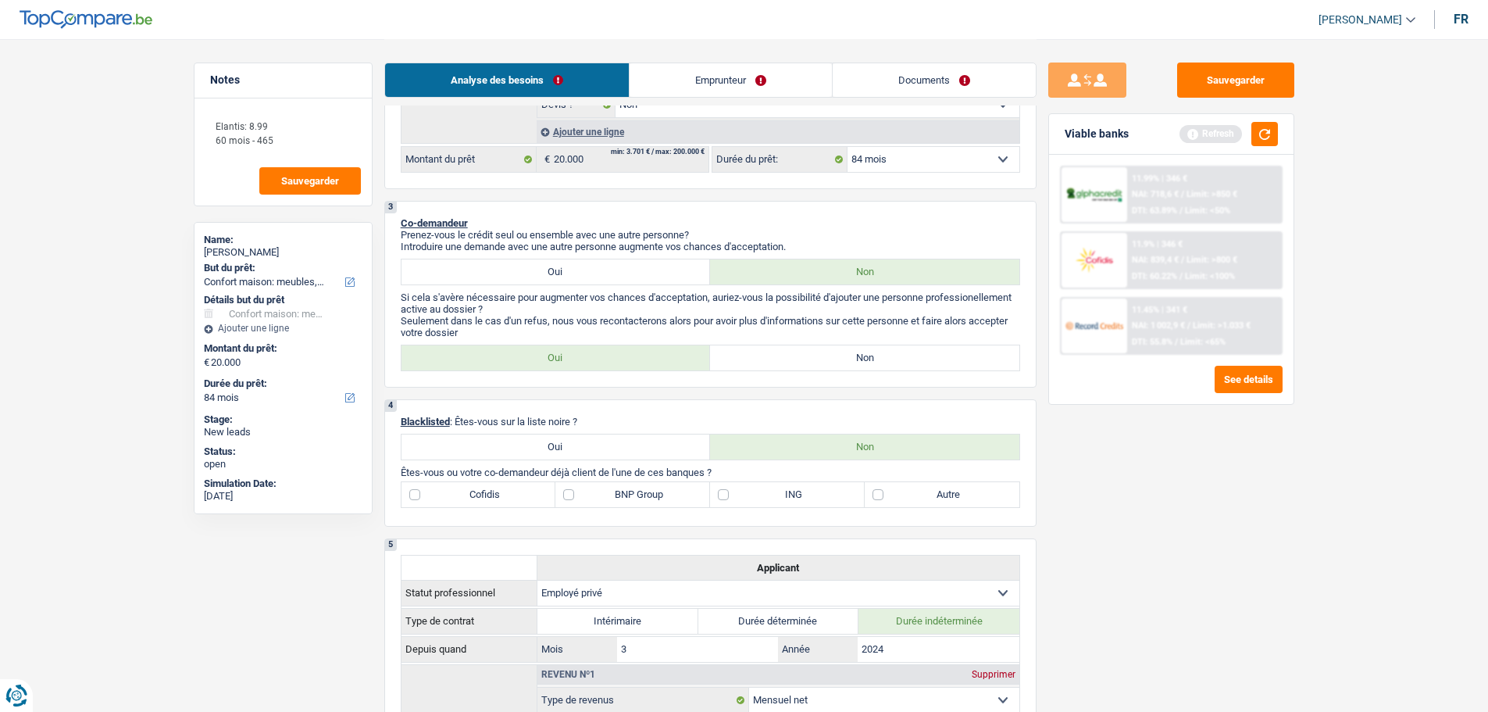
click at [832, 363] on label "Non" at bounding box center [864, 357] width 309 height 25
click at [832, 363] on input "Non" at bounding box center [864, 357] width 309 height 25
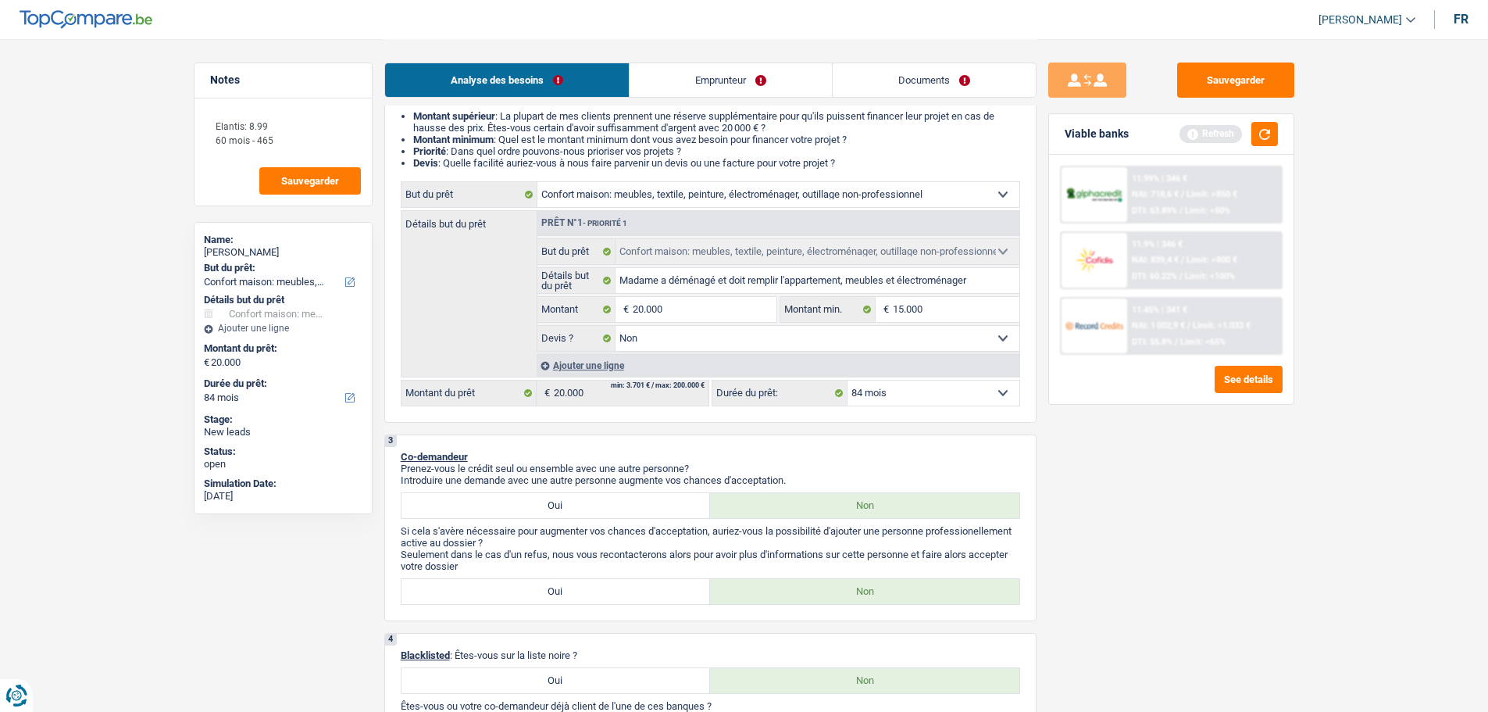
scroll to position [156, 0]
drag, startPoint x: 669, startPoint y: 531, endPoint x: 673, endPoint y: 552, distance: 20.8
drag, startPoint x: 673, startPoint y: 552, endPoint x: 1170, endPoint y: 463, distance: 503.9
click at [1170, 465] on div "Sauvegarder Viable banks Refresh 11.99% | 346 € NAI: 718,6 € / Limit: >850 € DT…" at bounding box center [1172, 375] width 270 height 624
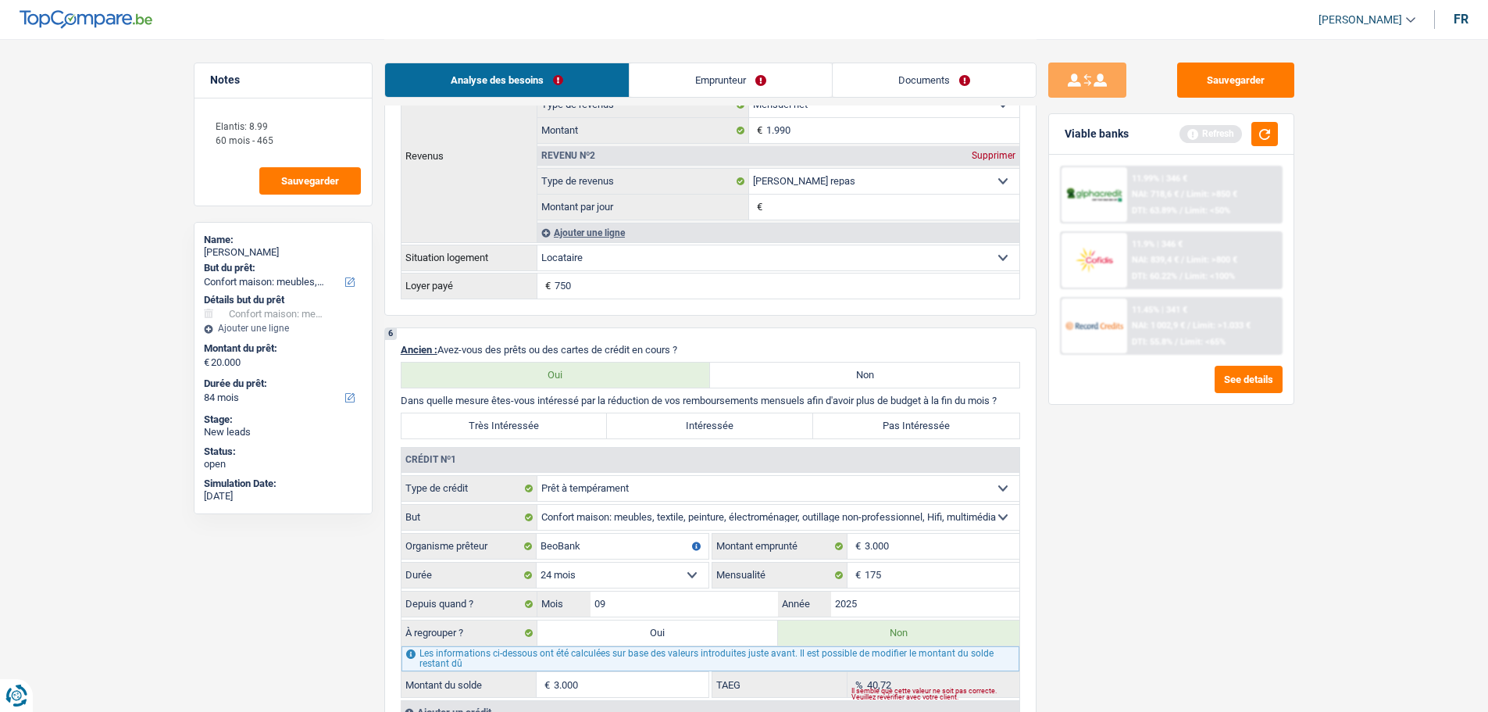
scroll to position [1094, 0]
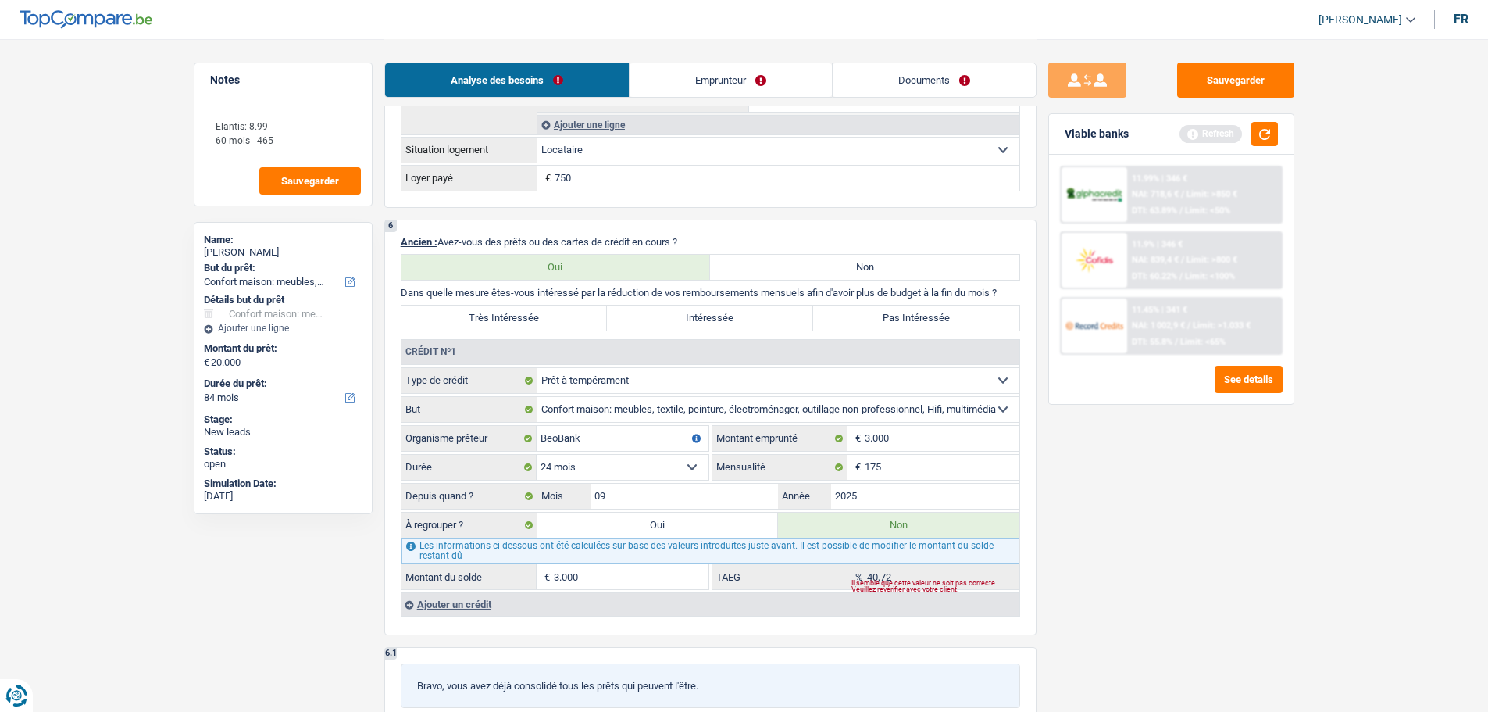
click at [1155, 522] on div "Sauvegarder Viable banks Refresh 11.99% | 346 € NAI: 718,6 € / Limit: >850 € DT…" at bounding box center [1172, 375] width 270 height 624
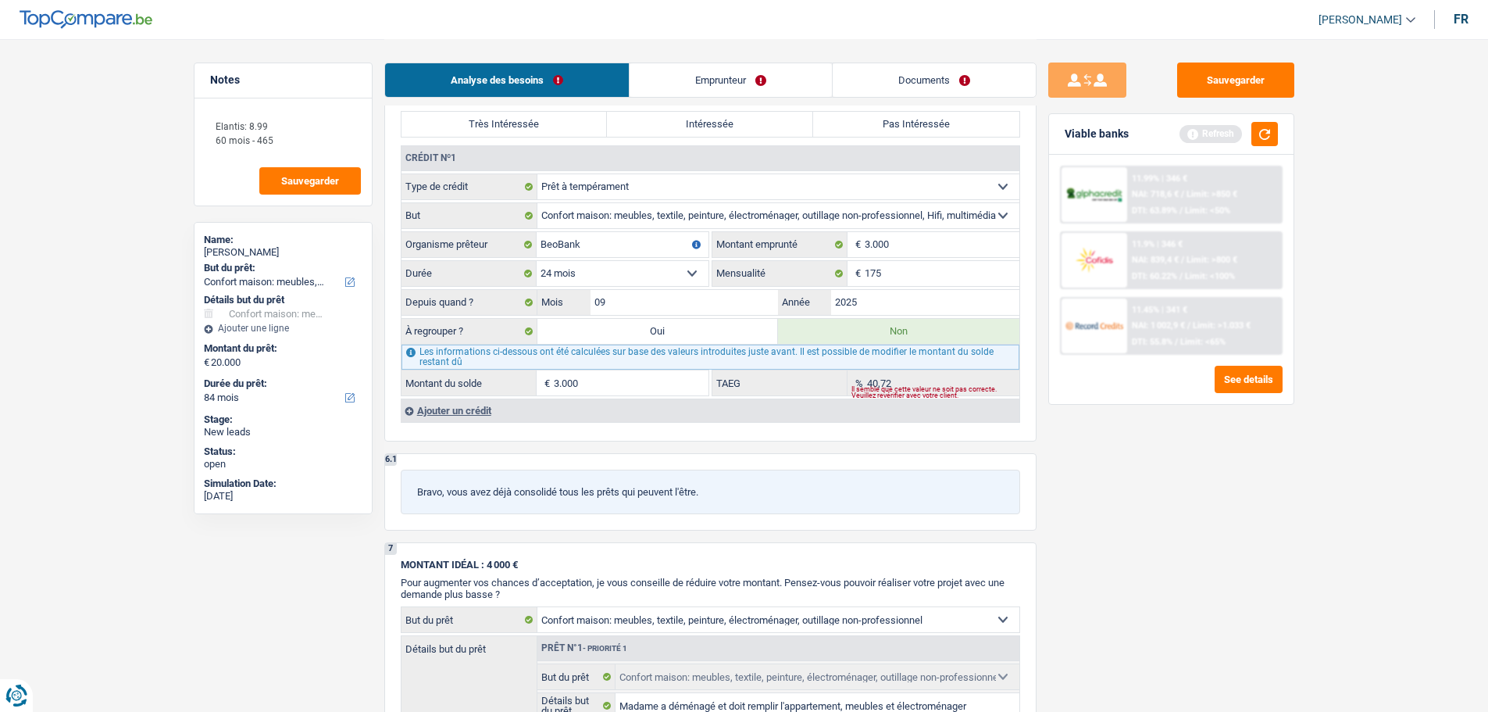
scroll to position [1250, 0]
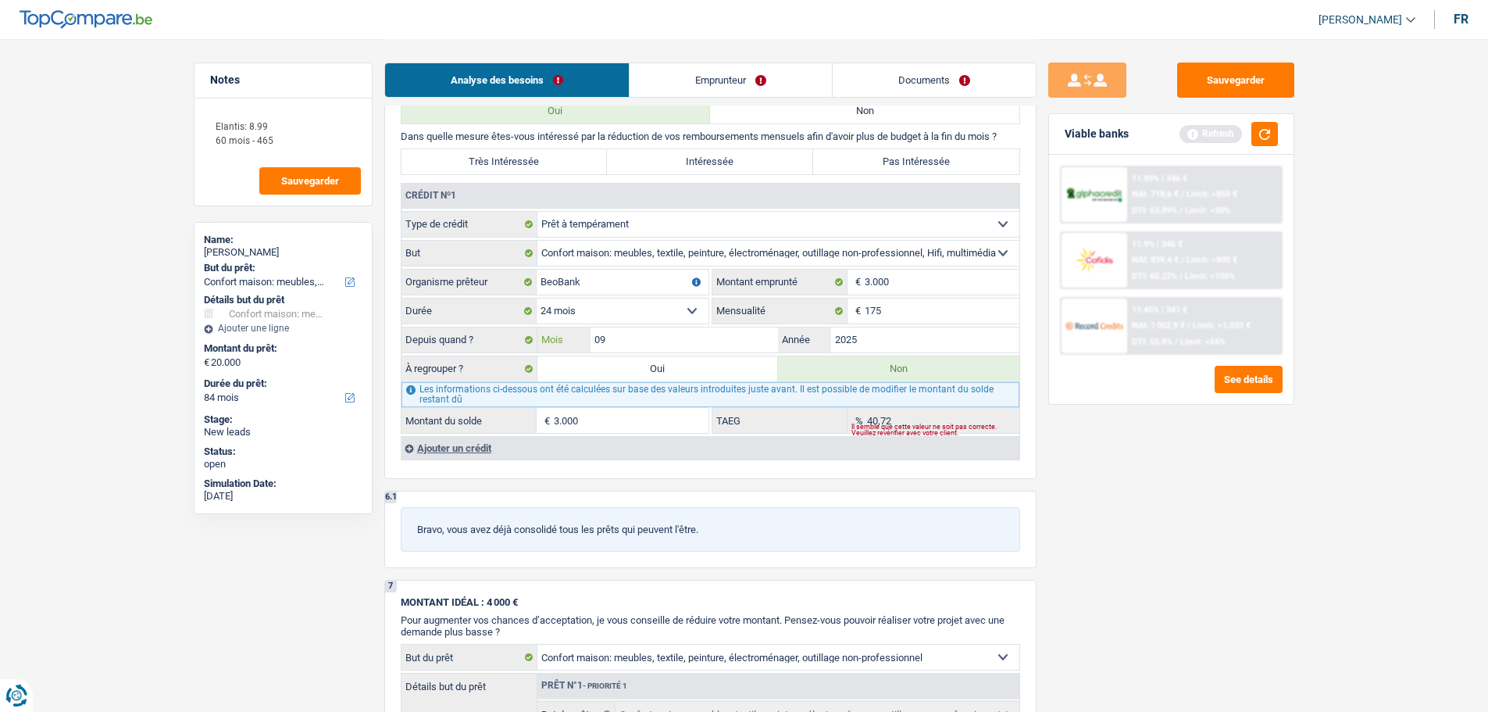
click at [663, 334] on input "09" at bounding box center [685, 339] width 188 height 25
click at [1208, 505] on div "Sauvegarder Viable banks Refresh 11.99% | 346 € NAI: 718,6 € / Limit: >850 € DT…" at bounding box center [1172, 375] width 270 height 624
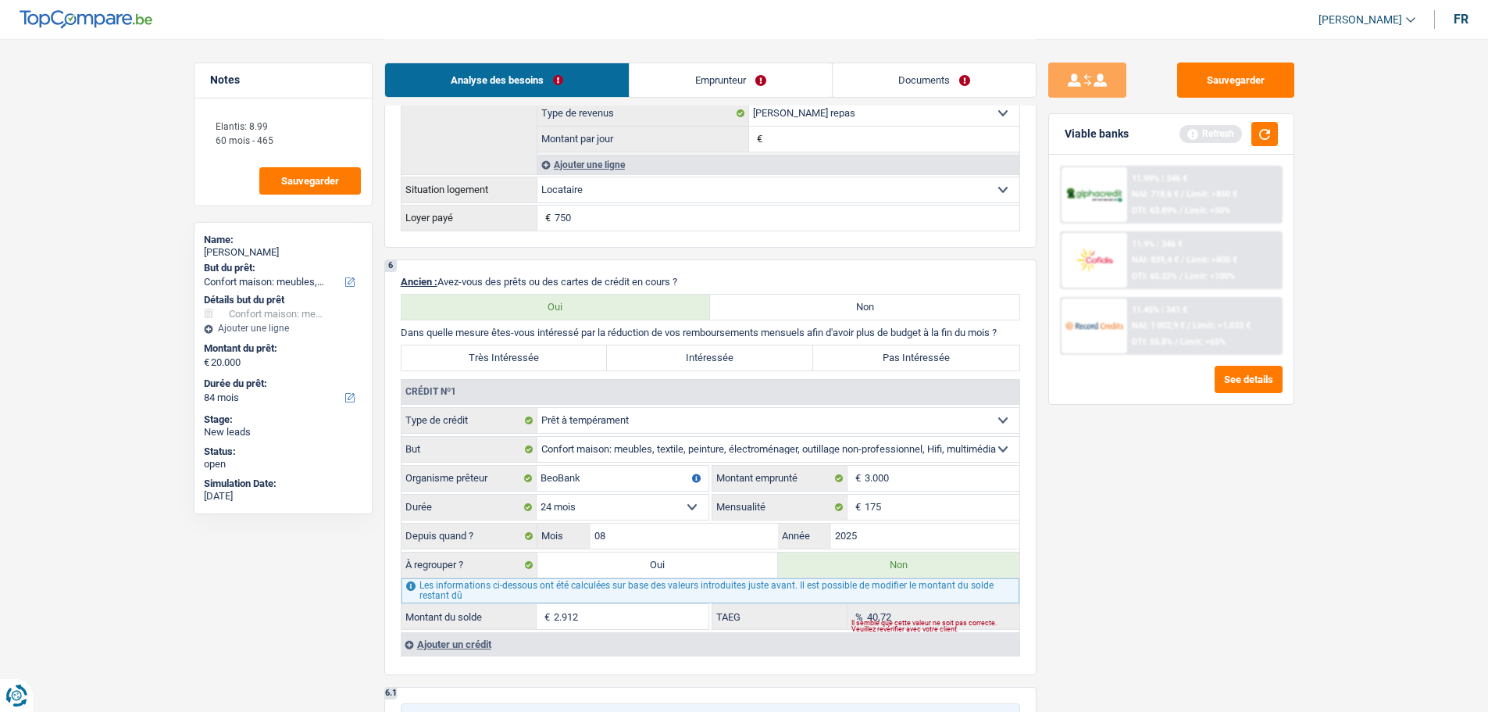
scroll to position [1016, 0]
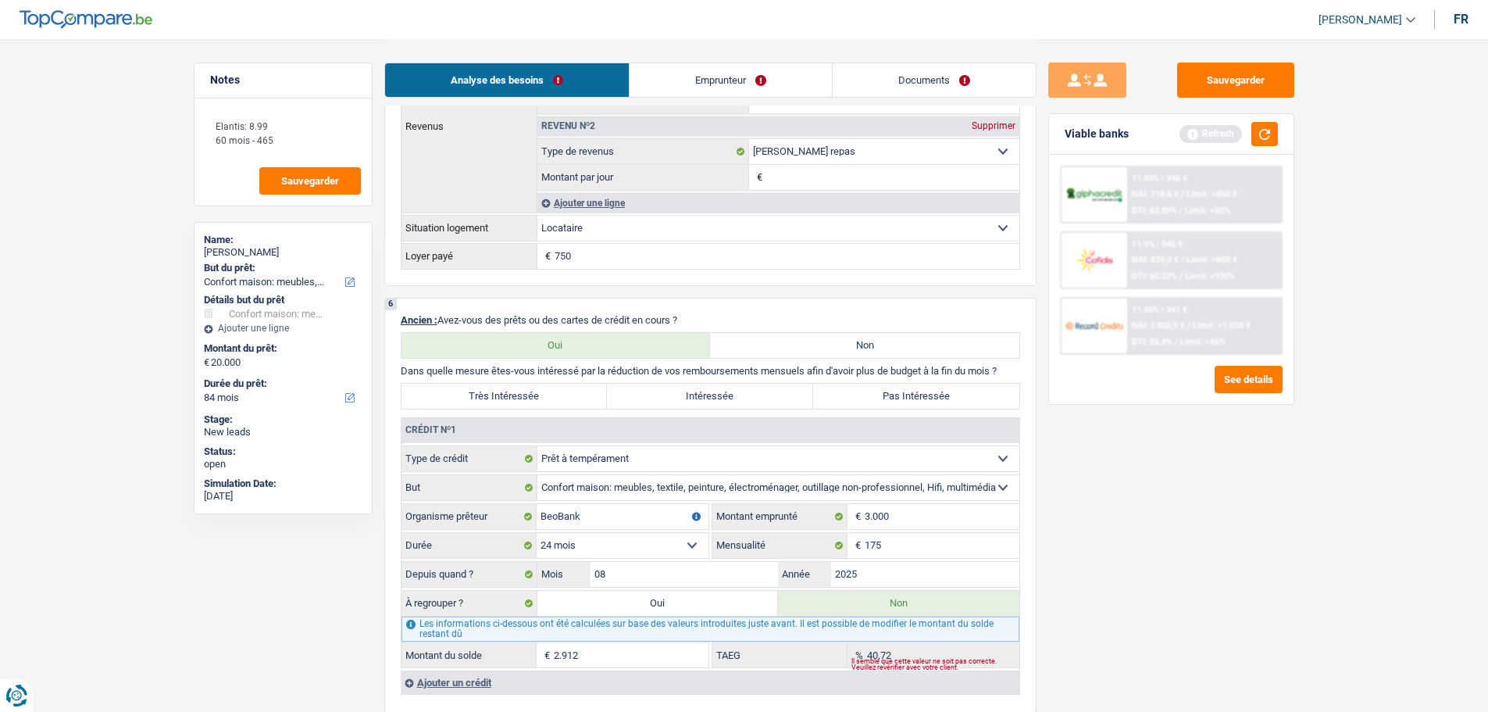
click at [888, 399] on label "Pas Intéressée" at bounding box center [916, 396] width 206 height 25
click at [888, 399] on input "Pas Intéressée" at bounding box center [916, 396] width 206 height 25
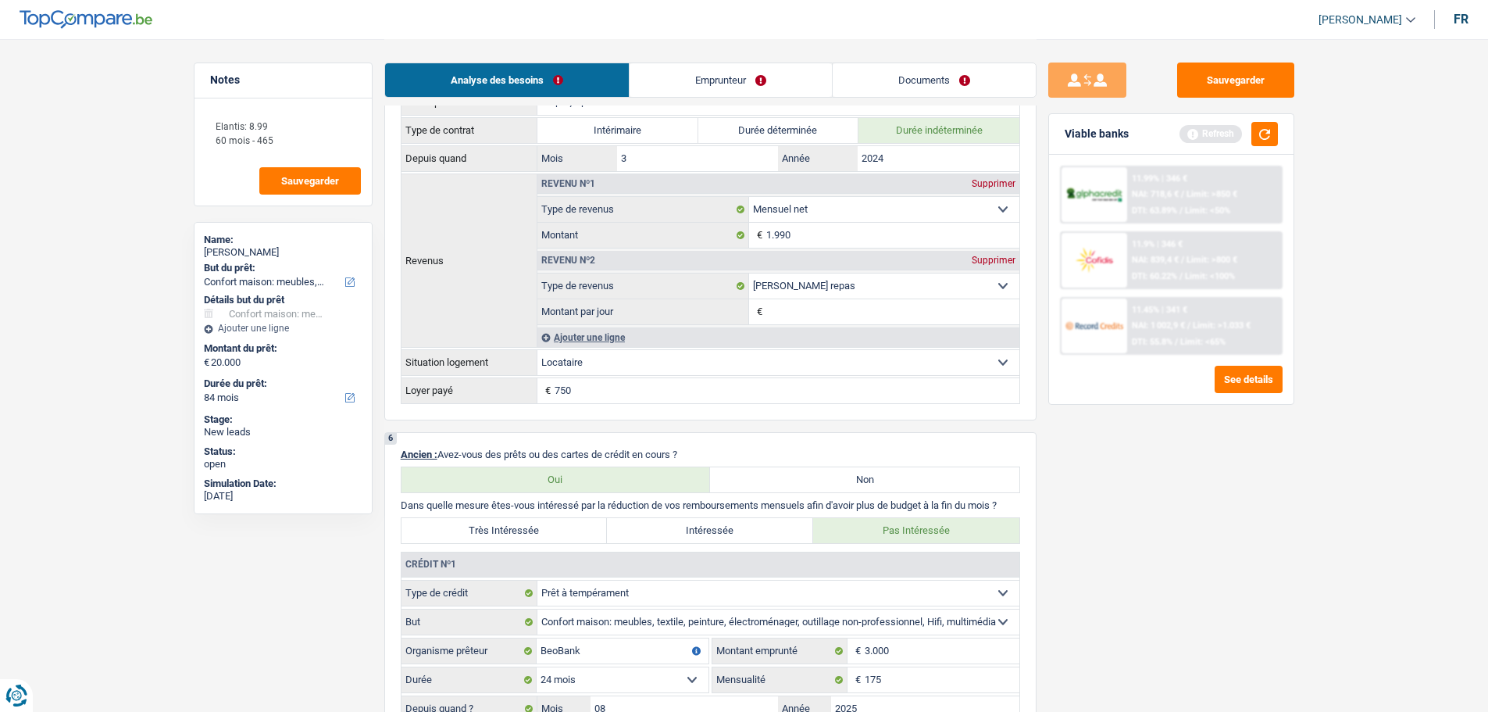
scroll to position [703, 0]
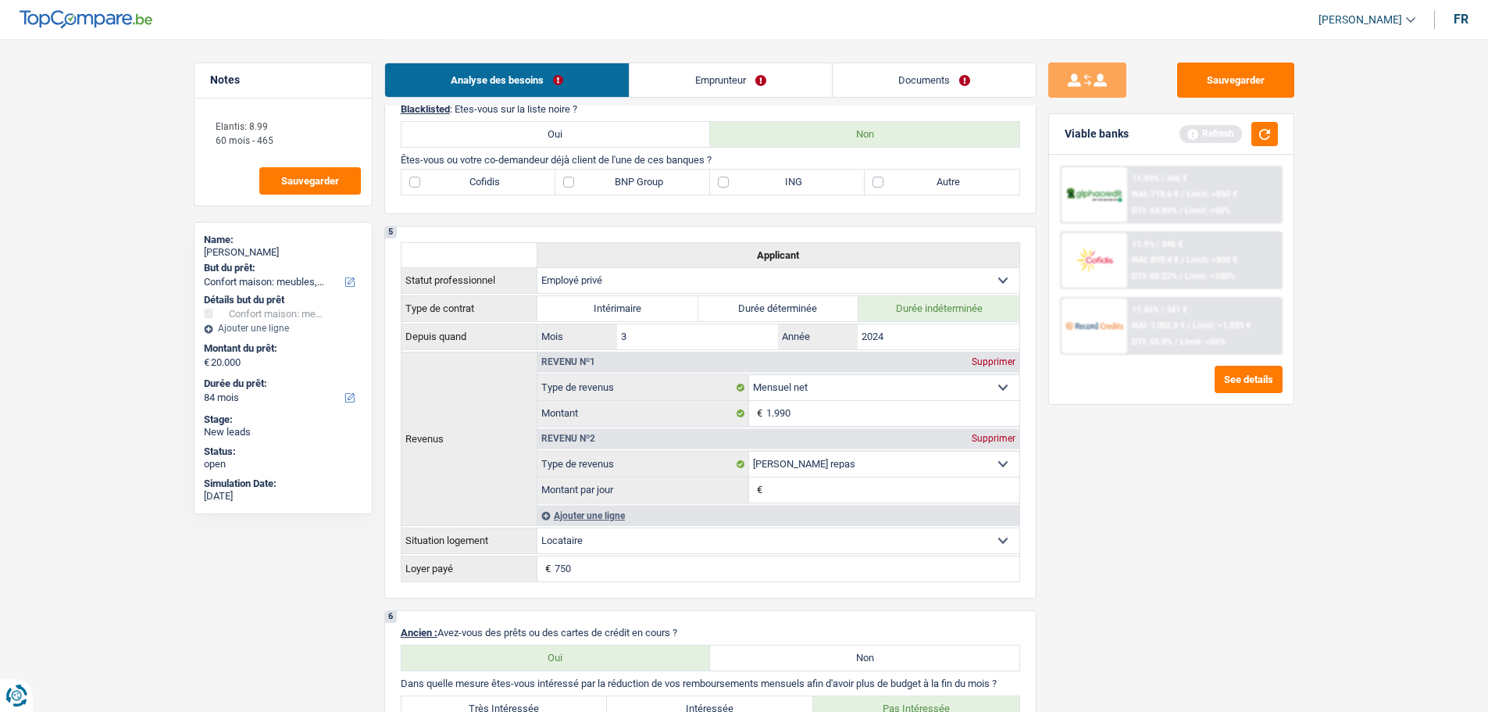
click at [888, 183] on label "Autre" at bounding box center [942, 182] width 155 height 25
click at [888, 183] on input "Autre" at bounding box center [942, 182] width 155 height 25
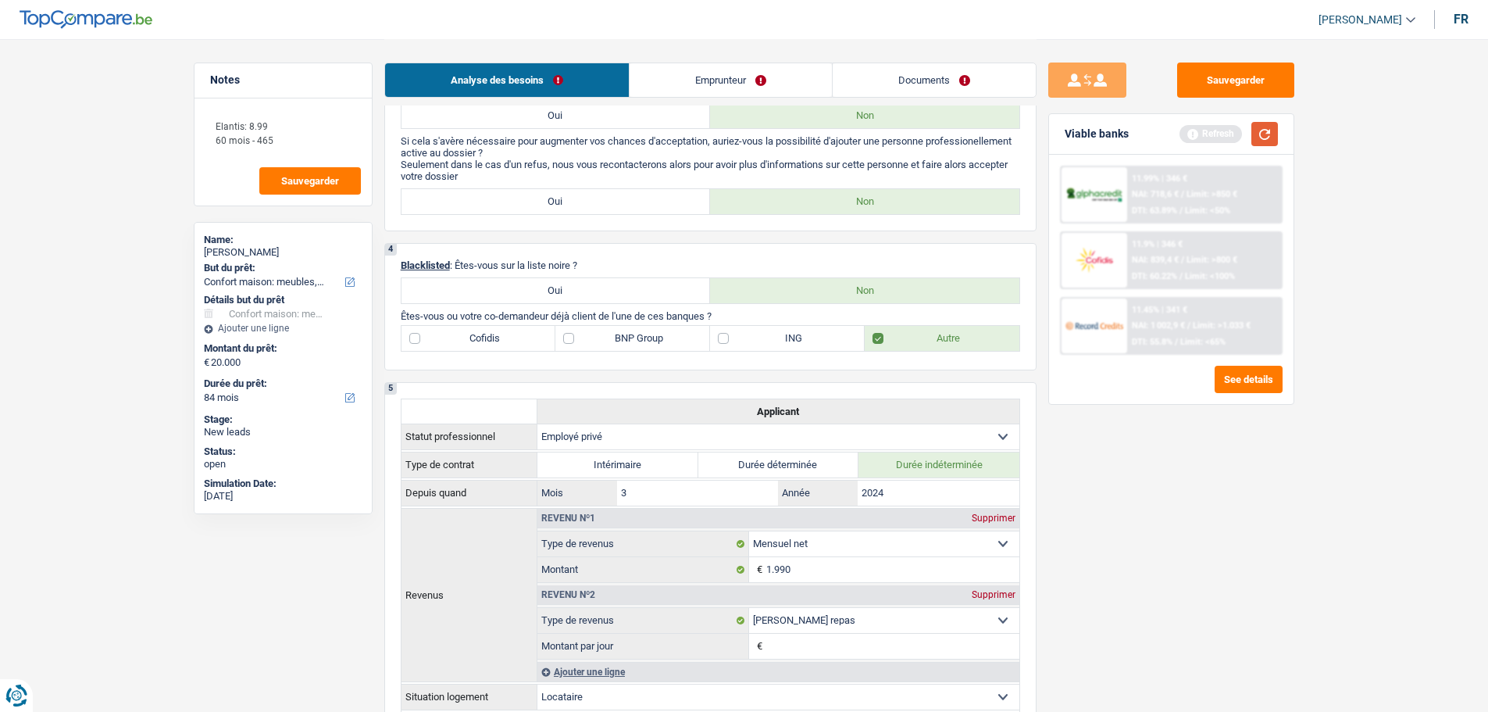
click at [1267, 142] on button "button" at bounding box center [1265, 134] width 27 height 24
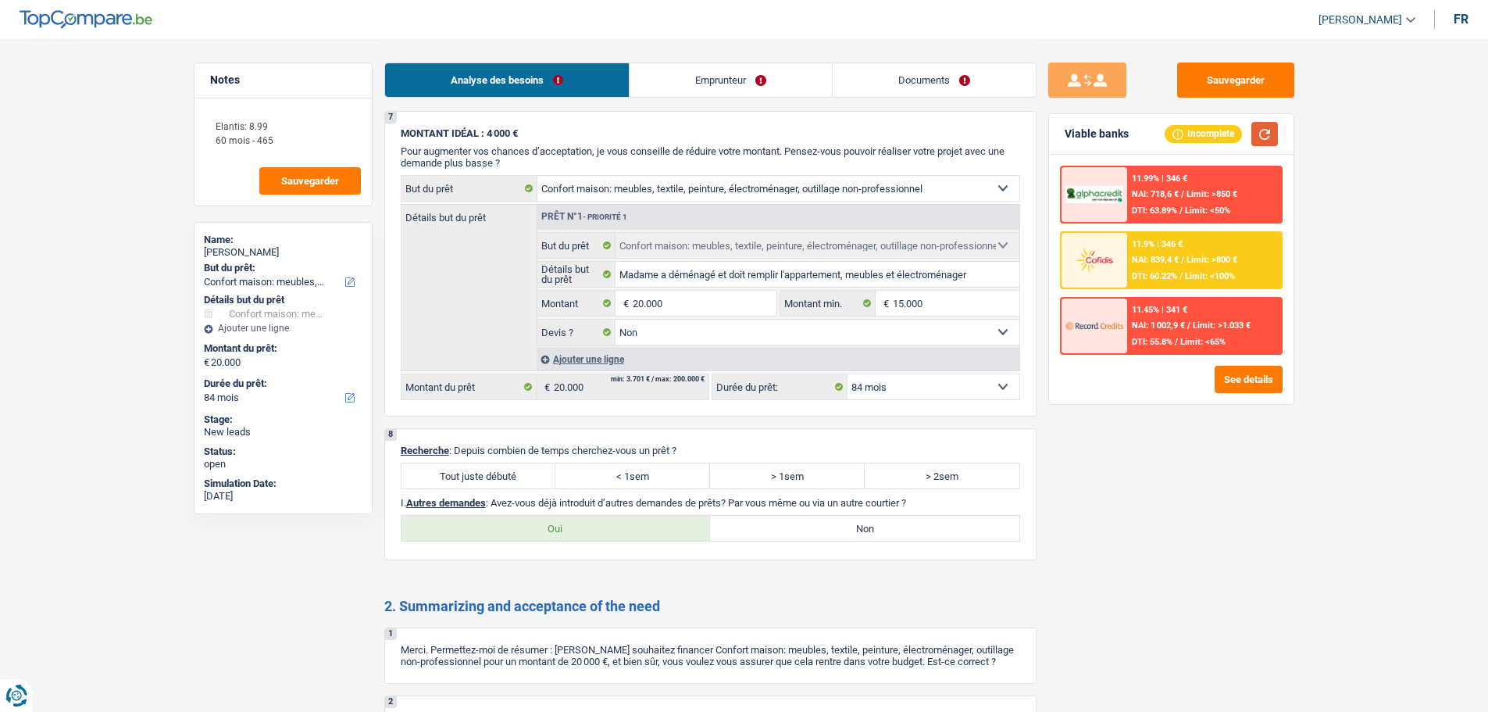
scroll to position [1875, 0]
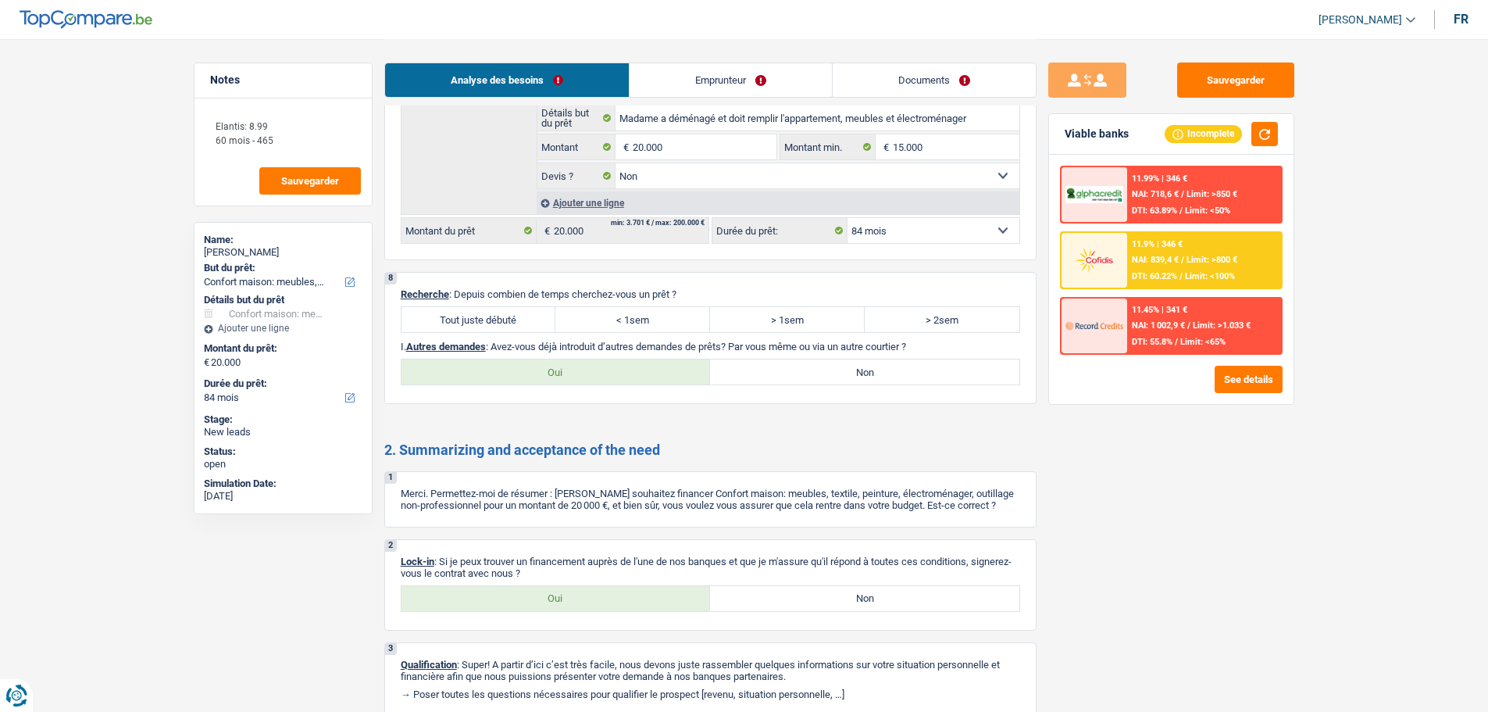
click at [518, 316] on label "Tout juste débuté" at bounding box center [479, 319] width 155 height 25
click at [518, 316] on input "Tout juste débuté" at bounding box center [479, 319] width 155 height 25
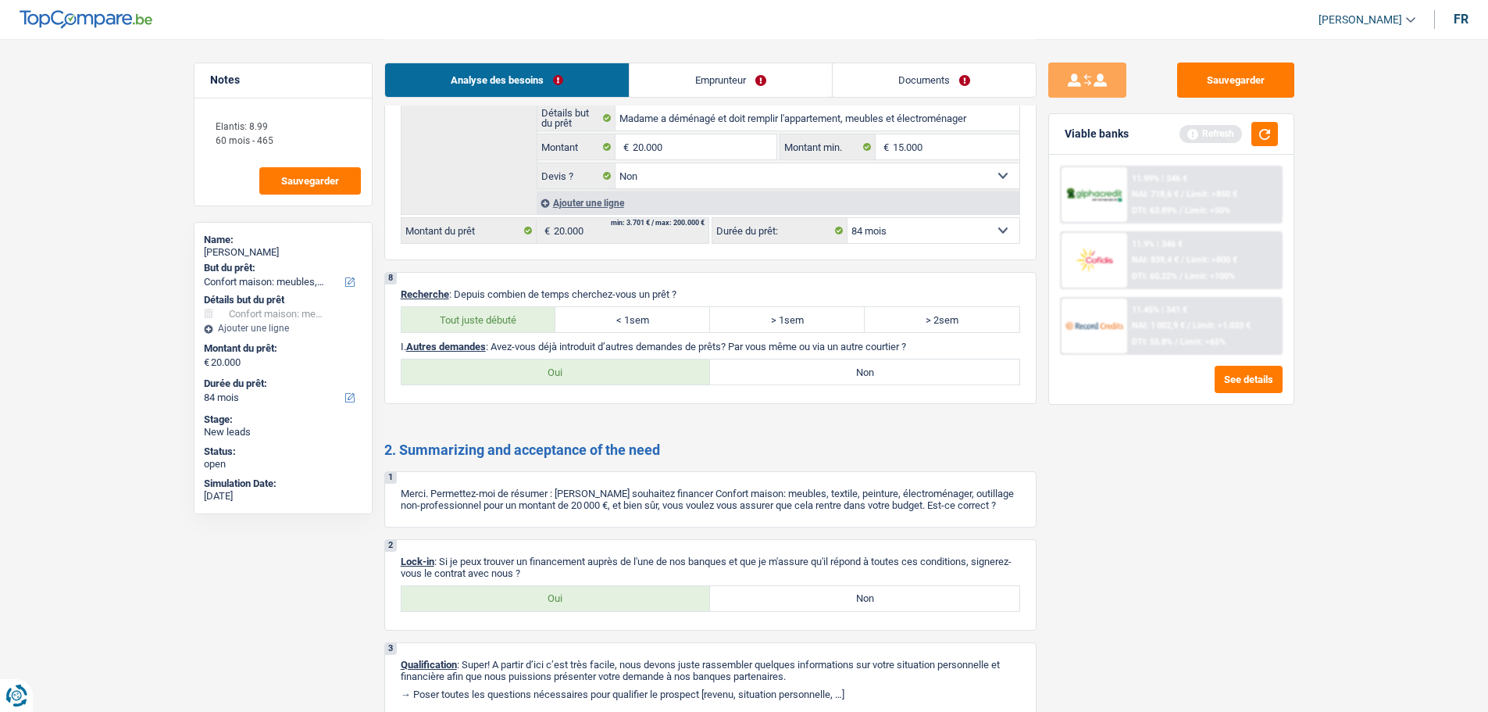
click at [687, 383] on label "Oui" at bounding box center [556, 371] width 309 height 25
click at [687, 383] on input "Oui" at bounding box center [556, 371] width 309 height 25
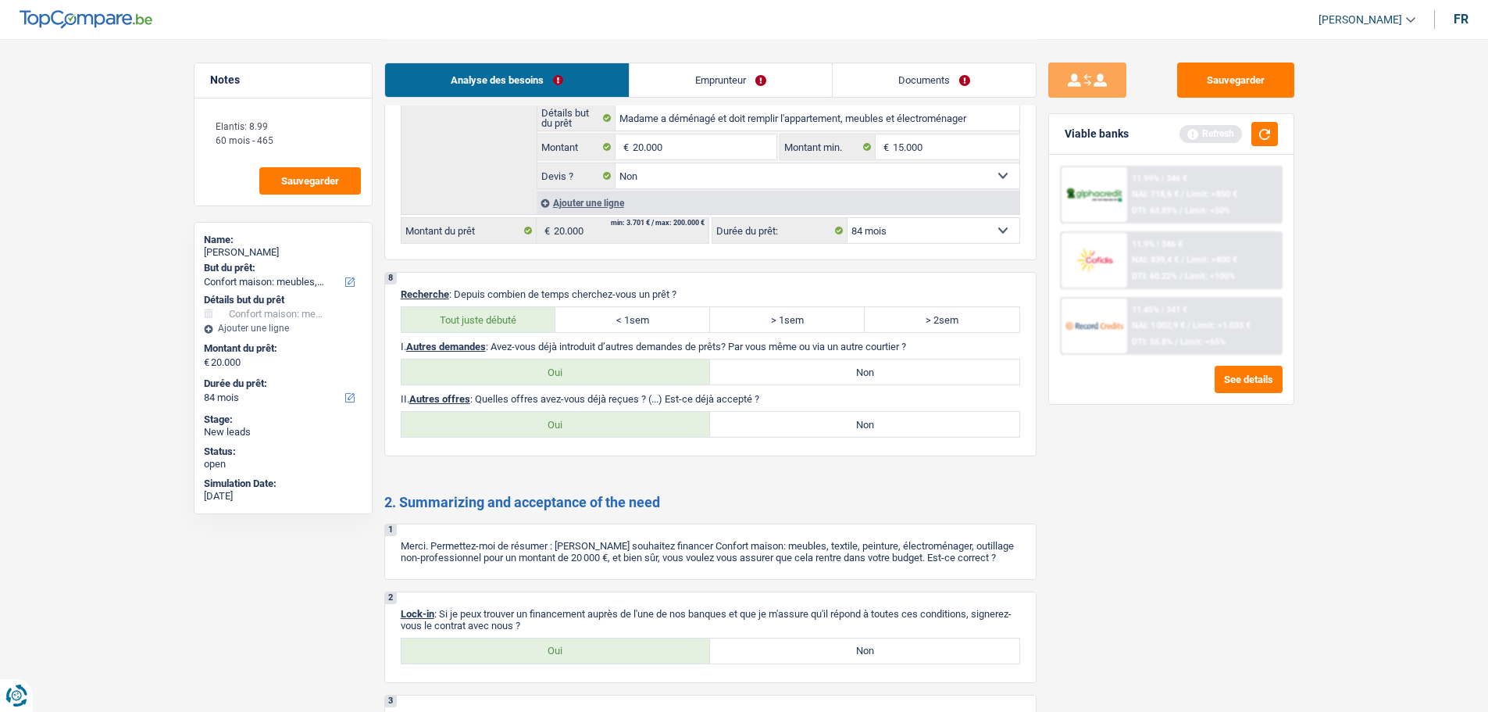
click at [787, 425] on label "Non" at bounding box center [864, 424] width 309 height 25
click at [787, 425] on input "Non" at bounding box center [864, 424] width 309 height 25
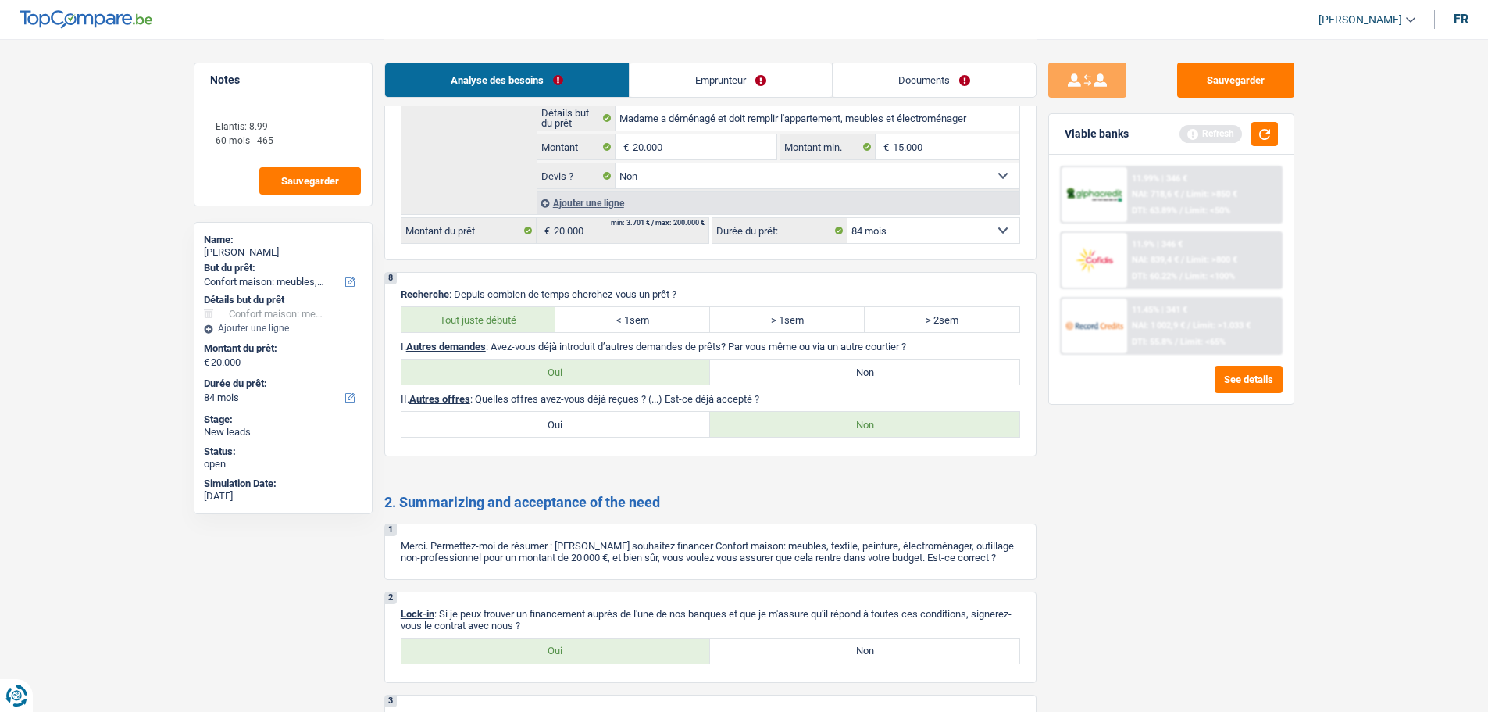
click at [691, 75] on link "Emprunteur" at bounding box center [731, 80] width 202 height 34
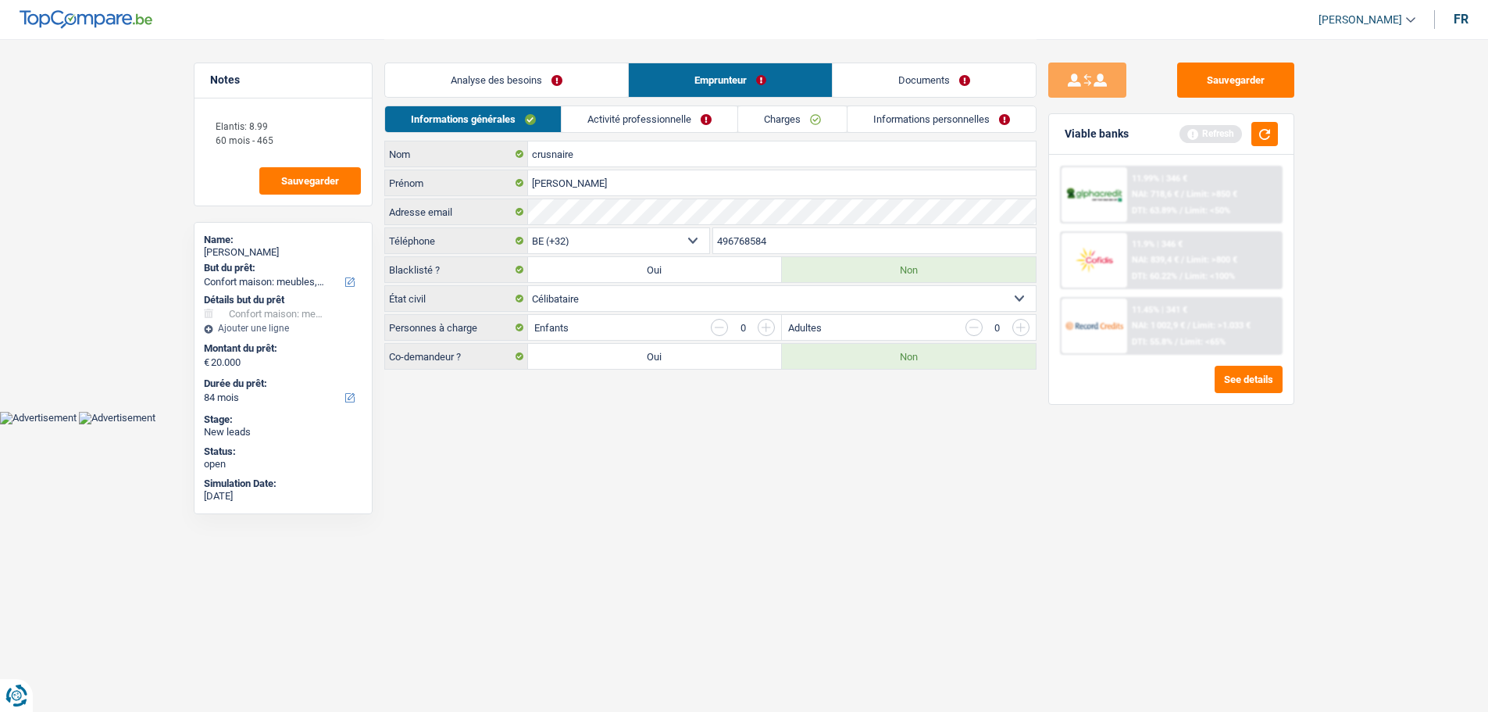
scroll to position [0, 0]
click at [652, 116] on link "Activité professionnelle" at bounding box center [656, 119] width 176 height 26
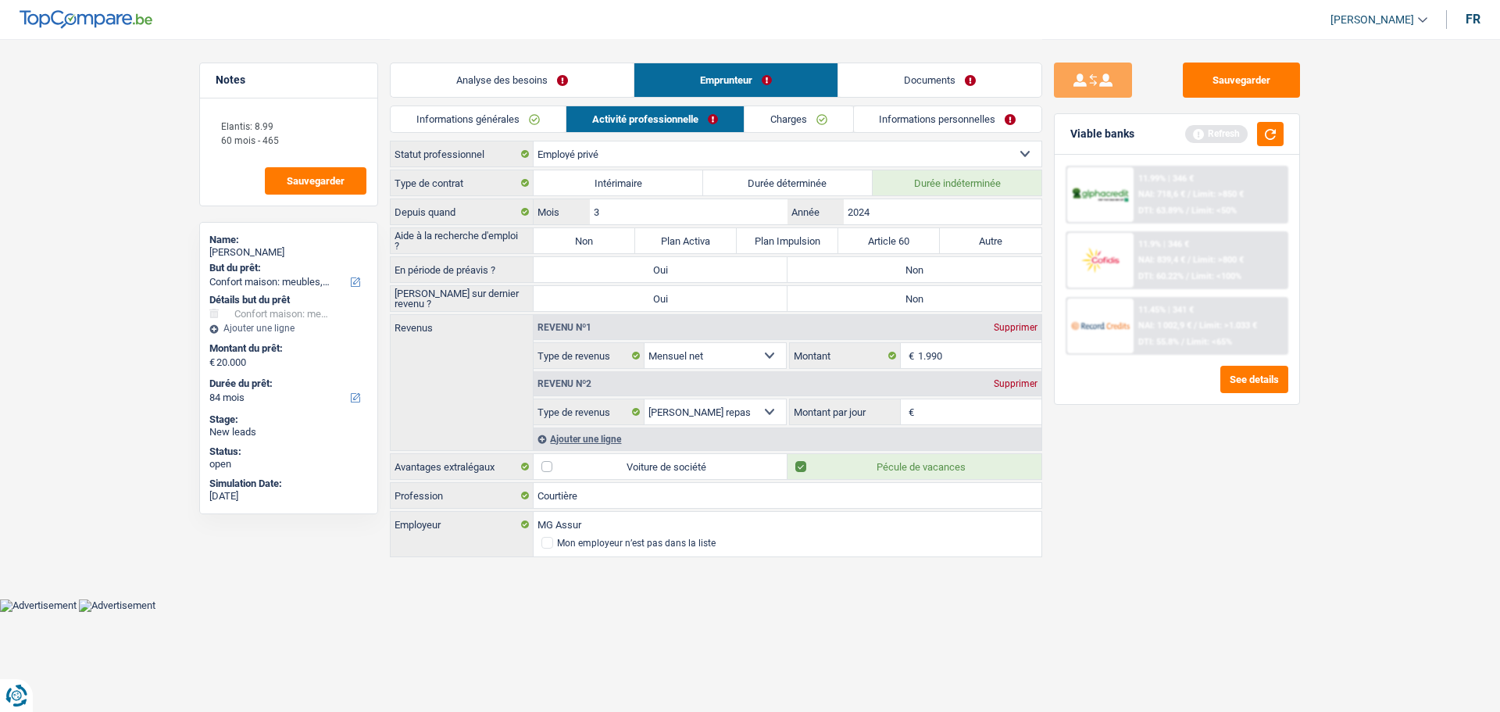
click at [952, 263] on label "Non" at bounding box center [915, 269] width 254 height 25
click at [952, 263] on input "Non" at bounding box center [915, 269] width 254 height 25
click at [956, 295] on label "Non" at bounding box center [915, 298] width 254 height 25
click at [956, 295] on input "Non" at bounding box center [915, 298] width 254 height 25
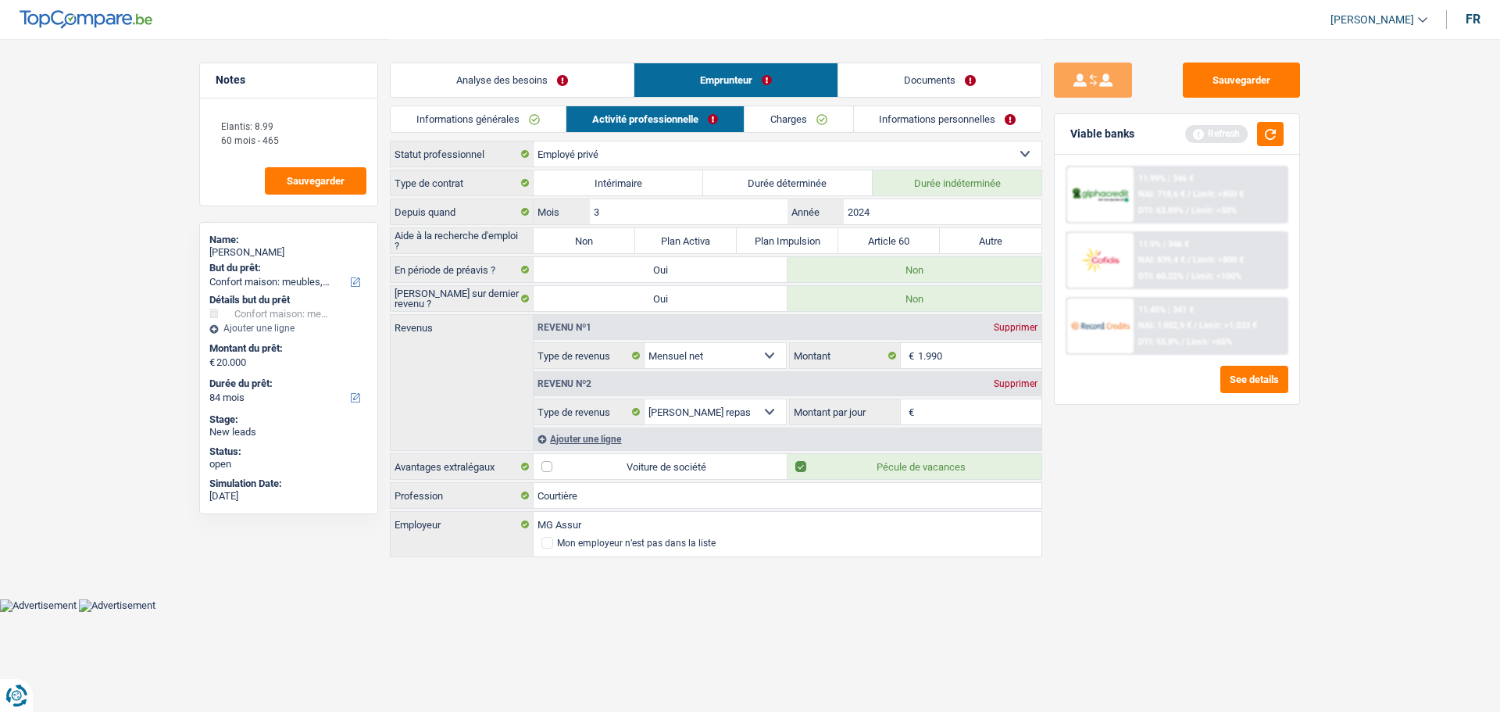
click at [965, 405] on input "Montant par jour" at bounding box center [980, 411] width 124 height 25
click at [1030, 584] on main "Notes Elantis: 8.99 60 mois - 465 Sauvegarder Name: sarah crusnaire But du prêt…" at bounding box center [750, 299] width 1500 height 598
click at [814, 120] on link "Charges" at bounding box center [799, 119] width 109 height 26
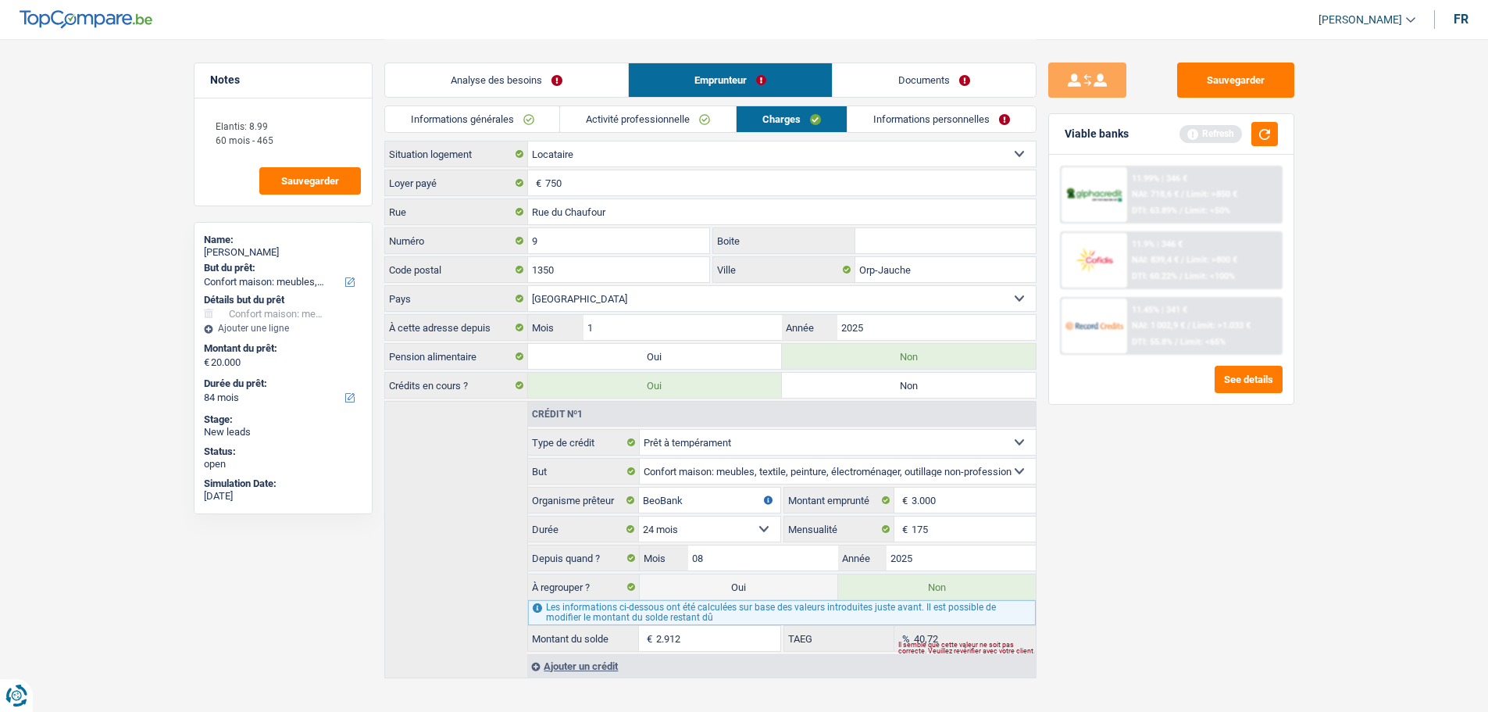
click at [671, 111] on link "Activité professionnelle" at bounding box center [648, 119] width 176 height 26
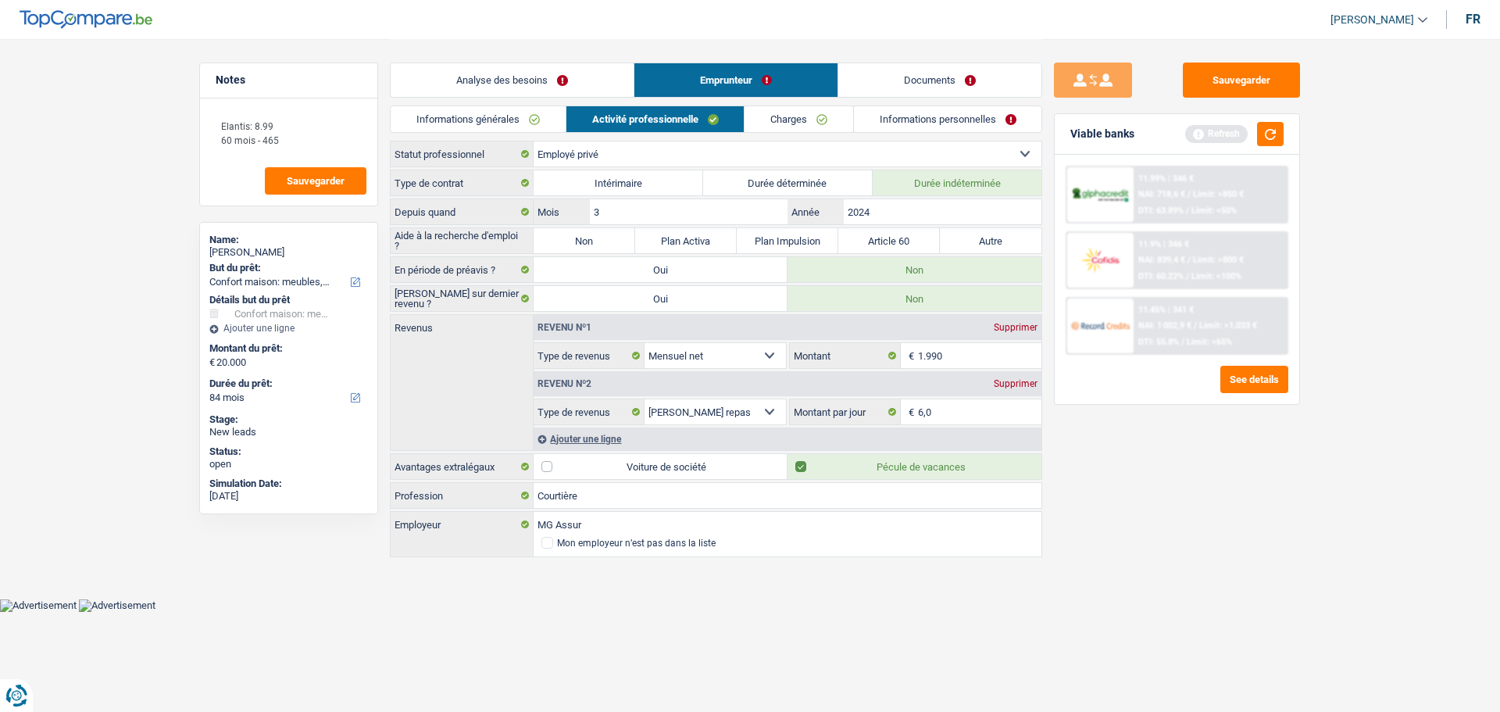
click at [823, 117] on link "Charges" at bounding box center [799, 119] width 109 height 26
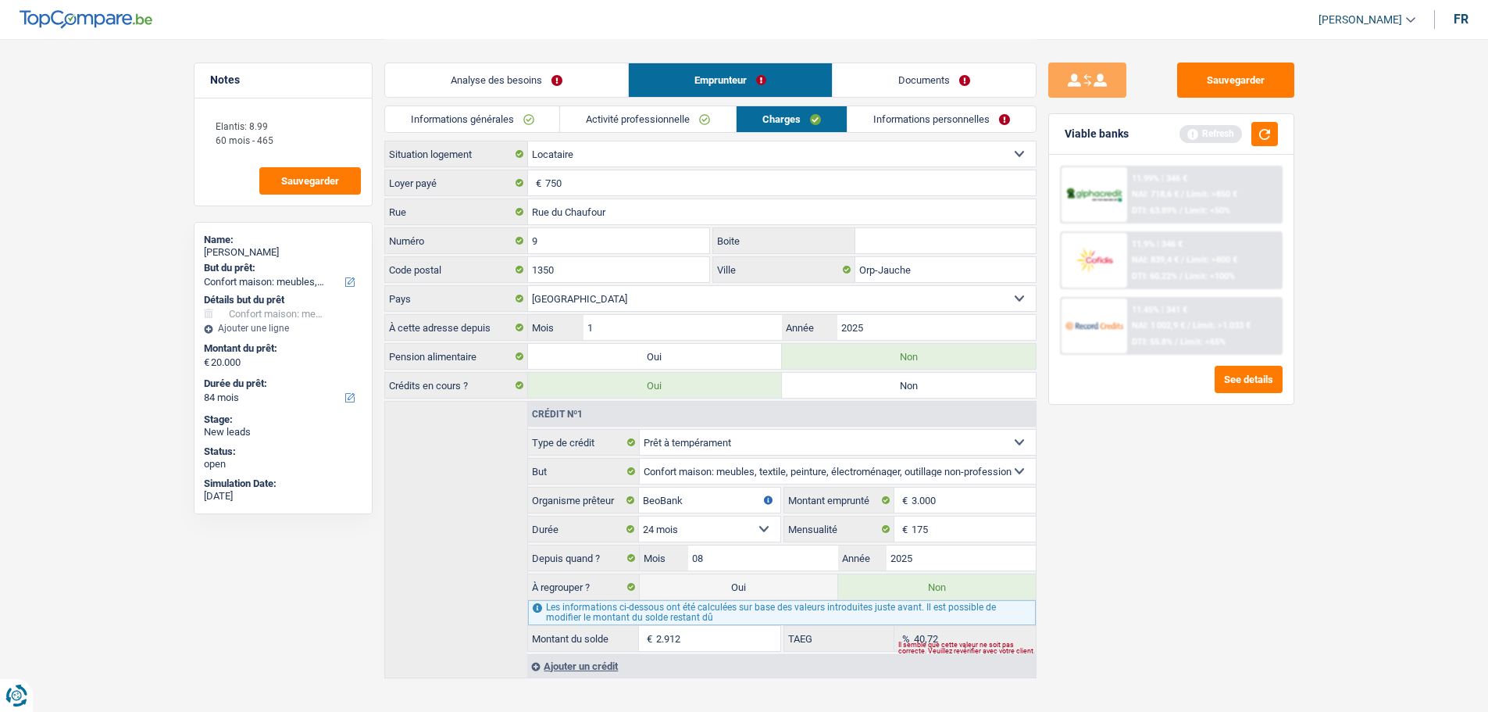
click at [939, 115] on link "Informations personnelles" at bounding box center [942, 119] width 188 height 26
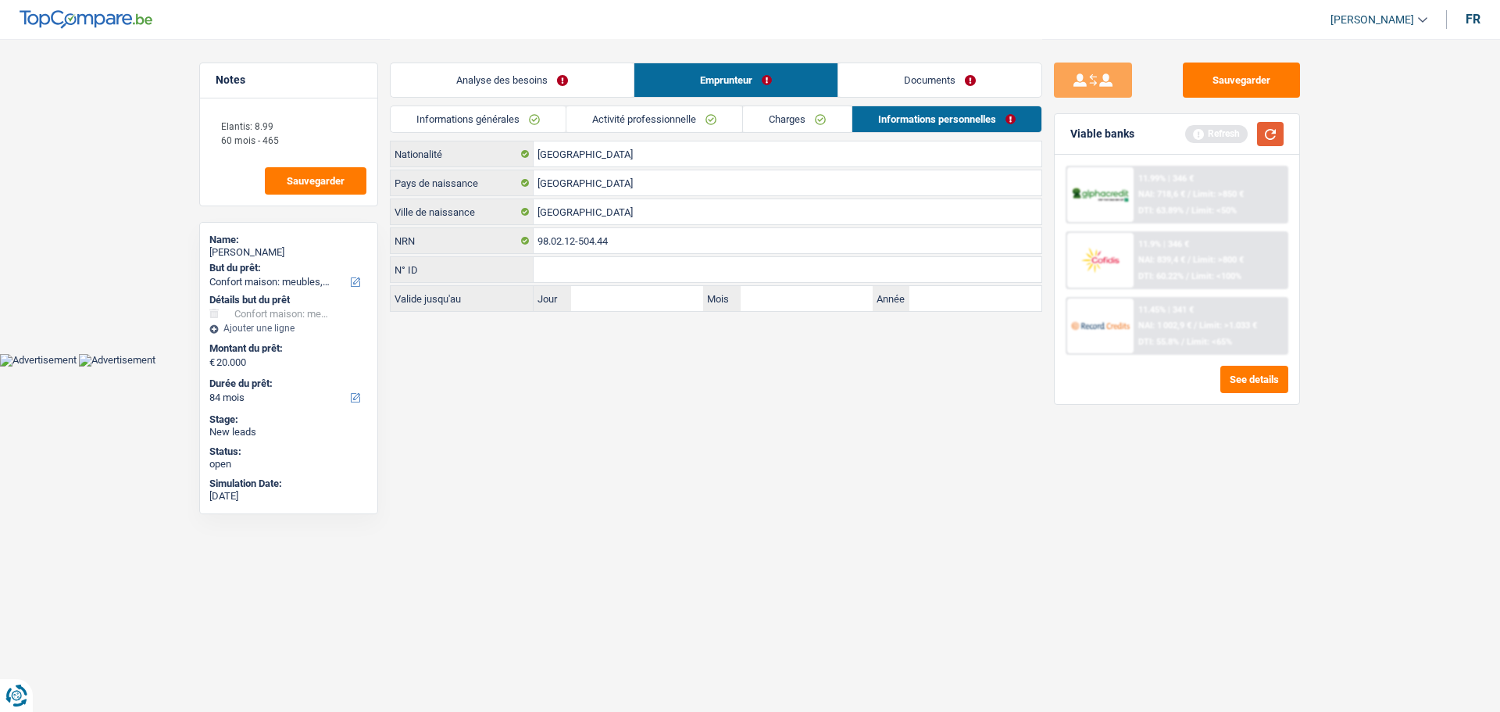
click at [1270, 141] on button "button" at bounding box center [1270, 134] width 27 height 24
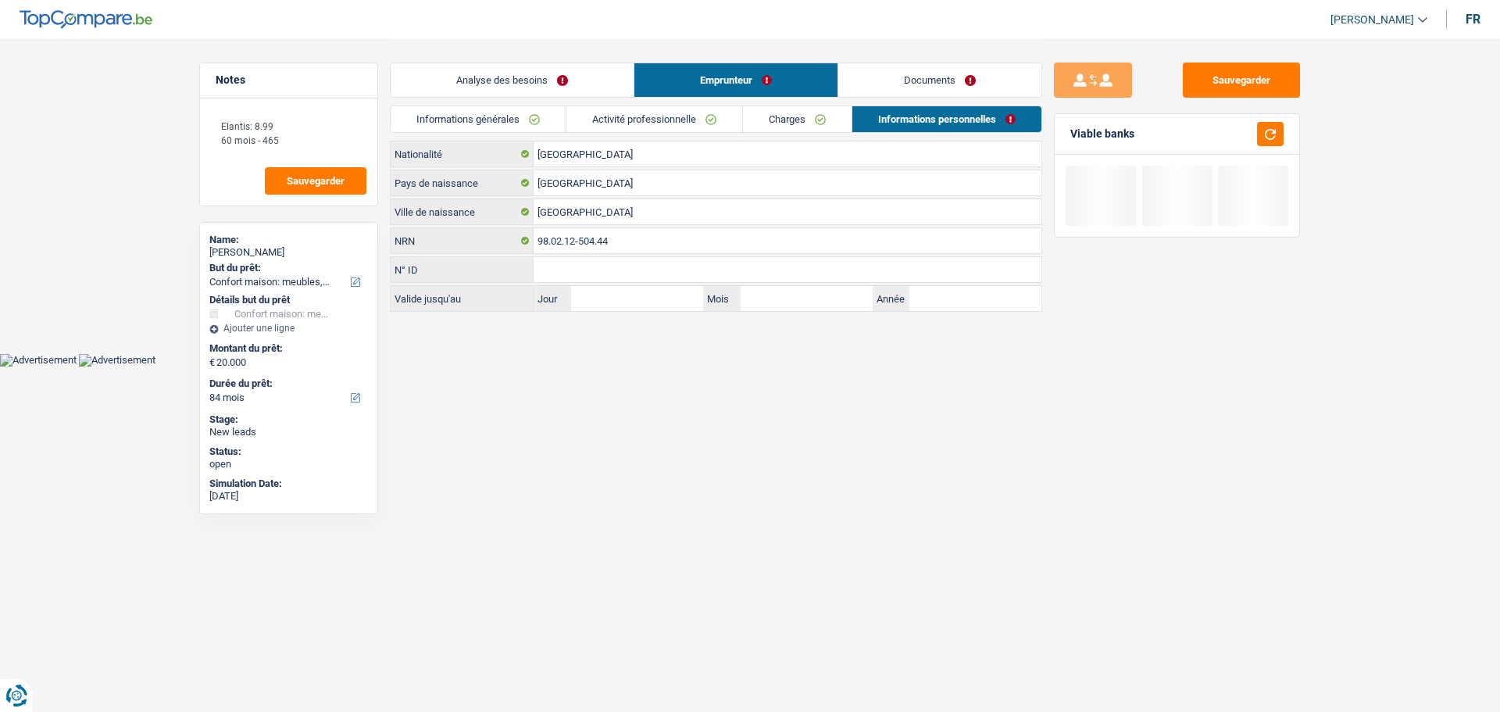
click at [578, 75] on link "Analyse des besoins" at bounding box center [512, 80] width 243 height 34
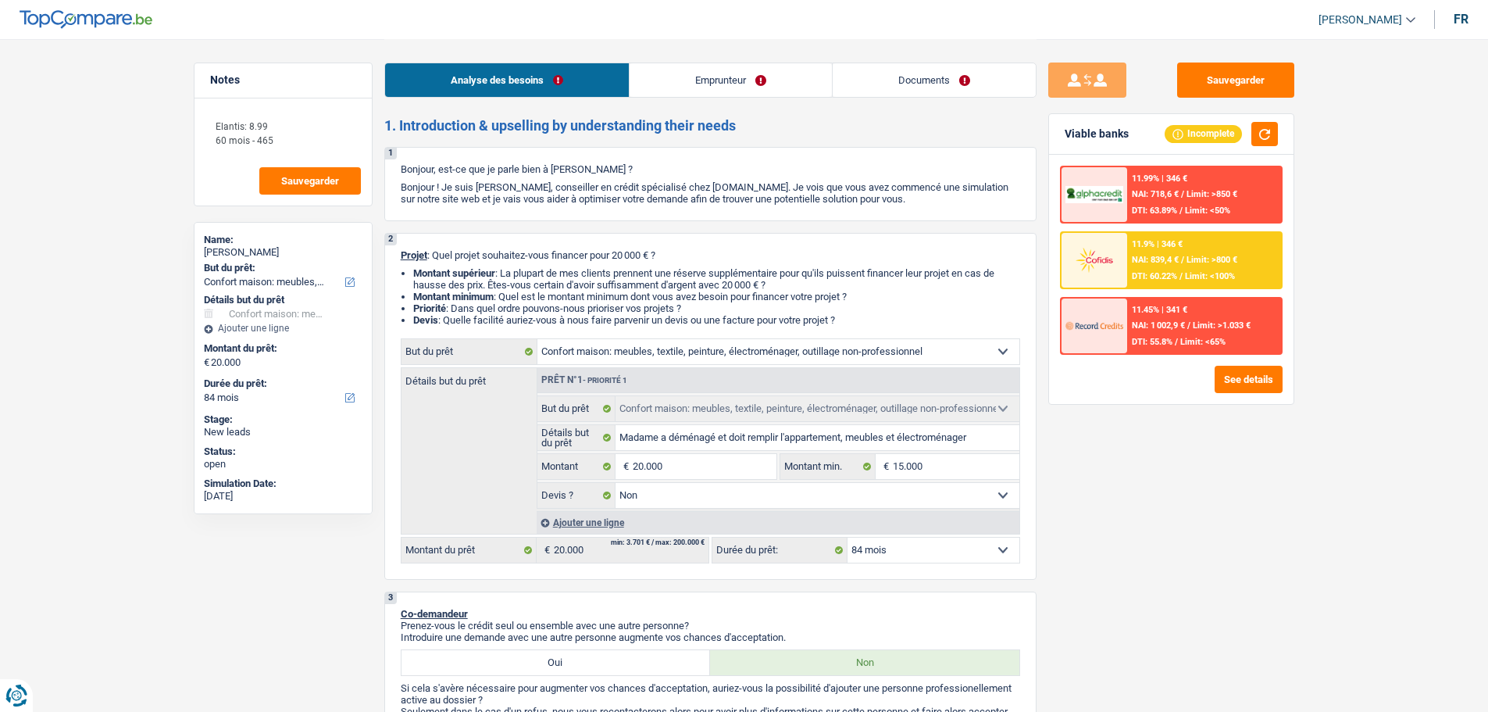
click at [1132, 275] on span "DTI: 60.22%" at bounding box center [1154, 276] width 45 height 10
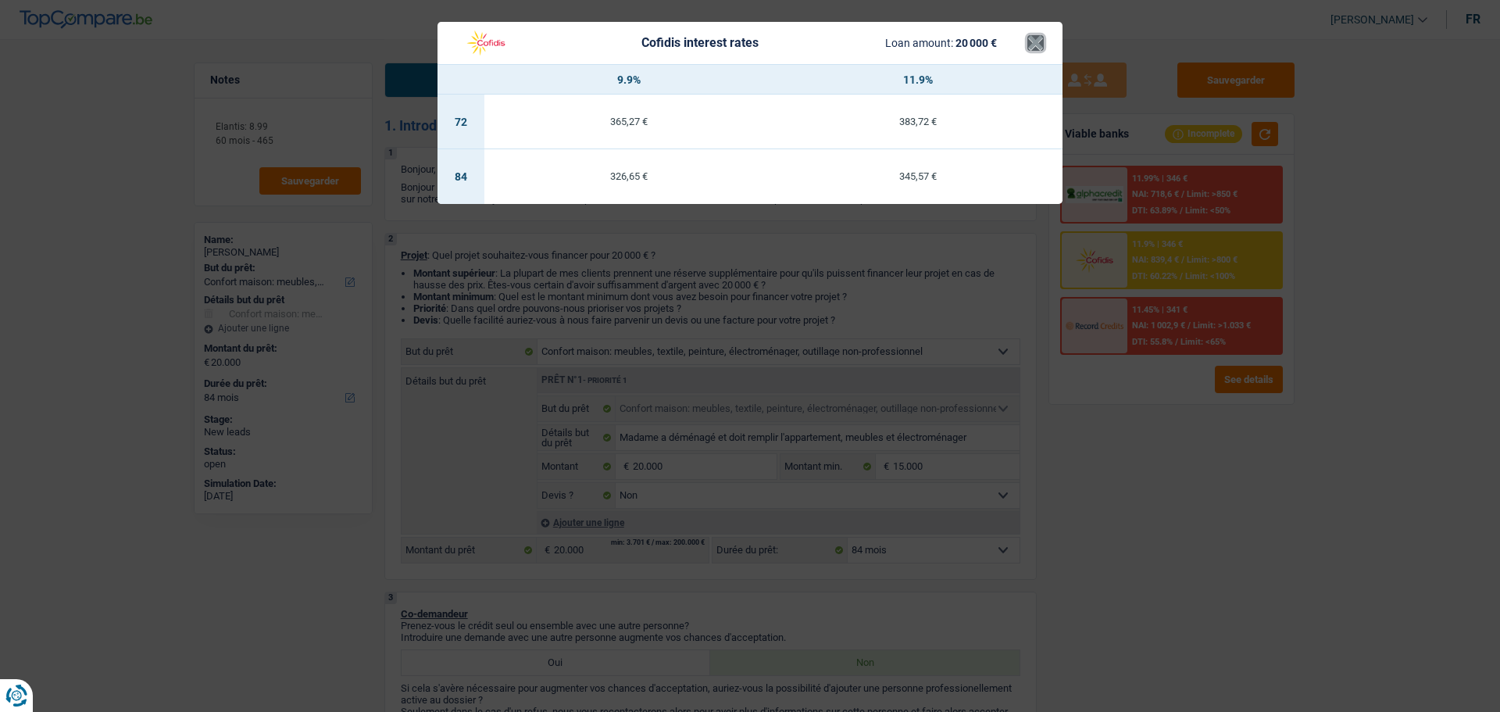
click at [1038, 45] on button "×" at bounding box center [1035, 43] width 16 height 16
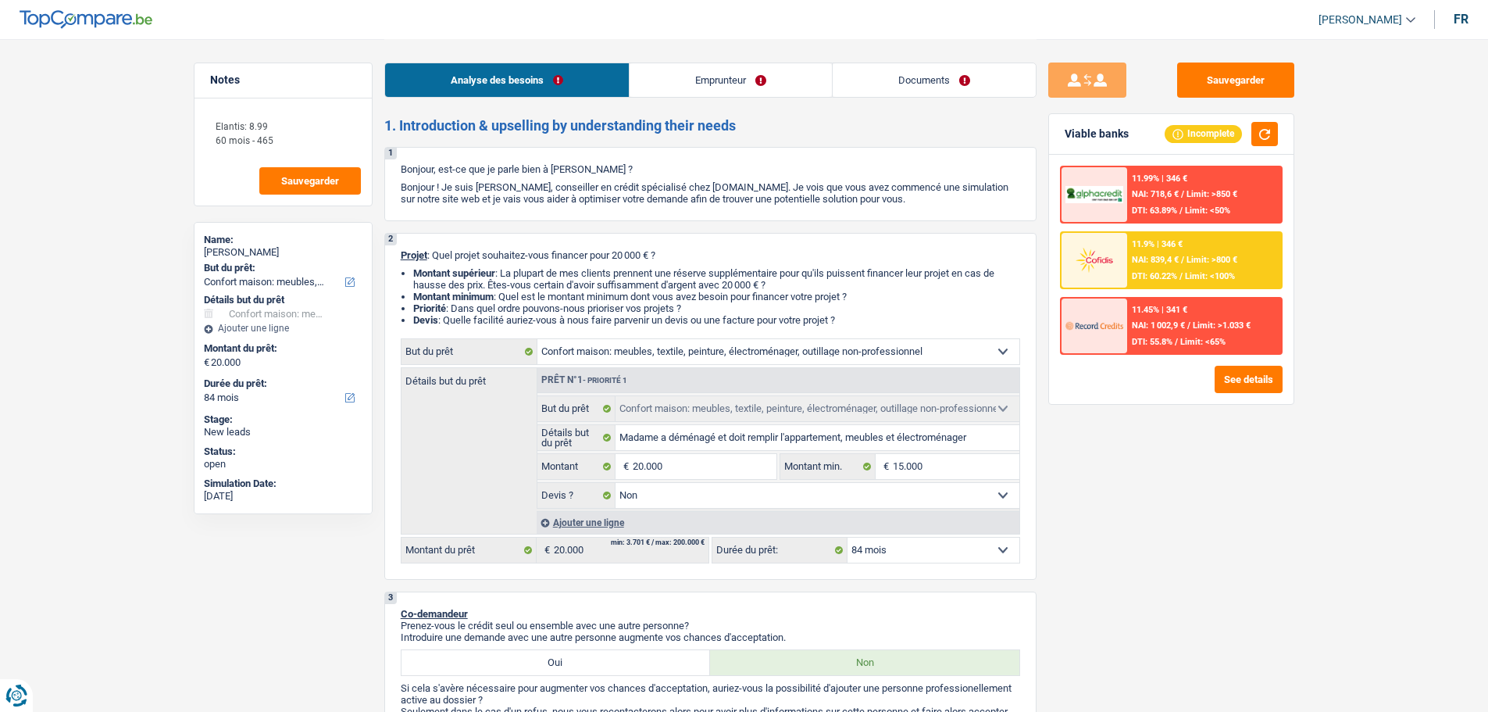
click at [907, 547] on select "12 mois 18 mois 24 mois 30 mois 36 mois 42 mois 48 mois 60 mois 72 mois 84 mois…" at bounding box center [934, 550] width 172 height 25
click at [848, 538] on select "12 mois 18 mois 24 mois 30 mois 36 mois 42 mois 48 mois 60 mois 72 mois 84 mois…" at bounding box center [934, 550] width 172 height 25
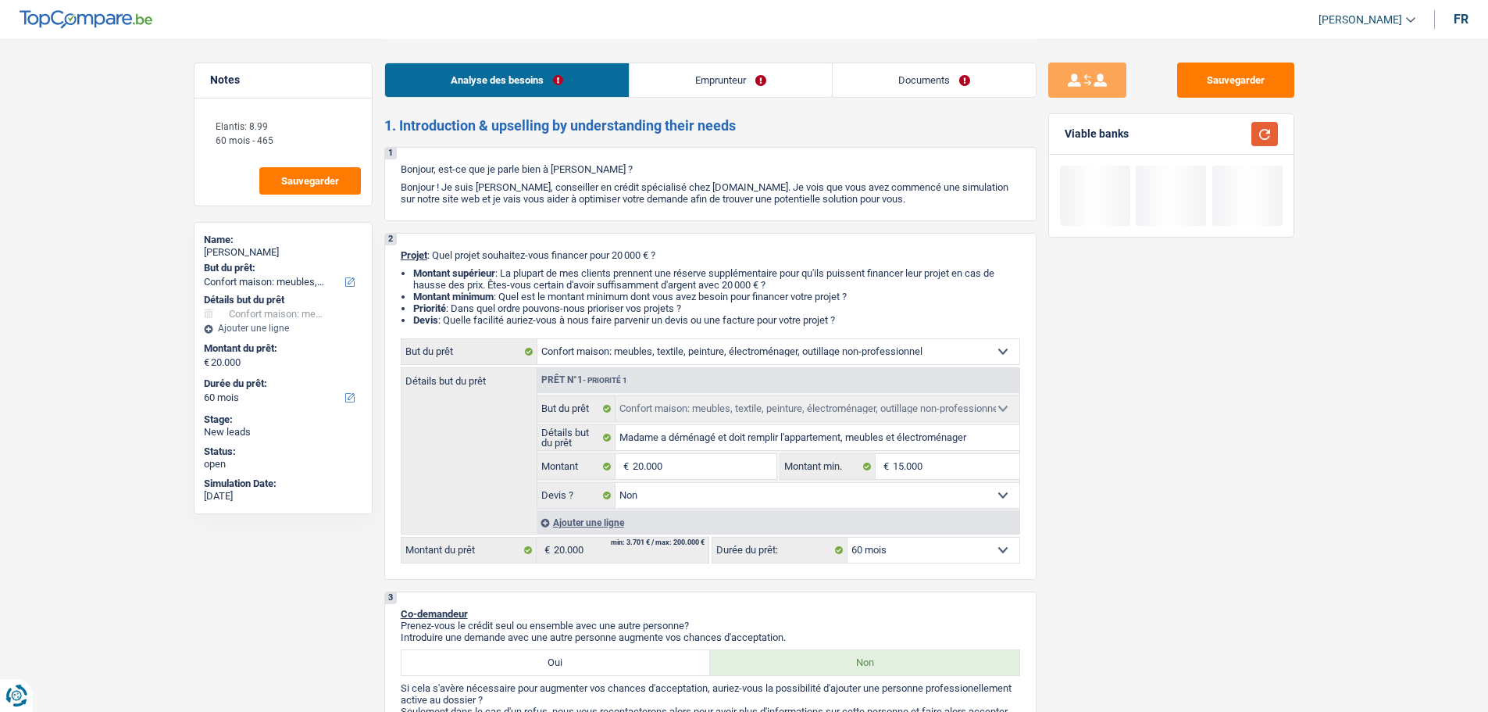
click at [1264, 132] on button "button" at bounding box center [1265, 134] width 27 height 24
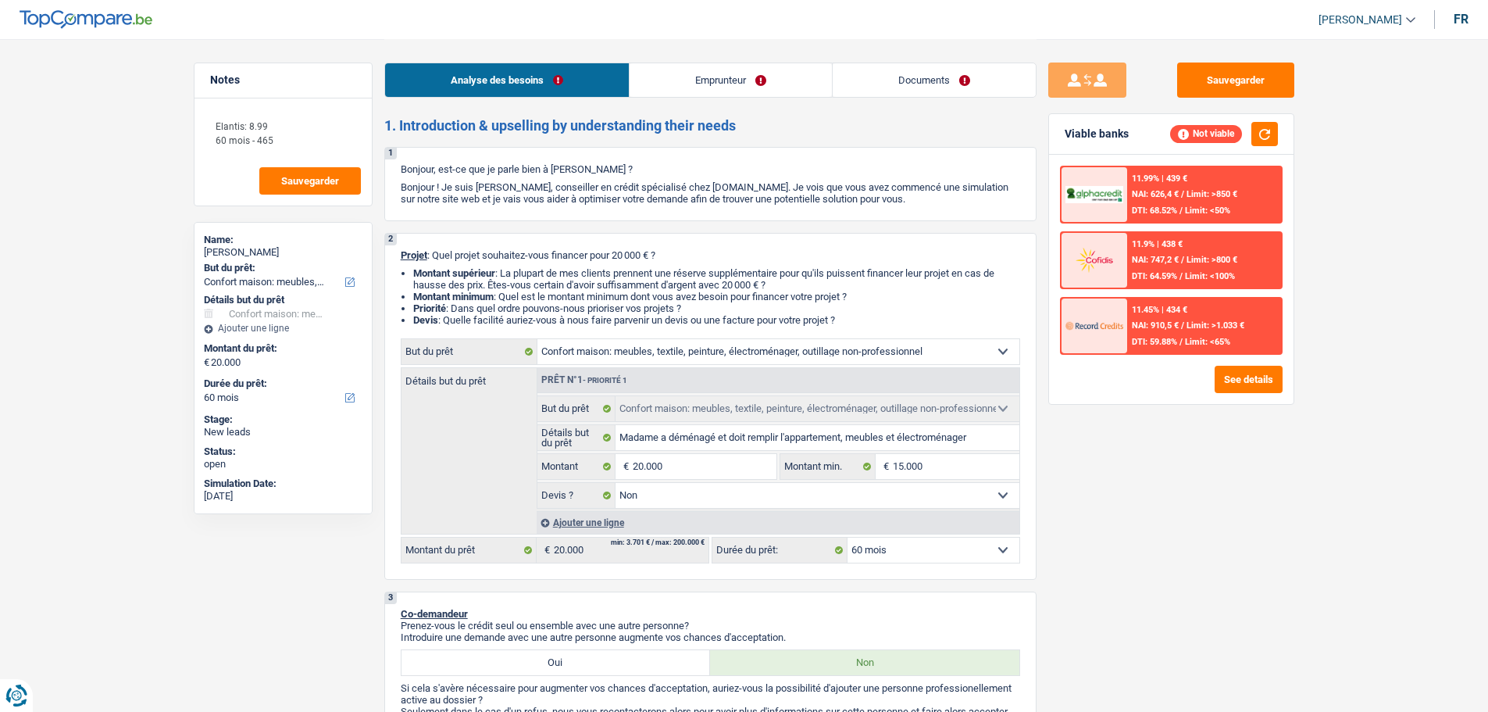
click at [1177, 255] on span "NAI: 747,2 €" at bounding box center [1155, 260] width 47 height 10
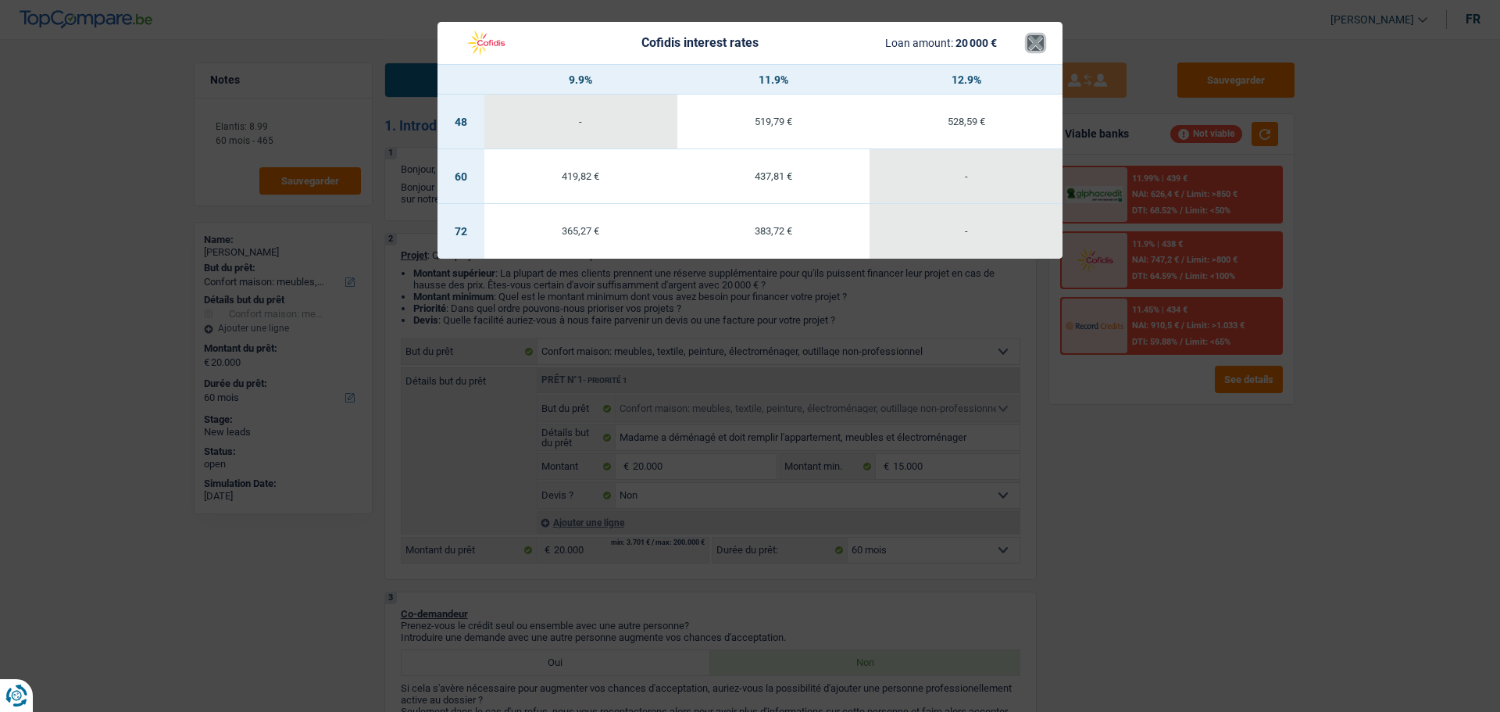
click at [1038, 45] on button "×" at bounding box center [1035, 43] width 16 height 16
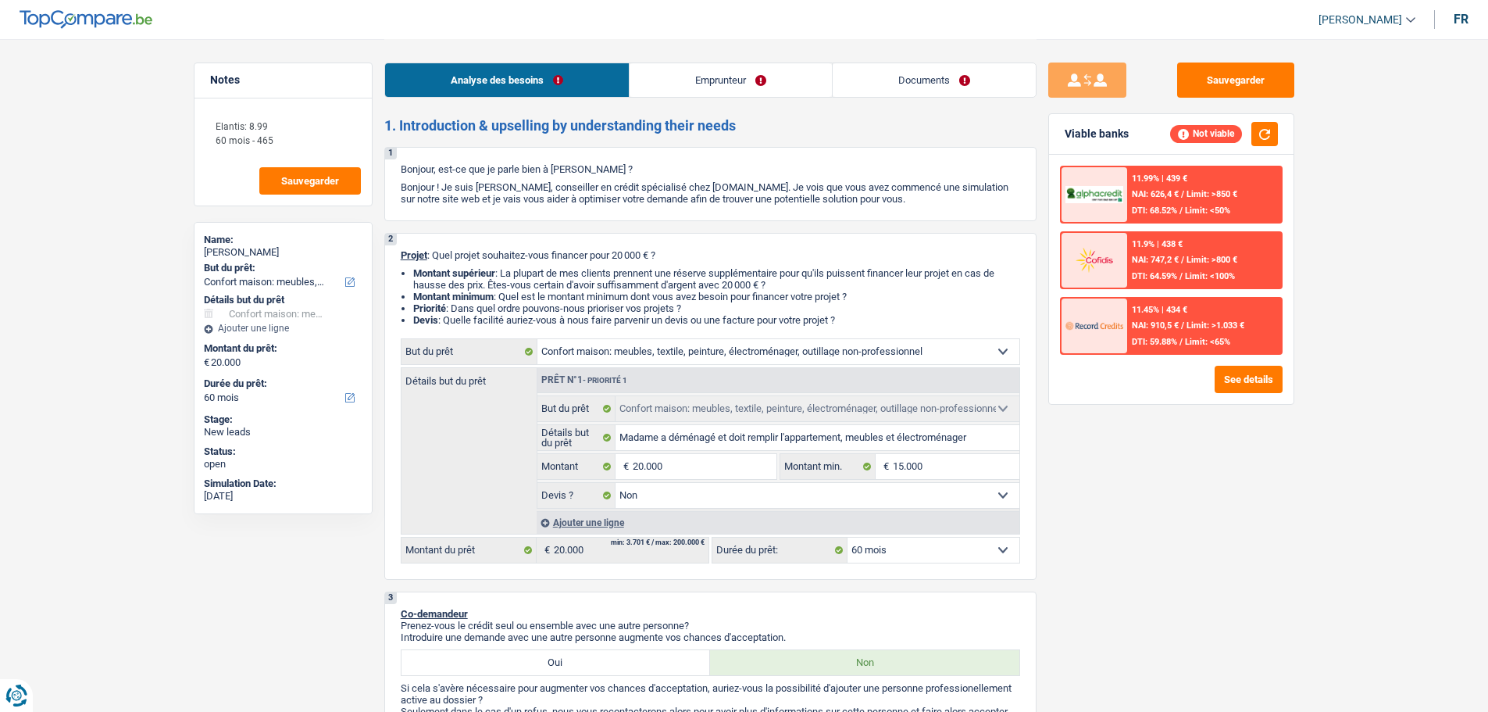
click at [1198, 239] on div "11.9% | 438 € NAI: 747,2 € / Limit: >800 € DTI: 64.59% / Limit: <100%" at bounding box center [1204, 260] width 154 height 55
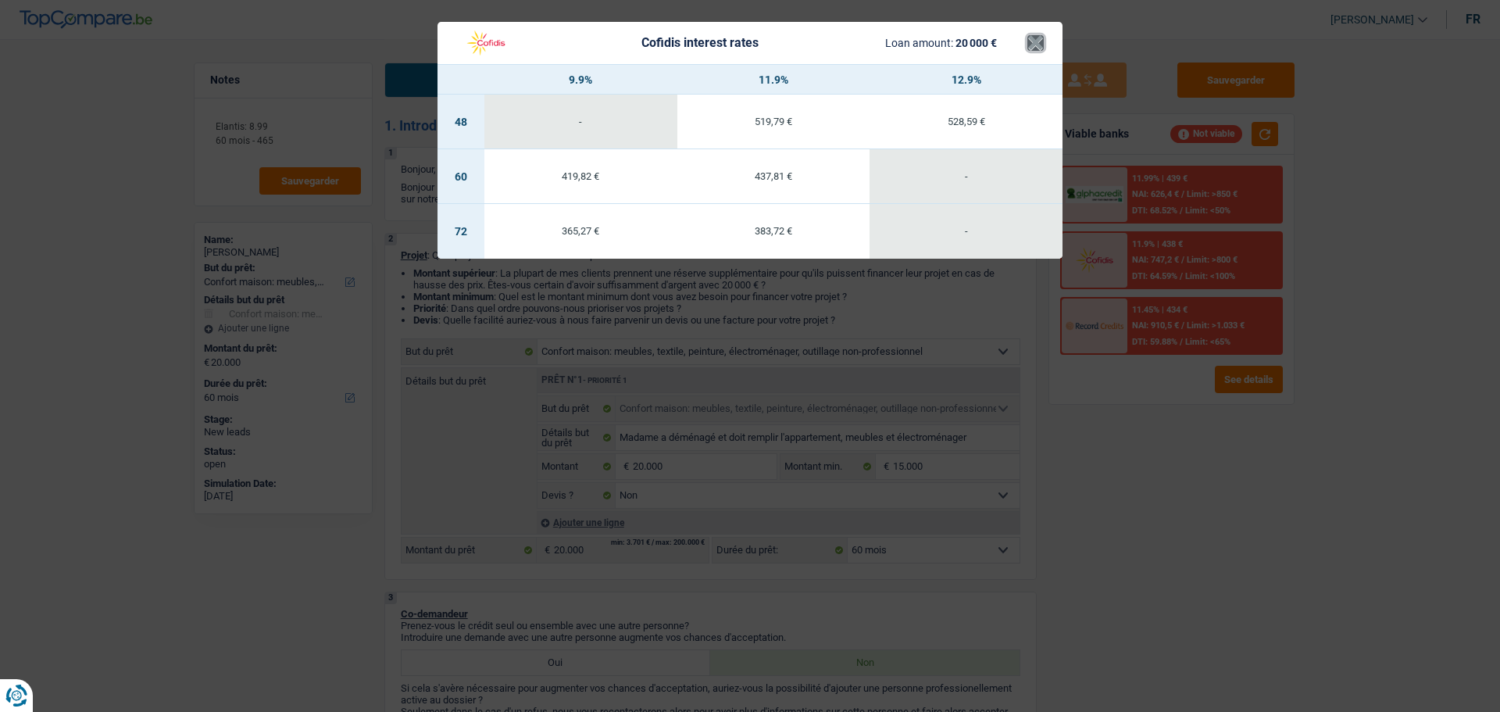
click at [1034, 43] on button "×" at bounding box center [1035, 43] width 16 height 16
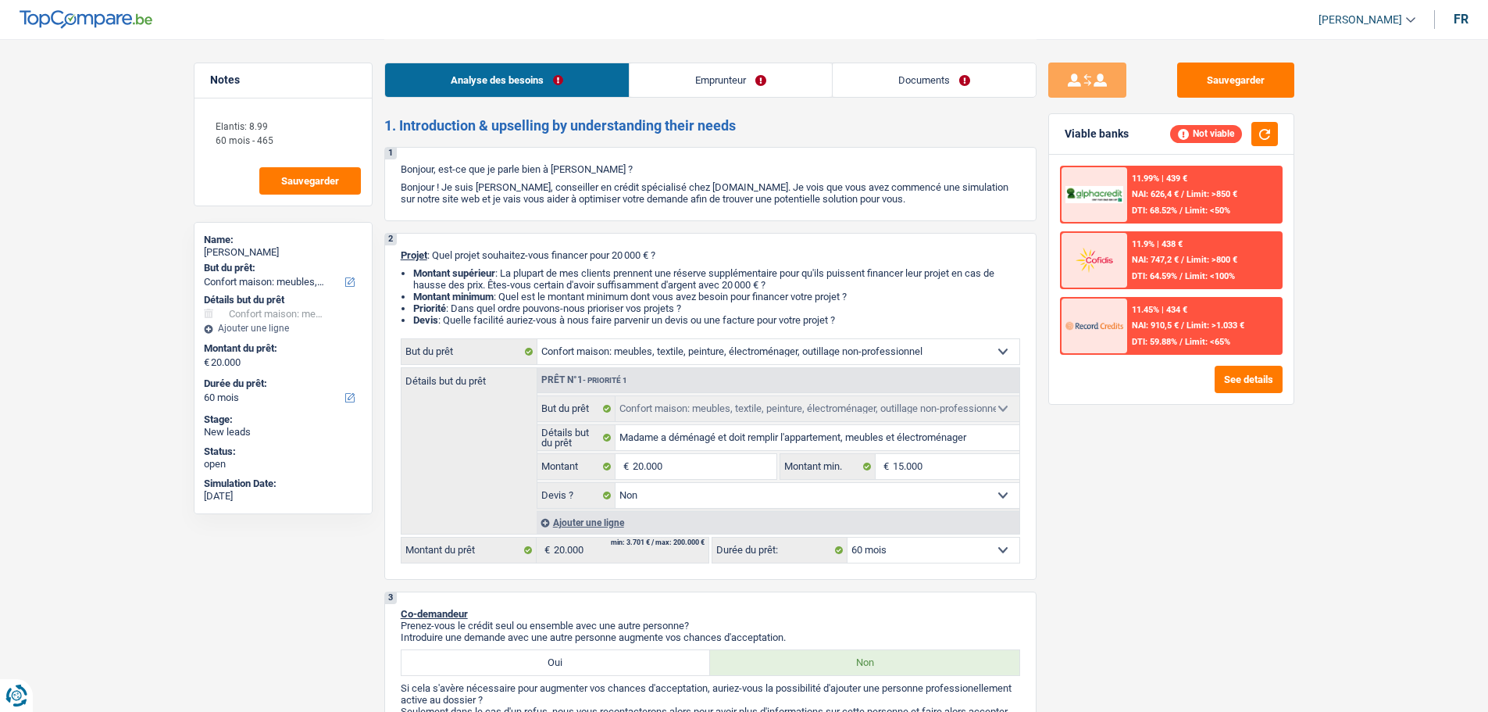
click at [1097, 255] on img at bounding box center [1095, 259] width 58 height 29
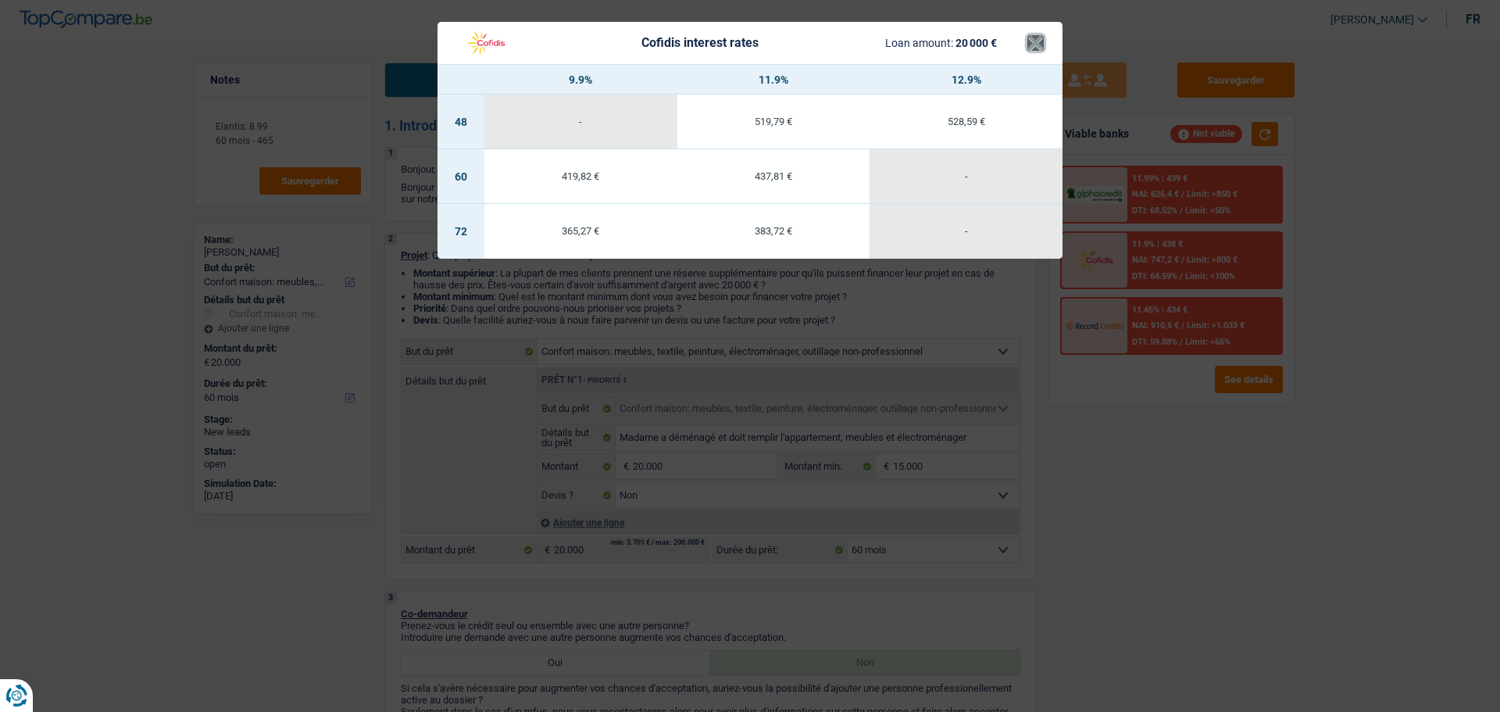
click at [1027, 50] on button "×" at bounding box center [1035, 43] width 16 height 16
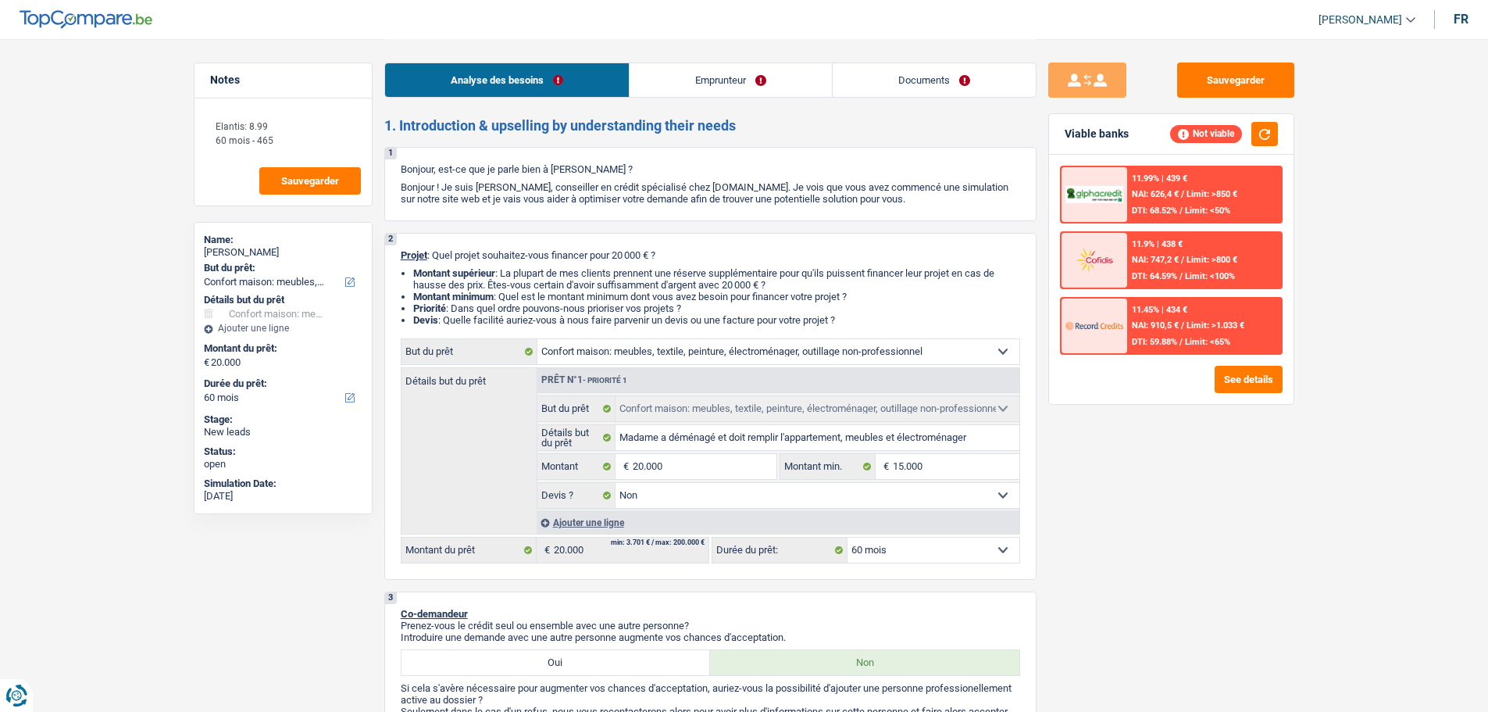
click at [930, 551] on select "12 mois 18 mois 24 mois 30 mois 36 mois 42 mois 48 mois 60 mois 72 mois 84 mois…" at bounding box center [934, 550] width 172 height 25
click at [848, 538] on select "12 mois 18 mois 24 mois 30 mois 36 mois 42 mois 48 mois 60 mois 72 mois 84 mois…" at bounding box center [934, 550] width 172 height 25
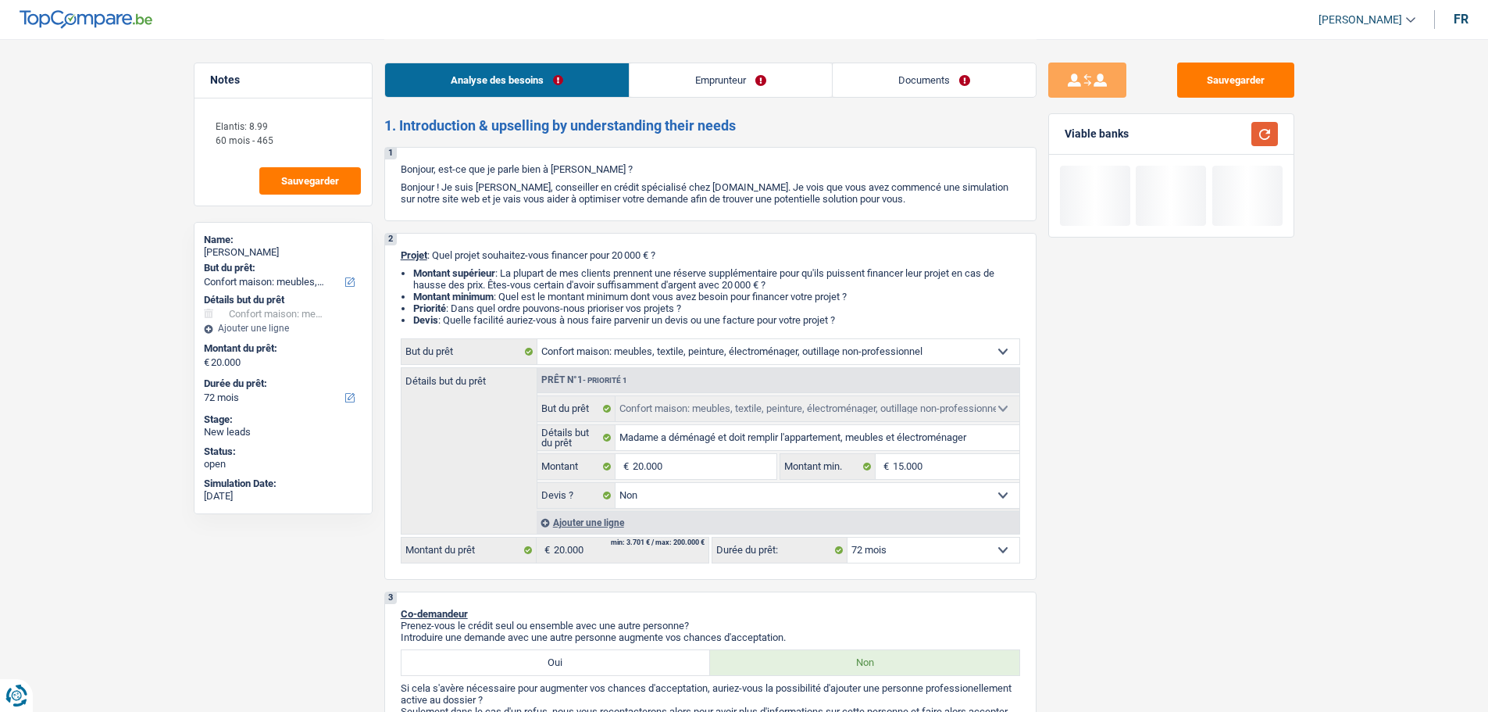
click at [1254, 139] on button "button" at bounding box center [1265, 134] width 27 height 24
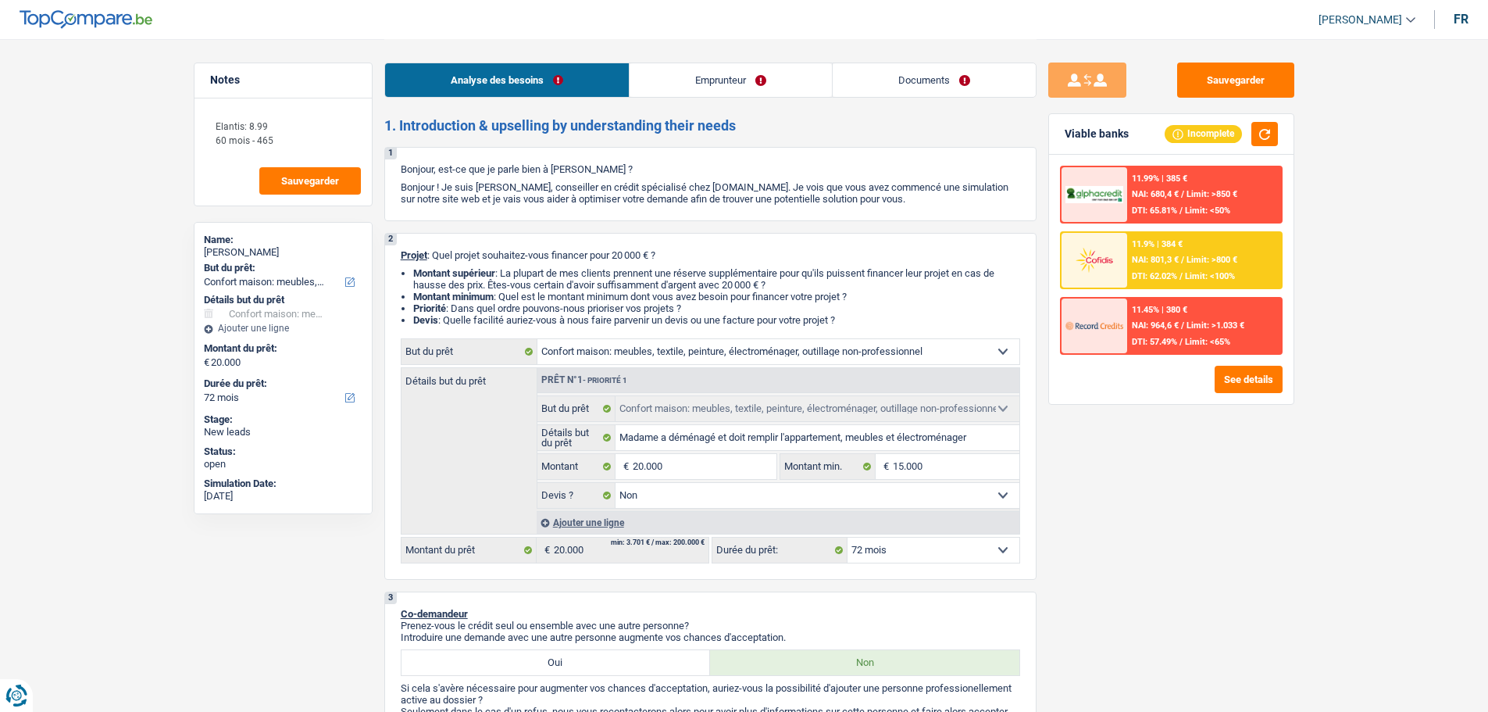
click at [1151, 238] on div "11.9% | 384 € NAI: 801,3 € / Limit: >800 € DTI: 62.02% / Limit: <100%" at bounding box center [1204, 260] width 154 height 55
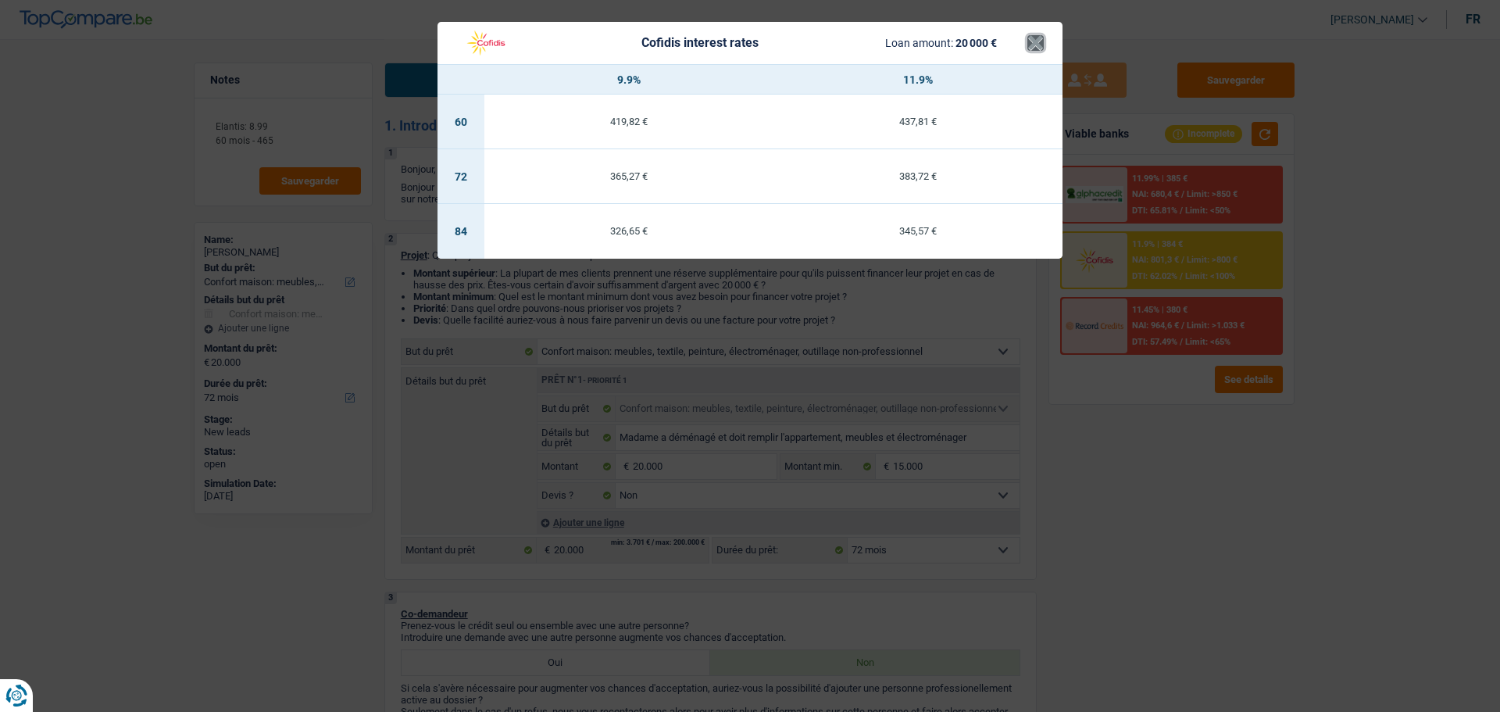
click at [1039, 51] on button "×" at bounding box center [1035, 43] width 16 height 16
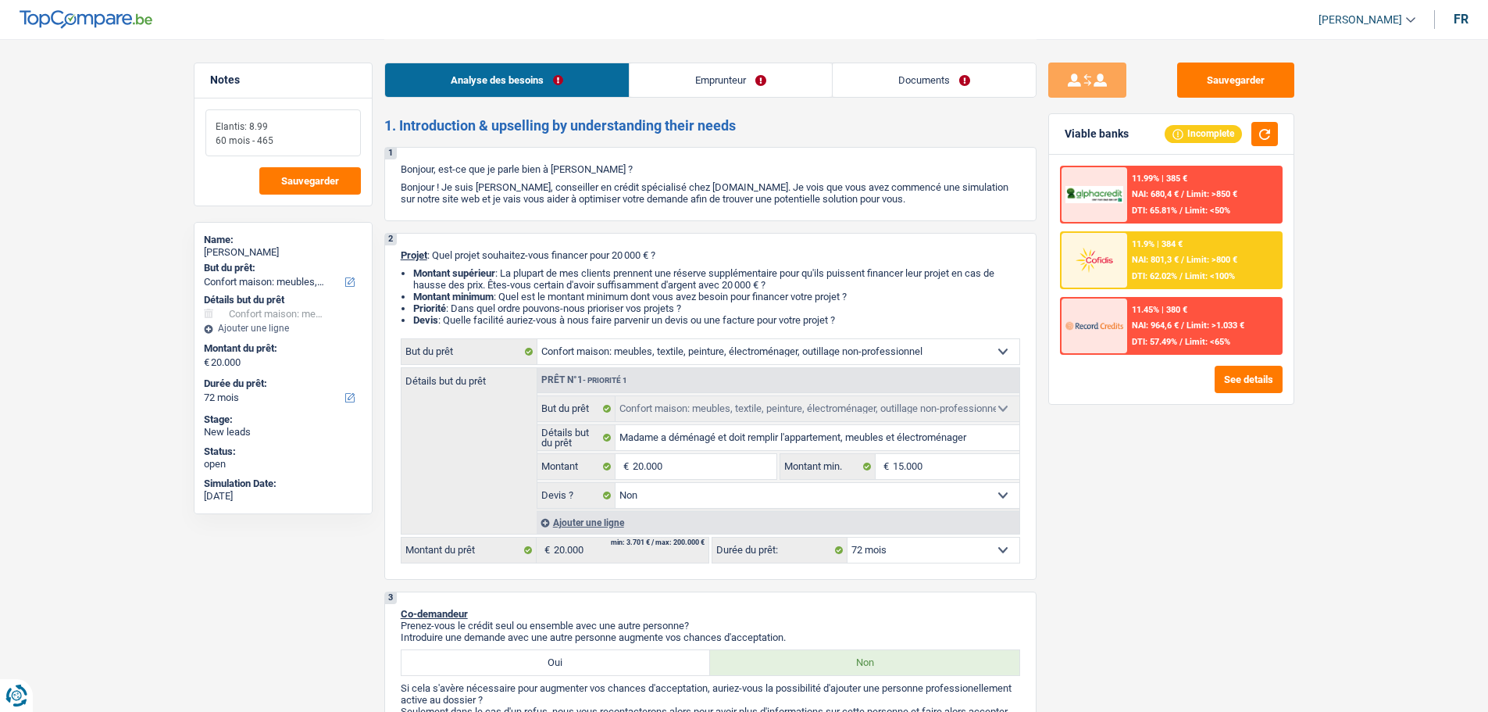
click at [271, 129] on textarea "Elantis: 8.99 60 mois - 465" at bounding box center [282, 132] width 155 height 47
click at [297, 142] on textarea "Elantis: 8.99 60 mois - 465" at bounding box center [282, 132] width 155 height 47
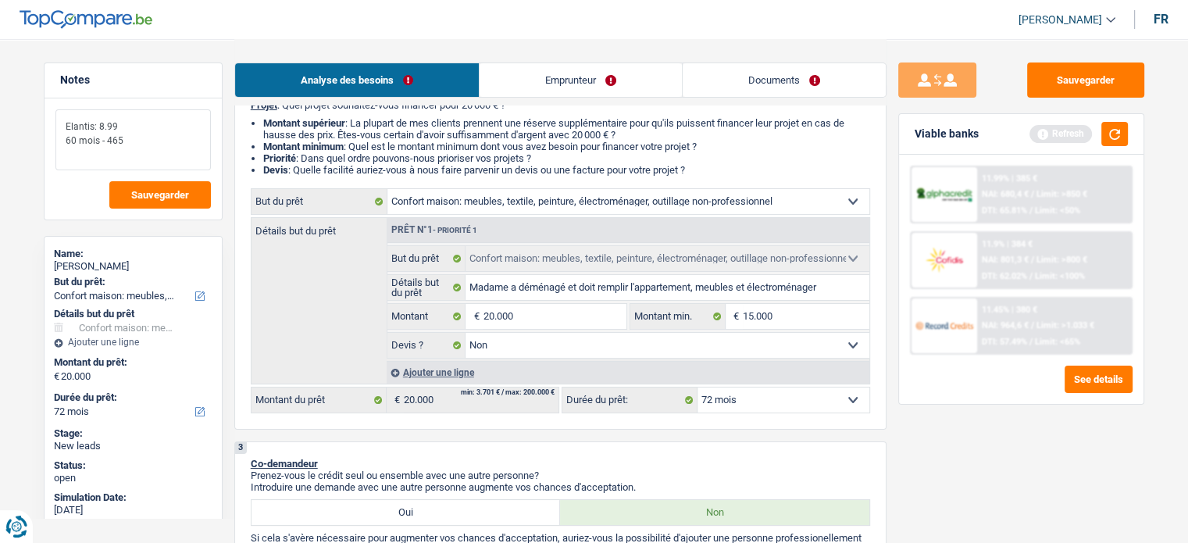
scroll to position [234, 0]
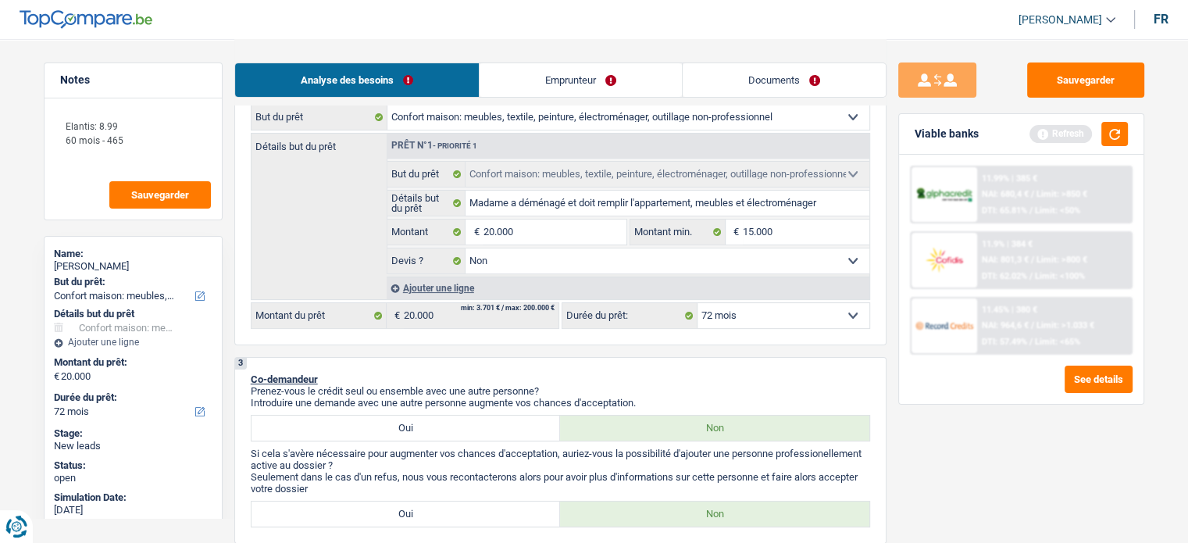
click at [788, 89] on link "Documents" at bounding box center [784, 80] width 203 height 34
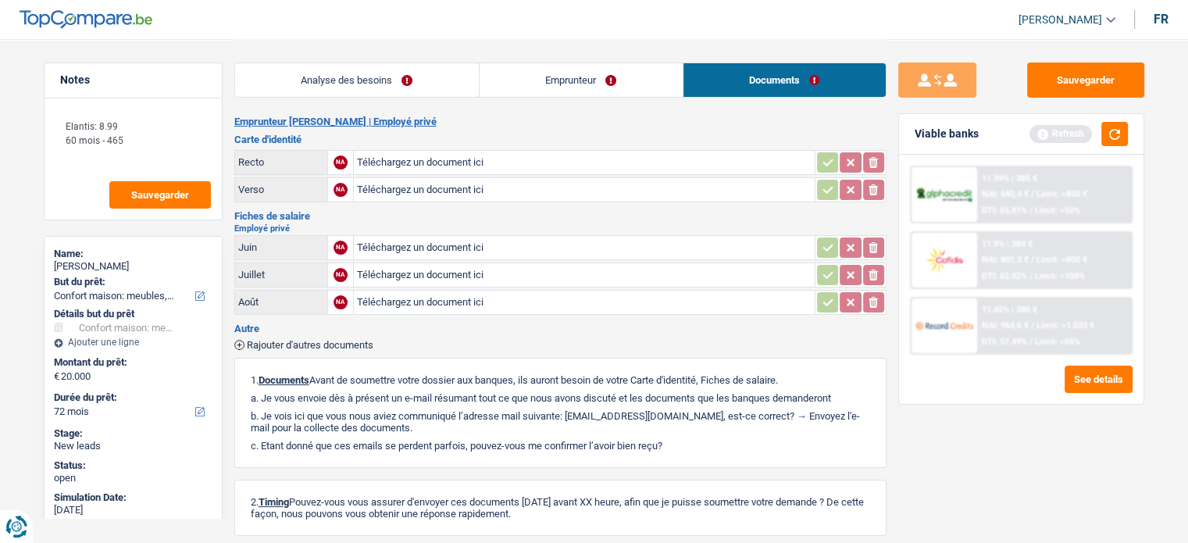
scroll to position [0, 0]
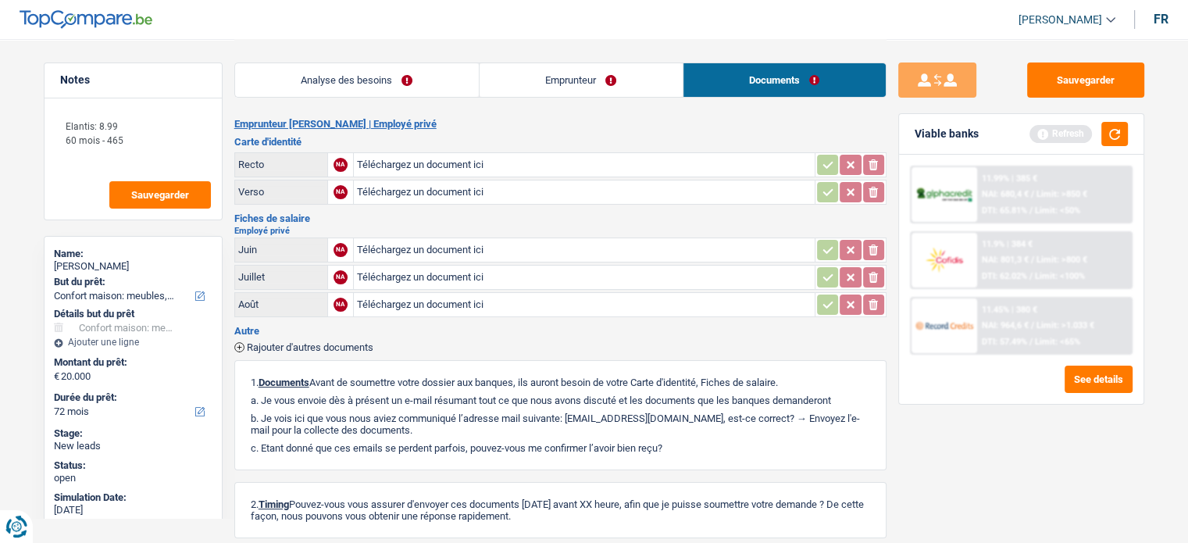
click at [393, 79] on link "Analyse des besoins" at bounding box center [357, 80] width 244 height 34
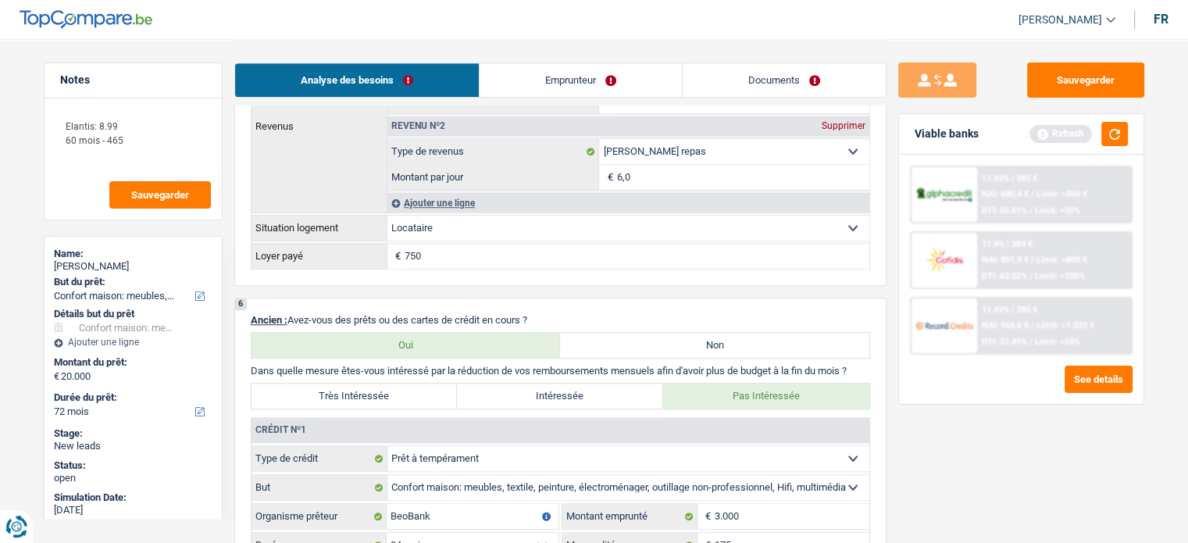
scroll to position [1250, 0]
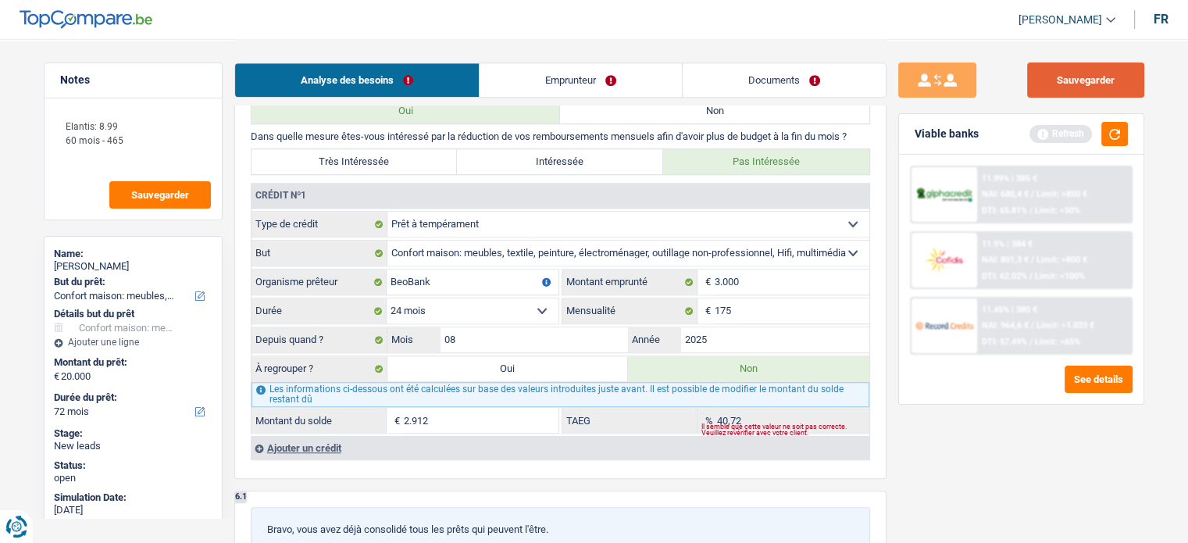
click at [1103, 68] on button "Sauvegarder" at bounding box center [1085, 80] width 117 height 35
click at [184, 155] on textarea "Elantis: 8.99 60 mois - 465" at bounding box center [132, 139] width 155 height 61
click at [616, 74] on link "Emprunteur" at bounding box center [581, 80] width 202 height 34
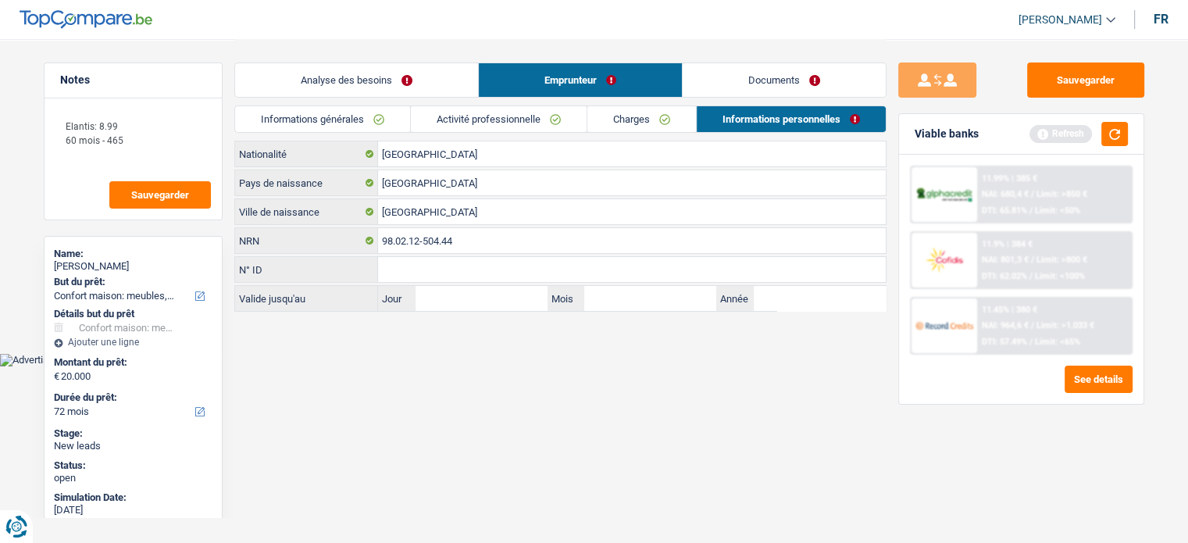
scroll to position [0, 0]
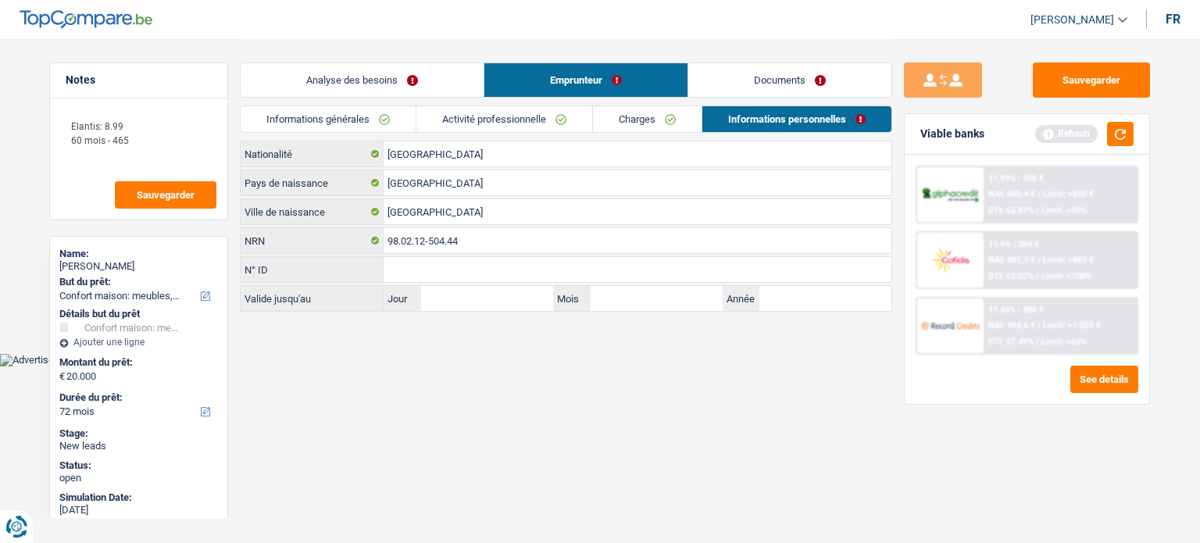
click at [544, 121] on link "Activité professionnelle" at bounding box center [504, 119] width 176 height 26
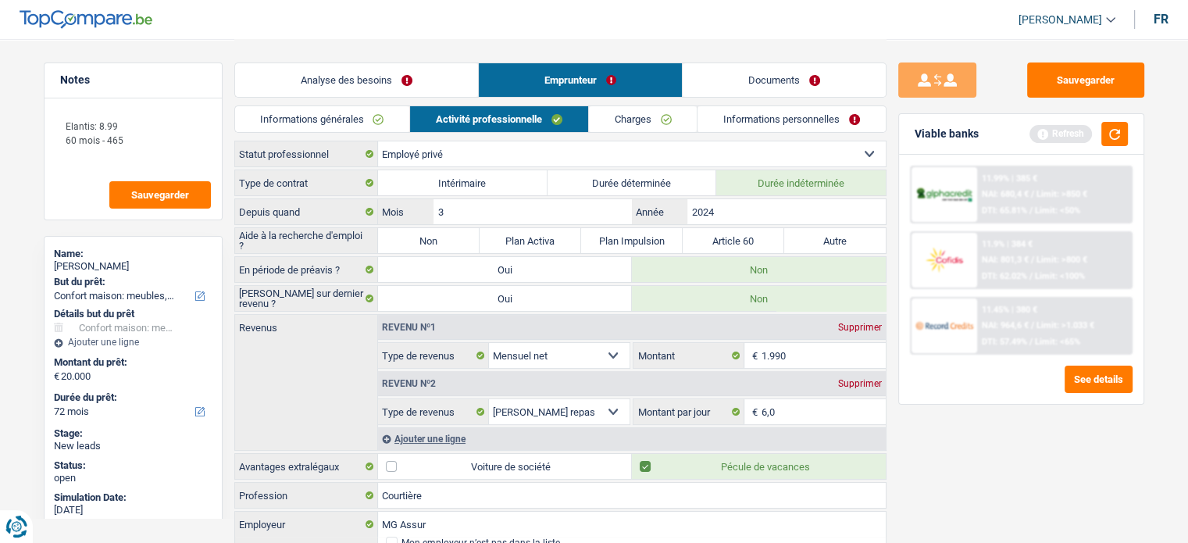
click at [663, 106] on link "Charges" at bounding box center [643, 119] width 109 height 26
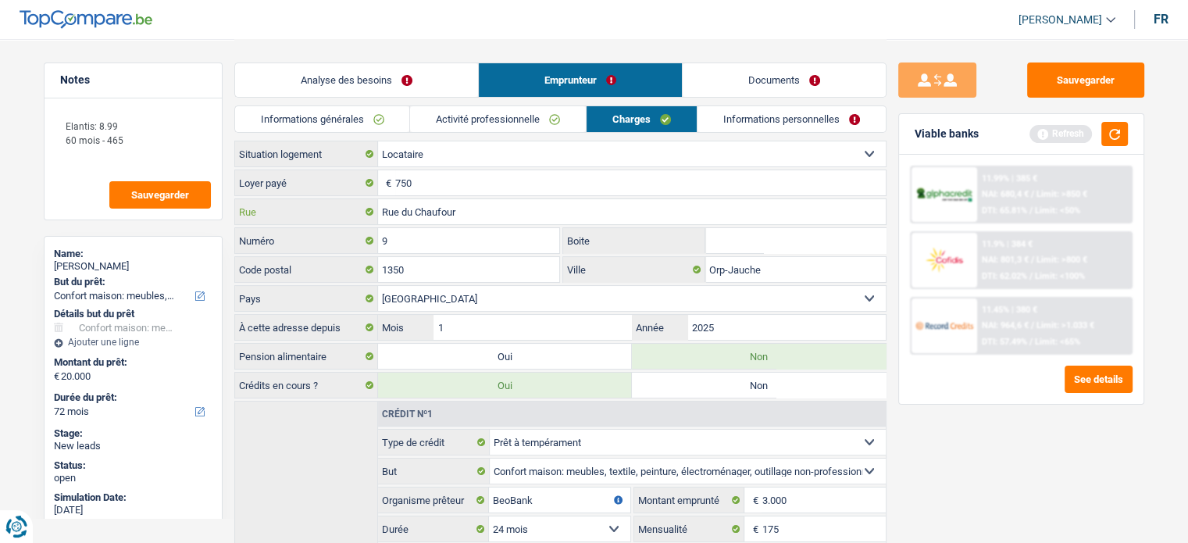
click at [509, 218] on input "Rue du Chaufour" at bounding box center [632, 211] width 508 height 25
click at [405, 77] on link "Analyse des besoins" at bounding box center [356, 80] width 243 height 34
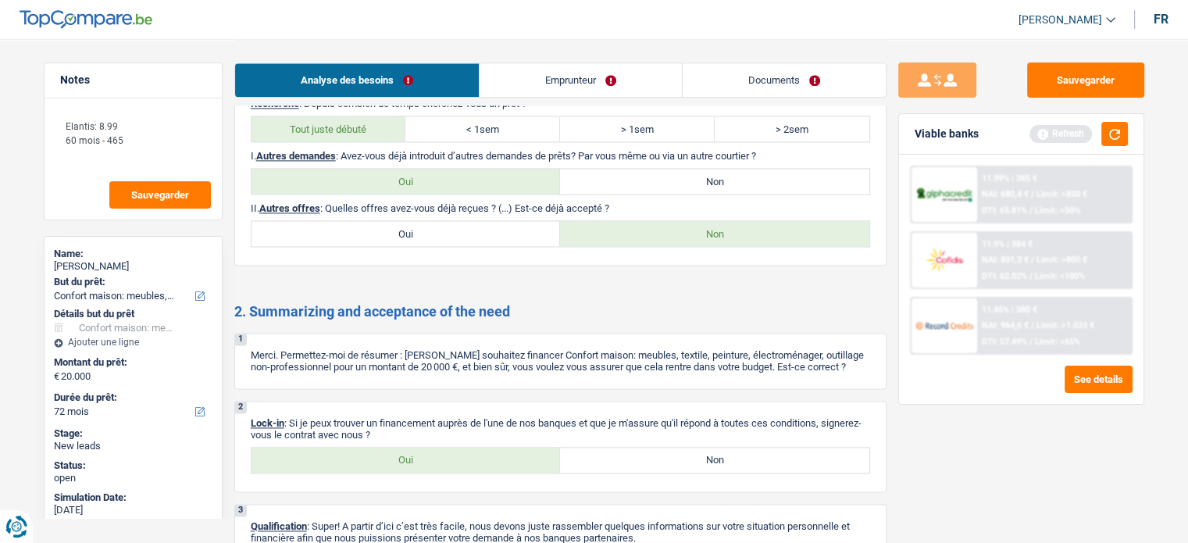
scroll to position [2151, 0]
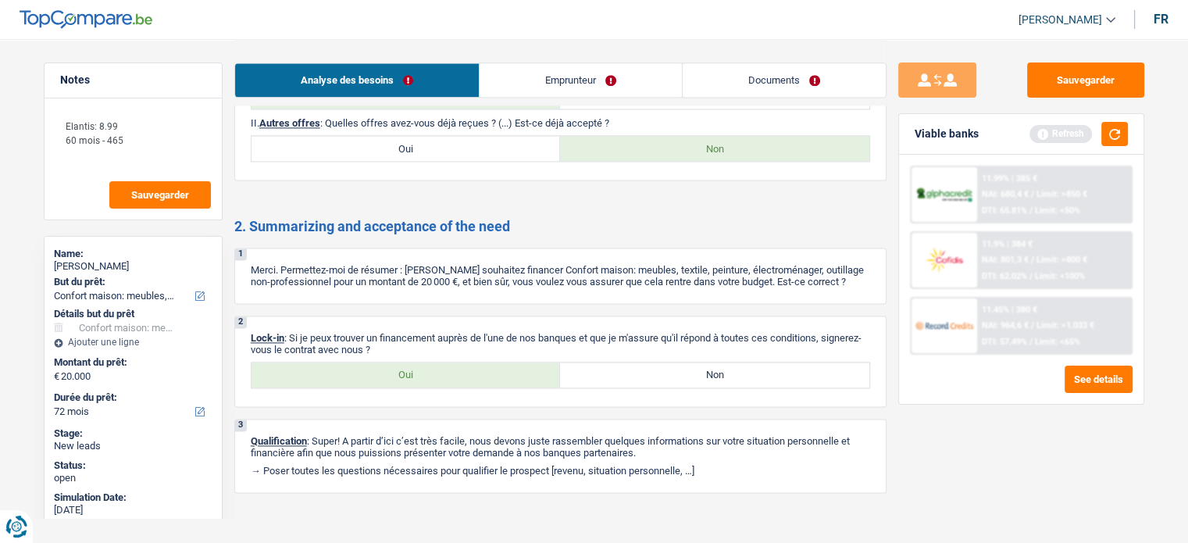
click at [420, 363] on label "Oui" at bounding box center [406, 375] width 309 height 25
click at [420, 363] on input "Oui" at bounding box center [406, 375] width 309 height 25
click at [127, 117] on textarea "Elantis: 8.99 60 mois - 465" at bounding box center [132, 139] width 155 height 61
click at [66, 126] on textarea "Elantis: 8.99 ?? 60 mois - 465" at bounding box center [132, 139] width 155 height 61
click at [141, 142] on textarea "Déja une offre de Elantis: 8.99 ?? 60 mois - 465" at bounding box center [132, 139] width 155 height 61
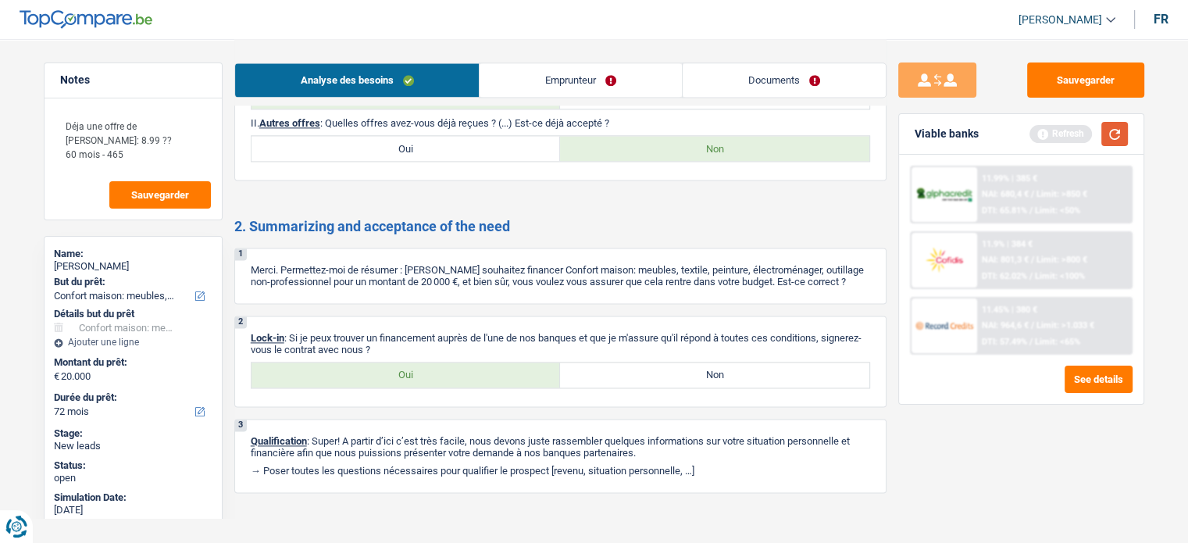
drag, startPoint x: 1120, startPoint y: 138, endPoint x: 1118, endPoint y: 120, distance: 18.0
click at [1119, 130] on button "button" at bounding box center [1115, 134] width 27 height 24
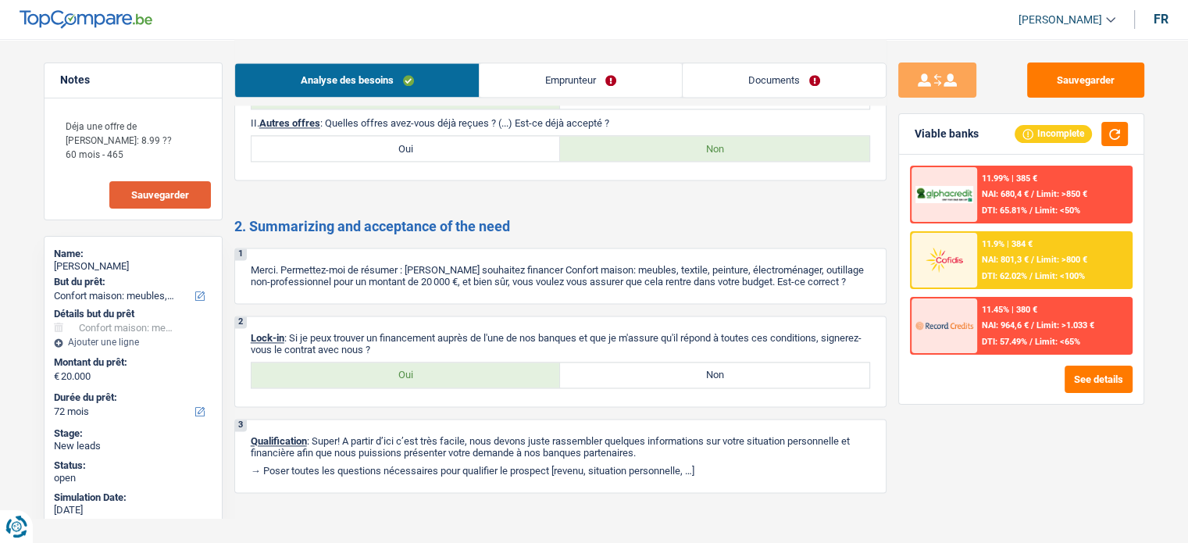
click at [156, 195] on span "Sauvegarder" at bounding box center [160, 195] width 58 height 10
click at [1073, 79] on button "Sauvegarder" at bounding box center [1085, 80] width 117 height 35
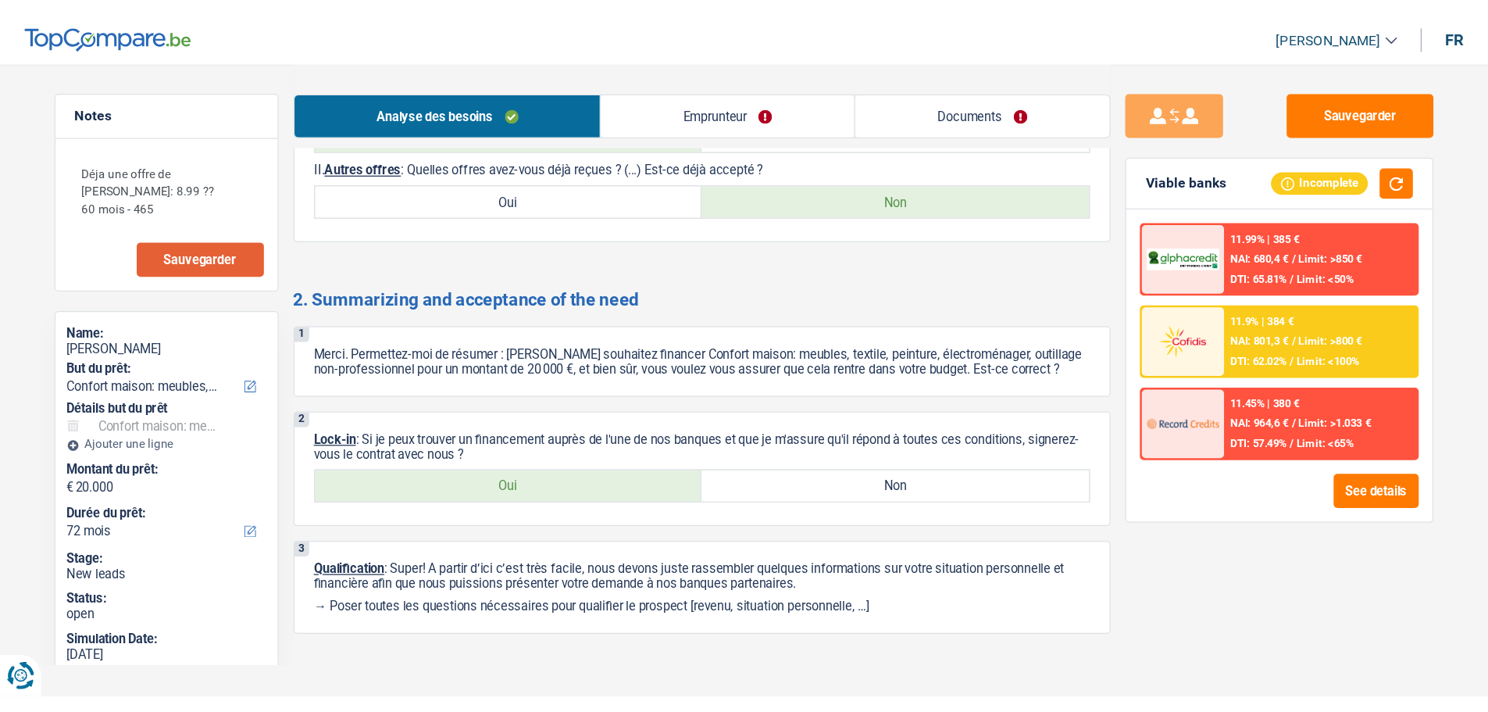
scroll to position [1995, 0]
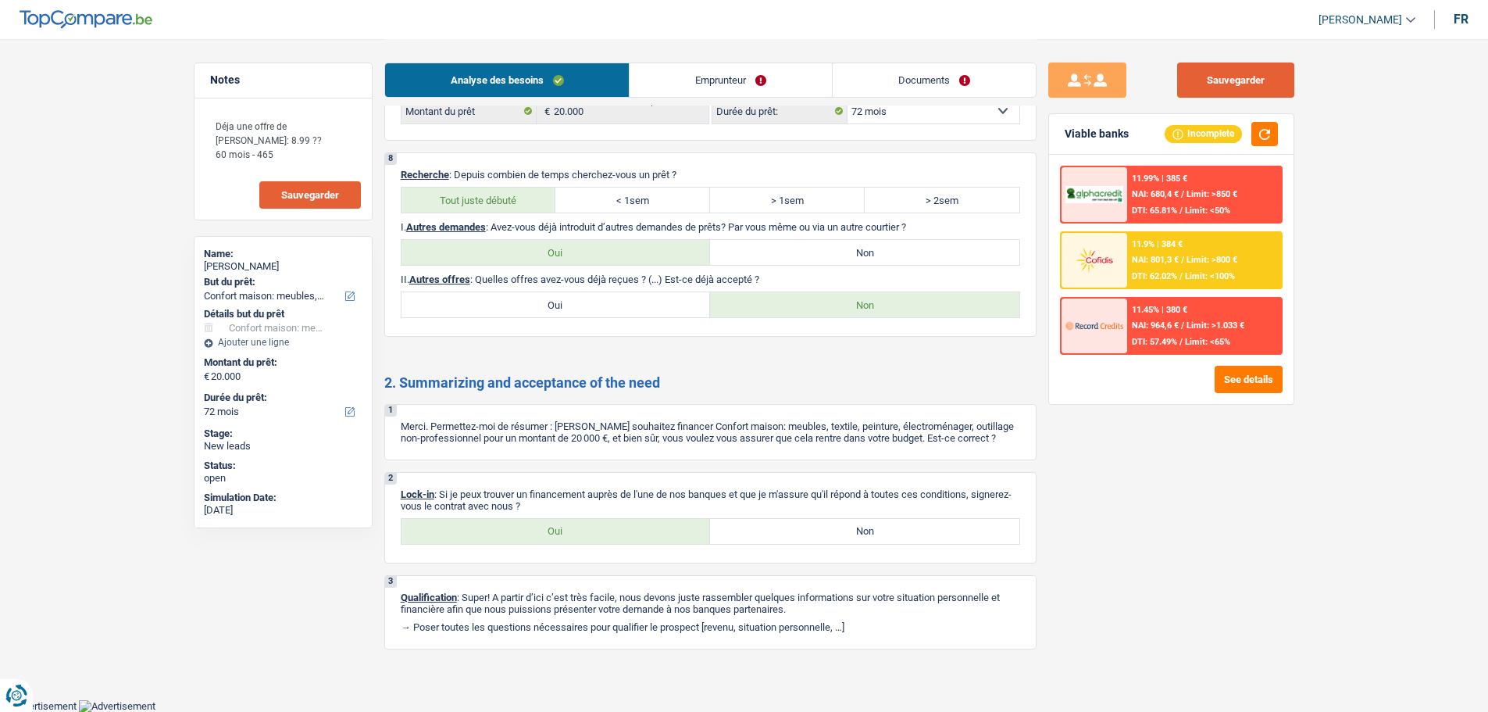
drag, startPoint x: 1240, startPoint y: 80, endPoint x: 1246, endPoint y: 91, distance: 12.6
click at [1246, 91] on button "Sauvegarder" at bounding box center [1235, 80] width 117 height 35
click at [297, 192] on span "Sauvegarder" at bounding box center [310, 195] width 58 height 10
